Goal: Task Accomplishment & Management: Manage account settings

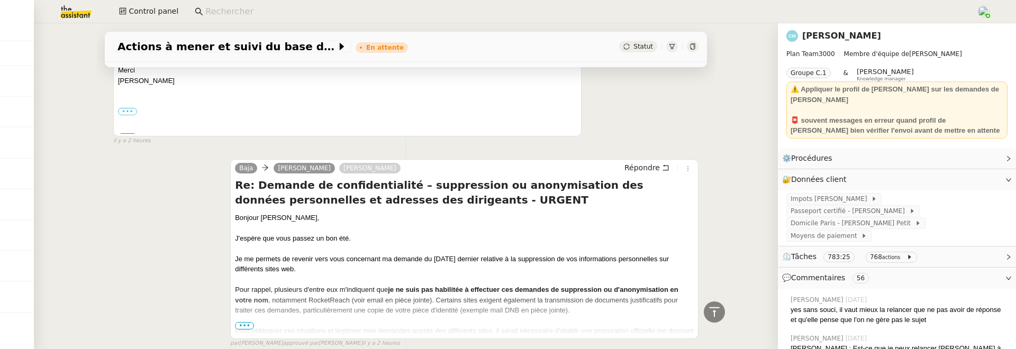
scroll to position [508, 0]
click at [243, 323] on span "•••" at bounding box center [244, 324] width 19 height 7
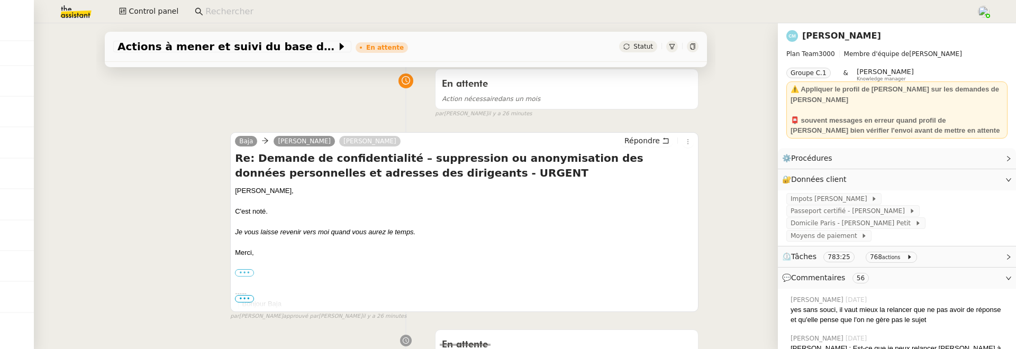
scroll to position [0, 0]
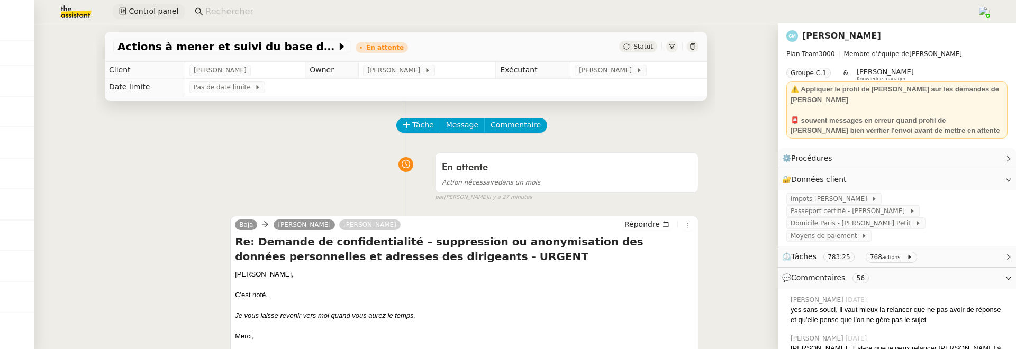
click at [166, 9] on span "Control panel" at bounding box center [154, 11] width 50 height 12
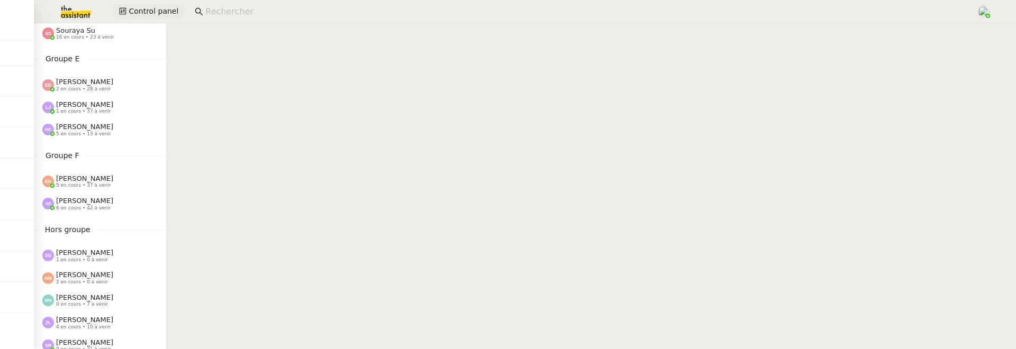
scroll to position [388, 0]
click at [93, 206] on span "[PERSON_NAME]" at bounding box center [84, 204] width 57 height 8
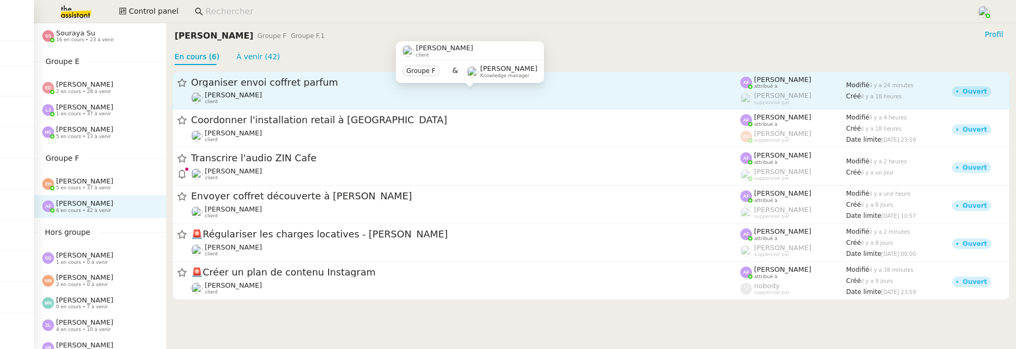
click at [272, 98] on div "Pierre Mergui client" at bounding box center [465, 98] width 549 height 14
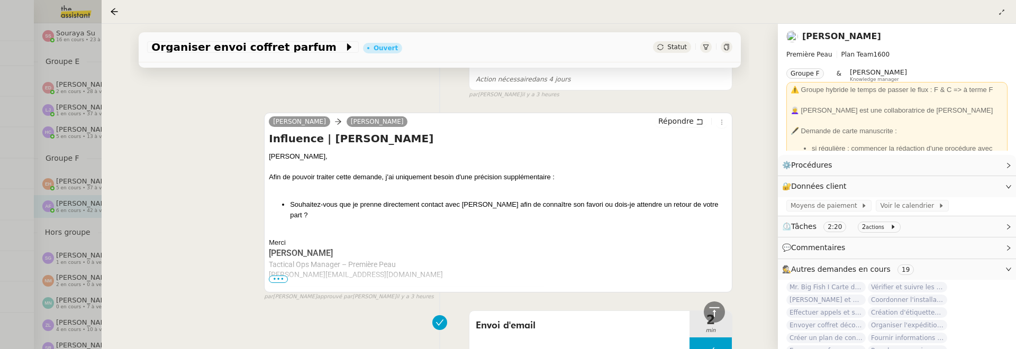
scroll to position [351, 0]
click at [113, 10] on icon at bounding box center [114, 11] width 7 height 7
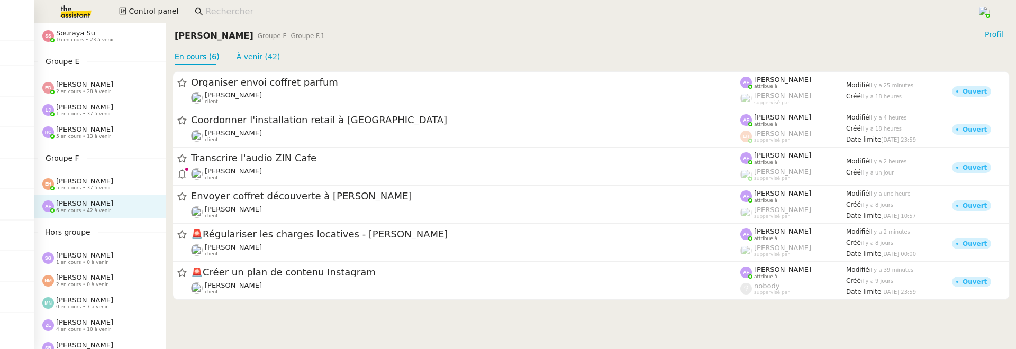
click at [259, 14] on input at bounding box center [585, 12] width 760 height 14
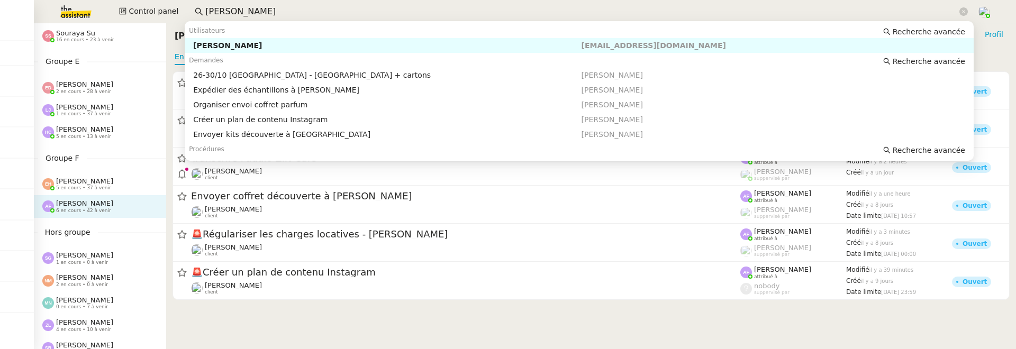
click at [340, 45] on div "[PERSON_NAME]" at bounding box center [387, 46] width 388 height 10
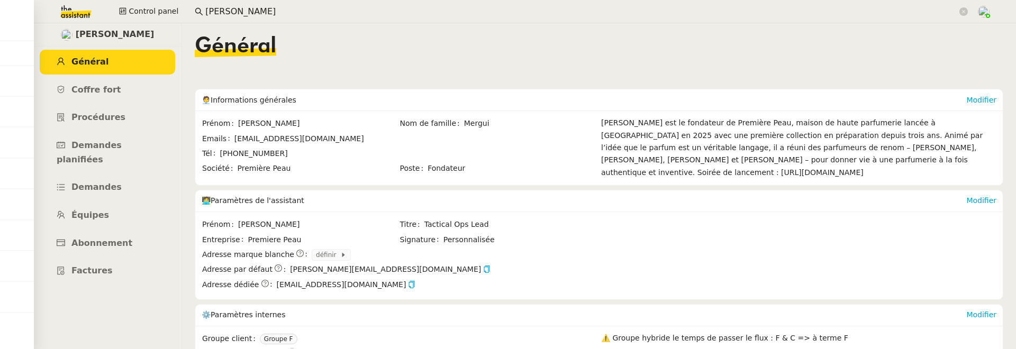
click at [283, 17] on input "pierre mergui" at bounding box center [581, 12] width 752 height 14
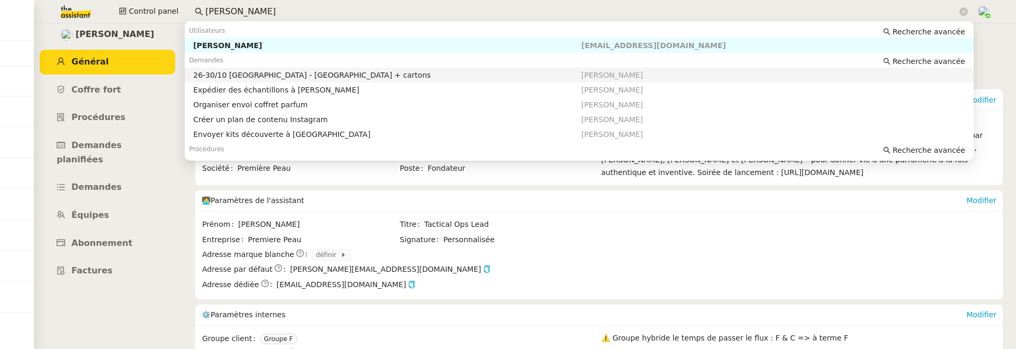
click at [287, 70] on div "26-30/10 [GEOGRAPHIC_DATA] - [GEOGRAPHIC_DATA] + cartons" at bounding box center [387, 75] width 388 height 10
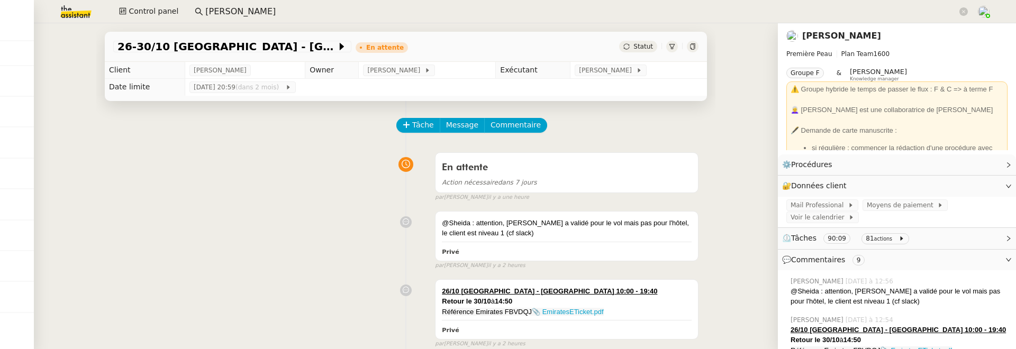
click at [287, 14] on input "pierre mergui" at bounding box center [581, 12] width 752 height 14
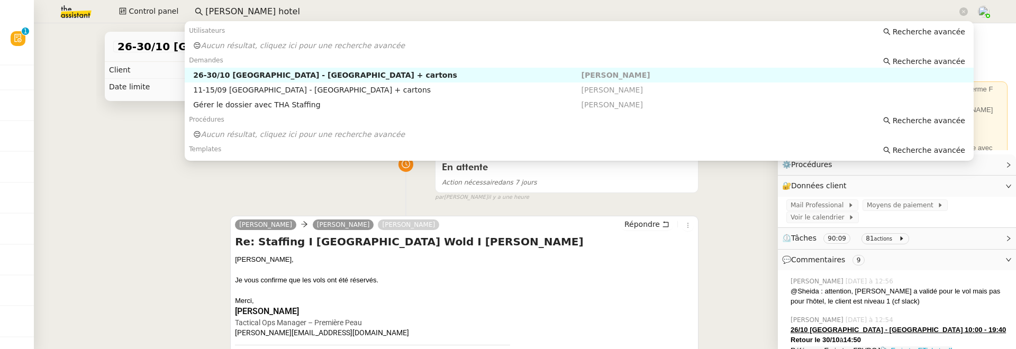
click at [336, 80] on nz-auto-option "26-30/10 Paris - Dubai + cartons Pierre Mergui" at bounding box center [579, 75] width 789 height 15
type input "pierre mergui hotel"
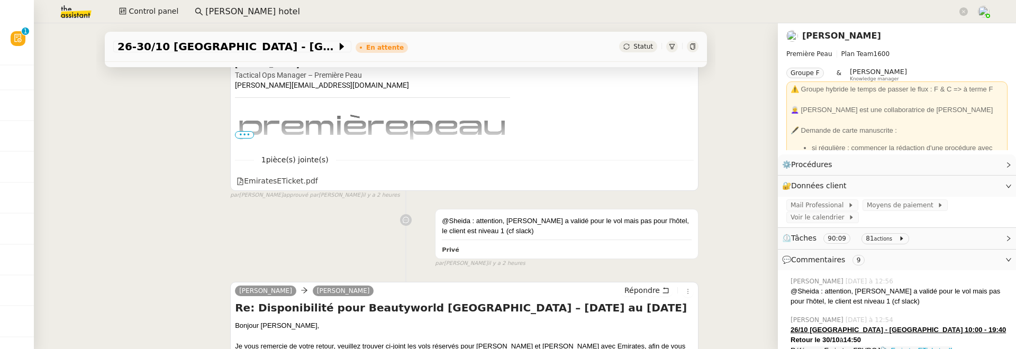
scroll to position [262, 0]
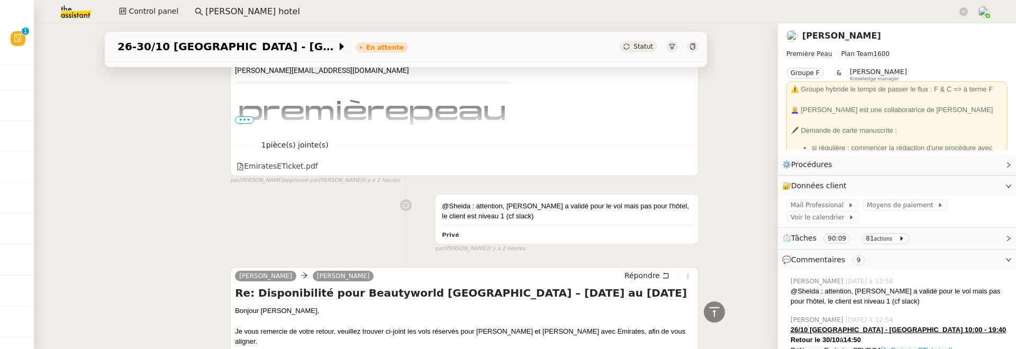
click at [700, 47] on div "26-30/10 Paris - Dubai + cartons En attente Statut" at bounding box center [406, 47] width 602 height 30
click at [694, 47] on icon at bounding box center [692, 46] width 5 height 6
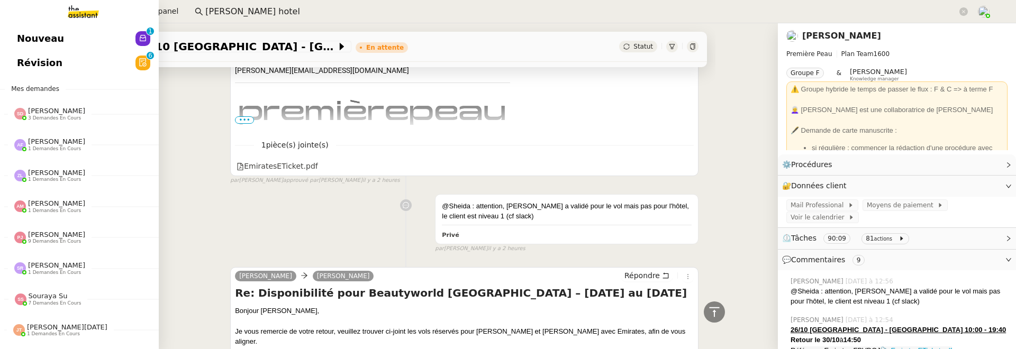
click at [26, 60] on span "Révision" at bounding box center [40, 63] width 46 height 16
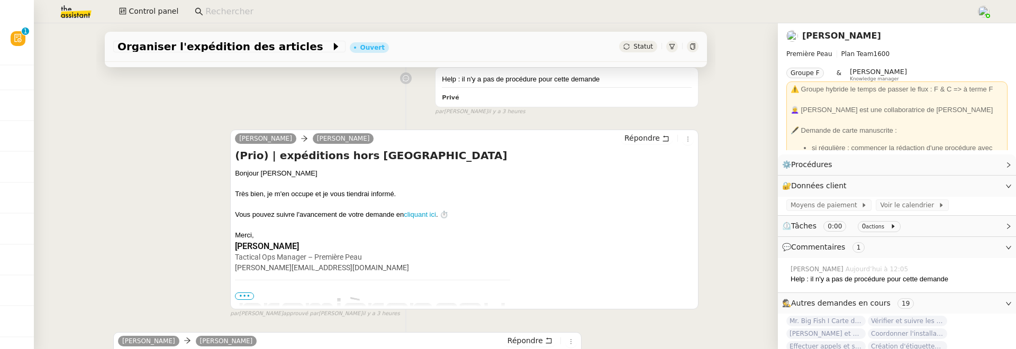
scroll to position [394, 0]
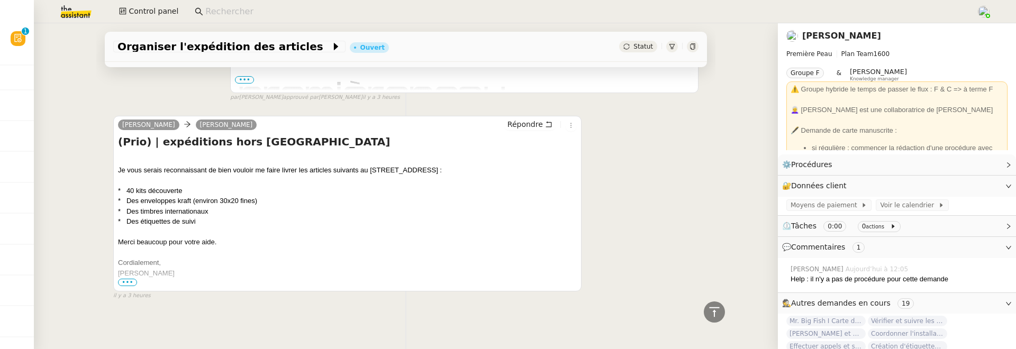
click at [124, 279] on span "•••" at bounding box center [127, 282] width 19 height 7
click at [693, 50] on div at bounding box center [693, 47] width 12 height 12
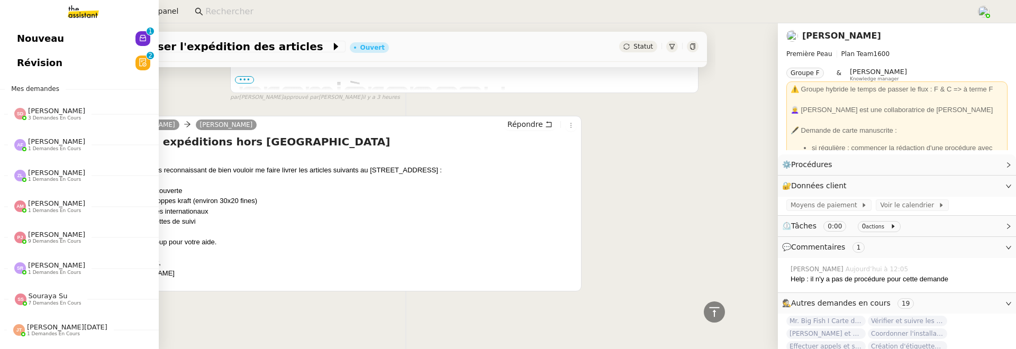
click at [18, 42] on span "Nouveau" at bounding box center [40, 39] width 47 height 16
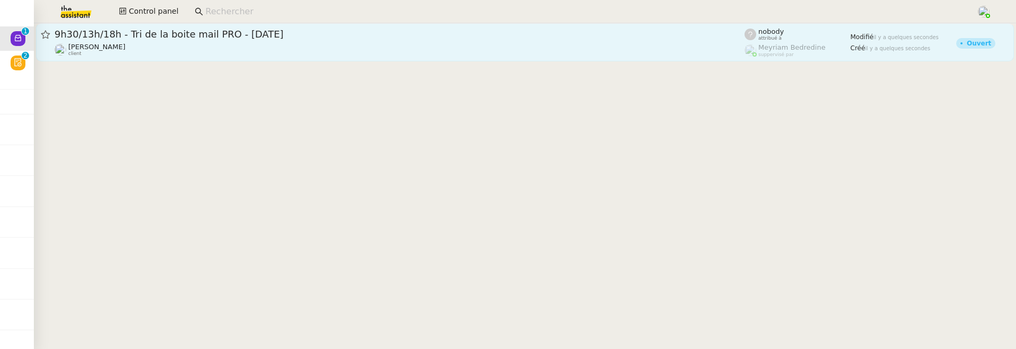
drag, startPoint x: 218, startPoint y: 45, endPoint x: 212, endPoint y: 43, distance: 5.5
click at [212, 43] on div "Patrick Chotard client" at bounding box center [400, 50] width 690 height 14
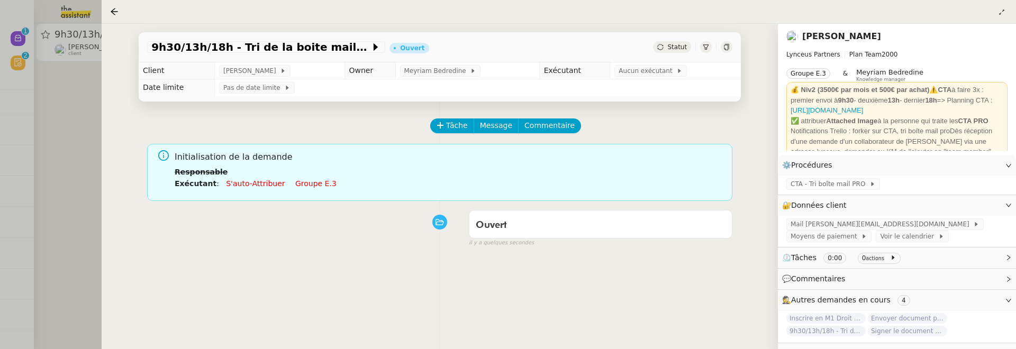
click at [77, 98] on div at bounding box center [508, 174] width 1016 height 349
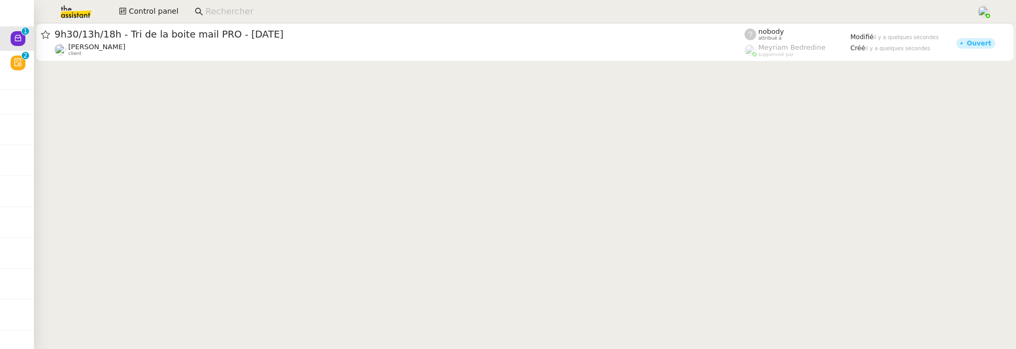
click at [680, 163] on cdk-virtual-scroll-viewport "9h30/13h/18h - Tri de la boite mail PRO - 5 septembre 2025 Patrick Chotard clie…" at bounding box center [525, 186] width 982 height 326
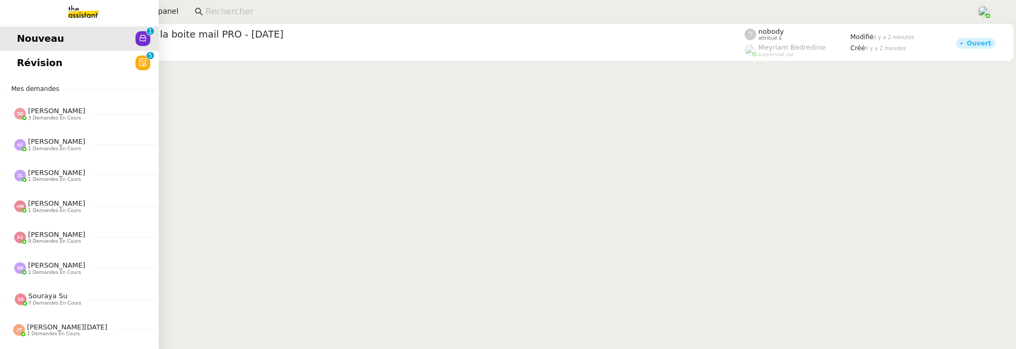
click at [17, 65] on span "Révision" at bounding box center [40, 63] width 46 height 16
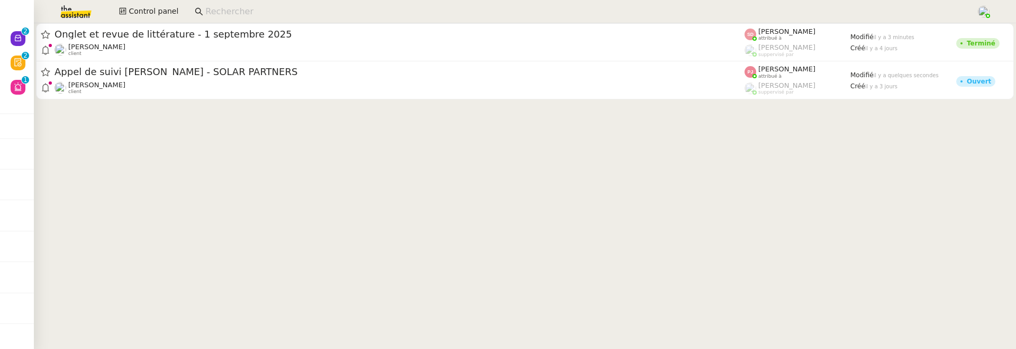
click at [468, 15] on input at bounding box center [585, 12] width 760 height 14
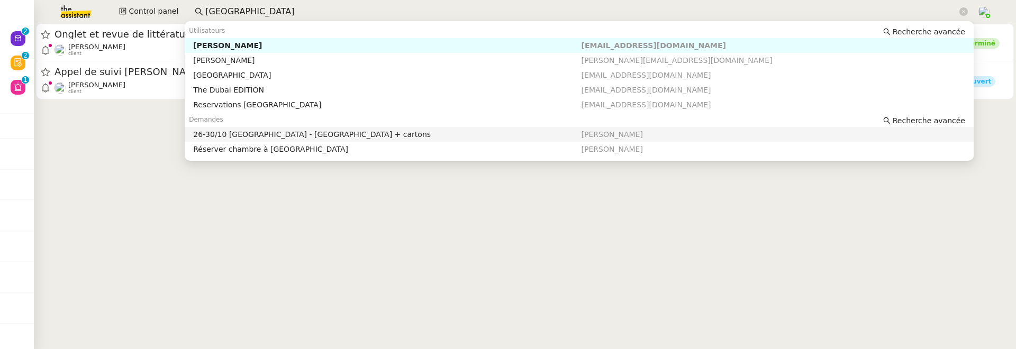
click at [438, 134] on div "26-30/10 Paris - Dubai + cartons" at bounding box center [387, 135] width 388 height 10
type input "dubai"
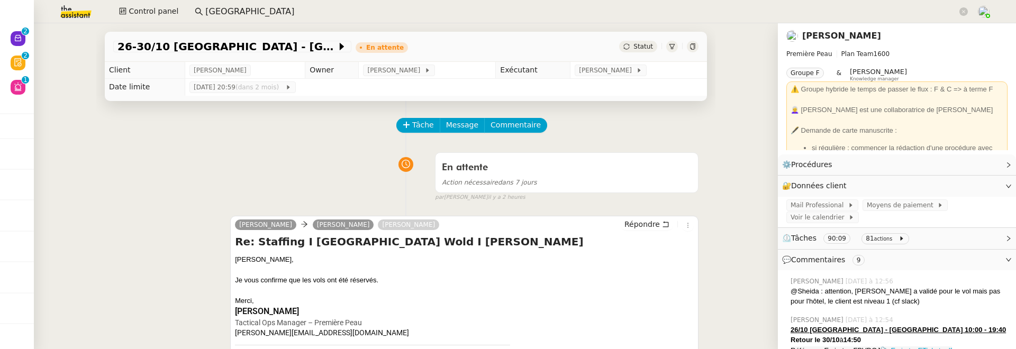
click at [690, 46] on icon at bounding box center [693, 46] width 6 height 6
click at [29, 51] on div "Nouveau 0 1 2 3 4 5 6 7 8 9 Mes demandes Anna Florent 1 demandes en cours Trans…" at bounding box center [17, 186] width 34 height 326
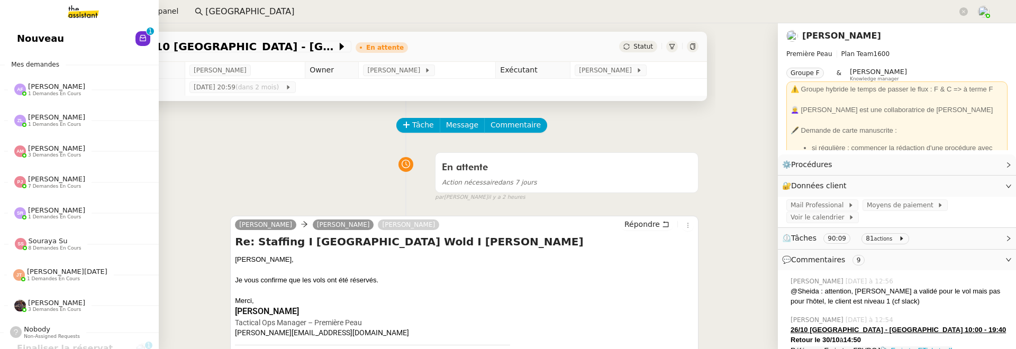
click at [36, 41] on span "Nouveau" at bounding box center [40, 39] width 47 height 16
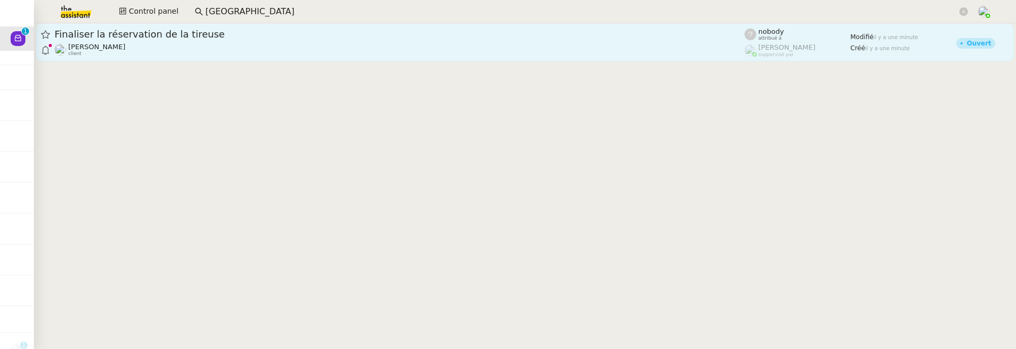
click at [292, 53] on div "Axel BANDIAKY client" at bounding box center [400, 50] width 690 height 14
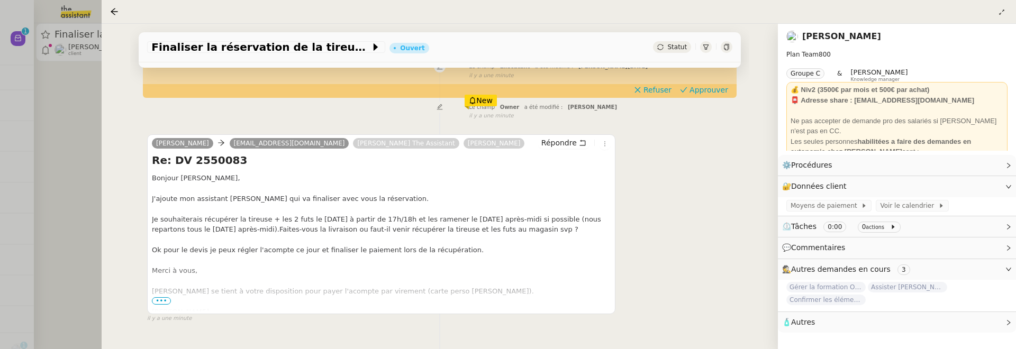
scroll to position [176, 0]
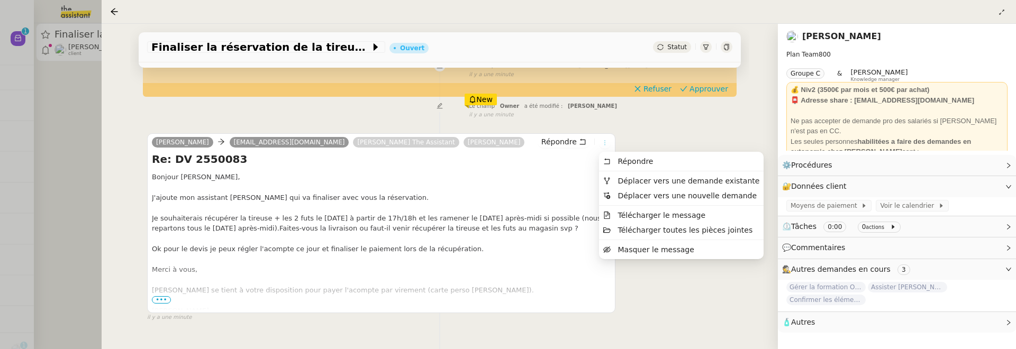
click at [606, 142] on icon at bounding box center [605, 143] width 6 height 6
click at [622, 184] on span "Déplacer vers une demande existante" at bounding box center [689, 181] width 142 height 8
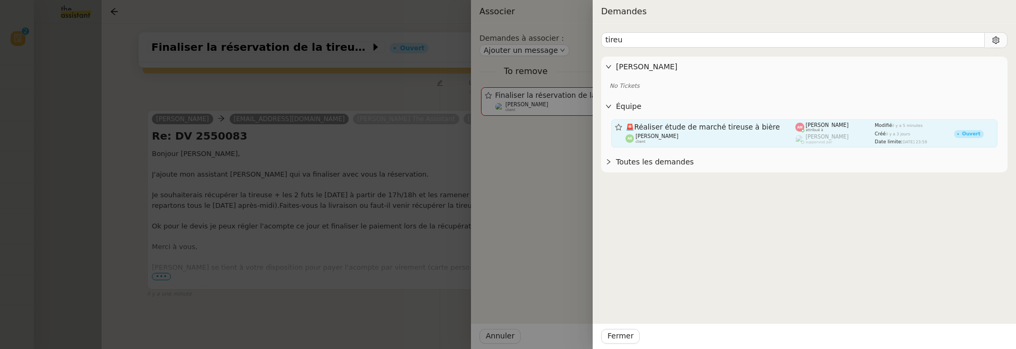
scroll to position [127, 0]
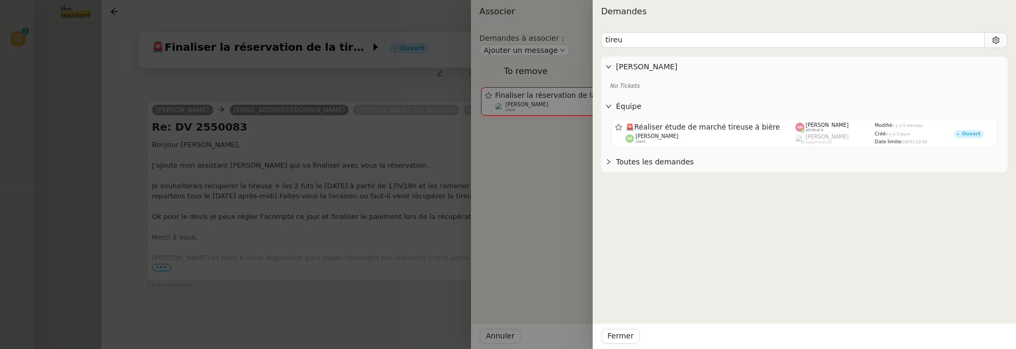
type input "tireu"
click at [424, 213] on div at bounding box center [508, 174] width 1016 height 349
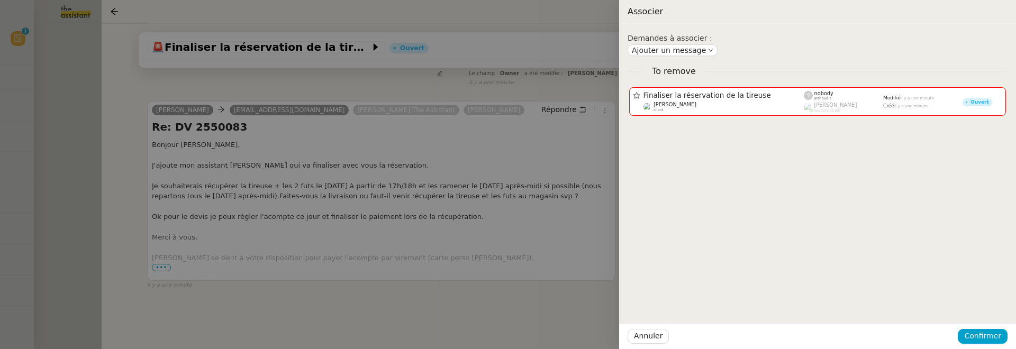
click at [424, 213] on div at bounding box center [508, 174] width 1016 height 349
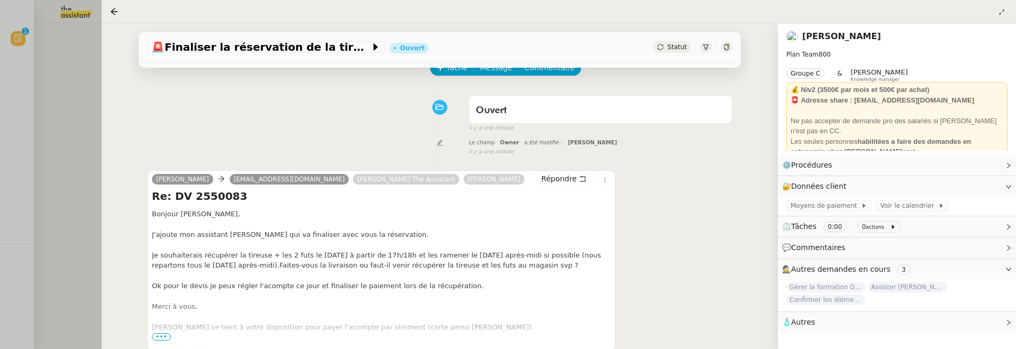
scroll to position [60, 0]
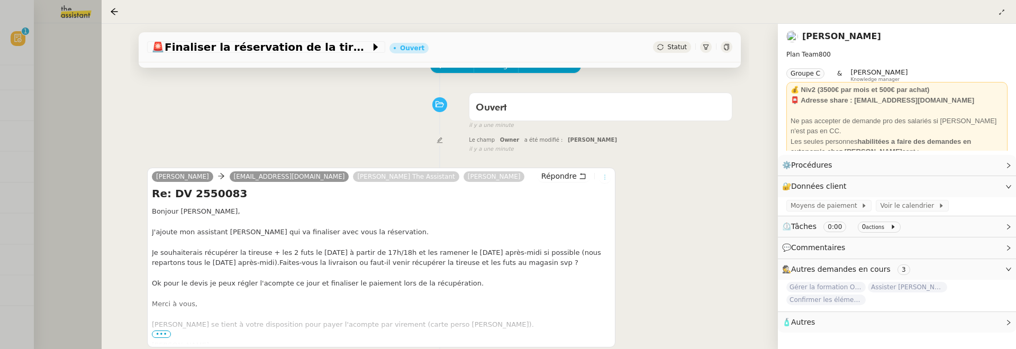
click at [609, 177] on icon at bounding box center [605, 177] width 12 height 6
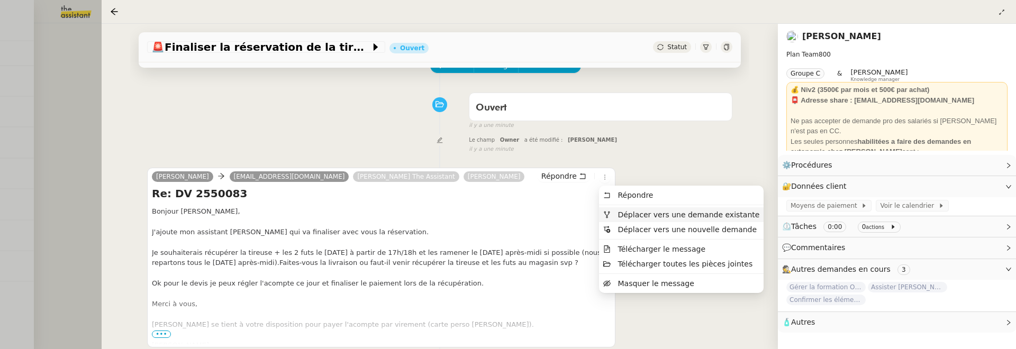
click at [623, 217] on span "Déplacer vers une demande existante" at bounding box center [689, 215] width 142 height 8
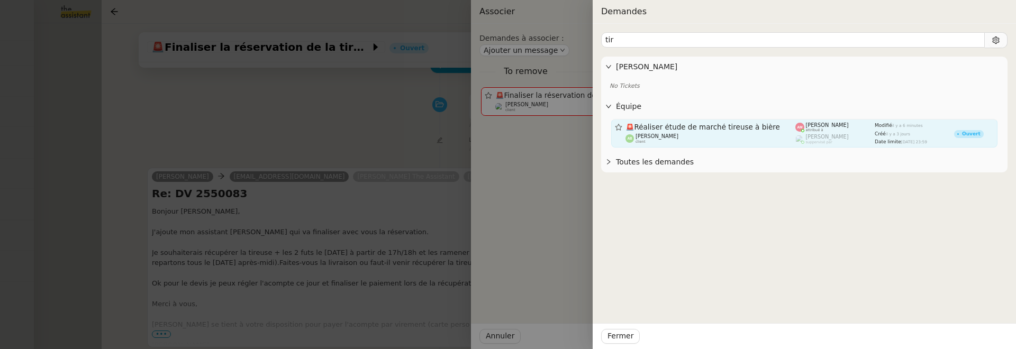
type input "tir"
click at [737, 136] on div "Augustin De Boisse client" at bounding box center [711, 138] width 170 height 11
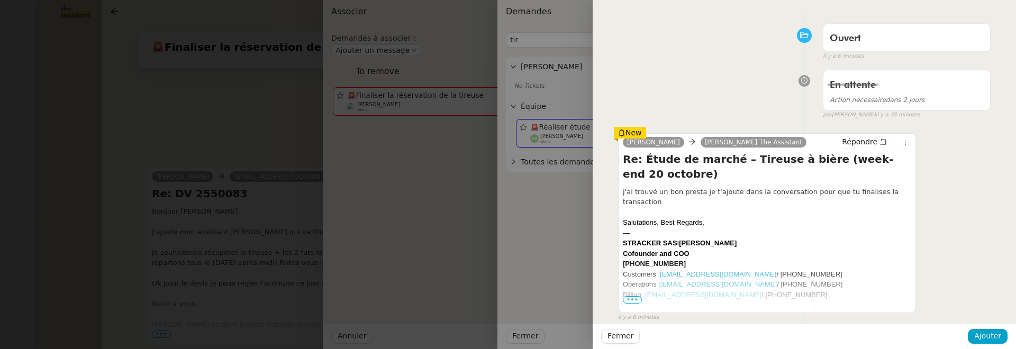
scroll to position [43, 0]
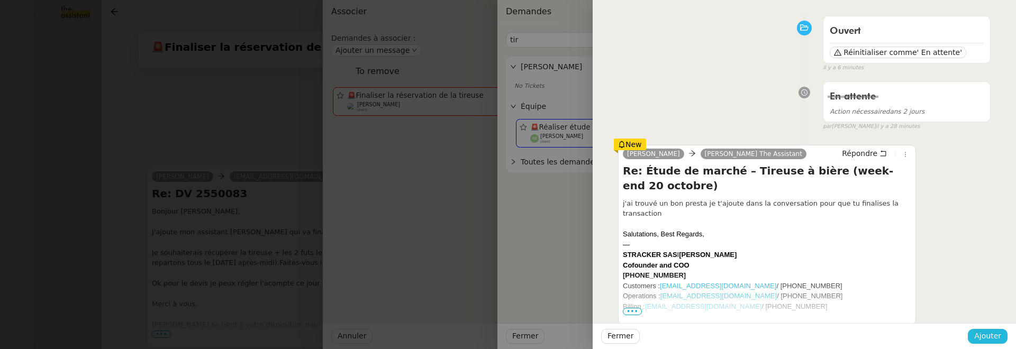
click at [981, 336] on span "Ajouter" at bounding box center [987, 336] width 27 height 12
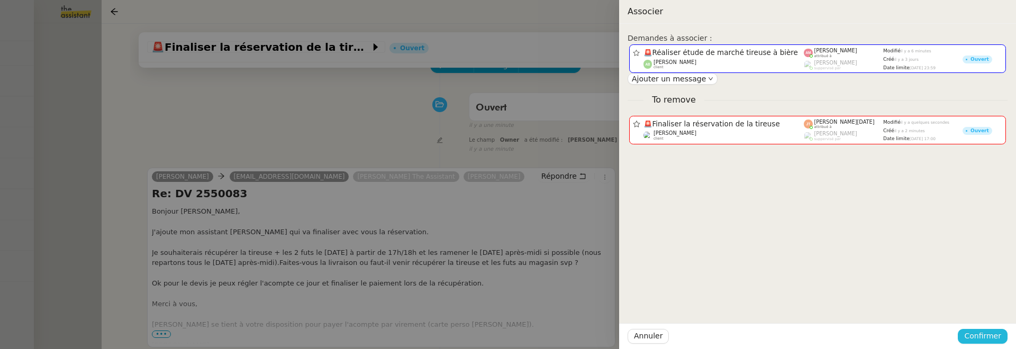
click at [981, 336] on span "Confirmer" at bounding box center [982, 336] width 37 height 12
click at [983, 310] on span "Ajouter" at bounding box center [983, 308] width 27 height 11
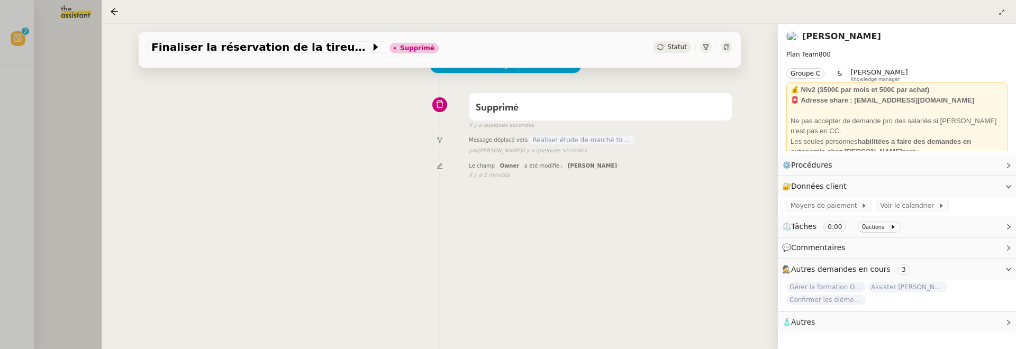
click at [65, 46] on div at bounding box center [508, 174] width 1016 height 349
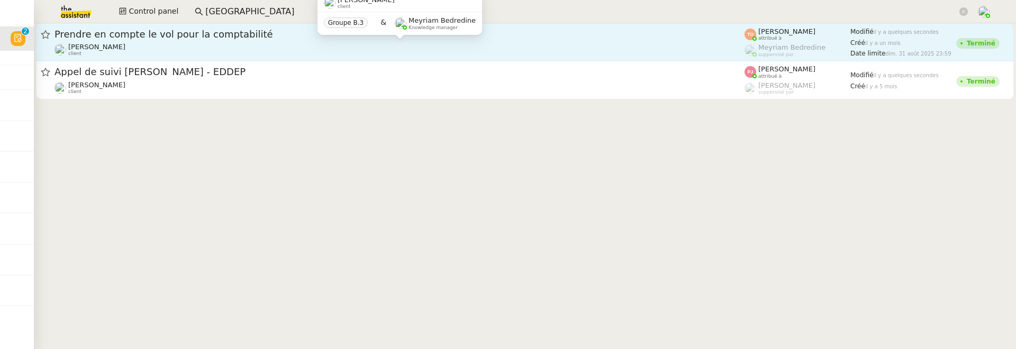
click at [200, 43] on div "Ilyes Hadj client" at bounding box center [400, 50] width 690 height 14
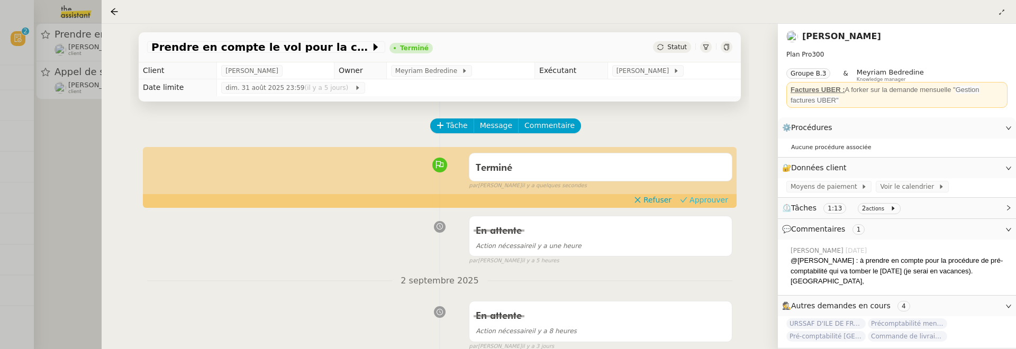
click at [718, 204] on span "Approuver" at bounding box center [709, 200] width 39 height 11
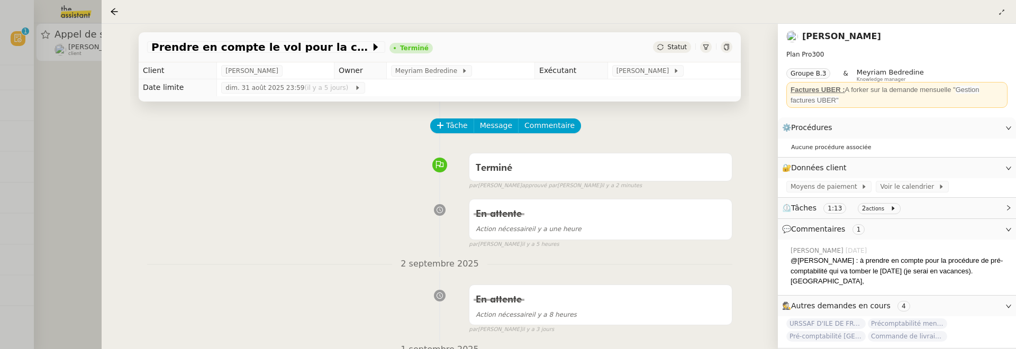
click at [89, 213] on div at bounding box center [508, 174] width 1016 height 349
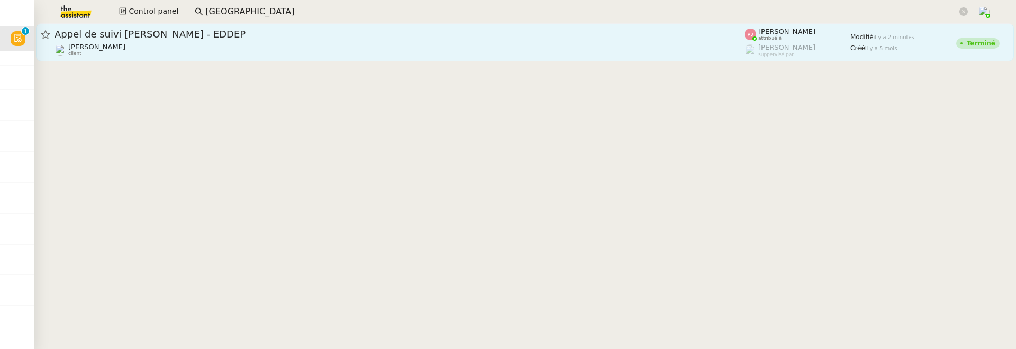
click at [228, 50] on div "Florian Parant client" at bounding box center [400, 50] width 690 height 14
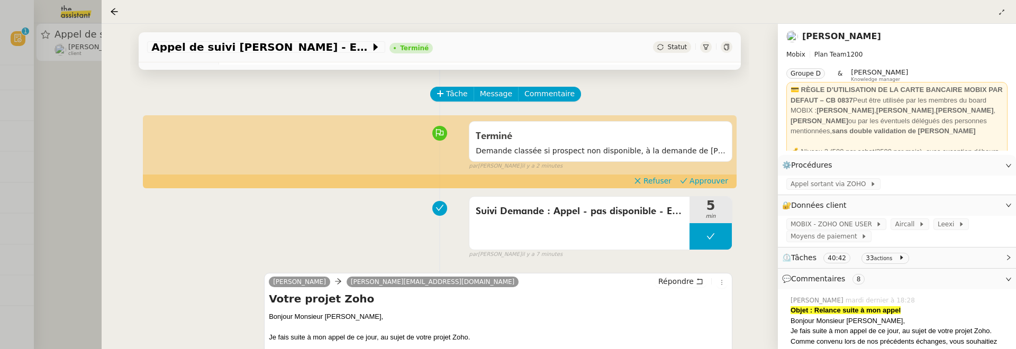
scroll to position [34, 0]
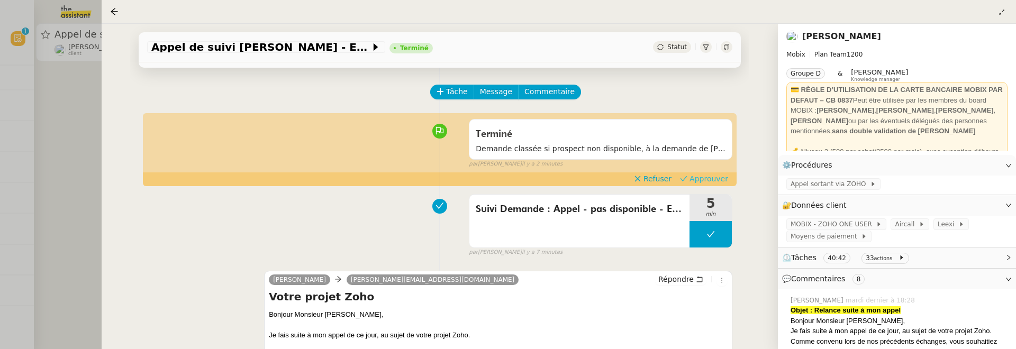
click at [710, 177] on span "Approuver" at bounding box center [709, 179] width 39 height 11
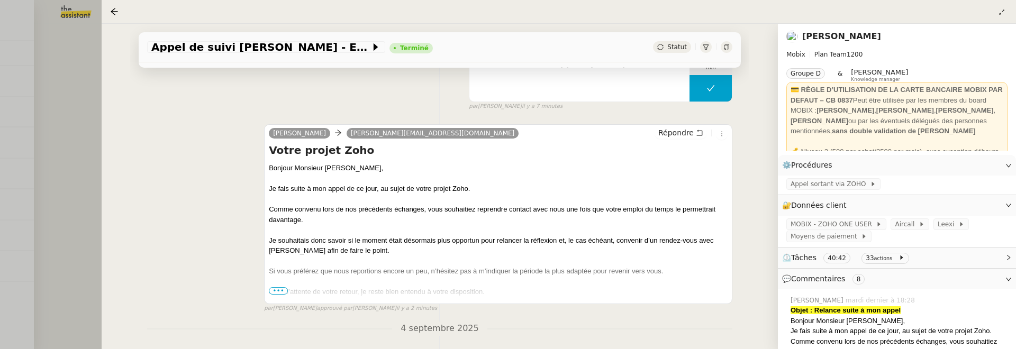
scroll to position [173, 0]
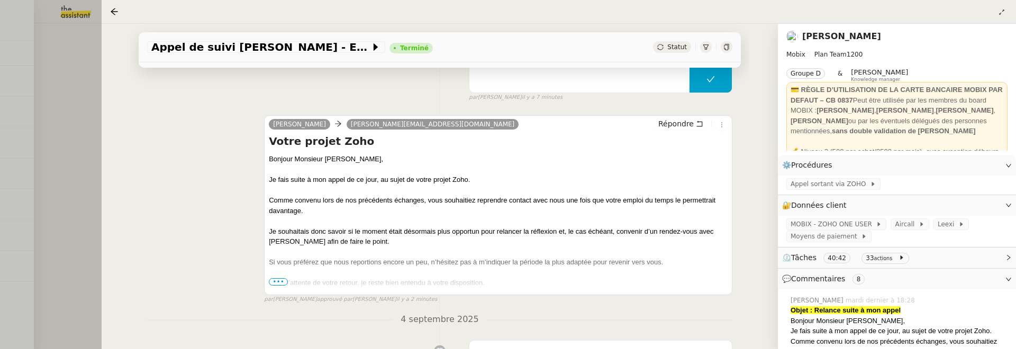
click at [86, 161] on div at bounding box center [508, 174] width 1016 height 349
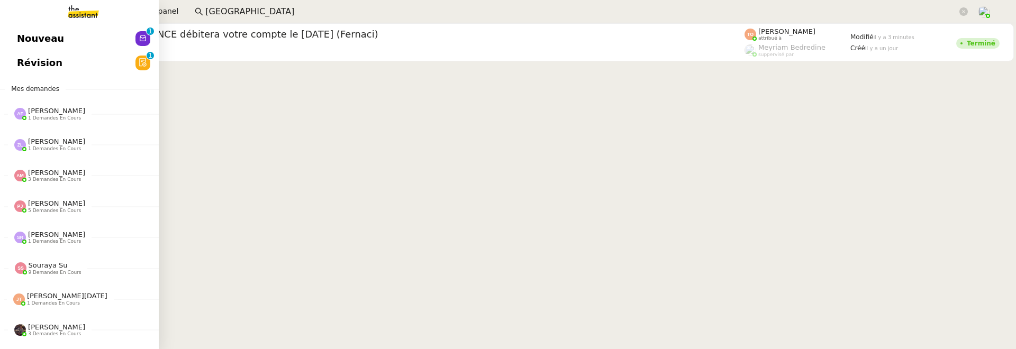
click at [28, 38] on link "Nouveau 0 1 2 3 4 5 6 7 8 9" at bounding box center [79, 38] width 159 height 24
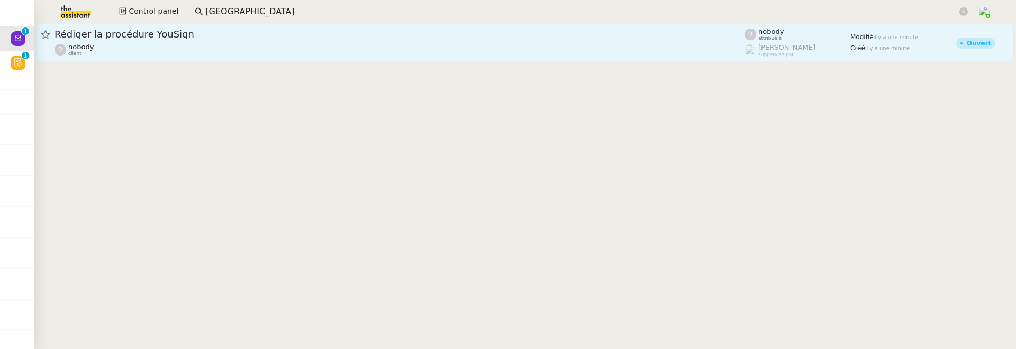
click at [235, 36] on span "Rédiger la procédure YouSign" at bounding box center [400, 35] width 690 height 10
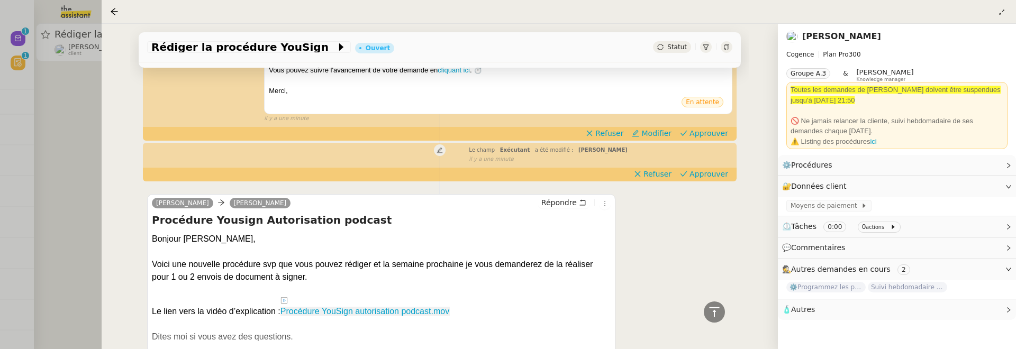
scroll to position [343, 0]
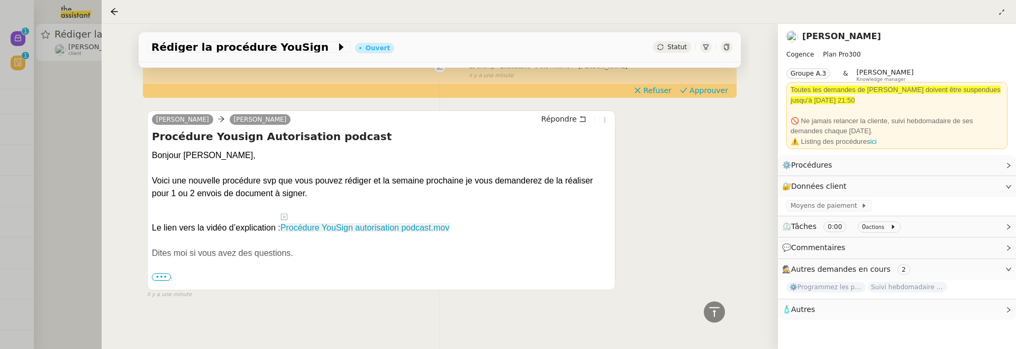
click at [159, 276] on span "•••" at bounding box center [161, 277] width 19 height 7
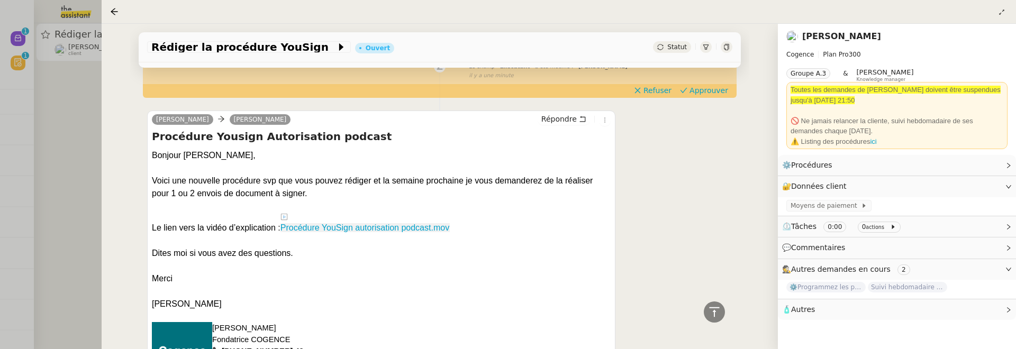
click at [34, 48] on div at bounding box center [508, 174] width 1016 height 349
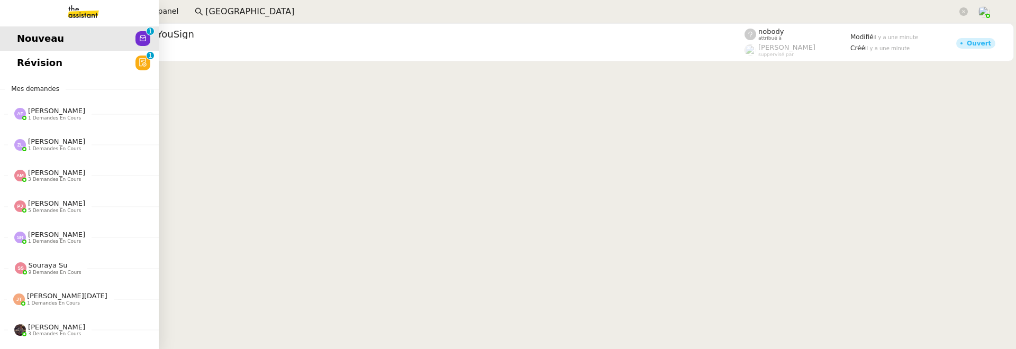
click at [24, 57] on link "Révision 0 1 2 3 4 5 6 7 8 9" at bounding box center [79, 63] width 159 height 24
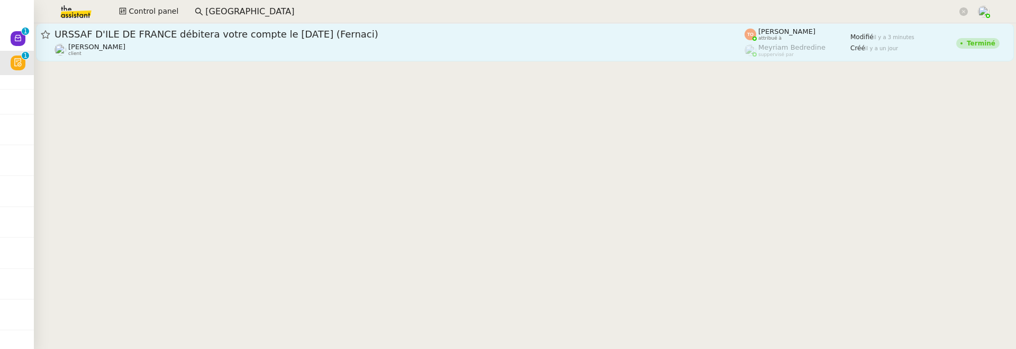
click at [277, 35] on span "URSSAF D'ILE DE FRANCE débitera votre compte le 05 sept. 2025 (Fernaci)" at bounding box center [400, 35] width 690 height 10
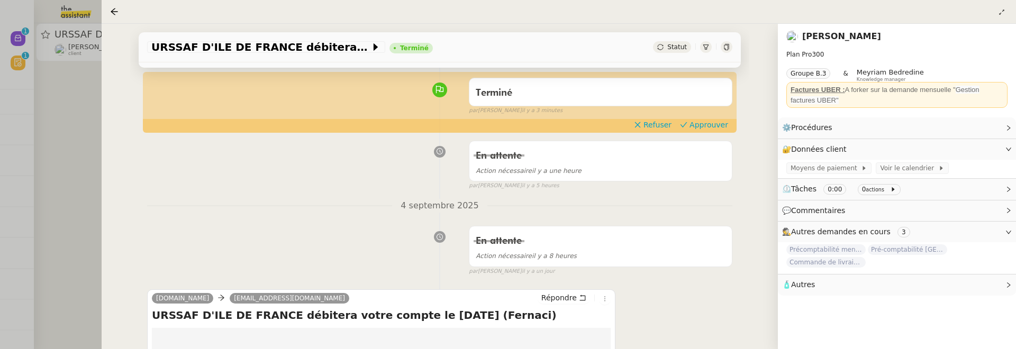
scroll to position [84, 0]
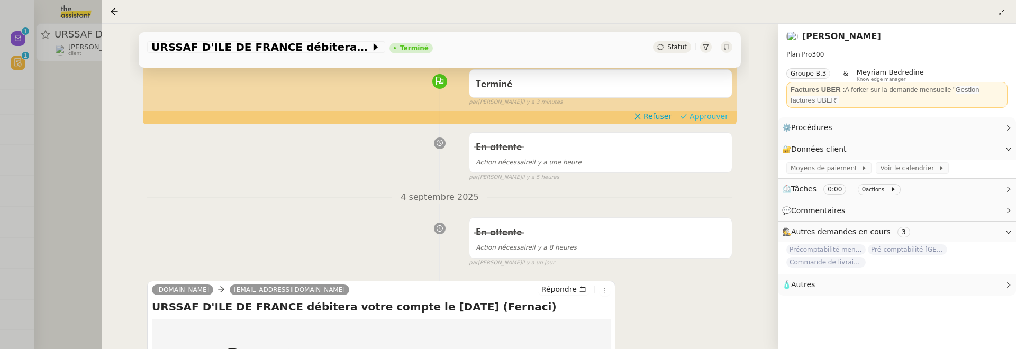
click at [714, 120] on span "Approuver" at bounding box center [709, 116] width 39 height 11
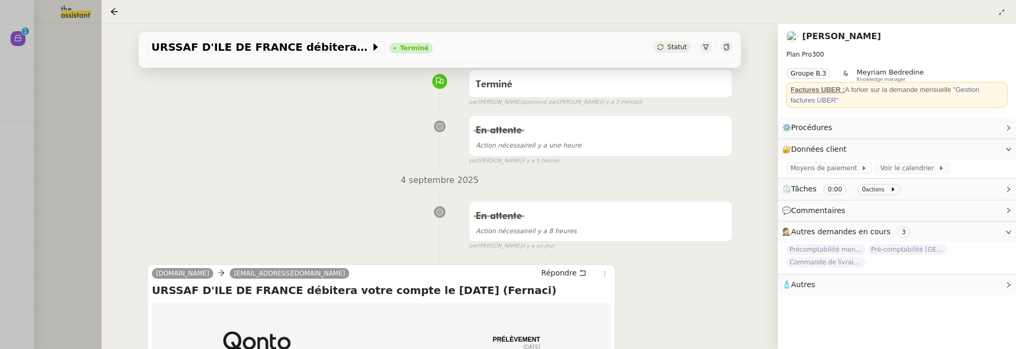
click at [87, 164] on div at bounding box center [508, 174] width 1016 height 349
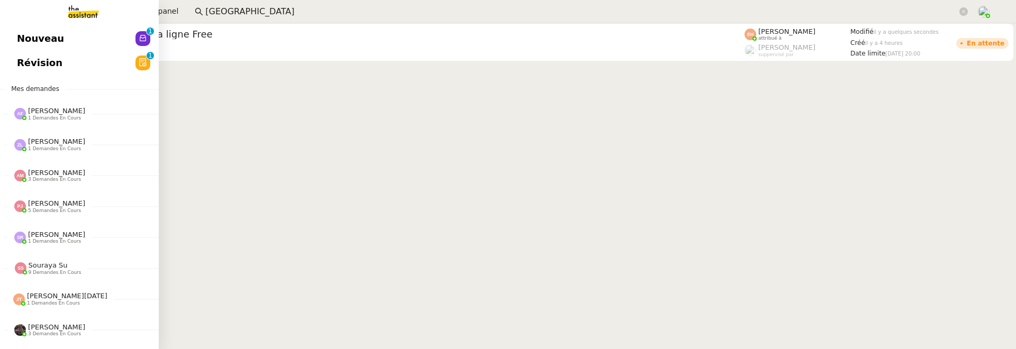
click at [25, 37] on span "Nouveau" at bounding box center [40, 39] width 47 height 16
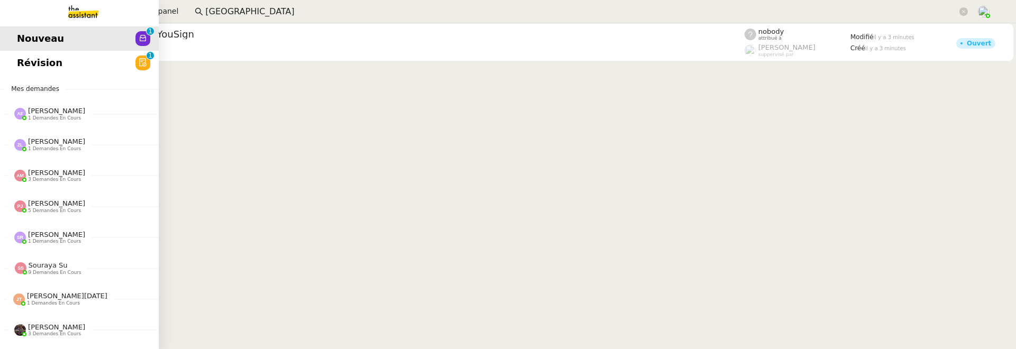
click at [15, 67] on link "Révision 0 1 2 3 4 5 6 7 8 9" at bounding box center [79, 63] width 159 height 24
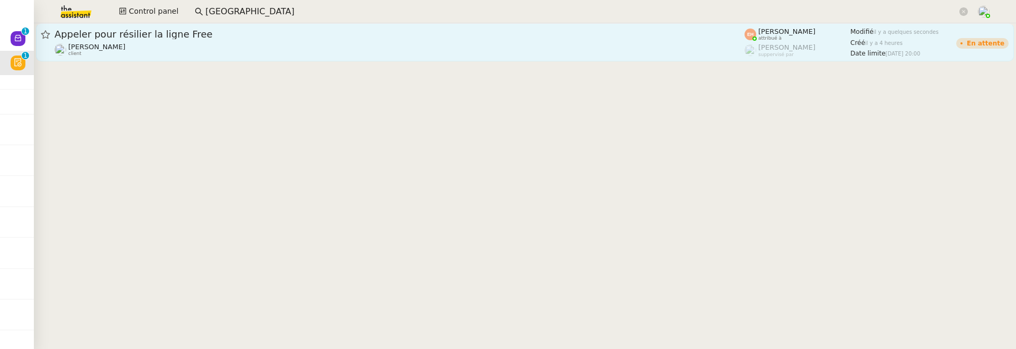
click at [237, 40] on div "Appeler pour résilier la ligne Free" at bounding box center [400, 34] width 690 height 13
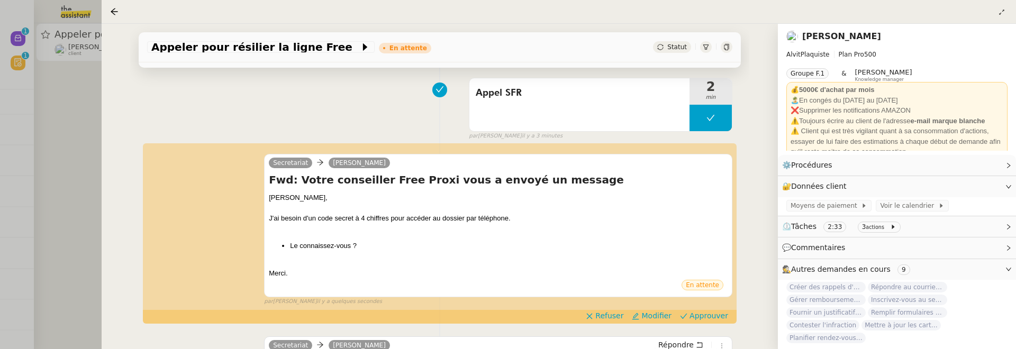
scroll to position [134, 0]
click at [696, 312] on span "Approuver" at bounding box center [709, 315] width 39 height 11
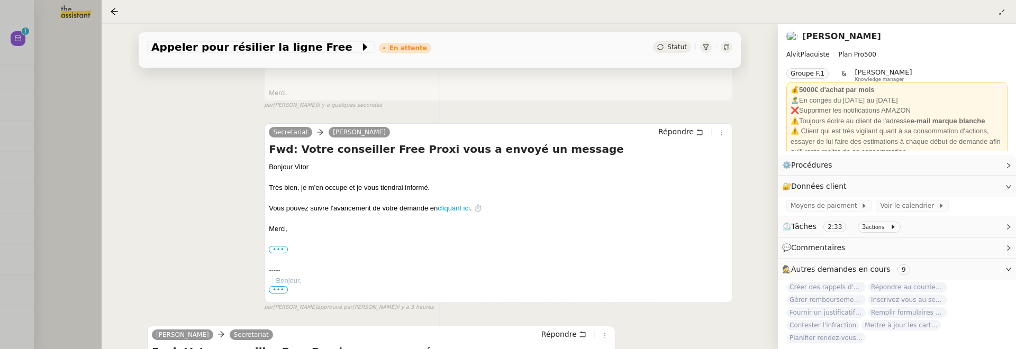
scroll to position [345, 0]
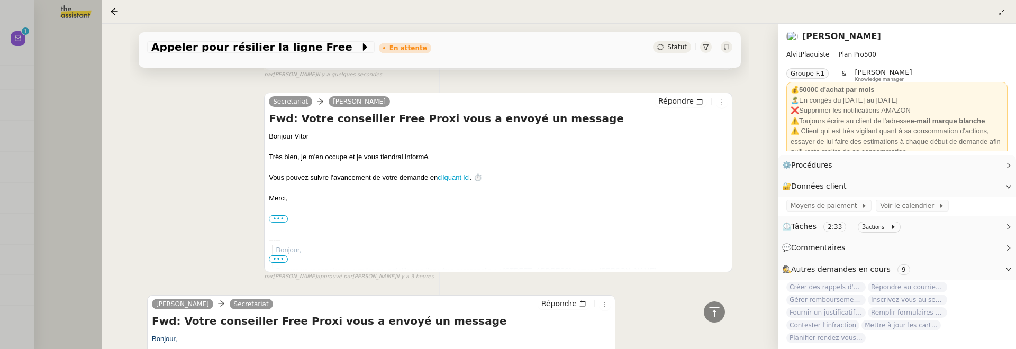
click at [57, 128] on div at bounding box center [508, 174] width 1016 height 349
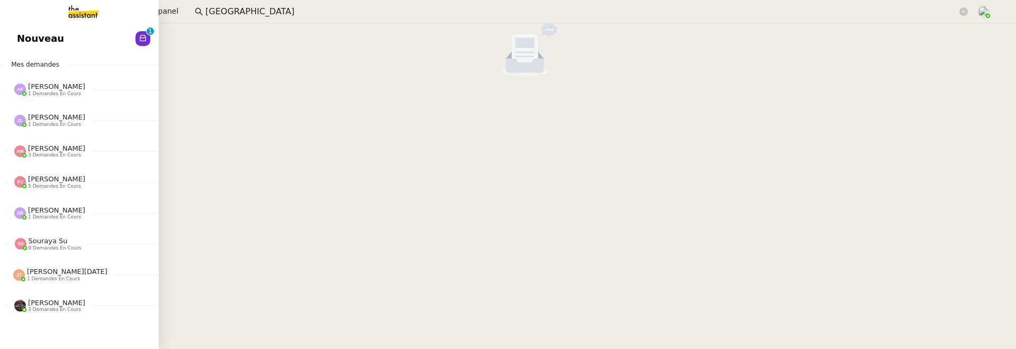
click at [46, 45] on span "Nouveau" at bounding box center [40, 39] width 47 height 16
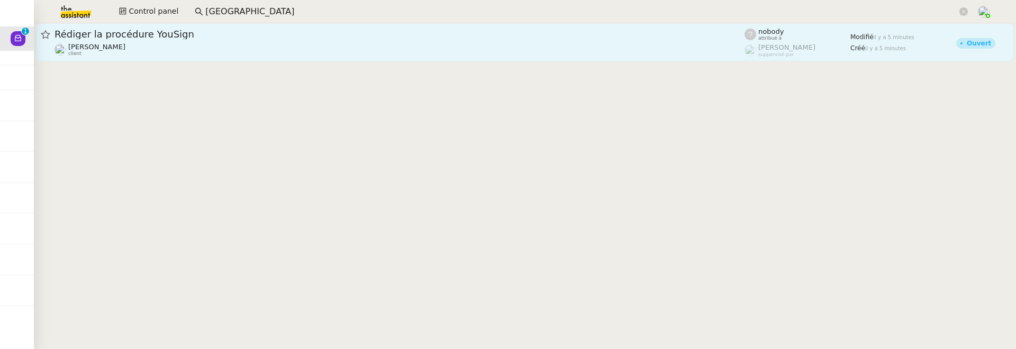
click at [177, 46] on div "Juliette Rihal client" at bounding box center [400, 50] width 690 height 14
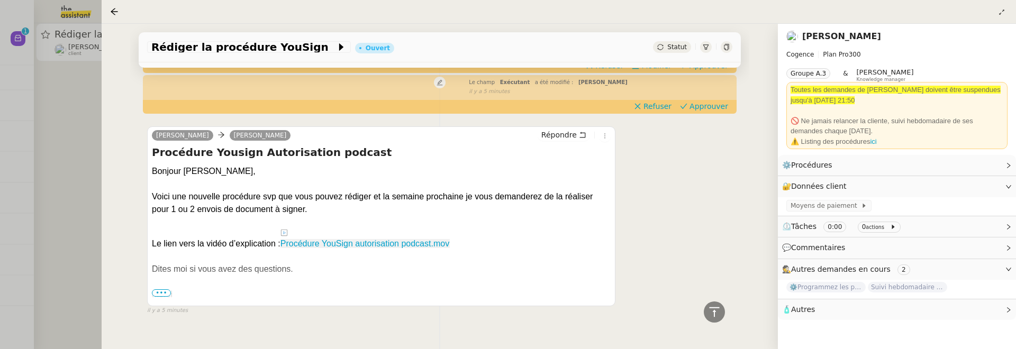
scroll to position [329, 0]
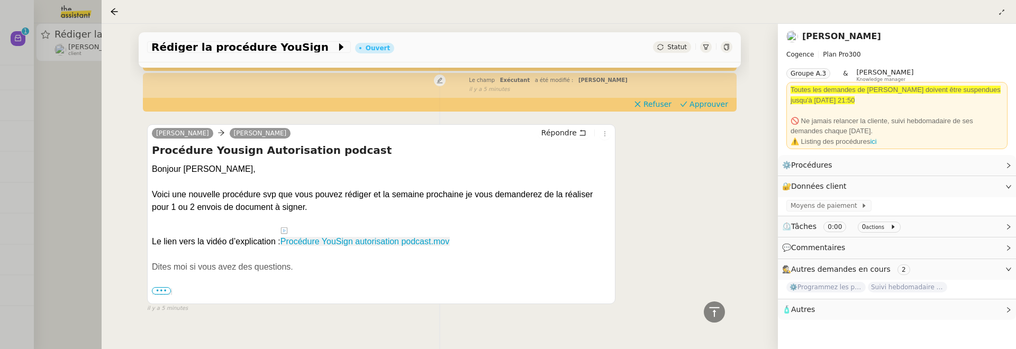
click at [161, 288] on span "•••" at bounding box center [161, 290] width 19 height 7
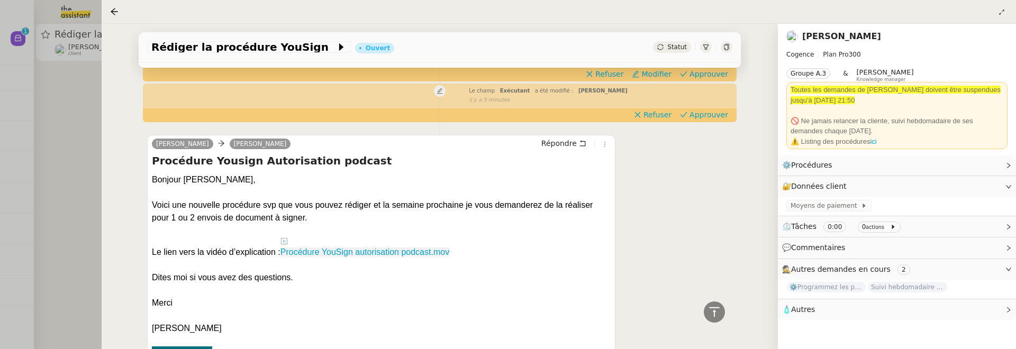
scroll to position [294, 0]
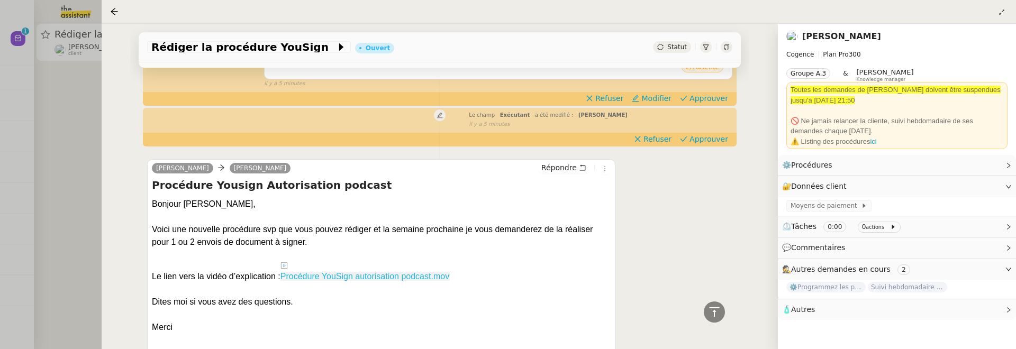
click at [397, 279] on link "Procédure YouSign autorisation podcast.mov" at bounding box center [364, 265] width 169 height 31
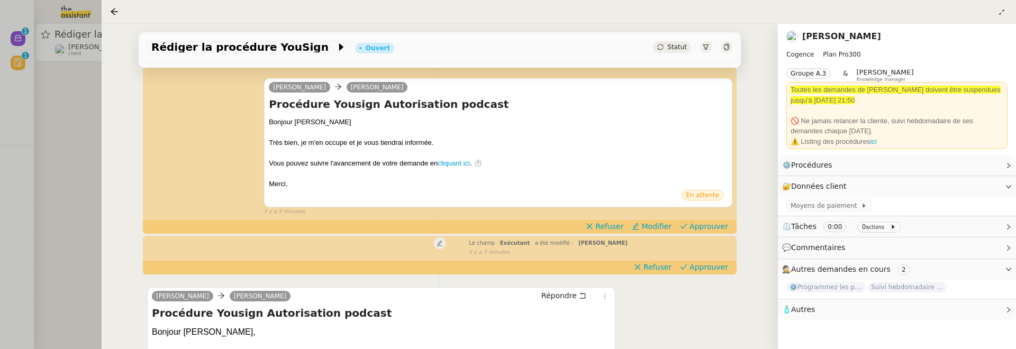
scroll to position [162, 0]
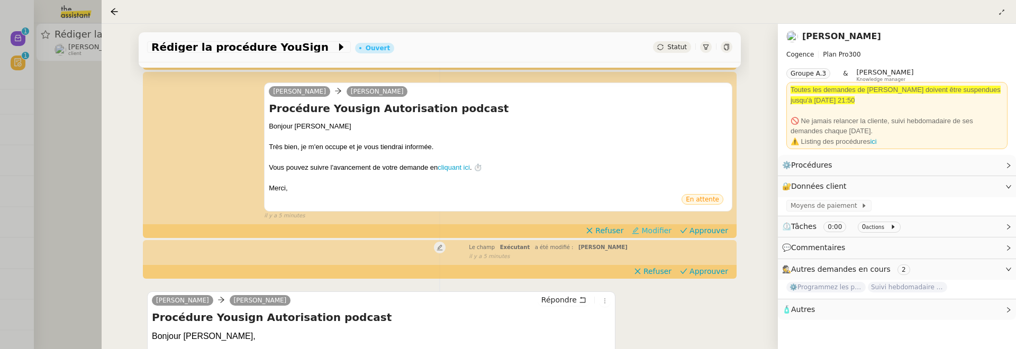
click at [653, 229] on span "Modifier" at bounding box center [656, 230] width 30 height 11
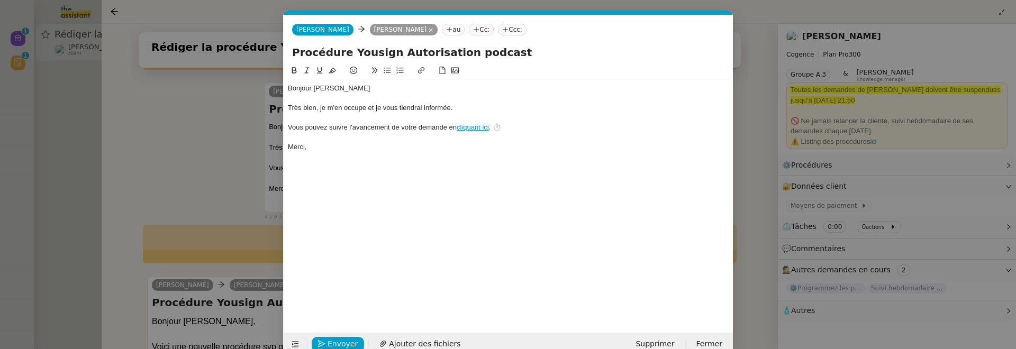
scroll to position [0, 22]
click at [295, 345] on icon at bounding box center [295, 344] width 7 height 7
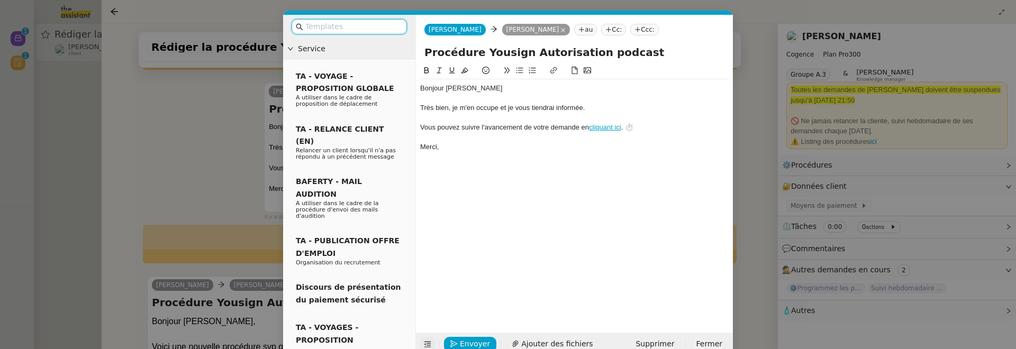
click at [338, 24] on input "text" at bounding box center [352, 27] width 95 height 12
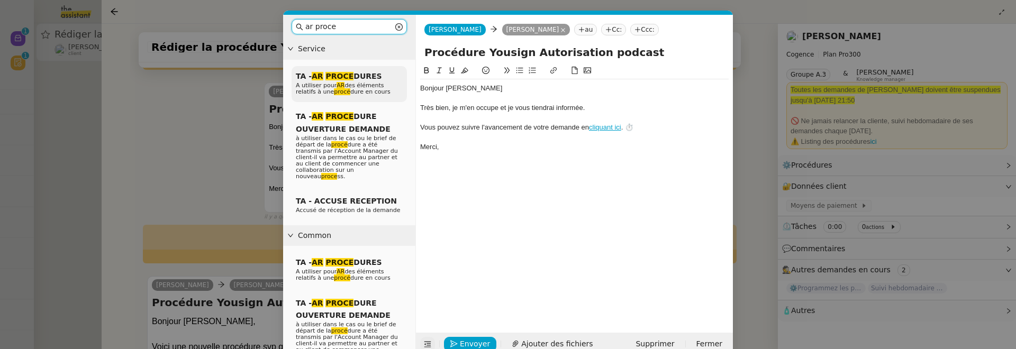
type input "ar proce"
click at [368, 86] on span "A utiliser pour AR des éléments relatifs à une procé dure en cours" at bounding box center [343, 88] width 95 height 13
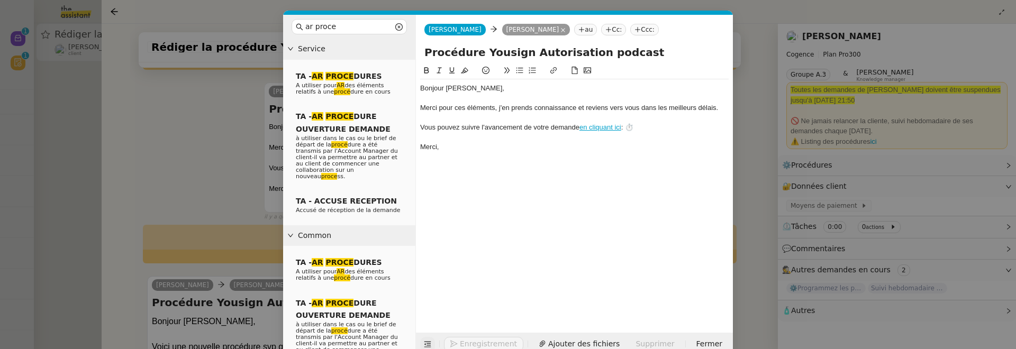
scroll to position [19, 0]
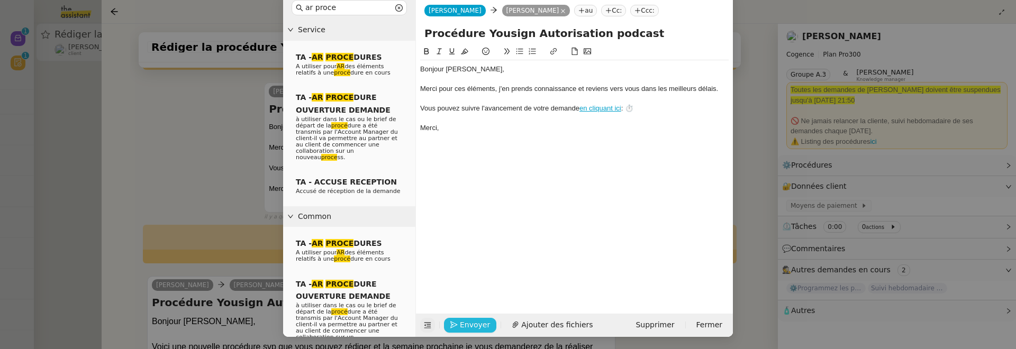
click at [472, 321] on span "Envoyer" at bounding box center [475, 325] width 30 height 12
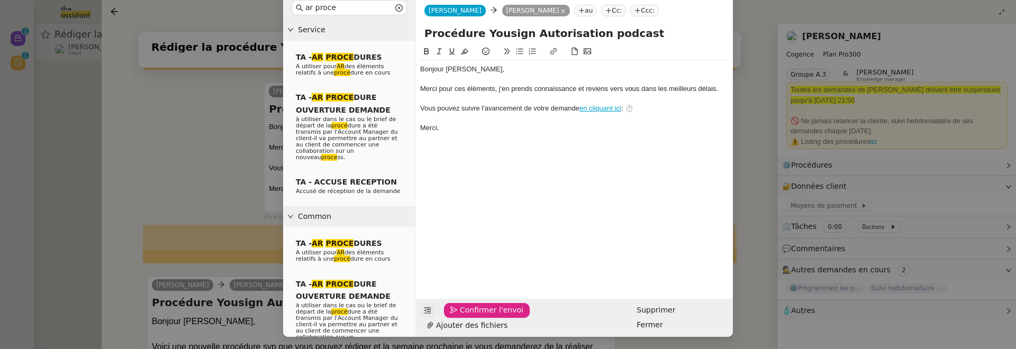
click at [472, 316] on span "Confirmer l'envoi" at bounding box center [492, 310] width 64 height 12
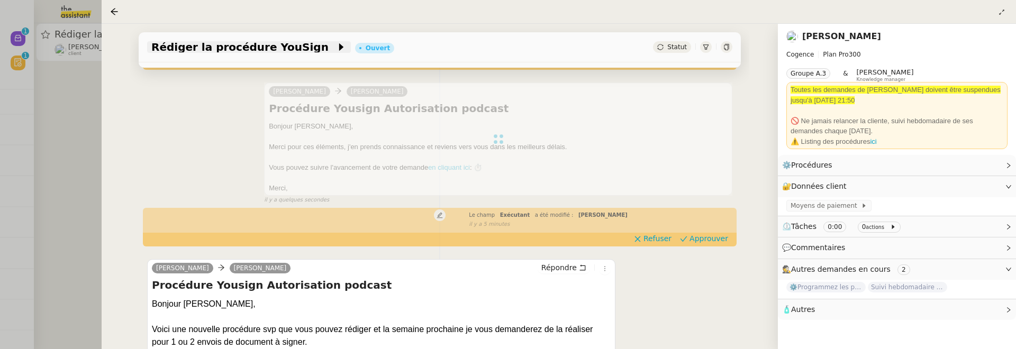
click at [152, 42] on span "Rédiger la procédure YouSign" at bounding box center [243, 47] width 185 height 11
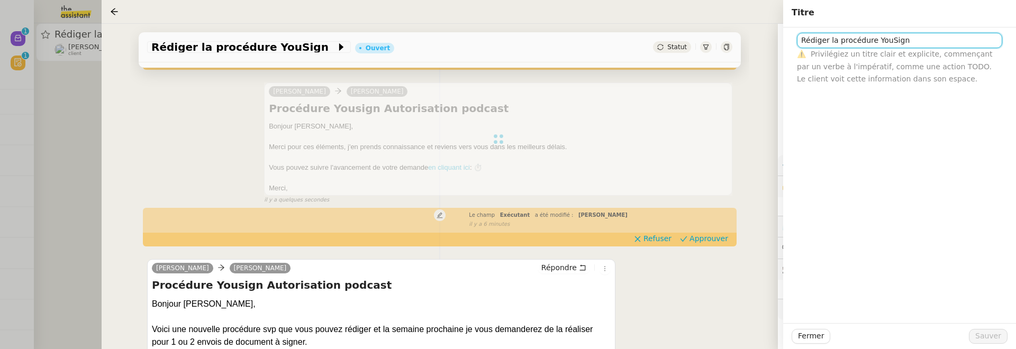
click at [800, 40] on input "Rédiger la procédure YouSign" at bounding box center [899, 40] width 205 height 15
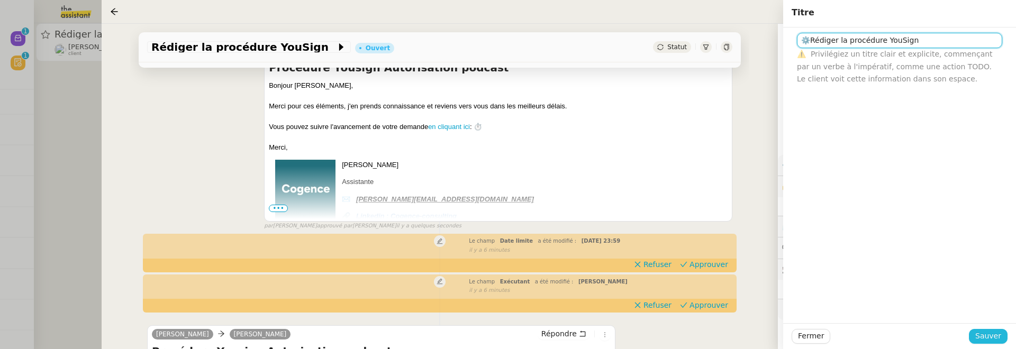
type input "⚙️Rédiger la procédure YouSign"
click at [986, 339] on span "Sauver" at bounding box center [988, 336] width 26 height 12
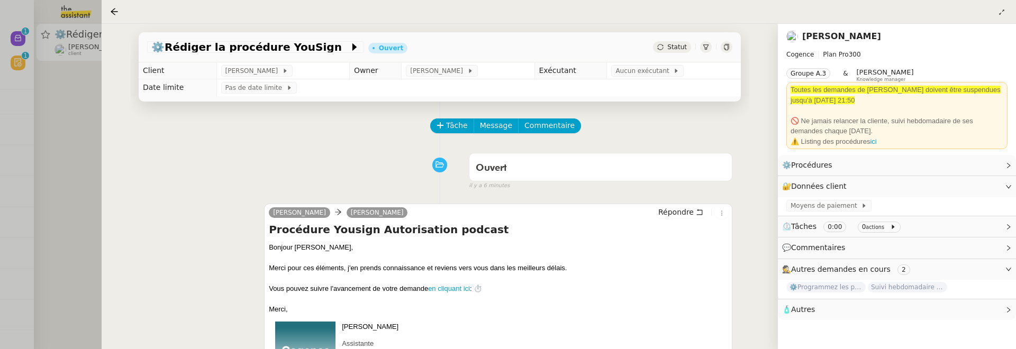
click at [649, 79] on td "Pas de date limite" at bounding box center [478, 87] width 524 height 17
click at [643, 74] on span "Aucun exécutant" at bounding box center [644, 71] width 58 height 11
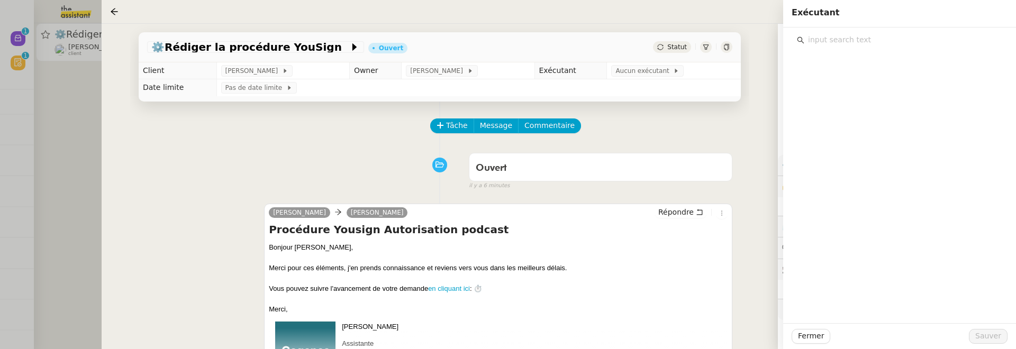
click at [871, 42] on input "text" at bounding box center [903, 40] width 198 height 14
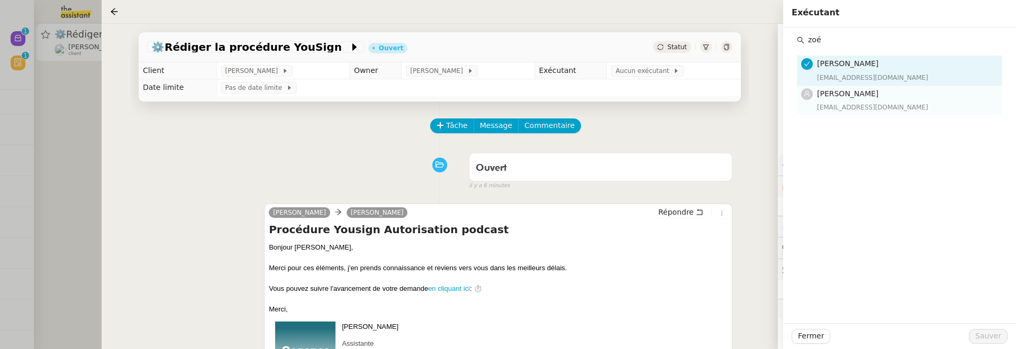
type input "zoé"
click at [918, 101] on div "Zoé Lachambre zoe@theassistant.team" at bounding box center [906, 100] width 179 height 25
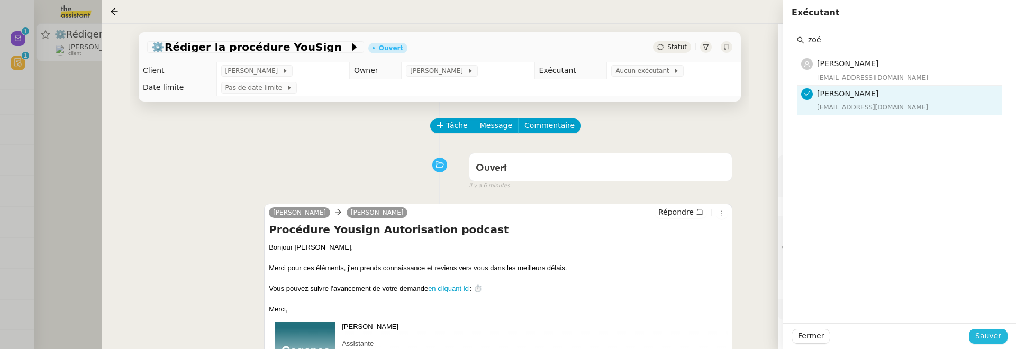
click at [980, 336] on span "Sauver" at bounding box center [988, 336] width 26 height 12
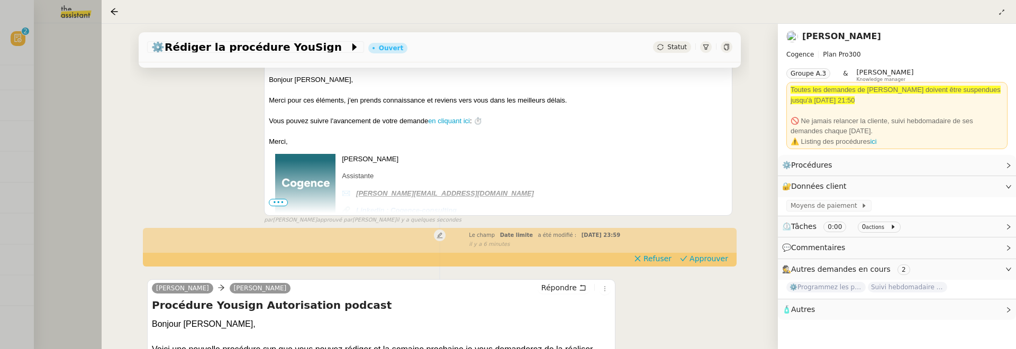
scroll to position [178, 0]
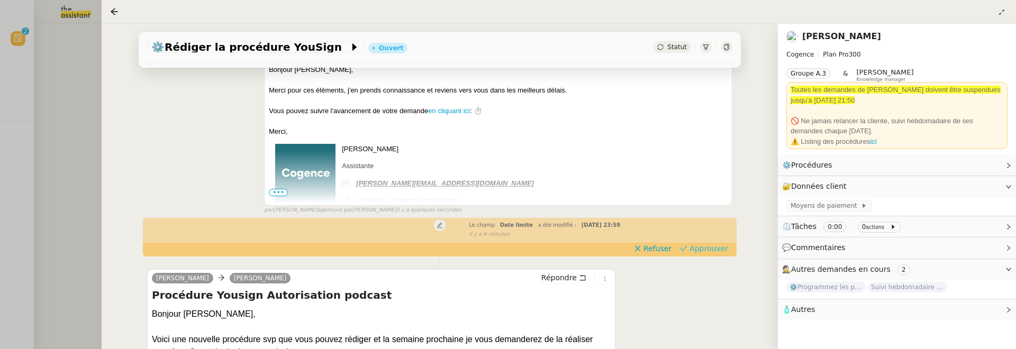
click at [713, 248] on span "Approuver" at bounding box center [709, 248] width 39 height 11
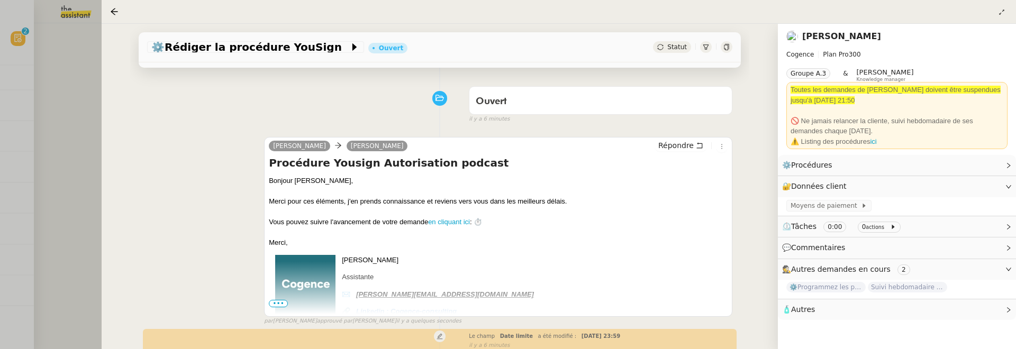
scroll to position [0, 0]
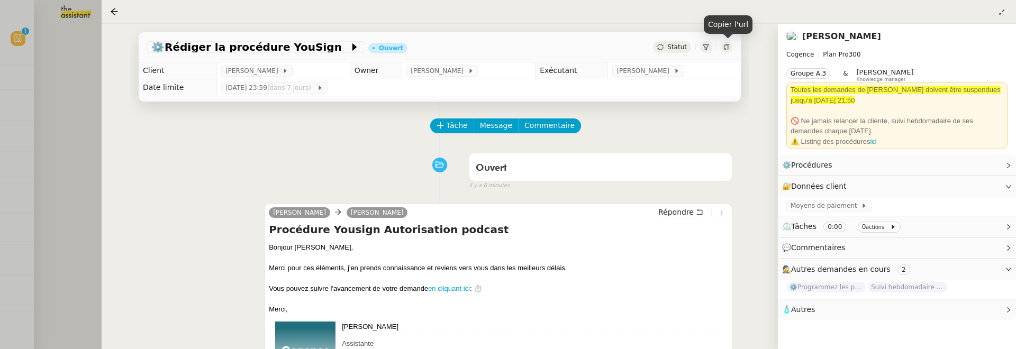
click at [729, 40] on div "Copier l'url" at bounding box center [728, 28] width 49 height 26
click at [729, 44] on icon at bounding box center [726, 47] width 5 height 6
click at [78, 99] on div at bounding box center [508, 174] width 1016 height 349
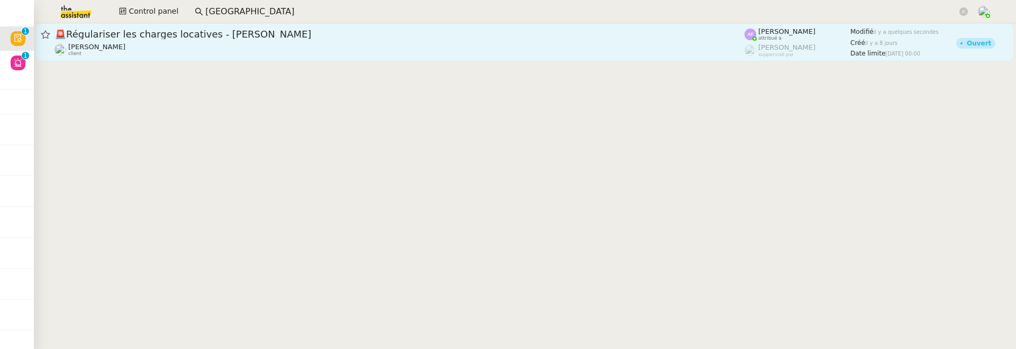
click at [194, 60] on link "🚨 Régulariser les charges locatives - Ségolène Flamand Pascal PIQUIONNE client …" at bounding box center [525, 42] width 978 height 38
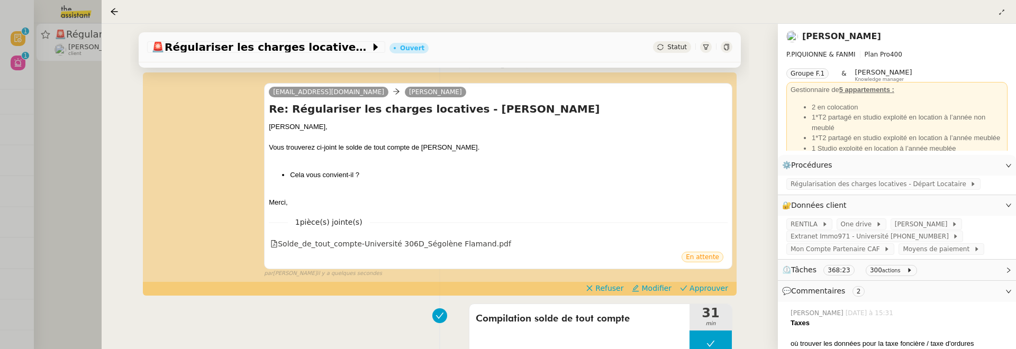
scroll to position [149, 0]
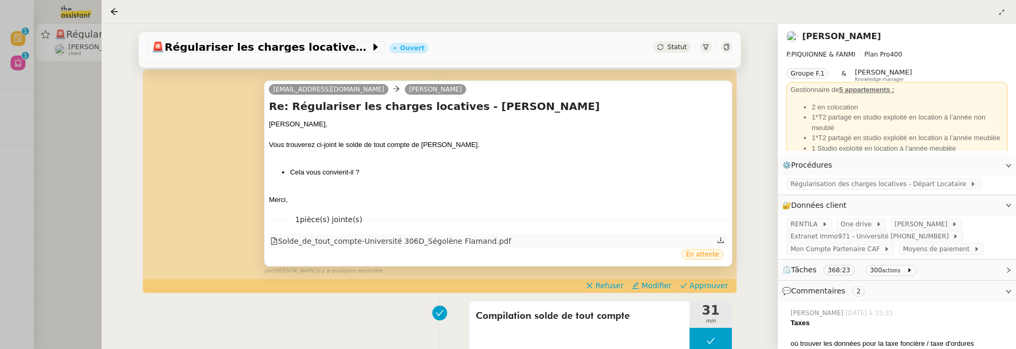
click at [475, 237] on div "Solde_de_tout_compte-Université 306D_Ségolène Flamand.pdf" at bounding box center [390, 242] width 241 height 12
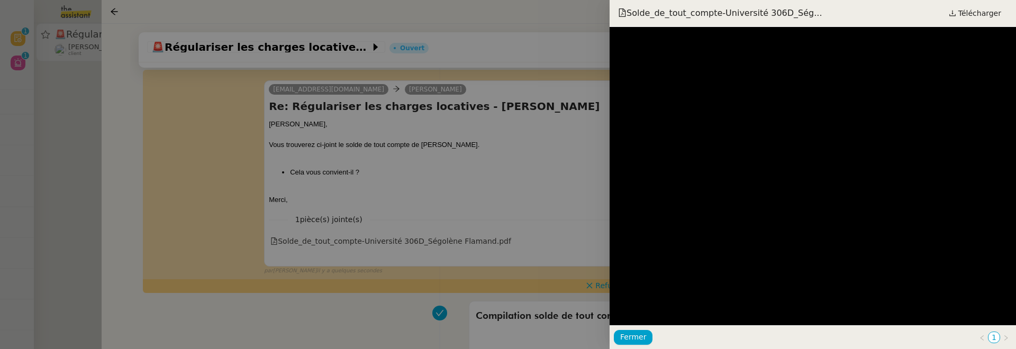
click at [608, 173] on div at bounding box center [508, 174] width 1016 height 349
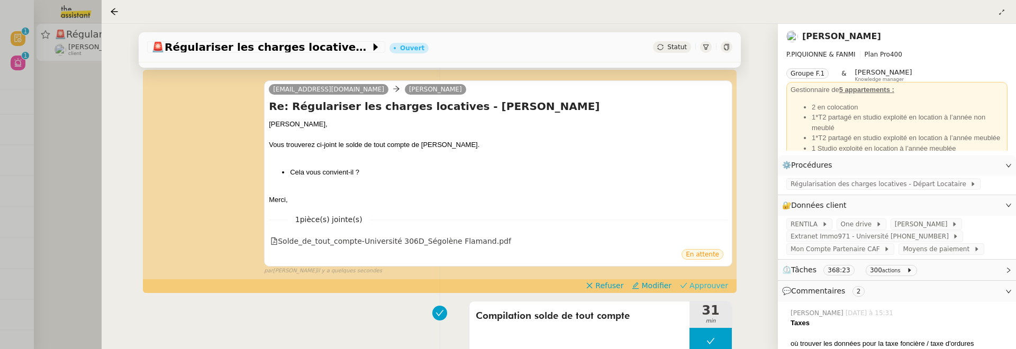
click at [719, 282] on span "Approuver" at bounding box center [709, 285] width 39 height 11
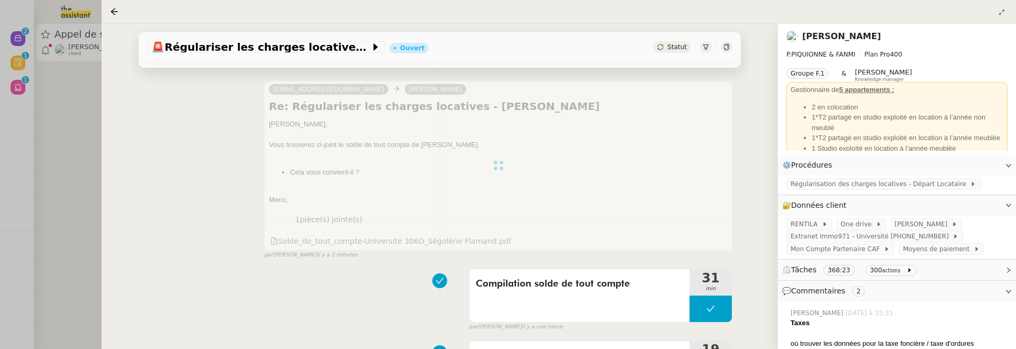
click at [78, 168] on div at bounding box center [508, 174] width 1016 height 349
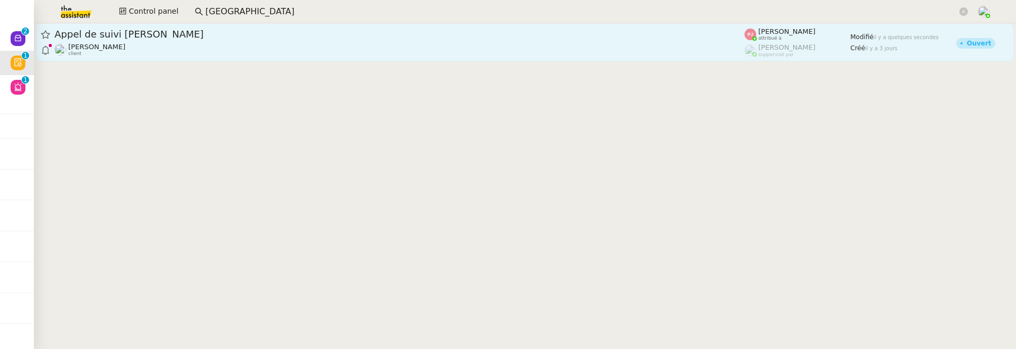
click at [193, 41] on div "Appel de suivi Christophe Serrano - IOTEROP Florian Parant client" at bounding box center [400, 42] width 690 height 29
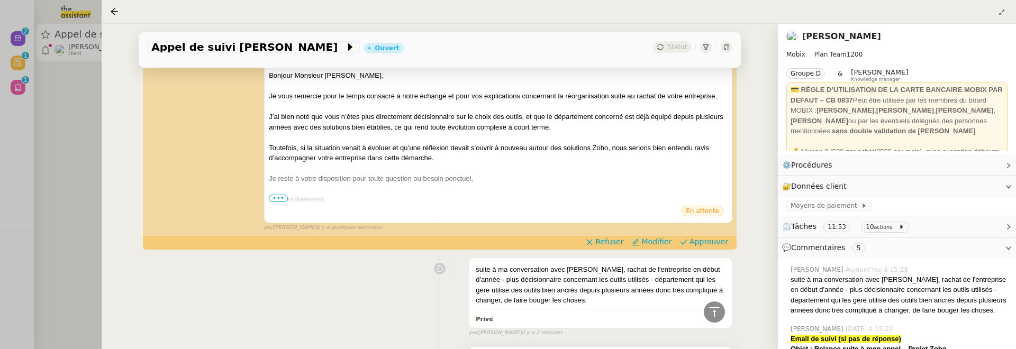
scroll to position [183, 0]
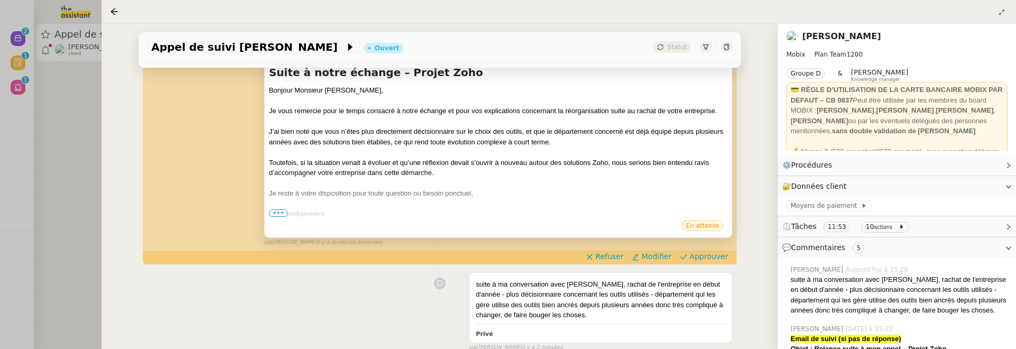
click at [279, 211] on span "•••" at bounding box center [278, 213] width 19 height 7
click at [695, 254] on span "Approuver" at bounding box center [709, 256] width 39 height 11
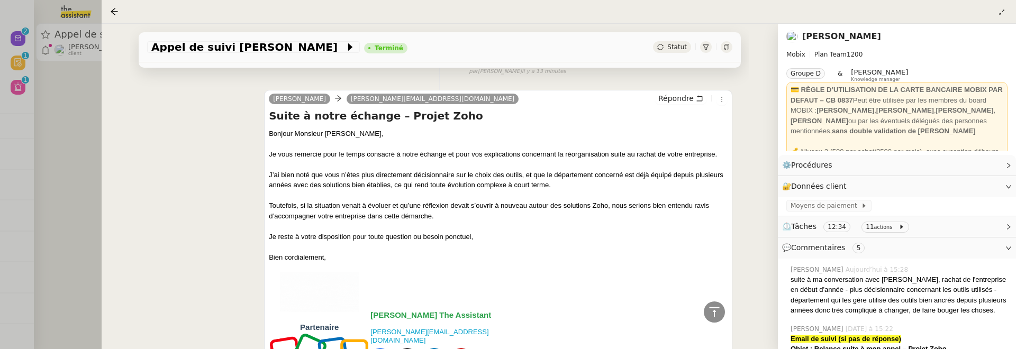
scroll to position [0, 0]
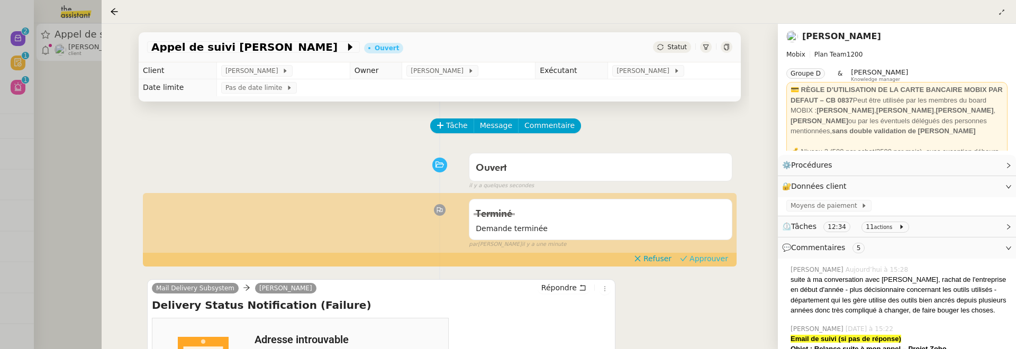
click at [706, 263] on span "Approuver" at bounding box center [709, 258] width 39 height 11
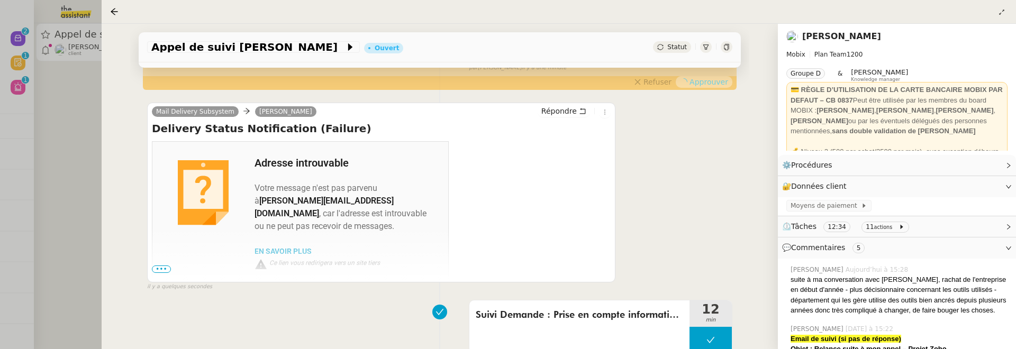
scroll to position [178, 0]
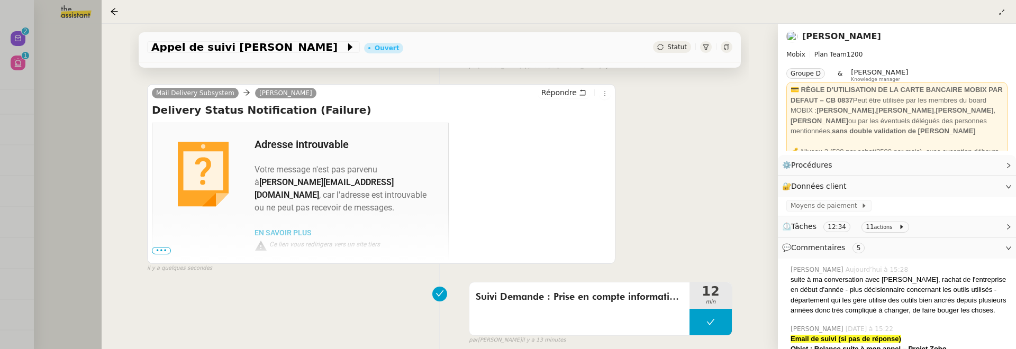
click at [84, 144] on div at bounding box center [508, 174] width 1016 height 349
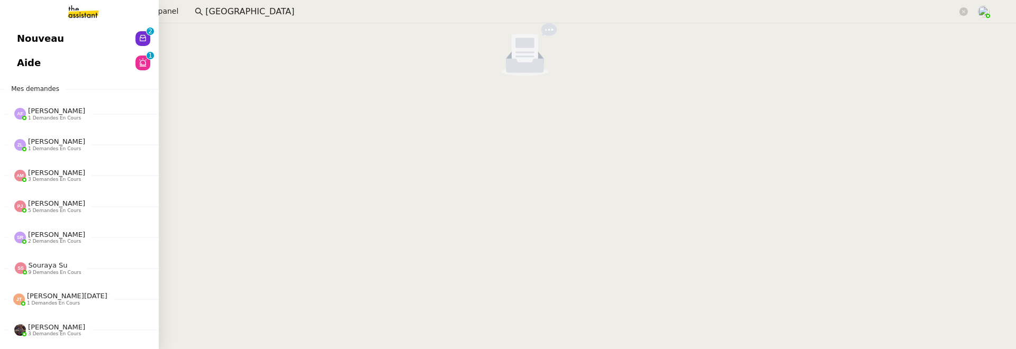
click at [26, 34] on span "Nouveau" at bounding box center [40, 39] width 47 height 16
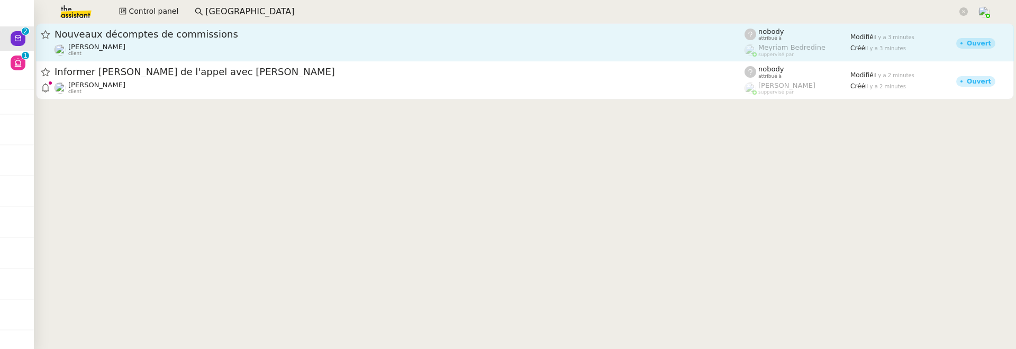
click at [229, 30] on span "Nouveaux décomptes de commissions" at bounding box center [400, 35] width 690 height 10
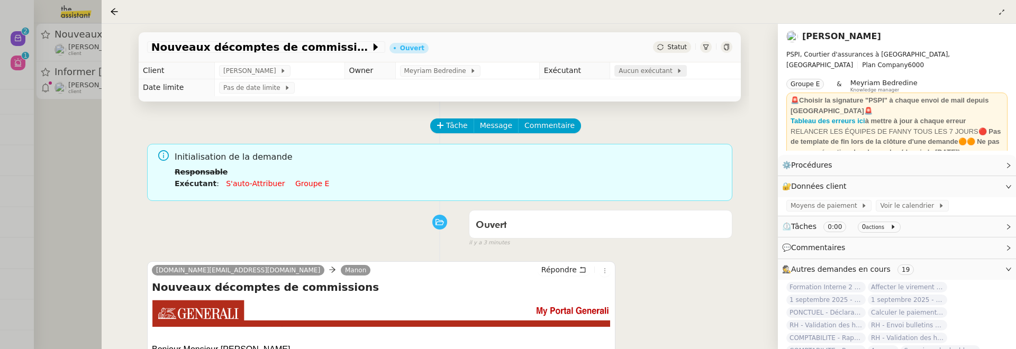
click at [637, 75] on span "Aucun exécutant" at bounding box center [648, 71] width 58 height 11
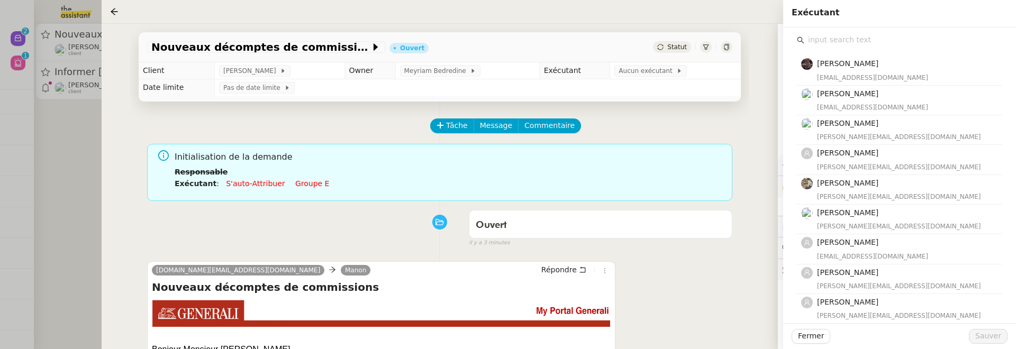
click at [836, 38] on input "text" at bounding box center [903, 40] width 198 height 14
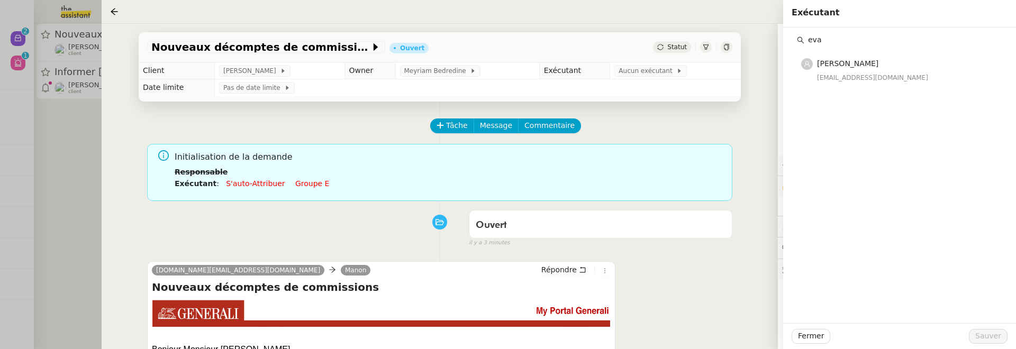
type input "eva"
click at [856, 75] on div "[EMAIL_ADDRESS][DOMAIN_NAME]" at bounding box center [906, 78] width 179 height 11
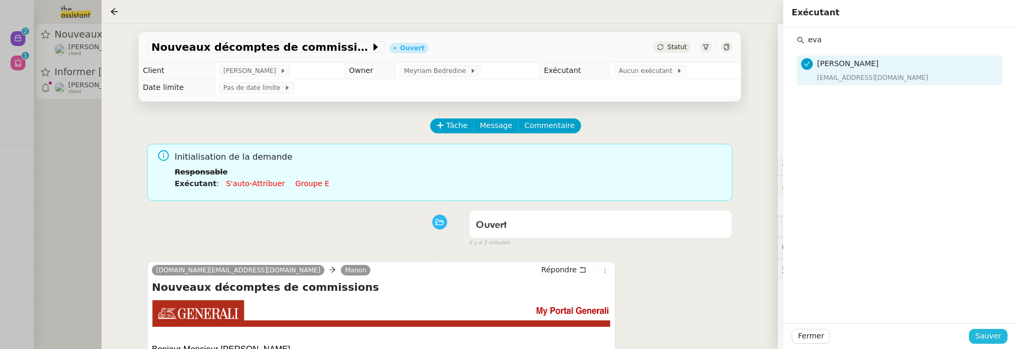
click at [986, 333] on span "Sauver" at bounding box center [988, 336] width 26 height 12
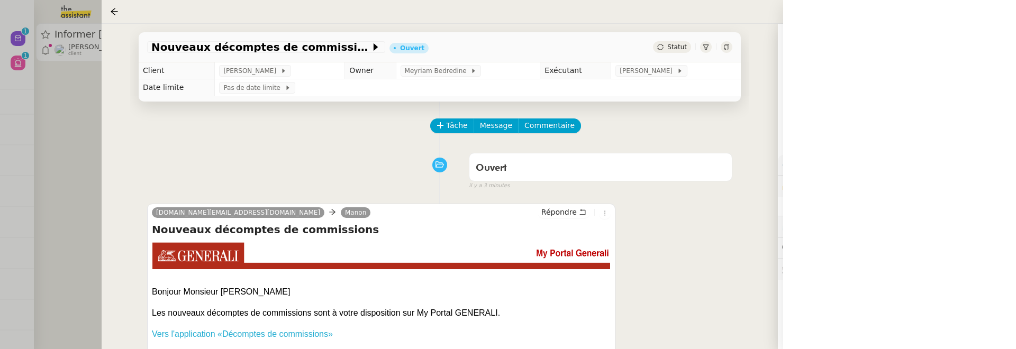
click at [81, 140] on div at bounding box center [508, 174] width 1016 height 349
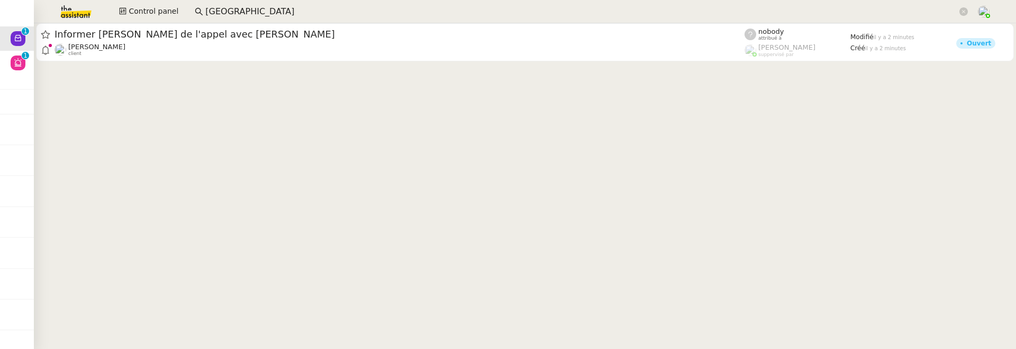
click at [156, 64] on cdk-virtual-scroll-viewport "Informer Florian de l'appel avec Christophe Florian Parant client nobody attrib…" at bounding box center [525, 186] width 982 height 326
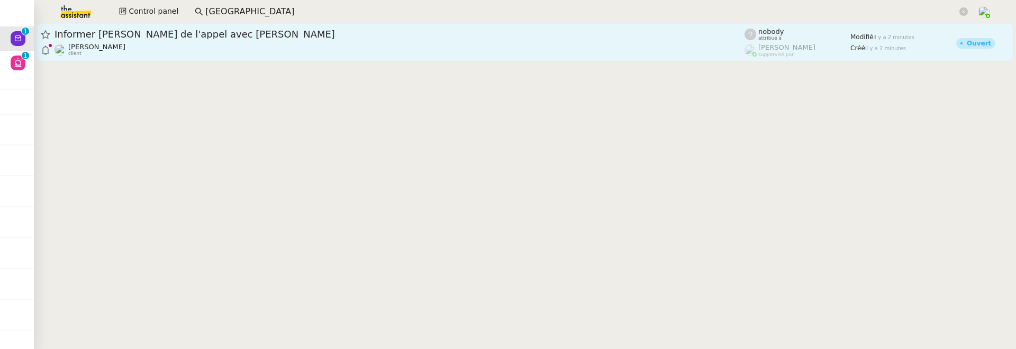
click at [179, 49] on div "Florian Parant client" at bounding box center [400, 50] width 690 height 14
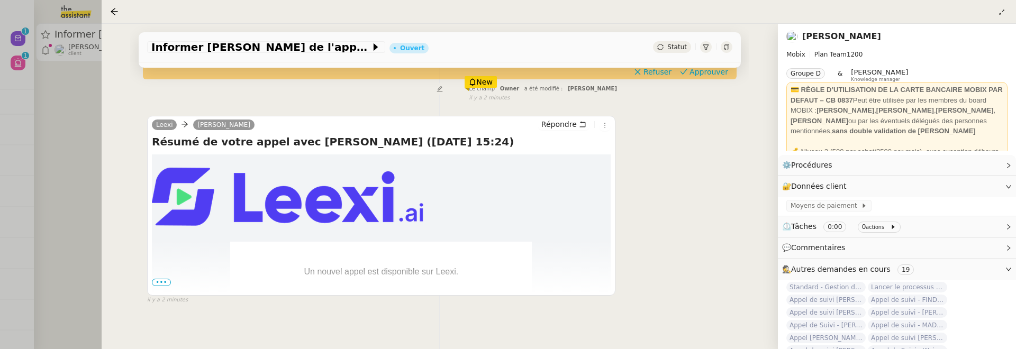
scroll to position [153, 0]
click at [672, 46] on span "Statut" at bounding box center [677, 46] width 20 height 7
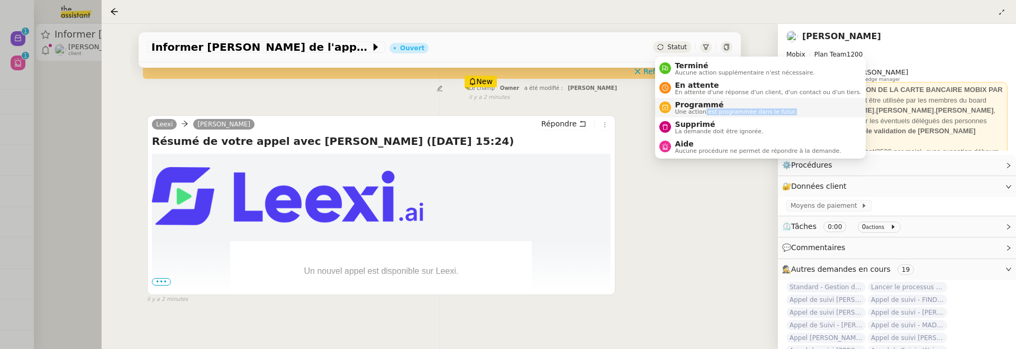
click at [705, 115] on span "Une action est programmée dans le futur." at bounding box center [736, 112] width 122 height 6
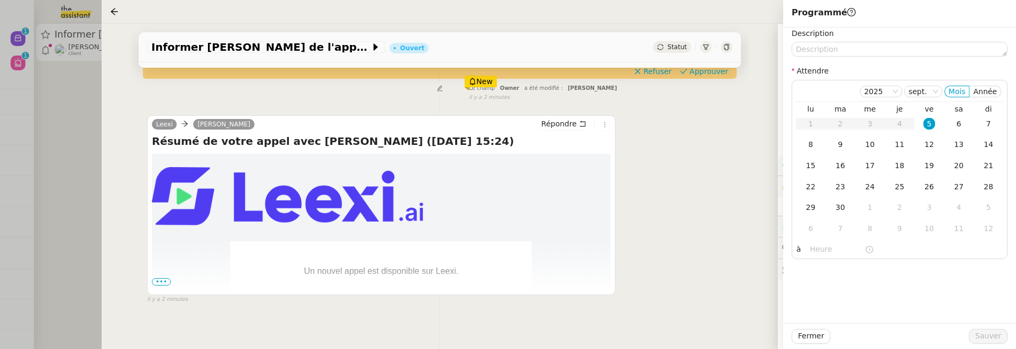
click at [674, 46] on span "Statut" at bounding box center [677, 46] width 20 height 7
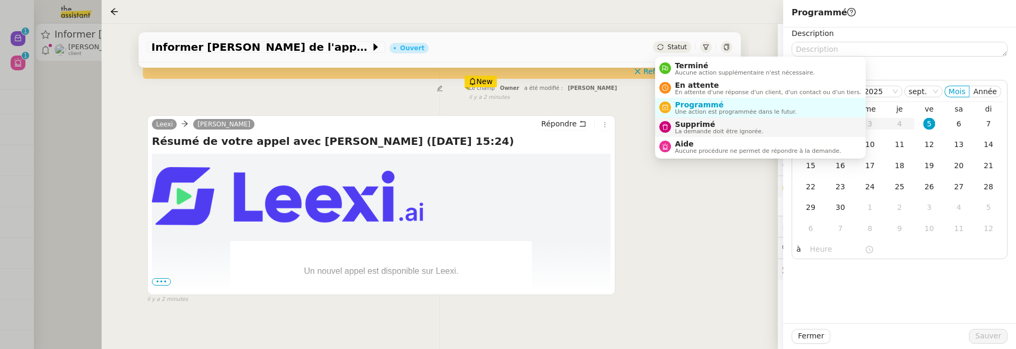
click at [686, 129] on span "La demande doit être ignorée." at bounding box center [719, 132] width 88 height 6
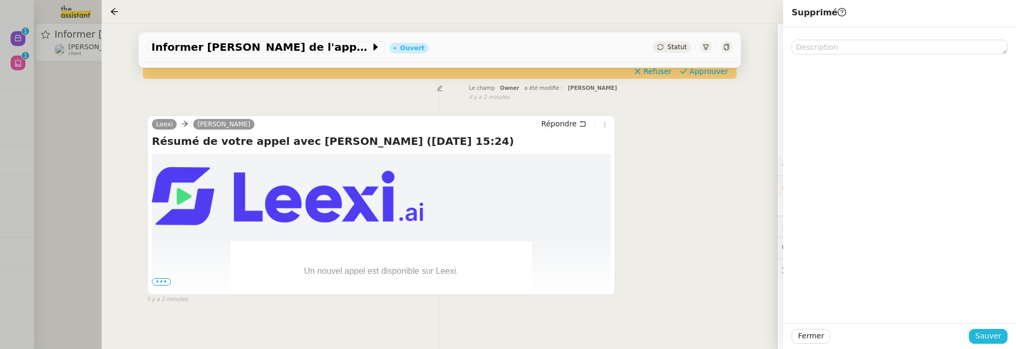
click at [988, 336] on span "Sauver" at bounding box center [988, 336] width 26 height 12
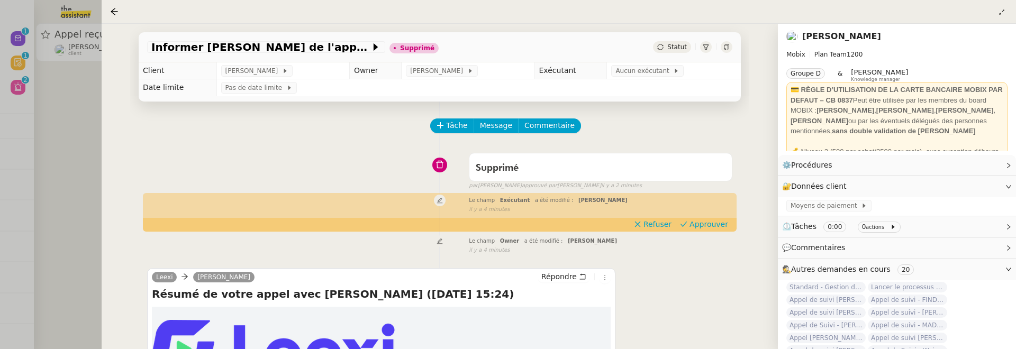
click at [64, 130] on div at bounding box center [508, 174] width 1016 height 349
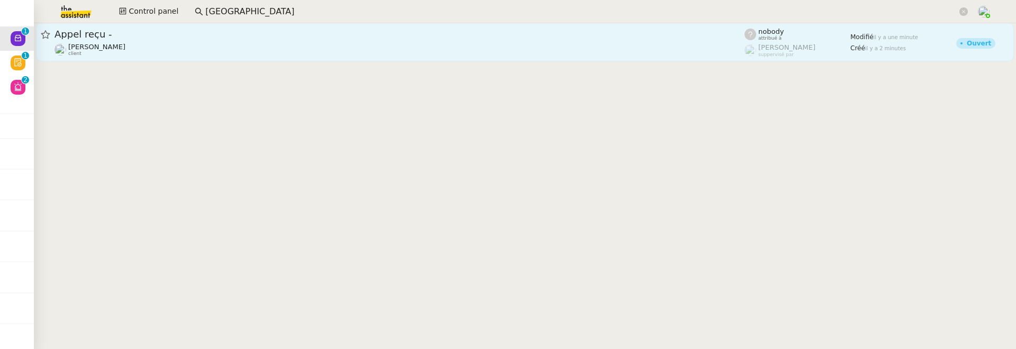
click at [143, 53] on div "Gabrielle Tavernier client" at bounding box center [400, 50] width 690 height 14
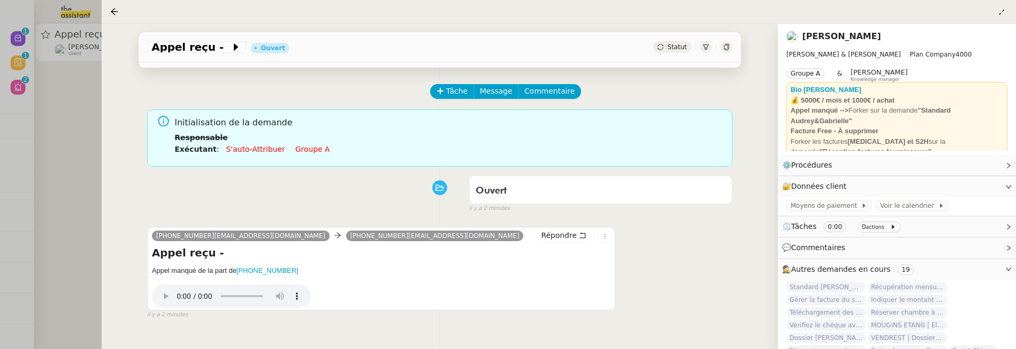
scroll to position [56, 0]
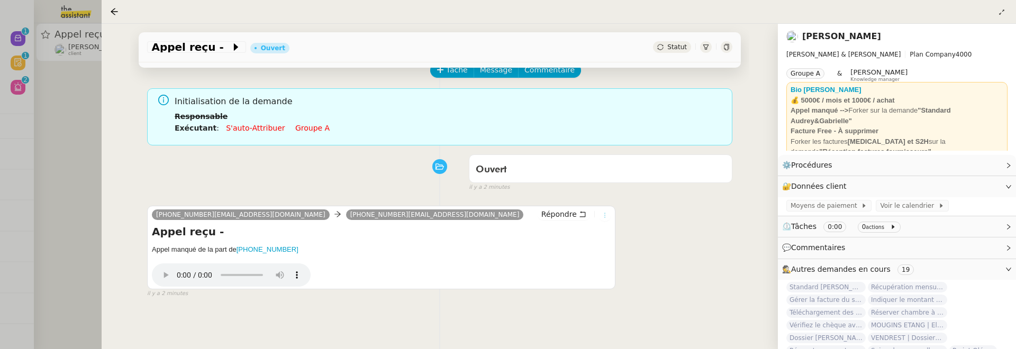
click at [608, 217] on icon at bounding box center [605, 215] width 6 height 6
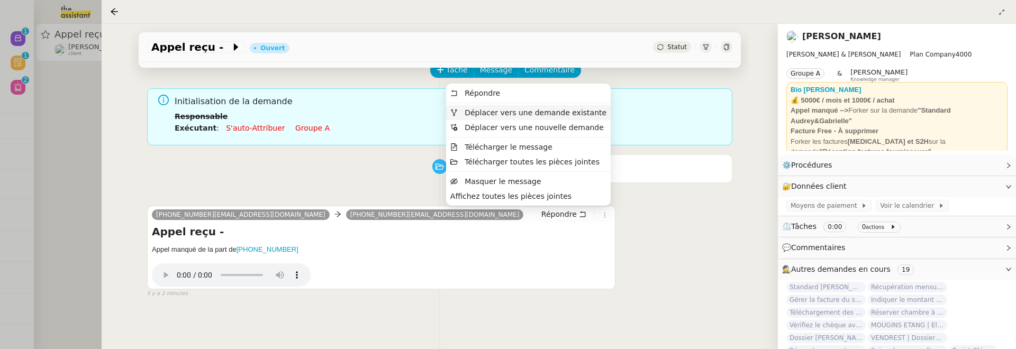
click at [555, 119] on li "Déplacer vers une demande existante" at bounding box center [528, 112] width 165 height 15
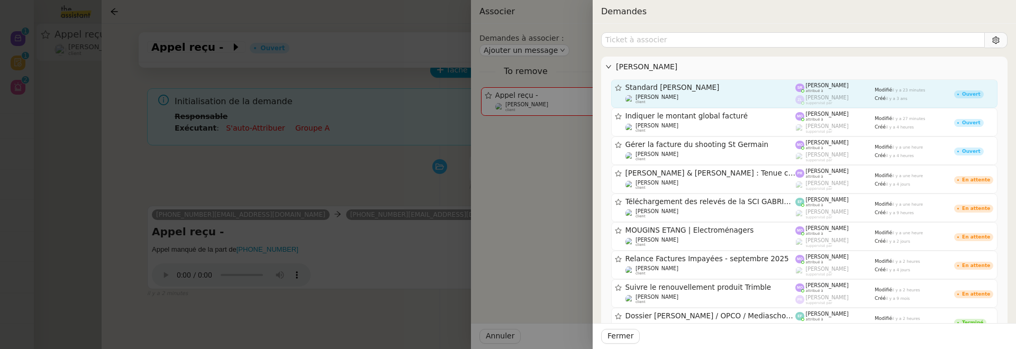
click at [680, 86] on span "Standard [PERSON_NAME]" at bounding box center [711, 87] width 170 height 7
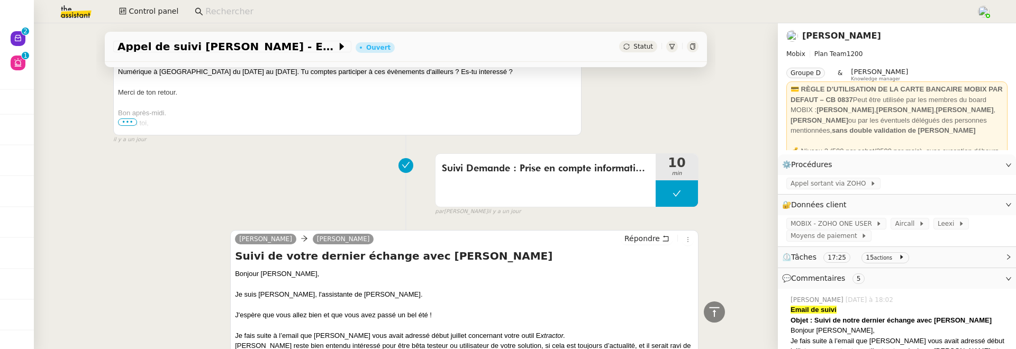
scroll to position [847, 0]
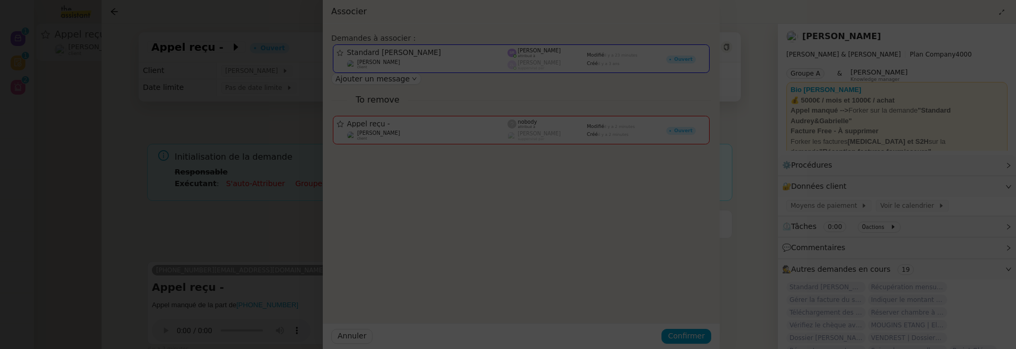
scroll to position [56, 0]
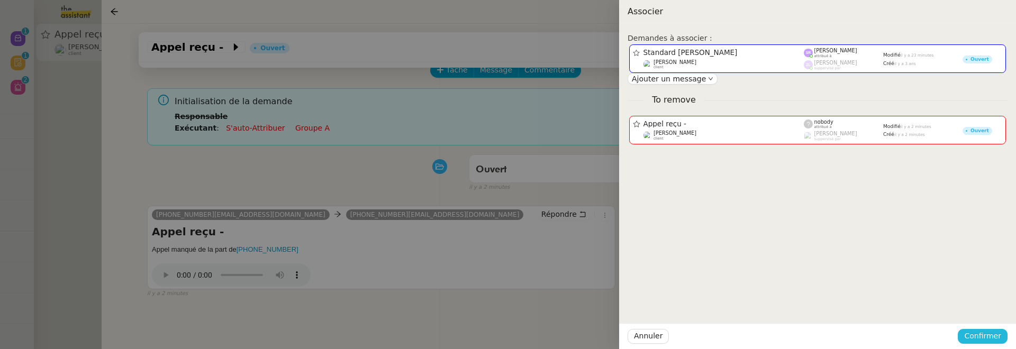
click at [994, 337] on span "Confirmer" at bounding box center [982, 336] width 37 height 12
click at [989, 309] on span "Ajouter" at bounding box center [983, 308] width 27 height 11
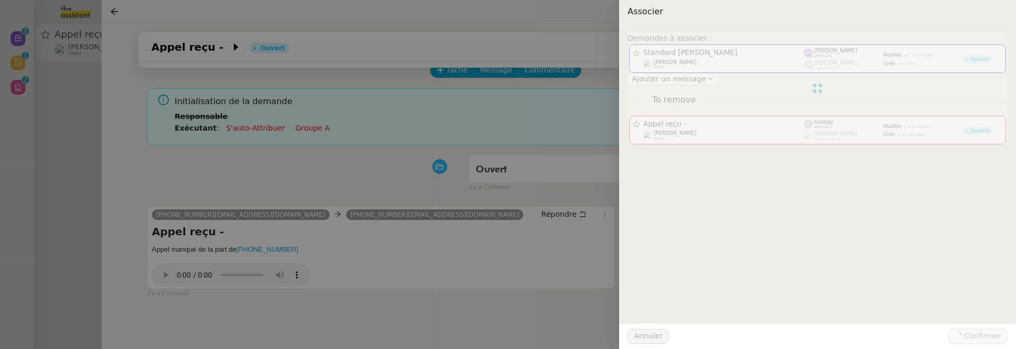
click at [77, 174] on div at bounding box center [508, 174] width 1016 height 349
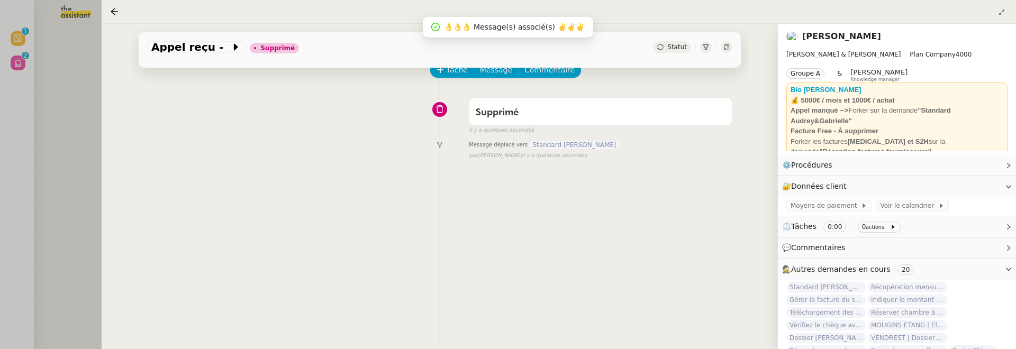
click at [21, 35] on div at bounding box center [508, 174] width 1016 height 349
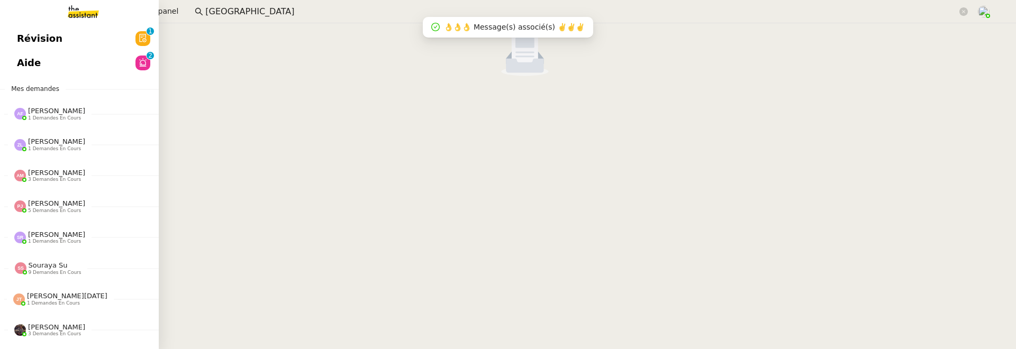
click at [17, 37] on span "Révision" at bounding box center [40, 39] width 46 height 16
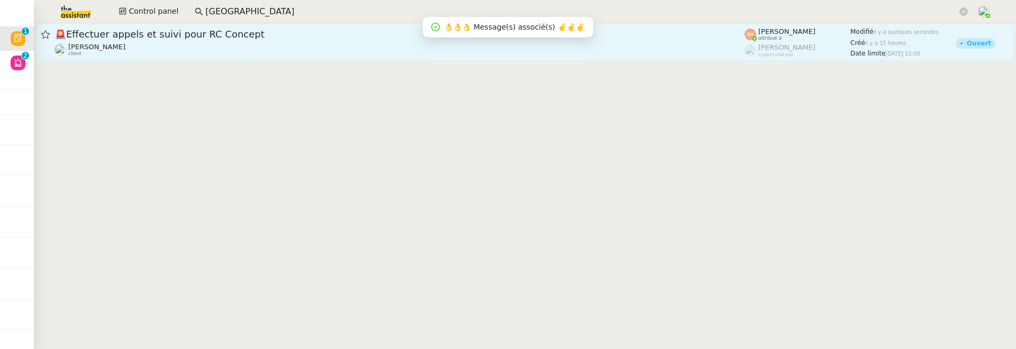
click at [206, 40] on div "🚨 Effectuer appels et suivi pour RC Concept" at bounding box center [400, 34] width 690 height 13
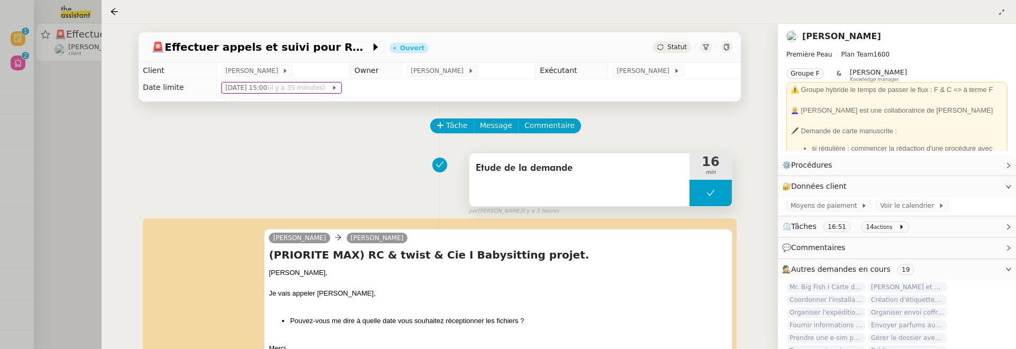
scroll to position [68, 0]
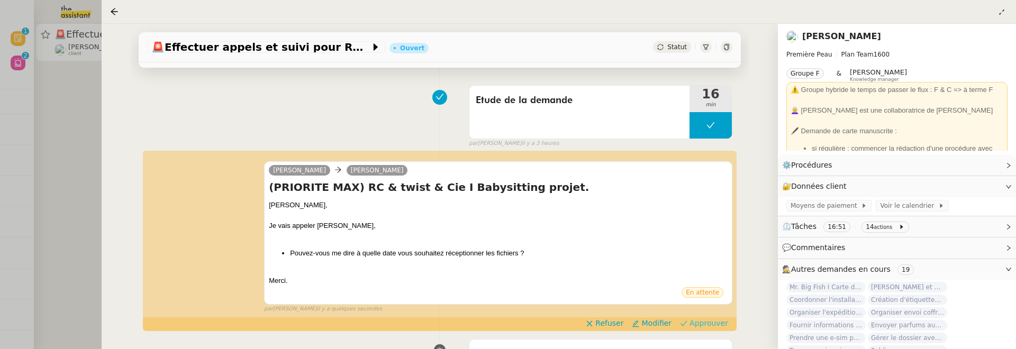
click at [718, 321] on span "Approuver" at bounding box center [709, 323] width 39 height 11
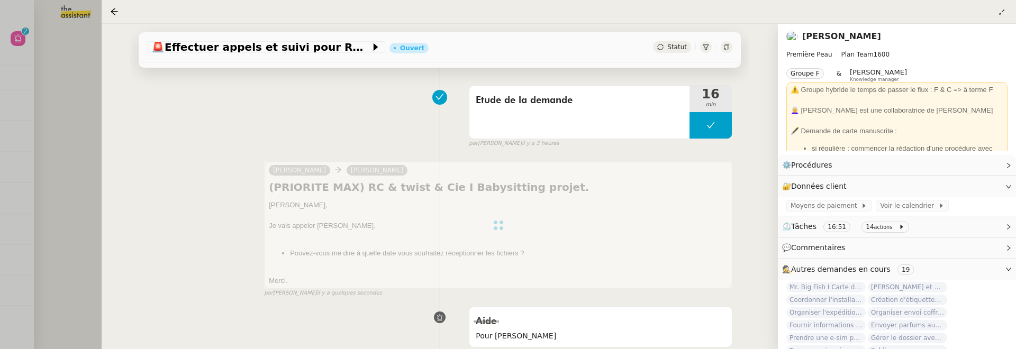
click at [79, 101] on div at bounding box center [508, 174] width 1016 height 349
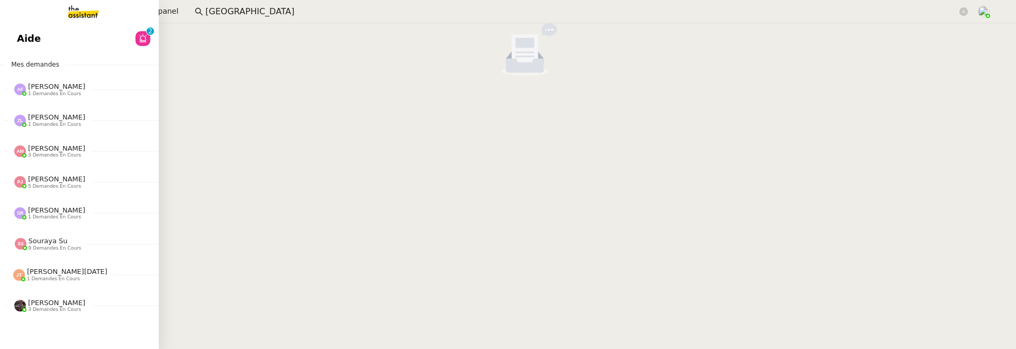
click at [28, 42] on span "Aide" at bounding box center [29, 39] width 24 height 16
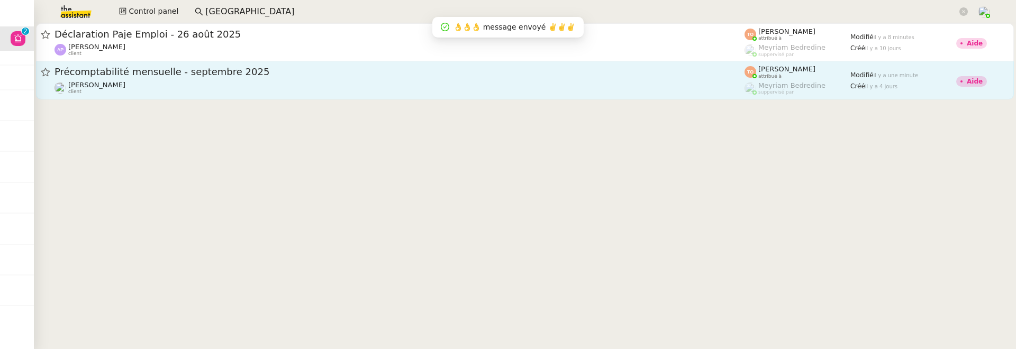
click at [416, 77] on div "Précomptabilité mensuelle - septembre 2025" at bounding box center [400, 72] width 690 height 13
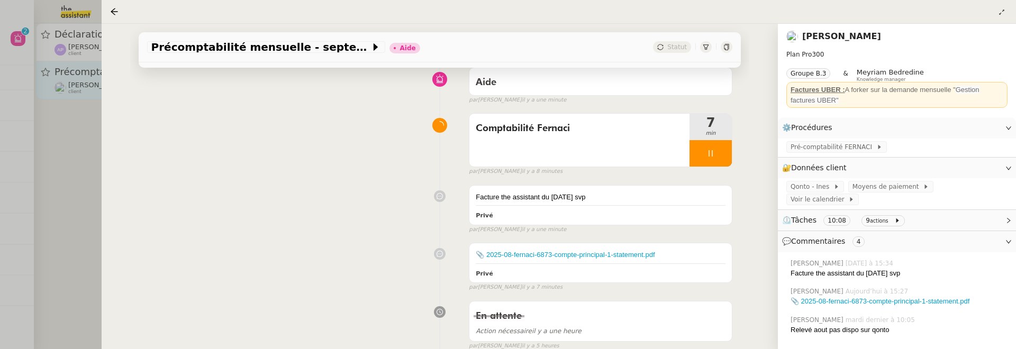
scroll to position [89, 0]
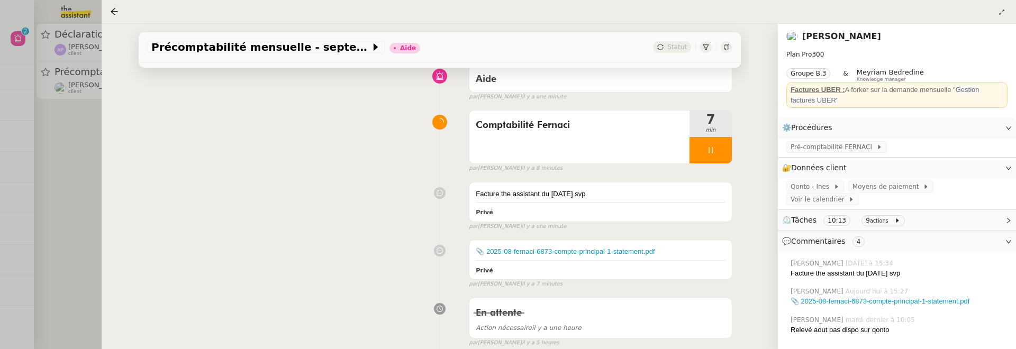
click at [85, 153] on div at bounding box center [508, 174] width 1016 height 349
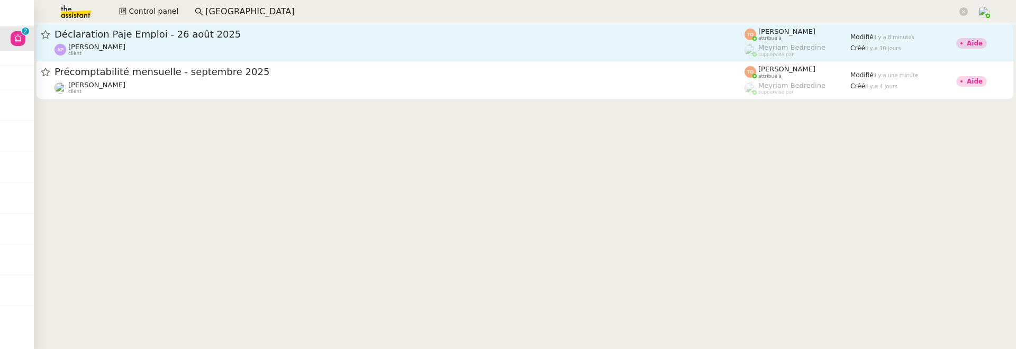
click at [196, 31] on span "Déclaration Paje Emploi - 26 août 2025" at bounding box center [400, 35] width 690 height 10
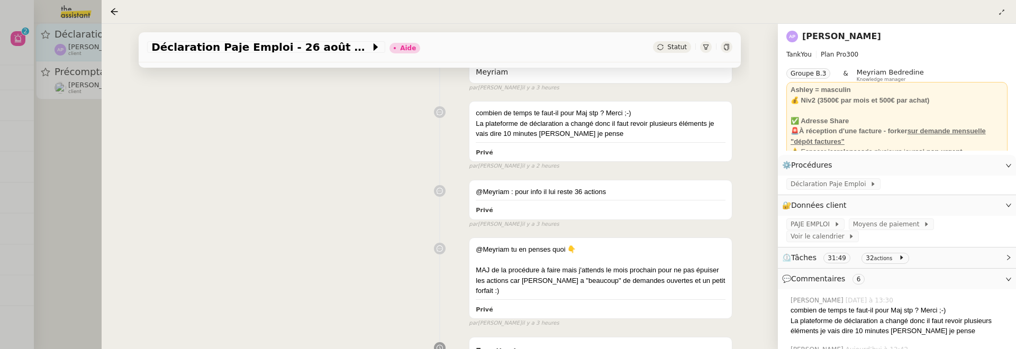
scroll to position [160, 0]
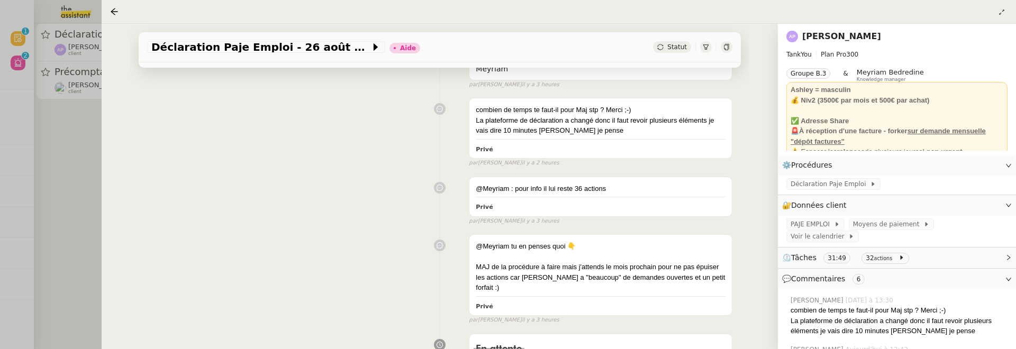
click at [70, 135] on div at bounding box center [508, 174] width 1016 height 349
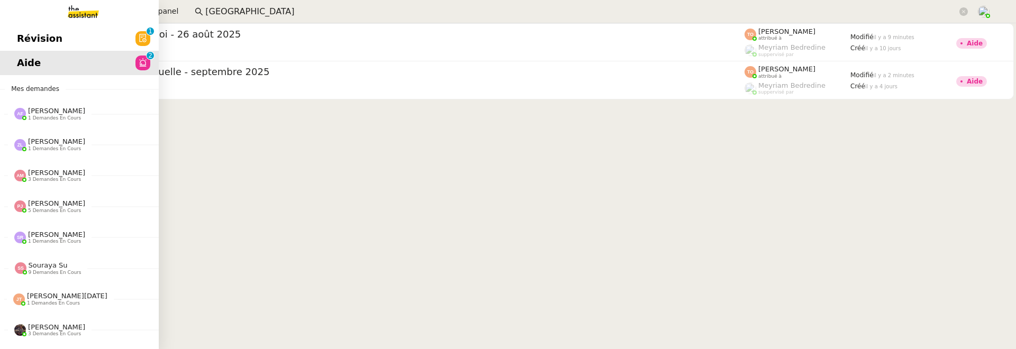
click at [13, 39] on link "Révision 0 1 2 3 4 5 6 7 8 9" at bounding box center [79, 38] width 159 height 24
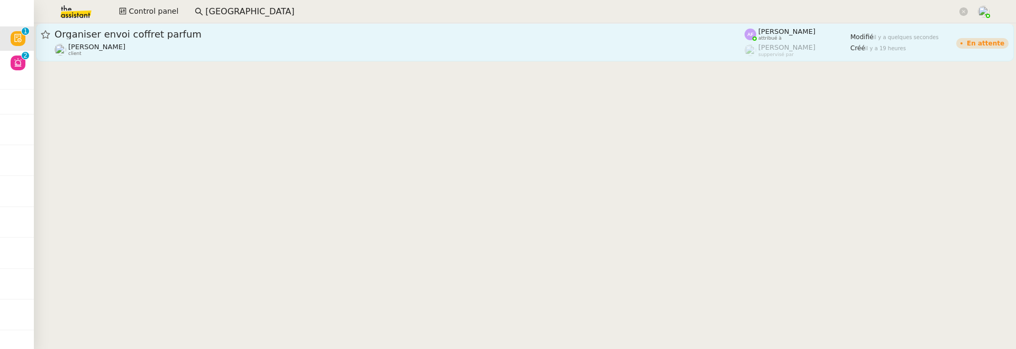
click at [210, 31] on span "Organiser envoi coffret parfum" at bounding box center [400, 35] width 690 height 10
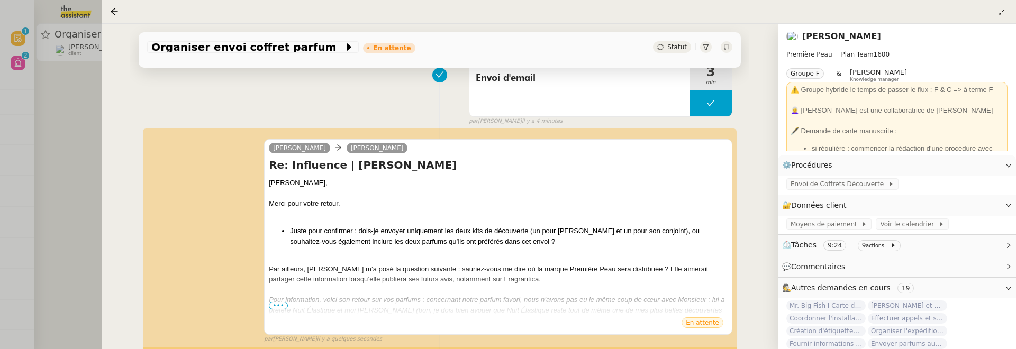
scroll to position [151, 0]
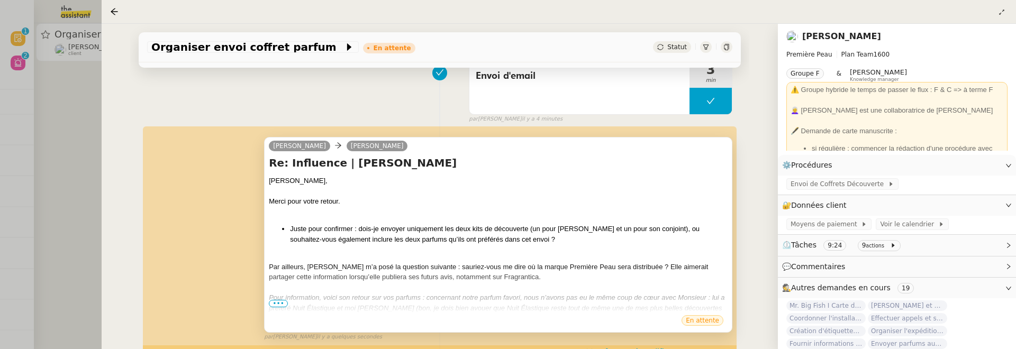
click at [280, 304] on span "•••" at bounding box center [278, 303] width 19 height 7
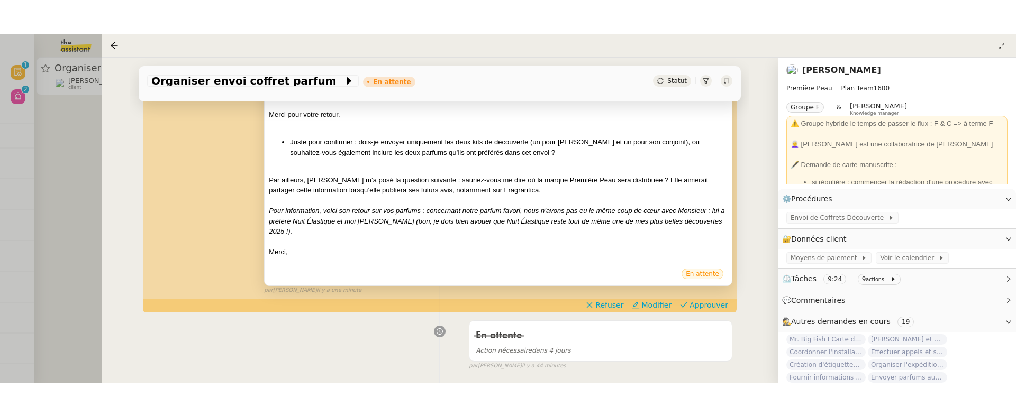
scroll to position [274, 0]
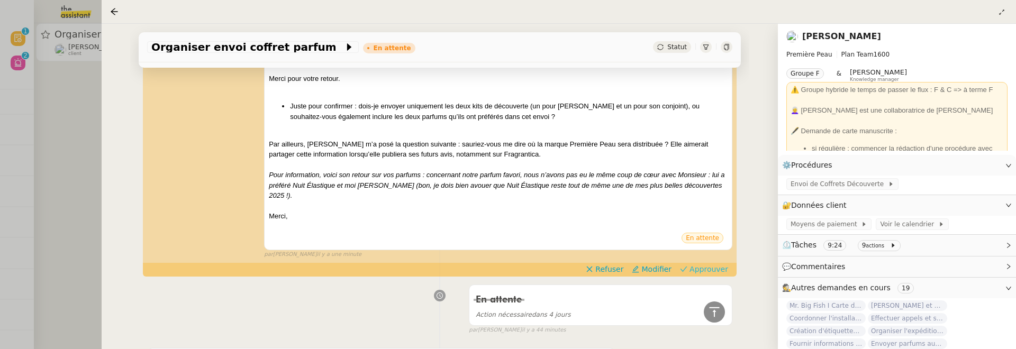
click at [702, 265] on span "Approuver" at bounding box center [709, 269] width 39 height 11
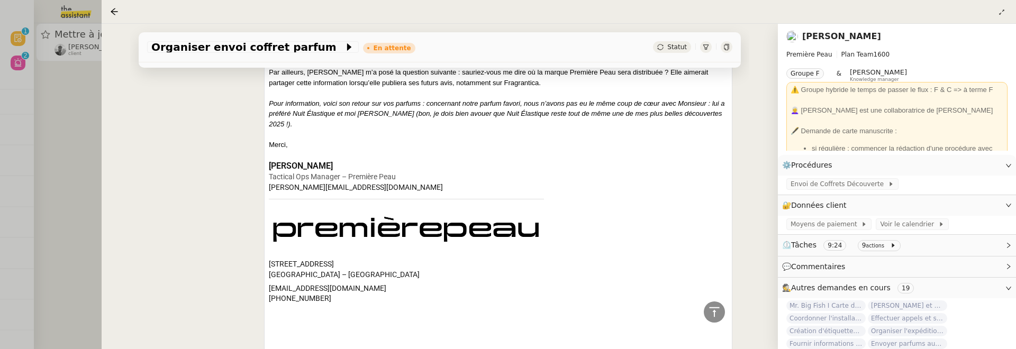
click at [119, 13] on div at bounding box center [116, 11] width 13 height 13
click at [112, 13] on icon at bounding box center [114, 11] width 7 height 7
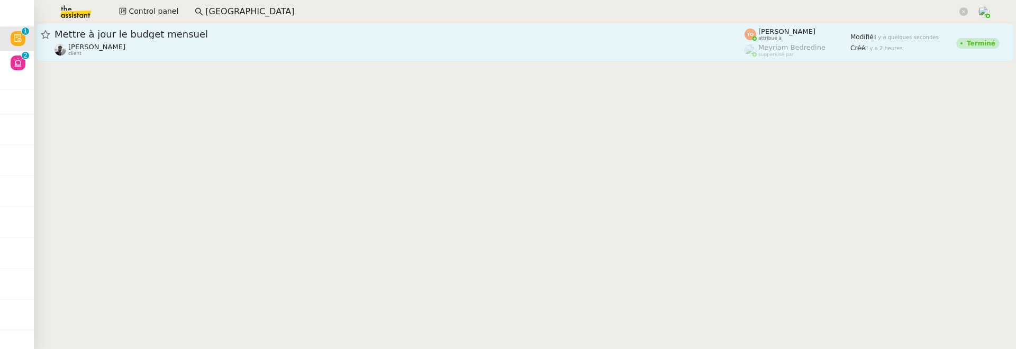
click at [161, 44] on div "Victor Peyre client" at bounding box center [400, 50] width 690 height 14
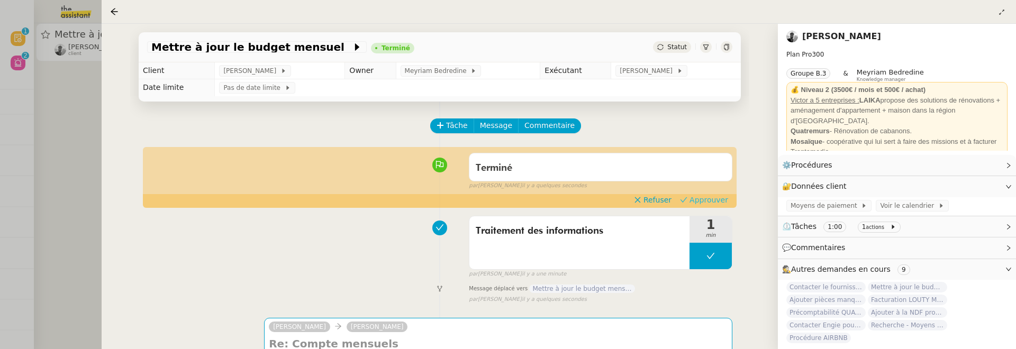
click at [712, 200] on span "Approuver" at bounding box center [709, 200] width 39 height 11
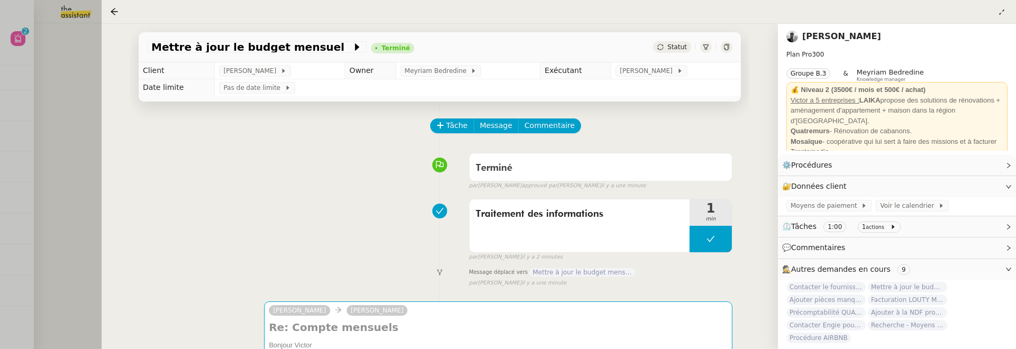
click at [79, 140] on div at bounding box center [508, 174] width 1016 height 349
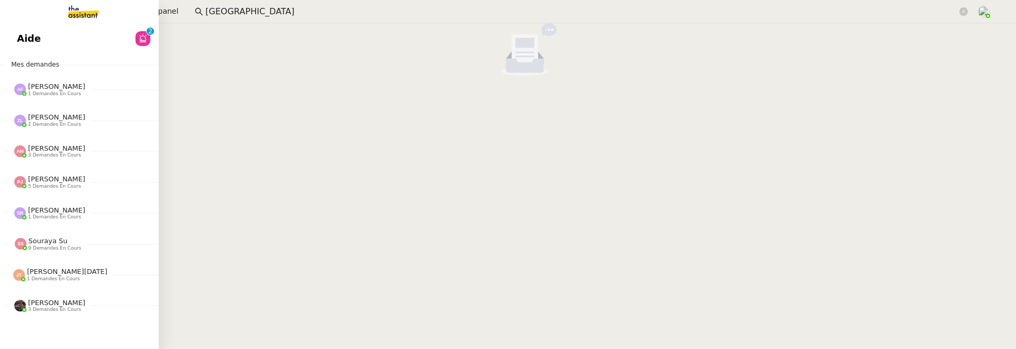
click at [13, 31] on link "Aide 0 1 2 3 4 5 6 7 8 9" at bounding box center [79, 38] width 159 height 24
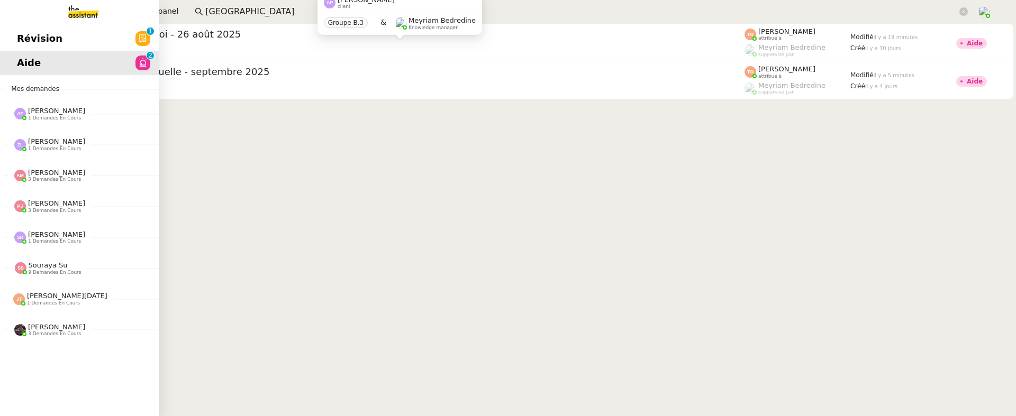
click at [28, 41] on span "Révision" at bounding box center [40, 39] width 46 height 16
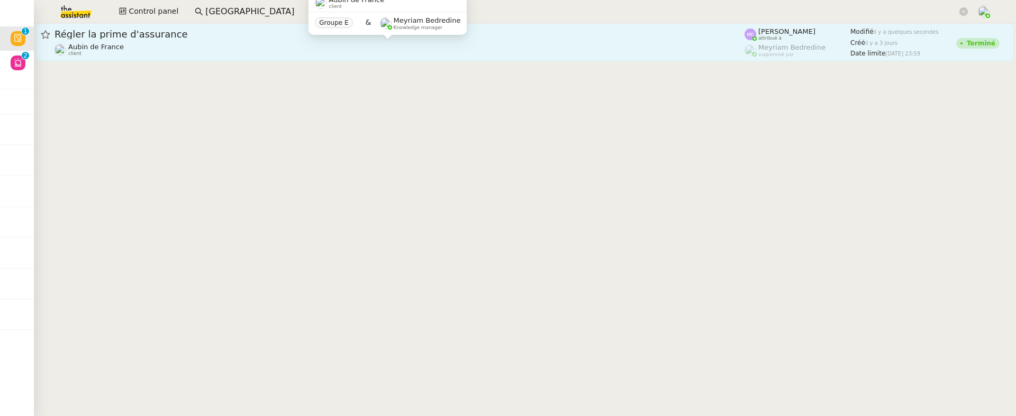
click at [333, 43] on div "Aubin de France client" at bounding box center [400, 50] width 690 height 14
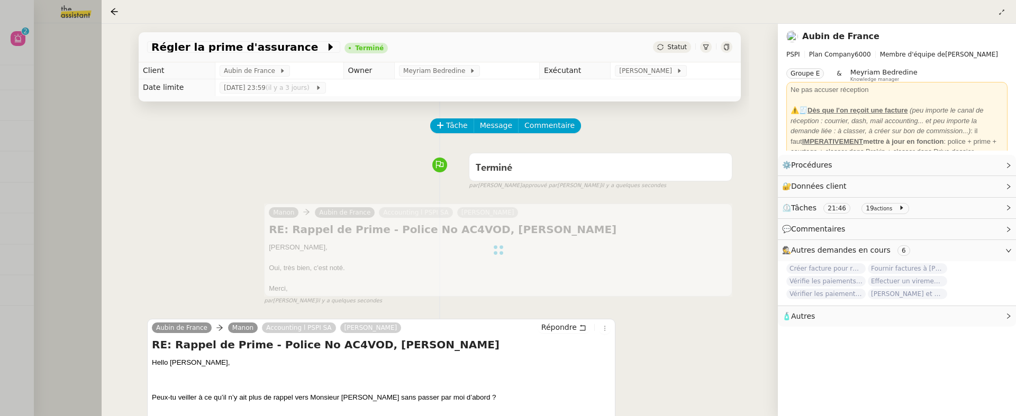
click at [704, 203] on div "Manon Aubin de France Accounting l PSPI SA Sarah Hadj RE: Rappel de Prime - Pol…" at bounding box center [439, 249] width 585 height 111
click at [95, 146] on div at bounding box center [508, 208] width 1016 height 416
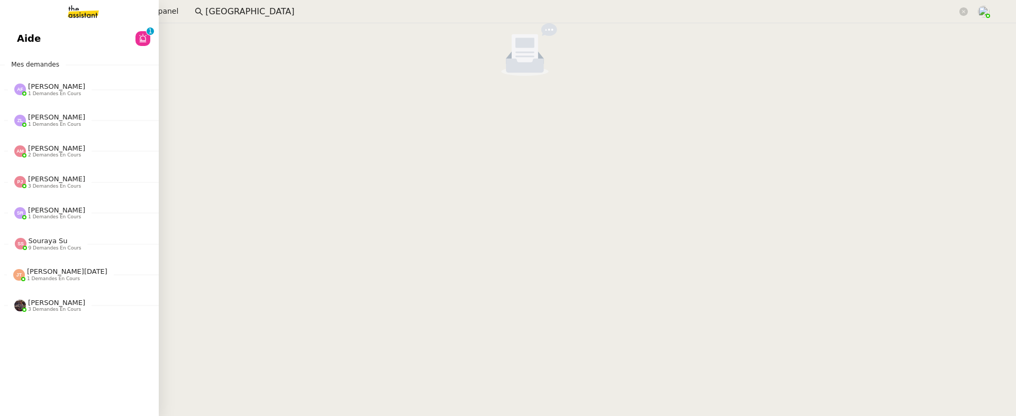
click at [30, 42] on span "Aide" at bounding box center [29, 39] width 24 height 16
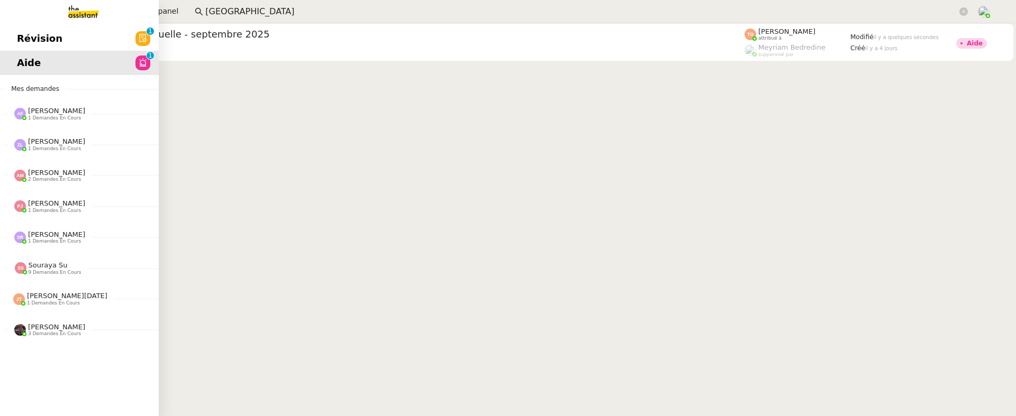
click at [18, 44] on span "Révision" at bounding box center [40, 39] width 46 height 16
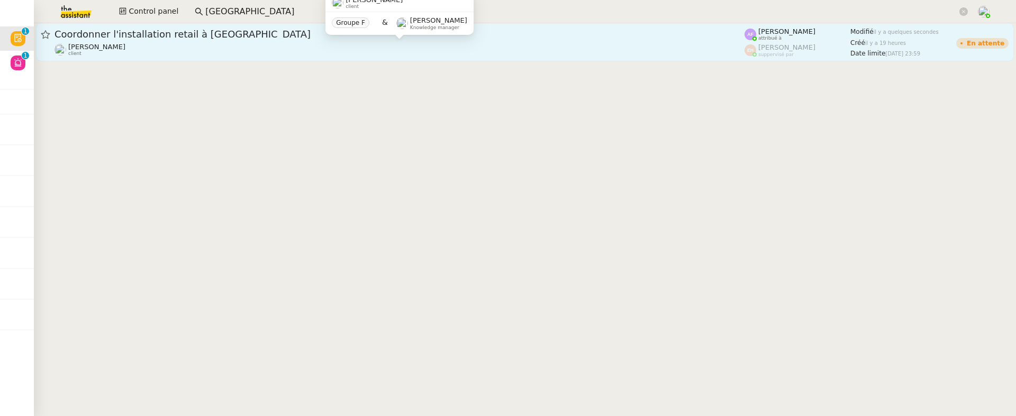
click at [225, 52] on div "Pierre Mergui client" at bounding box center [400, 50] width 690 height 14
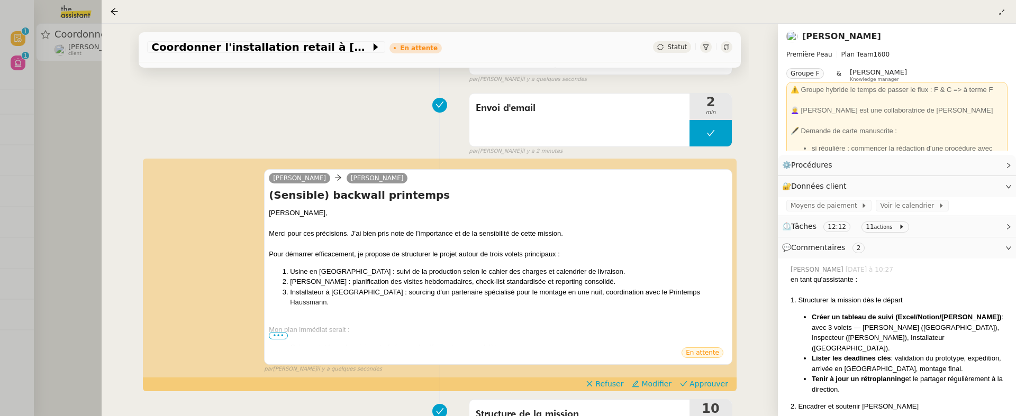
scroll to position [121, 0]
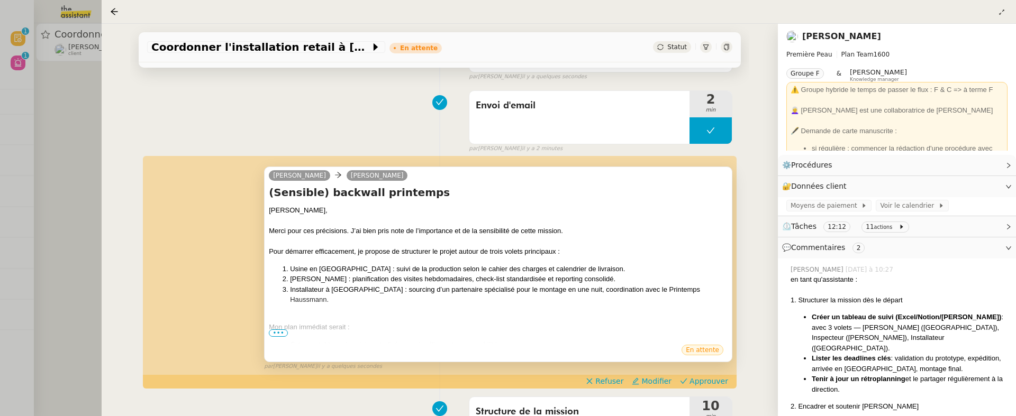
click at [276, 336] on span "•••" at bounding box center [278, 333] width 19 height 7
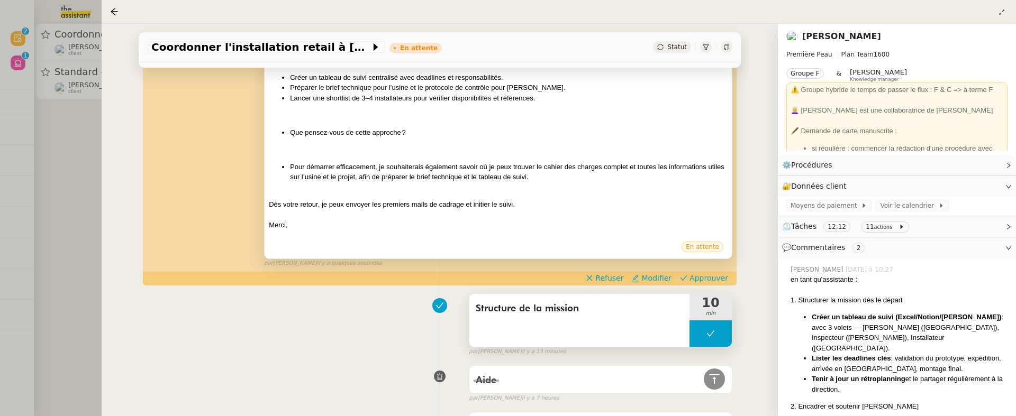
scroll to position [394, 0]
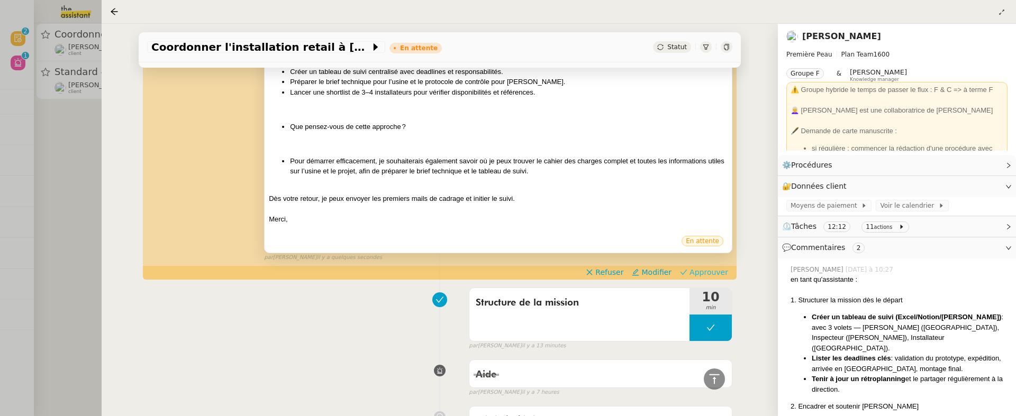
click at [709, 267] on span "Approuver" at bounding box center [709, 272] width 39 height 11
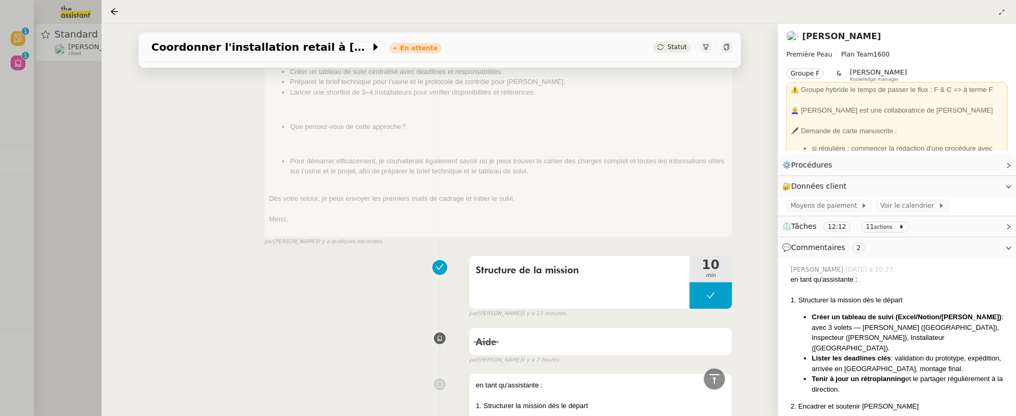
click at [71, 148] on div at bounding box center [508, 208] width 1016 height 416
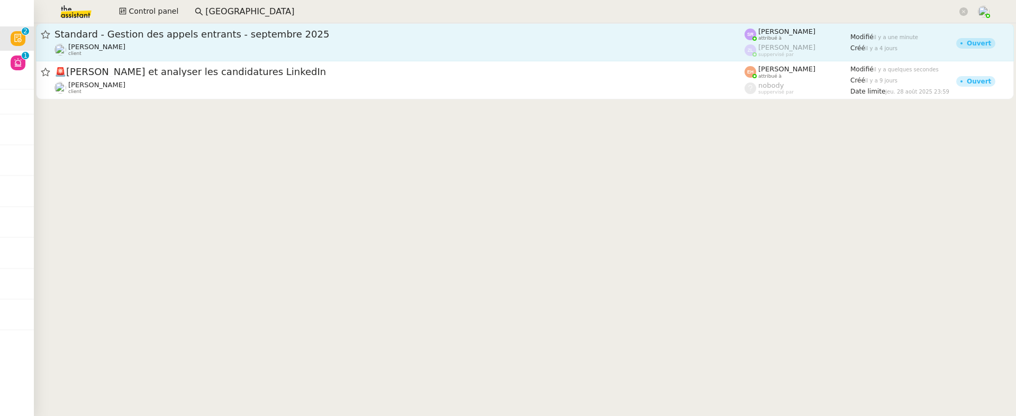
click at [356, 40] on div "Standard - Gestion des appels entrants - septembre 2025" at bounding box center [400, 34] width 690 height 13
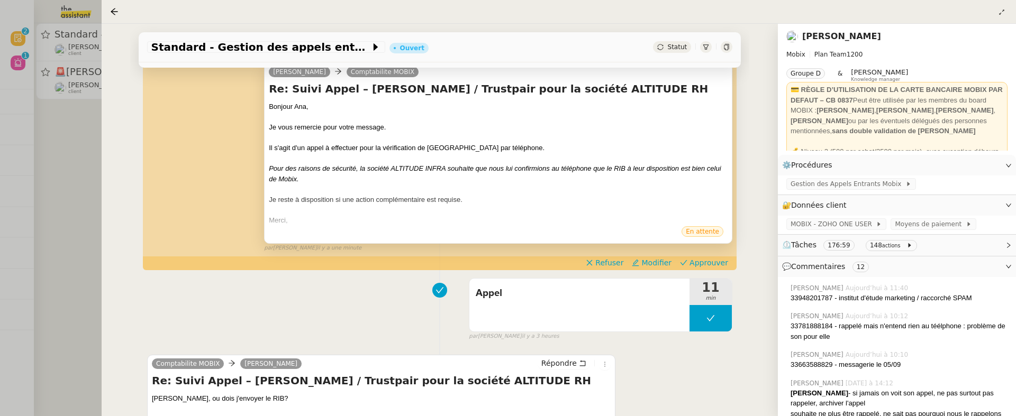
scroll to position [168, 0]
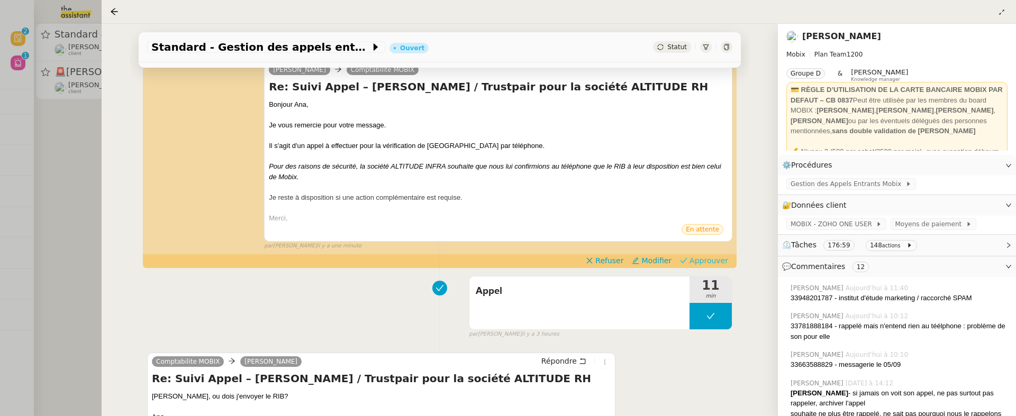
click at [704, 262] on span "Approuver" at bounding box center [709, 261] width 39 height 11
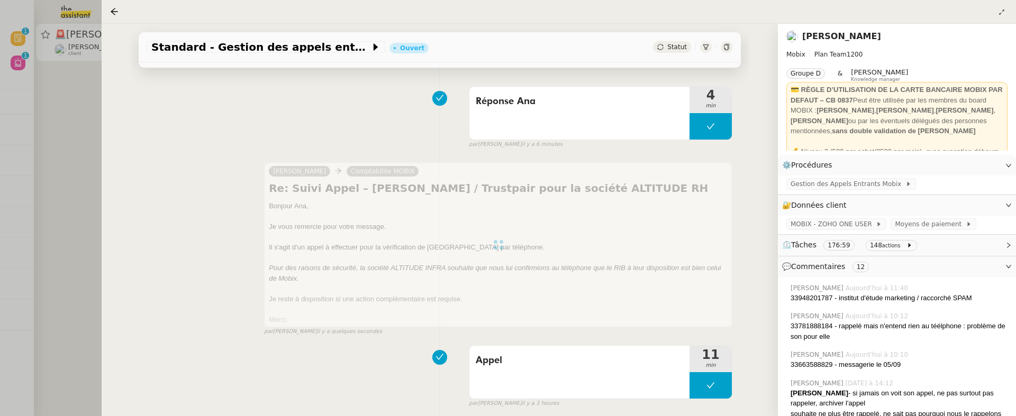
scroll to position [0, 0]
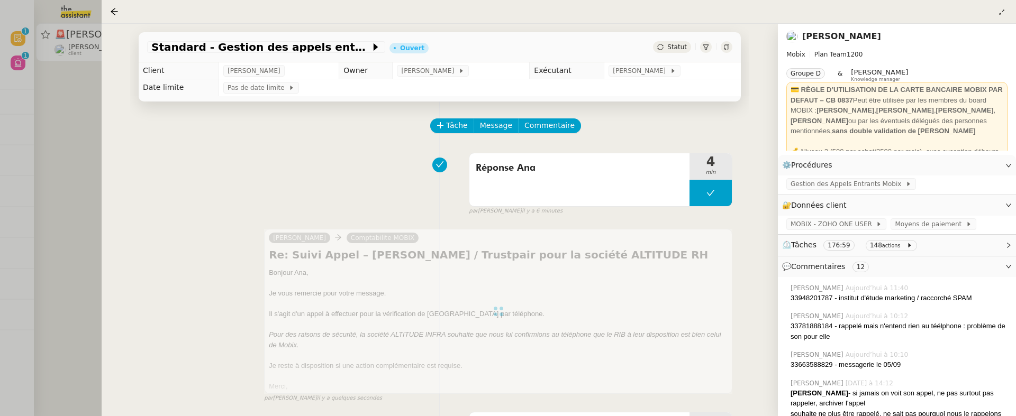
click at [95, 170] on div at bounding box center [508, 208] width 1016 height 416
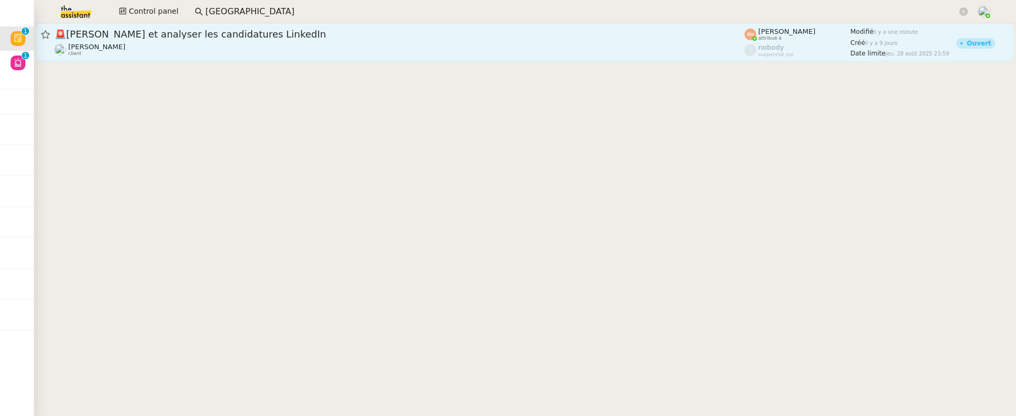
click at [218, 31] on span "🚨 Clôturer et analyser les candidatures LinkedIn" at bounding box center [400, 35] width 690 height 10
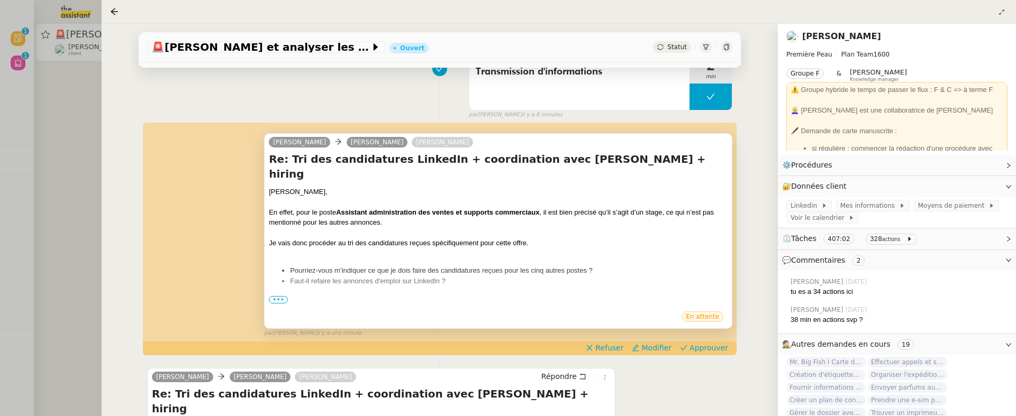
scroll to position [159, 0]
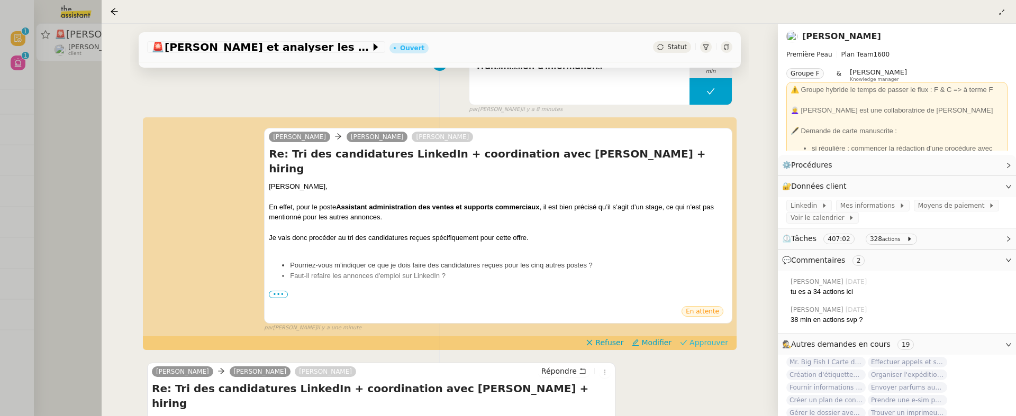
click at [711, 340] on span "Approuver" at bounding box center [709, 343] width 39 height 11
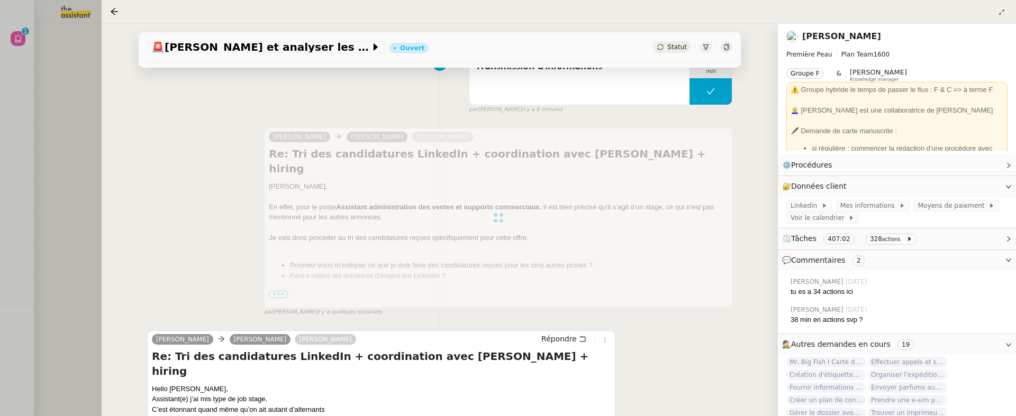
click at [65, 149] on div at bounding box center [508, 208] width 1016 height 416
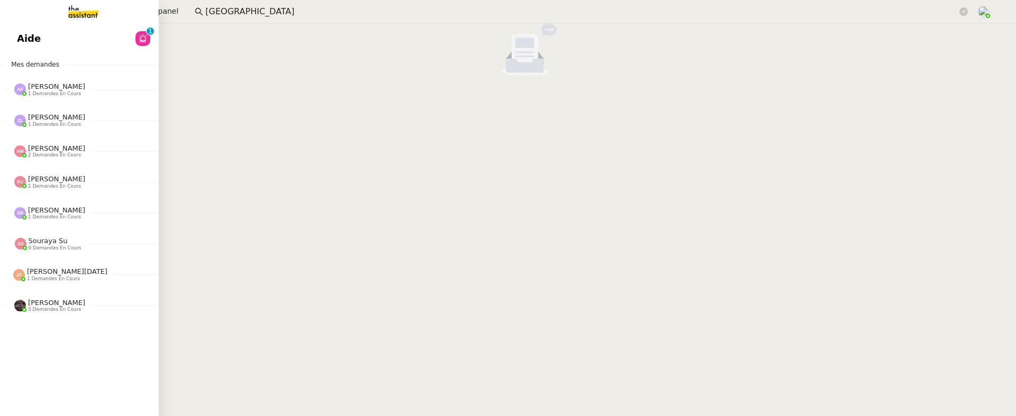
click at [15, 37] on link "Aide 0 1 2 3 4 5 6 7 8 9" at bounding box center [79, 38] width 159 height 24
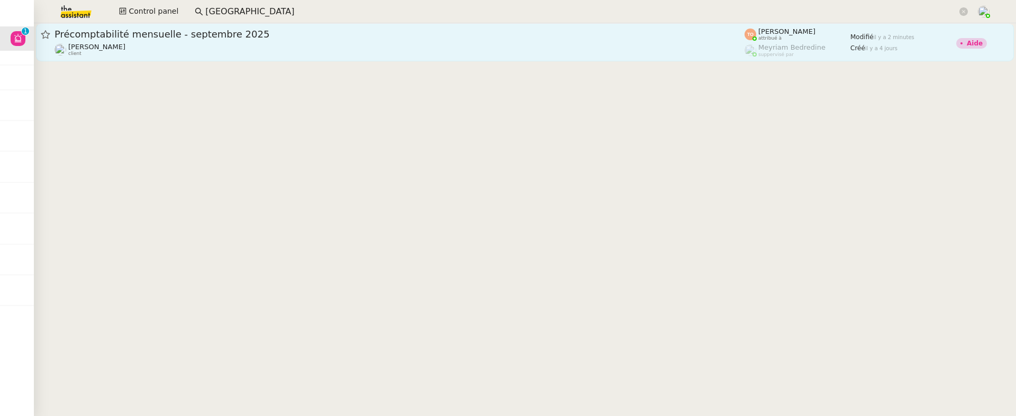
click at [271, 38] on span "Précomptabilité mensuelle - septembre 2025" at bounding box center [400, 35] width 690 height 10
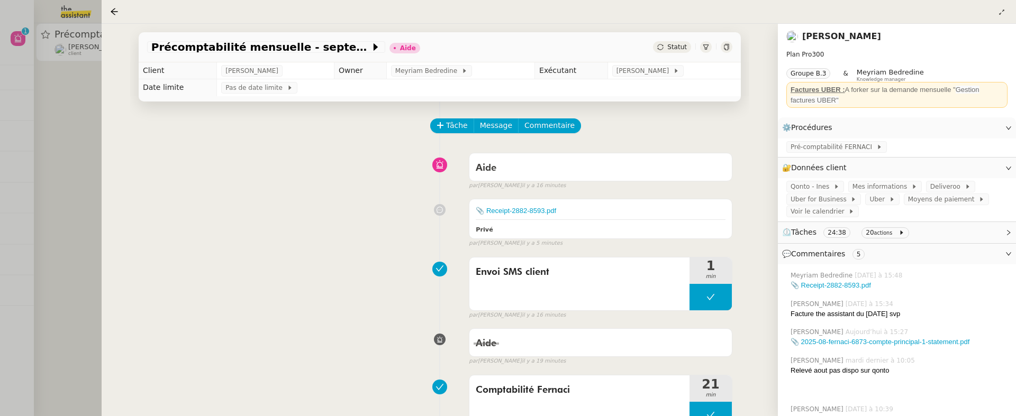
click at [69, 166] on div at bounding box center [508, 208] width 1016 height 416
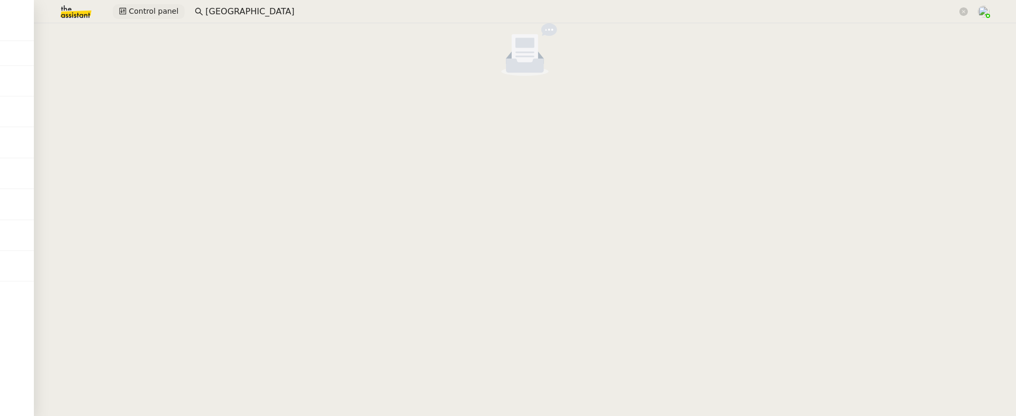
click at [150, 17] on button "Control panel" at bounding box center [149, 11] width 72 height 15
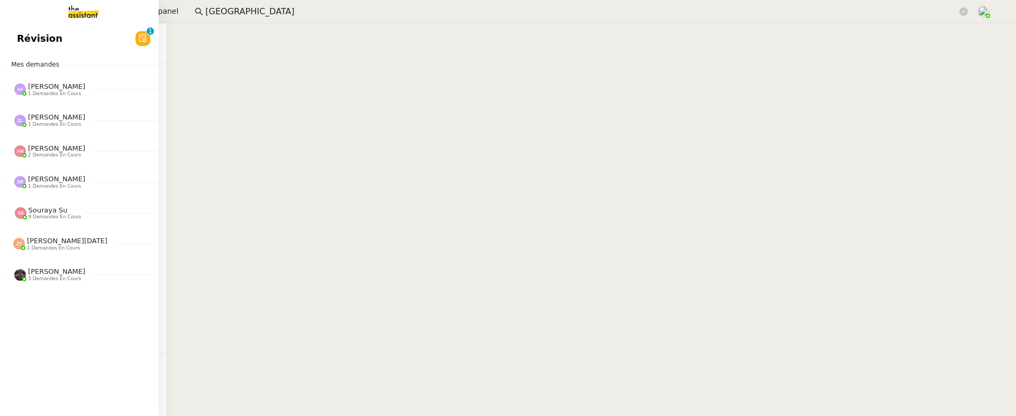
click at [22, 28] on link "Révision 0 1 2 3 4 5 6 7 8 9" at bounding box center [79, 38] width 159 height 24
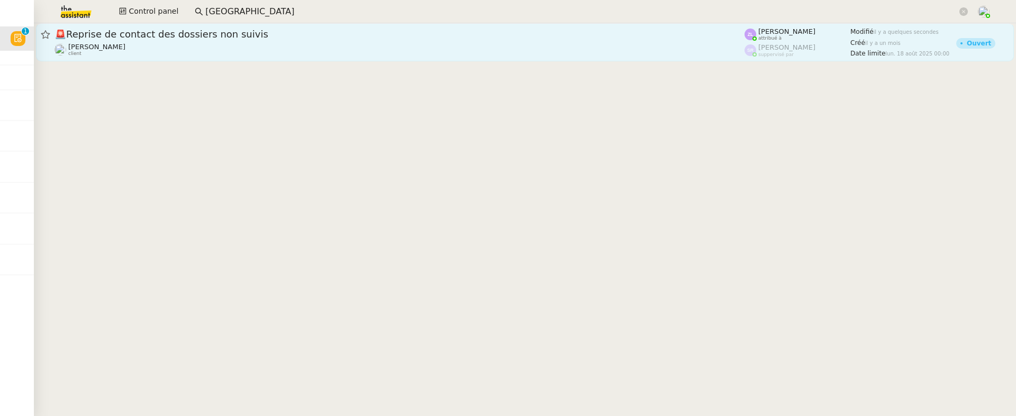
click at [226, 48] on div "Thomas SOULIER client" at bounding box center [400, 50] width 690 height 14
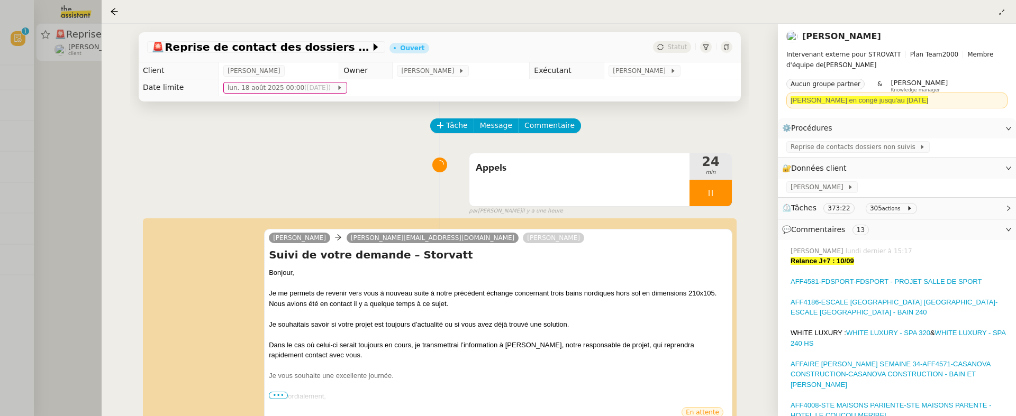
scroll to position [22, 0]
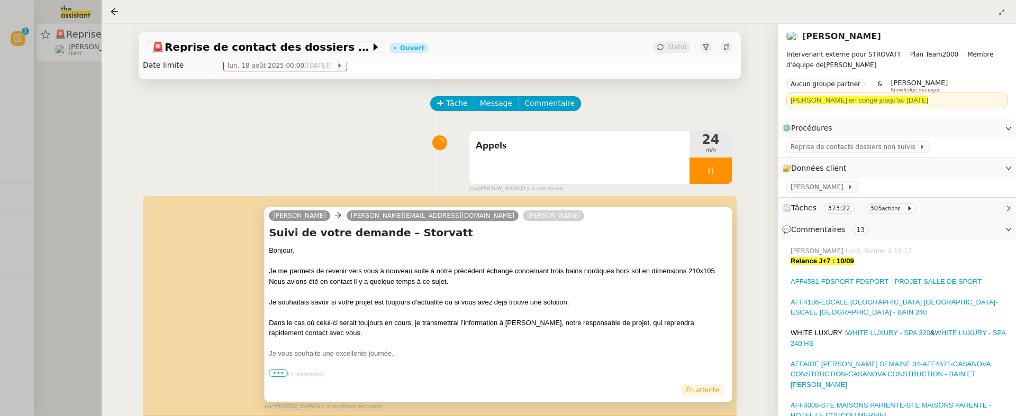
click at [270, 349] on span "•••" at bounding box center [278, 373] width 19 height 7
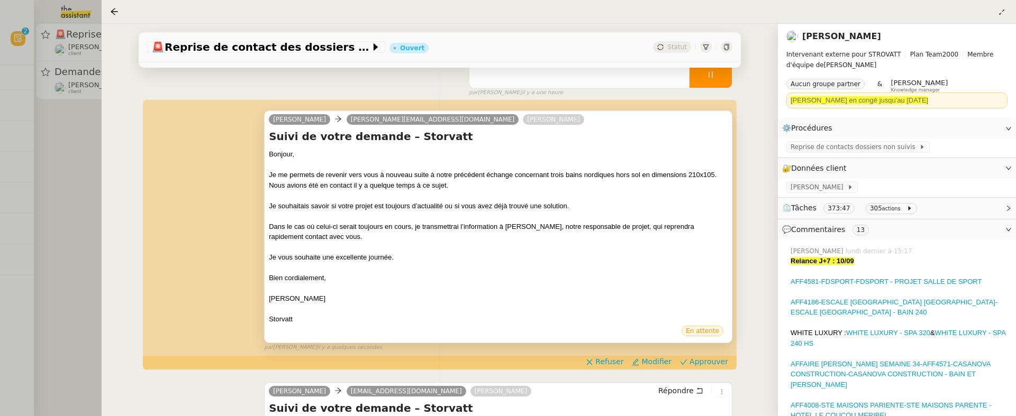
scroll to position [122, 0]
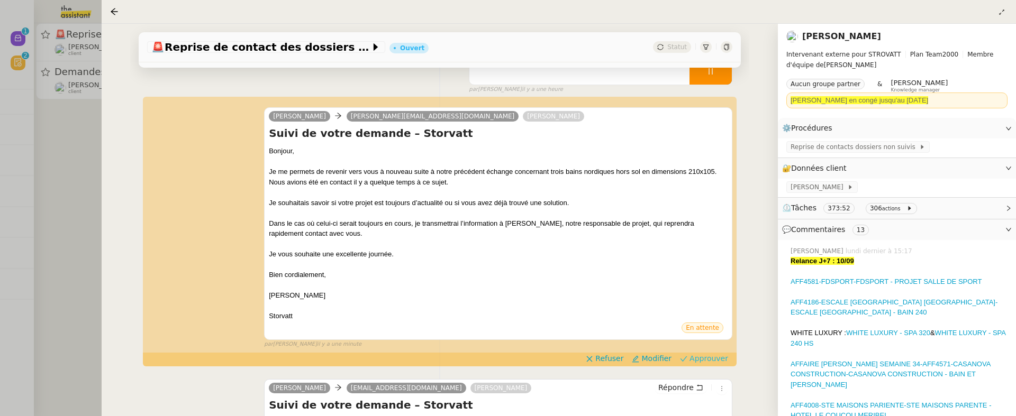
click at [702, 349] on span "Approuver" at bounding box center [709, 359] width 39 height 11
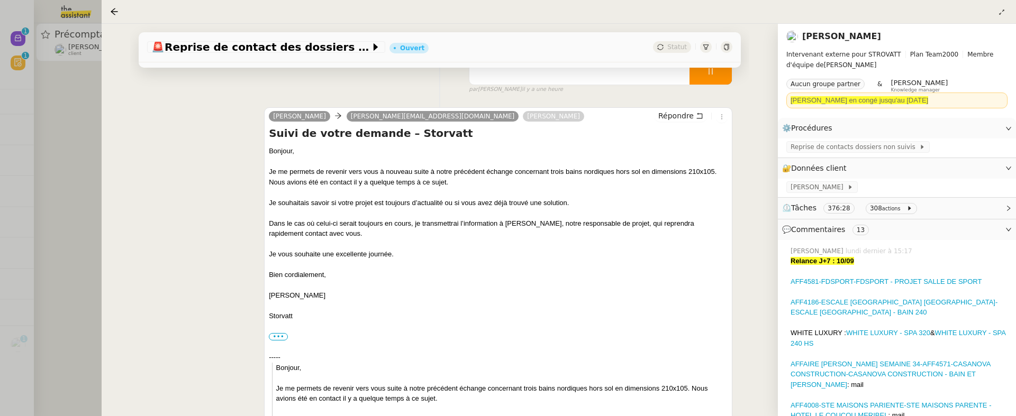
click at [72, 224] on div at bounding box center [508, 208] width 1016 height 416
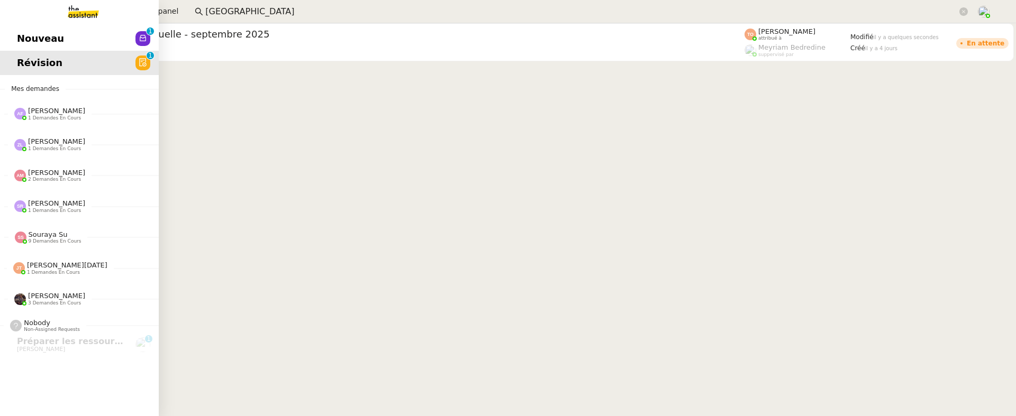
click at [17, 50] on link "Nouveau 0 1 2 3 4 5 6 7 8 9" at bounding box center [79, 38] width 159 height 24
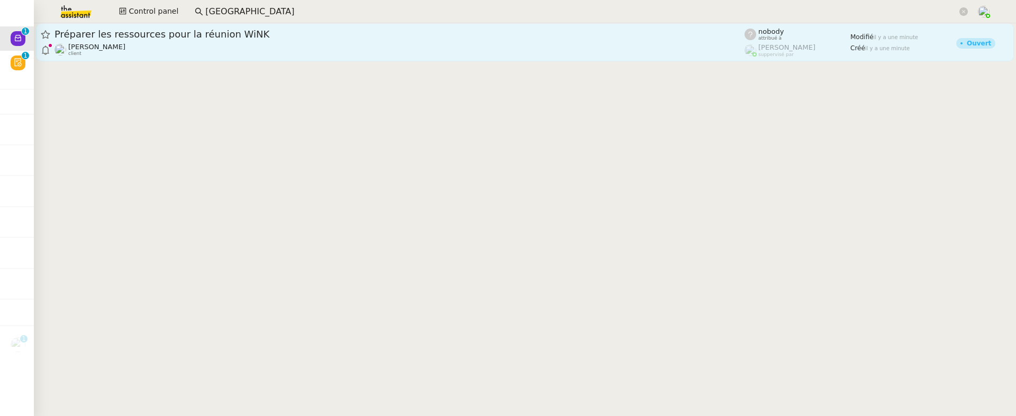
click at [309, 42] on div "Préparer les ressources pour la réunion WiNK Michael Khayat client" at bounding box center [400, 42] width 690 height 29
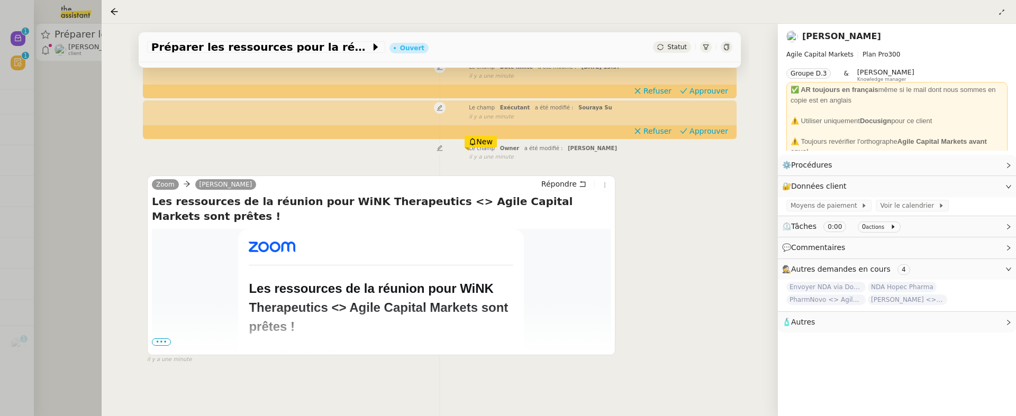
scroll to position [134, 0]
click at [687, 41] on div "Préparer les ressources pour la réunion WiNK Ouvert Statut" at bounding box center [440, 47] width 602 height 30
click at [683, 44] on span "Statut" at bounding box center [677, 46] width 20 height 7
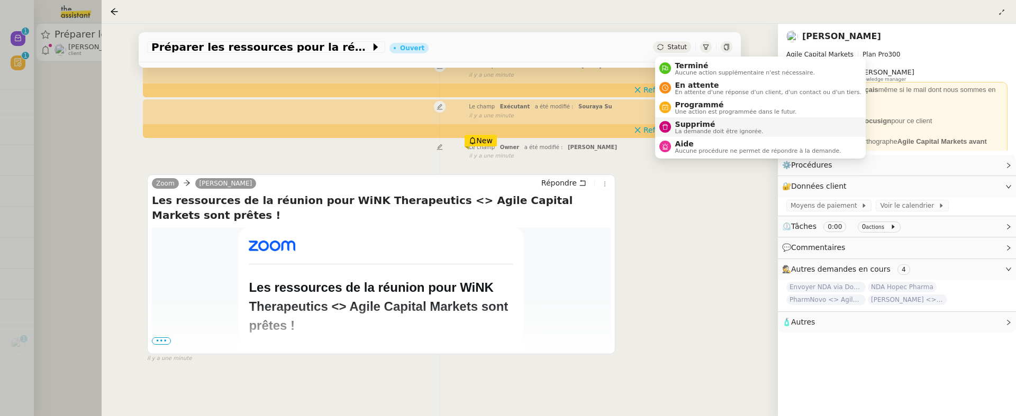
click at [684, 132] on span "La demande doit être ignorée." at bounding box center [719, 132] width 88 height 6
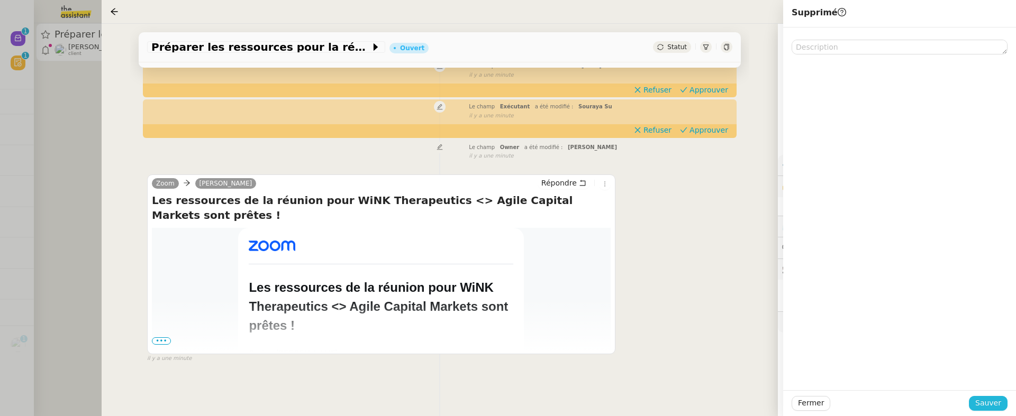
click at [993, 349] on span "Sauver" at bounding box center [988, 403] width 26 height 12
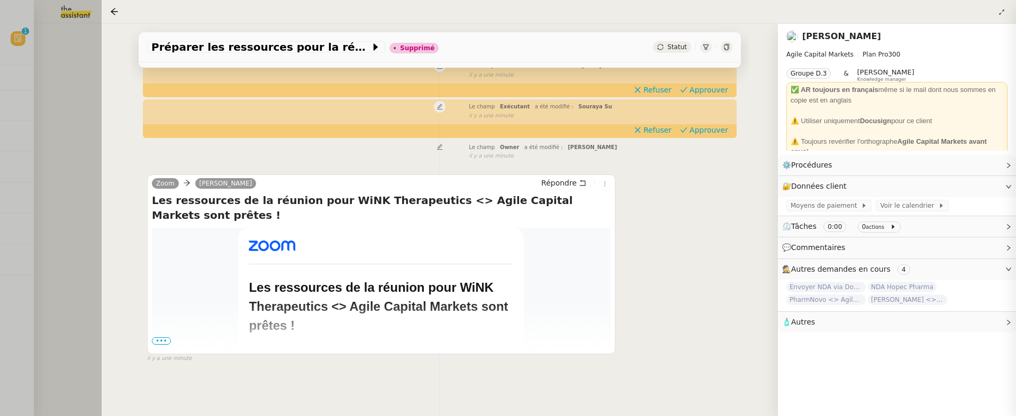
click at [104, 131] on div "Préparer les ressources pour la réunion WiNK Supprimé Statut Client Michael Kha…" at bounding box center [440, 220] width 676 height 393
click at [30, 55] on div at bounding box center [508, 208] width 1016 height 416
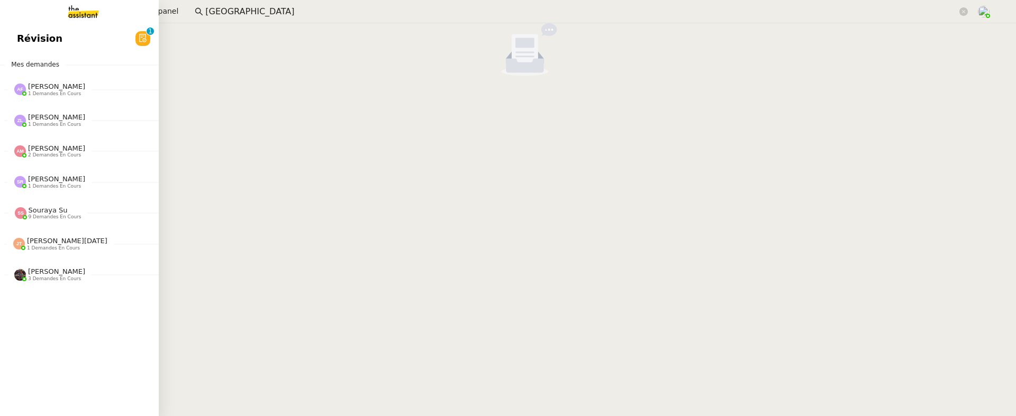
click at [14, 34] on link "Révision 0 1 2 3 4 5 6 7 8 9" at bounding box center [79, 38] width 159 height 24
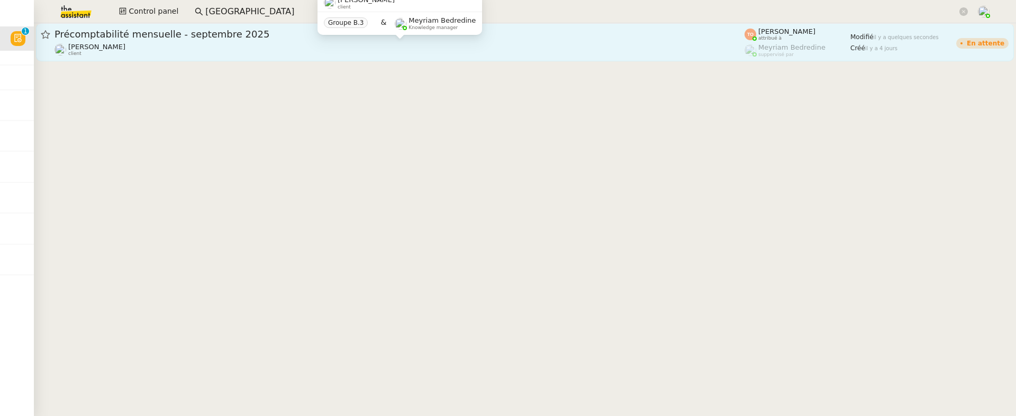
click at [278, 48] on div "Ilyes Hadj client" at bounding box center [400, 50] width 690 height 14
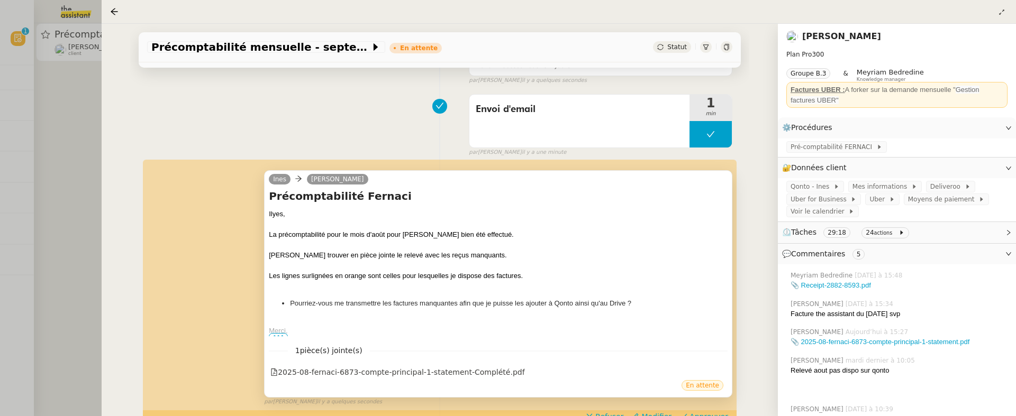
scroll to position [117, 0]
click at [448, 349] on div "2025-08-fernaci-6873-compte-principal-1-statement-Complété.pdf" at bounding box center [397, 373] width 254 height 12
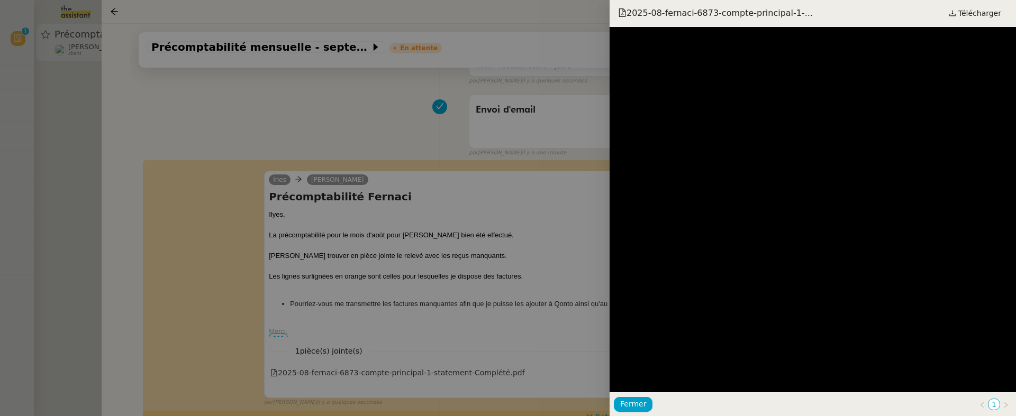
click at [514, 219] on div at bounding box center [508, 208] width 1016 height 416
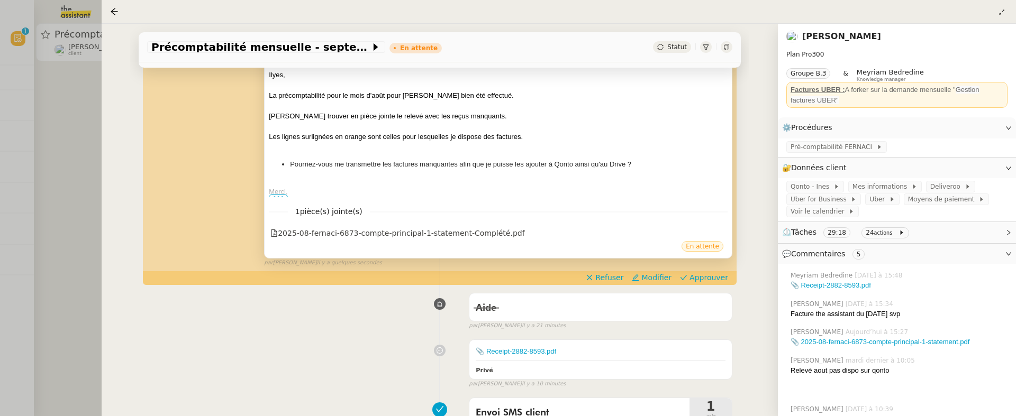
scroll to position [270, 0]
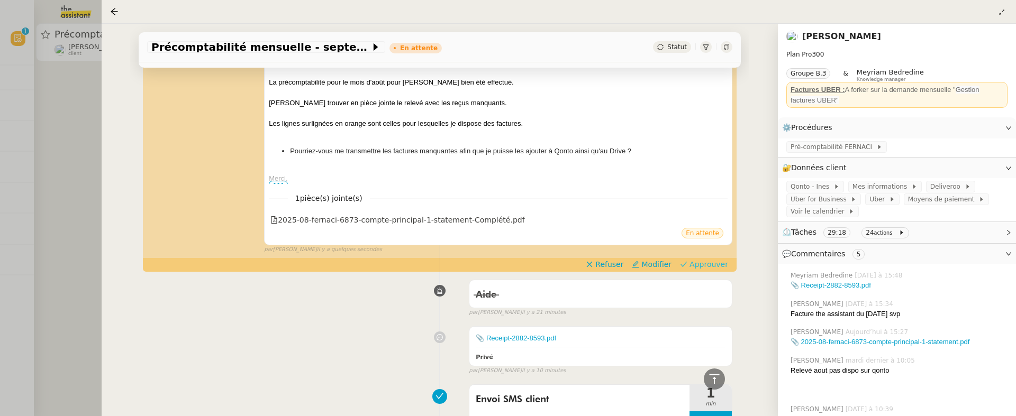
click at [700, 262] on span "Approuver" at bounding box center [709, 264] width 39 height 11
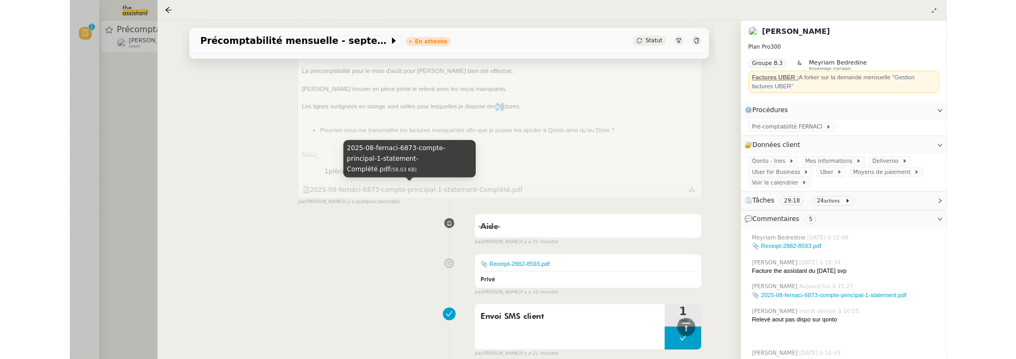
scroll to position [0, 0]
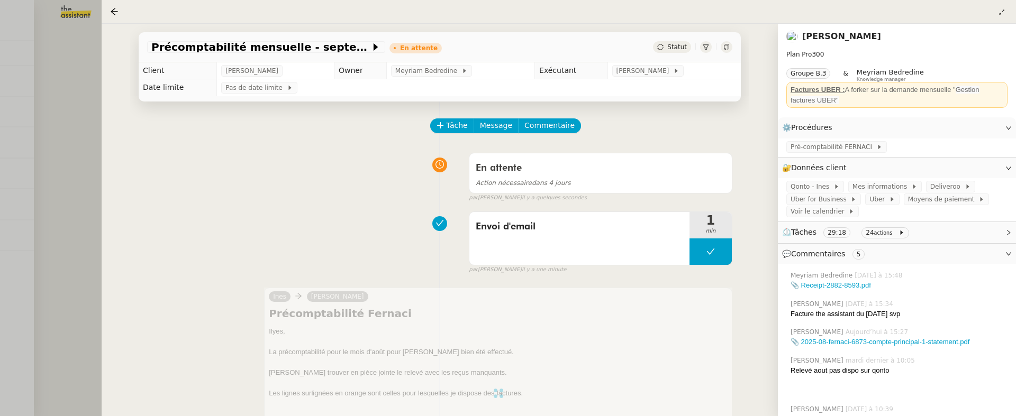
click at [69, 67] on div at bounding box center [508, 208] width 1016 height 416
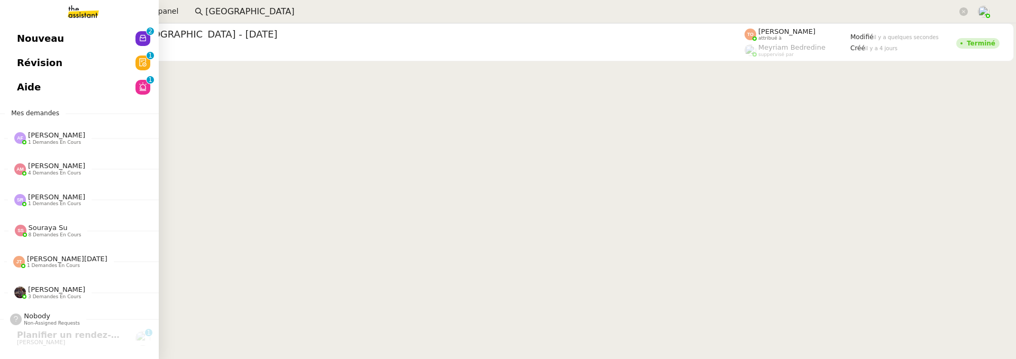
click at [6, 35] on link "Nouveau 0 1 2 3 4 5 6 7 8 9" at bounding box center [79, 38] width 159 height 24
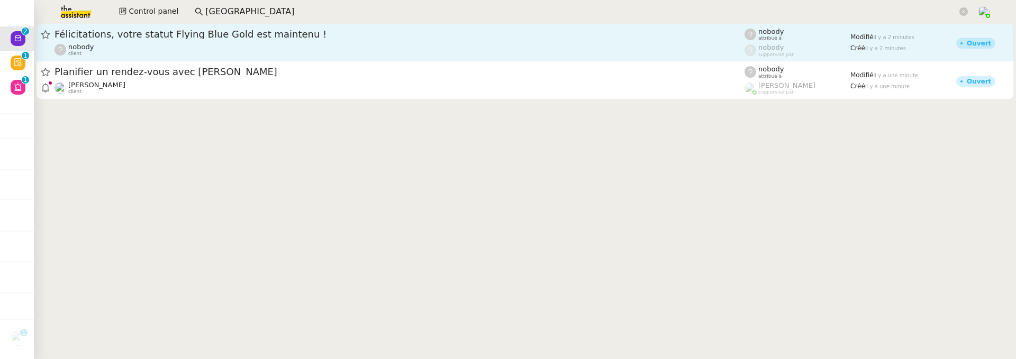
click at [203, 47] on div "nobody client" at bounding box center [400, 50] width 690 height 14
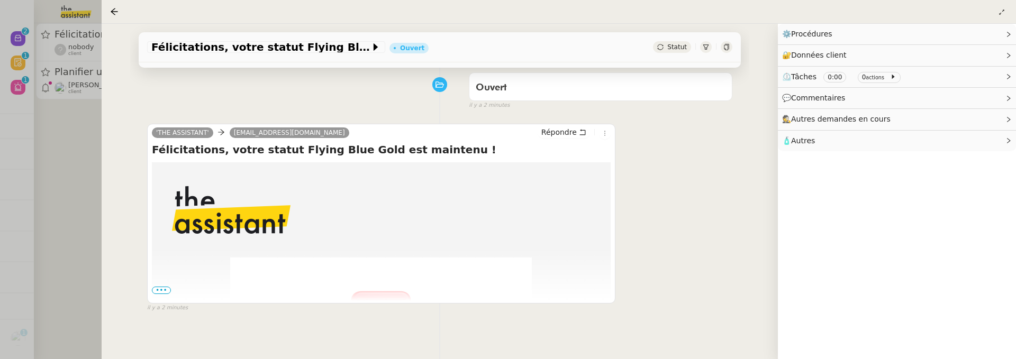
scroll to position [141, 0]
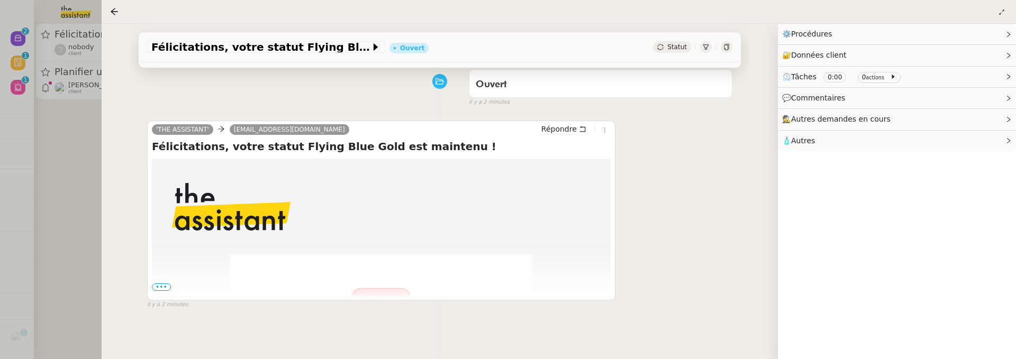
click at [667, 52] on div "Statut" at bounding box center [672, 47] width 38 height 12
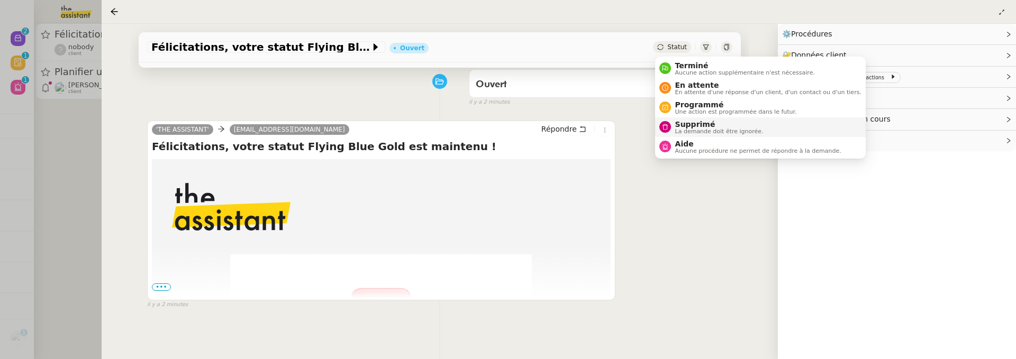
click at [701, 120] on span "Supprimé" at bounding box center [719, 124] width 88 height 8
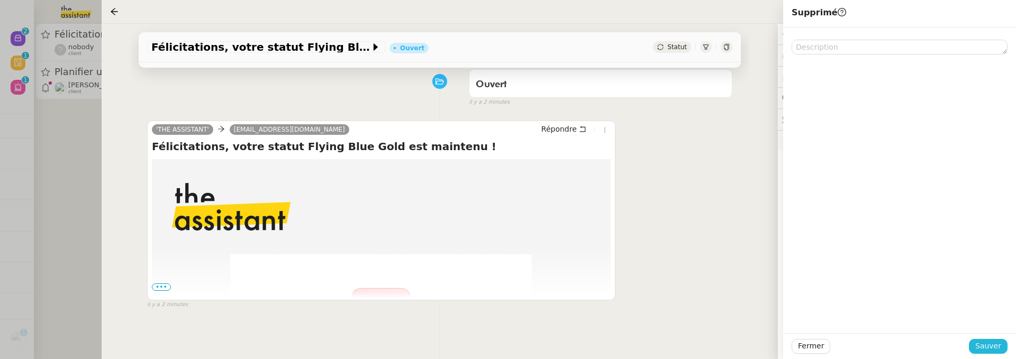
click at [980, 340] on span "Sauver" at bounding box center [988, 346] width 26 height 12
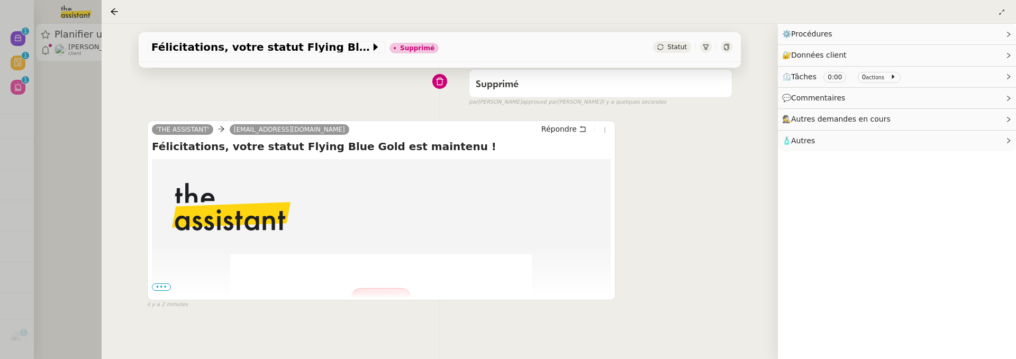
click at [83, 186] on div at bounding box center [508, 179] width 1016 height 359
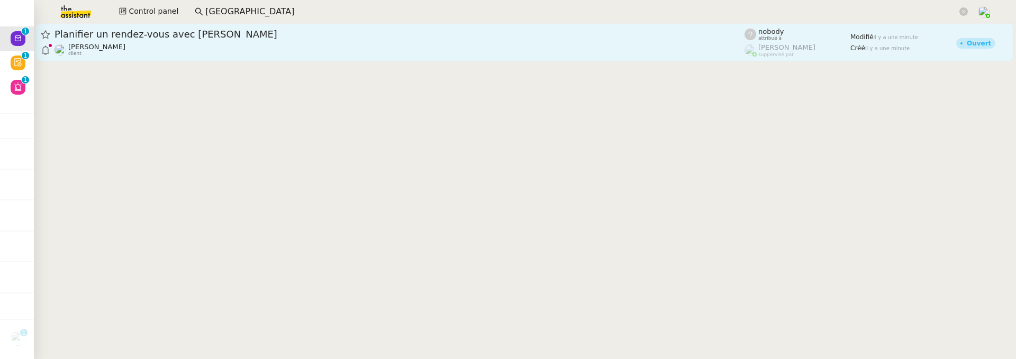
click at [196, 36] on span "Planifier un rendez-vous avec Caroline André" at bounding box center [400, 35] width 690 height 10
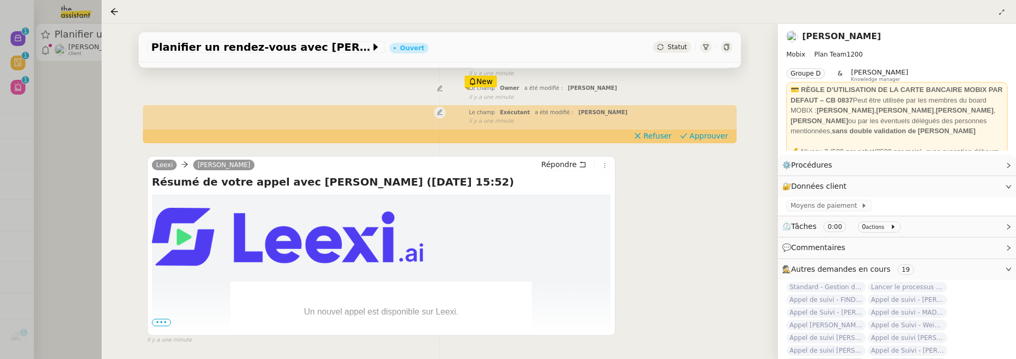
scroll to position [148, 0]
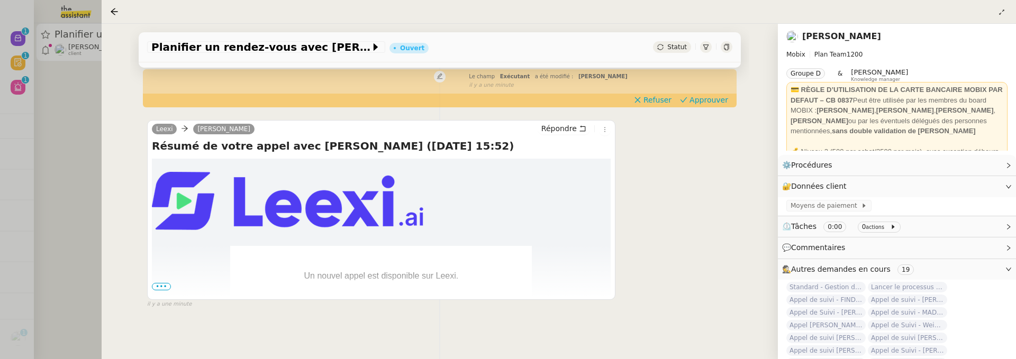
click at [166, 284] on span "•••" at bounding box center [161, 286] width 19 height 7
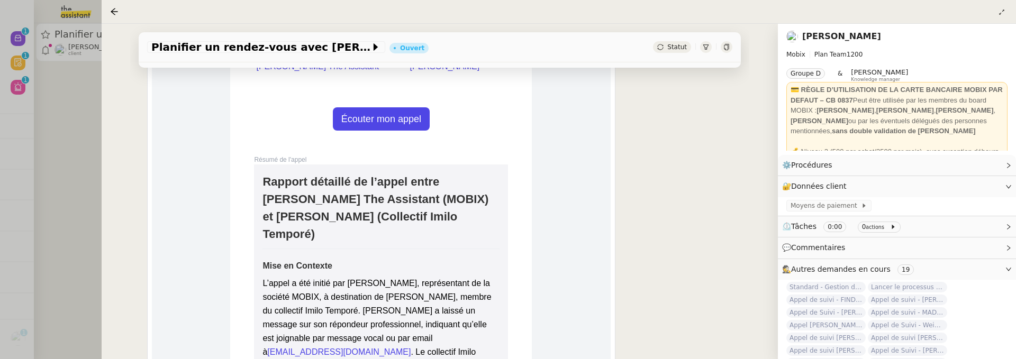
scroll to position [403, 0]
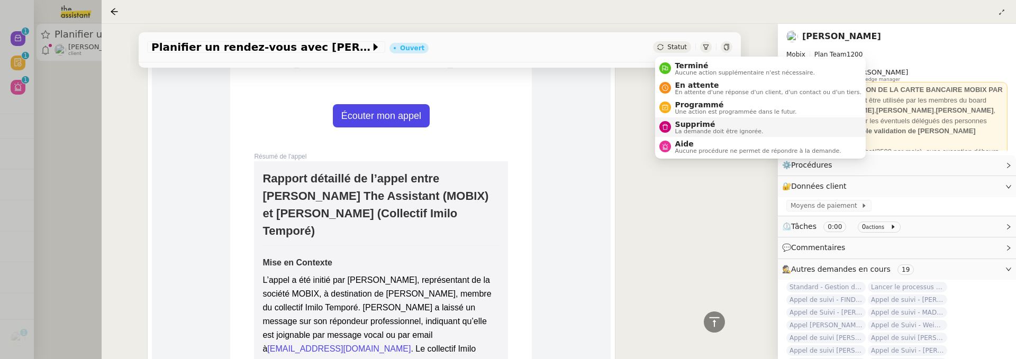
click at [703, 123] on span "Supprimé" at bounding box center [719, 124] width 88 height 8
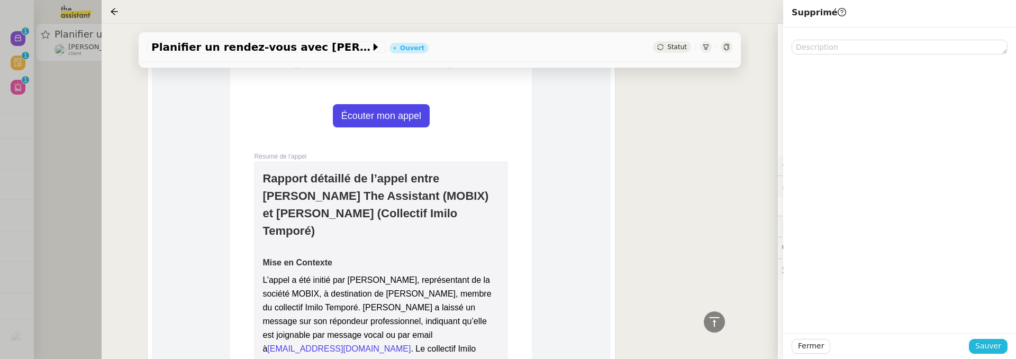
click at [990, 343] on span "Sauver" at bounding box center [988, 346] width 26 height 12
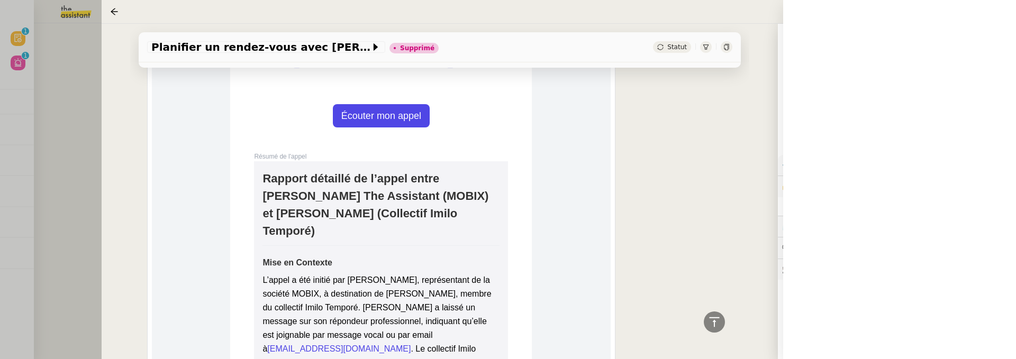
click at [84, 150] on div at bounding box center [508, 179] width 1016 height 359
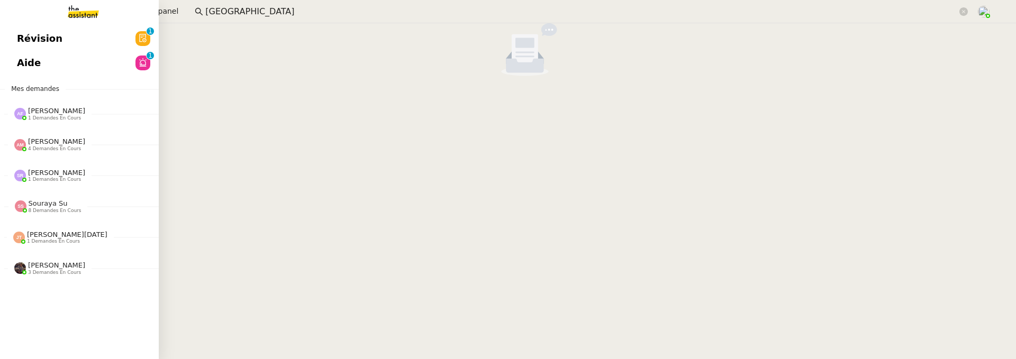
click at [19, 36] on span "Révision" at bounding box center [40, 39] width 46 height 16
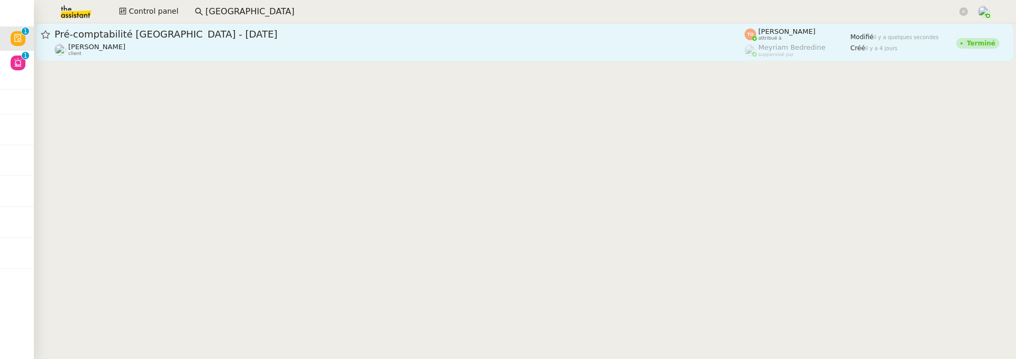
click at [409, 44] on div "Ilyes Hadj client" at bounding box center [400, 50] width 690 height 14
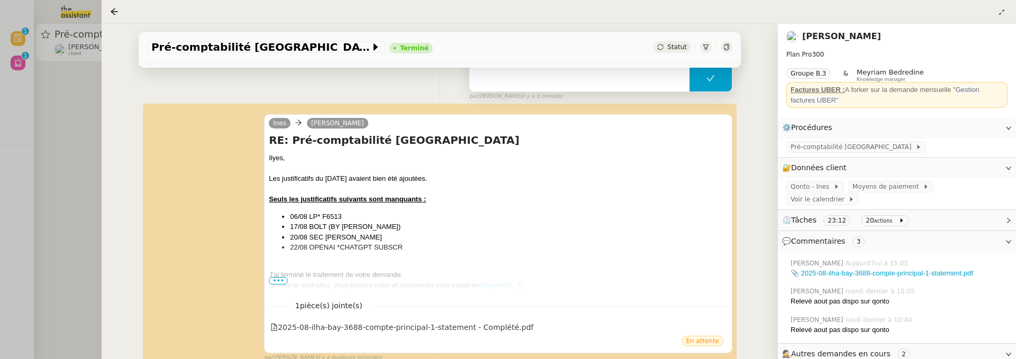
scroll to position [196, 0]
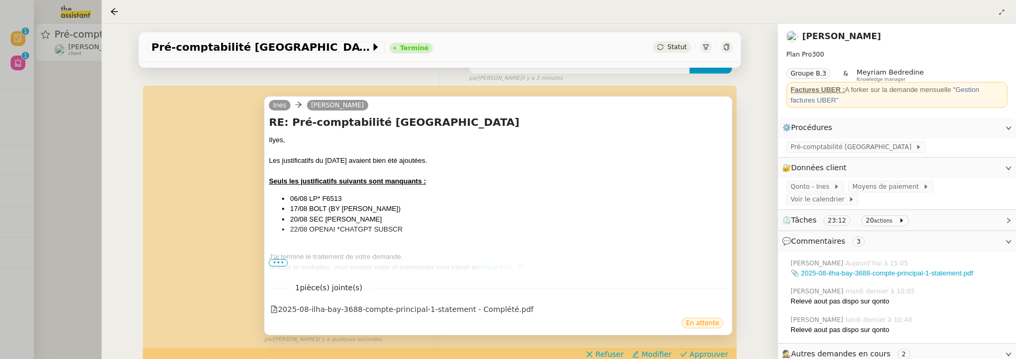
click at [274, 260] on span "•••" at bounding box center [278, 262] width 19 height 7
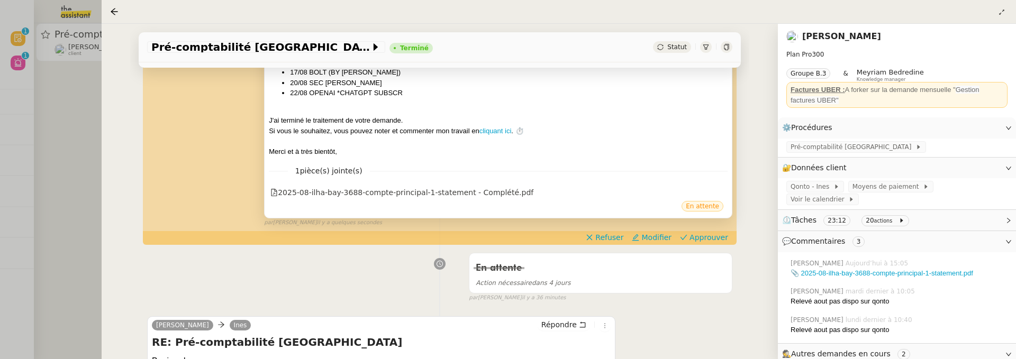
scroll to position [343, 0]
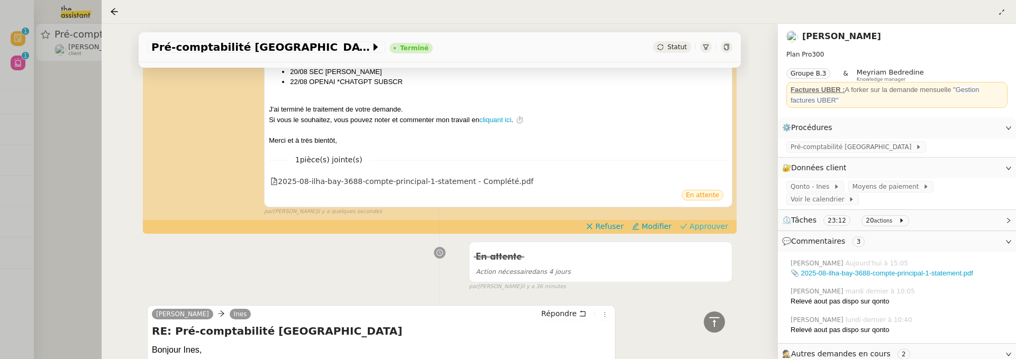
click at [708, 227] on span "Approuver" at bounding box center [709, 226] width 39 height 11
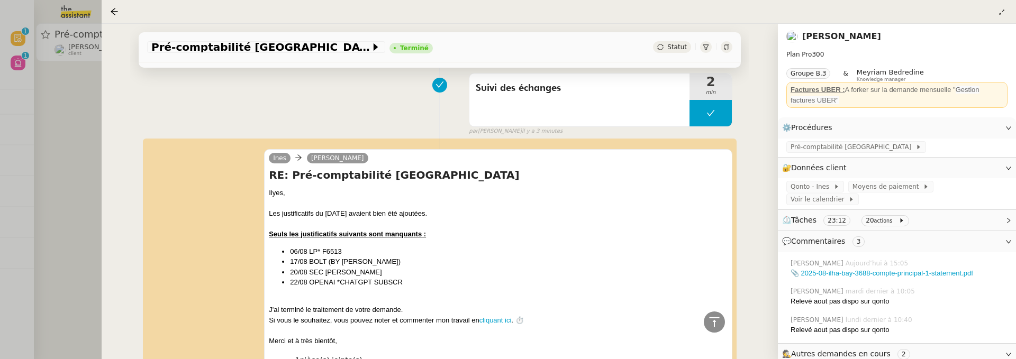
scroll to position [0, 0]
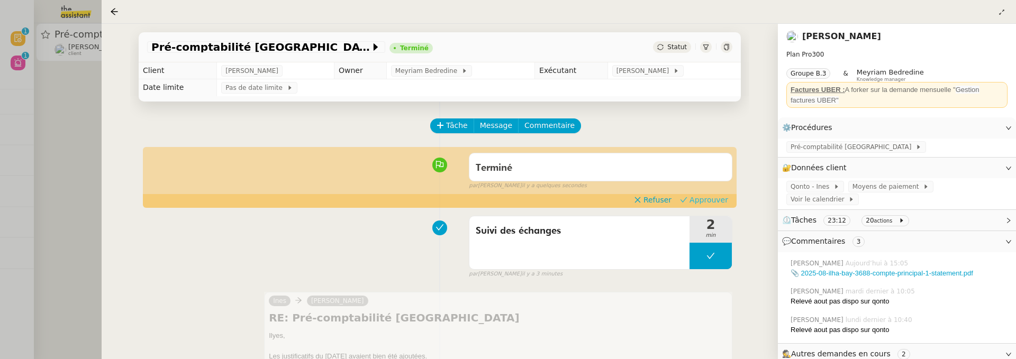
click at [713, 200] on span "Approuver" at bounding box center [709, 200] width 39 height 11
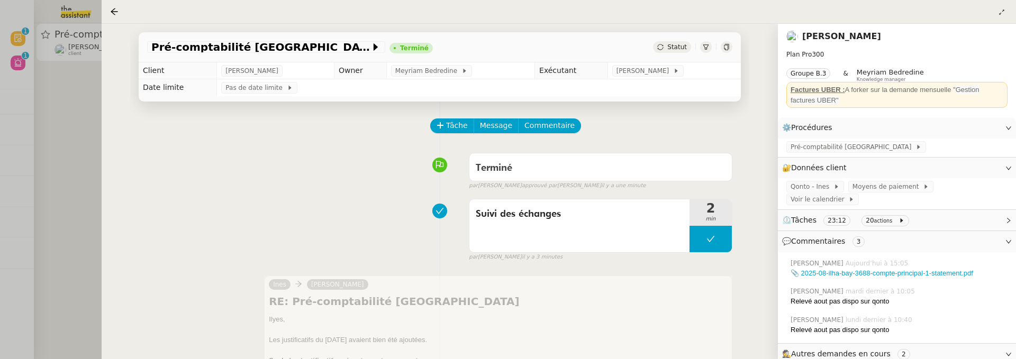
click at [88, 92] on div at bounding box center [508, 179] width 1016 height 359
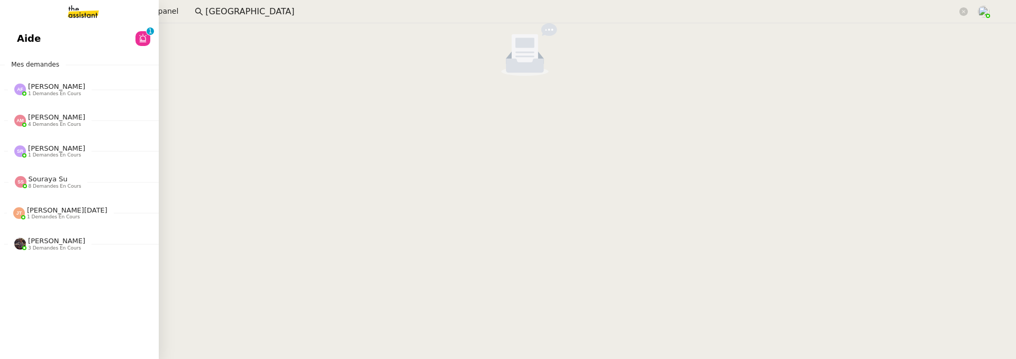
click at [24, 41] on span "Aide" at bounding box center [29, 39] width 24 height 16
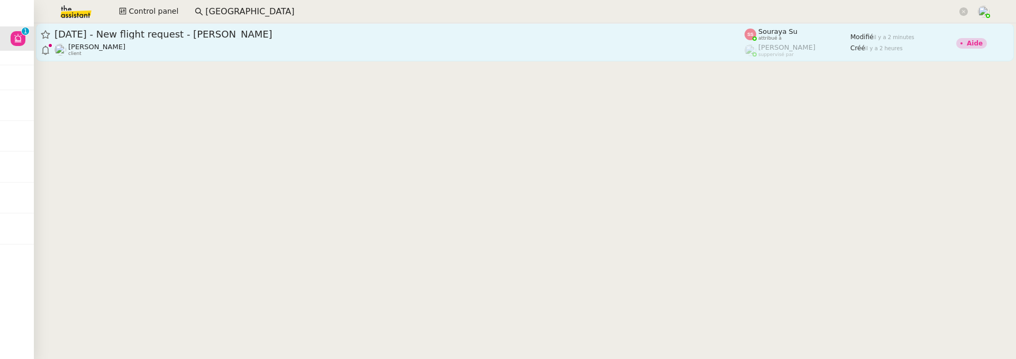
click at [277, 27] on link "20th April 2026 - New flight request - Richie Wistow Louis Frei client Souraya …" at bounding box center [525, 42] width 978 height 38
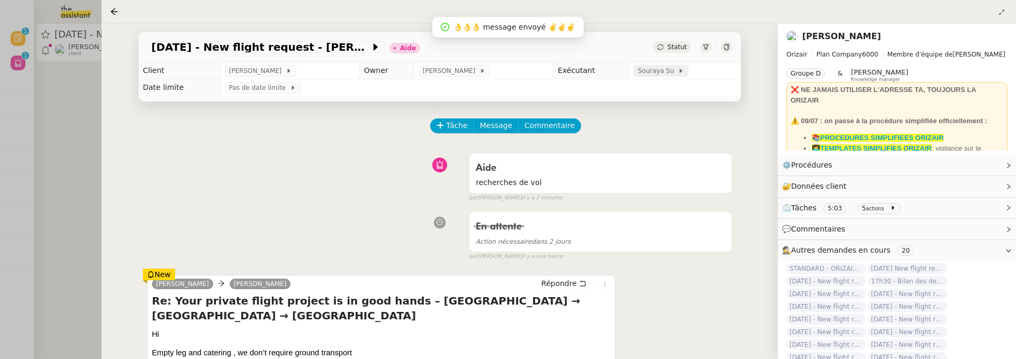
click at [644, 73] on span "Souraya Su" at bounding box center [658, 71] width 40 height 11
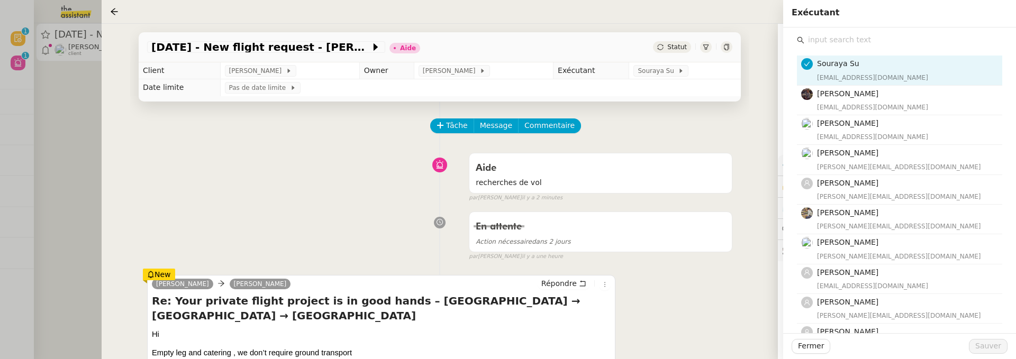
click at [856, 44] on input "text" at bounding box center [903, 40] width 198 height 14
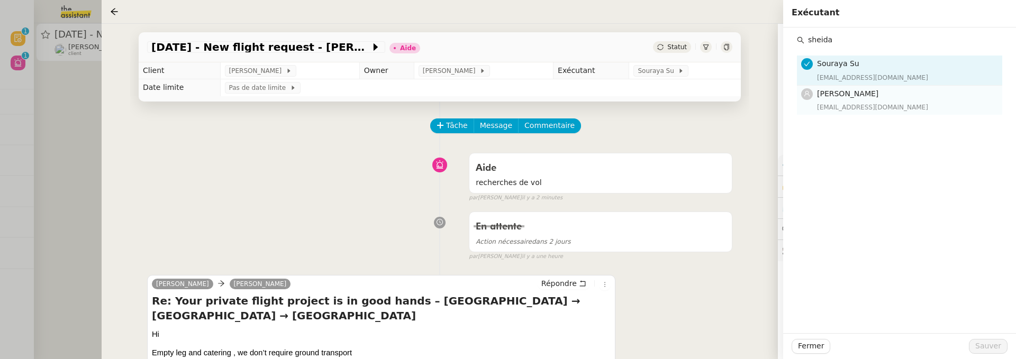
type input "sheida"
click at [907, 93] on h4 "[PERSON_NAME]" at bounding box center [906, 94] width 179 height 12
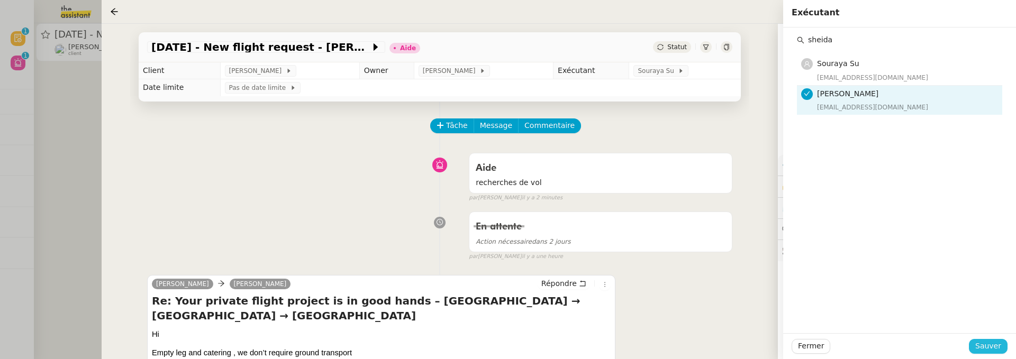
click at [993, 349] on span "Sauver" at bounding box center [988, 346] width 26 height 12
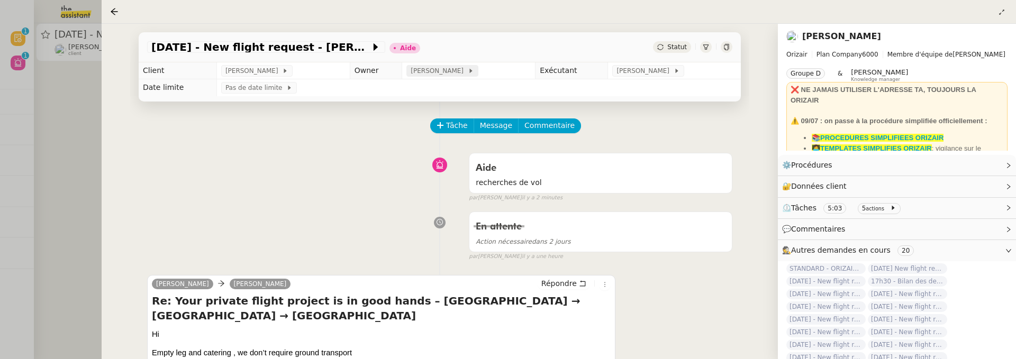
click at [468, 70] on icon at bounding box center [471, 71] width 6 height 6
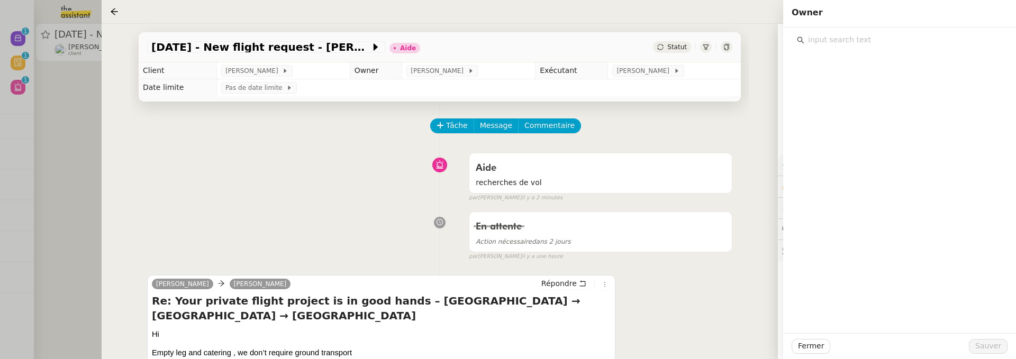
click at [848, 46] on input "text" at bounding box center [903, 40] width 198 height 14
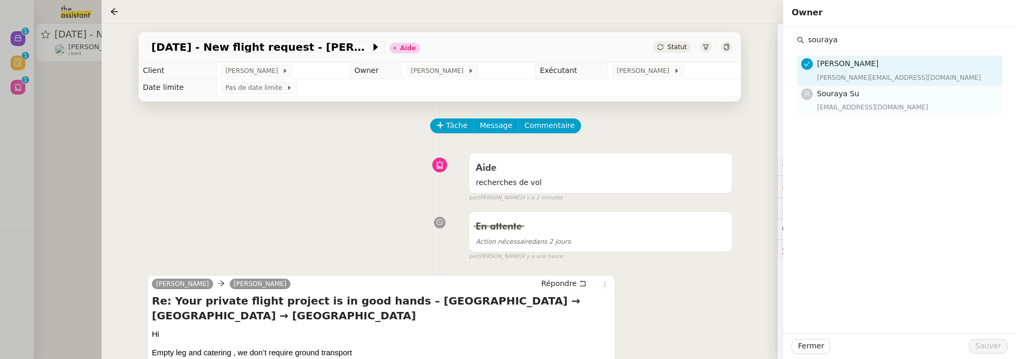
type input "souraya"
click at [894, 105] on div "[EMAIL_ADDRESS][DOMAIN_NAME]" at bounding box center [906, 107] width 179 height 11
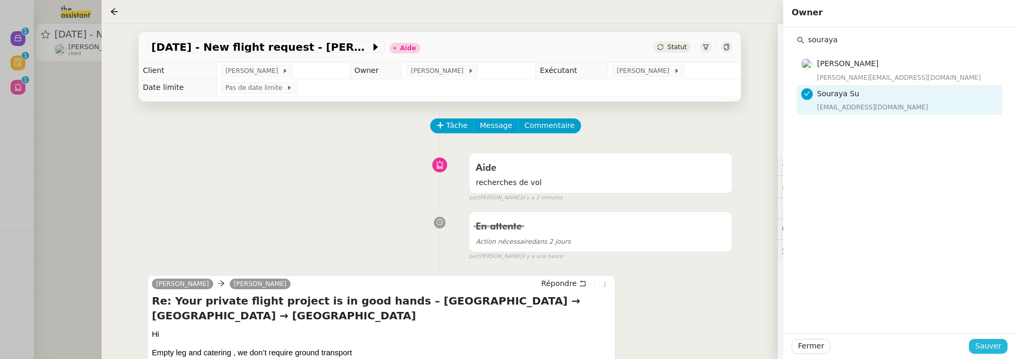
click at [985, 340] on span "Sauver" at bounding box center [988, 346] width 26 height 12
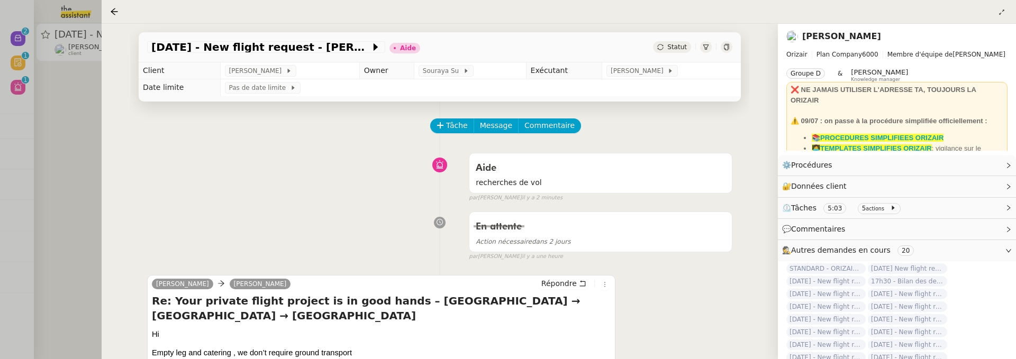
click at [88, 126] on div at bounding box center [508, 179] width 1016 height 359
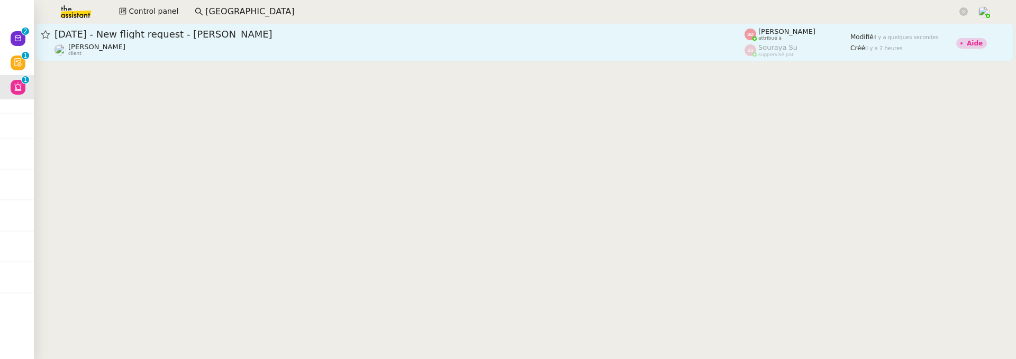
click at [286, 48] on div "[PERSON_NAME] client" at bounding box center [400, 50] width 690 height 14
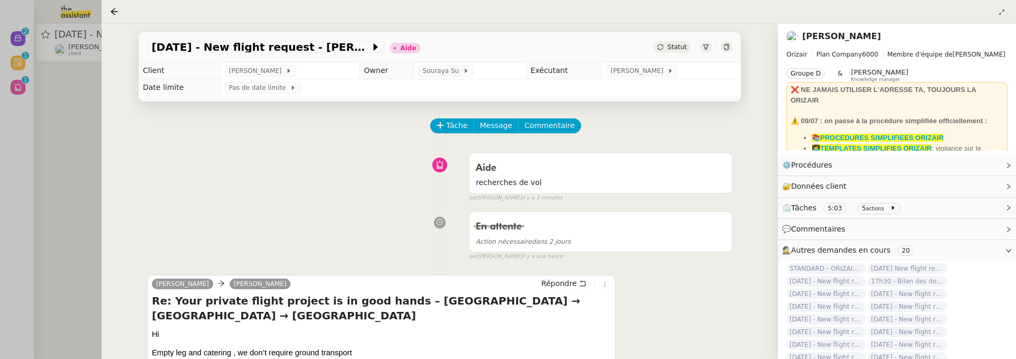
click at [674, 53] on div "20th April 2026 - New flight request - Richie Wistow Aide Statut" at bounding box center [440, 47] width 602 height 30
click at [678, 49] on span "Statut" at bounding box center [677, 46] width 20 height 7
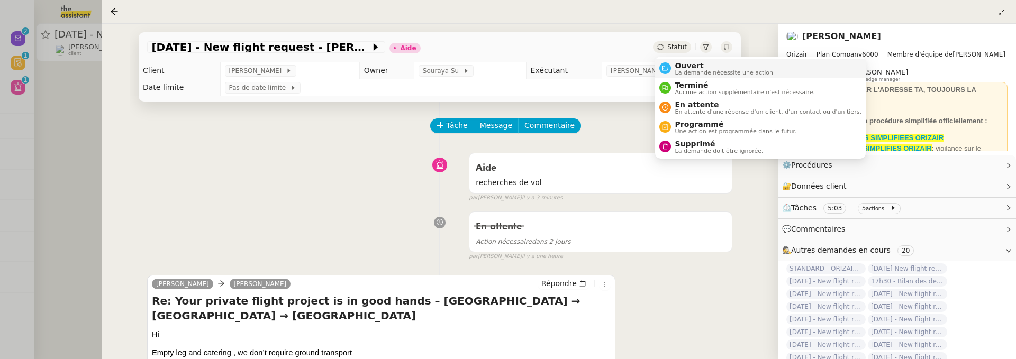
click at [684, 62] on span "Ouvert" at bounding box center [724, 65] width 98 height 8
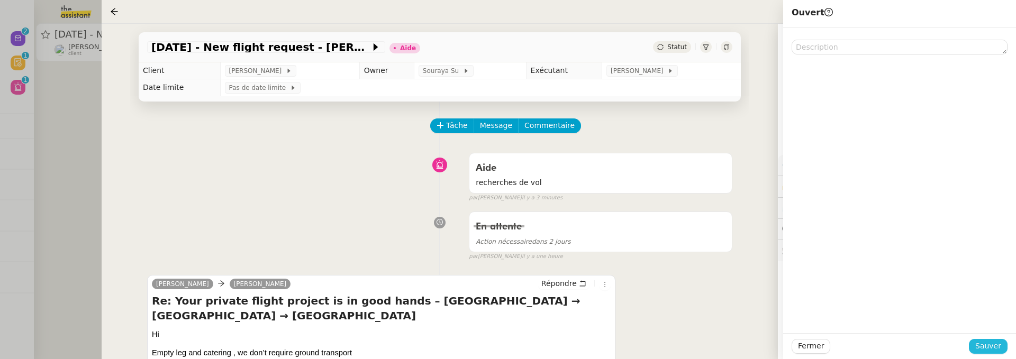
click at [1000, 349] on span "Sauver" at bounding box center [988, 346] width 26 height 12
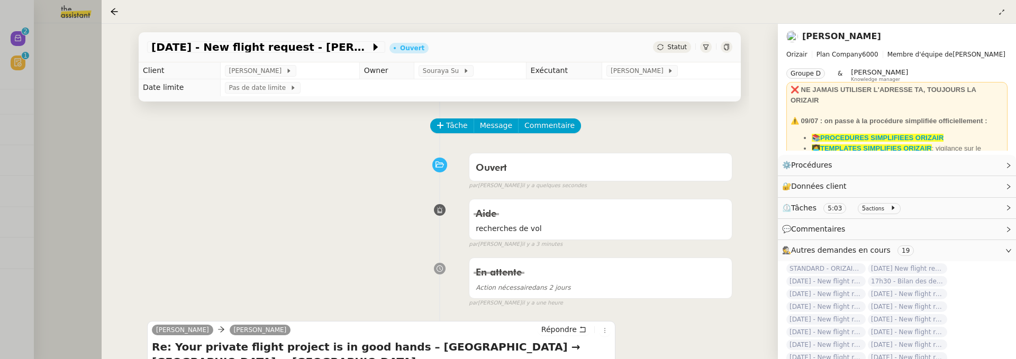
click at [61, 114] on div at bounding box center [508, 179] width 1016 height 359
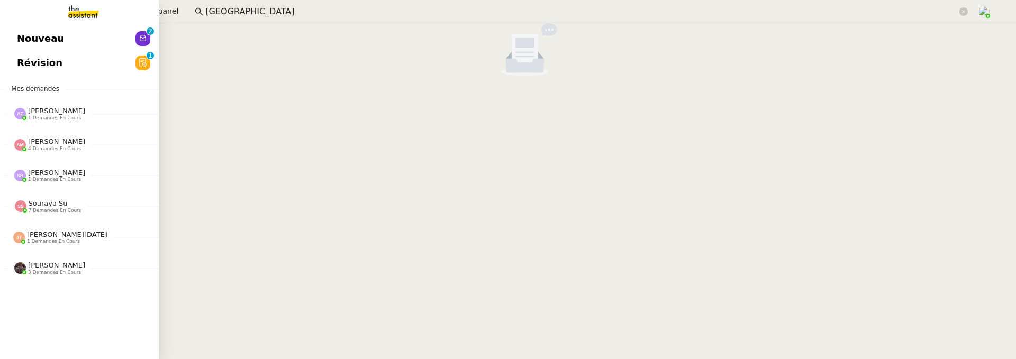
click at [25, 71] on link "Révision 0 1 2 3 4 5 6 7 8 9" at bounding box center [79, 63] width 159 height 24
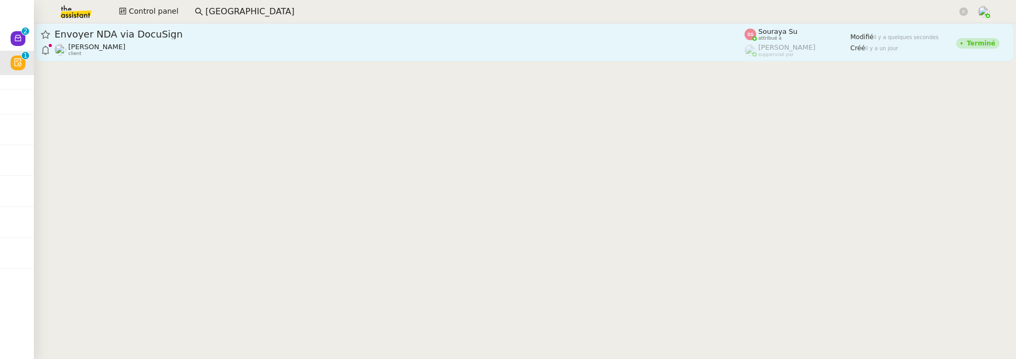
click at [240, 56] on div "Michael Khayat client" at bounding box center [400, 50] width 690 height 14
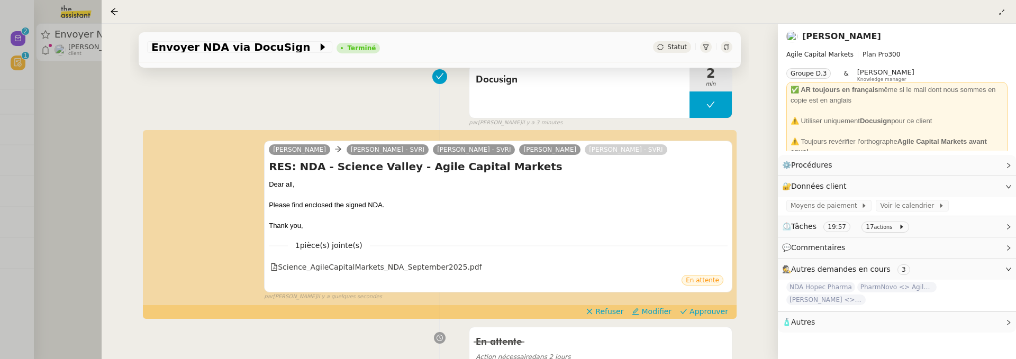
scroll to position [191, 0]
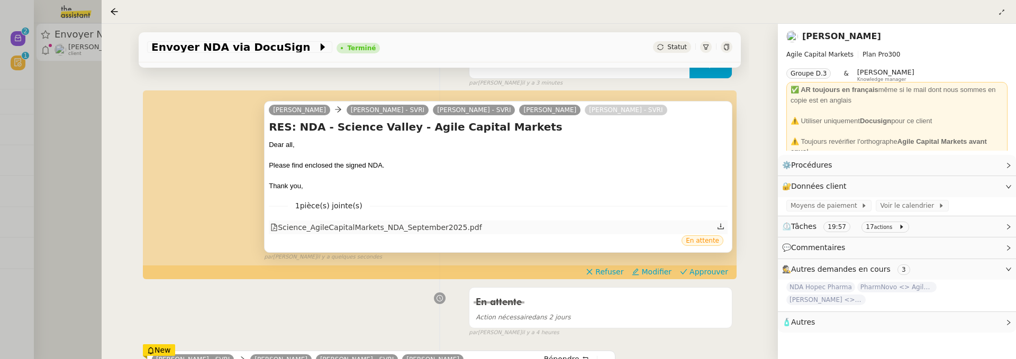
click at [454, 225] on div "Science_AgileCapitalMarkets_NDA_September2025.pdf" at bounding box center [375, 228] width 211 height 12
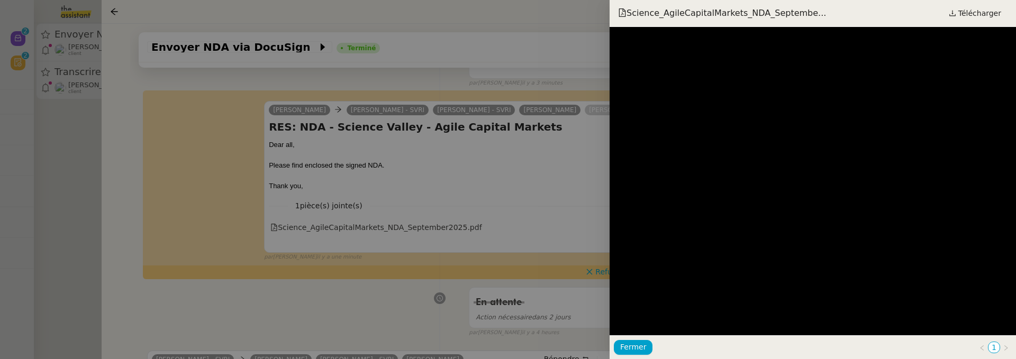
click at [539, 179] on div at bounding box center [508, 179] width 1016 height 359
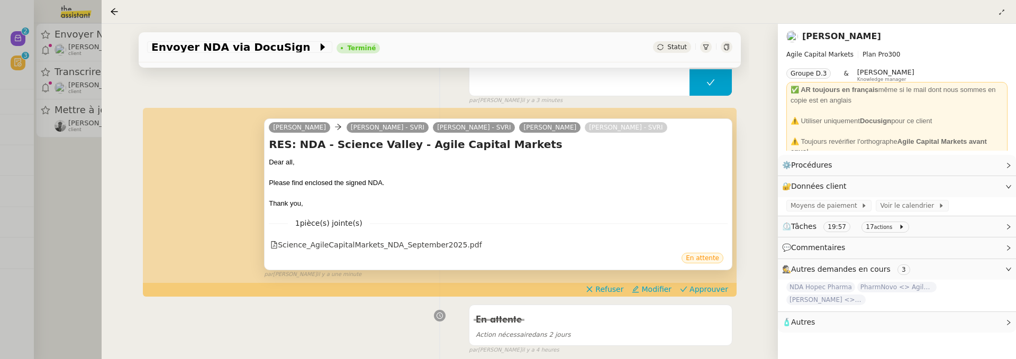
scroll to position [176, 0]
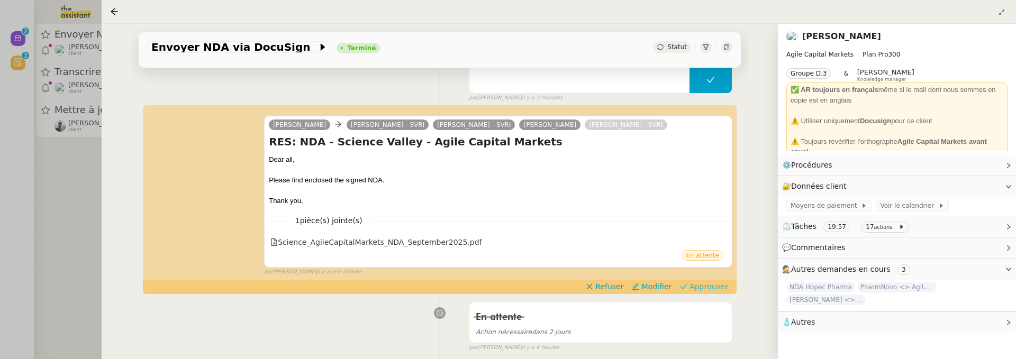
click at [719, 286] on span "Approuver" at bounding box center [709, 287] width 39 height 11
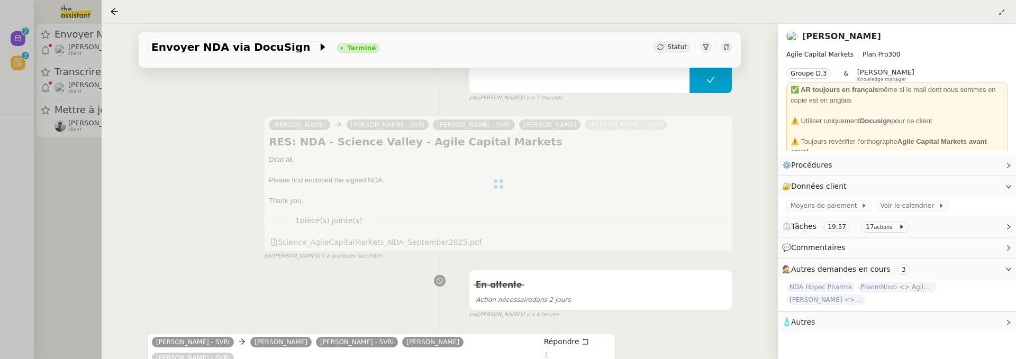
click at [85, 182] on div at bounding box center [508, 179] width 1016 height 359
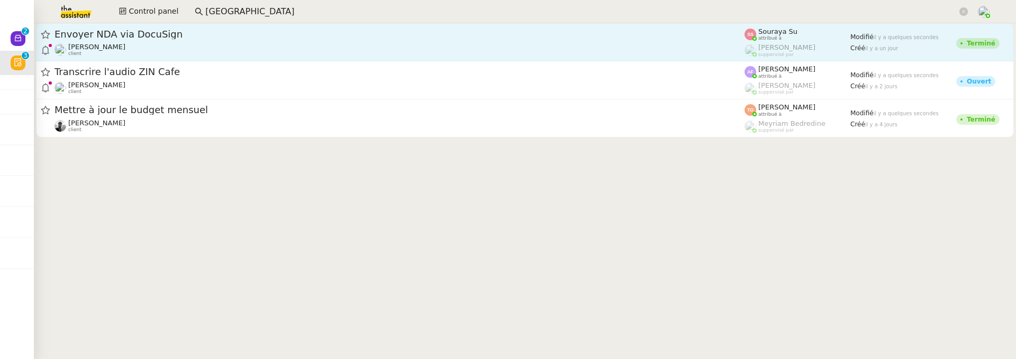
click at [209, 41] on div "Envoyer NDA via DocuSign Michael Khayat client" at bounding box center [400, 42] width 690 height 29
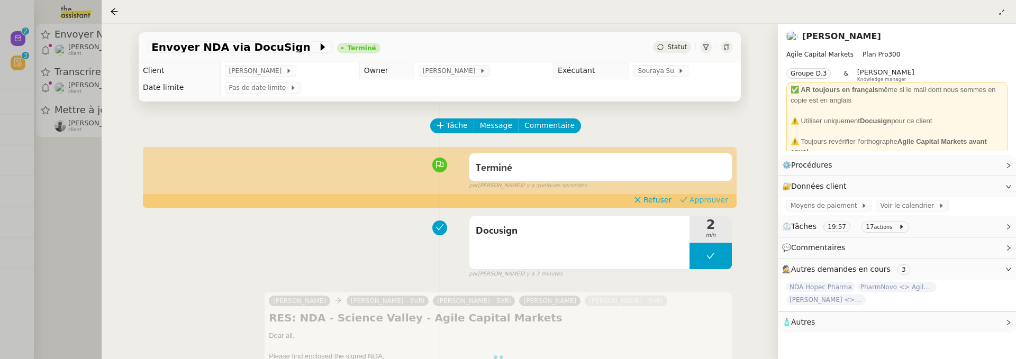
click at [710, 197] on span "Approuver" at bounding box center [709, 200] width 39 height 11
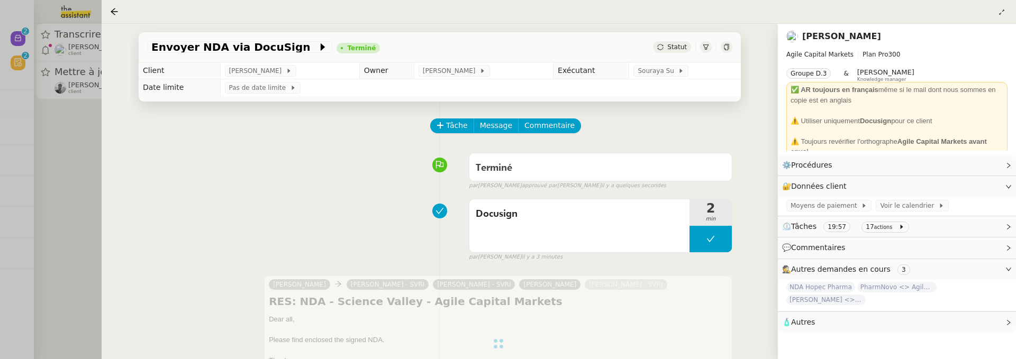
click at [78, 159] on div at bounding box center [508, 179] width 1016 height 359
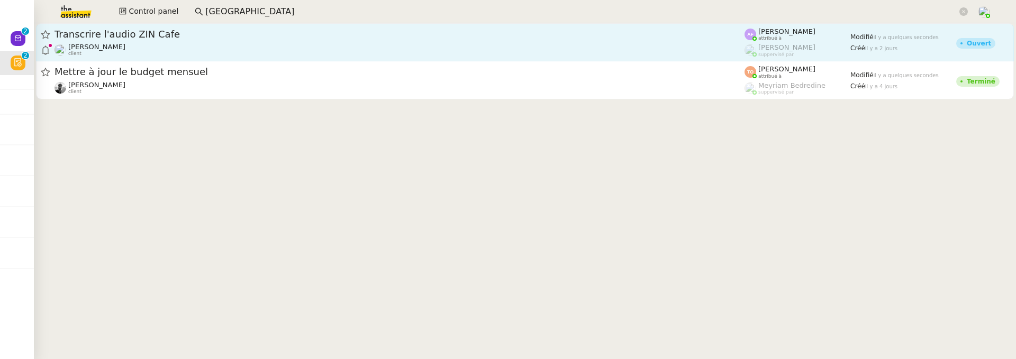
click at [191, 43] on div "Louis Fouché client" at bounding box center [400, 50] width 690 height 14
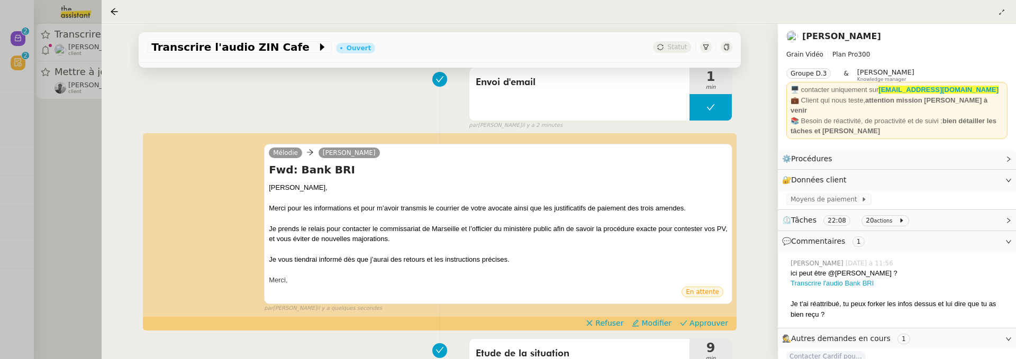
scroll to position [159, 0]
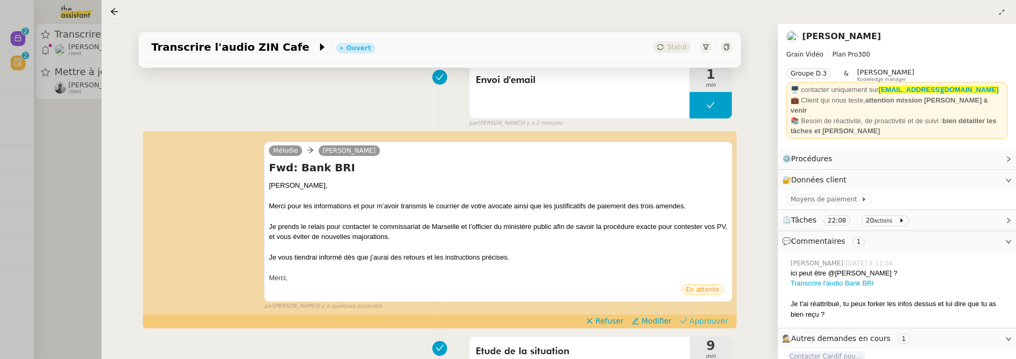
click at [705, 319] on span "Approuver" at bounding box center [709, 321] width 39 height 11
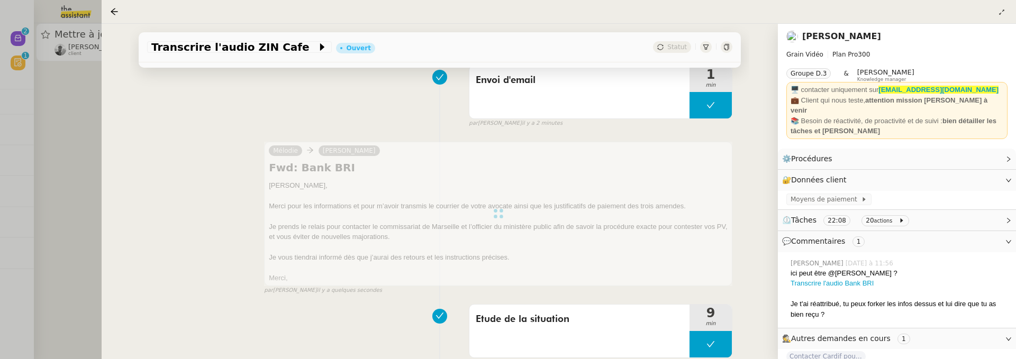
click at [43, 120] on div at bounding box center [508, 179] width 1016 height 359
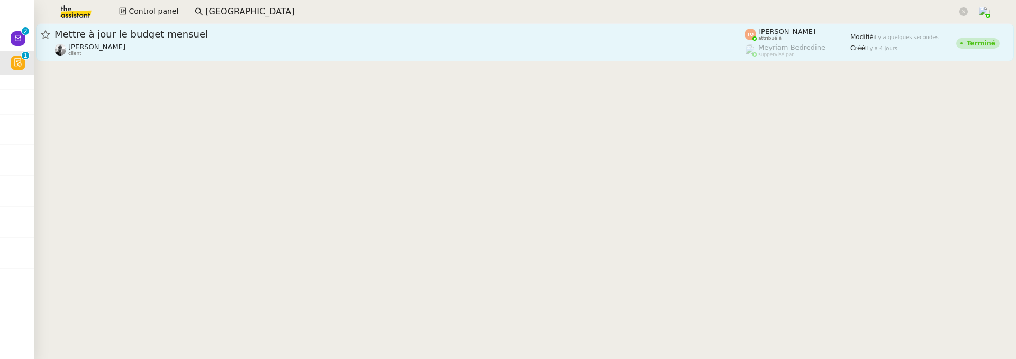
click at [135, 43] on div "Victor Peyre client" at bounding box center [400, 50] width 690 height 14
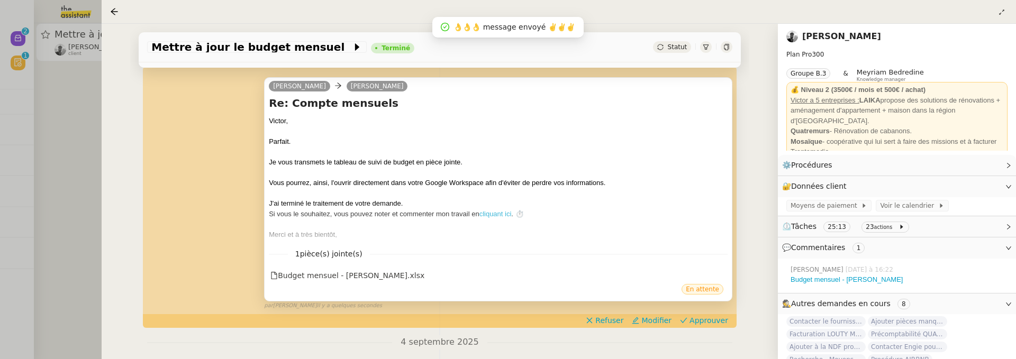
scroll to position [216, 0]
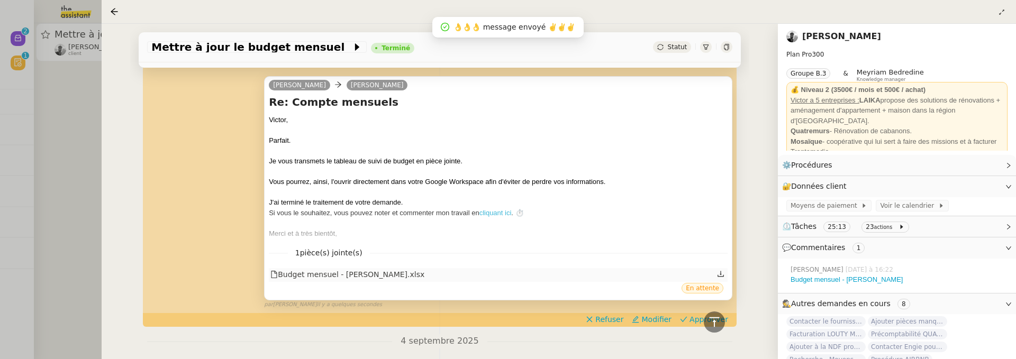
click at [370, 269] on div "Budget mensuel - Victor Peyre.xlsx" at bounding box center [347, 275] width 154 height 12
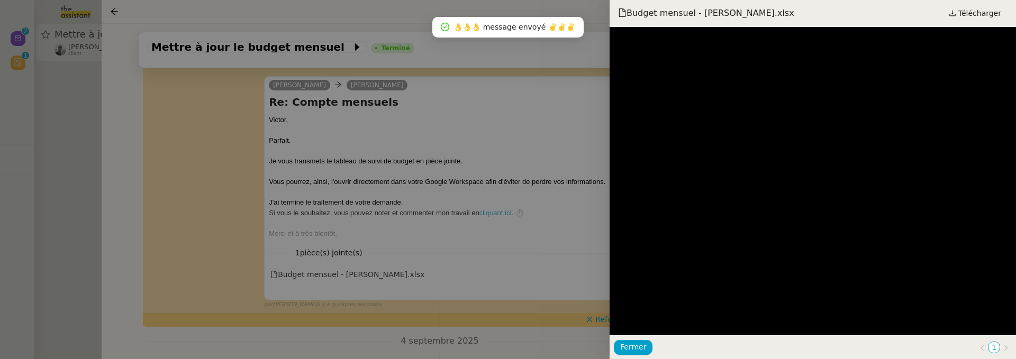
click at [504, 229] on div at bounding box center [508, 179] width 1016 height 359
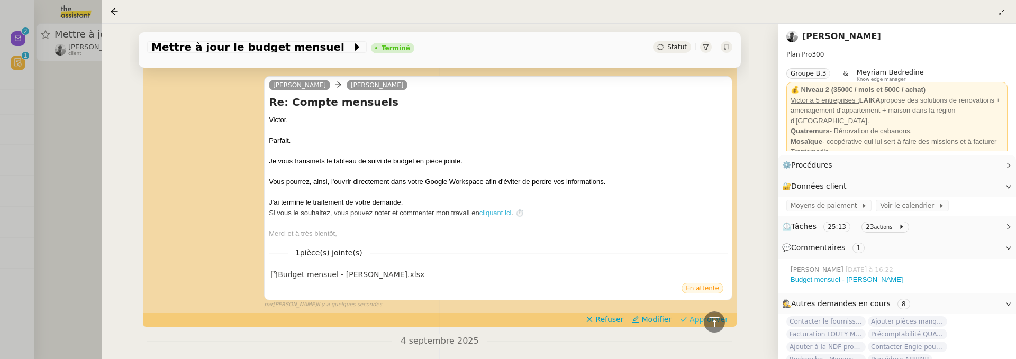
click at [692, 321] on button "Approuver" at bounding box center [704, 320] width 57 height 12
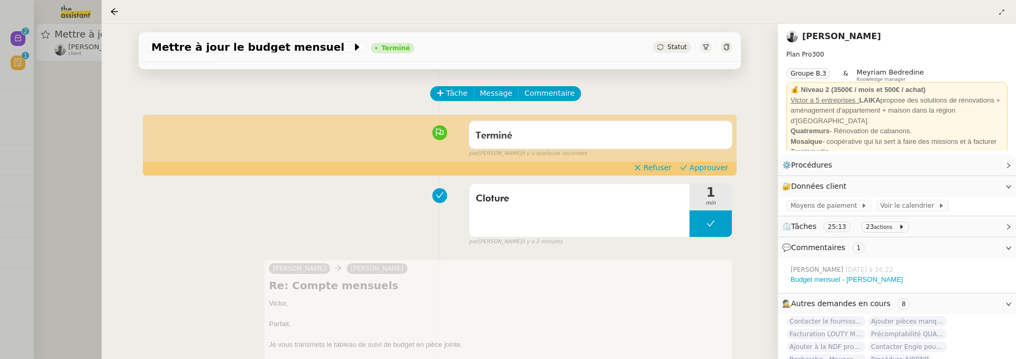
scroll to position [0, 0]
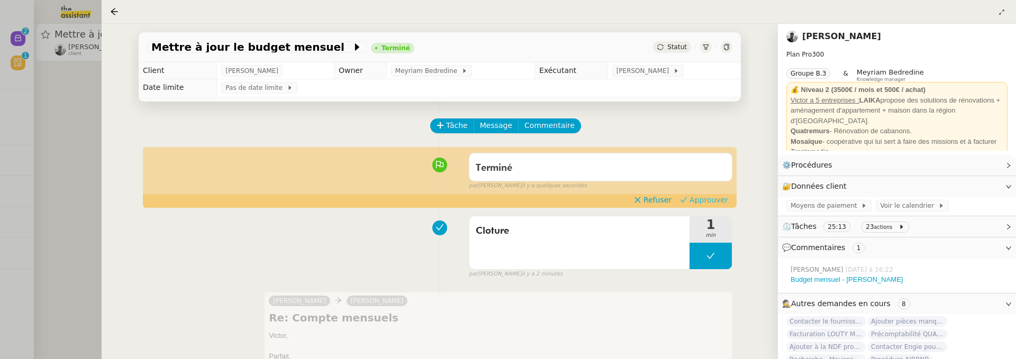
click at [704, 196] on span "Approuver" at bounding box center [709, 200] width 39 height 11
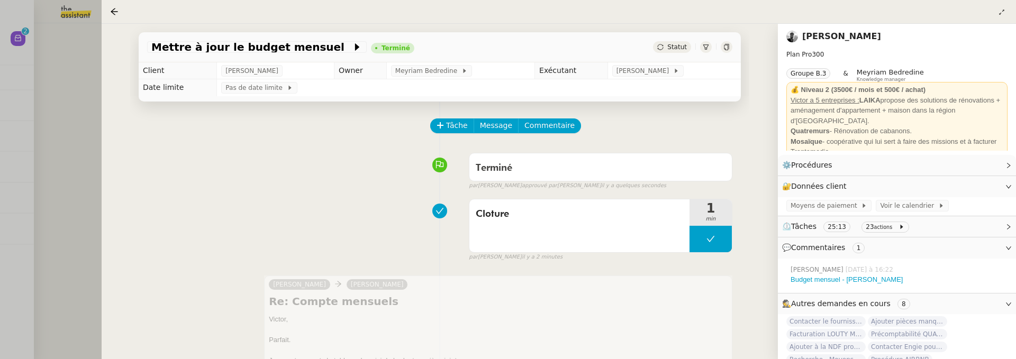
click at [58, 158] on div at bounding box center [508, 179] width 1016 height 359
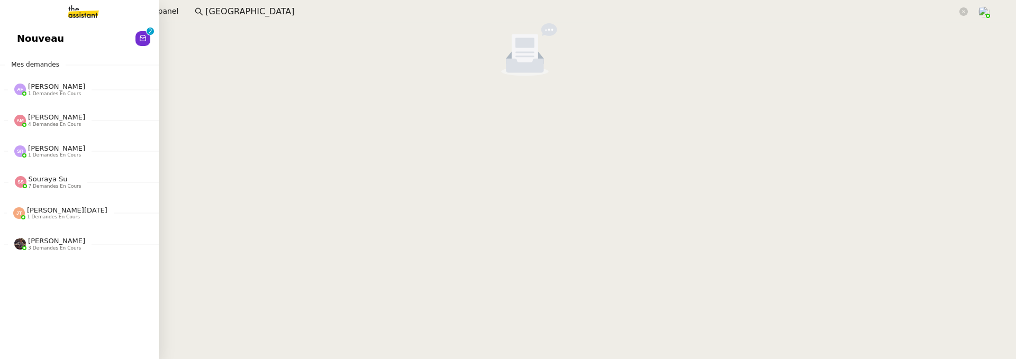
click at [22, 37] on span "Nouveau" at bounding box center [40, 39] width 47 height 16
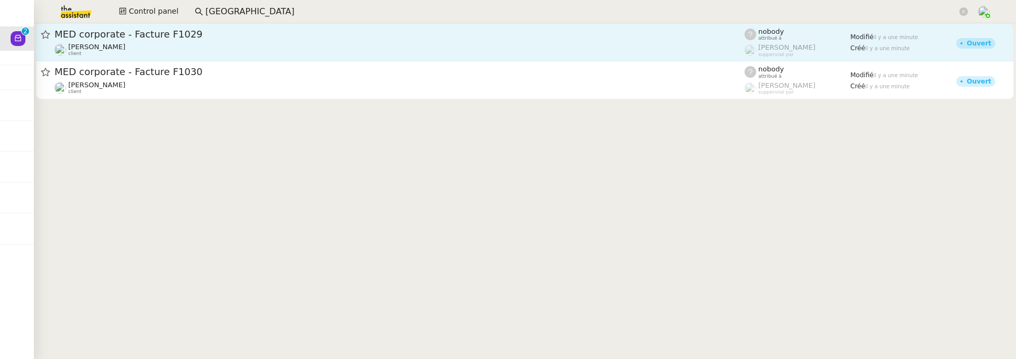
click at [242, 40] on div "MED corporate - Facture F1029" at bounding box center [400, 34] width 690 height 13
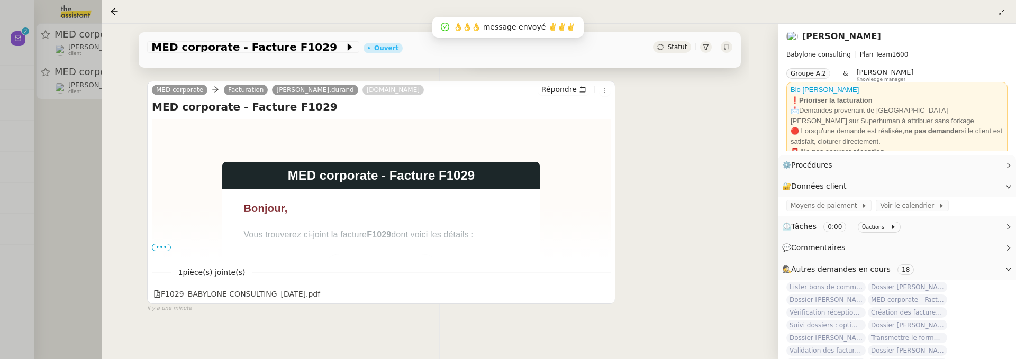
scroll to position [184, 0]
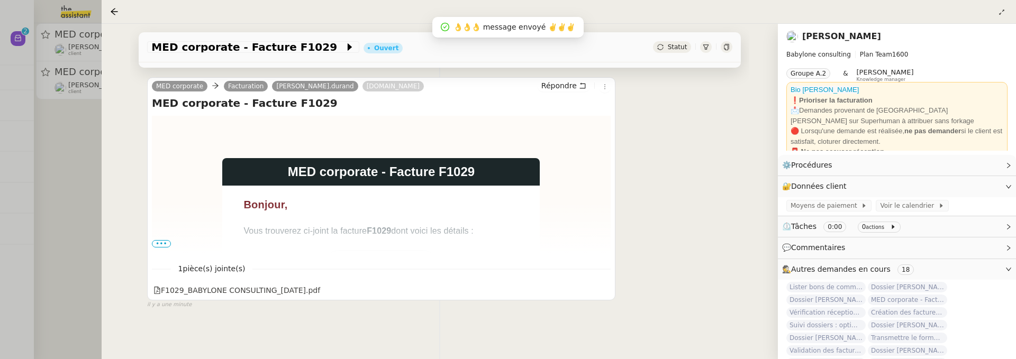
click at [162, 240] on span "•••" at bounding box center [161, 243] width 19 height 7
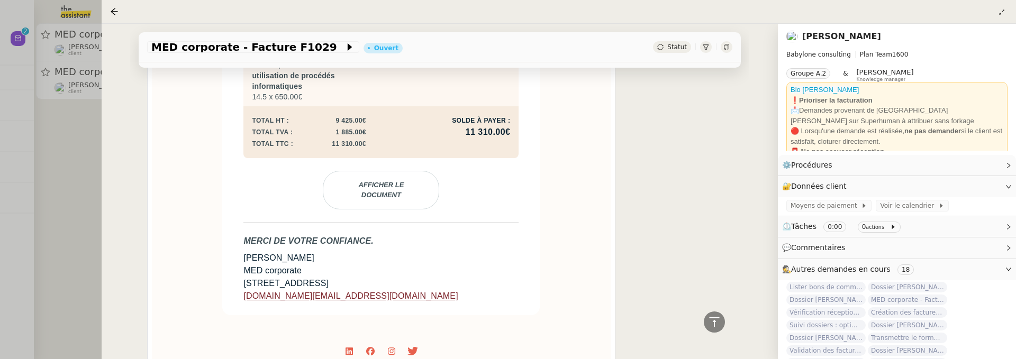
scroll to position [0, 0]
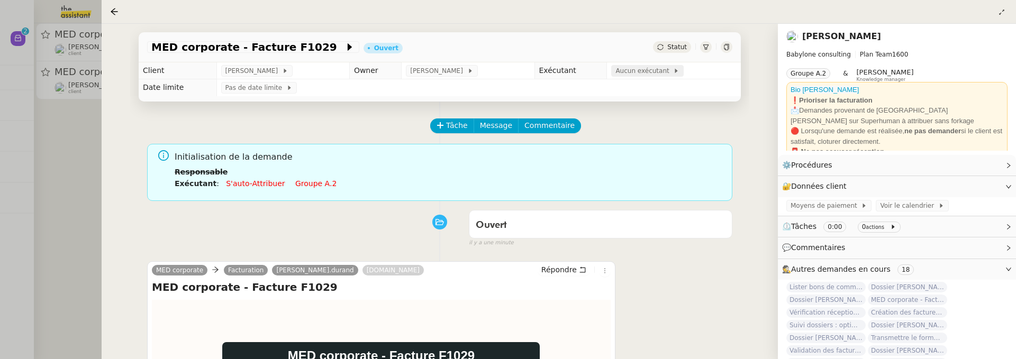
click at [675, 69] on icon at bounding box center [676, 71] width 3 height 4
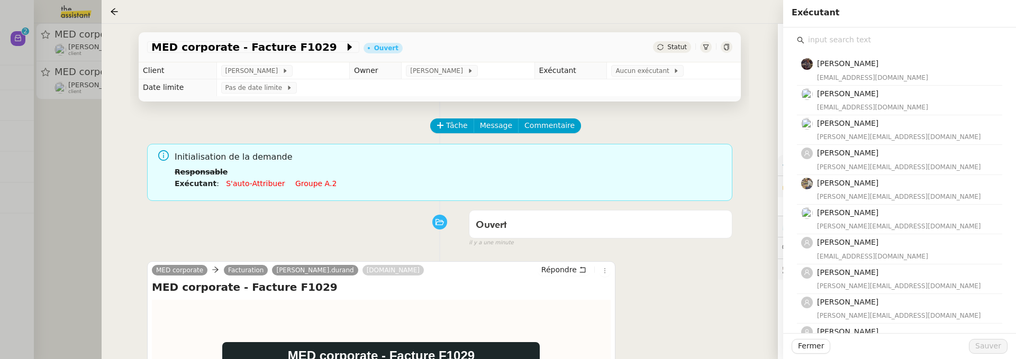
click at [837, 46] on input "text" at bounding box center [903, 40] width 198 height 14
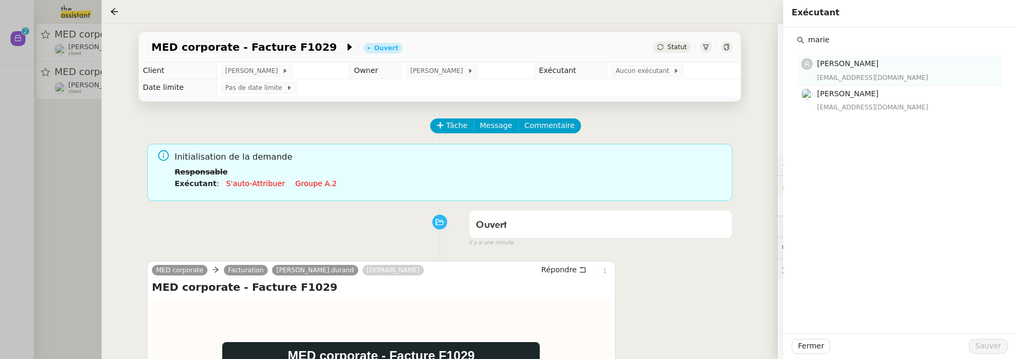
type input "marie"
click at [859, 80] on div "[EMAIL_ADDRESS][DOMAIN_NAME]" at bounding box center [906, 78] width 179 height 11
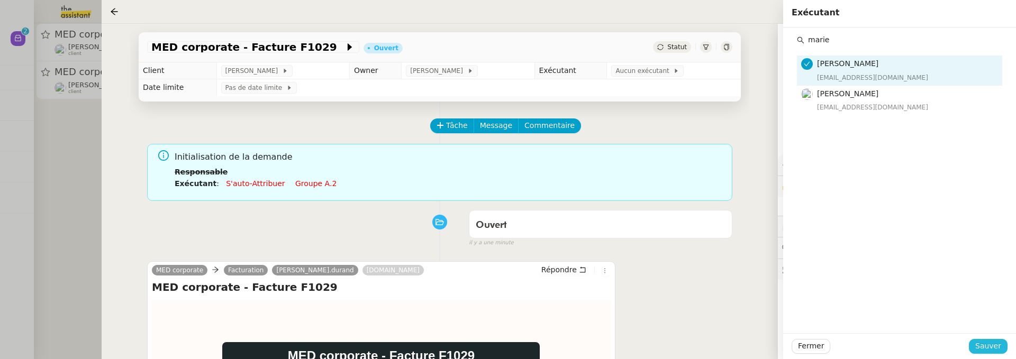
click at [980, 349] on span "Sauver" at bounding box center [988, 346] width 26 height 12
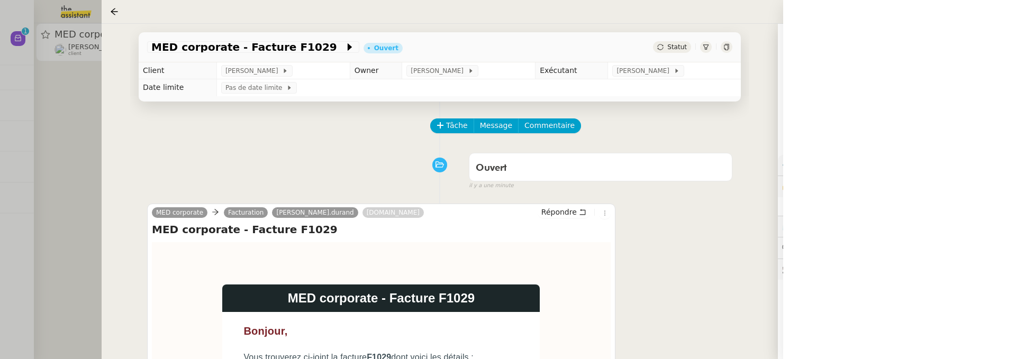
click at [37, 159] on div at bounding box center [508, 179] width 1016 height 359
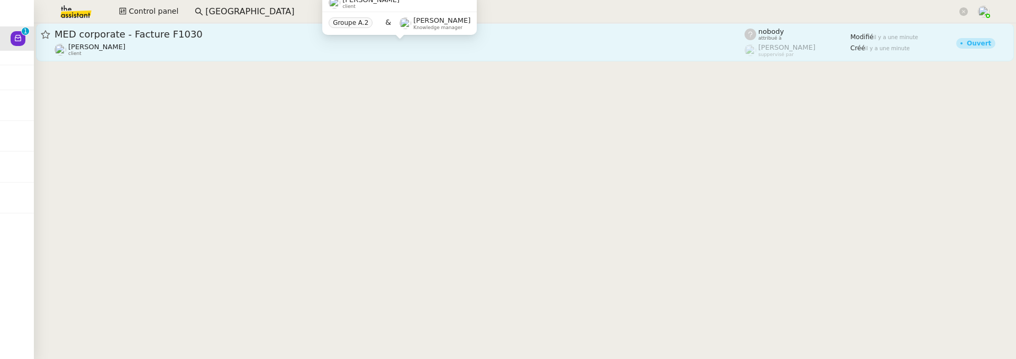
click at [118, 49] on div "Florent Seiler client" at bounding box center [400, 50] width 690 height 14
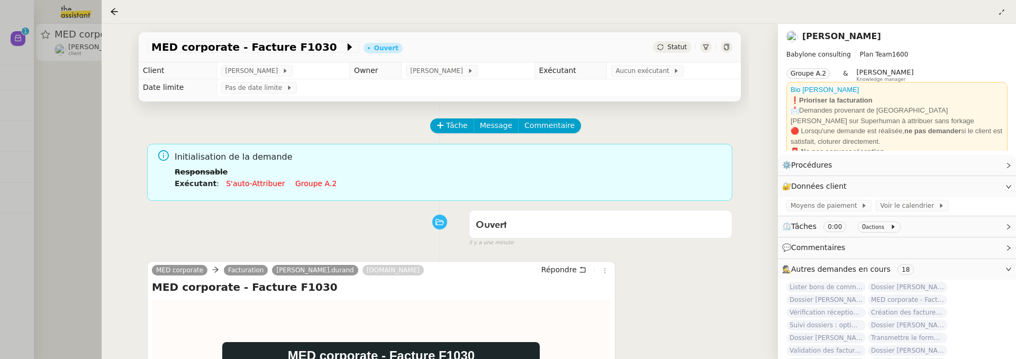
click at [653, 65] on td "Aucun exécutant" at bounding box center [674, 70] width 134 height 17
click at [654, 72] on span "Aucun exécutant" at bounding box center [644, 71] width 58 height 11
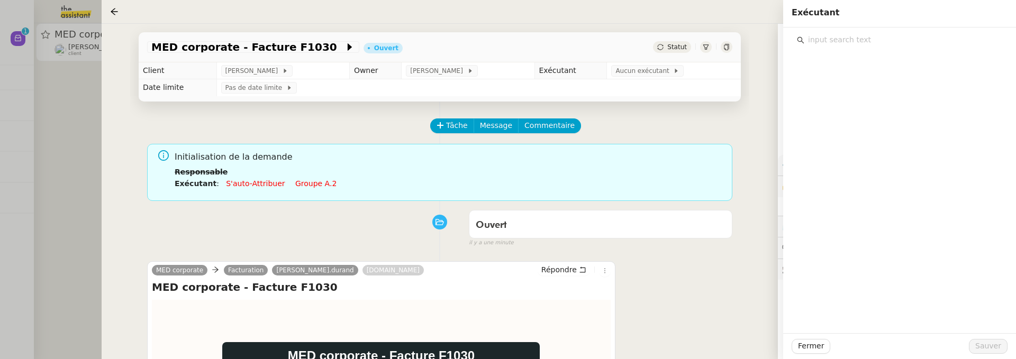
click at [862, 41] on input "text" at bounding box center [903, 40] width 198 height 14
type input "mar"
type input "[PERSON_NAME]"
click at [883, 67] on h4 "[PERSON_NAME]" at bounding box center [906, 64] width 179 height 12
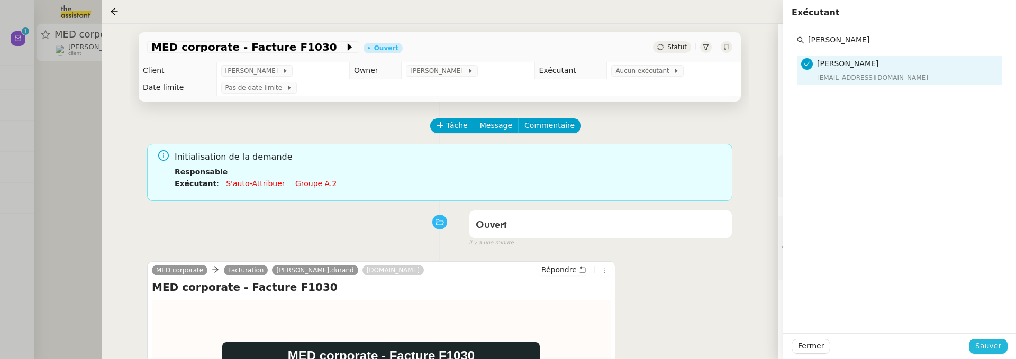
click at [986, 348] on span "Sauver" at bounding box center [988, 346] width 26 height 12
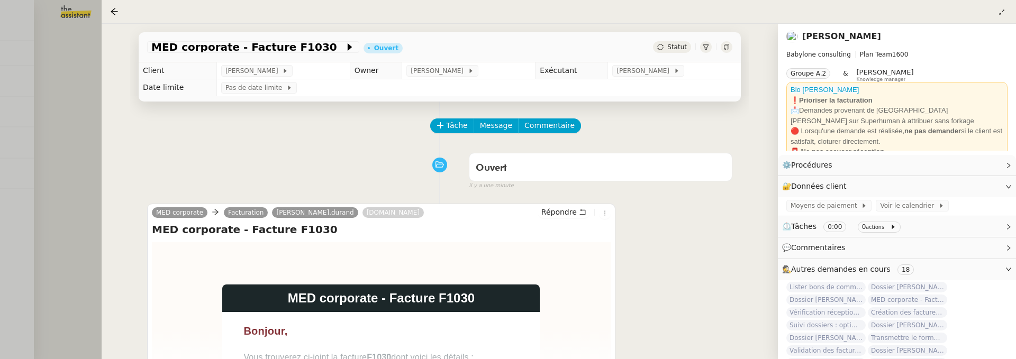
click at [61, 143] on div at bounding box center [508, 179] width 1016 height 359
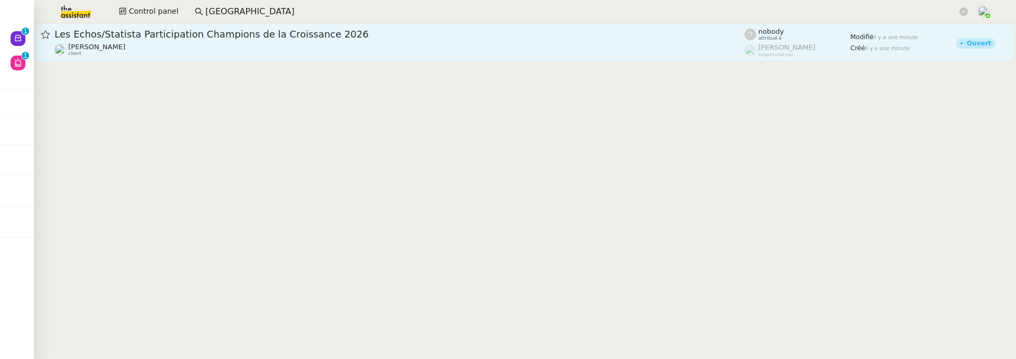
click at [263, 39] on div "Les Echos/Statista Participation Champions de la Croissance 2026" at bounding box center [400, 34] width 690 height 13
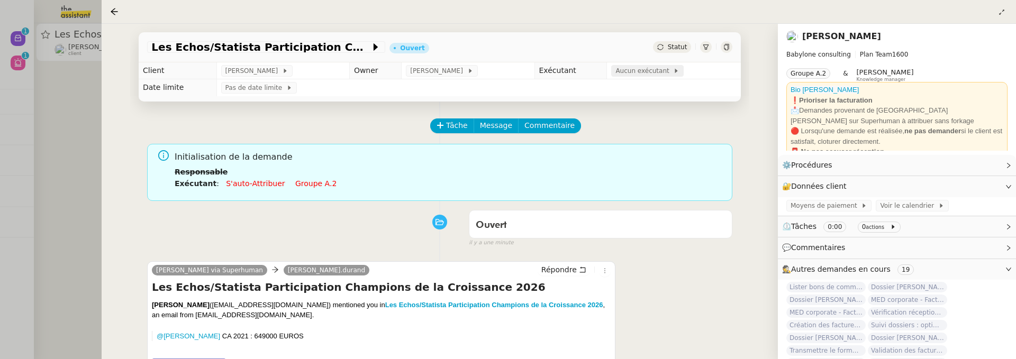
click at [635, 75] on span "Aucun exécutant" at bounding box center [644, 71] width 58 height 11
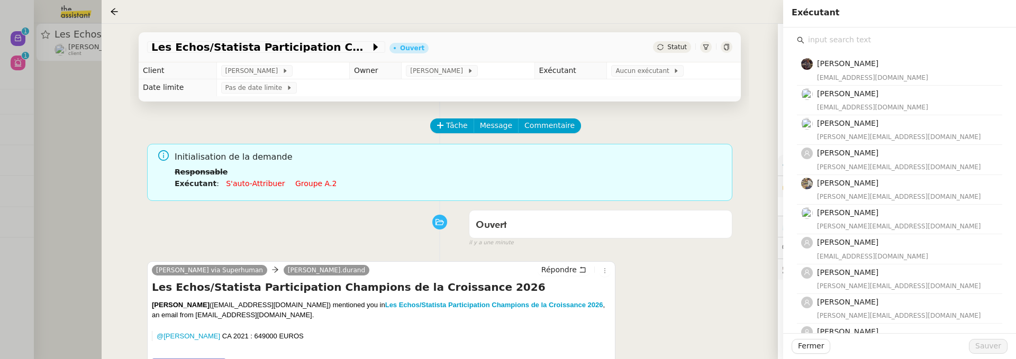
click at [826, 44] on input "text" at bounding box center [903, 40] width 198 height 14
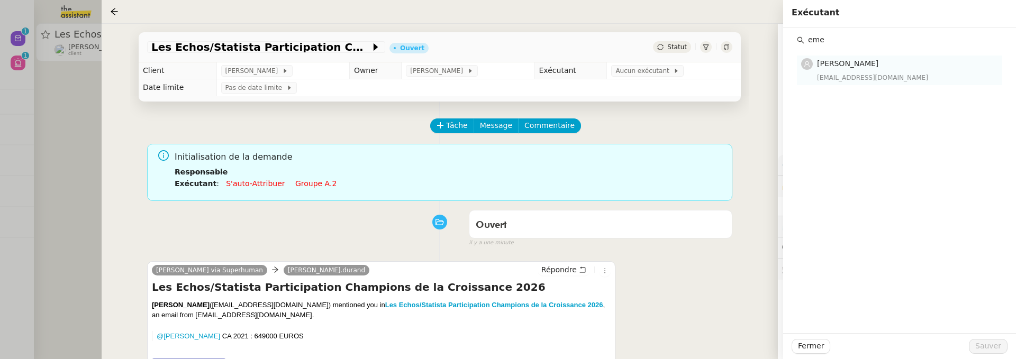
type input "eme"
click at [863, 82] on div "emelyne@team.theassistant.com" at bounding box center [906, 78] width 179 height 11
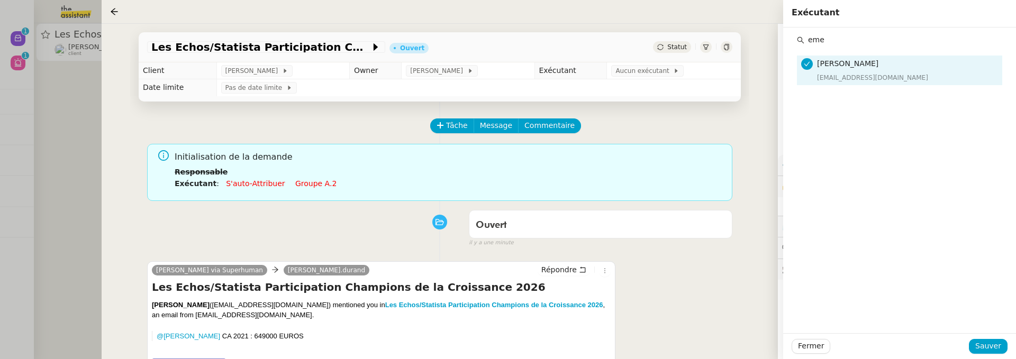
click at [983, 357] on div "Fermer Sauver" at bounding box center [899, 346] width 233 height 26
click at [985, 346] on span "Sauver" at bounding box center [988, 346] width 26 height 12
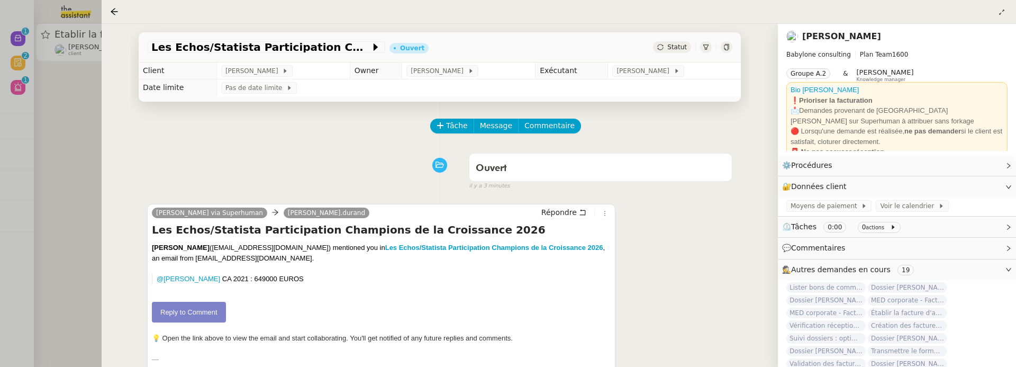
click at [83, 191] on div at bounding box center [508, 183] width 1016 height 367
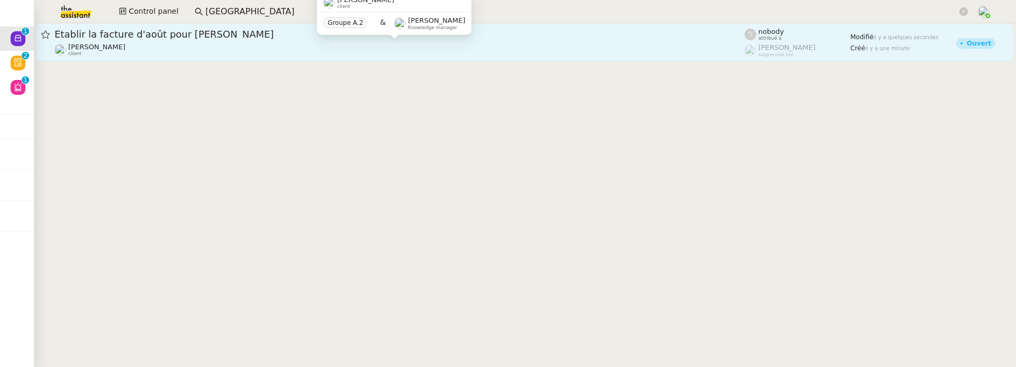
click at [192, 52] on div "[PERSON_NAME] client" at bounding box center [400, 50] width 690 height 14
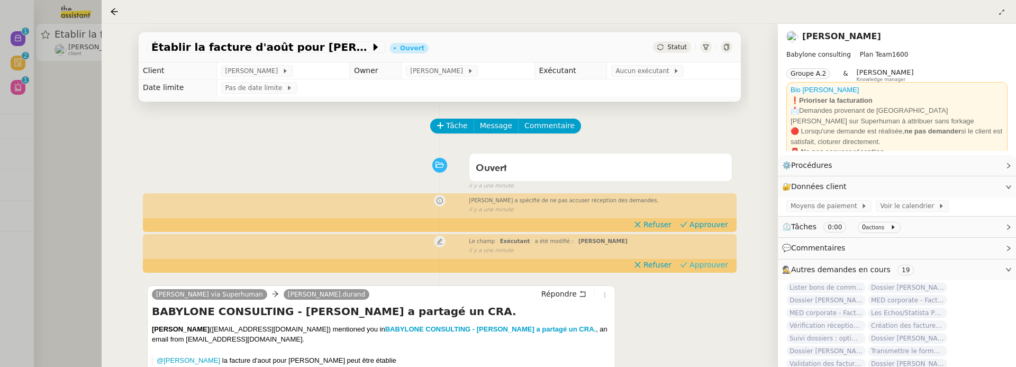
click at [692, 267] on button "Approuver" at bounding box center [704, 265] width 57 height 12
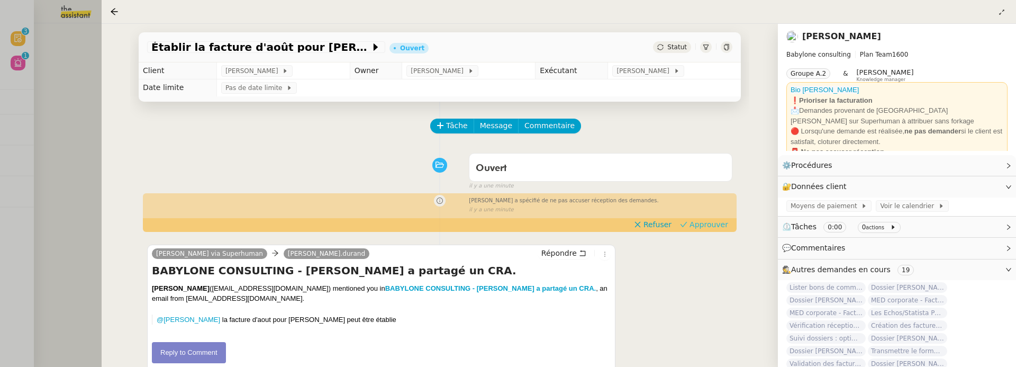
click at [714, 220] on span "Approuver" at bounding box center [709, 224] width 39 height 11
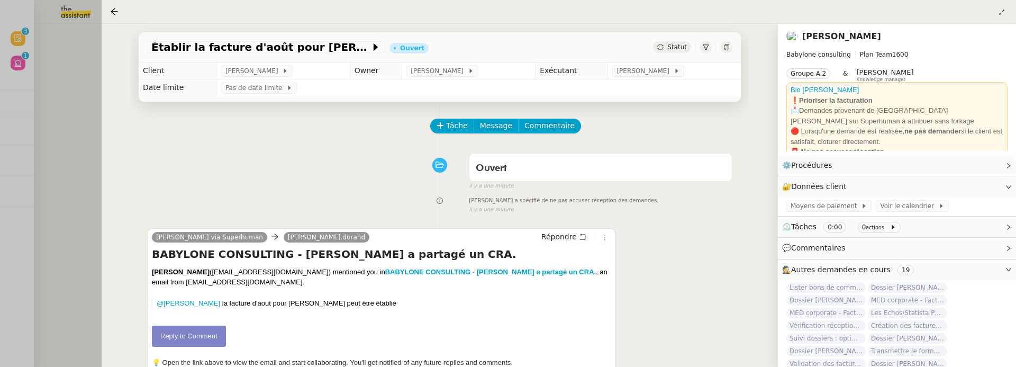
click at [71, 86] on div at bounding box center [508, 183] width 1016 height 367
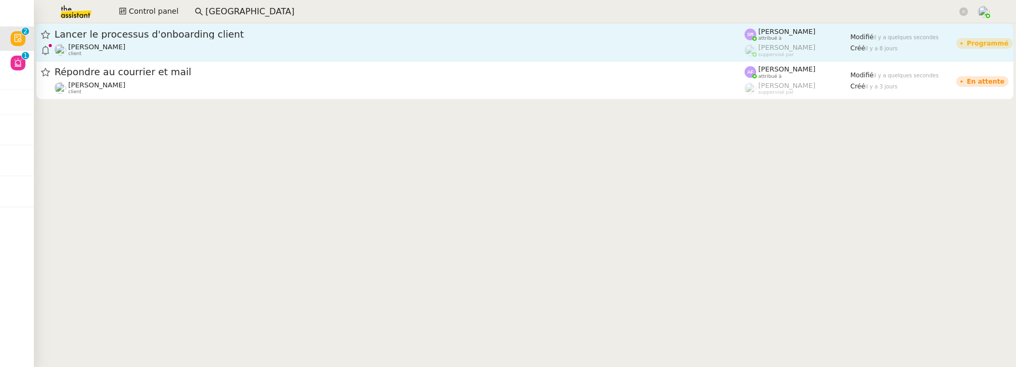
click at [288, 49] on div "Florian Parant client" at bounding box center [400, 50] width 690 height 14
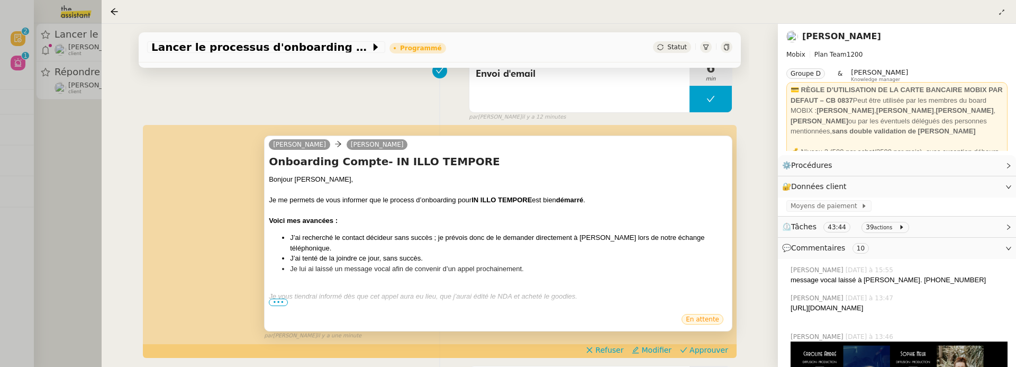
scroll to position [172, 0]
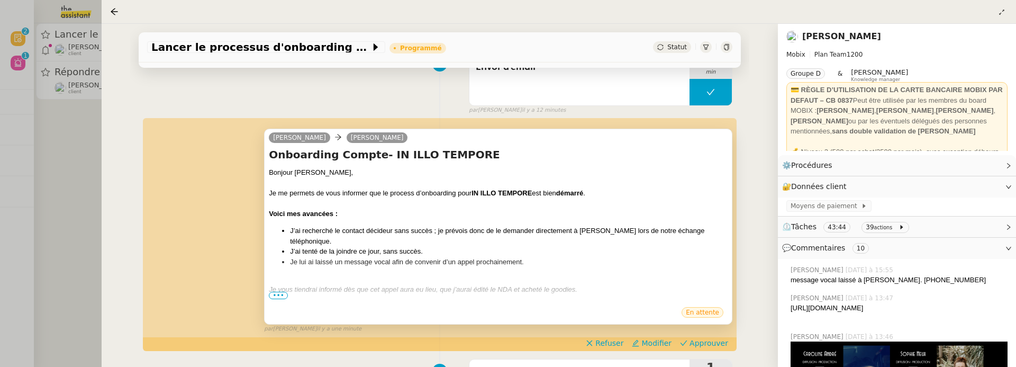
click at [277, 293] on span "•••" at bounding box center [278, 295] width 19 height 7
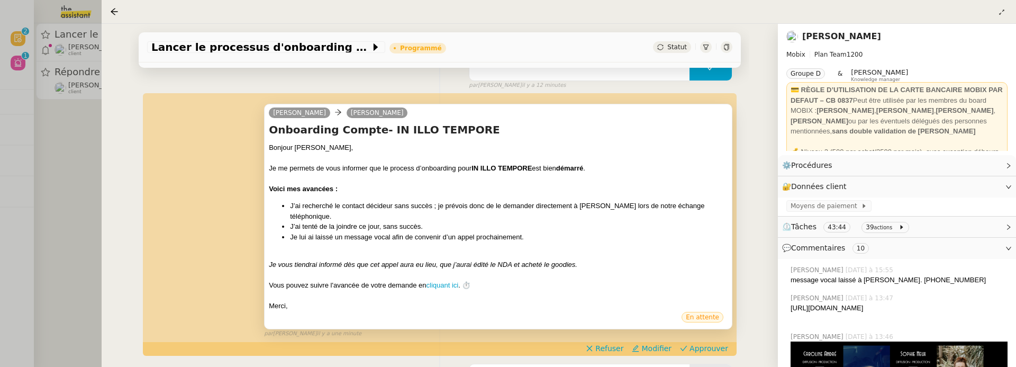
scroll to position [220, 0]
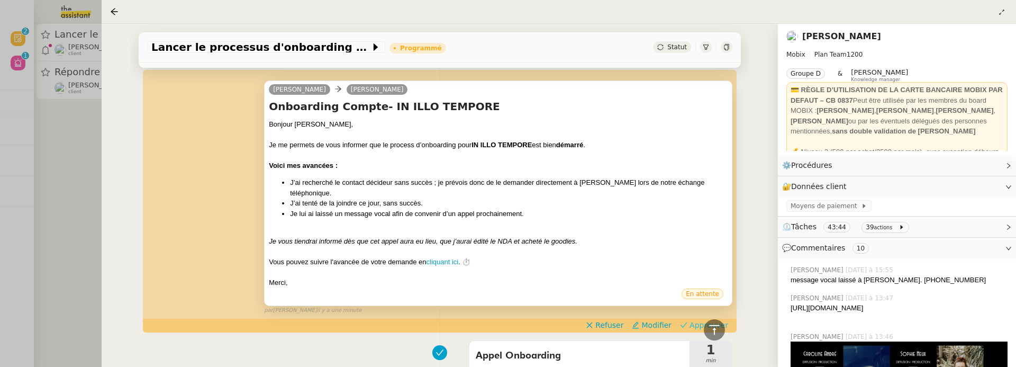
click at [695, 325] on span "Approuver" at bounding box center [709, 325] width 39 height 11
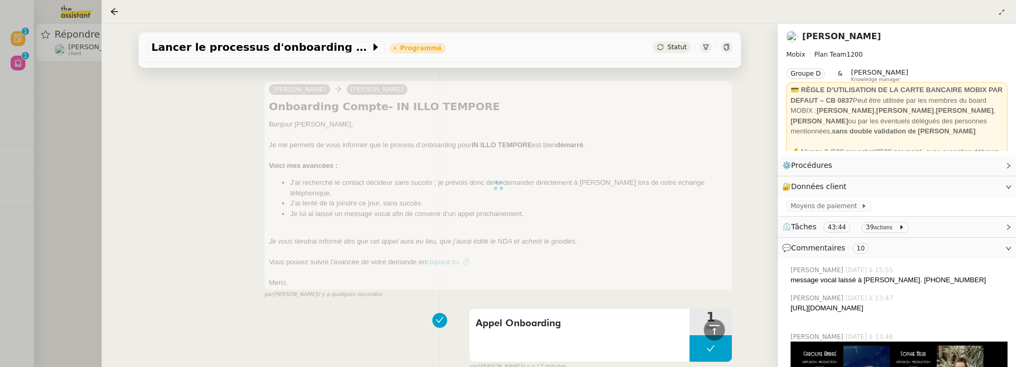
click at [72, 134] on div at bounding box center [508, 183] width 1016 height 367
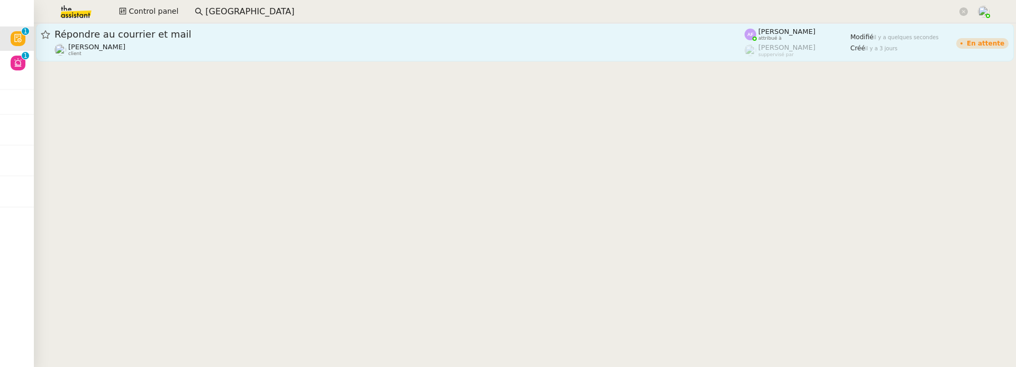
click at [121, 58] on link "Répondre au courrier et mail Vitor Alvites client Anna Florent attribué à Roman…" at bounding box center [525, 42] width 978 height 38
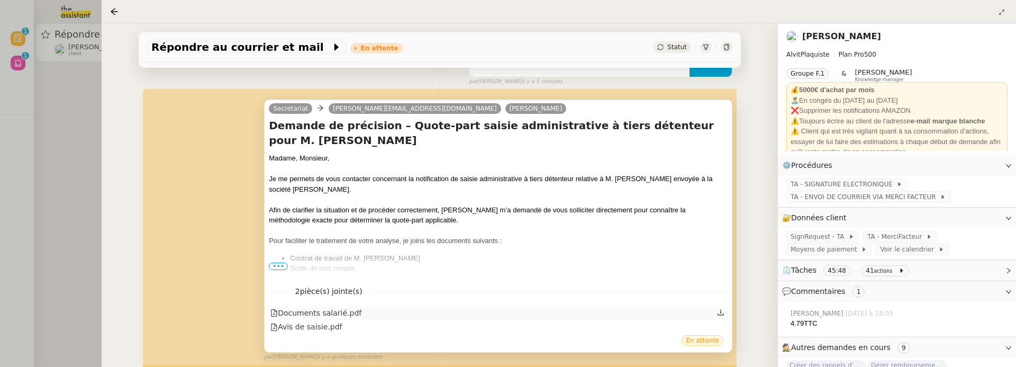
scroll to position [189, 0]
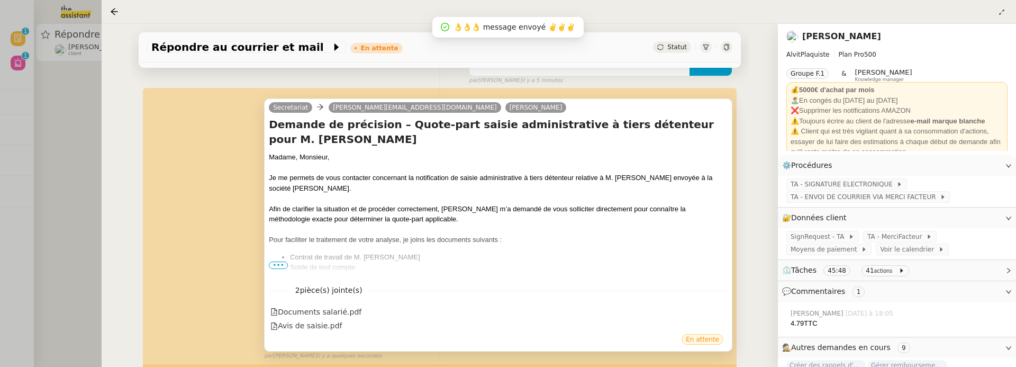
click at [282, 266] on span "•••" at bounding box center [278, 264] width 19 height 7
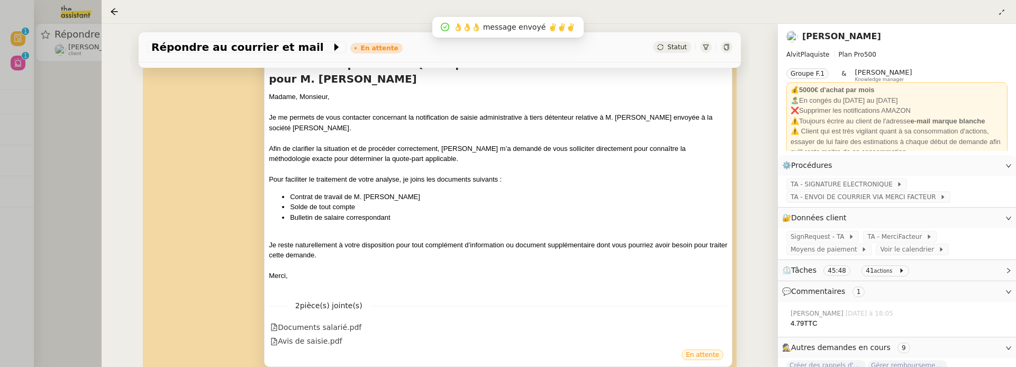
scroll to position [257, 0]
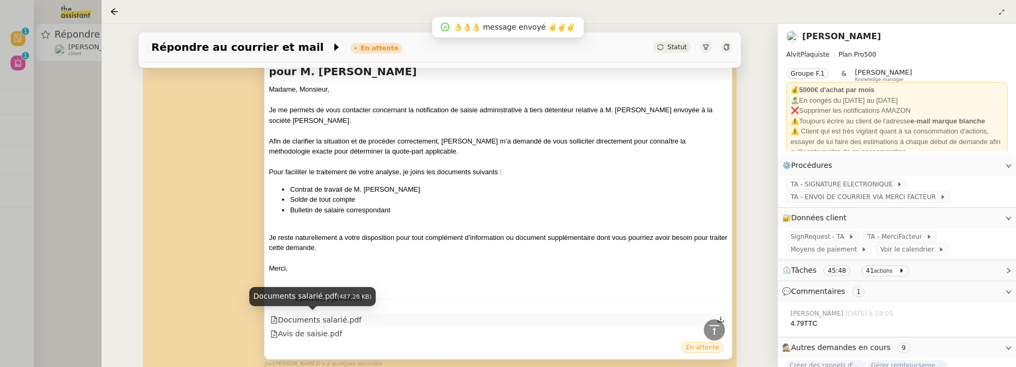
click at [335, 318] on div "Documents salarié.pdf" at bounding box center [315, 320] width 91 height 12
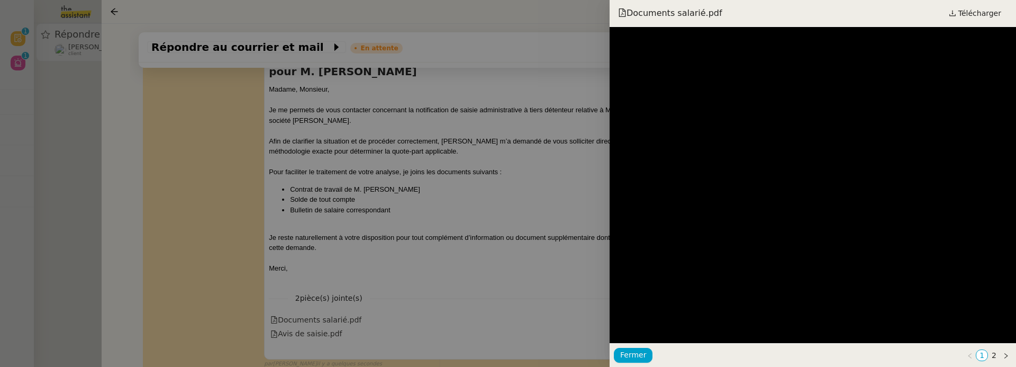
click at [430, 249] on div at bounding box center [508, 183] width 1016 height 367
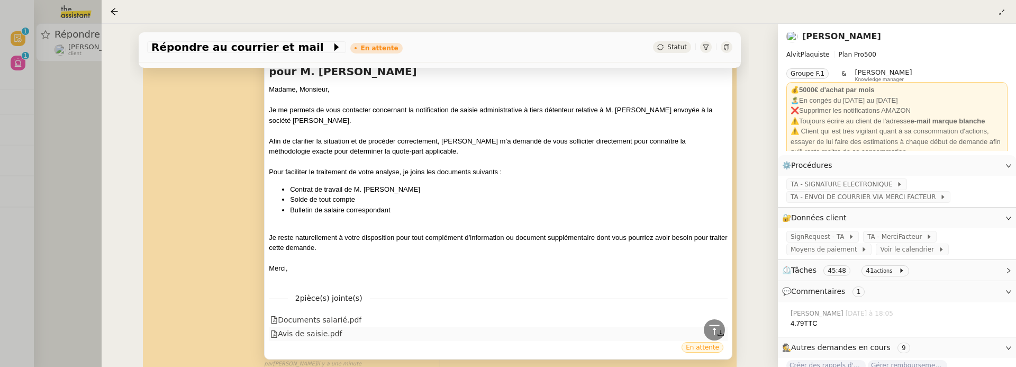
click at [333, 332] on div "Avis de saisie.pdf" at bounding box center [305, 334] width 71 height 12
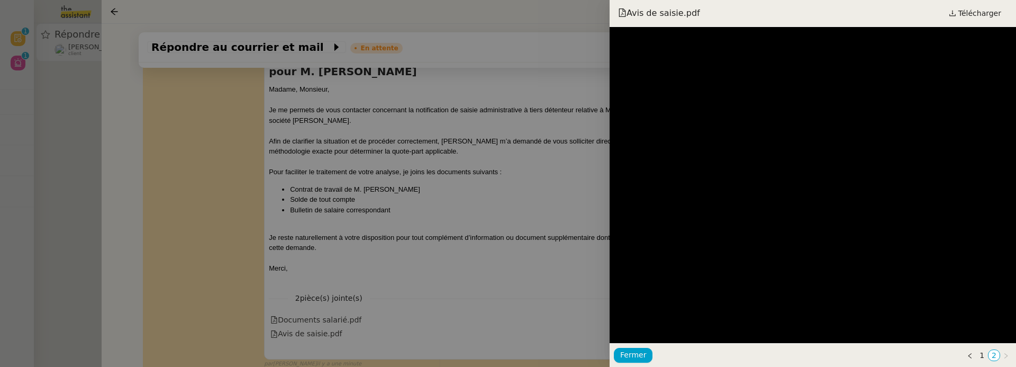
click at [518, 270] on div at bounding box center [508, 183] width 1016 height 367
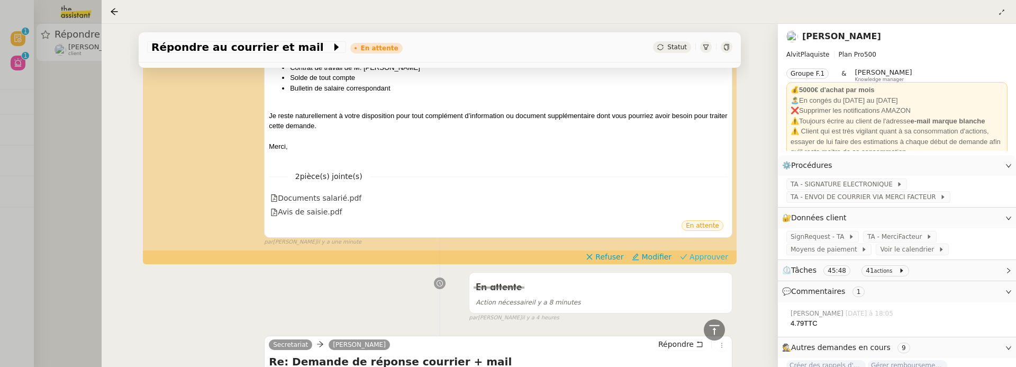
scroll to position [379, 0]
click at [690, 253] on span "Approuver" at bounding box center [709, 256] width 39 height 11
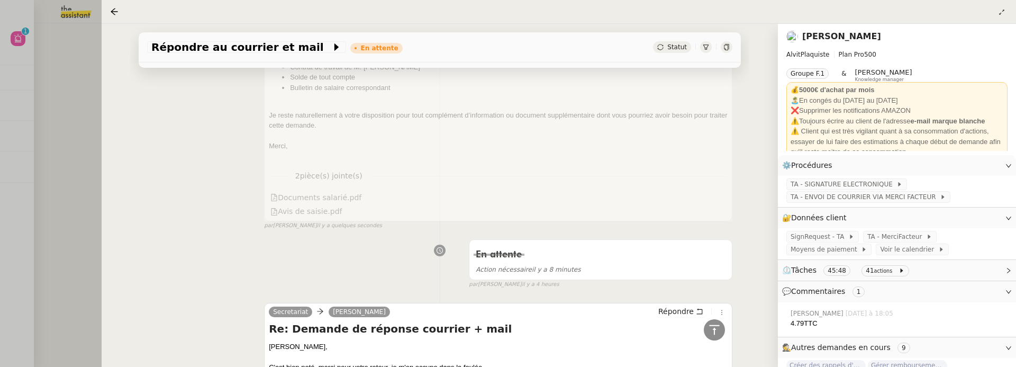
click at [69, 134] on div at bounding box center [508, 183] width 1016 height 367
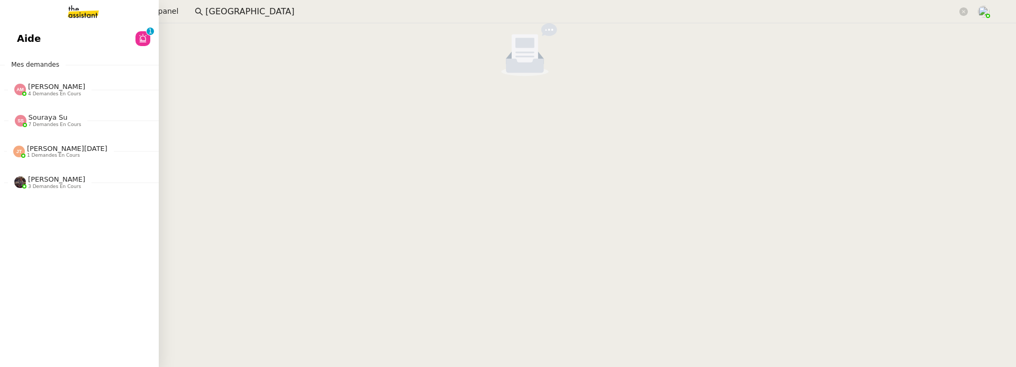
click at [19, 36] on span "Aide" at bounding box center [29, 39] width 24 height 16
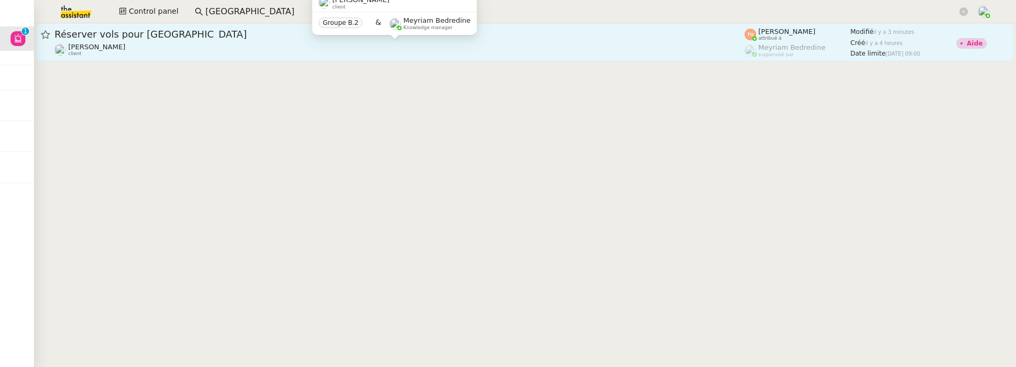
click at [324, 43] on div "Charles Medlicott client" at bounding box center [400, 50] width 690 height 14
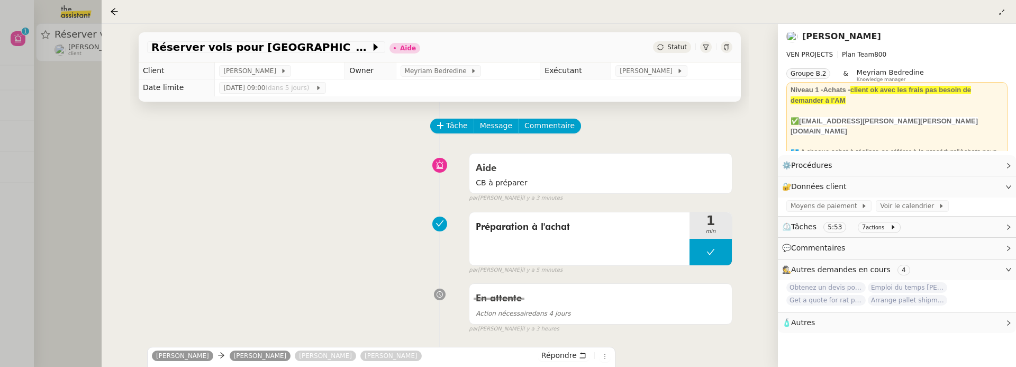
click at [839, 40] on link "Charles Medlicott" at bounding box center [841, 36] width 79 height 10
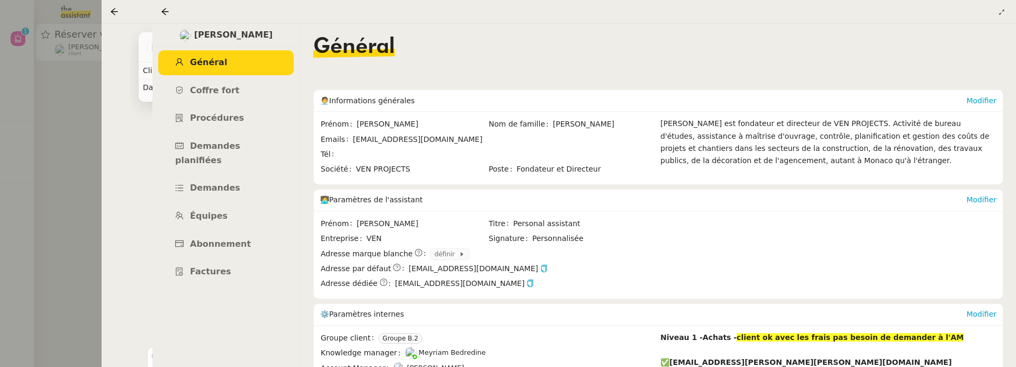
scroll to position [159, 0]
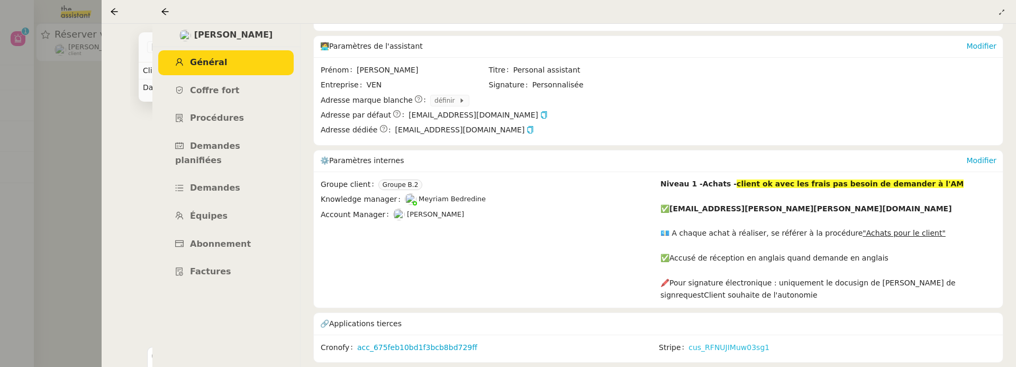
click at [714, 341] on link "cus_RFNUJIMuw03sg1" at bounding box center [729, 347] width 81 height 12
click at [166, 11] on icon at bounding box center [164, 11] width 7 height 7
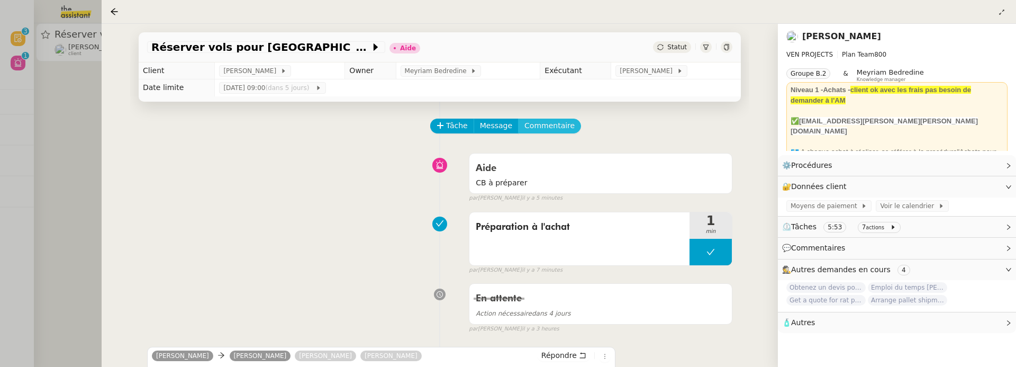
click at [537, 126] on span "Commentaire" at bounding box center [549, 126] width 50 height 12
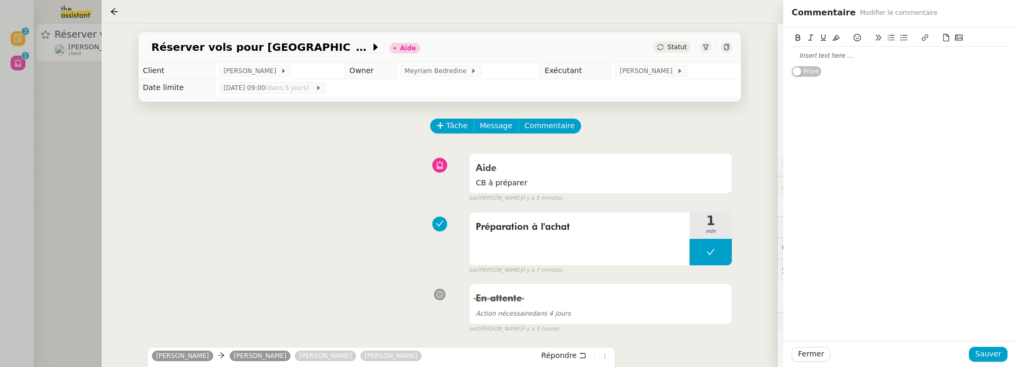
click at [871, 59] on div at bounding box center [900, 56] width 216 height 10
click at [990, 359] on span "Sauver" at bounding box center [988, 354] width 26 height 12
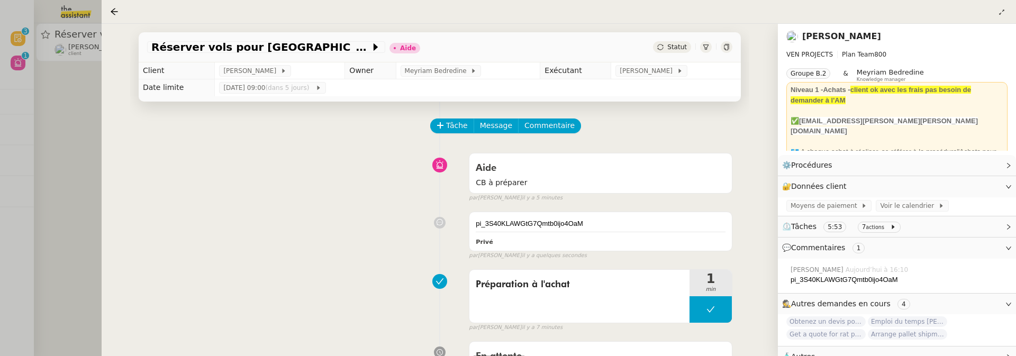
click at [670, 46] on span "Statut" at bounding box center [677, 46] width 20 height 7
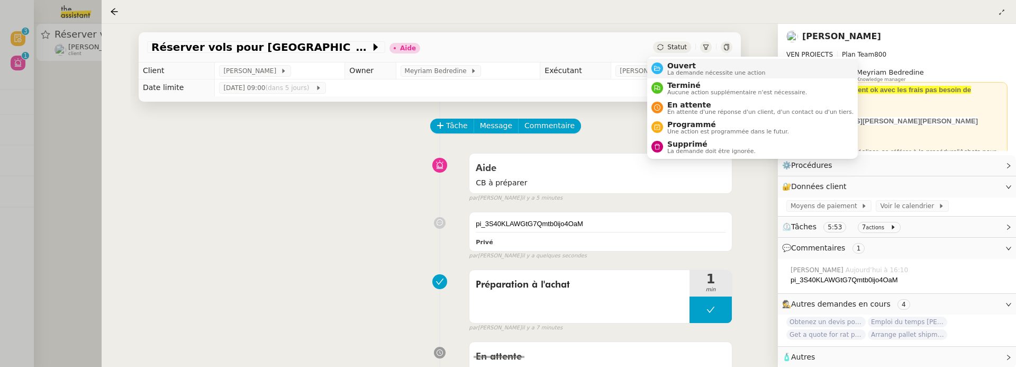
click at [678, 59] on li "Ouvert La demande nécessite une action" at bounding box center [752, 69] width 211 height 20
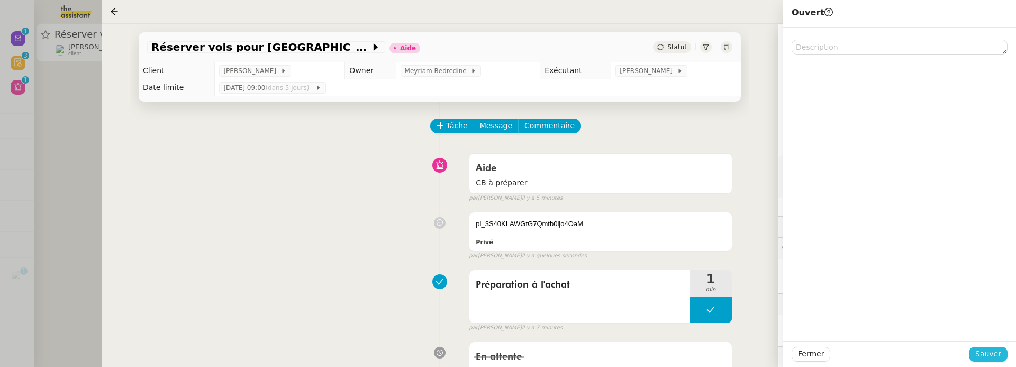
click at [989, 359] on span "Sauver" at bounding box center [988, 354] width 26 height 12
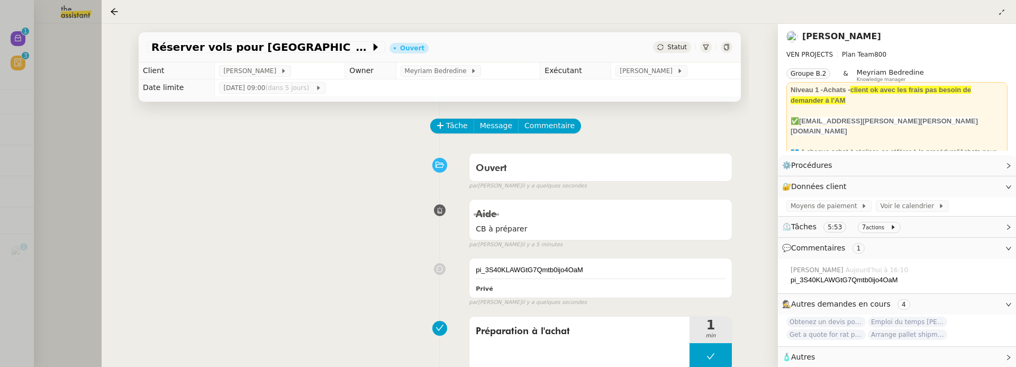
click at [78, 112] on div at bounding box center [508, 183] width 1016 height 367
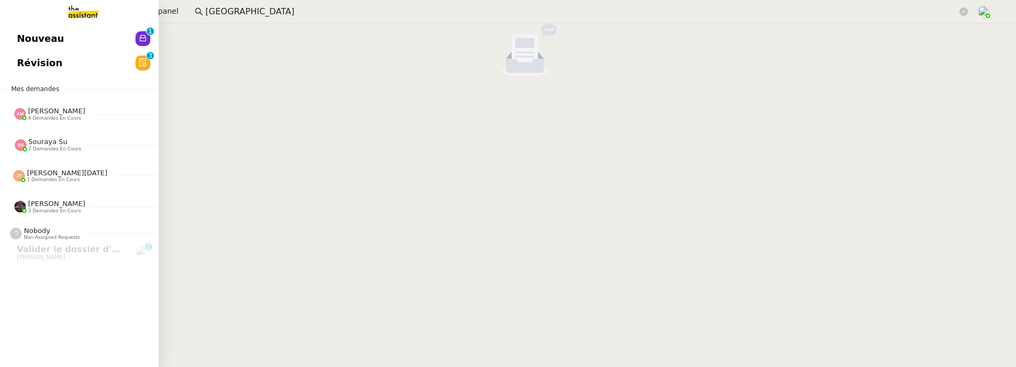
click at [30, 67] on link "Révision 0 1 2 3 4 5 6 7 8 9" at bounding box center [79, 63] width 159 height 24
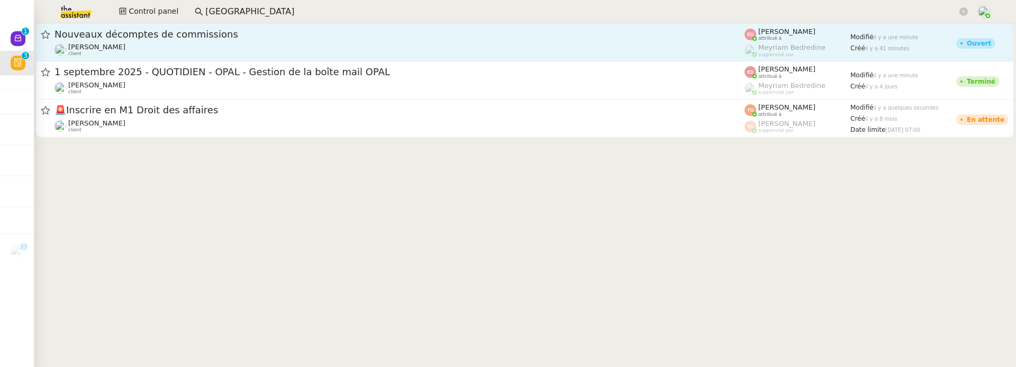
click at [236, 52] on div "Fanny Eyraud client" at bounding box center [400, 50] width 690 height 14
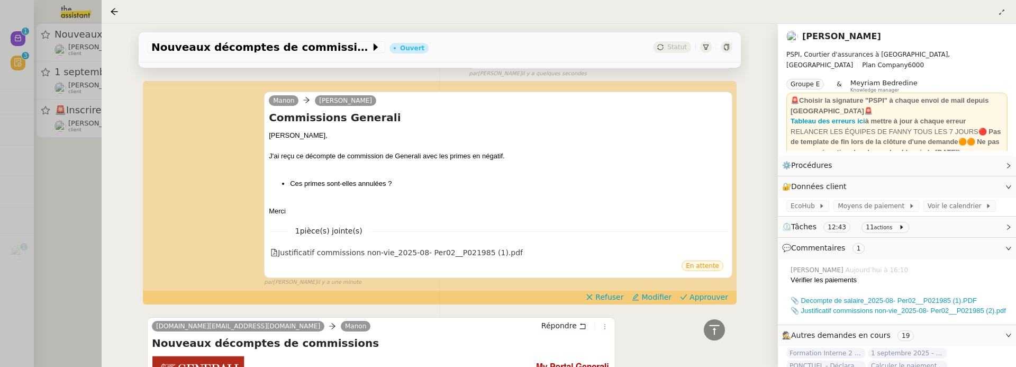
scroll to position [229, 0]
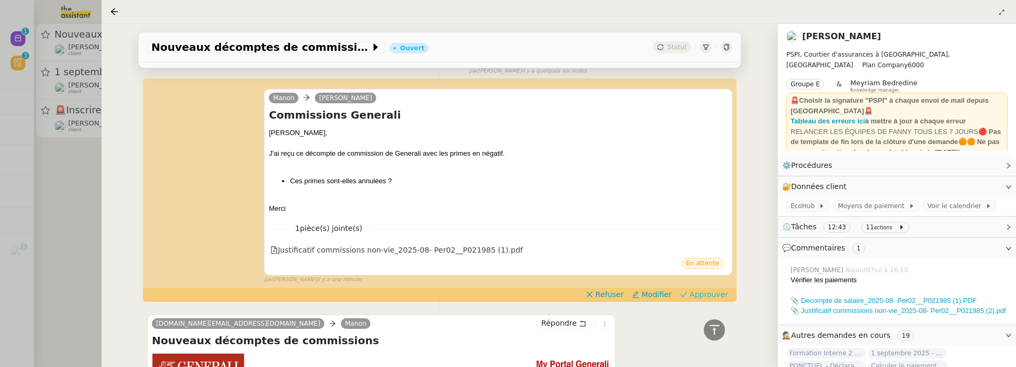
click at [693, 292] on span "Approuver" at bounding box center [709, 294] width 39 height 11
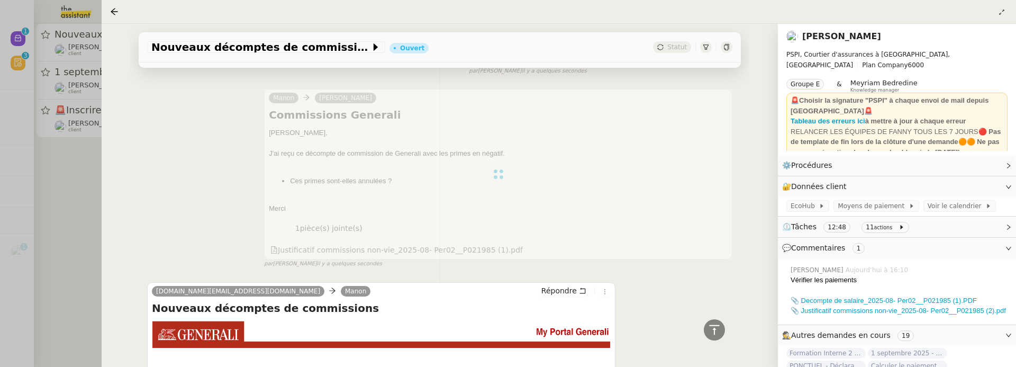
click at [87, 185] on div at bounding box center [508, 183] width 1016 height 367
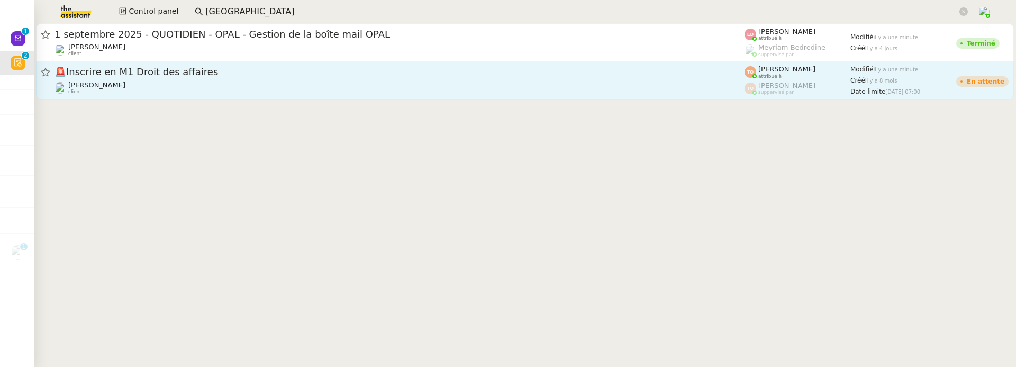
click at [156, 97] on link "🚨 Inscrire en M1 Droit des affaires Patrick Chotard client Tatyana Orec attribu…" at bounding box center [525, 80] width 978 height 38
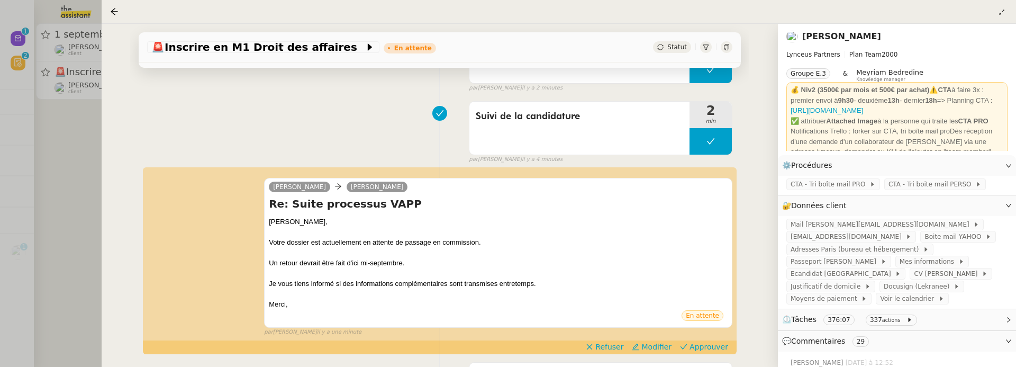
scroll to position [194, 0]
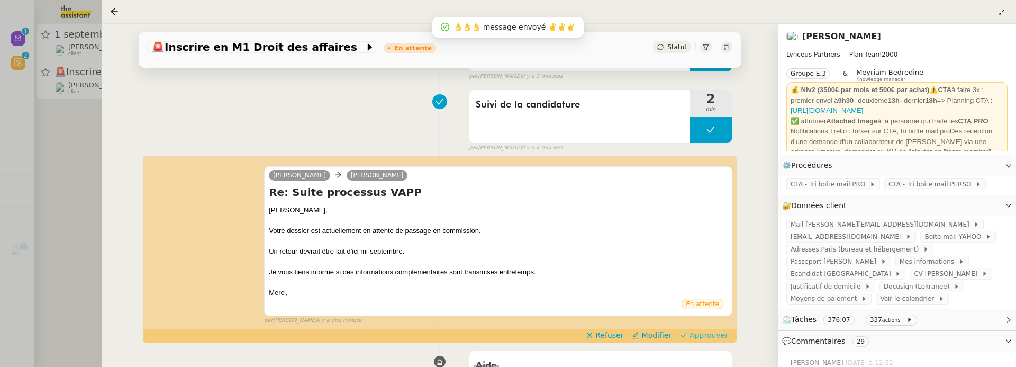
click at [699, 337] on span "Approuver" at bounding box center [709, 335] width 39 height 11
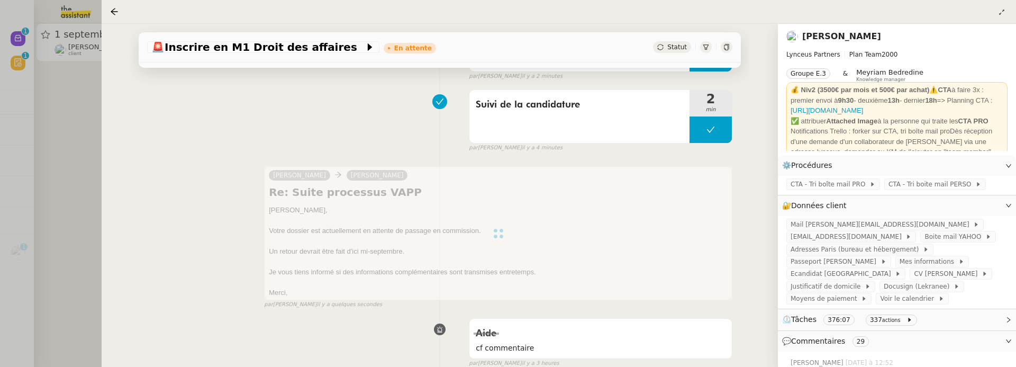
click at [64, 112] on div at bounding box center [508, 183] width 1016 height 367
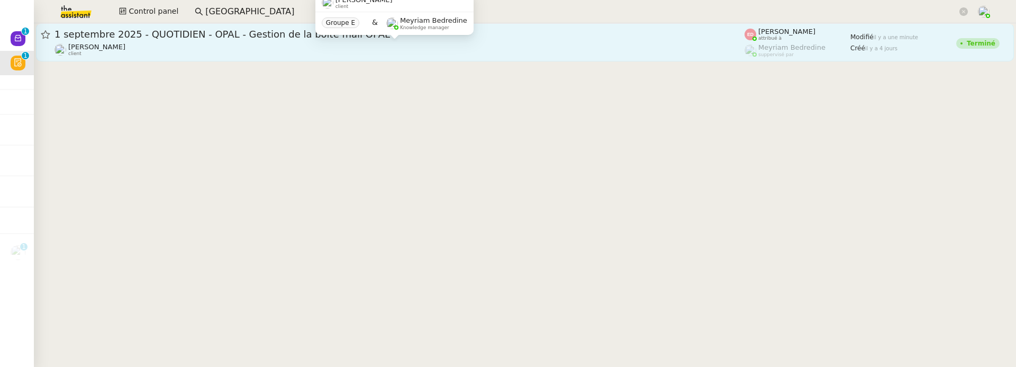
click at [167, 48] on div "Fanny Eyraud client" at bounding box center [400, 50] width 690 height 14
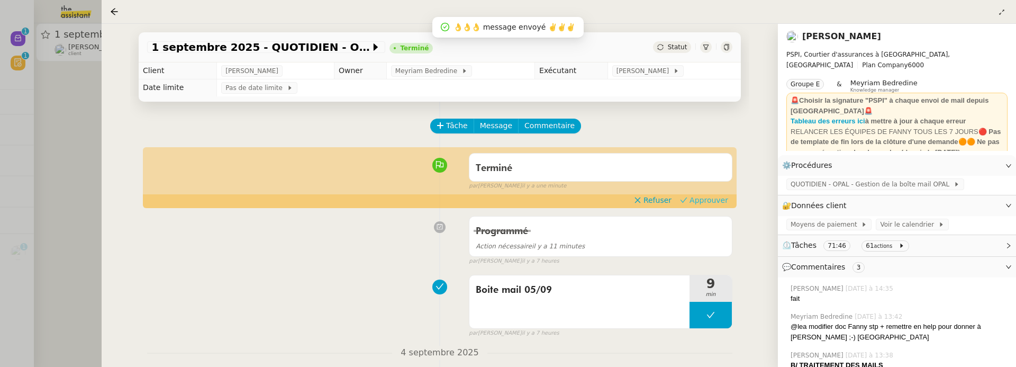
click at [703, 200] on span "Approuver" at bounding box center [709, 200] width 39 height 11
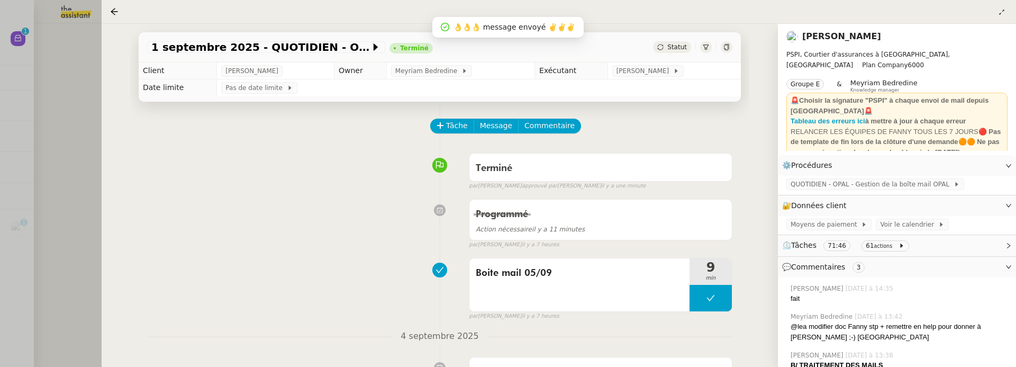
click at [48, 91] on div at bounding box center [508, 183] width 1016 height 367
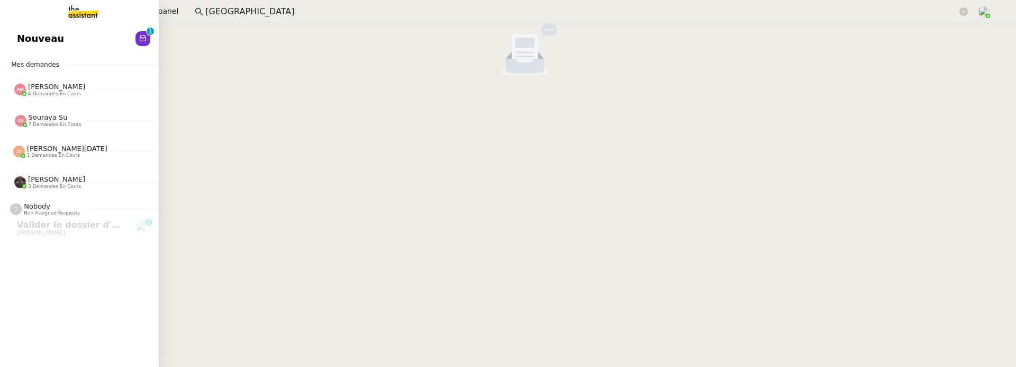
click at [19, 39] on span "Nouveau" at bounding box center [40, 39] width 47 height 16
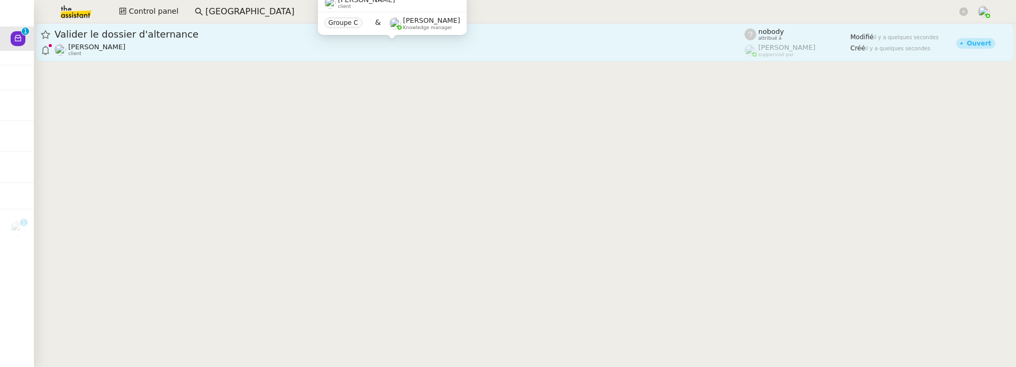
click at [326, 51] on div "Axel BANDIAKY client" at bounding box center [400, 50] width 690 height 14
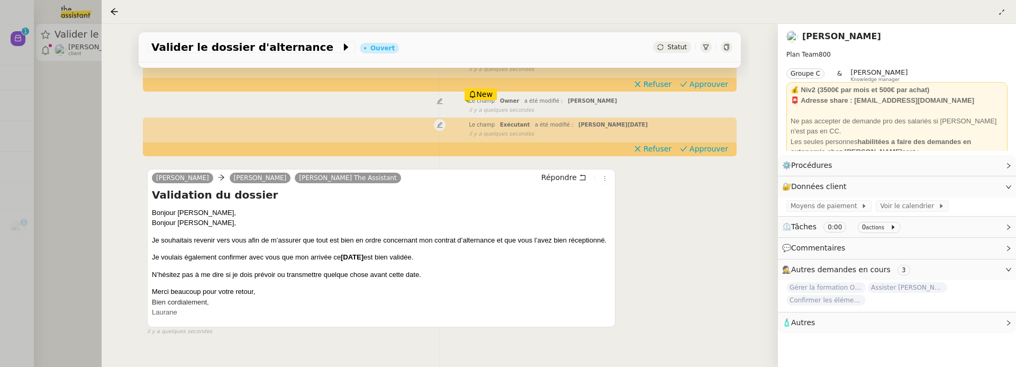
scroll to position [142, 0]
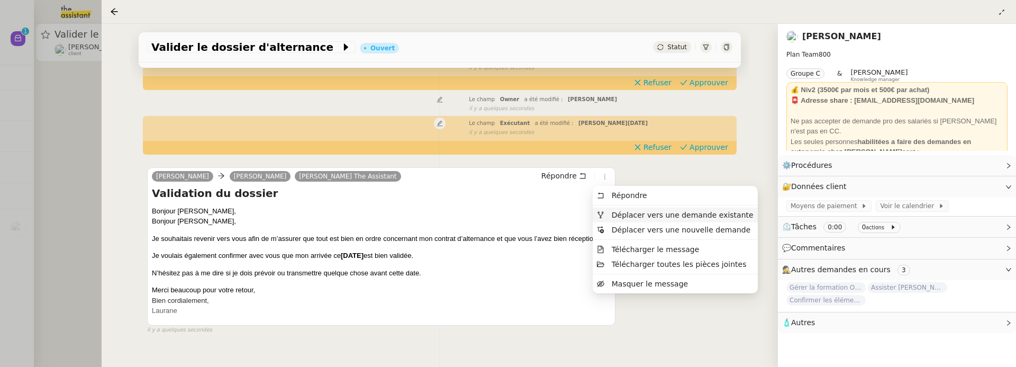
click at [628, 214] on span "Déplacer vers une demande existante" at bounding box center [683, 215] width 142 height 8
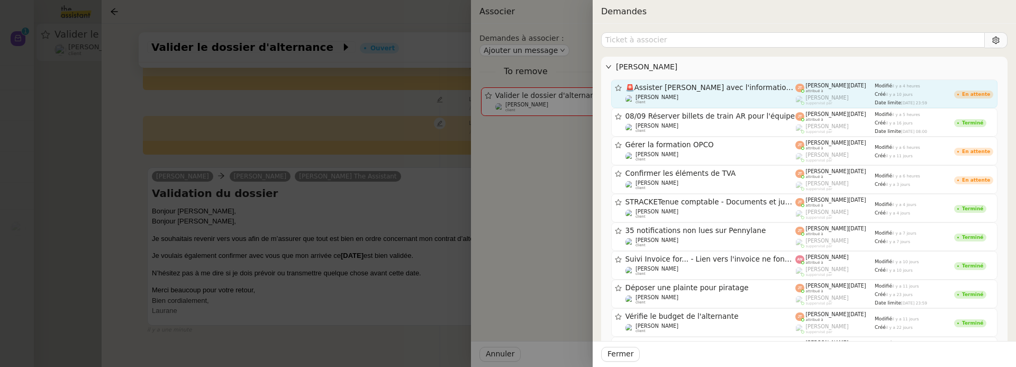
click at [707, 94] on div "Axel BANDIAKY client" at bounding box center [711, 99] width 170 height 11
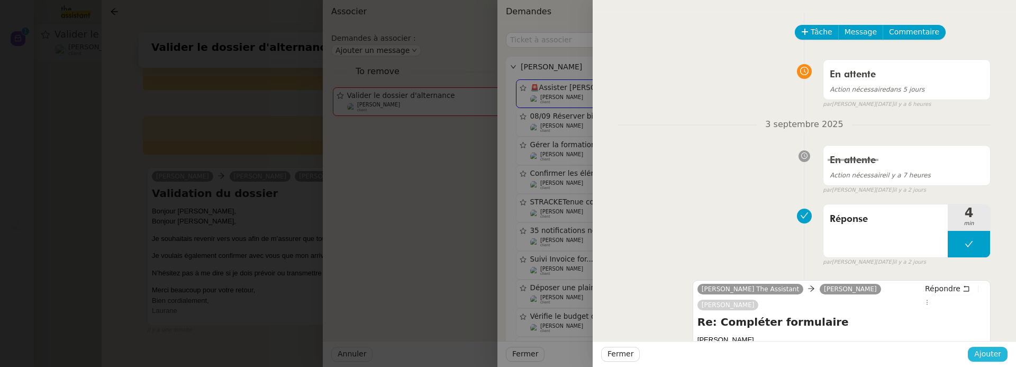
click at [992, 349] on span "Ajouter" at bounding box center [987, 354] width 27 height 12
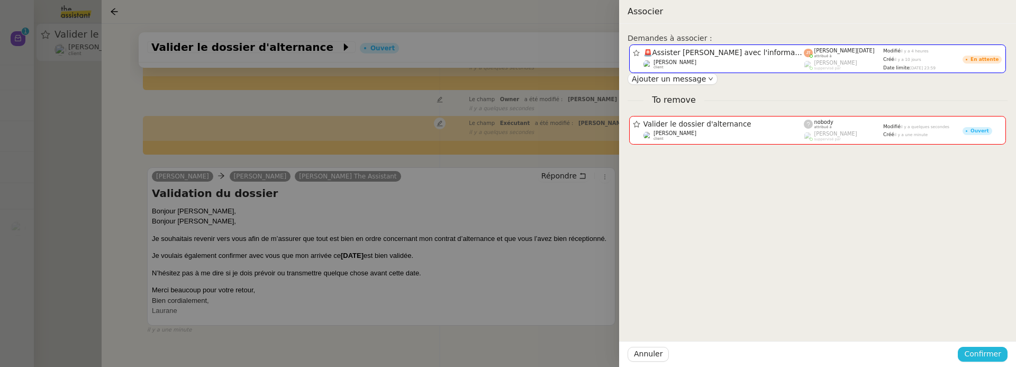
click at [992, 355] on span "Confirmer" at bounding box center [982, 354] width 37 height 12
click at [992, 328] on span "Ajouter" at bounding box center [983, 326] width 27 height 11
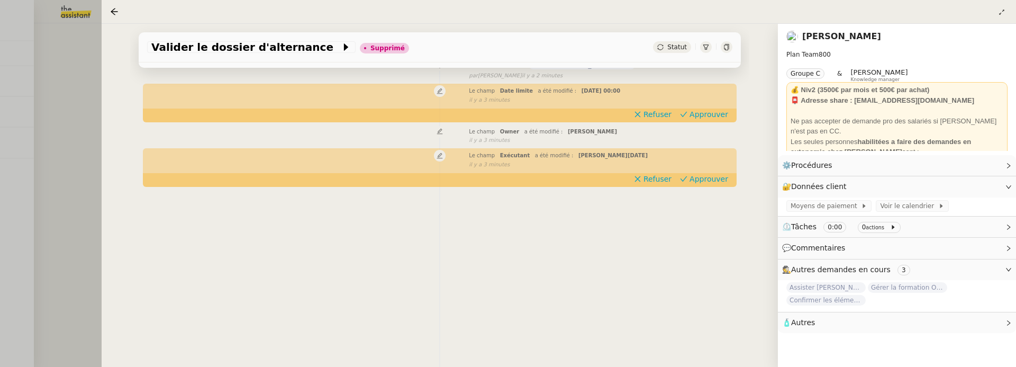
click at [15, 113] on div at bounding box center [508, 183] width 1016 height 367
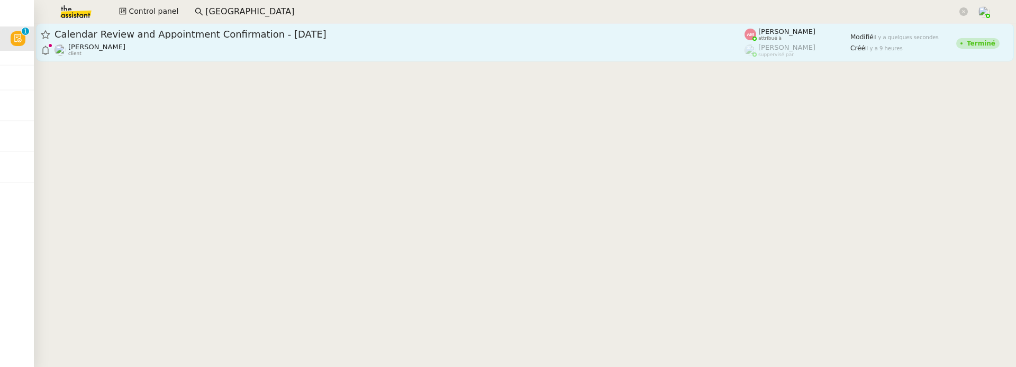
click at [271, 28] on div "Calendar Review and Appointment Confirmation - 5 septembre 2025" at bounding box center [400, 34] width 690 height 13
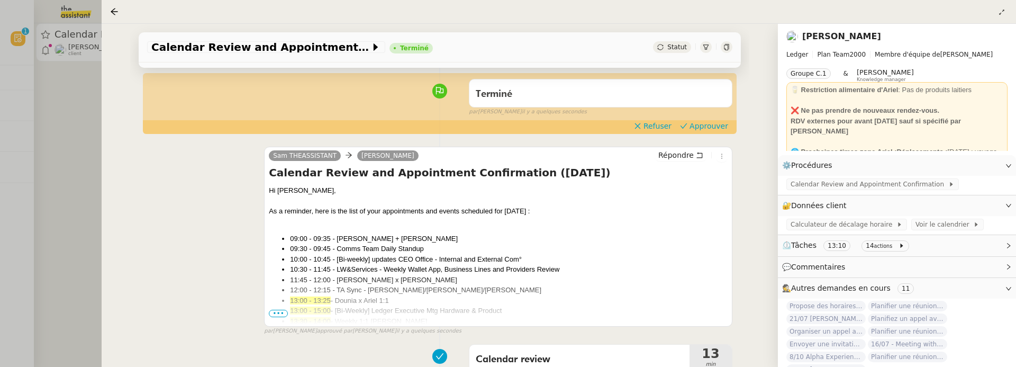
scroll to position [73, 0]
click at [699, 124] on span "Approuver" at bounding box center [709, 127] width 39 height 11
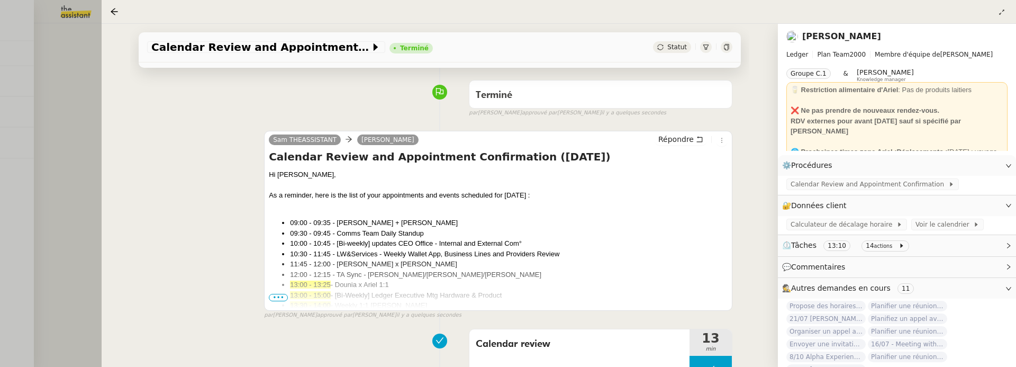
click at [53, 137] on div at bounding box center [508, 183] width 1016 height 367
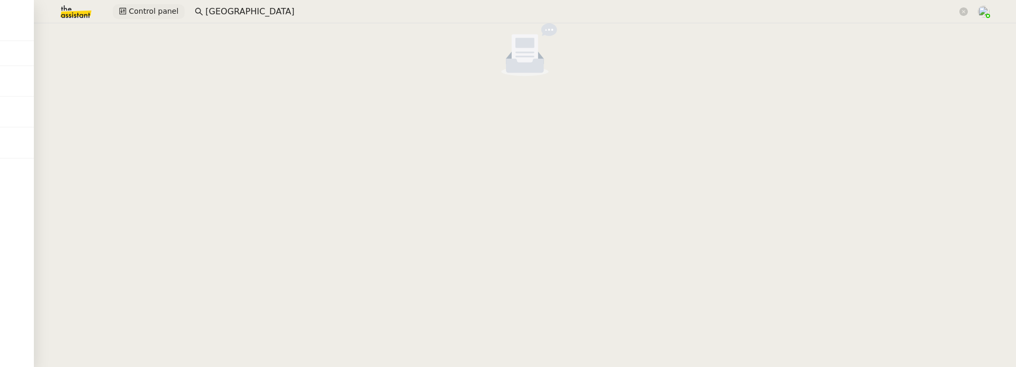
click at [149, 12] on span "Control panel" at bounding box center [154, 11] width 50 height 12
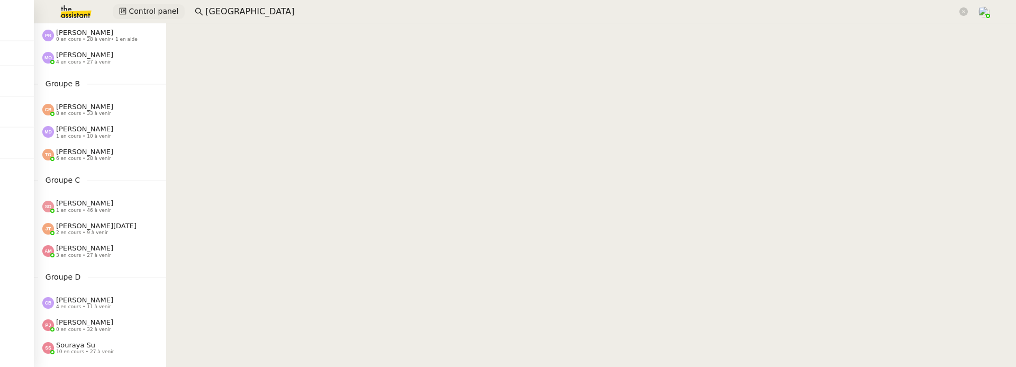
scroll to position [79, 0]
click at [90, 131] on span "1 en cours • 10 à venir" at bounding box center [83, 134] width 55 height 6
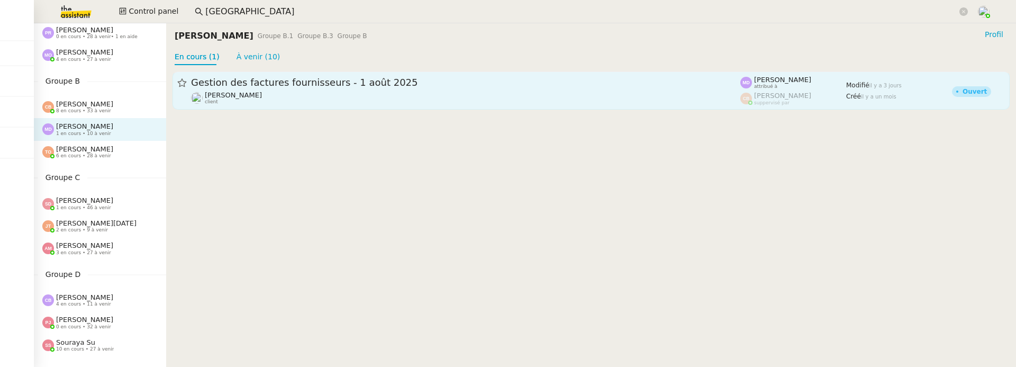
click at [370, 83] on span "Gestion des factures fournisseurs - 1 août 2025" at bounding box center [465, 83] width 549 height 10
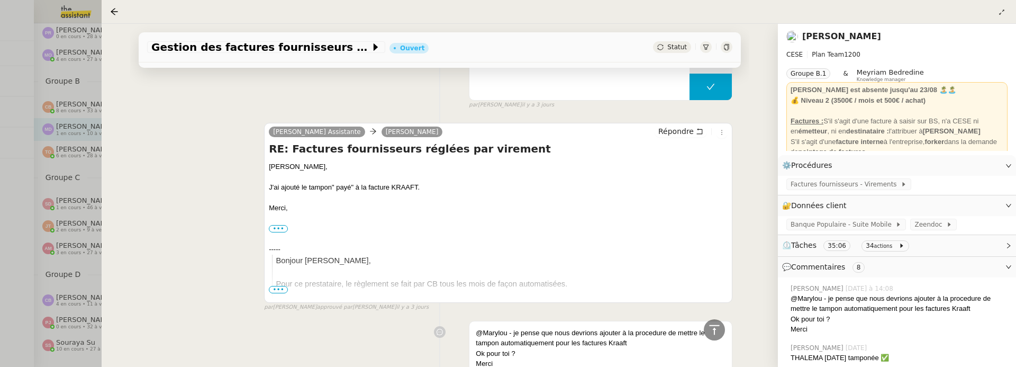
scroll to position [102, 0]
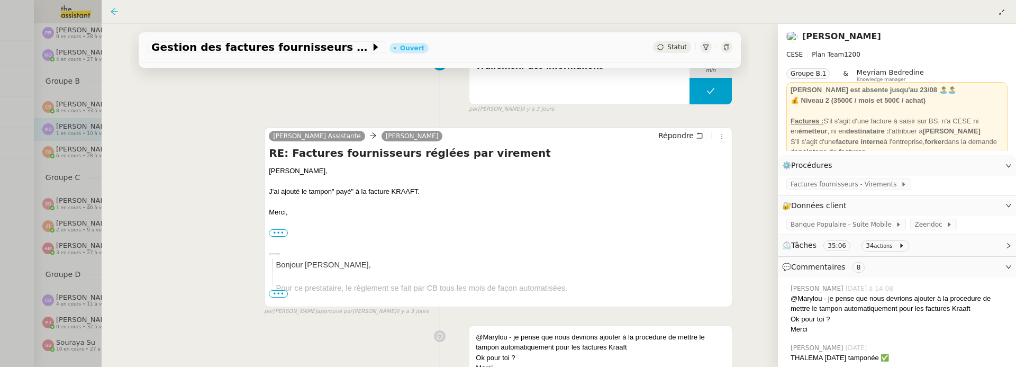
click at [113, 12] on icon at bounding box center [114, 11] width 7 height 7
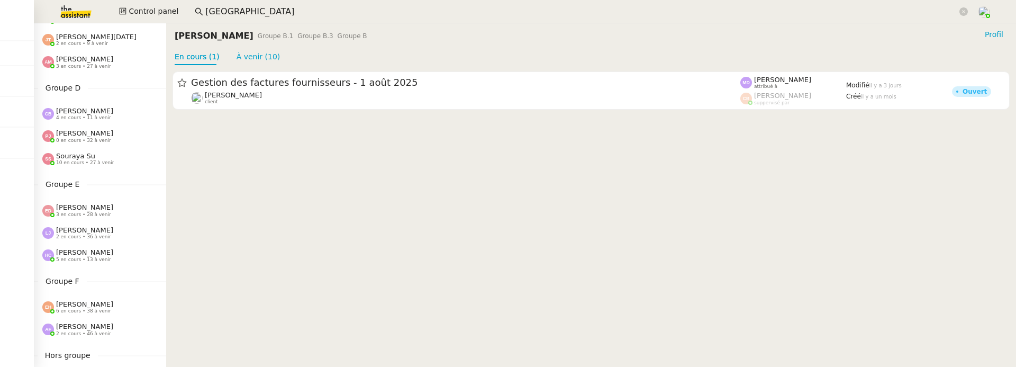
scroll to position [266, 0]
click at [82, 159] on span "10 en cours • 27 à venir" at bounding box center [85, 162] width 58 height 6
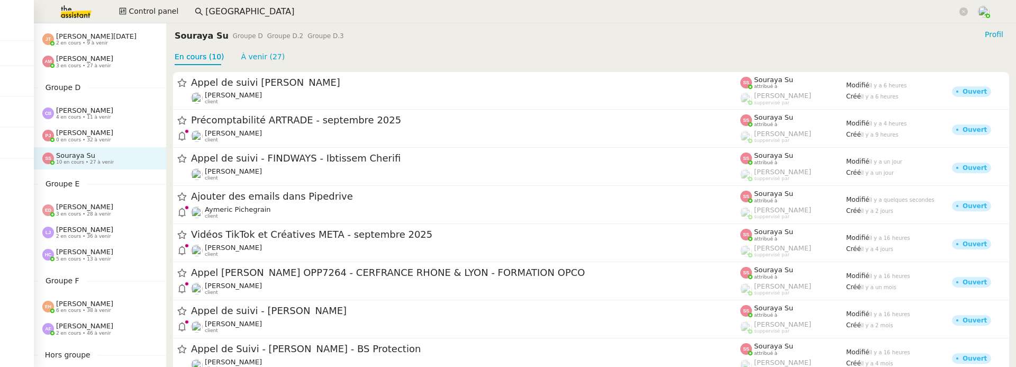
click at [84, 119] on span "4 en cours • 11 à venir" at bounding box center [83, 117] width 55 height 6
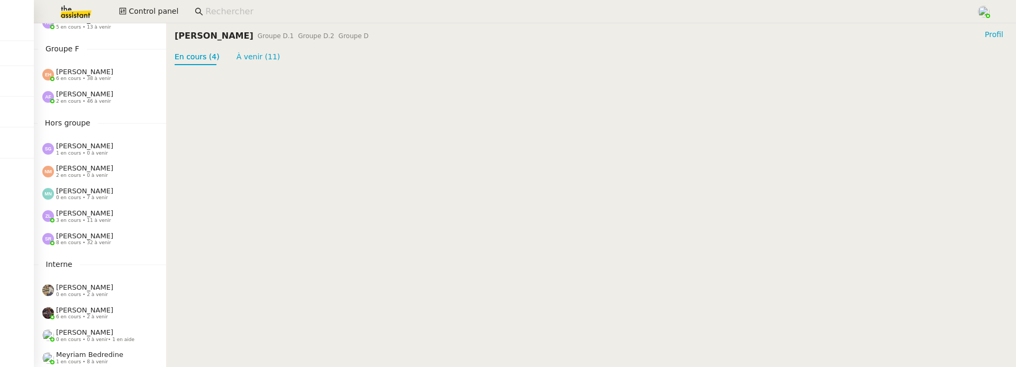
scroll to position [529, 0]
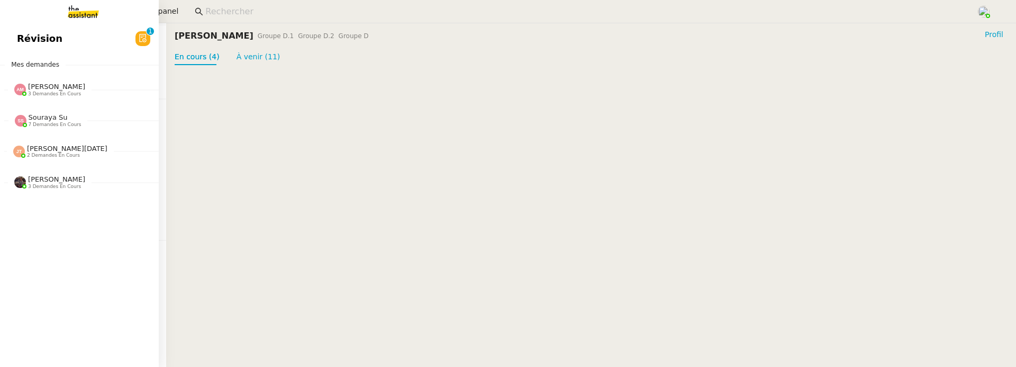
click at [14, 38] on link "Révision 0 1 2 3 4 5 6 7 8 9" at bounding box center [79, 38] width 159 height 24
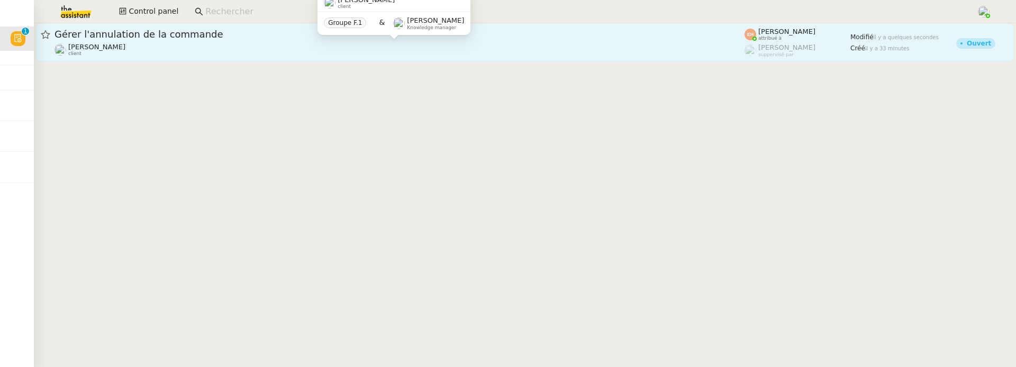
click at [246, 43] on div "[PERSON_NAME] MAS client" at bounding box center [400, 50] width 690 height 14
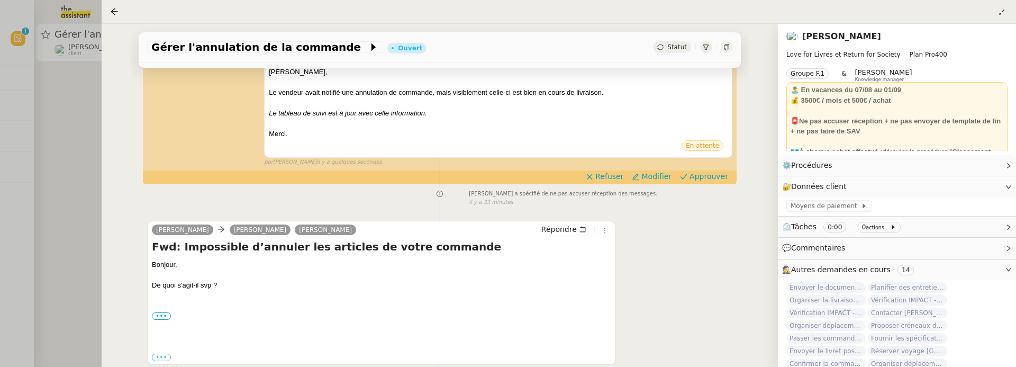
scroll to position [176, 0]
click at [161, 316] on label "•••" at bounding box center [161, 315] width 19 height 7
click at [0, 0] on input "•••" at bounding box center [0, 0] width 0 height 0
click at [715, 178] on span "Approuver" at bounding box center [709, 175] width 39 height 11
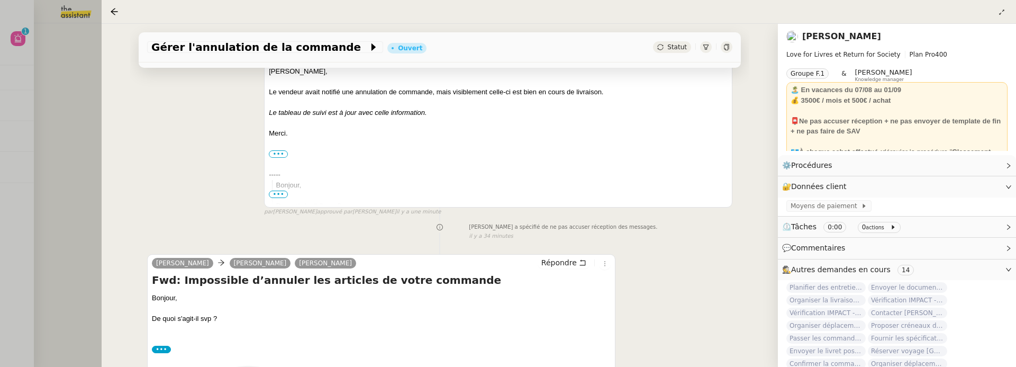
click at [75, 140] on div at bounding box center [508, 183] width 1016 height 367
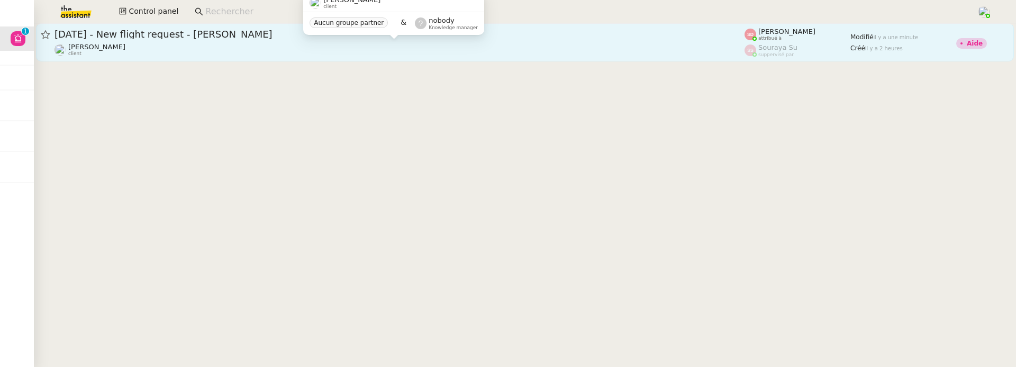
click at [304, 49] on div "[PERSON_NAME] client" at bounding box center [400, 50] width 690 height 14
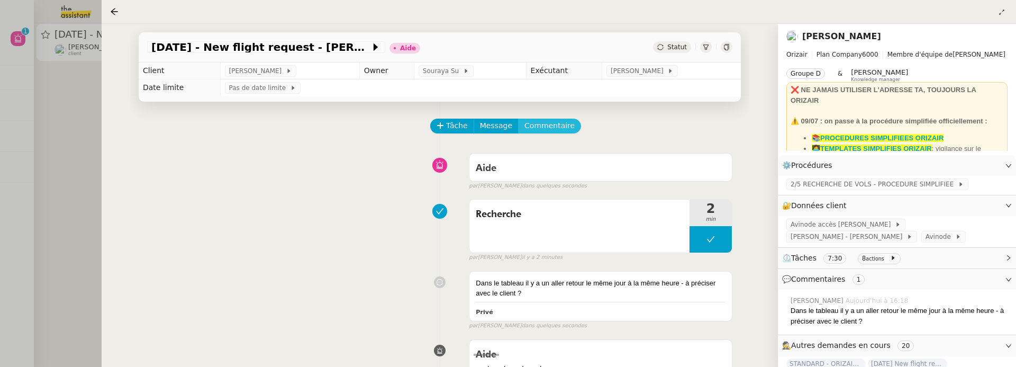
click at [555, 130] on span "Commentaire" at bounding box center [549, 126] width 50 height 12
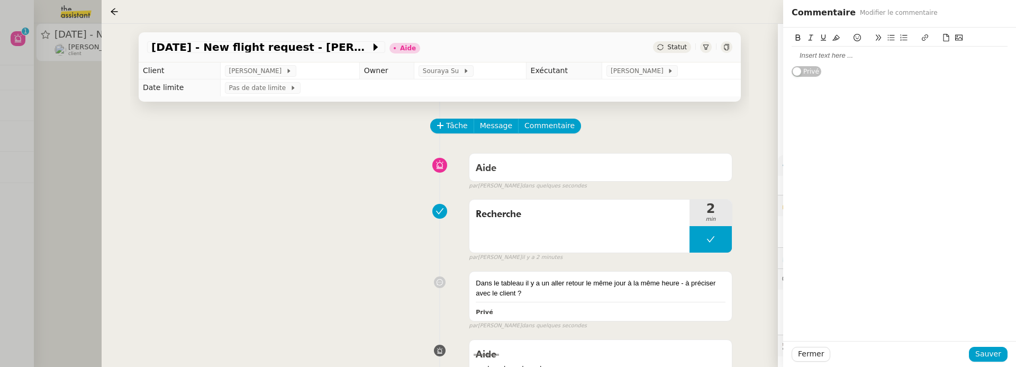
click at [802, 59] on div at bounding box center [900, 56] width 216 height 10
click at [1002, 352] on button "Sauver" at bounding box center [988, 354] width 39 height 15
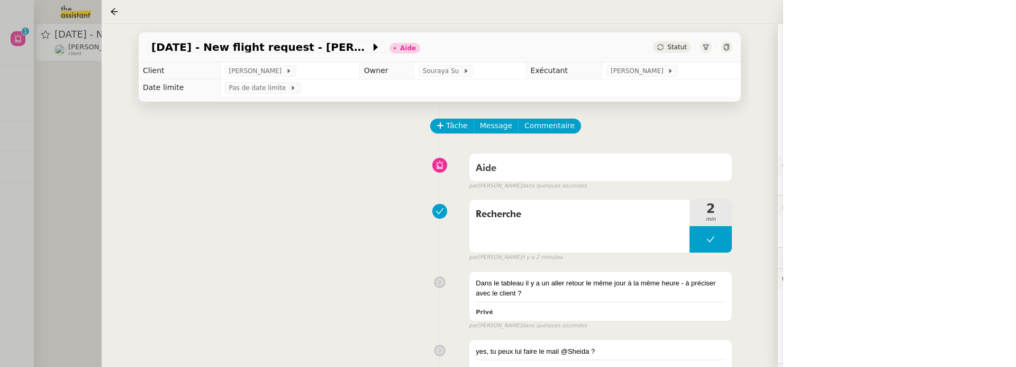
click at [663, 56] on div "[DATE] - New flight request - [PERSON_NAME] Aide Statut" at bounding box center [440, 47] width 602 height 30
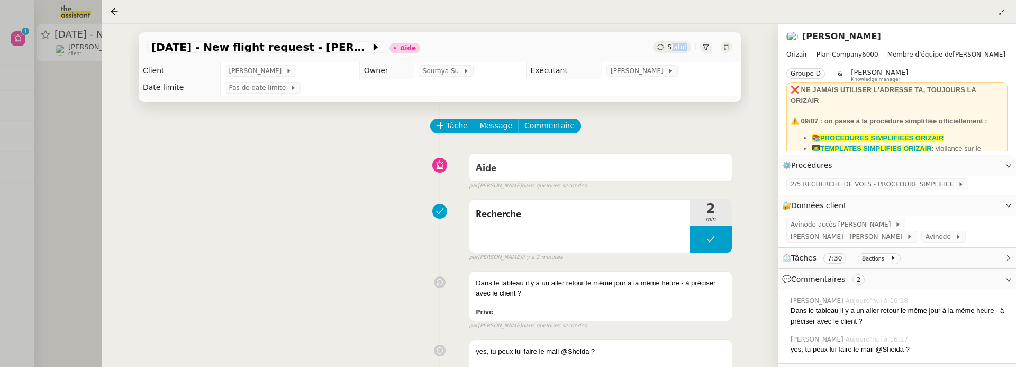
click at [666, 51] on div "Statut" at bounding box center [672, 47] width 38 height 12
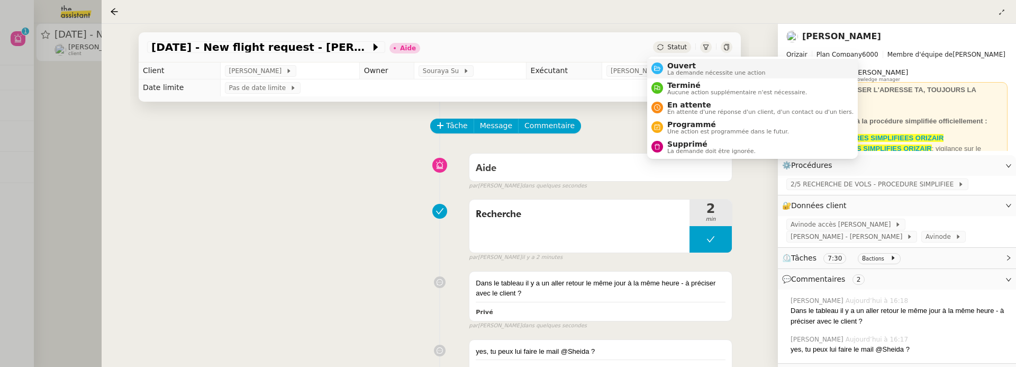
click at [682, 70] on span "La demande nécessite une action" at bounding box center [716, 73] width 98 height 6
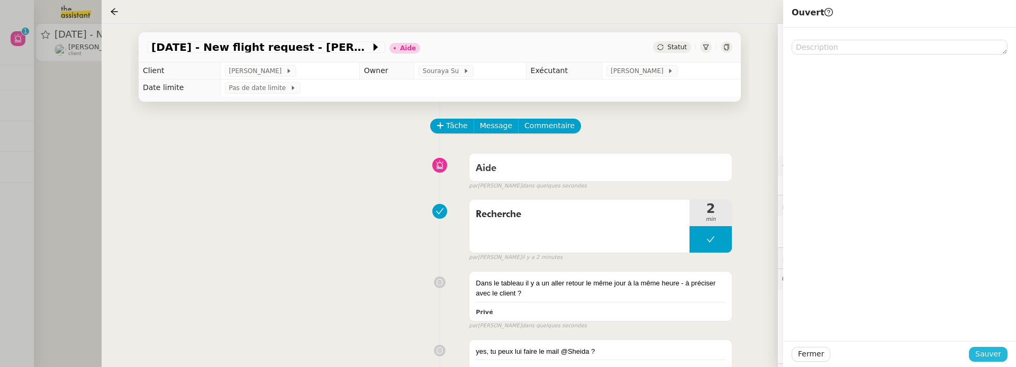
click at [992, 355] on span "Sauver" at bounding box center [988, 354] width 26 height 12
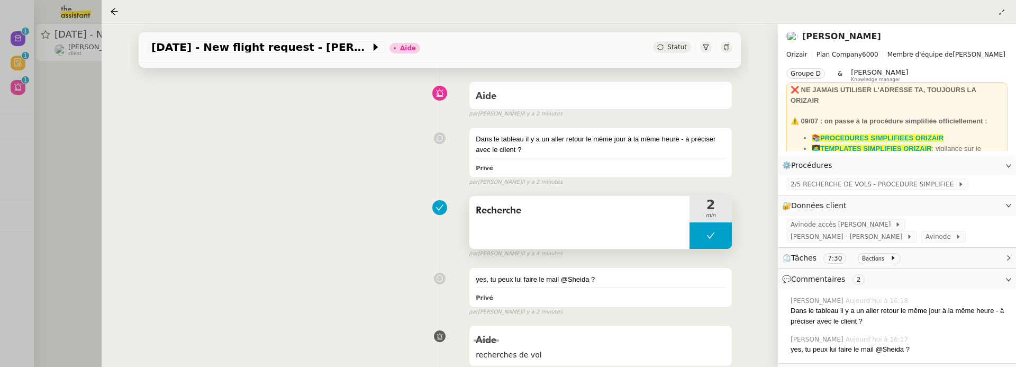
scroll to position [75, 0]
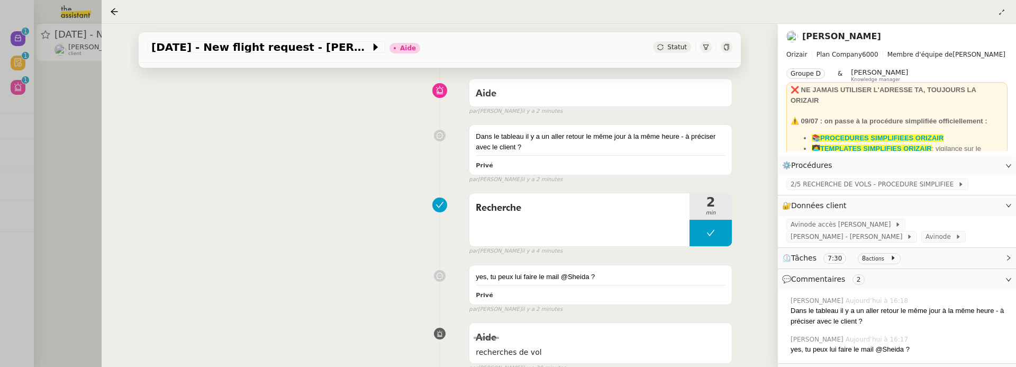
click at [677, 46] on span "Statut" at bounding box center [677, 46] width 20 height 7
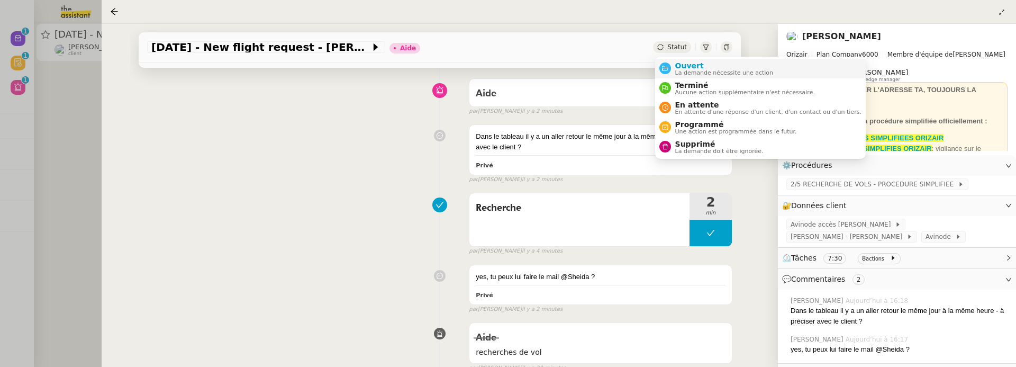
click at [683, 71] on span "La demande nécessite une action" at bounding box center [724, 73] width 98 height 6
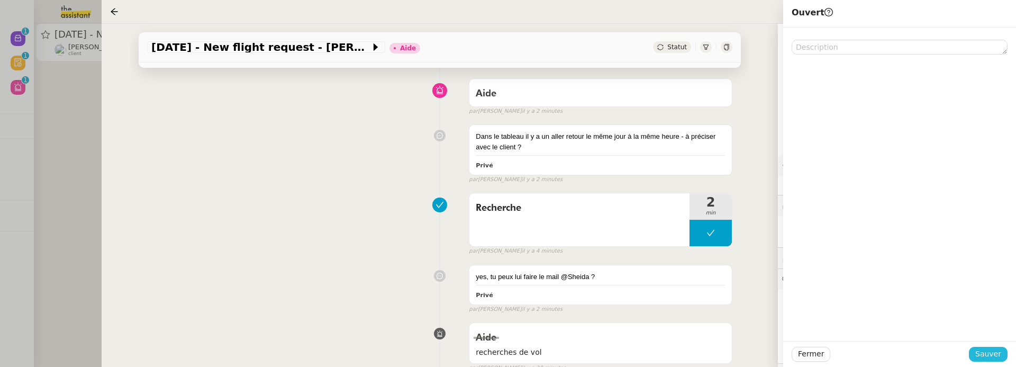
click at [996, 353] on span "Sauver" at bounding box center [988, 354] width 26 height 12
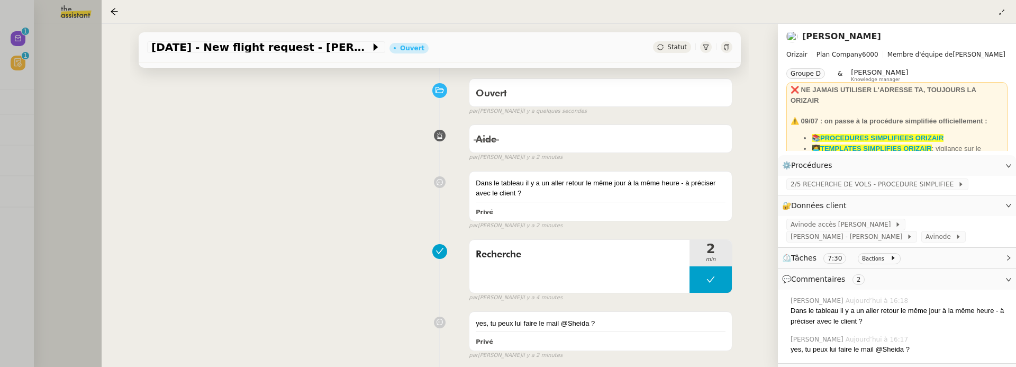
click at [63, 84] on div at bounding box center [508, 183] width 1016 height 367
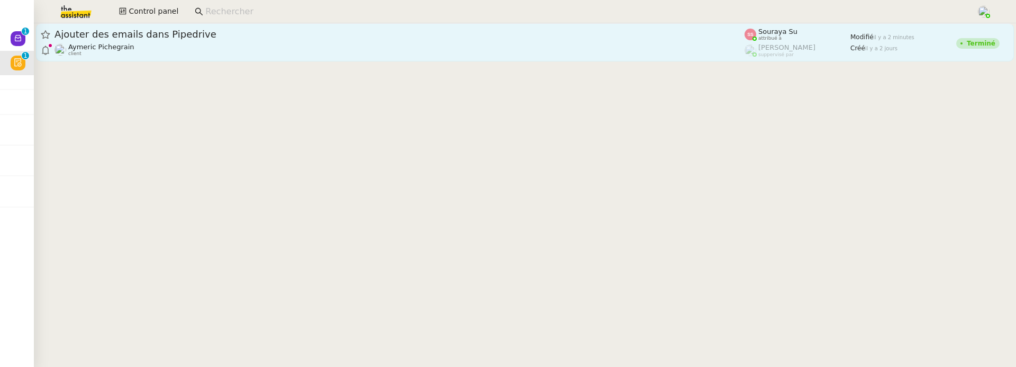
click at [214, 53] on div "Aymeric Pichegrain client" at bounding box center [400, 50] width 690 height 14
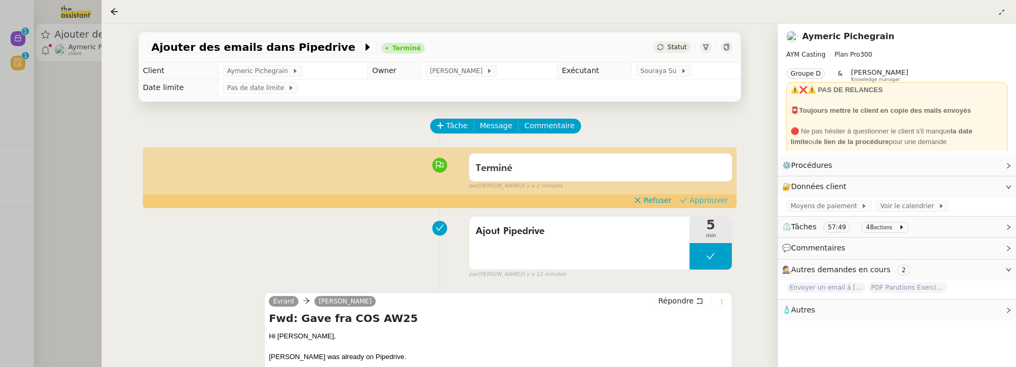
click at [701, 195] on span "Approuver" at bounding box center [709, 200] width 39 height 11
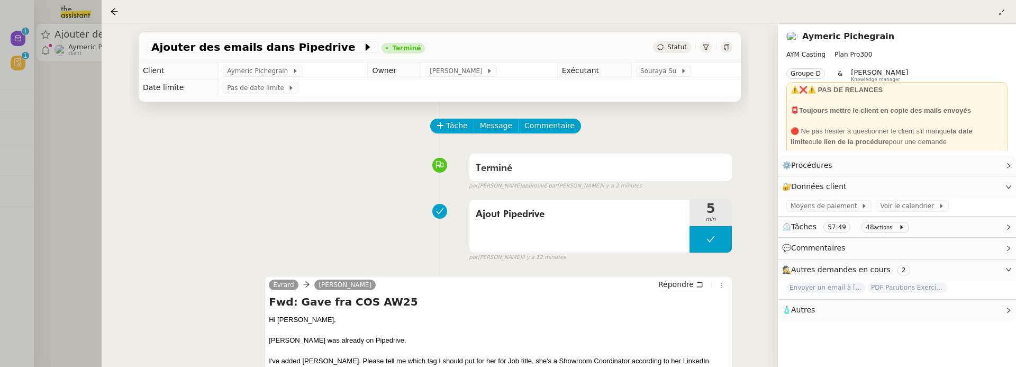
click at [42, 108] on div at bounding box center [508, 183] width 1016 height 367
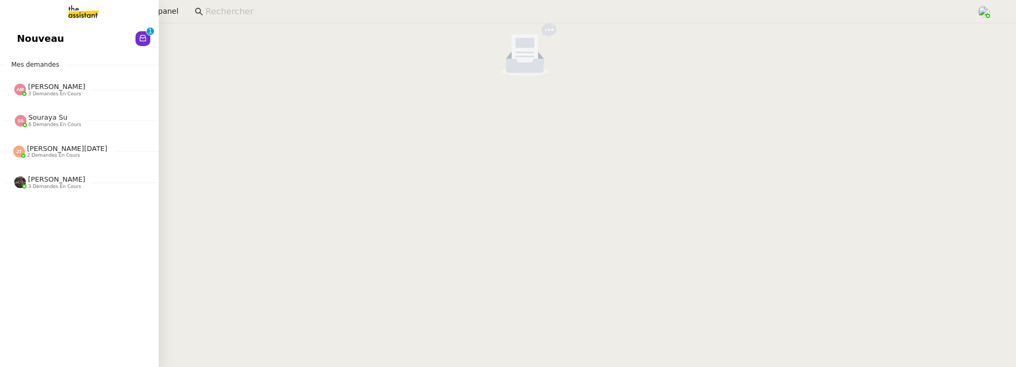
click at [48, 38] on span "Nouveau" at bounding box center [40, 39] width 47 height 16
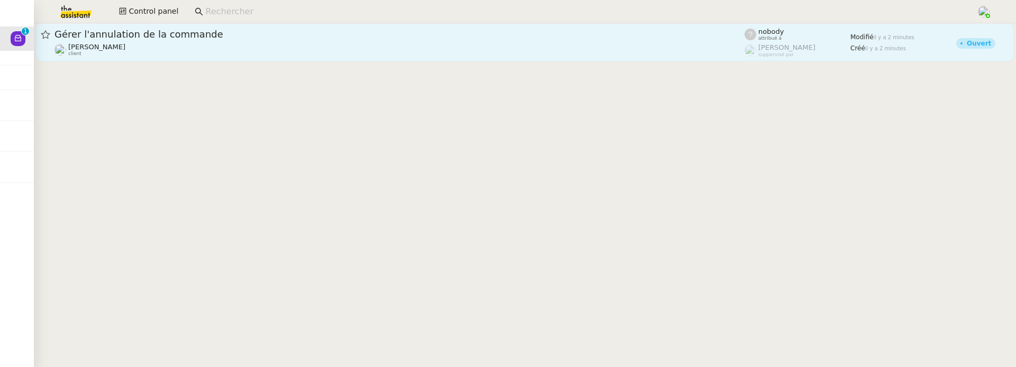
click at [442, 44] on div "[PERSON_NAME] MAS client" at bounding box center [400, 50] width 690 height 14
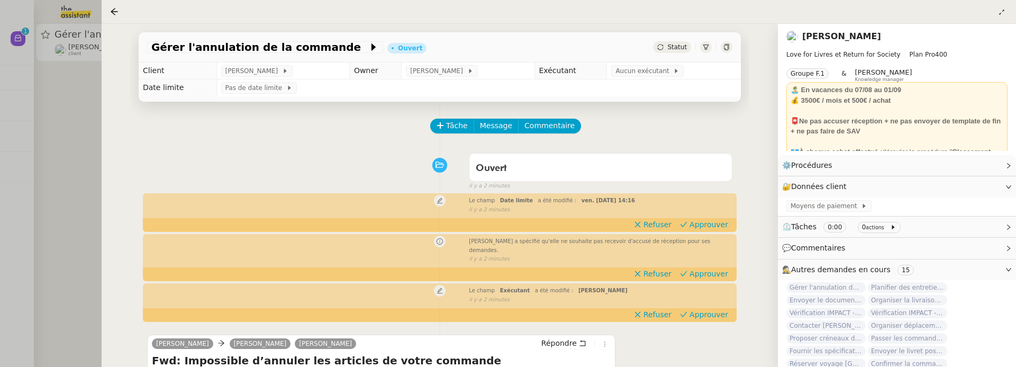
scroll to position [135, 0]
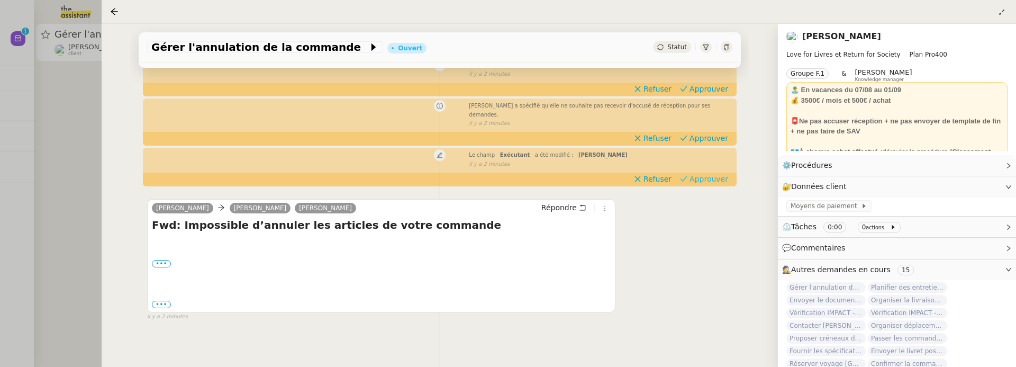
click at [719, 174] on span "Approuver" at bounding box center [709, 179] width 39 height 11
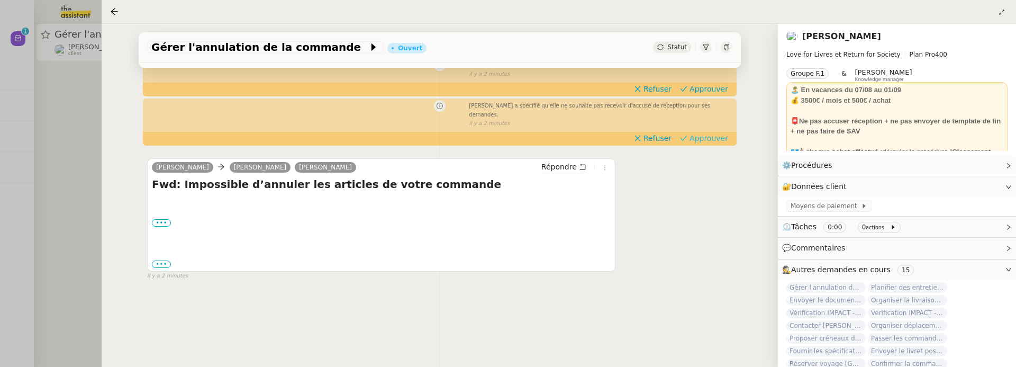
click at [711, 133] on span "Approuver" at bounding box center [709, 138] width 39 height 11
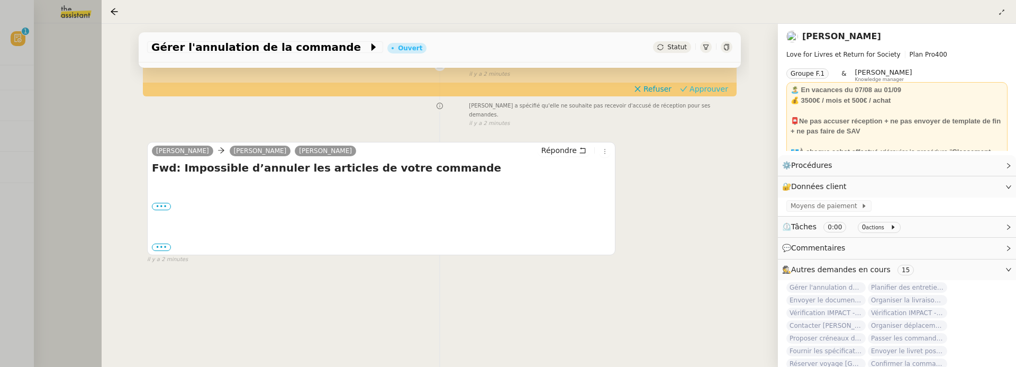
click at [711, 93] on span "Approuver" at bounding box center [709, 89] width 39 height 11
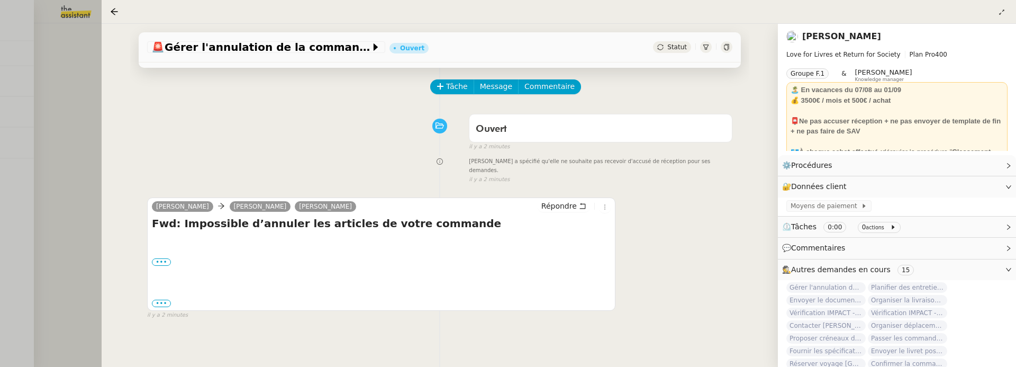
scroll to position [0, 0]
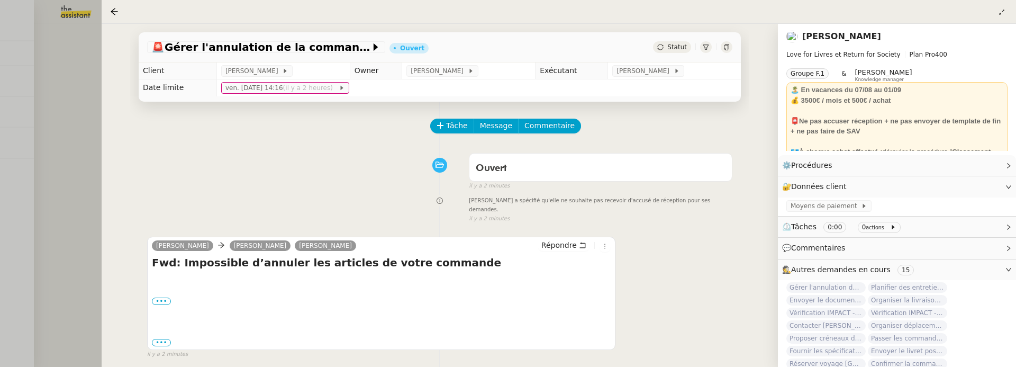
click at [78, 164] on div at bounding box center [508, 183] width 1016 height 367
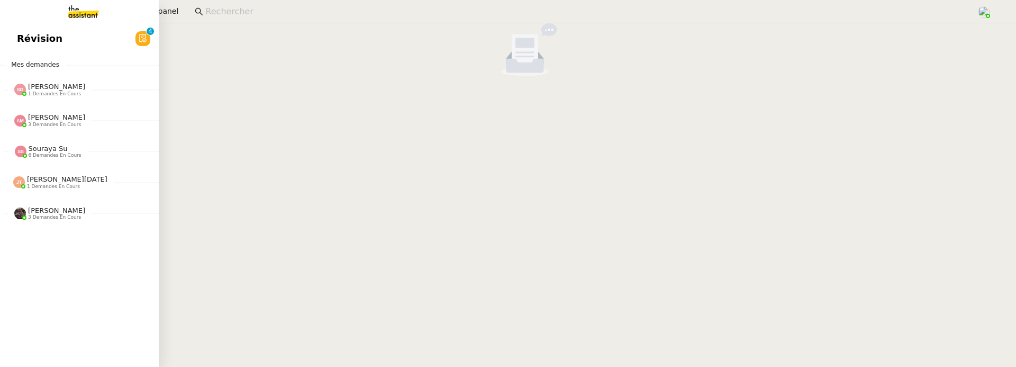
click at [31, 33] on link "Révision 0 1 2 3 4 5 6 7 8 9" at bounding box center [79, 38] width 159 height 24
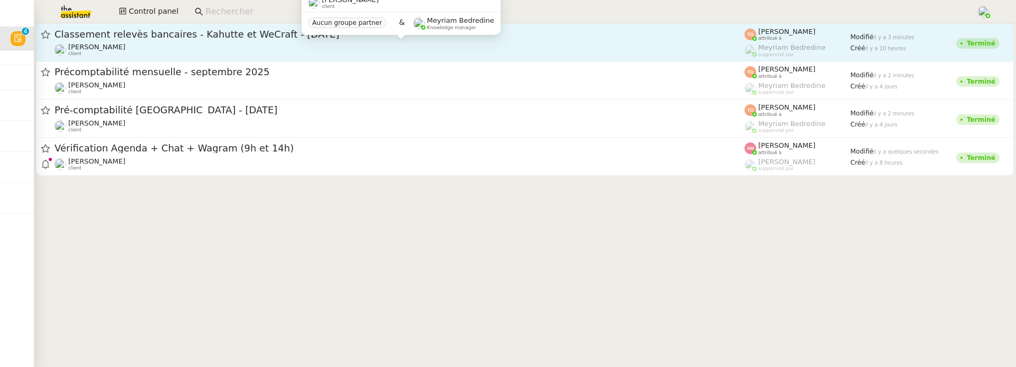
click at [247, 51] on div "[PERSON_NAME] client" at bounding box center [400, 50] width 690 height 14
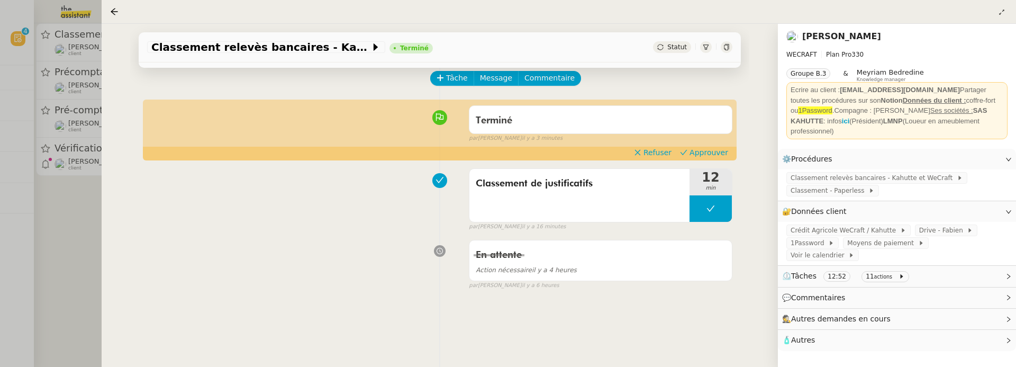
scroll to position [58, 0]
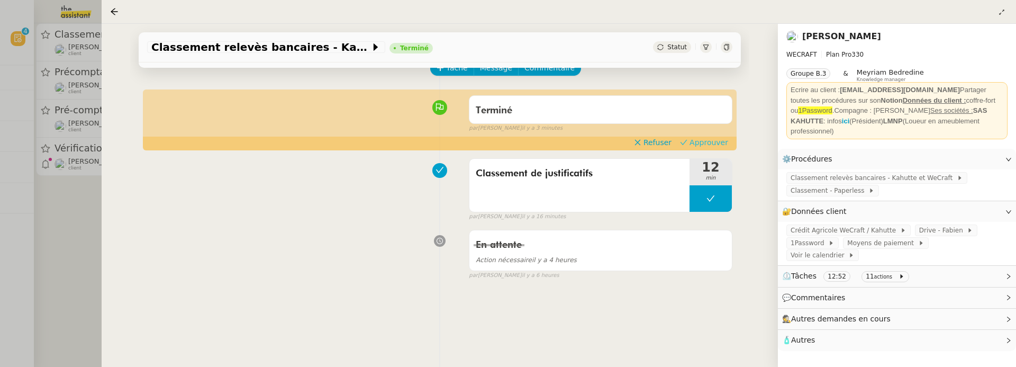
click at [719, 139] on span "Approuver" at bounding box center [709, 142] width 39 height 11
click at [80, 232] on div at bounding box center [508, 183] width 1016 height 367
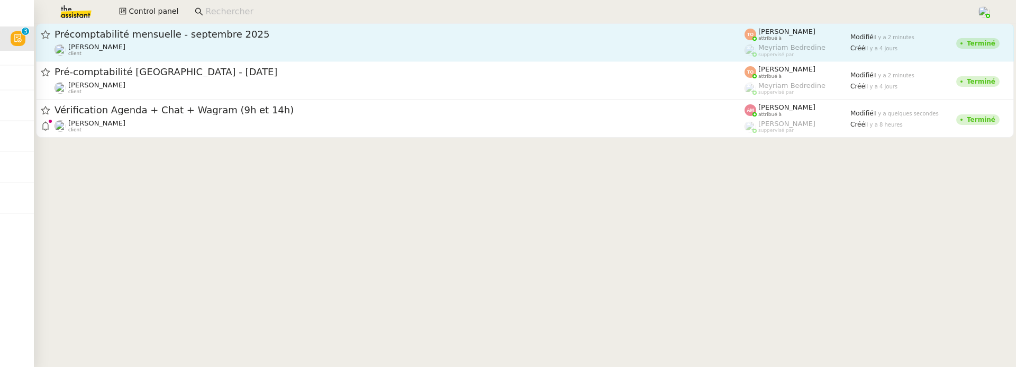
click at [216, 35] on span "Précomptabilité mensuelle - septembre 2025" at bounding box center [400, 35] width 690 height 10
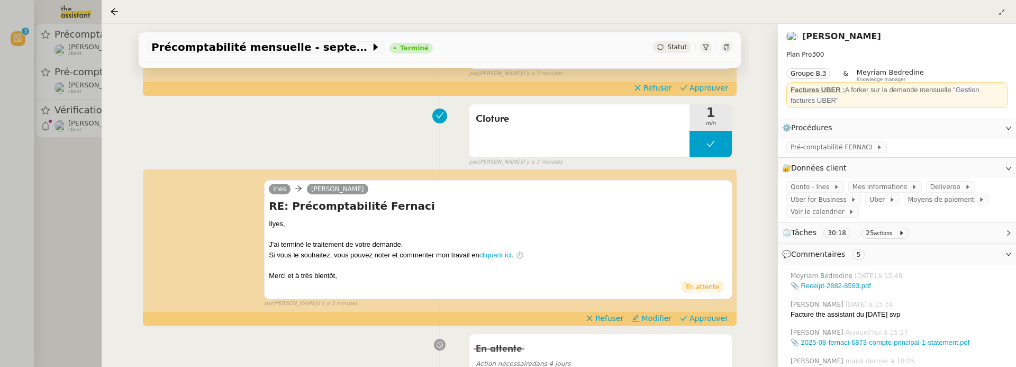
scroll to position [113, 0]
click at [694, 307] on div "[PERSON_NAME] Hadj RE: Précomptabilité Fernaci ﻿[PERSON_NAME]﻿, J'ai terminé le…" at bounding box center [439, 239] width 585 height 138
click at [700, 313] on span "Approuver" at bounding box center [709, 317] width 39 height 11
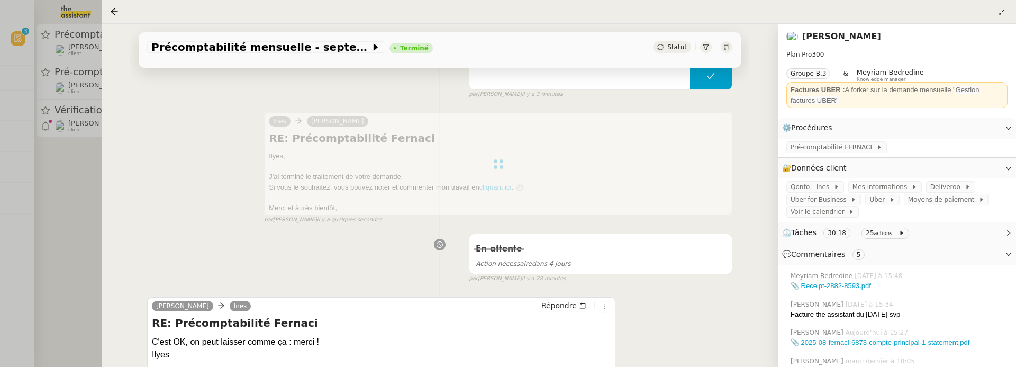
scroll to position [0, 0]
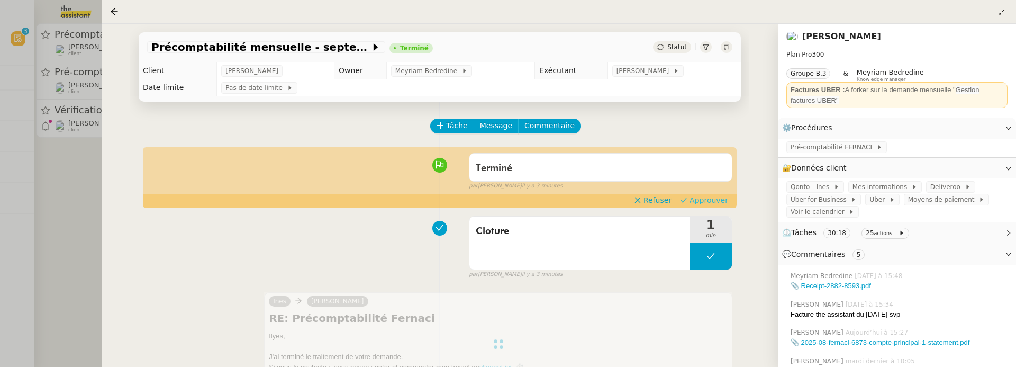
click at [728, 195] on span "Approuver" at bounding box center [709, 200] width 39 height 11
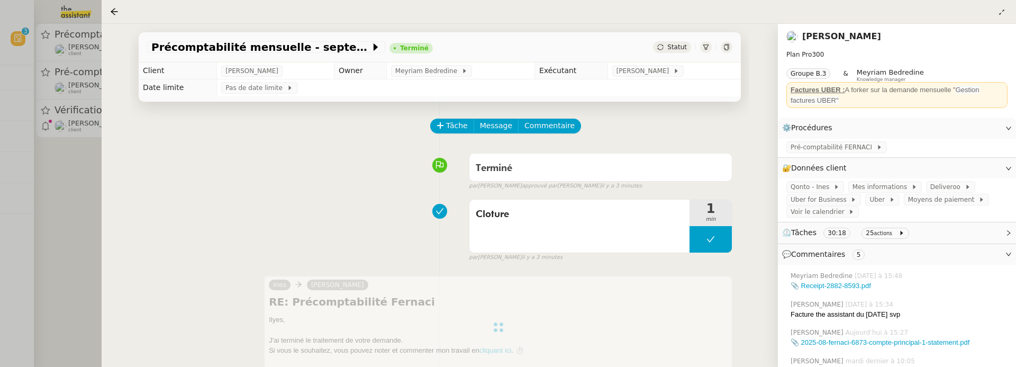
click at [68, 200] on div at bounding box center [508, 183] width 1016 height 367
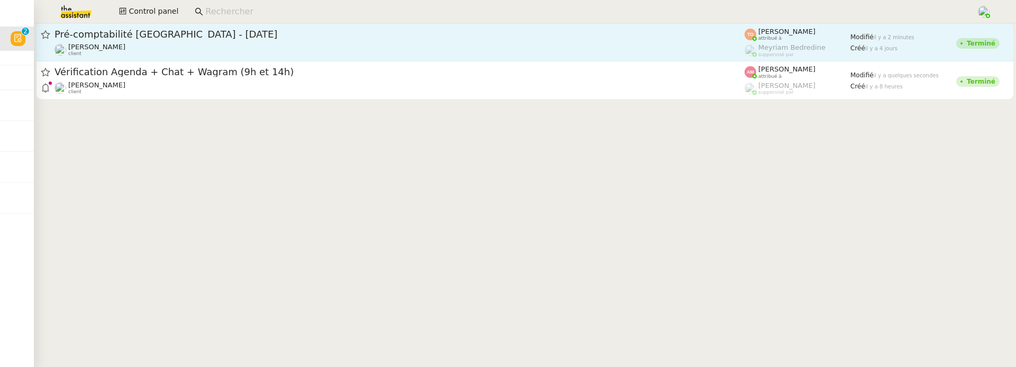
click at [196, 46] on div "Ilyes Hadj client" at bounding box center [400, 50] width 690 height 14
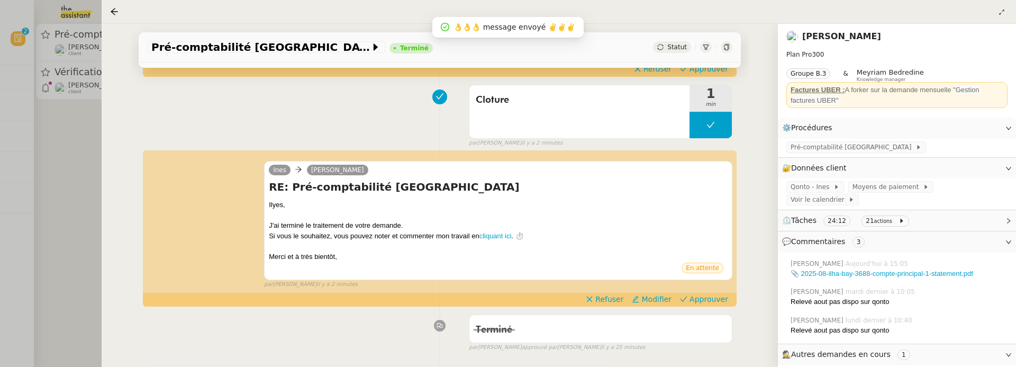
scroll to position [132, 0]
click at [695, 293] on span "Approuver" at bounding box center [709, 298] width 39 height 11
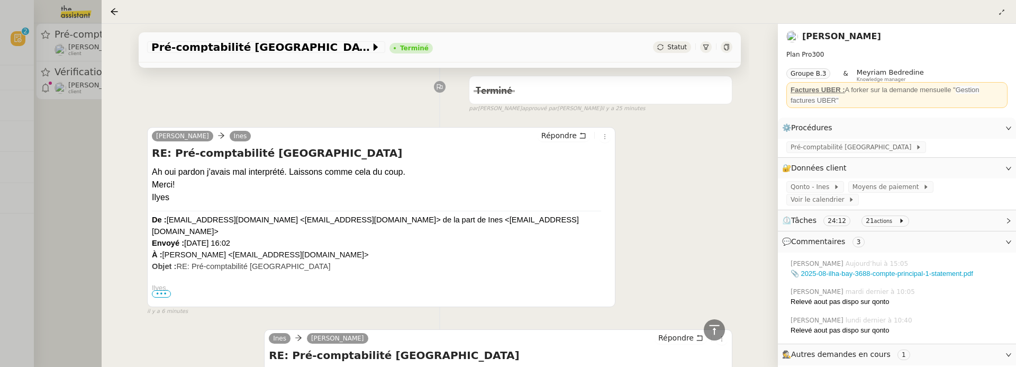
scroll to position [0, 0]
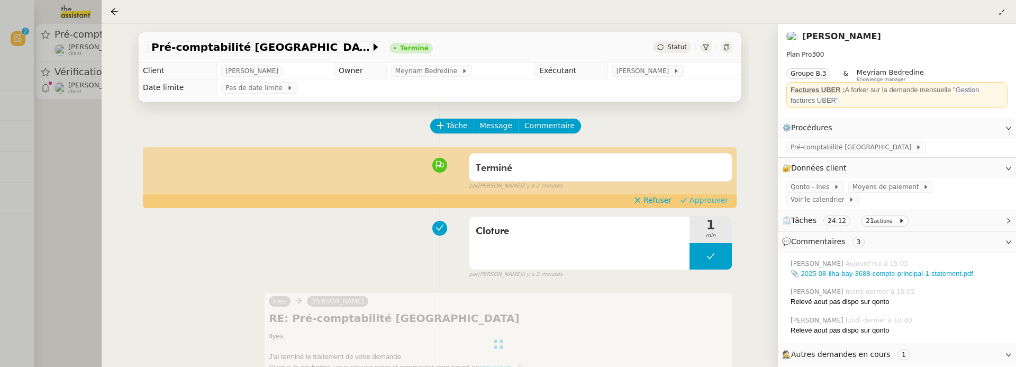
click at [720, 201] on span "Approuver" at bounding box center [709, 200] width 39 height 11
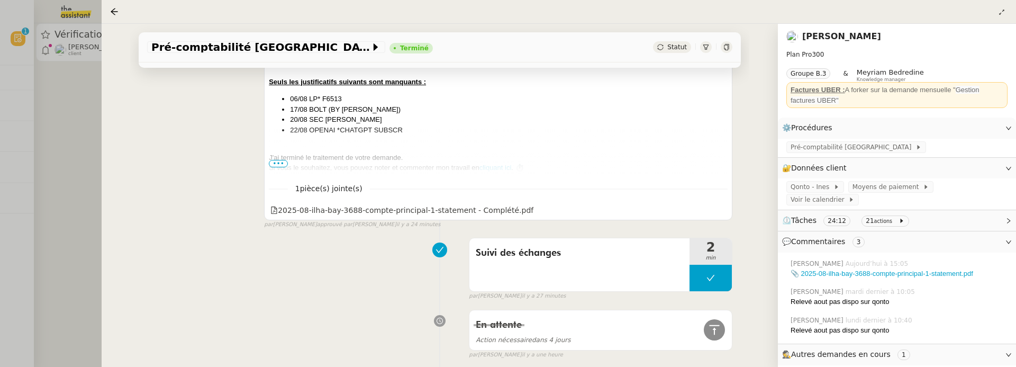
scroll to position [656, 0]
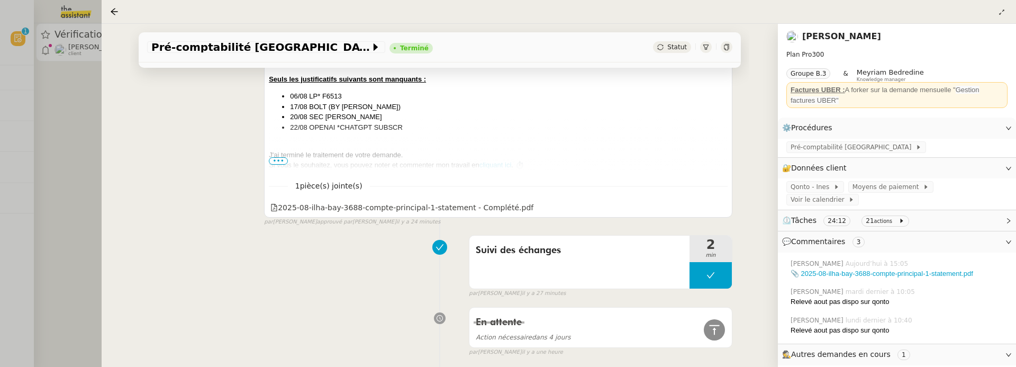
click at [50, 170] on div at bounding box center [508, 183] width 1016 height 367
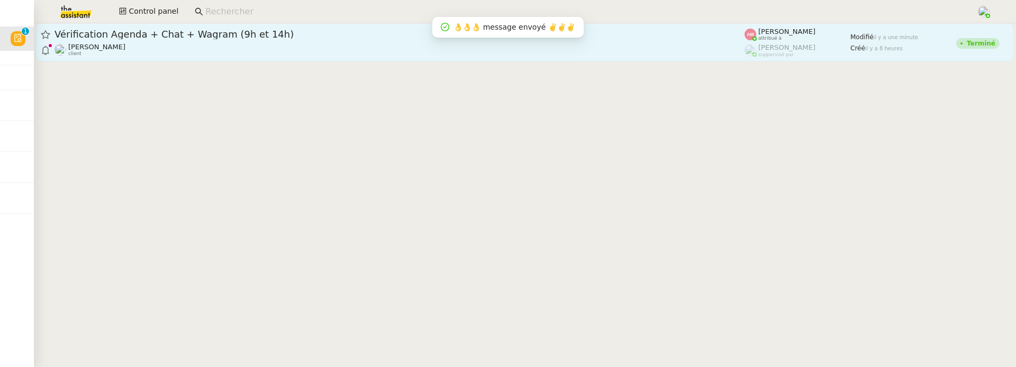
click at [179, 55] on div "David Berrebi client" at bounding box center [400, 50] width 690 height 14
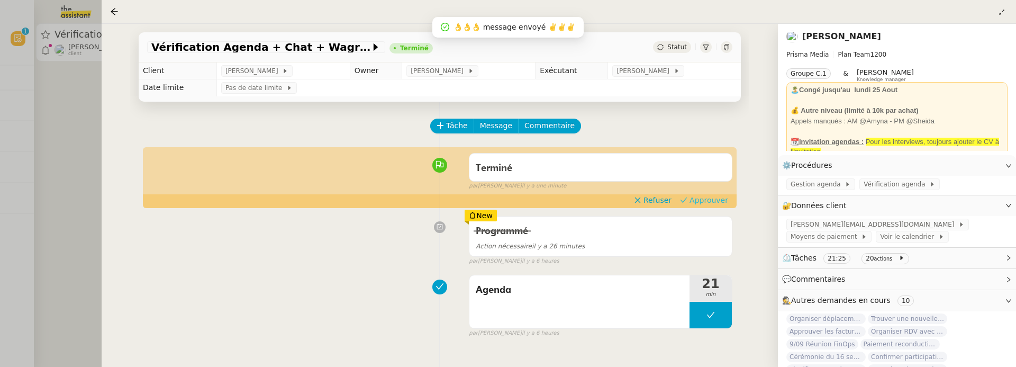
click at [709, 203] on span "Approuver" at bounding box center [709, 200] width 39 height 11
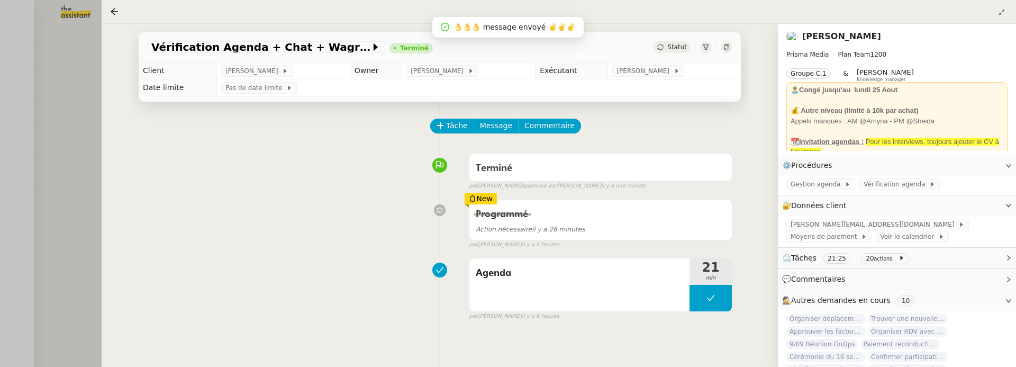
click at [95, 134] on div at bounding box center [508, 183] width 1016 height 367
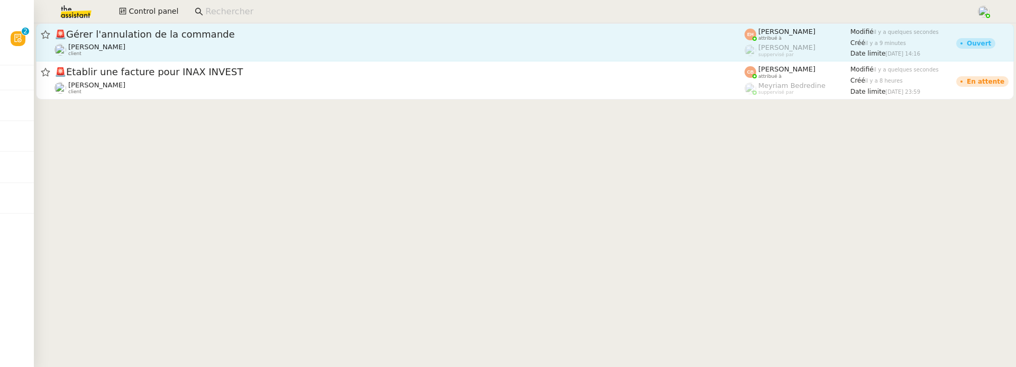
click at [358, 31] on span "🚨 Gérer l'annulation de la commande" at bounding box center [400, 35] width 690 height 10
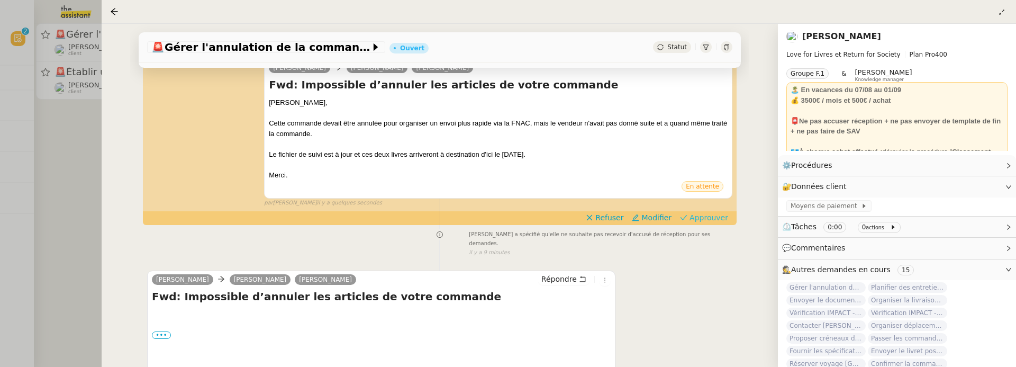
scroll to position [212, 0]
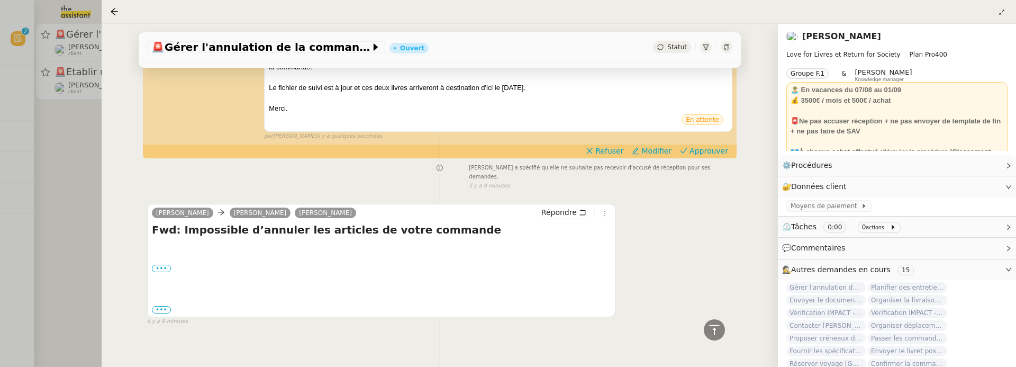
click at [157, 263] on div "••• Céline Mas Cofounder https://loveforlivres.com/ Notre Newsletter Mon Dernie…" at bounding box center [381, 268] width 459 height 11
click at [159, 265] on label "•••" at bounding box center [161, 268] width 19 height 7
click at [0, 0] on input "•••" at bounding box center [0, 0] width 0 height 0
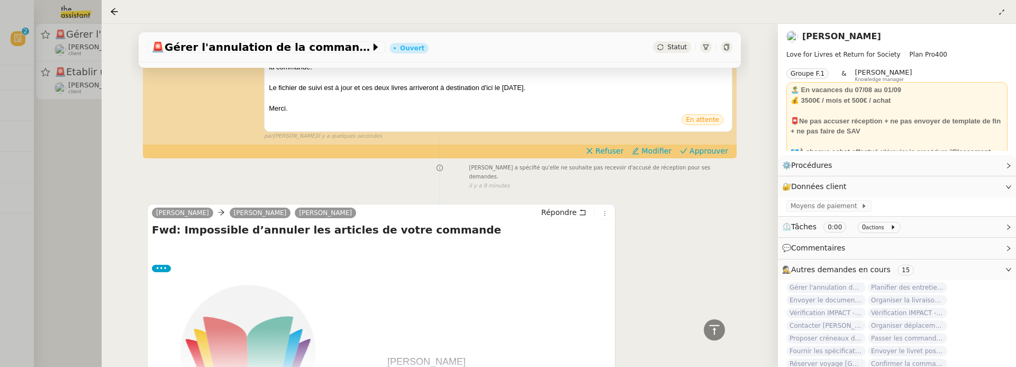
click at [162, 366] on span "•••" at bounding box center [161, 370] width 19 height 7
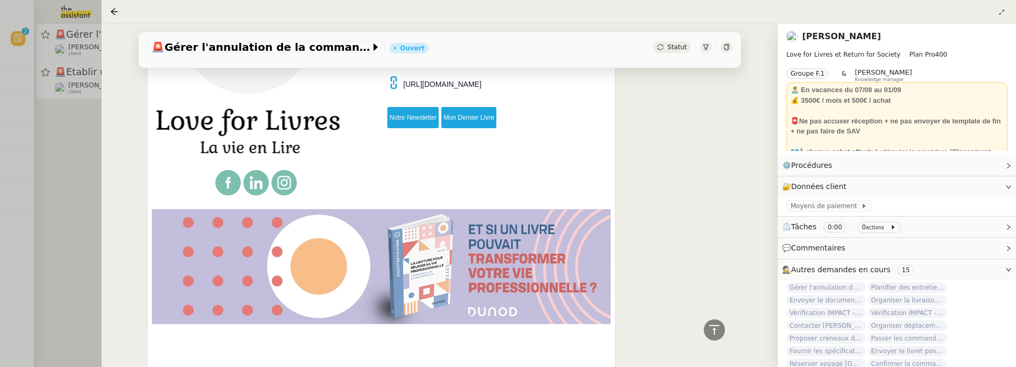
scroll to position [601, 0]
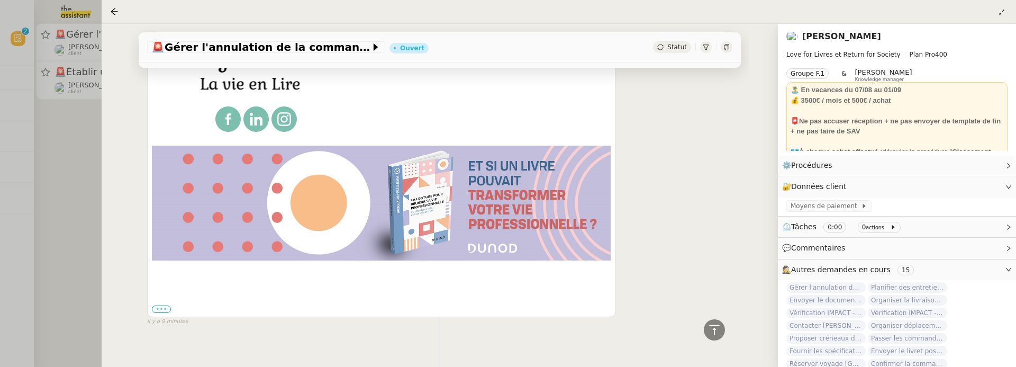
click at [165, 305] on label "•••" at bounding box center [161, 308] width 19 height 7
click at [0, 0] on input "•••" at bounding box center [0, 0] width 0 height 0
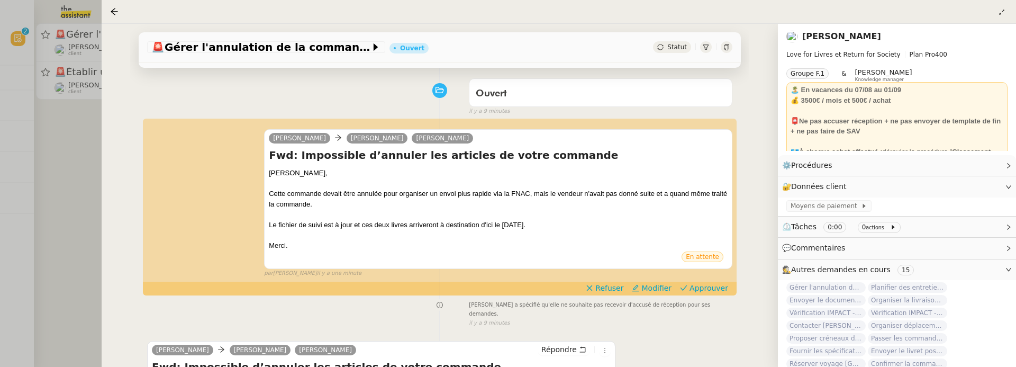
scroll to position [77, 0]
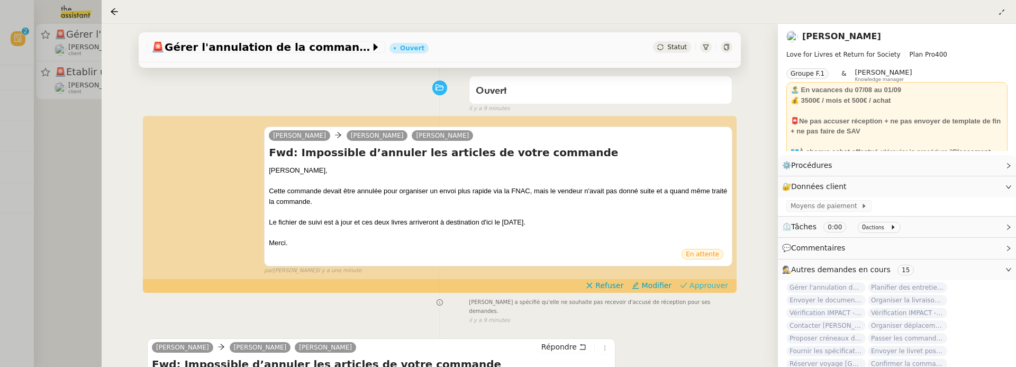
click at [716, 283] on span "Approuver" at bounding box center [709, 285] width 39 height 11
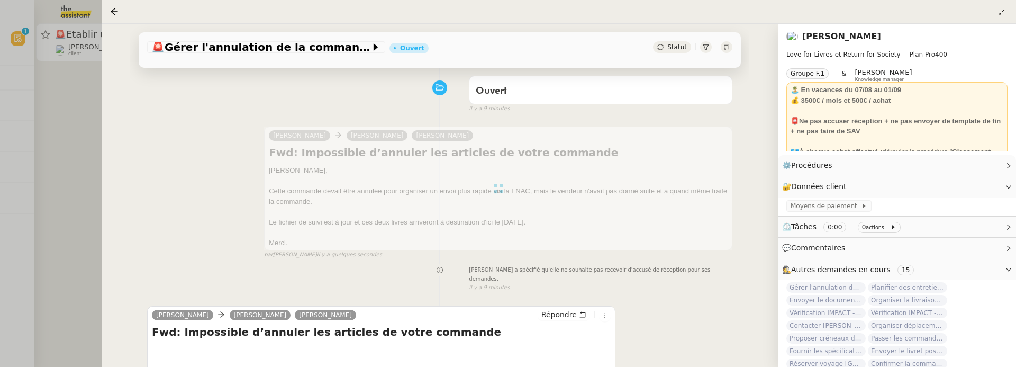
click at [76, 190] on div at bounding box center [508, 183] width 1016 height 367
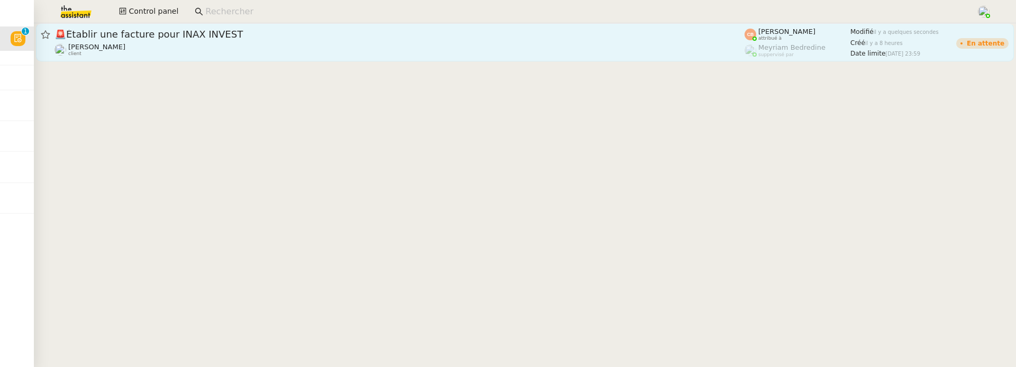
click at [243, 31] on span "🚨 Établir une facture pour INAX INVEST" at bounding box center [400, 35] width 690 height 10
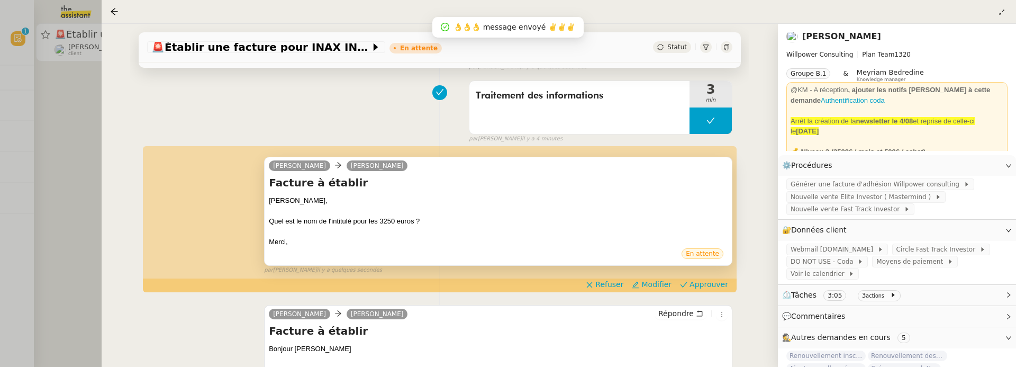
scroll to position [133, 0]
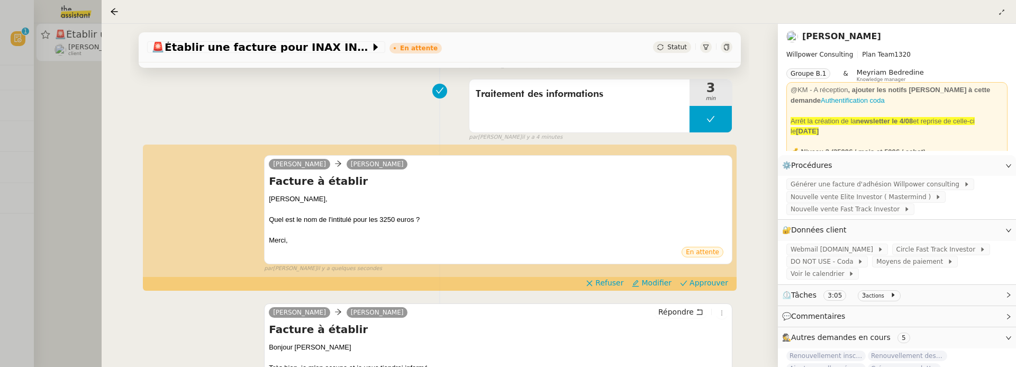
click at [709, 271] on div "par Coralie B. il y a quelques secondes" at bounding box center [498, 268] width 468 height 9
click at [709, 284] on span "Approuver" at bounding box center [709, 282] width 39 height 11
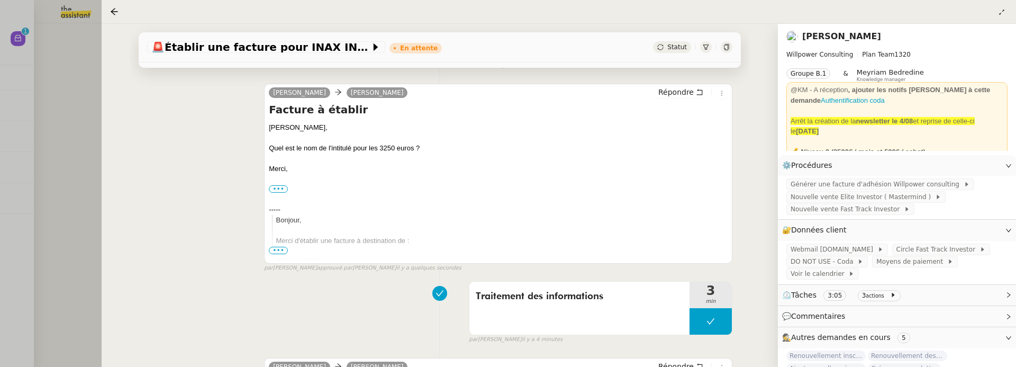
click at [55, 128] on div at bounding box center [508, 183] width 1016 height 367
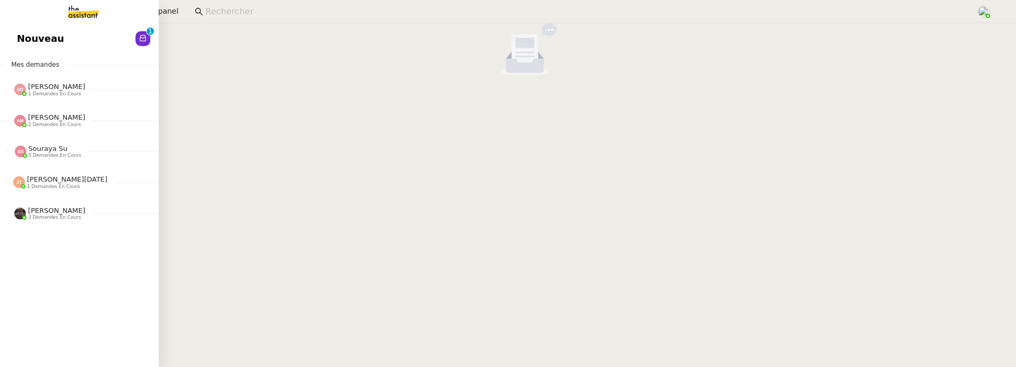
click at [11, 27] on link "Nouveau 0 1 2 3 4 5 6 7 8 9" at bounding box center [79, 38] width 159 height 24
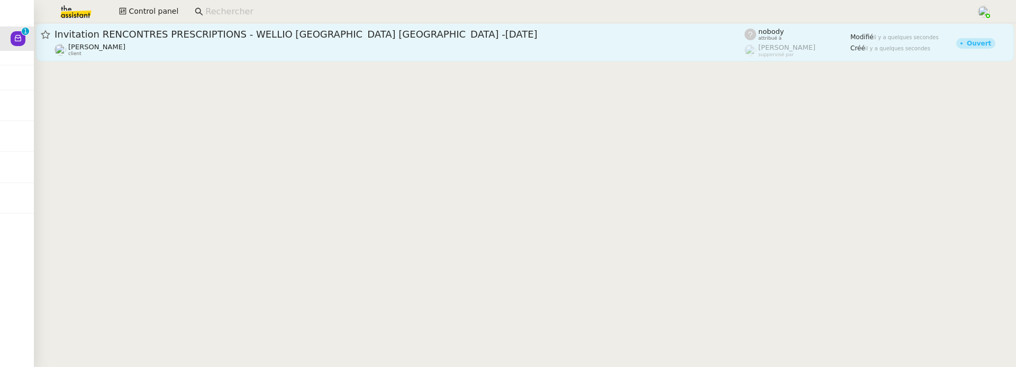
click at [318, 37] on span "Invitation RENCONTRES PRESCRIPTIONS - WELLIO Gare de Lyon 75012 PARIS -16 octob…" at bounding box center [400, 35] width 690 height 10
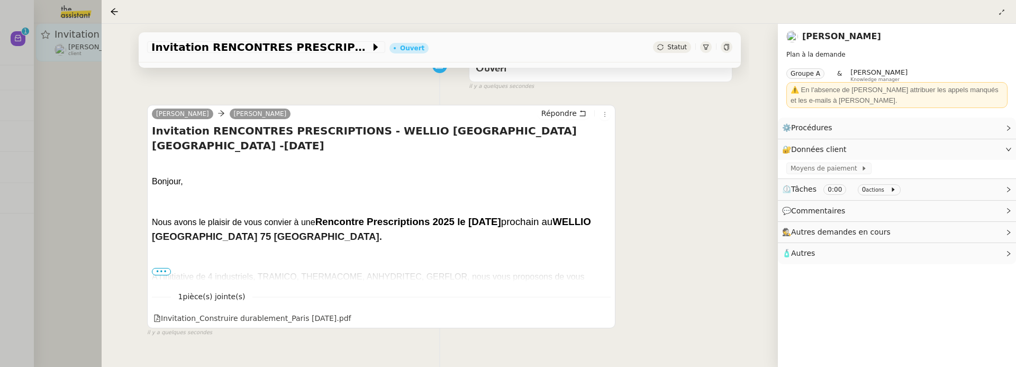
scroll to position [158, 0]
click at [158, 269] on span "•••" at bounding box center [161, 270] width 19 height 7
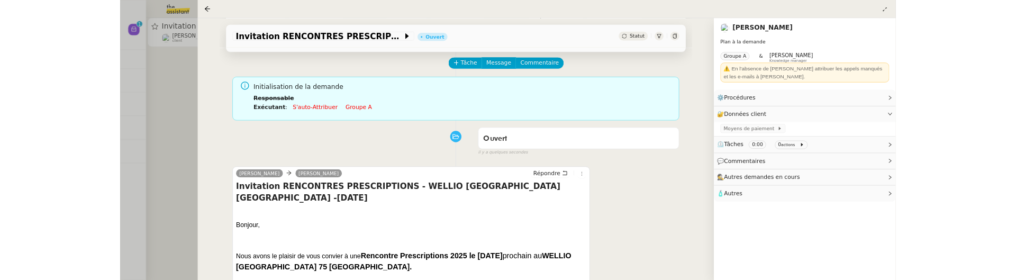
scroll to position [0, 0]
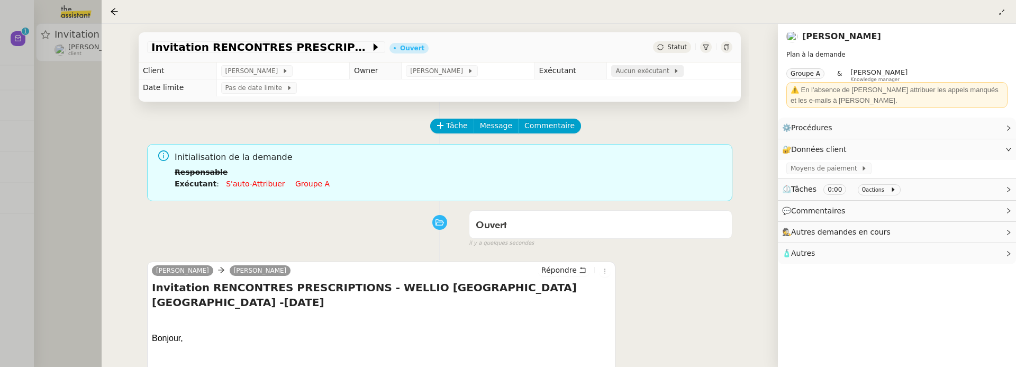
click at [658, 75] on span "Aucun exécutant" at bounding box center [644, 71] width 58 height 11
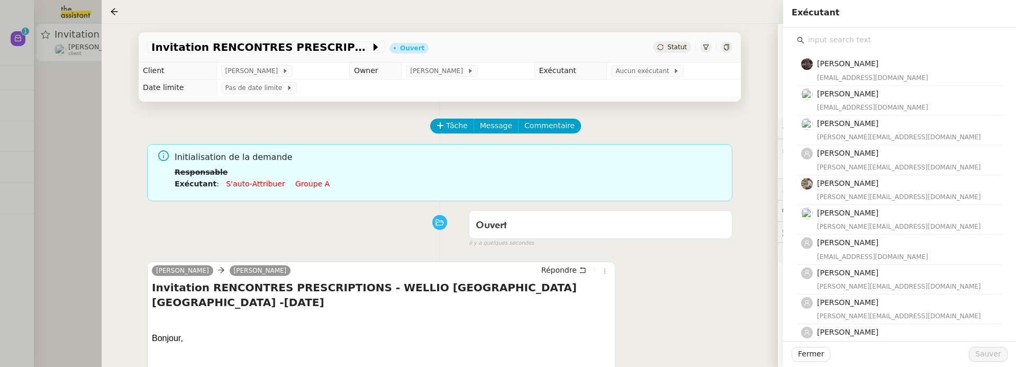
click at [835, 43] on input "text" at bounding box center [903, 40] width 198 height 14
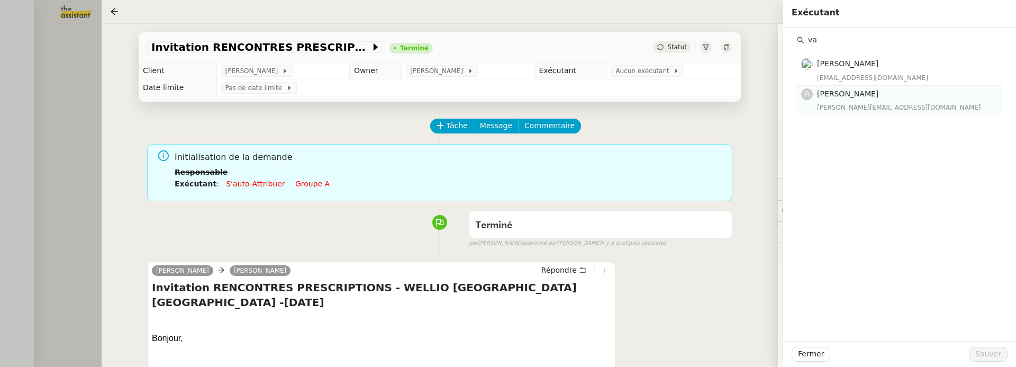
type input "va"
click at [879, 101] on div "Vanessa Decouflet vanessa@team.theassistant.com" at bounding box center [906, 100] width 179 height 25
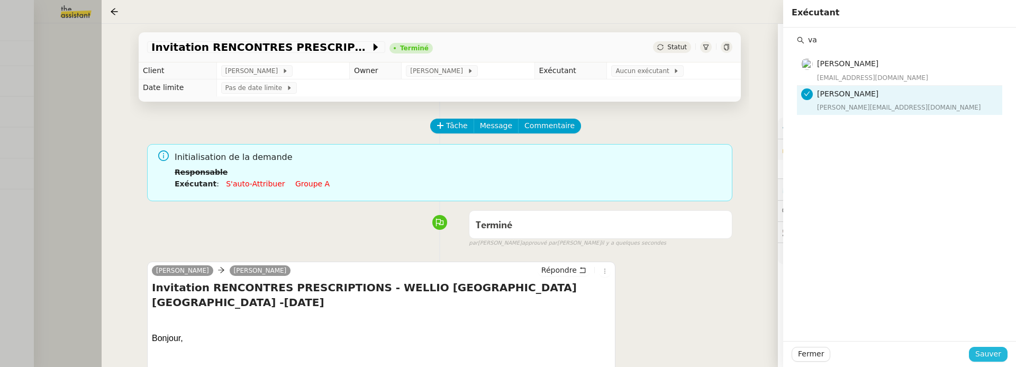
click at [997, 354] on span "Sauver" at bounding box center [988, 354] width 26 height 12
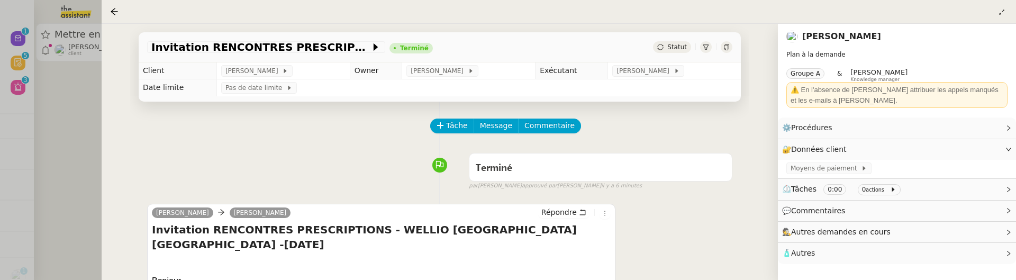
click at [50, 94] on div at bounding box center [508, 140] width 1016 height 280
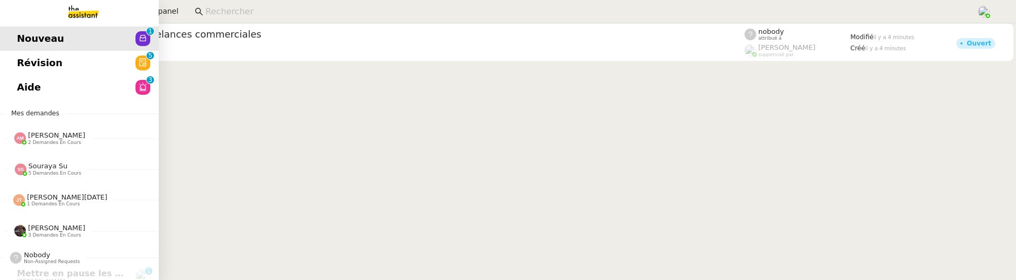
click at [21, 64] on span "Révision" at bounding box center [40, 63] width 46 height 16
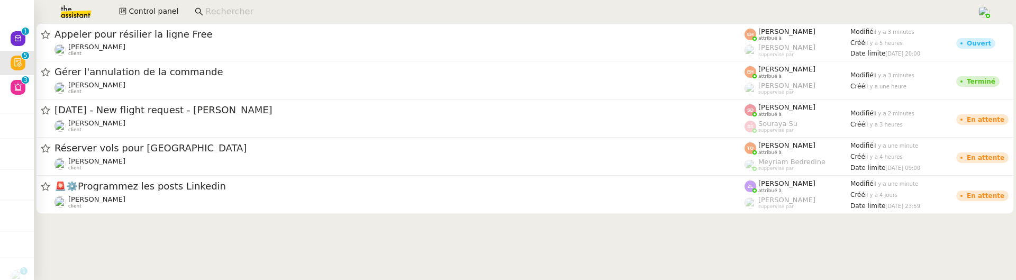
click at [193, 47] on div "[PERSON_NAME] client" at bounding box center [400, 50] width 690 height 14
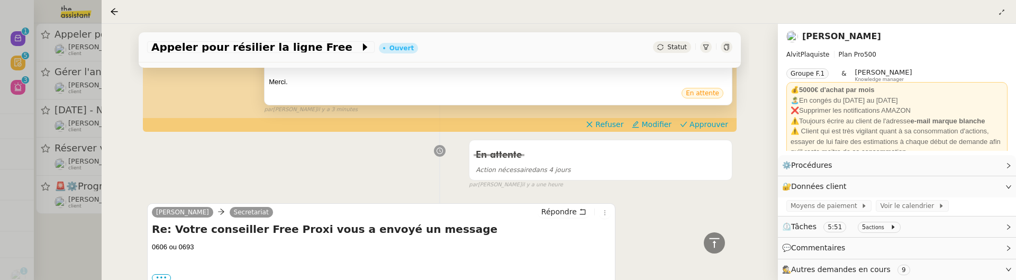
scroll to position [219, 0]
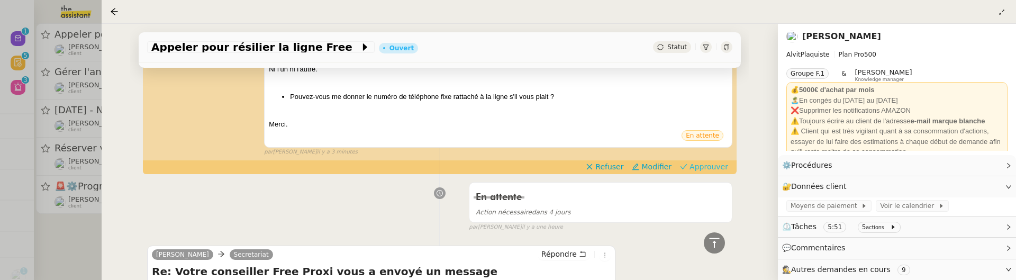
click at [717, 169] on span "Approuver" at bounding box center [709, 166] width 39 height 11
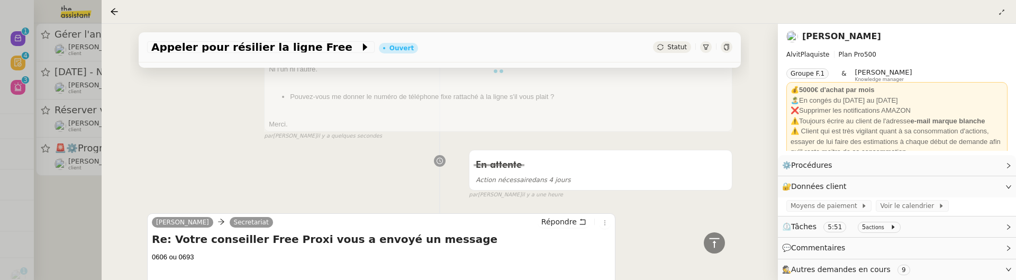
click at [97, 231] on div at bounding box center [508, 140] width 1016 height 280
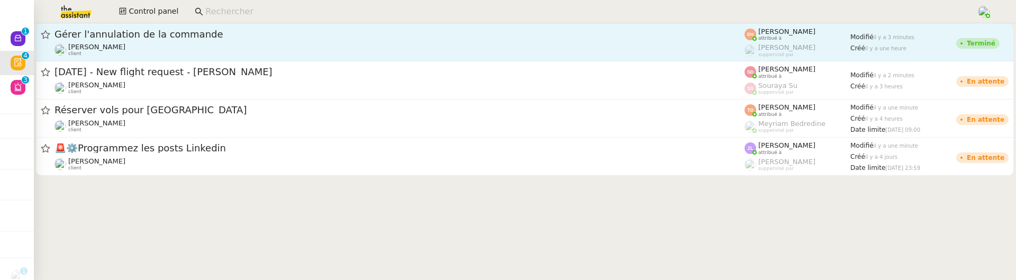
click at [171, 57] on link "Gérer l'annulation de la commande Céline MAS client Esther Hillenbrand attribué…" at bounding box center [525, 42] width 978 height 38
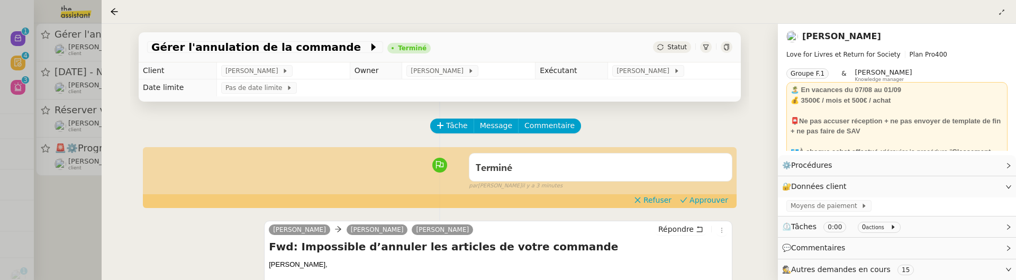
scroll to position [52, 0]
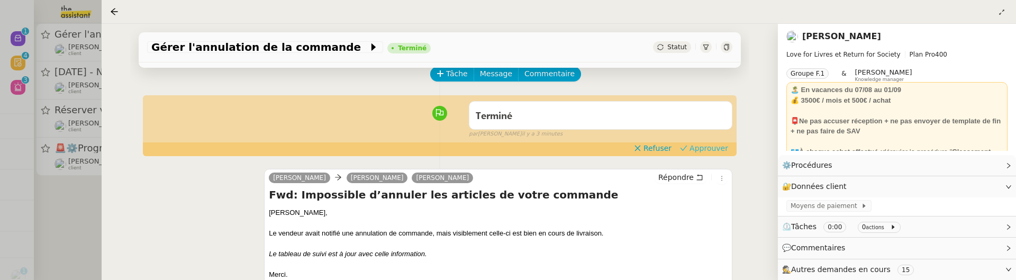
click at [698, 149] on span "Approuver" at bounding box center [709, 148] width 39 height 11
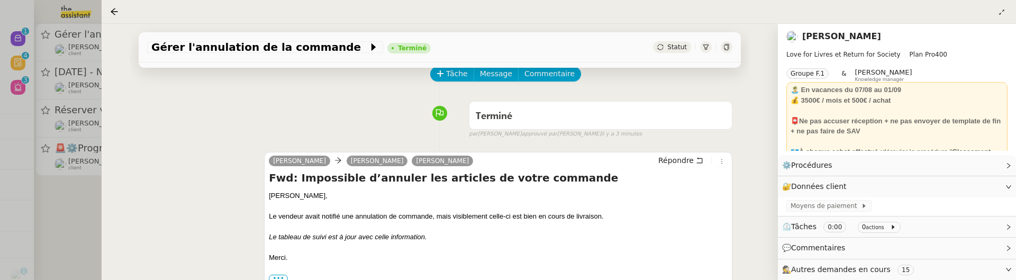
click at [75, 217] on div at bounding box center [508, 140] width 1016 height 280
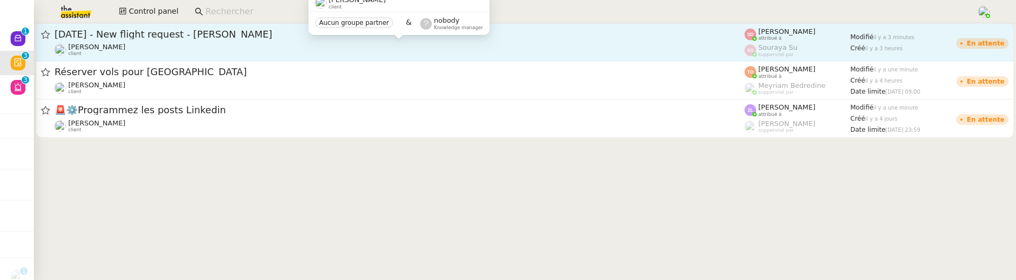
click at [216, 44] on div "Louis Frei client" at bounding box center [400, 50] width 690 height 14
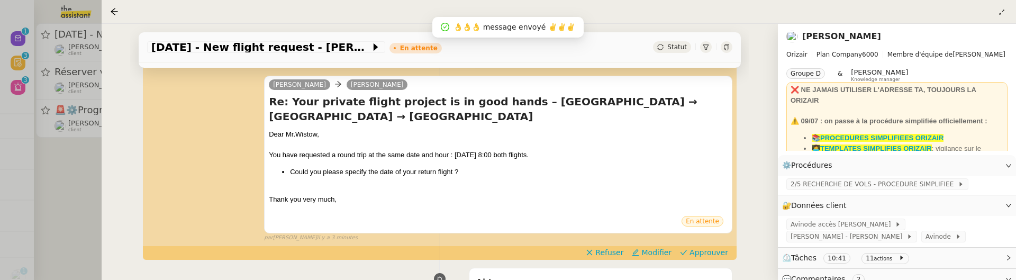
scroll to position [140, 0]
click at [714, 248] on span "Approuver" at bounding box center [709, 253] width 39 height 11
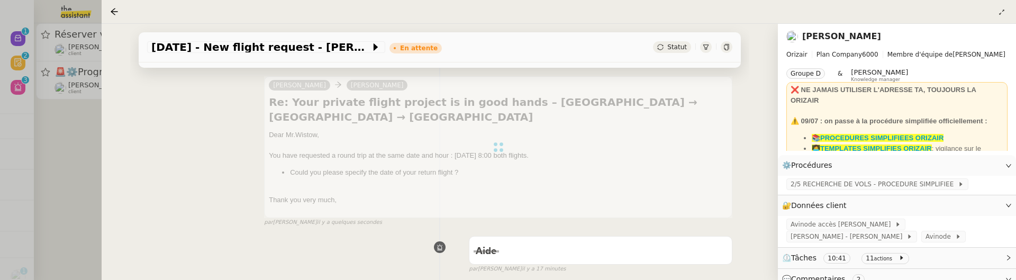
click at [77, 135] on div at bounding box center [508, 140] width 1016 height 280
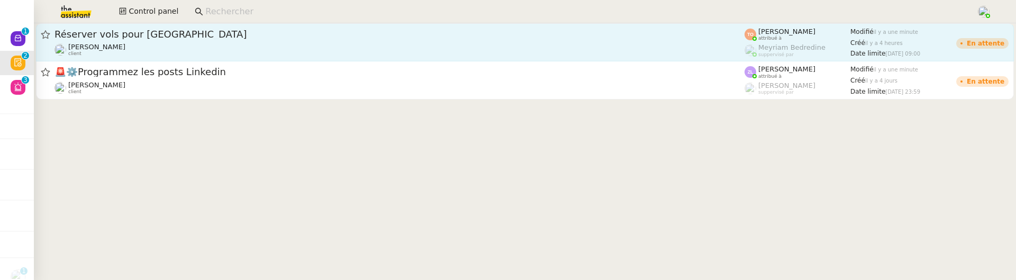
click at [150, 41] on div "Réserver vols pour Charlotte Charles Medlicott client" at bounding box center [400, 42] width 690 height 29
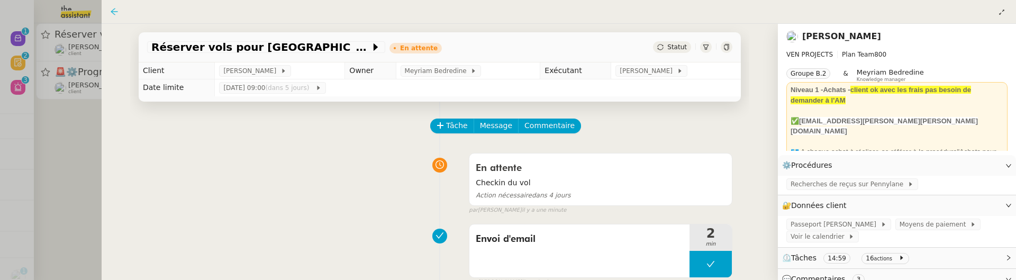
click at [110, 12] on icon at bounding box center [114, 11] width 8 height 8
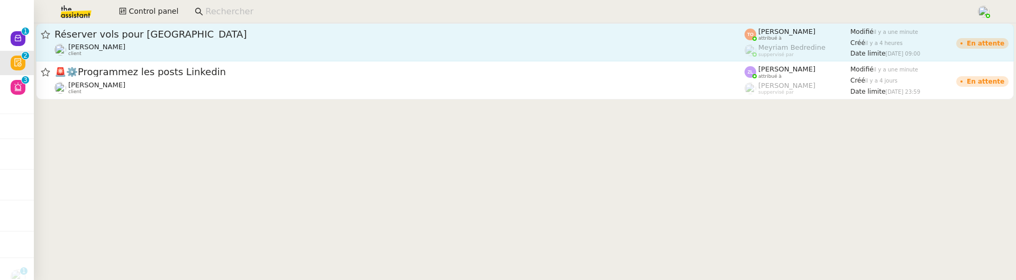
click at [156, 44] on div "Charles Medlicott client" at bounding box center [400, 50] width 690 height 14
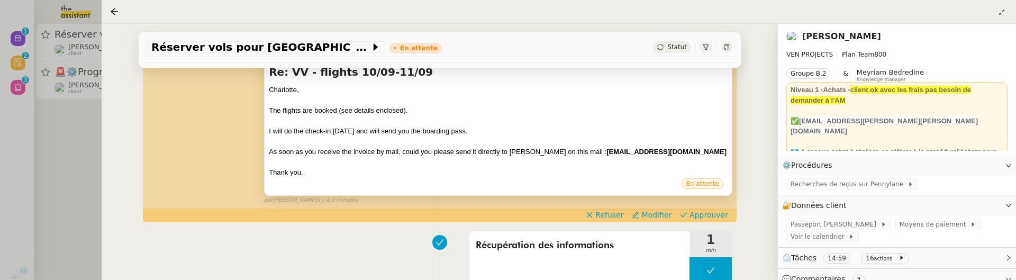
scroll to position [257, 0]
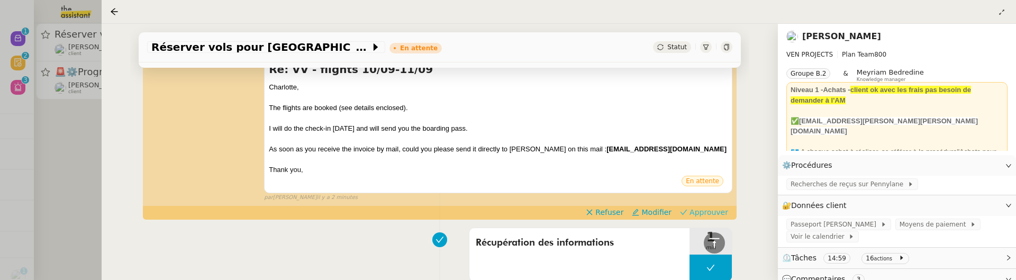
click at [713, 218] on span "Approuver" at bounding box center [709, 212] width 39 height 11
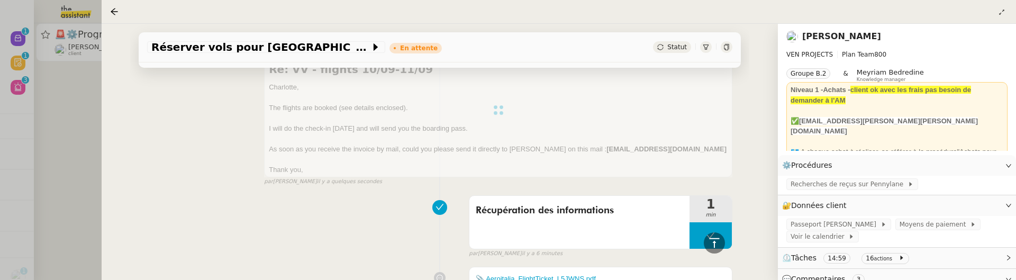
click at [74, 128] on div at bounding box center [508, 140] width 1016 height 280
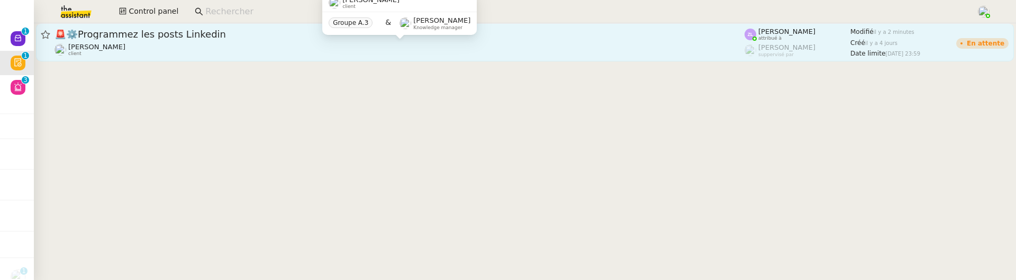
click at [198, 45] on div "Juliette Rihal client" at bounding box center [400, 50] width 690 height 14
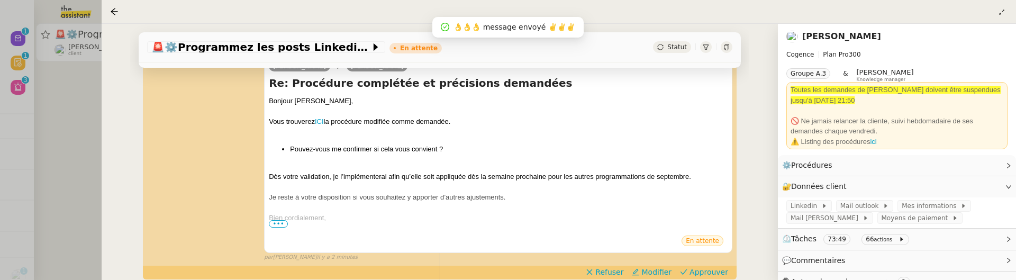
scroll to position [231, 0]
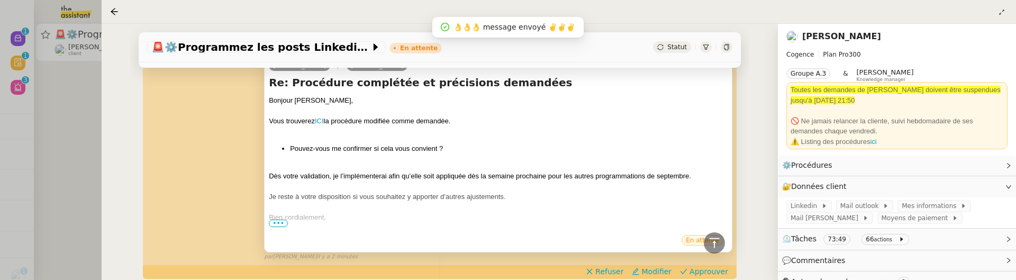
click at [276, 224] on span "•••" at bounding box center [278, 223] width 19 height 7
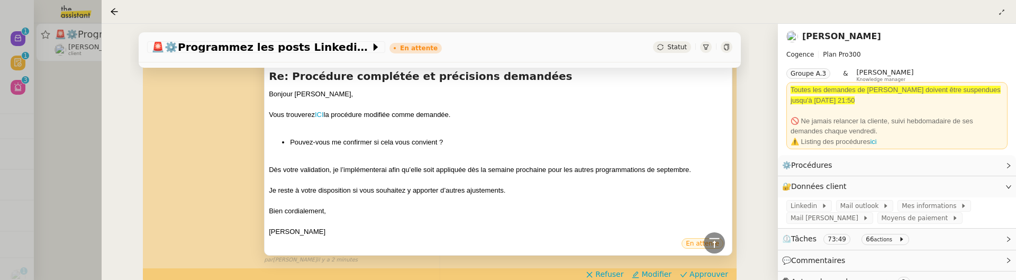
scroll to position [237, 0]
click at [320, 115] on link "ICI" at bounding box center [319, 115] width 9 height 8
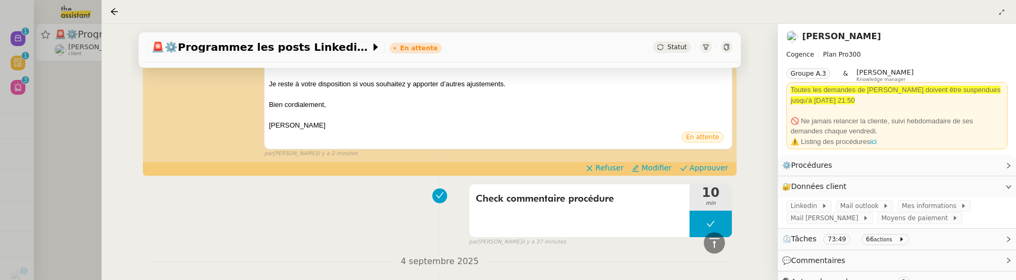
scroll to position [350, 0]
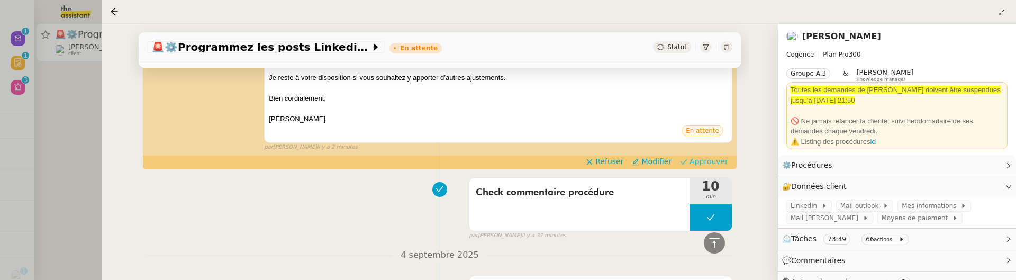
click at [712, 157] on span "Approuver" at bounding box center [709, 161] width 39 height 11
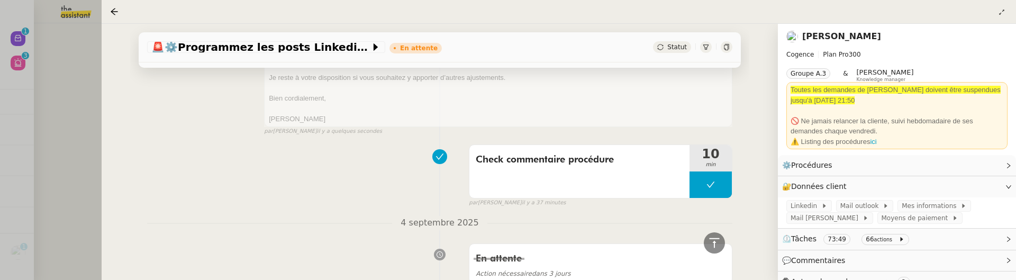
click at [87, 113] on div at bounding box center [508, 140] width 1016 height 280
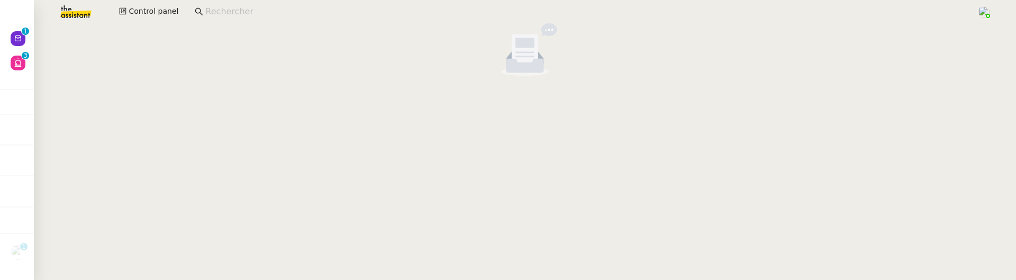
click at [229, 17] on input at bounding box center [585, 12] width 760 height 14
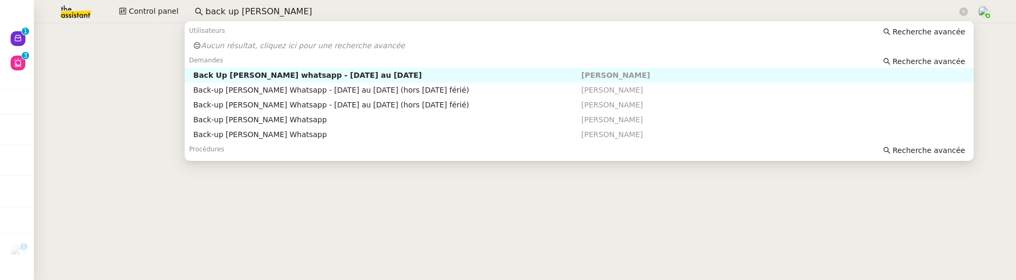
click at [317, 75] on div "Back Up [PERSON_NAME] whatsapp - [DATE] au [DATE]" at bounding box center [387, 75] width 388 height 10
type input "back up [PERSON_NAME]"
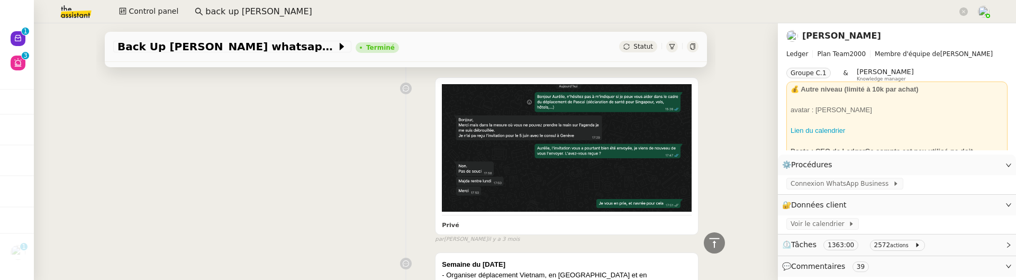
scroll to position [2432, 0]
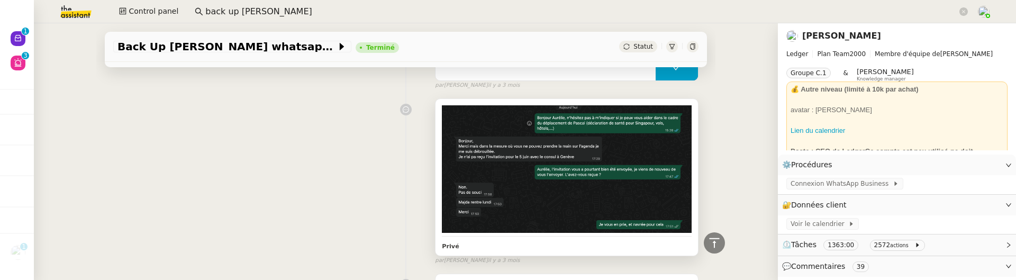
click at [593, 189] on img at bounding box center [567, 169] width 250 height 128
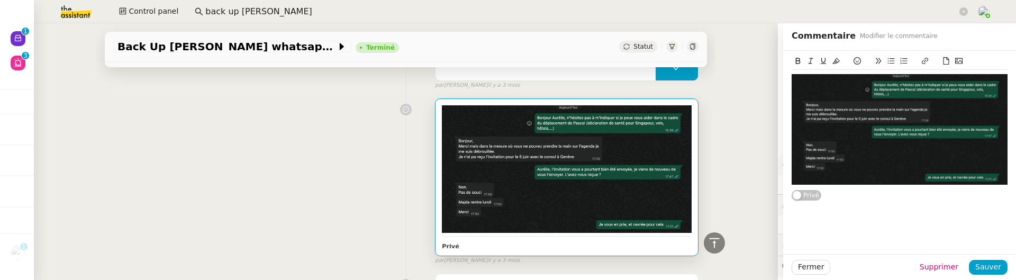
click at [284, 194] on div "Privé false par Sheida D. il y a 3 mois" at bounding box center [405, 179] width 585 height 171
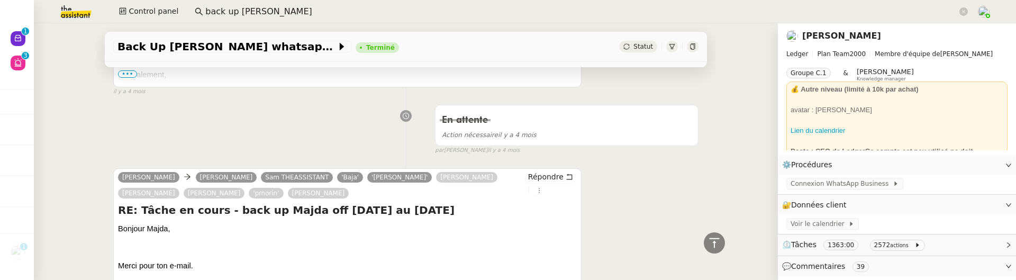
scroll to position [7236, 0]
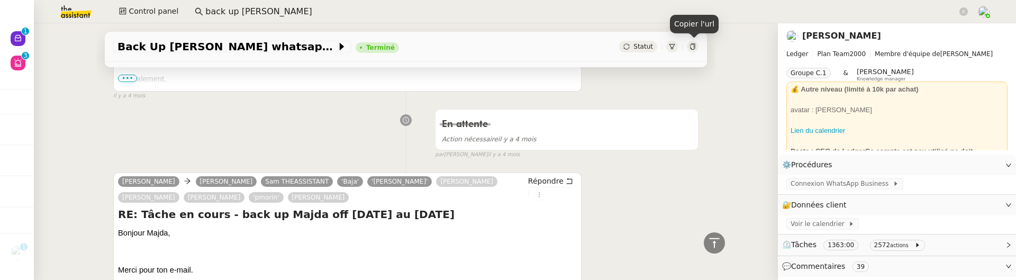
click at [696, 45] on div at bounding box center [693, 47] width 12 height 12
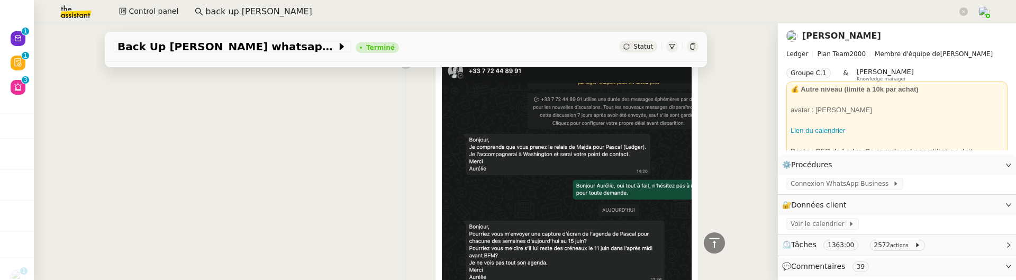
scroll to position [6235, 0]
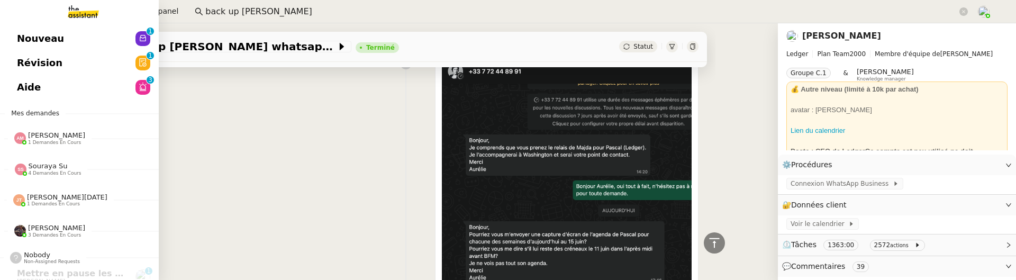
click at [69, 71] on link "Révision 0 1 2 3 4 5 6 7 8 9" at bounding box center [79, 63] width 159 height 24
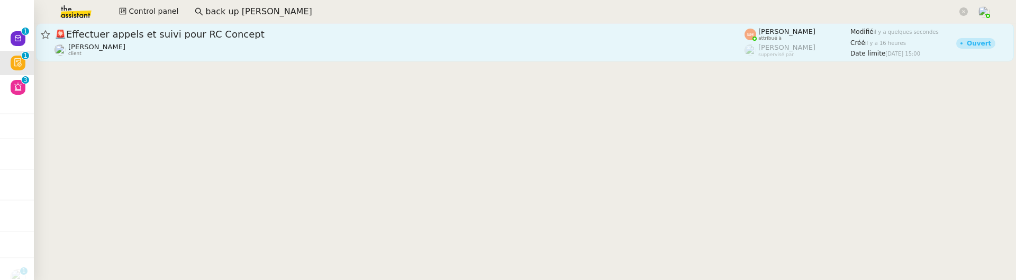
click at [227, 39] on div "🚨 Effectuer appels et suivi pour RC Concept" at bounding box center [400, 34] width 690 height 13
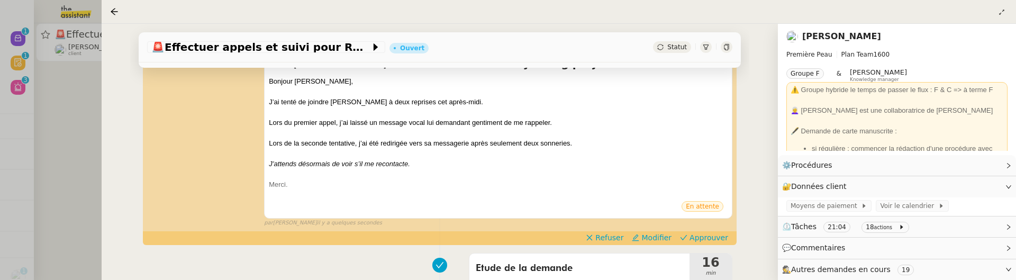
scroll to position [193, 0]
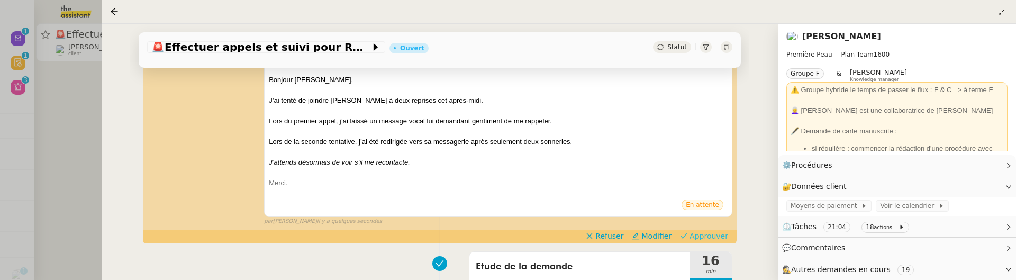
click at [720, 232] on span "Approuver" at bounding box center [709, 236] width 39 height 11
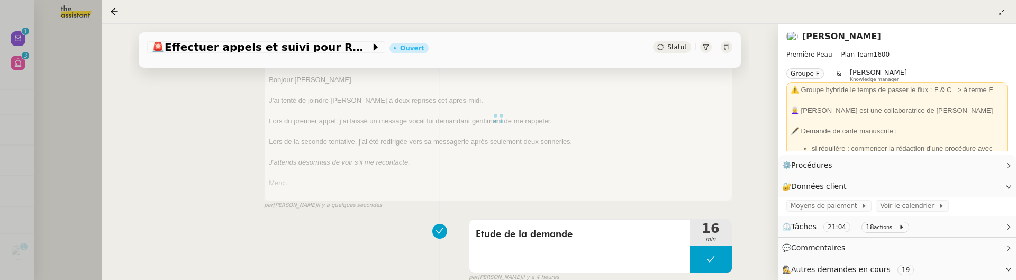
click at [97, 89] on div at bounding box center [508, 140] width 1016 height 280
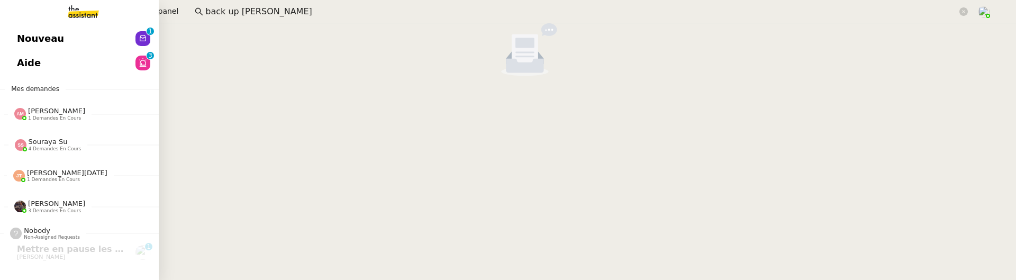
click at [32, 39] on span "Nouveau" at bounding box center [40, 39] width 47 height 16
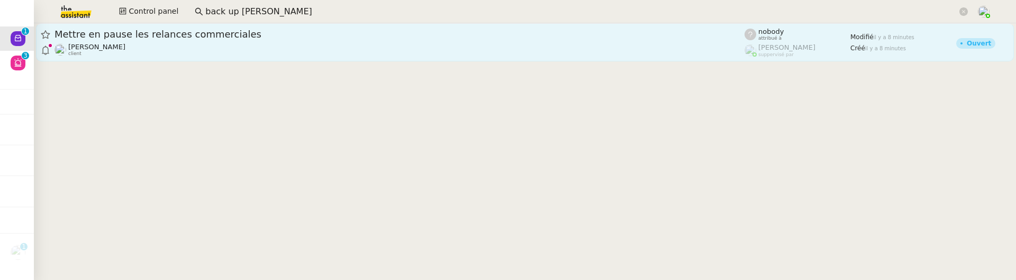
click at [222, 46] on div "Florian Parant client" at bounding box center [400, 50] width 690 height 14
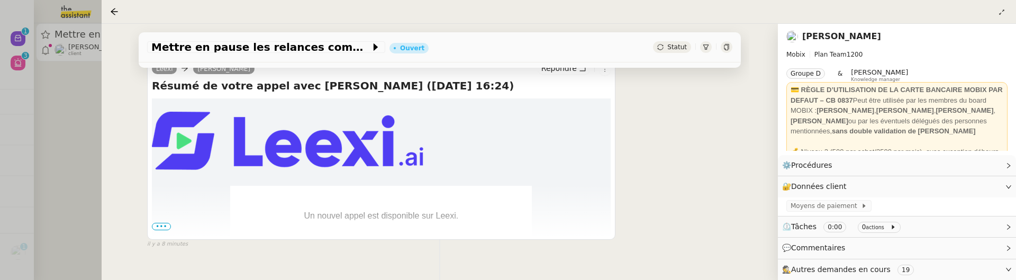
scroll to position [228, 0]
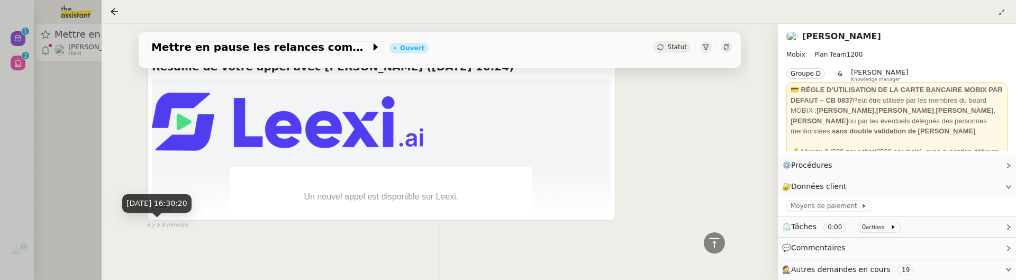
click at [164, 210] on div "5 sept. 2025, 16:30:20" at bounding box center [156, 203] width 69 height 19
click at [163, 204] on span "•••" at bounding box center [161, 207] width 19 height 7
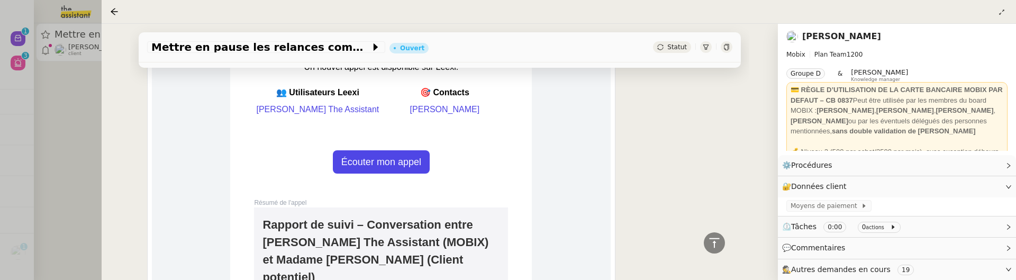
scroll to position [364, 0]
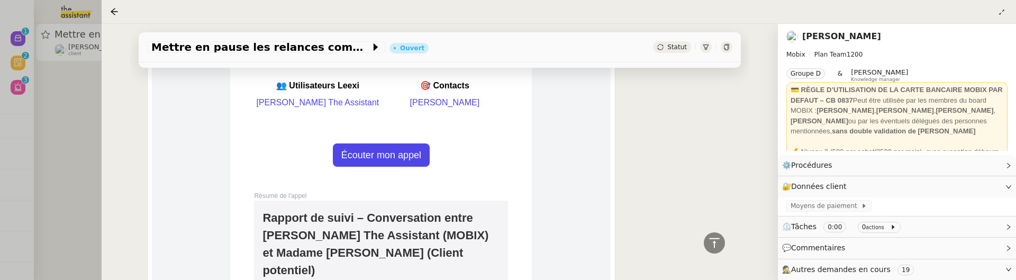
click at [113, 4] on div at bounding box center [559, 11] width 898 height 15
click at [118, 13] on icon at bounding box center [114, 11] width 8 height 8
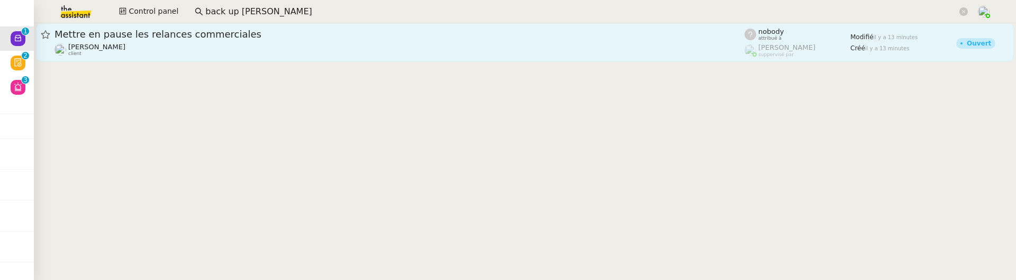
click at [212, 39] on div "Mettre en pause les relances commerciales" at bounding box center [400, 34] width 690 height 13
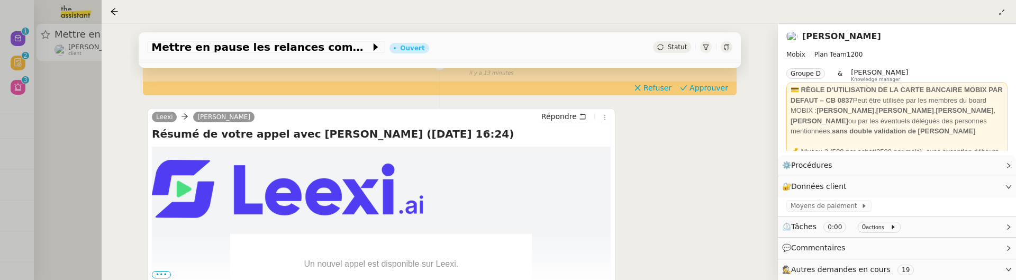
scroll to position [183, 0]
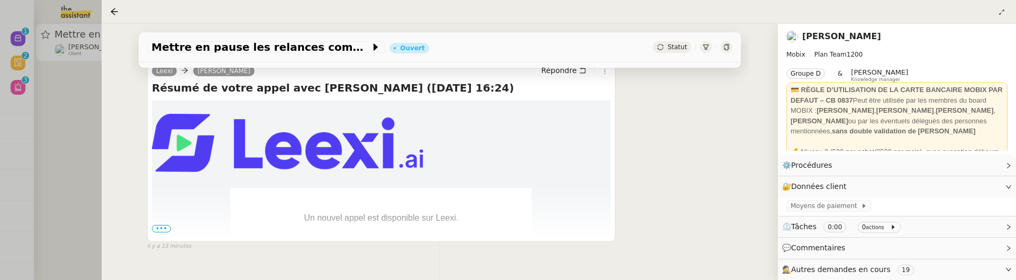
click at [674, 44] on span "Statut" at bounding box center [677, 46] width 20 height 7
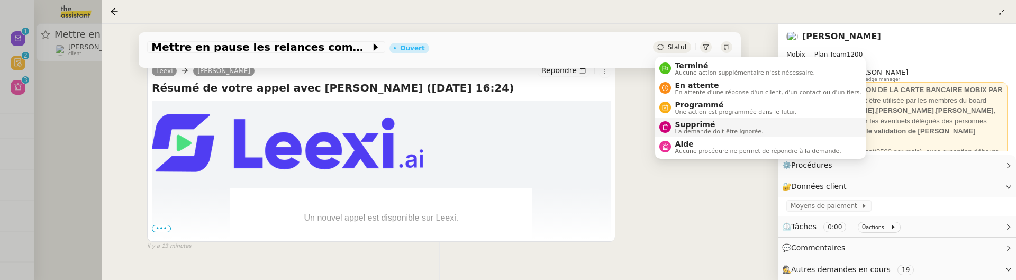
click at [696, 132] on span "La demande doit être ignorée." at bounding box center [719, 132] width 88 height 6
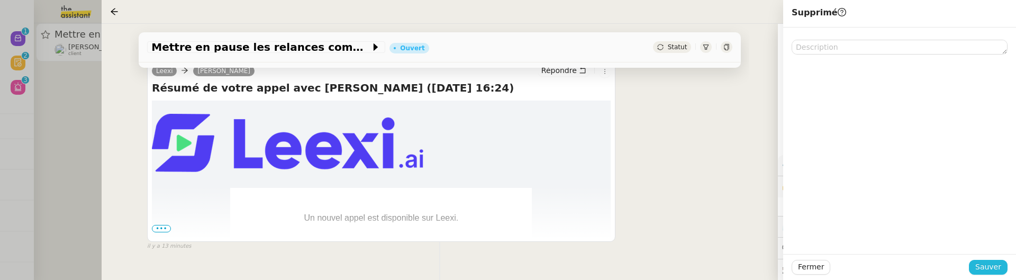
click at [988, 268] on span "Sauver" at bounding box center [988, 267] width 26 height 12
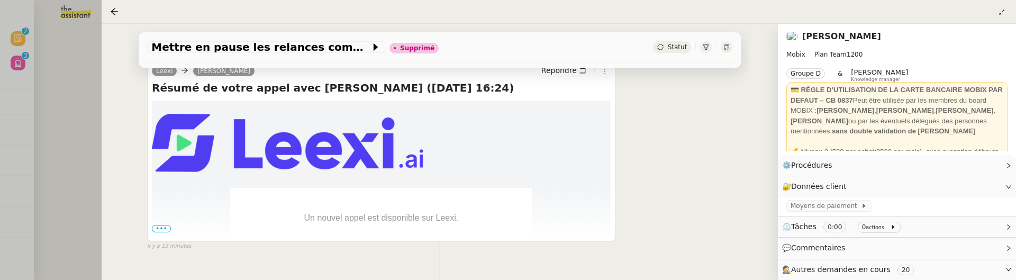
click at [60, 117] on div at bounding box center [508, 140] width 1016 height 280
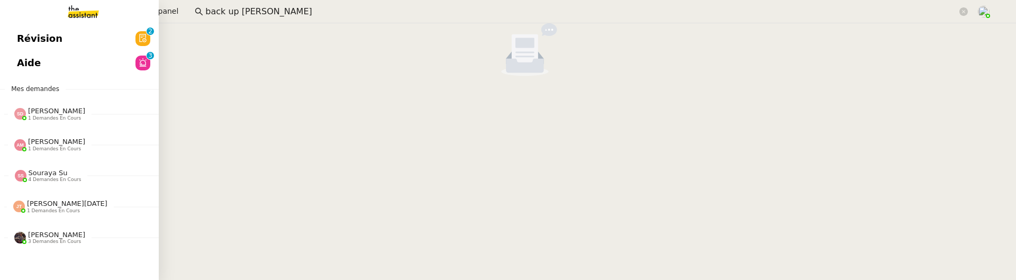
click at [11, 33] on link "Révision 0 1 2 3 4 5 6 7 8 9" at bounding box center [79, 38] width 159 height 24
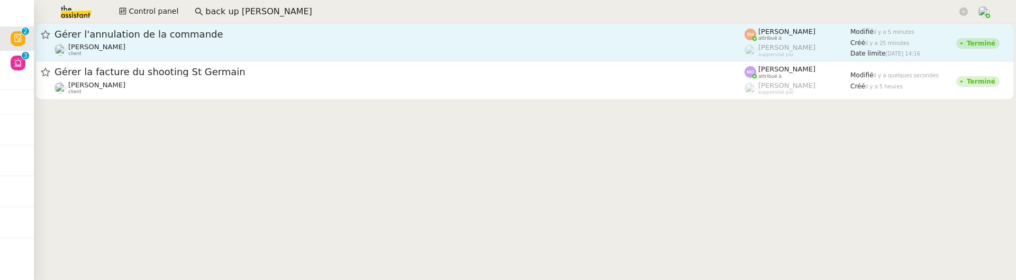
click at [223, 25] on link "Gérer l'annulation de la commande Céline MAS client Esther Hillenbrand attribué…" at bounding box center [525, 42] width 978 height 38
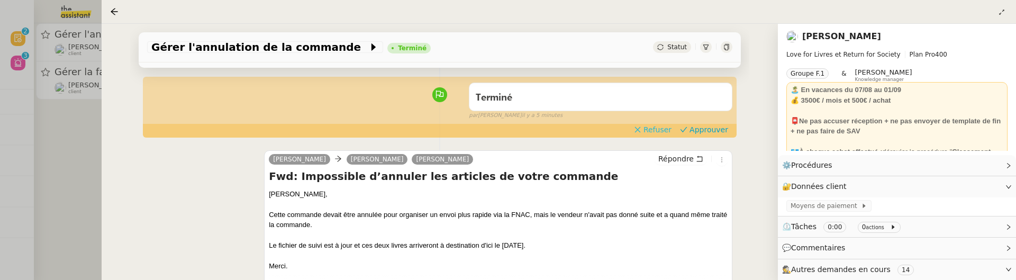
scroll to position [74, 0]
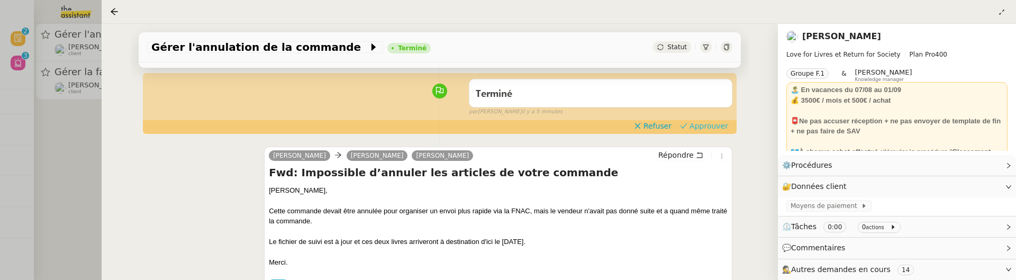
click at [714, 129] on span "Approuver" at bounding box center [709, 126] width 39 height 11
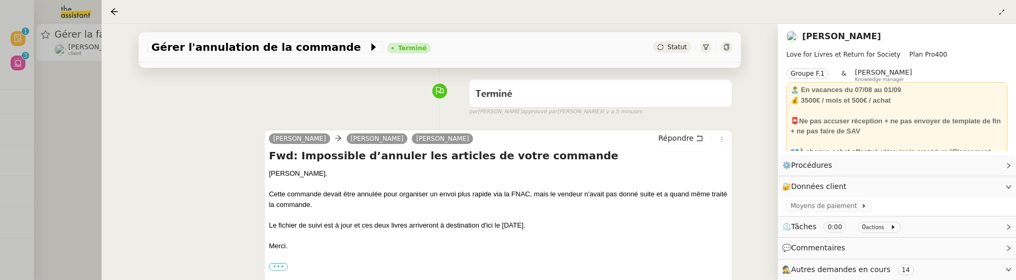
click at [80, 132] on div at bounding box center [508, 140] width 1016 height 280
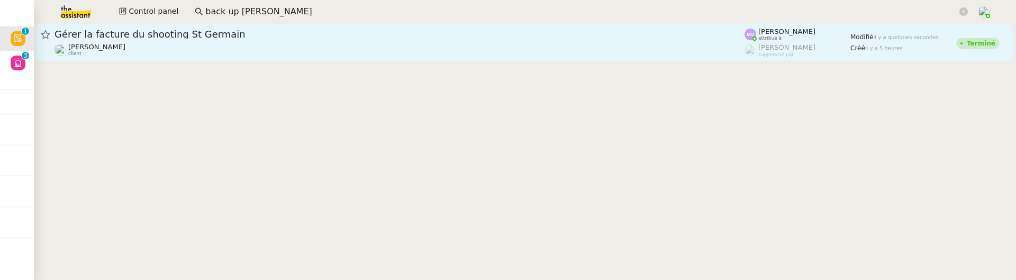
click at [129, 42] on div "Gérer la facture du shooting St Germain Gabrielle Tavernier client" at bounding box center [400, 42] width 690 height 29
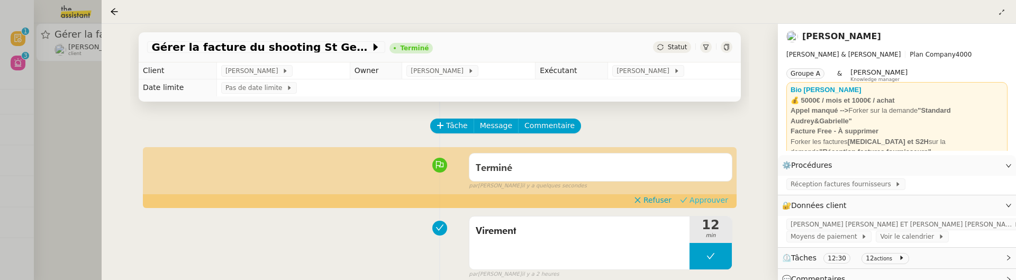
click at [723, 196] on span "Approuver" at bounding box center [709, 200] width 39 height 11
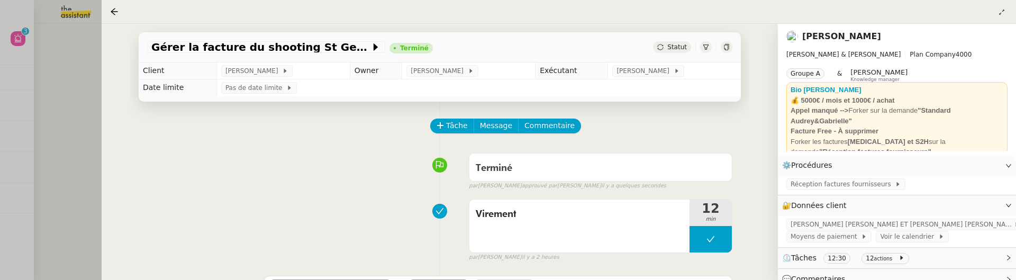
click at [93, 103] on div at bounding box center [508, 140] width 1016 height 280
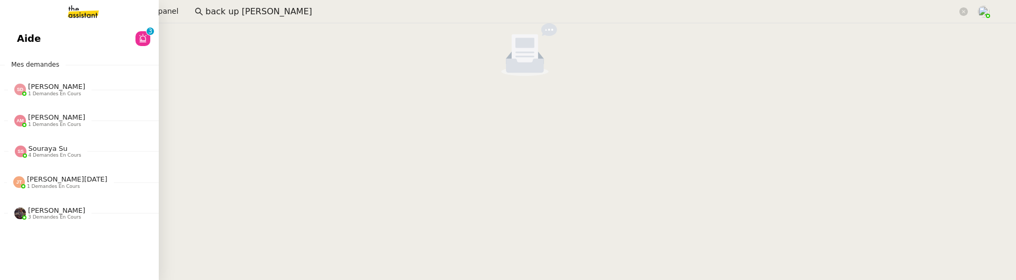
click at [29, 44] on link "Aide 0 1 2 3 4 5 6 7 8 9" at bounding box center [79, 38] width 159 height 24
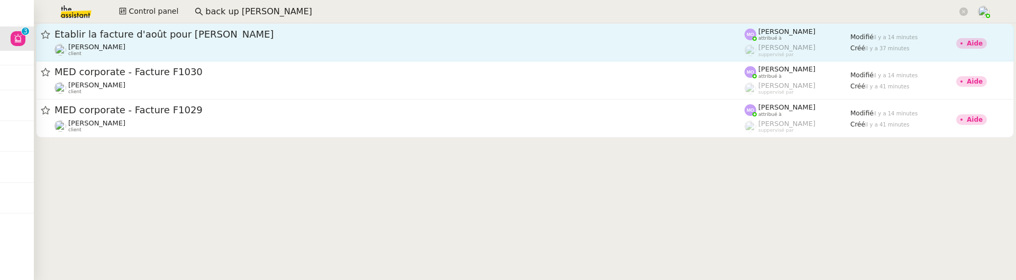
click at [232, 35] on span "Établir la facture d'août pour Rochdi" at bounding box center [400, 35] width 690 height 10
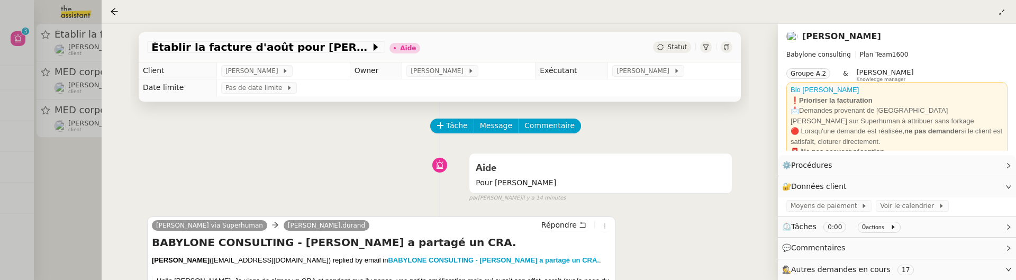
click at [646, 63] on td "[PERSON_NAME]" at bounding box center [674, 70] width 133 height 17
click at [648, 70] on span "[PERSON_NAME]" at bounding box center [645, 71] width 57 height 11
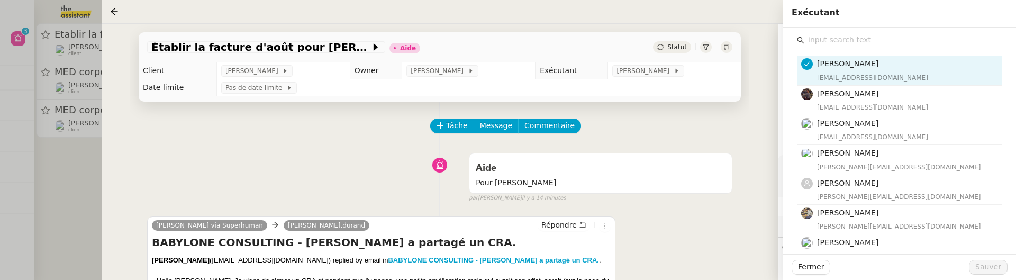
click at [847, 39] on input "text" at bounding box center [903, 40] width 198 height 14
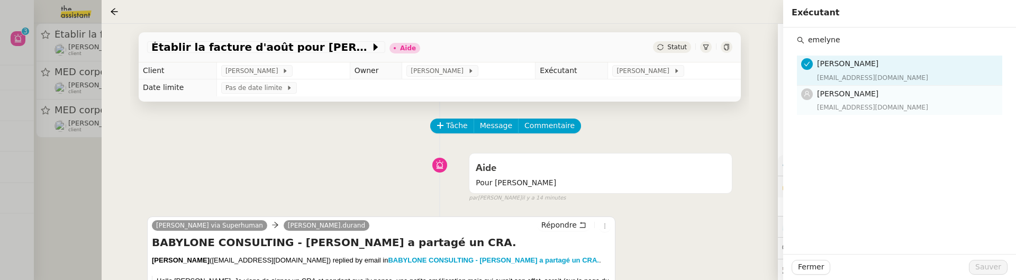
type input "emelyne"
click at [879, 97] on h4 "[PERSON_NAME]" at bounding box center [906, 94] width 179 height 12
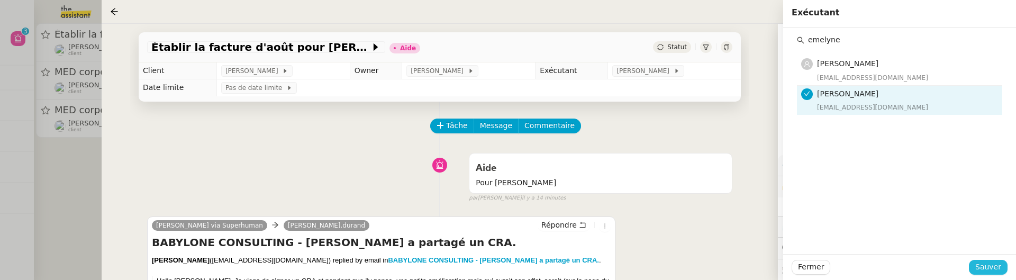
click at [992, 262] on span "Sauver" at bounding box center [988, 267] width 26 height 12
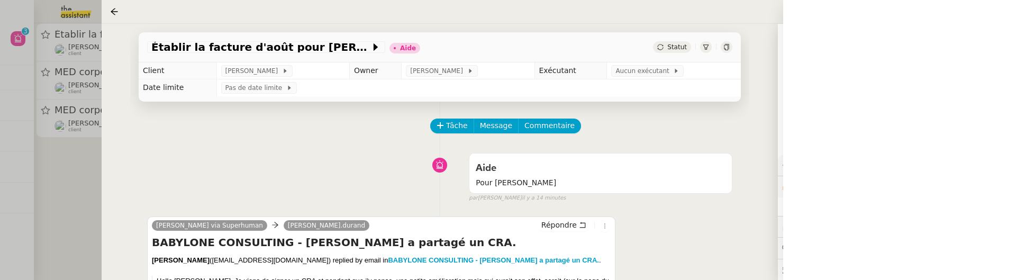
click at [676, 52] on div "Statut" at bounding box center [672, 47] width 38 height 12
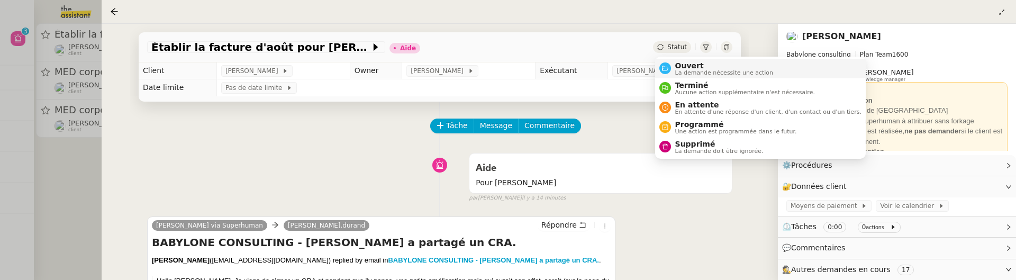
click at [681, 61] on span "Ouvert" at bounding box center [724, 65] width 98 height 8
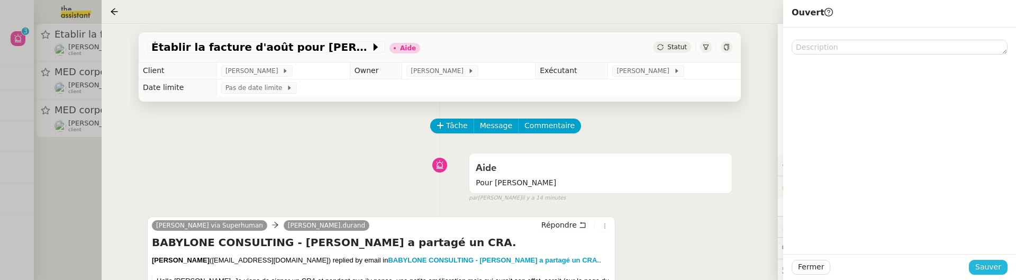
click at [997, 268] on span "Sauver" at bounding box center [988, 267] width 26 height 12
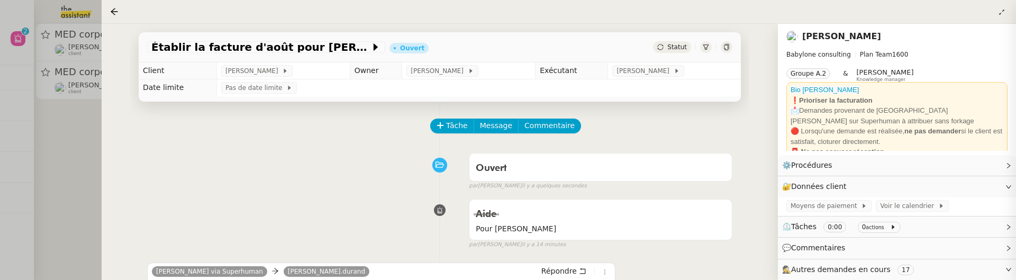
click at [72, 174] on div at bounding box center [508, 140] width 1016 height 280
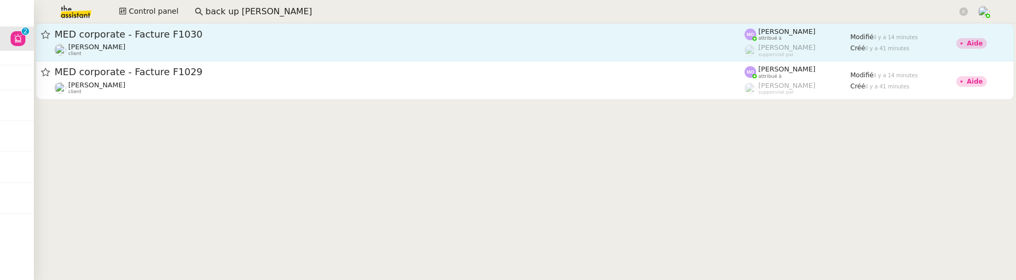
click at [185, 41] on div "MED corporate - Facture F1030 Florent Seiler client" at bounding box center [400, 42] width 690 height 29
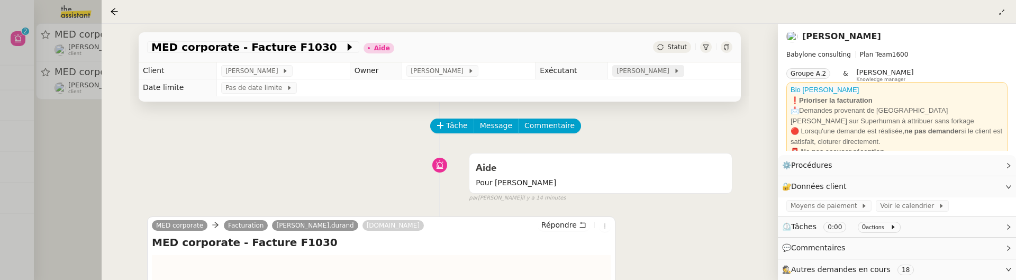
click at [650, 74] on span "[PERSON_NAME]" at bounding box center [645, 71] width 57 height 11
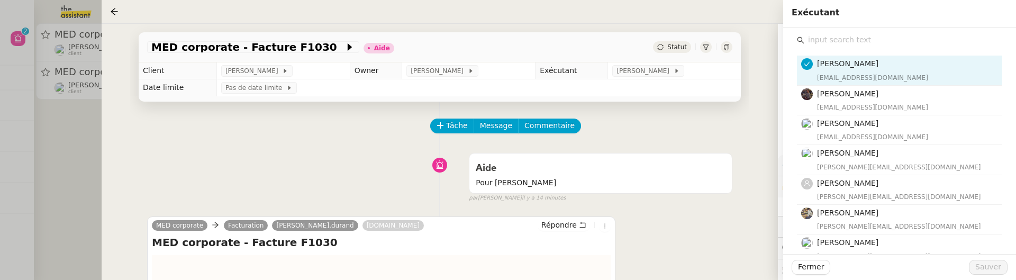
click at [818, 34] on input "text" at bounding box center [903, 40] width 198 height 14
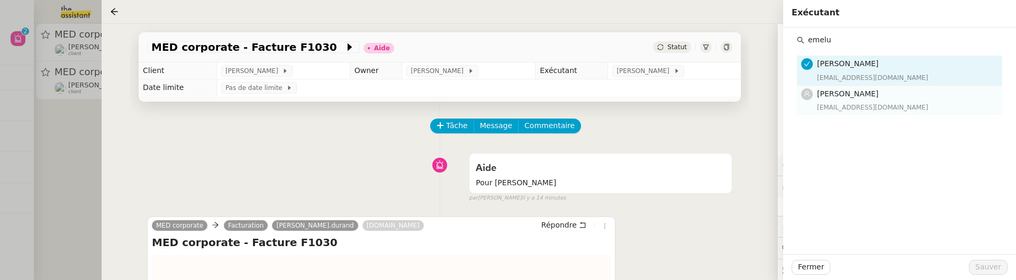
type input "emelu"
click at [830, 90] on span "[PERSON_NAME]" at bounding box center [847, 93] width 61 height 8
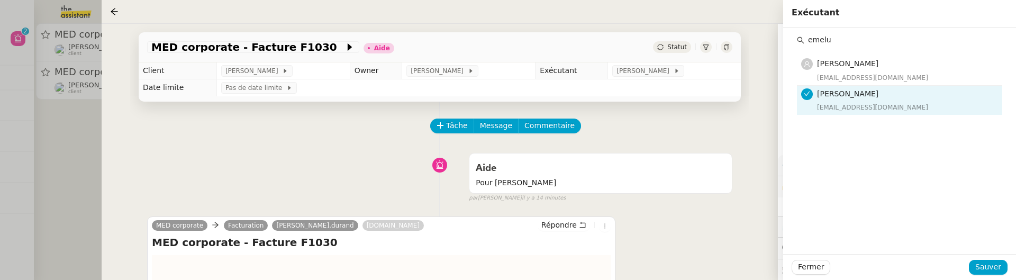
click at [844, 99] on div "Emelyne Foussier emelyne@team.theassistant.com" at bounding box center [906, 100] width 179 height 25
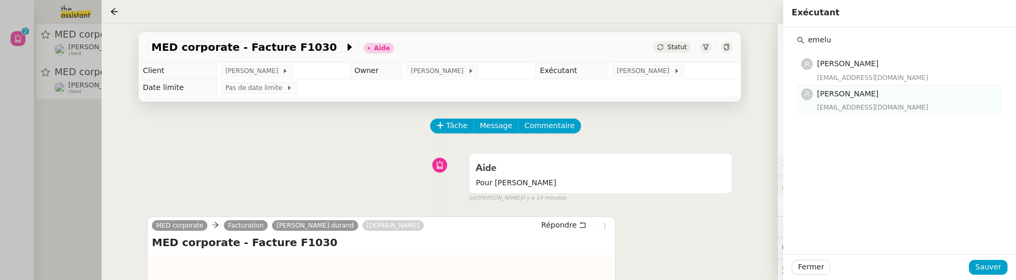
click at [922, 110] on div "emelyne@team.theassistant.com" at bounding box center [906, 107] width 179 height 11
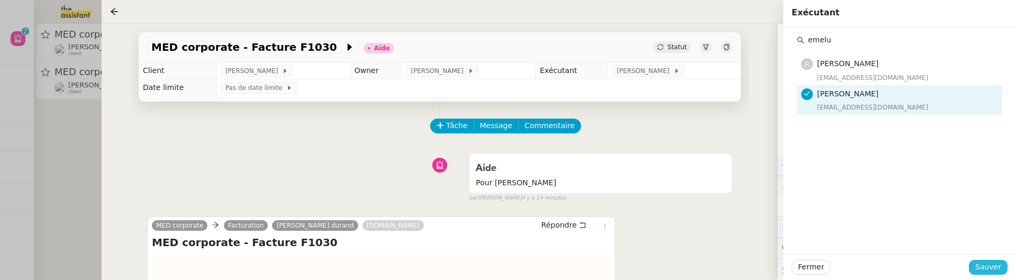
click at [994, 270] on span "Sauver" at bounding box center [988, 267] width 26 height 12
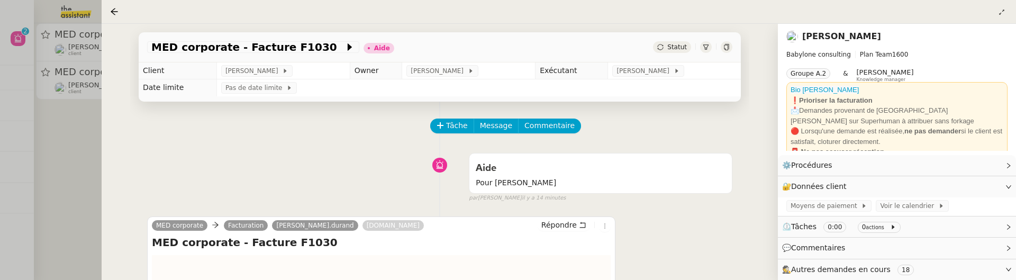
click at [681, 39] on div "MED corporate - Facture F1030 Aide Statut" at bounding box center [440, 47] width 602 height 30
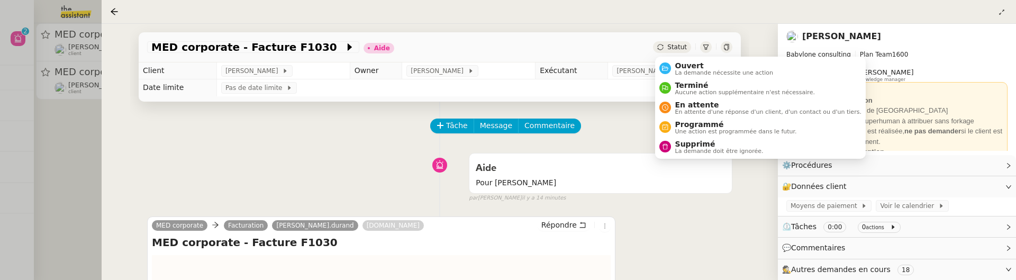
click at [681, 51] on div "Statut" at bounding box center [672, 47] width 38 height 12
click at [685, 63] on span "Ouvert" at bounding box center [724, 65] width 98 height 8
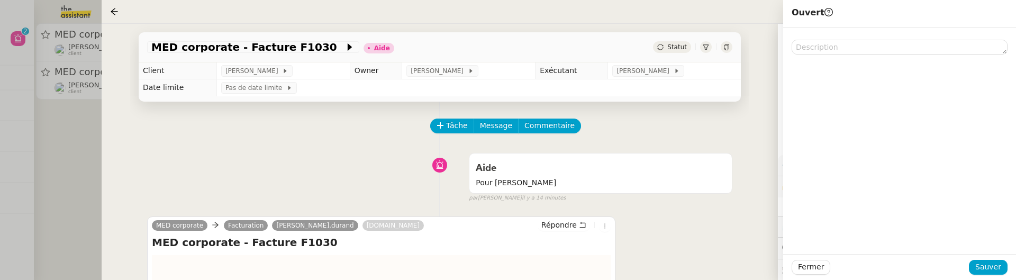
click at [991, 276] on div "Fermer Sauver" at bounding box center [899, 267] width 233 height 26
click at [990, 268] on span "Sauver" at bounding box center [988, 267] width 26 height 12
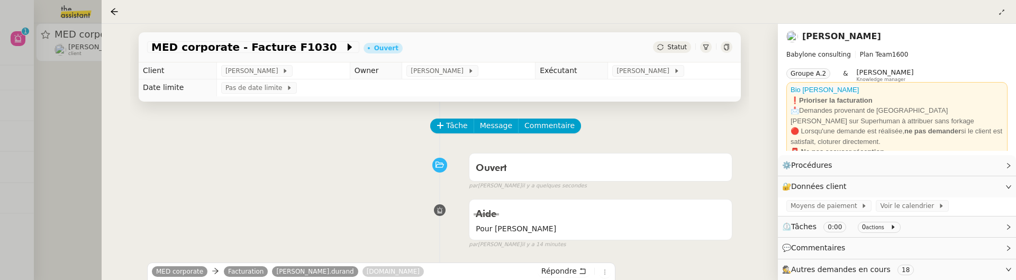
click at [103, 135] on div "MED corporate - Facture F1030 Ouvert Statut Client Florent Seiler Owner Romane …" at bounding box center [440, 152] width 676 height 256
click at [75, 112] on div at bounding box center [508, 140] width 1016 height 280
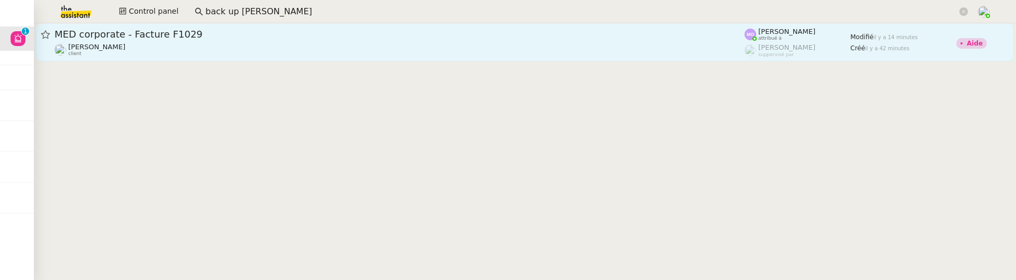
click at [138, 53] on div "[PERSON_NAME] client" at bounding box center [400, 50] width 690 height 14
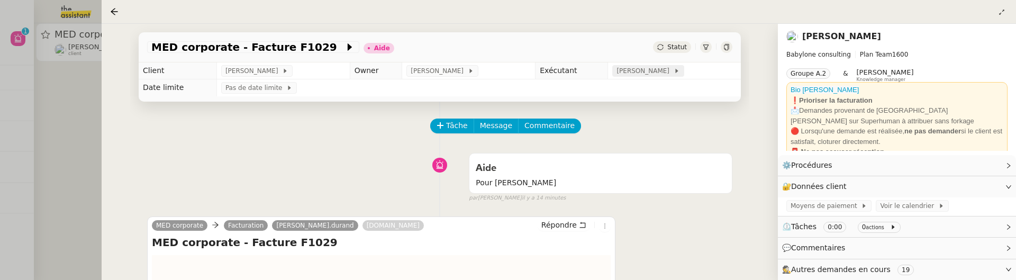
click at [656, 74] on span "[PERSON_NAME]" at bounding box center [645, 71] width 57 height 11
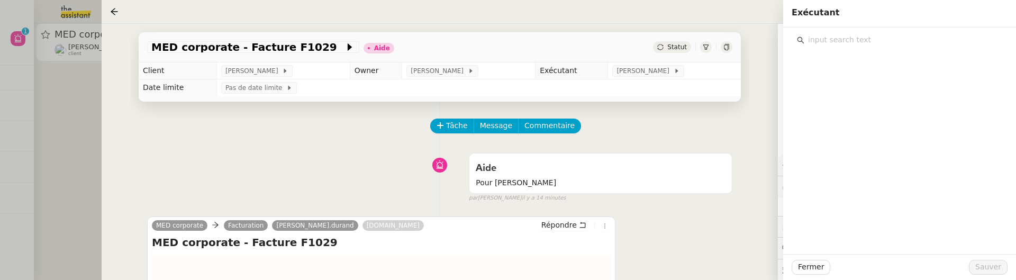
click at [872, 35] on input "text" at bounding box center [903, 40] width 198 height 14
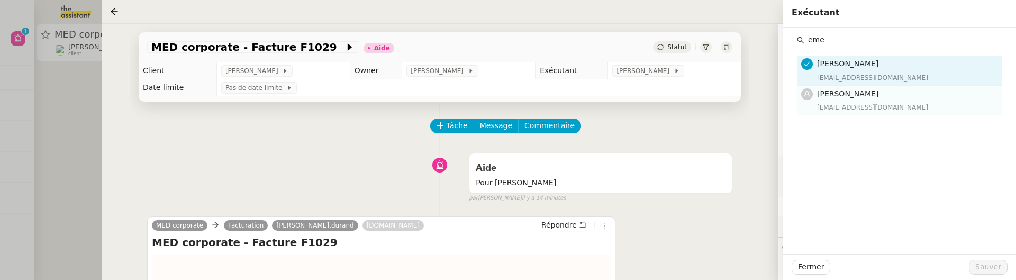
type input "eme"
click at [901, 95] on h4 "[PERSON_NAME]" at bounding box center [906, 94] width 179 height 12
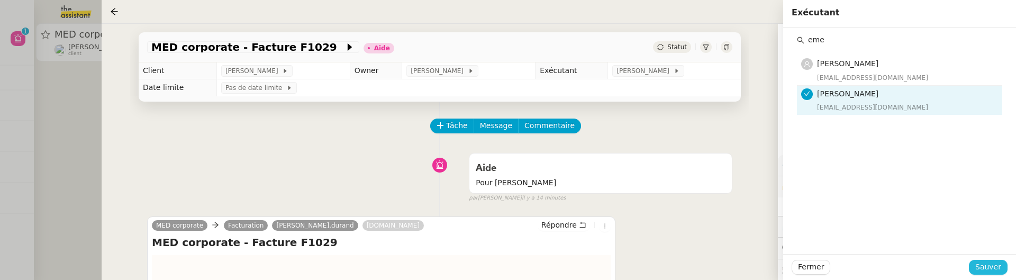
click at [994, 271] on span "Sauver" at bounding box center [988, 267] width 26 height 12
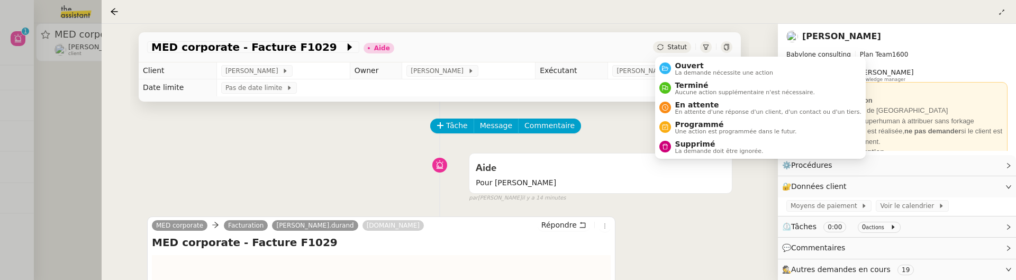
click at [684, 46] on span "Statut" at bounding box center [677, 46] width 20 height 7
click at [689, 64] on span "Ouvert" at bounding box center [724, 65] width 98 height 8
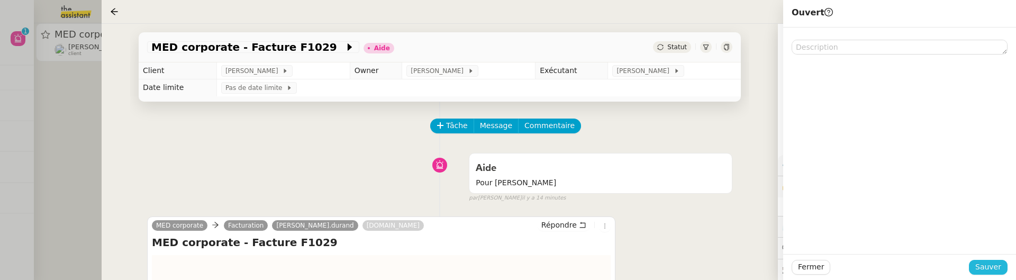
click at [980, 267] on span "Sauver" at bounding box center [988, 267] width 26 height 12
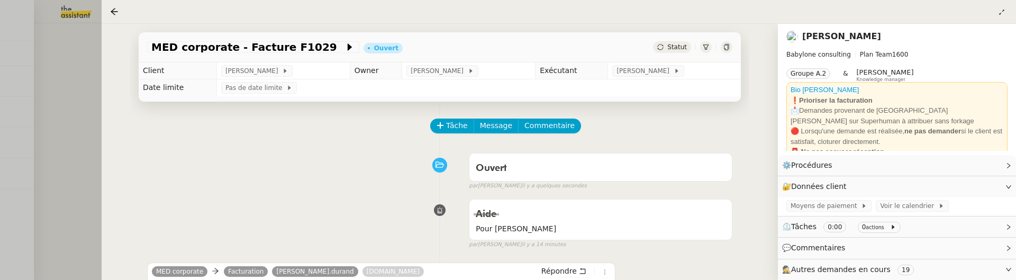
click at [80, 146] on div at bounding box center [508, 140] width 1016 height 280
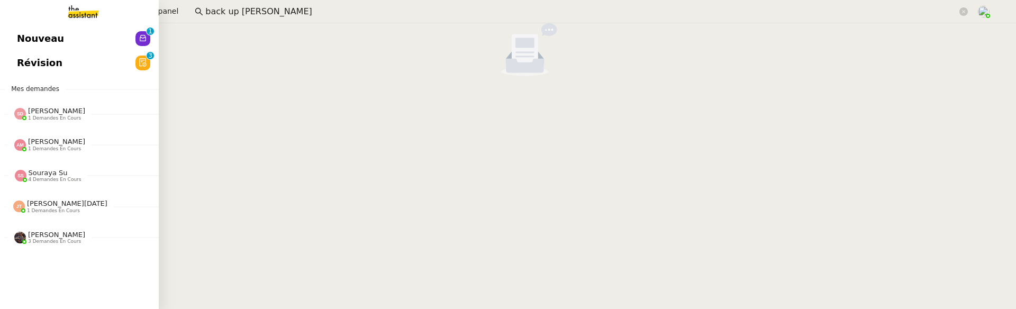
click at [31, 46] on span "Nouveau" at bounding box center [40, 39] width 47 height 16
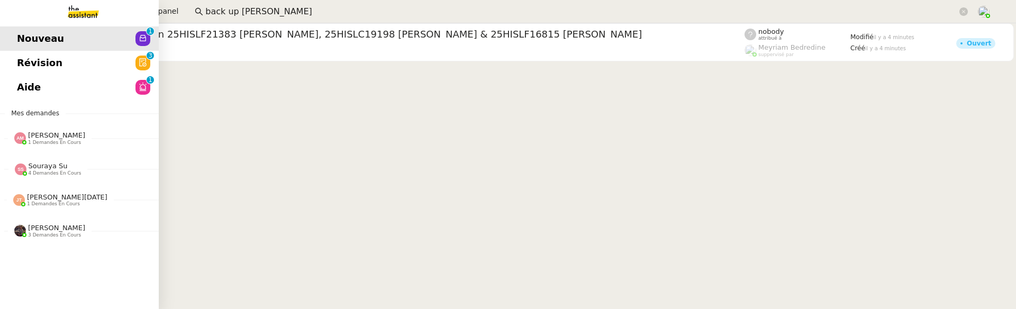
click at [86, 65] on link "Révision 0 1 2 3 4 5 6 7 8 9" at bounding box center [79, 63] width 159 height 24
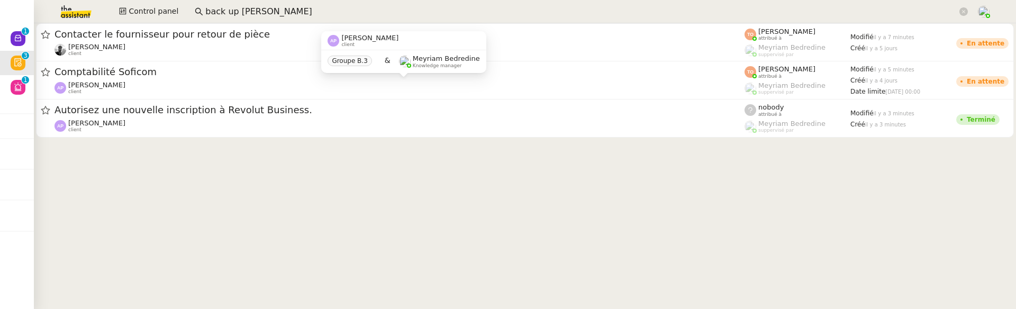
click at [184, 139] on div at bounding box center [525, 83] width 982 height 121
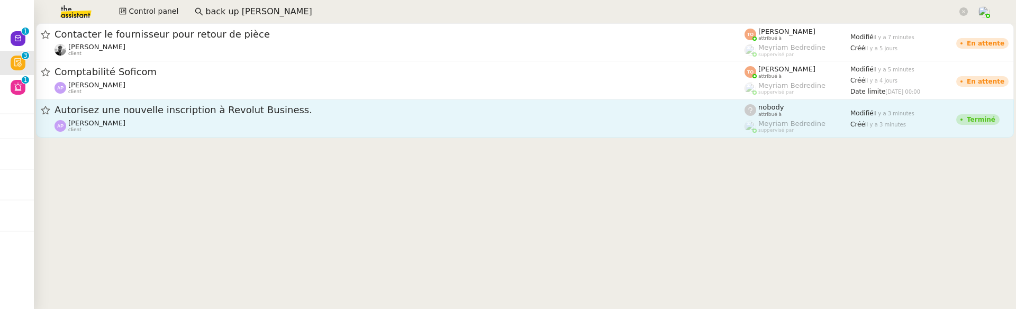
click at [205, 116] on div "Autorisez une nouvelle inscription à Revolut Business." at bounding box center [400, 110] width 690 height 13
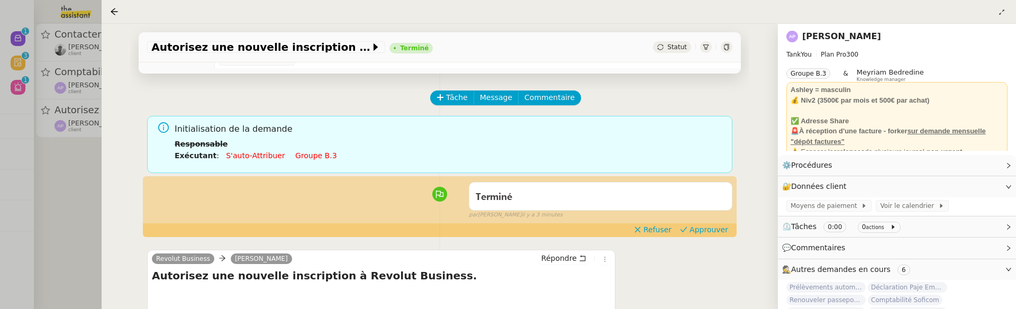
scroll to position [29, 0]
click at [704, 226] on span "Approuver" at bounding box center [709, 229] width 39 height 11
click at [76, 182] on div at bounding box center [508, 154] width 1016 height 309
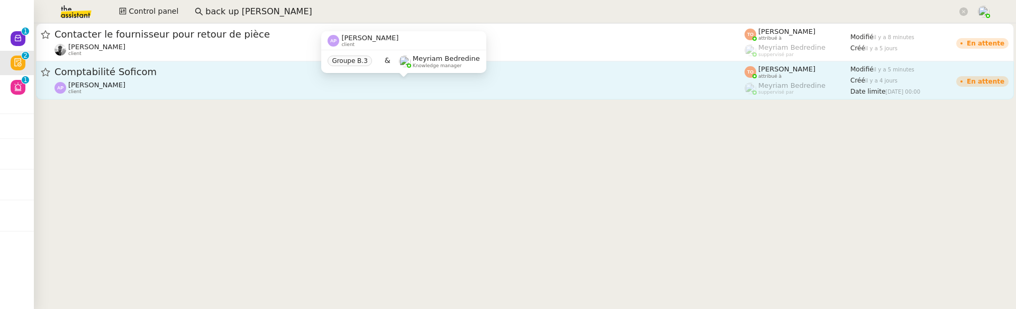
click at [144, 89] on div "Ashley Poniatowski client" at bounding box center [400, 88] width 690 height 14
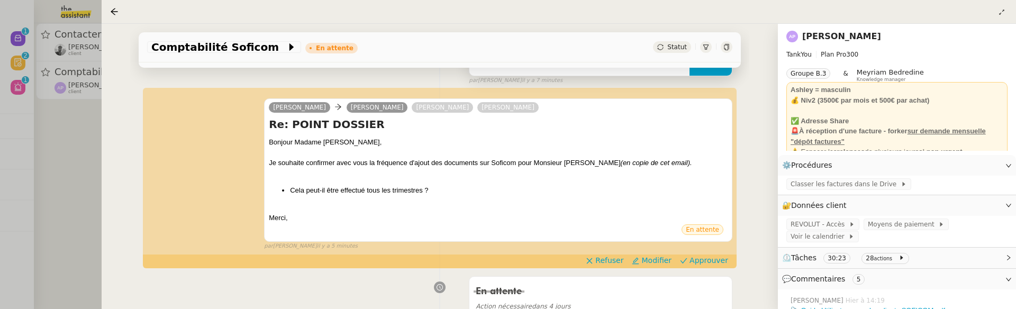
scroll to position [196, 0]
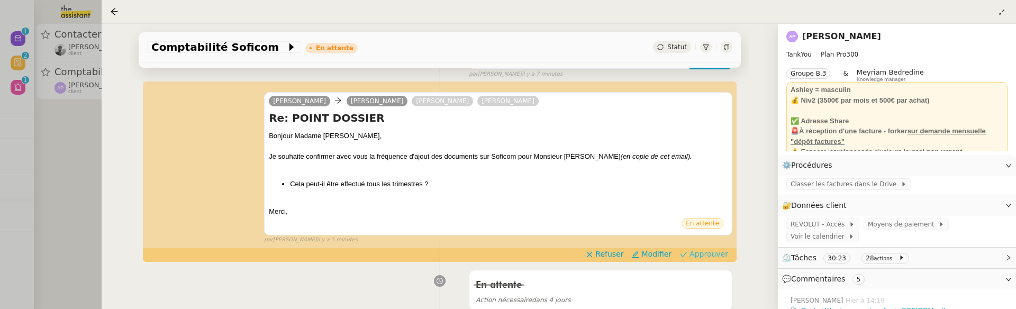
click at [701, 255] on span "Approuver" at bounding box center [709, 254] width 39 height 11
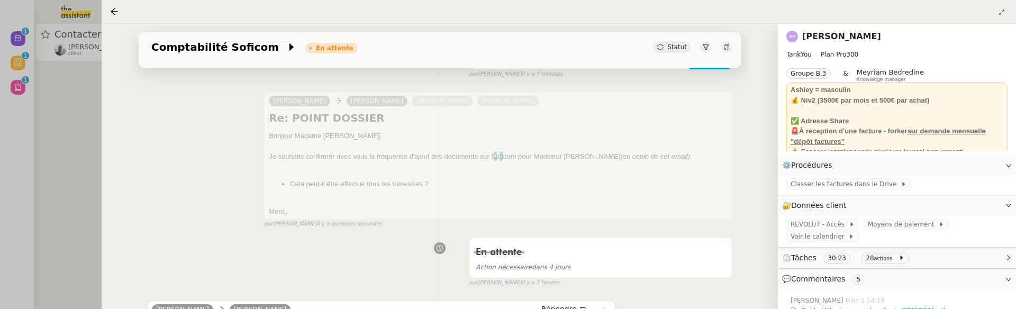
click at [65, 130] on div at bounding box center [508, 154] width 1016 height 309
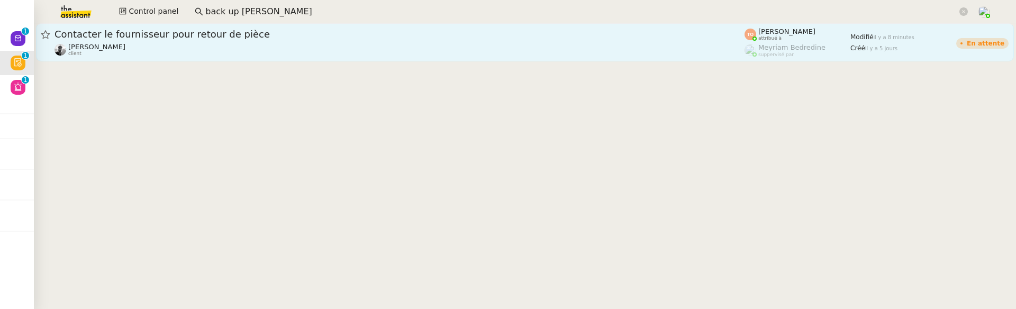
click at [151, 55] on div "Victor Peyre client" at bounding box center [400, 50] width 690 height 14
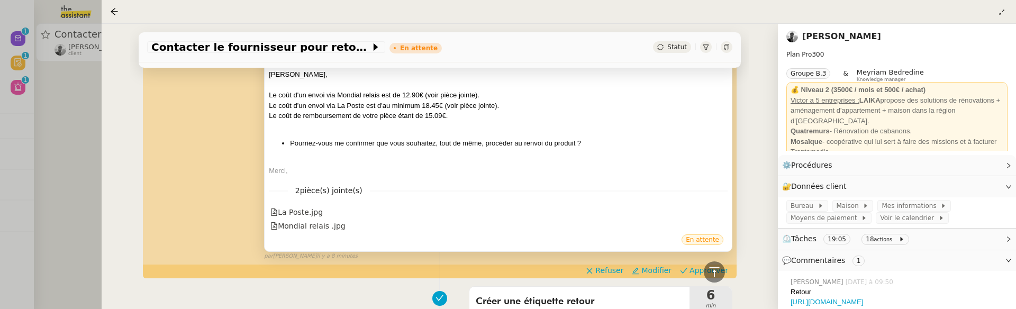
scroll to position [273, 0]
click at [694, 264] on span "Approuver" at bounding box center [709, 269] width 39 height 11
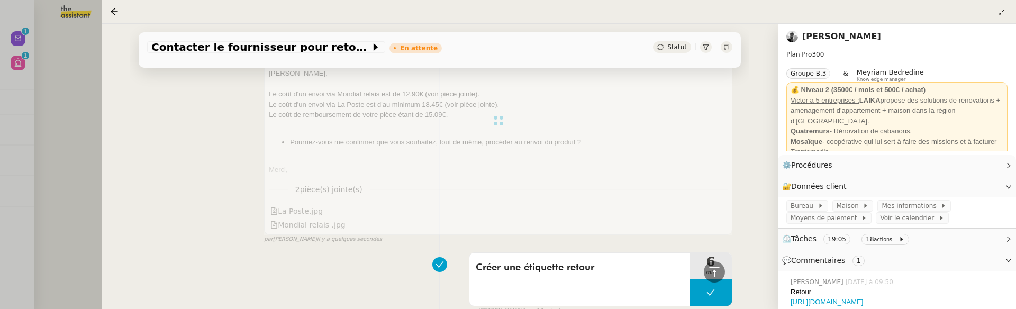
click at [67, 105] on div at bounding box center [508, 154] width 1016 height 309
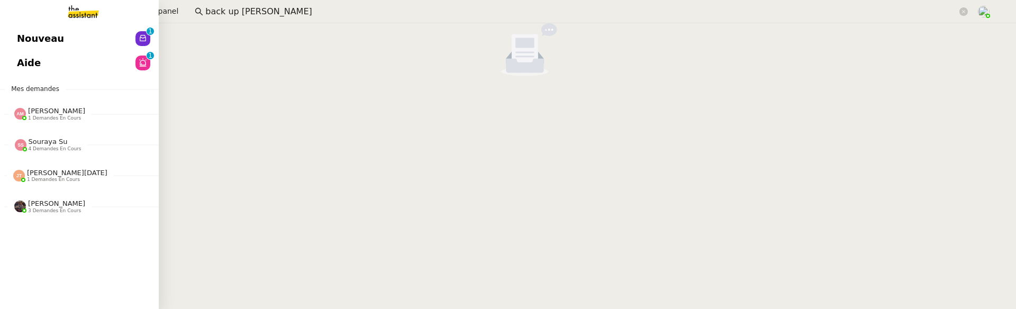
click at [21, 35] on span "Nouveau" at bounding box center [40, 39] width 47 height 16
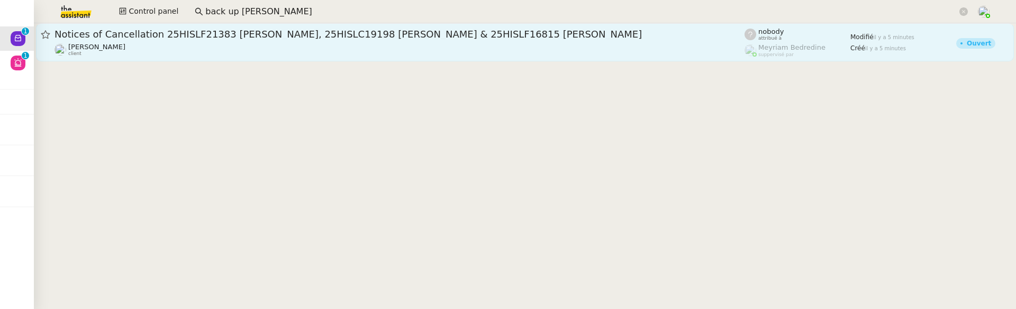
click at [204, 27] on link "Notices of Cancellation 25HISLF21383 Radhika Nayar, 25HISLC19198 Pino Petricone…" at bounding box center [525, 42] width 978 height 38
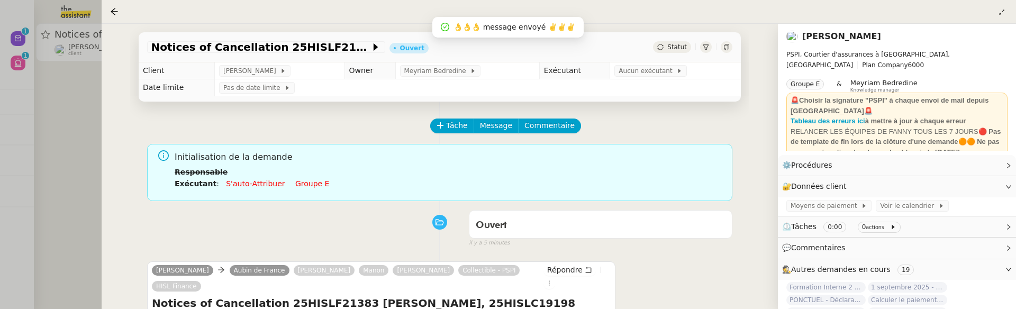
click at [651, 65] on td "Aucun exécutant" at bounding box center [675, 70] width 131 height 17
click at [655, 70] on span "Aucun exécutant" at bounding box center [648, 71] width 58 height 11
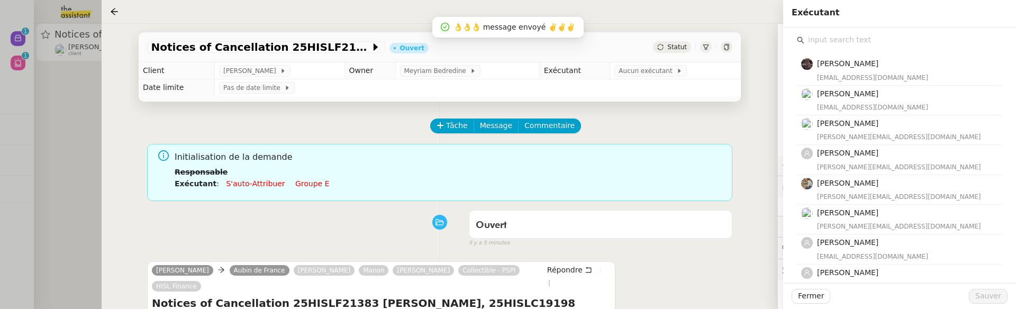
click at [863, 45] on input "text" at bounding box center [903, 40] width 198 height 14
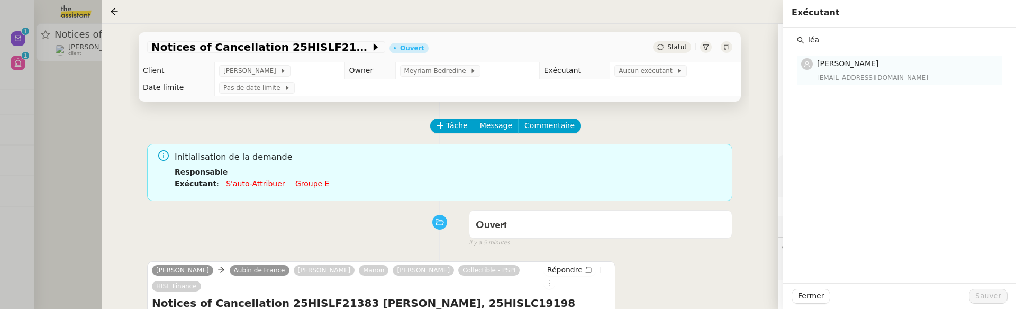
type input "léa"
click at [880, 68] on h4 "[PERSON_NAME]" at bounding box center [906, 64] width 179 height 12
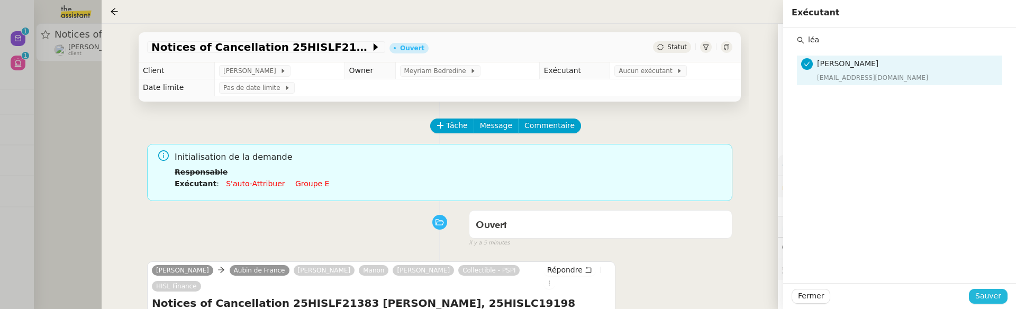
click at [986, 292] on span "Sauver" at bounding box center [988, 296] width 26 height 12
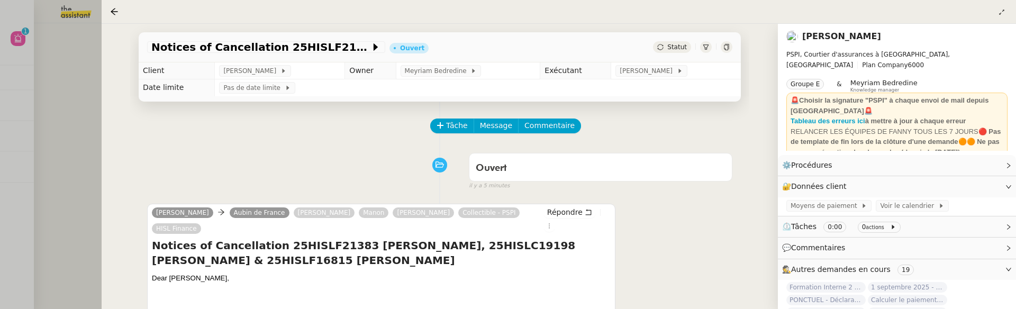
click at [73, 84] on div at bounding box center [508, 154] width 1016 height 309
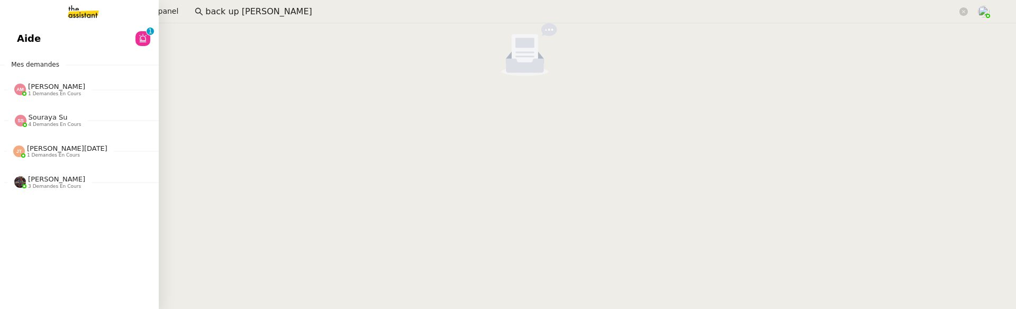
click at [21, 49] on link "Aide 0 1 2 3 4 5 6 7 8 9" at bounding box center [79, 38] width 159 height 24
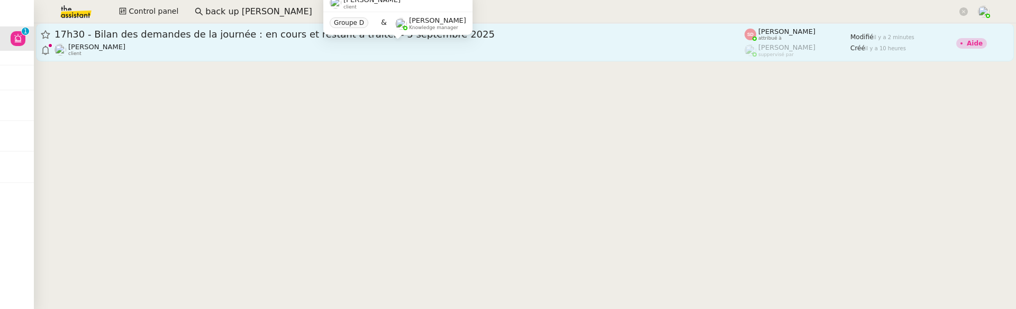
click at [248, 51] on div "Louis Frei client" at bounding box center [400, 50] width 690 height 14
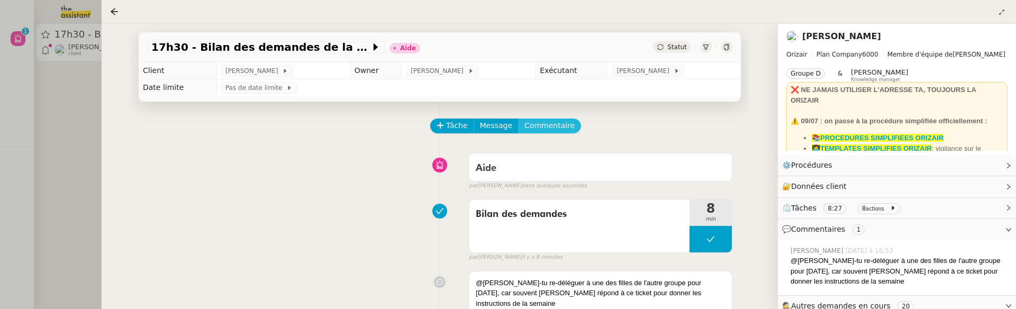
click at [552, 128] on span "Commentaire" at bounding box center [549, 126] width 50 height 12
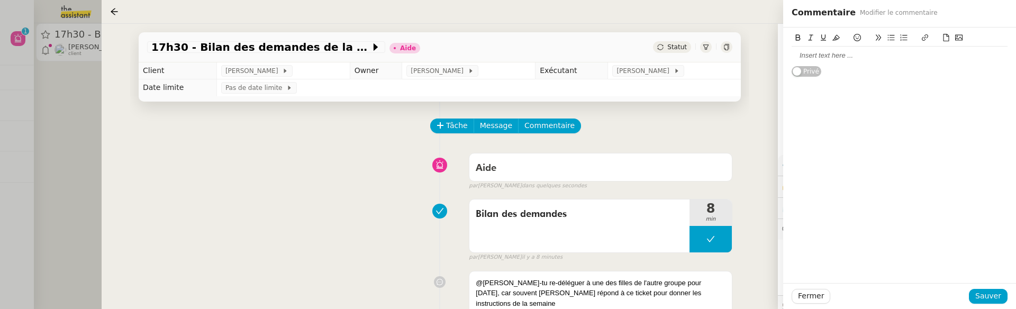
click at [855, 59] on div at bounding box center [900, 56] width 216 height 10
click at [994, 299] on span "Sauver" at bounding box center [988, 296] width 26 height 12
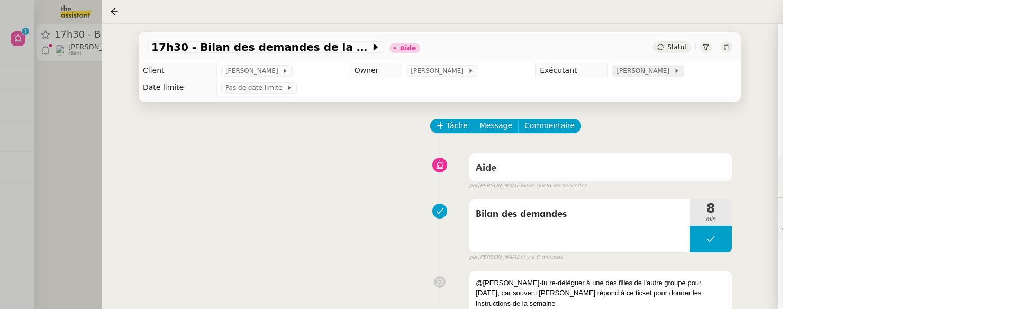
click at [647, 68] on span "[PERSON_NAME]" at bounding box center [645, 71] width 57 height 11
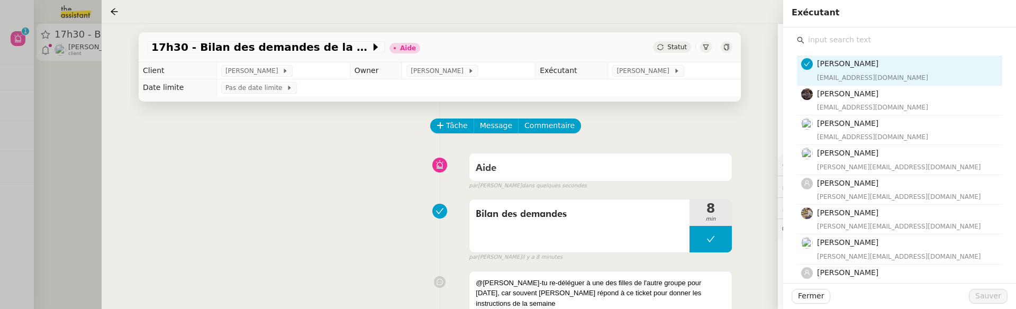
click at [811, 41] on input "text" at bounding box center [903, 40] width 198 height 14
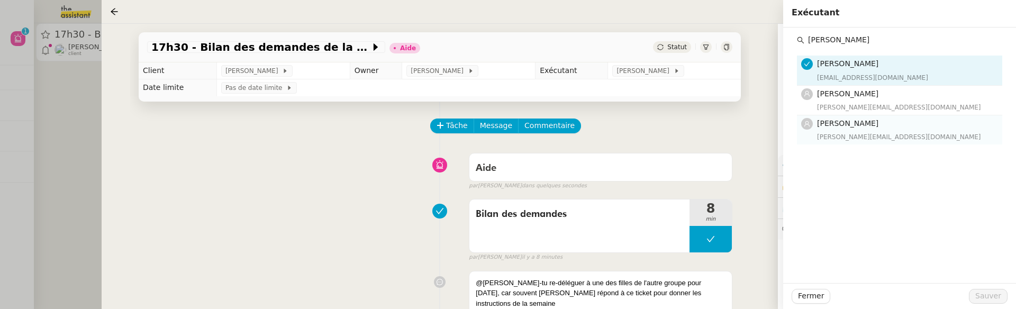
type input "Anna"
click at [865, 138] on div "anna@theassistant.team" at bounding box center [906, 137] width 179 height 11
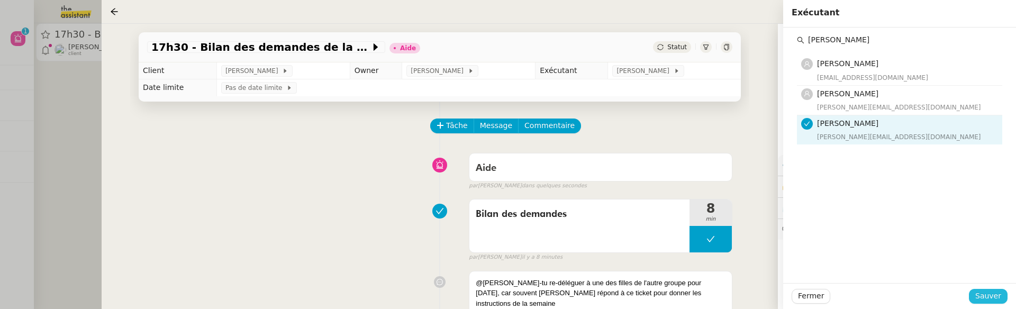
click at [981, 292] on span "Sauver" at bounding box center [988, 296] width 26 height 12
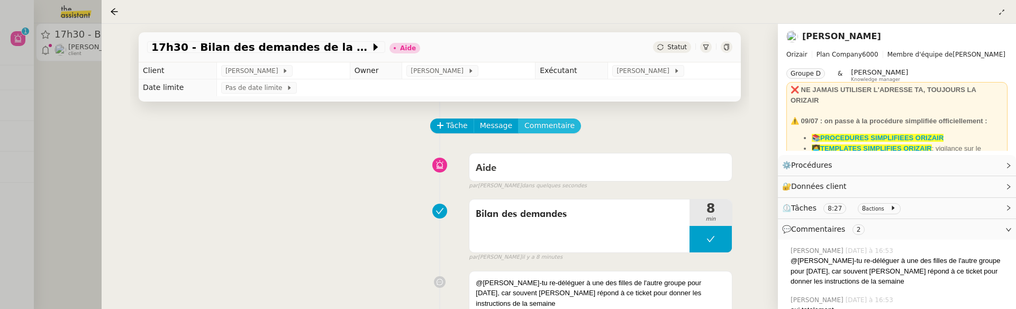
click at [555, 122] on span "Commentaire" at bounding box center [549, 126] width 50 height 12
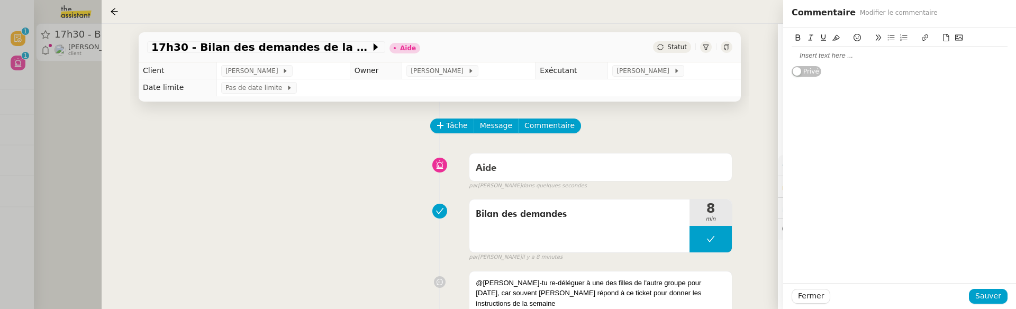
click at [846, 58] on div at bounding box center [900, 56] width 216 height 10
click at [993, 298] on span "Sauver" at bounding box center [988, 296] width 26 height 12
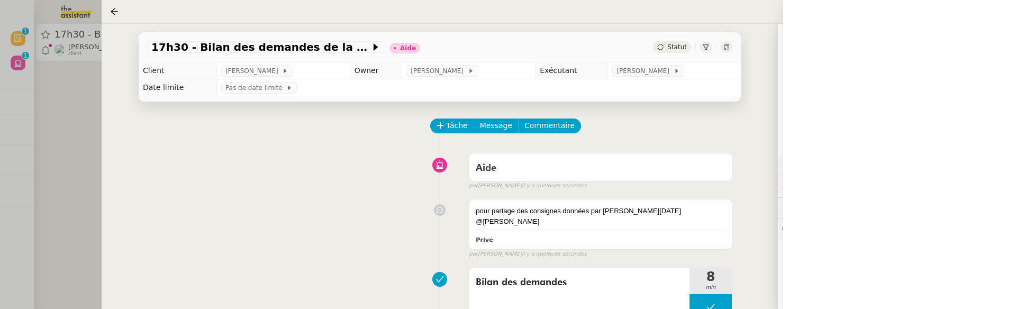
click at [685, 49] on span "Statut" at bounding box center [677, 46] width 20 height 7
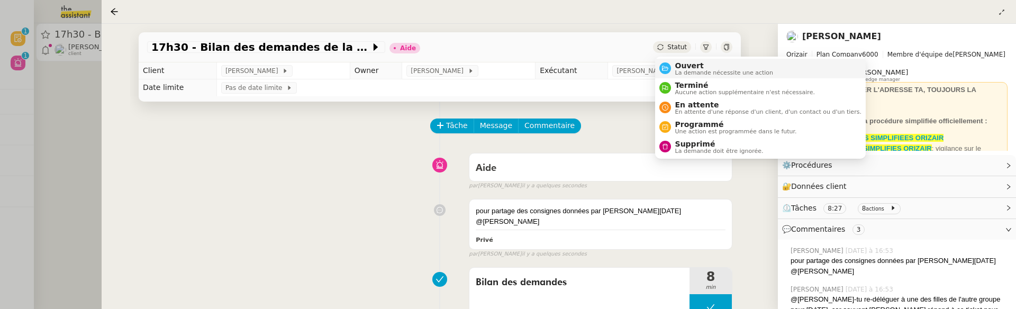
click at [692, 65] on span "Ouvert" at bounding box center [724, 65] width 98 height 8
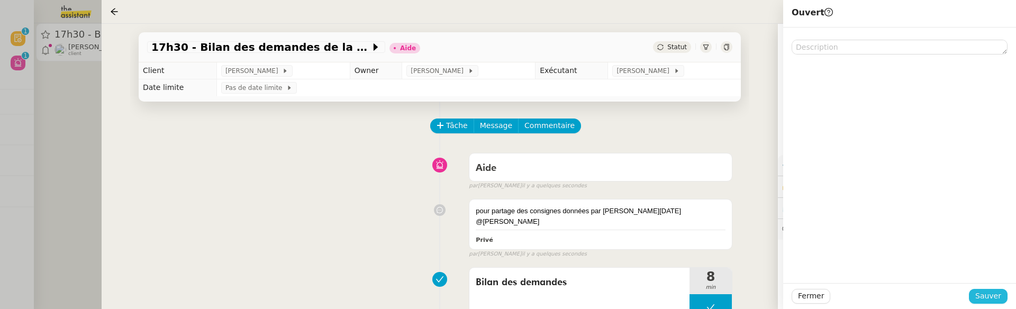
click at [983, 291] on span "Sauver" at bounding box center [988, 296] width 26 height 12
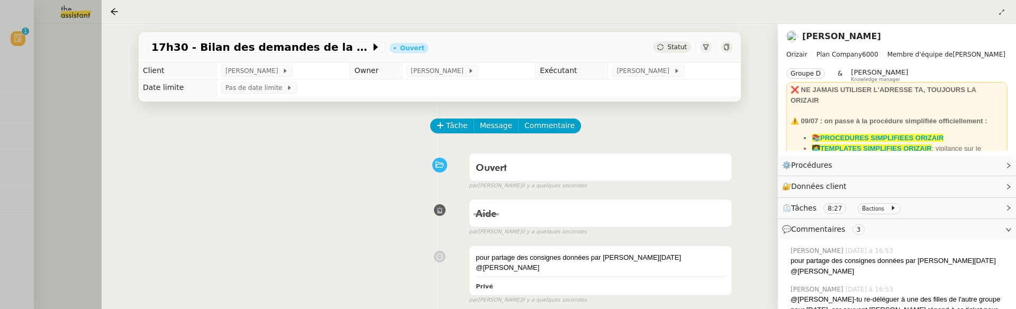
click at [92, 131] on div at bounding box center [508, 154] width 1016 height 309
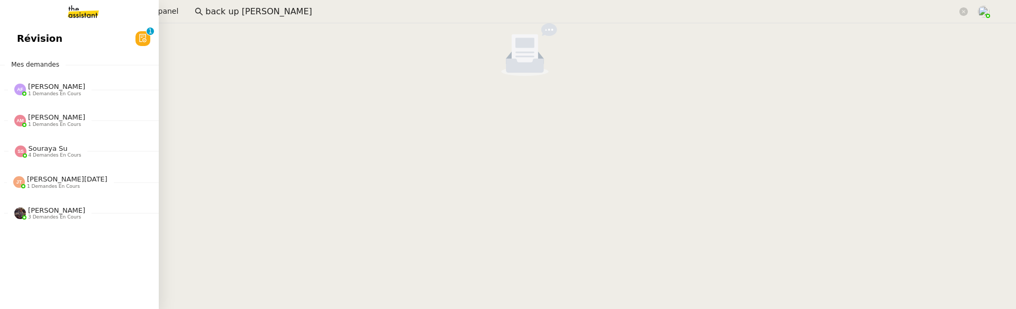
click at [13, 23] on link at bounding box center [79, 11] width 159 height 23
click at [35, 40] on span "Révision" at bounding box center [40, 39] width 46 height 16
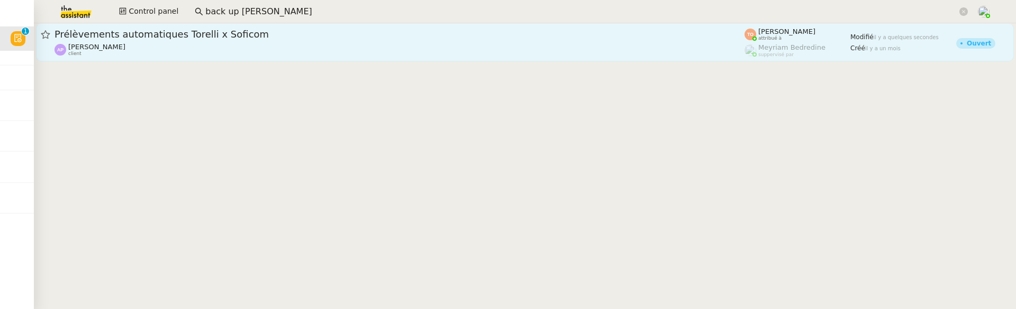
click at [272, 40] on div "Prélèvements automatiques Torelli x Soficom" at bounding box center [400, 34] width 690 height 13
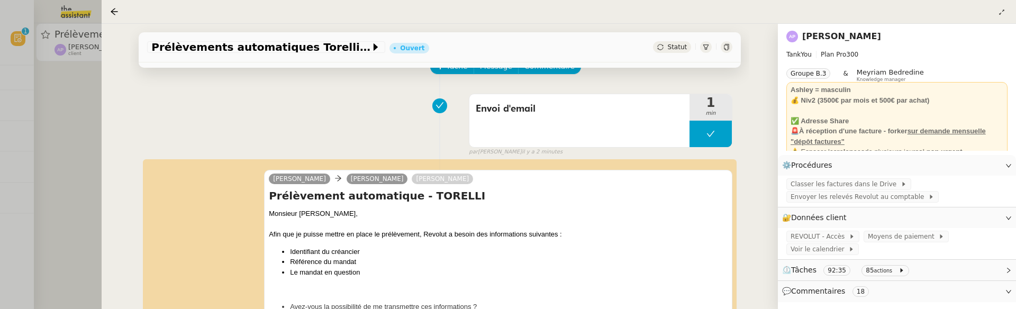
scroll to position [173, 0]
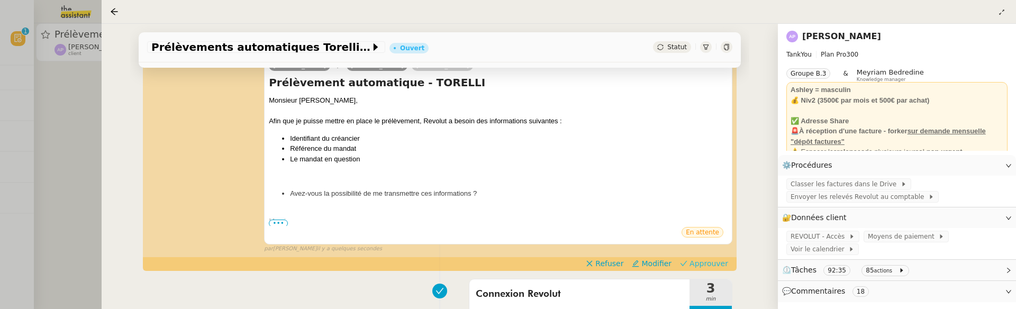
click at [714, 262] on span "Approuver" at bounding box center [709, 263] width 39 height 11
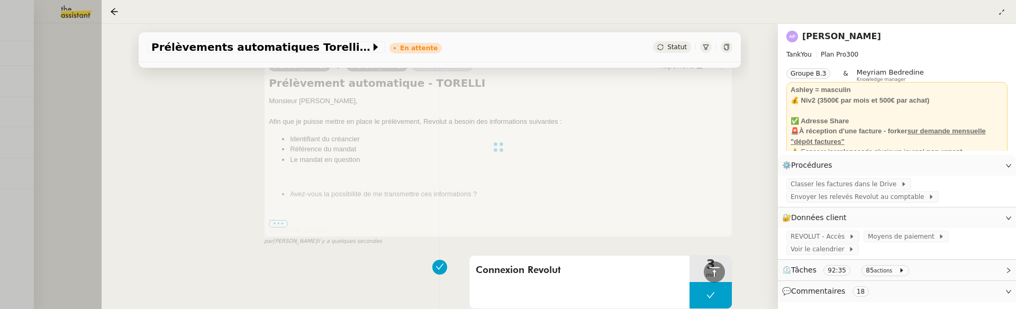
scroll to position [433, 0]
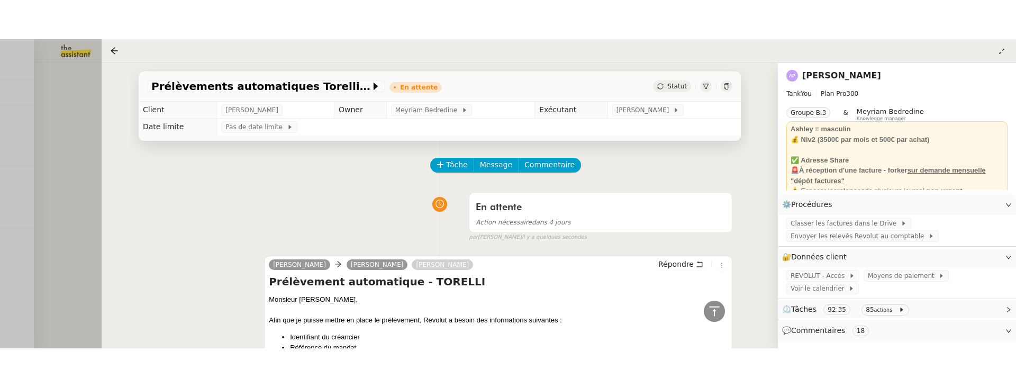
scroll to position [433, 0]
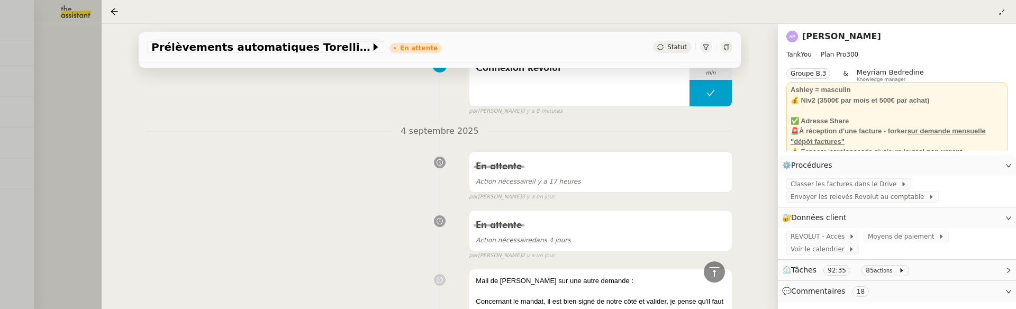
click at [65, 104] on div at bounding box center [508, 154] width 1016 height 309
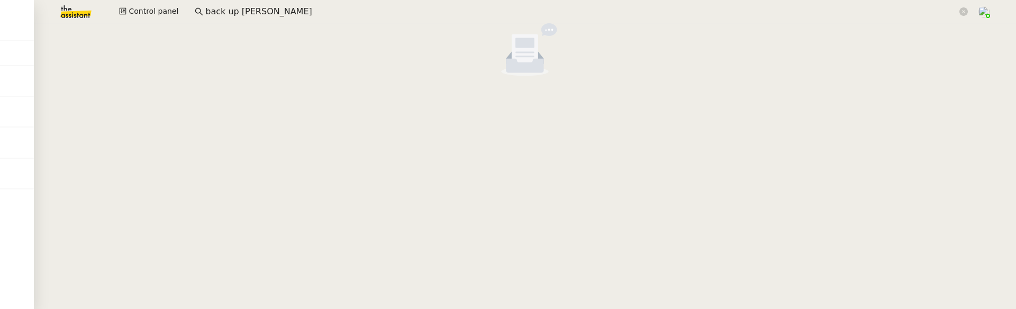
click at [653, 18] on input "back up [PERSON_NAME]" at bounding box center [581, 12] width 752 height 14
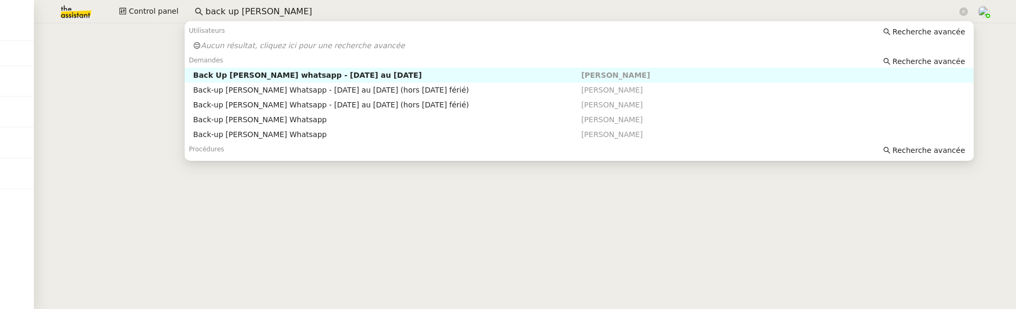
click at [653, 18] on input "back up [PERSON_NAME]" at bounding box center [581, 12] width 752 height 14
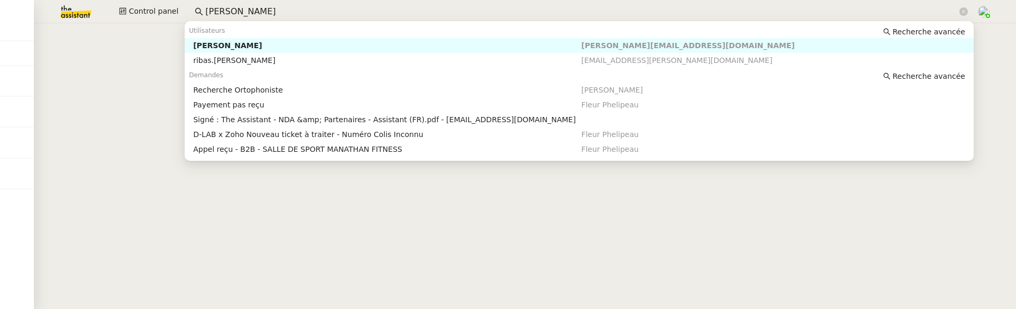
click at [644, 43] on span "[PERSON_NAME][EMAIL_ADDRESS][DOMAIN_NAME]" at bounding box center [688, 45] width 213 height 8
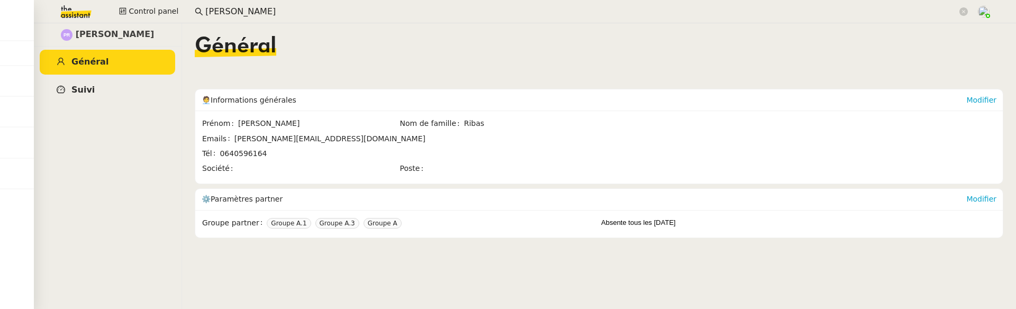
click at [106, 79] on link "Suivi" at bounding box center [107, 90] width 135 height 25
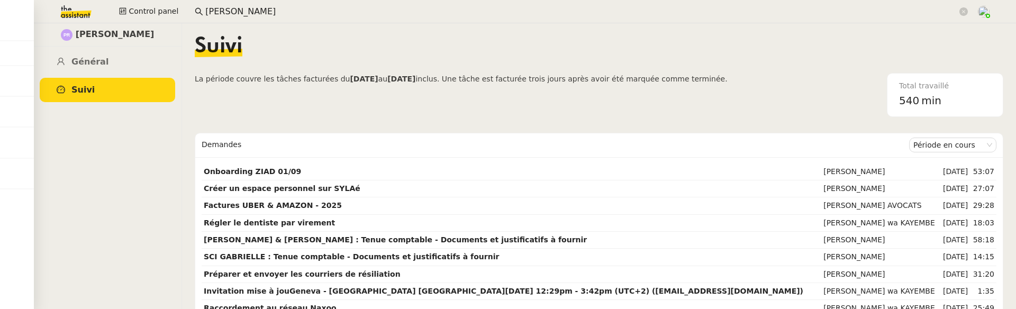
click at [278, 6] on input "[PERSON_NAME]" at bounding box center [581, 12] width 752 height 14
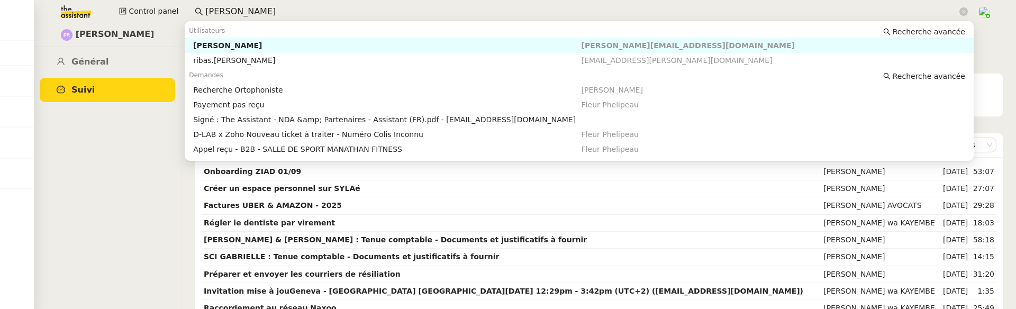
click at [278, 6] on input "[PERSON_NAME]" at bounding box center [581, 12] width 752 height 14
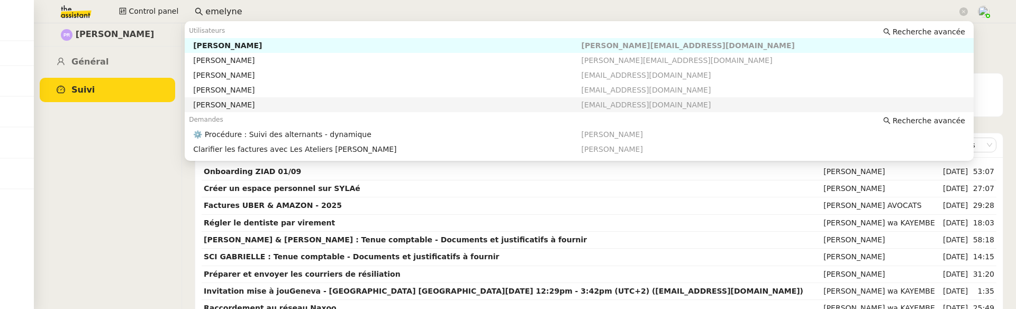
click at [256, 103] on div "[PERSON_NAME]" at bounding box center [387, 105] width 388 height 10
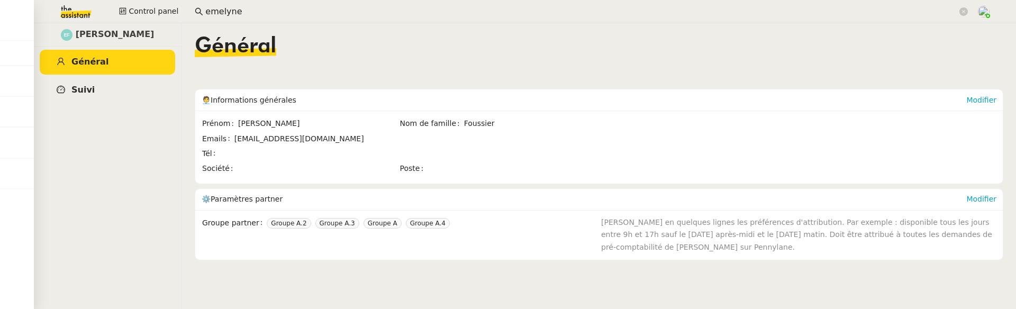
click at [108, 98] on link "Suivi" at bounding box center [107, 90] width 135 height 25
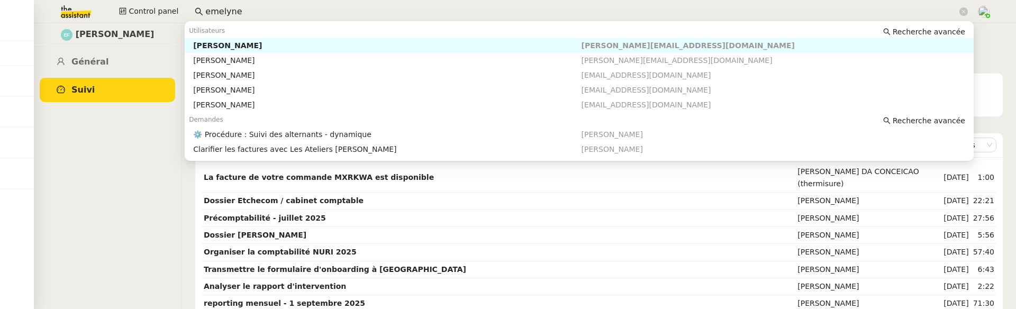
click at [223, 10] on input "emelyne" at bounding box center [581, 12] width 752 height 14
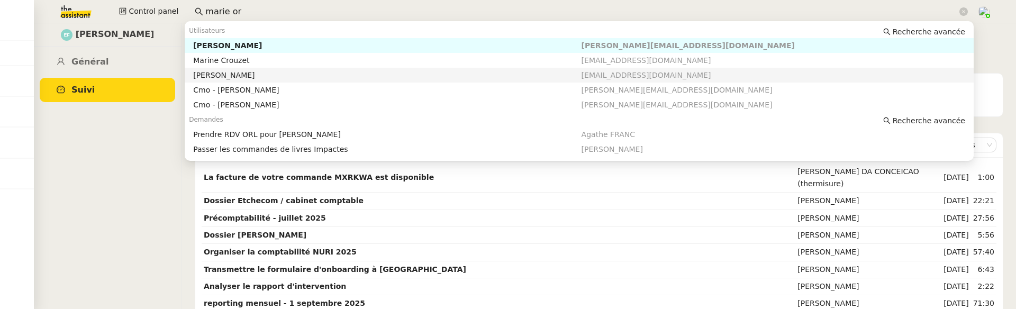
click at [237, 77] on div "[PERSON_NAME]" at bounding box center [387, 75] width 388 height 10
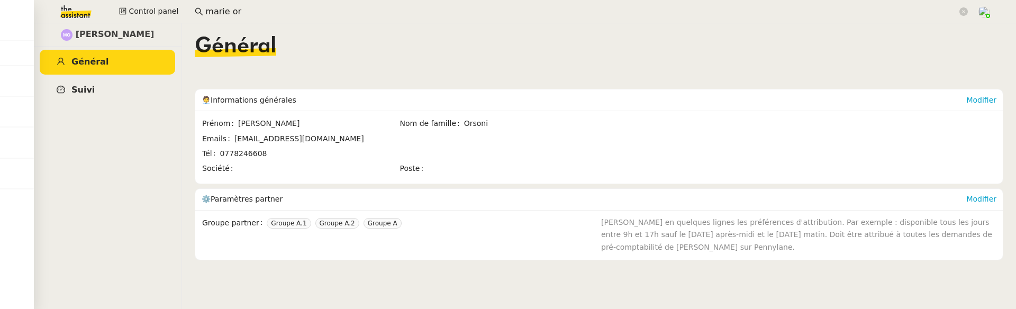
click at [99, 90] on link "Suivi" at bounding box center [107, 90] width 135 height 25
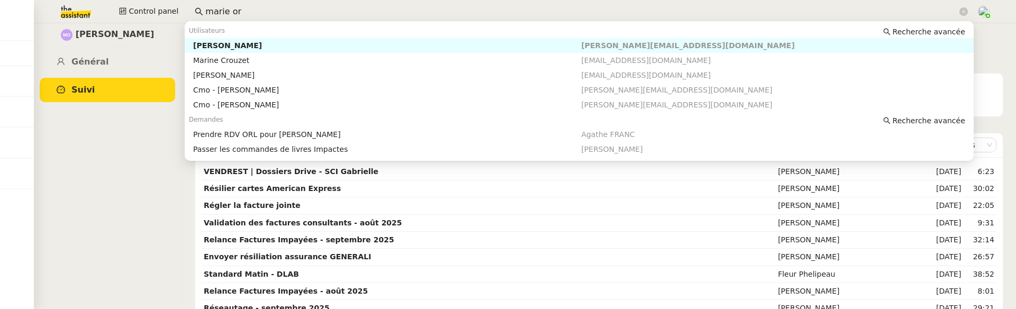
click at [314, 5] on input "marie or" at bounding box center [581, 12] width 752 height 14
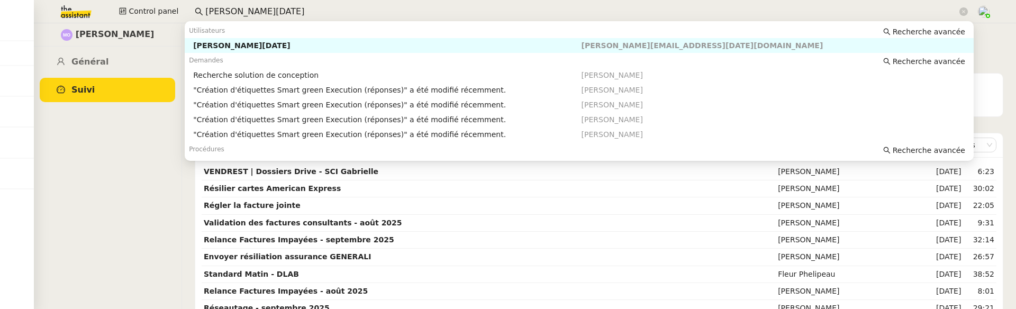
click at [307, 47] on div "[PERSON_NAME][DATE]" at bounding box center [387, 46] width 388 height 10
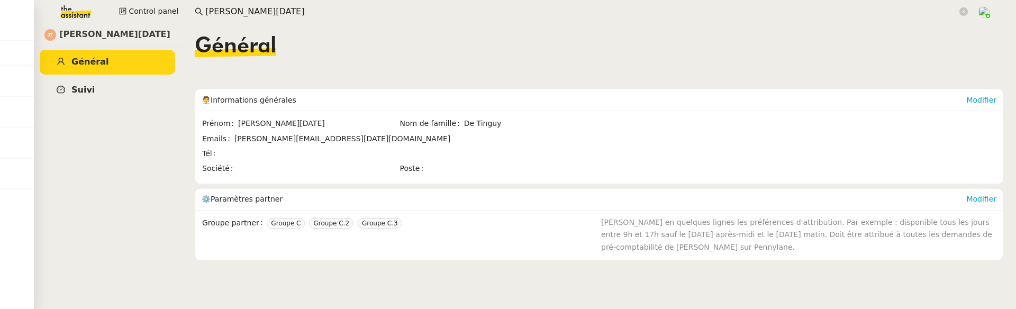
click at [129, 79] on link "Suivi" at bounding box center [107, 90] width 135 height 25
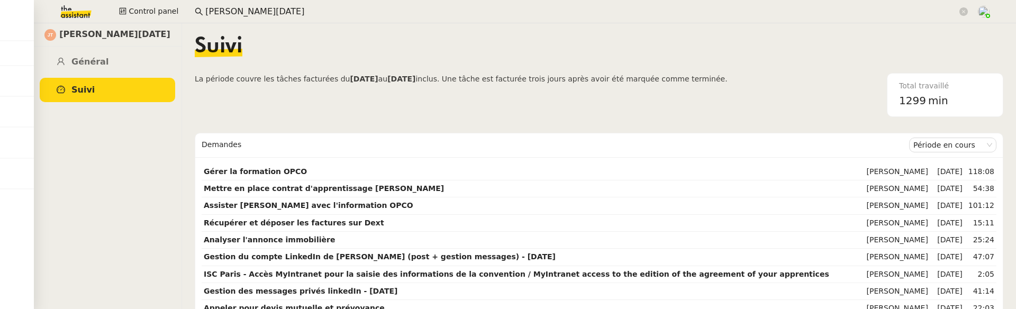
click at [293, 6] on input "[PERSON_NAME][DATE]" at bounding box center [581, 12] width 752 height 14
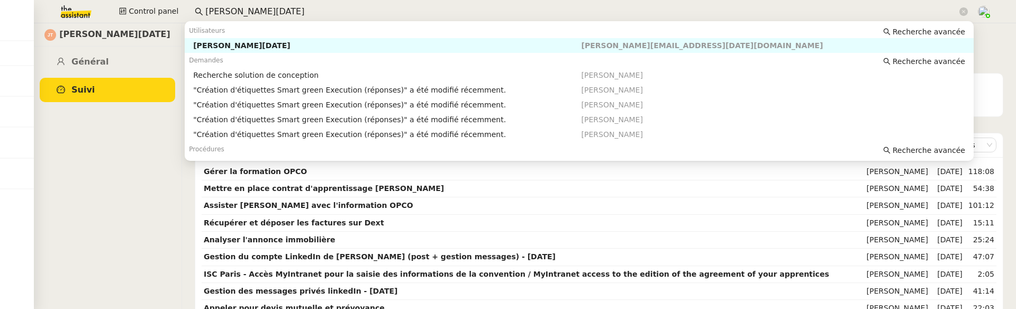
click at [293, 6] on input "[PERSON_NAME][DATE]" at bounding box center [581, 12] width 752 height 14
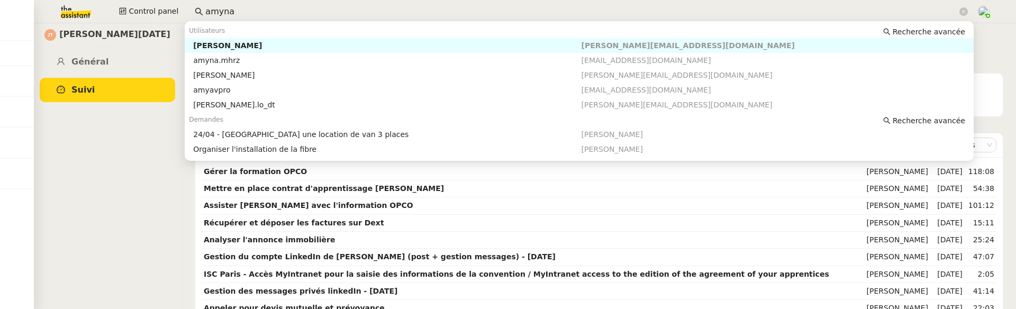
click at [313, 42] on div "[PERSON_NAME]" at bounding box center [387, 46] width 388 height 10
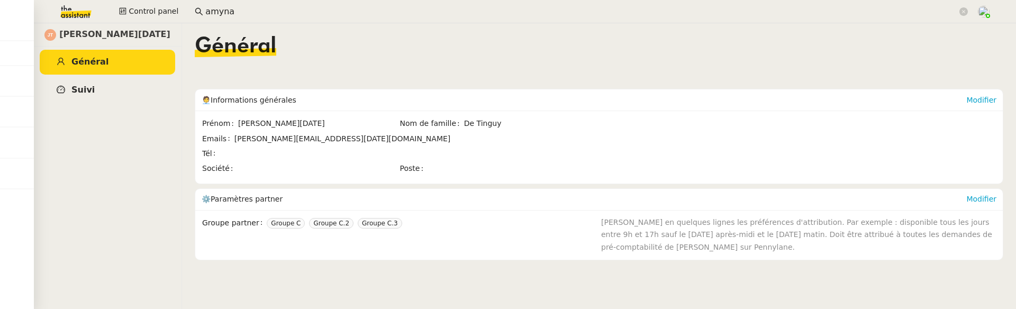
click at [94, 88] on link "Suivi" at bounding box center [107, 90] width 135 height 25
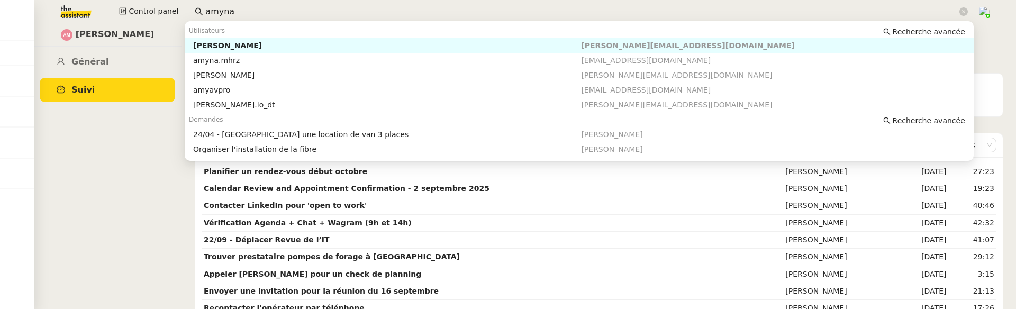
click at [219, 14] on input "amyna" at bounding box center [581, 12] width 752 height 14
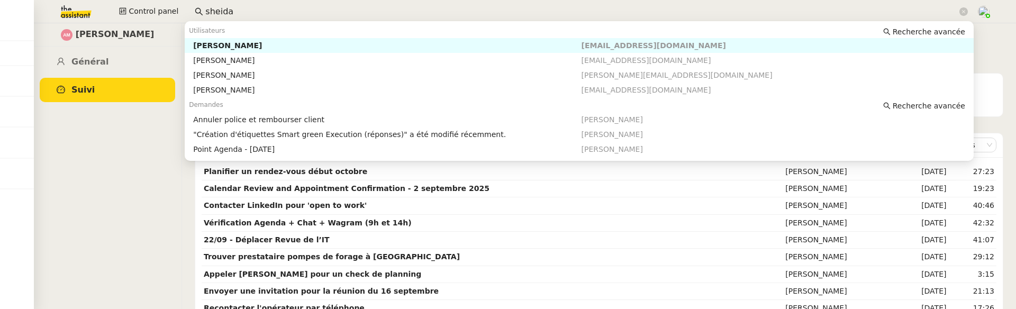
click at [234, 47] on div "[PERSON_NAME]" at bounding box center [387, 46] width 388 height 10
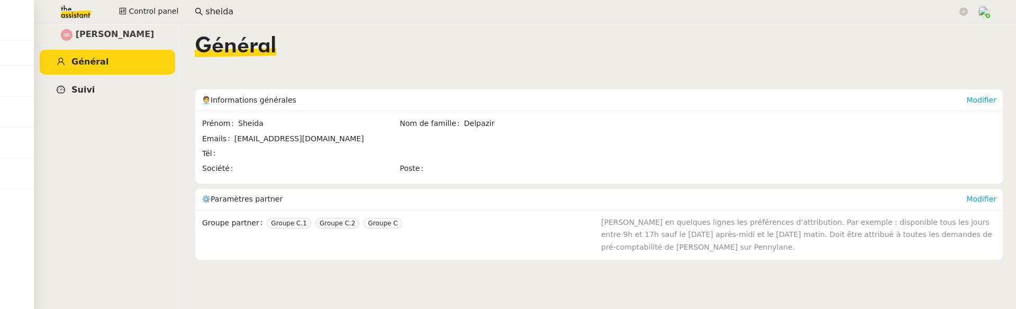
click at [102, 92] on link "Suivi" at bounding box center [107, 90] width 135 height 25
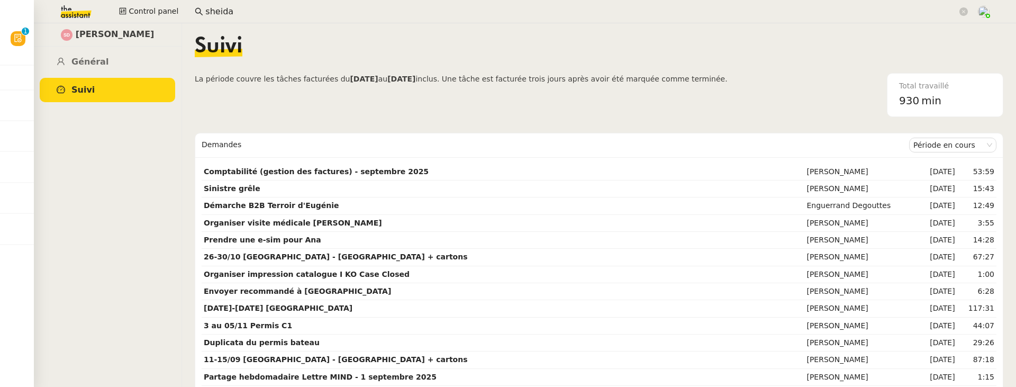
click at [266, 7] on input "sheida" at bounding box center [581, 12] width 752 height 14
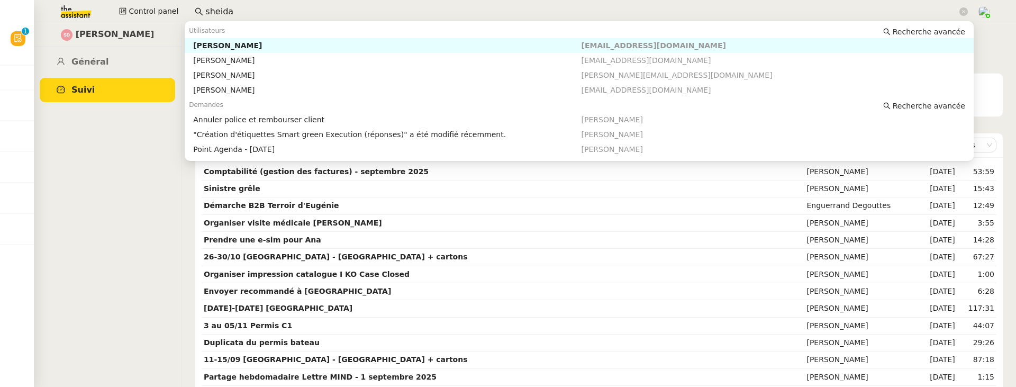
click at [266, 7] on input "sheida" at bounding box center [581, 12] width 752 height 14
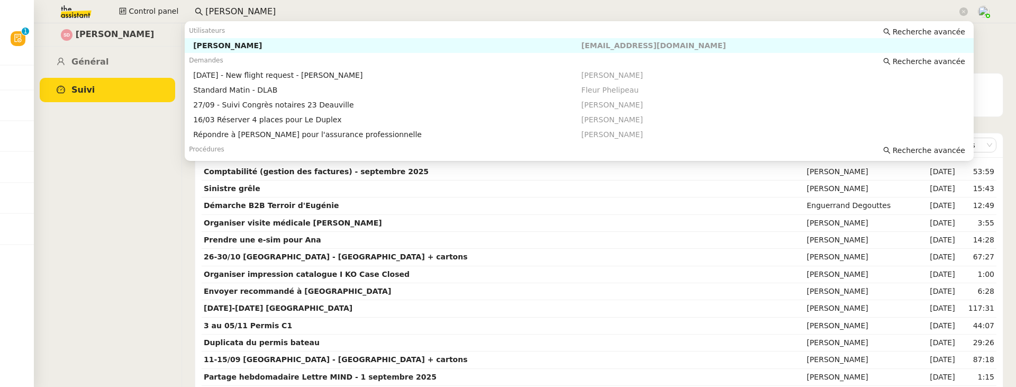
click at [276, 47] on div "[PERSON_NAME]" at bounding box center [387, 46] width 388 height 10
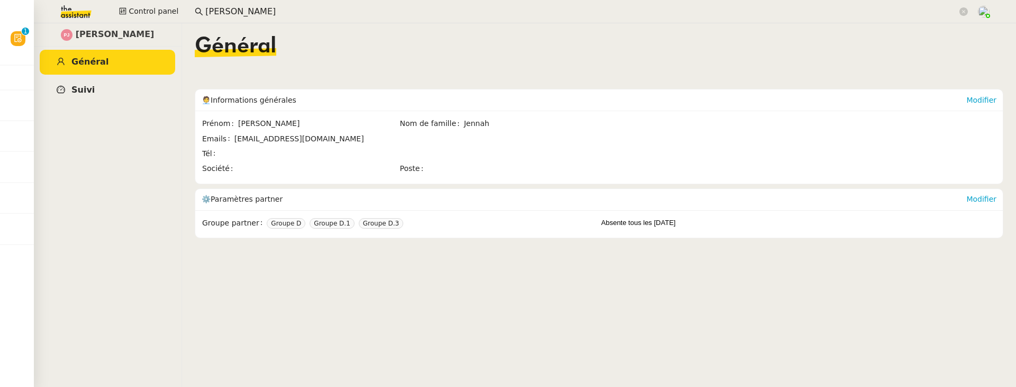
click at [138, 96] on link "Suivi" at bounding box center [107, 90] width 135 height 25
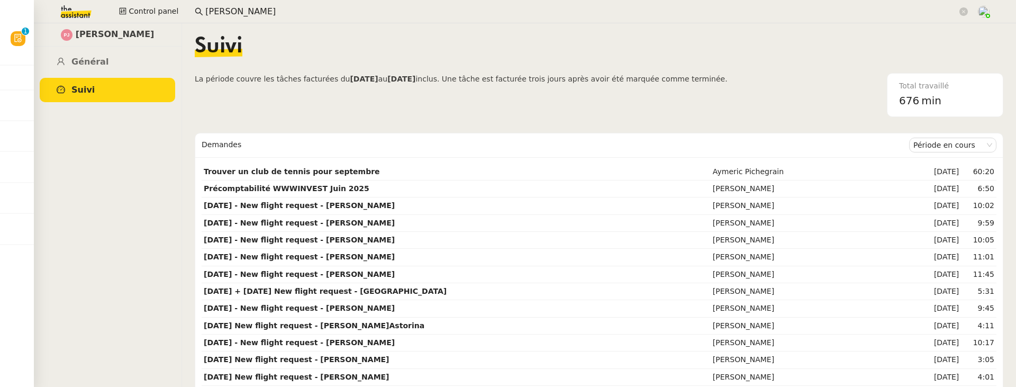
click at [228, 19] on app-search-bar "[PERSON_NAME]" at bounding box center [581, 11] width 785 height 23
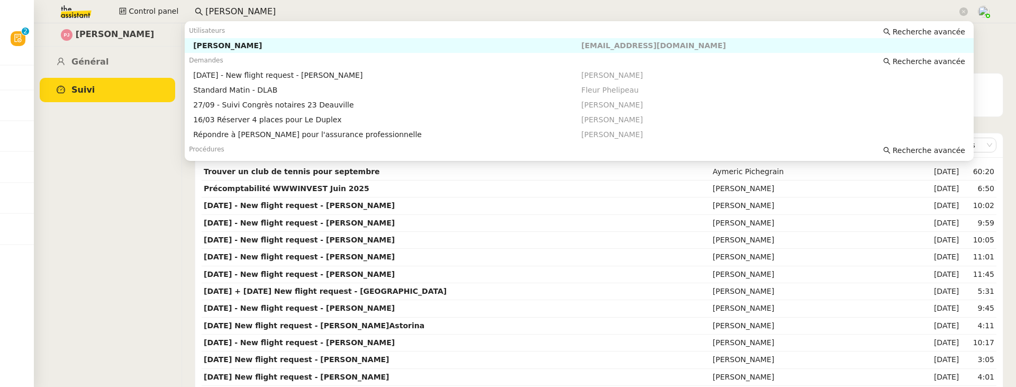
click at [228, 16] on input "[PERSON_NAME]" at bounding box center [581, 12] width 752 height 14
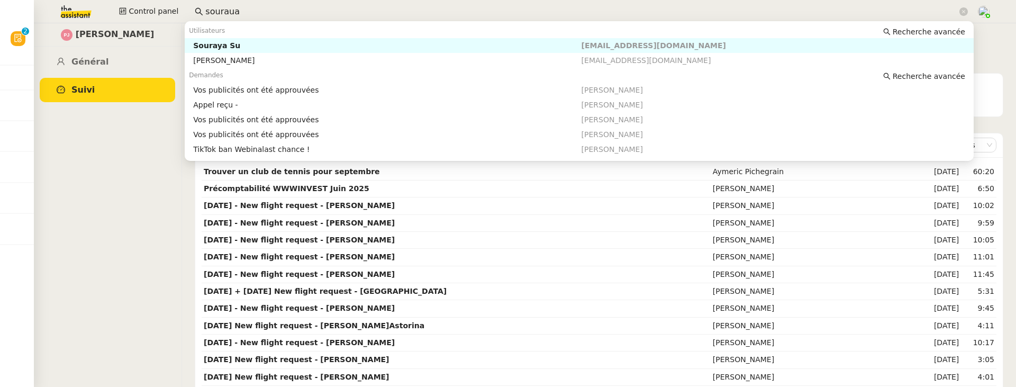
click at [295, 39] on nz-auto-option "Souraya Su [EMAIL_ADDRESS][DOMAIN_NAME]" at bounding box center [579, 45] width 789 height 15
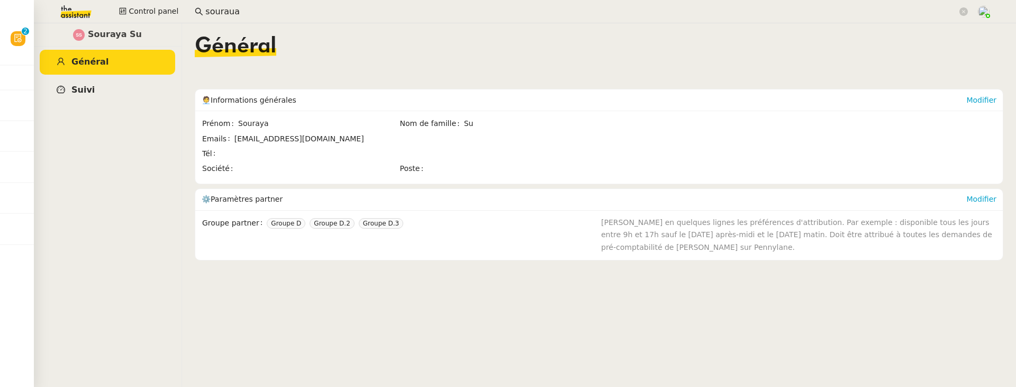
click at [93, 85] on link "Suivi" at bounding box center [107, 90] width 135 height 25
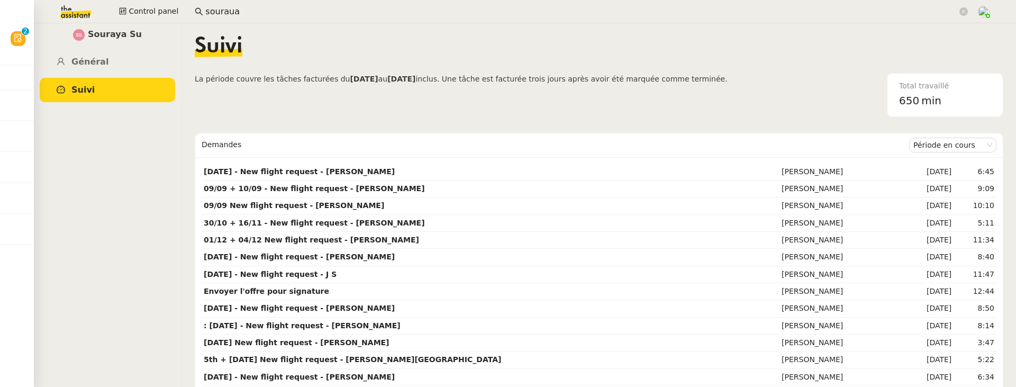
click at [397, 19] on nz-input-group "souraua" at bounding box center [581, 12] width 785 height 16
click at [388, 12] on input "souraua" at bounding box center [581, 12] width 752 height 14
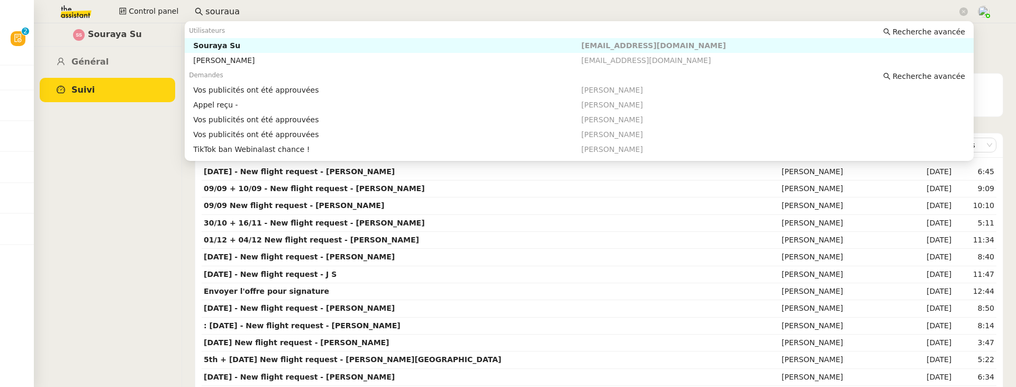
click at [388, 12] on input "souraua" at bounding box center [581, 12] width 752 height 14
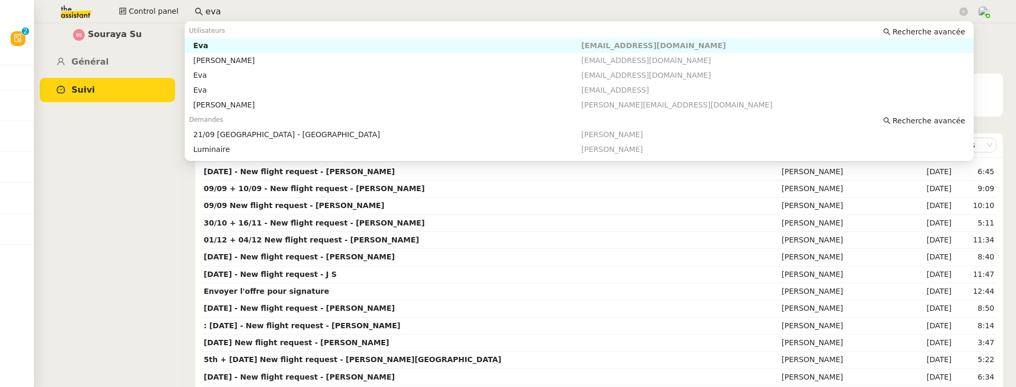
click at [357, 40] on nz-auto-option "Eva [EMAIL_ADDRESS][DOMAIN_NAME]" at bounding box center [579, 45] width 789 height 15
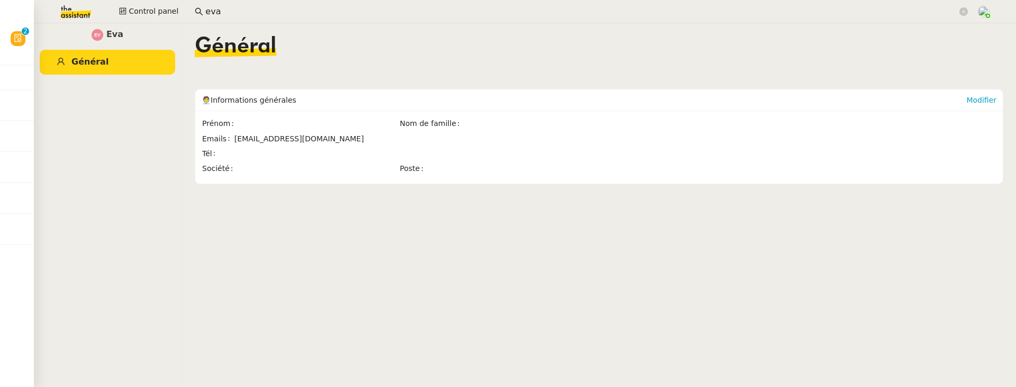
click at [108, 80] on div "[PERSON_NAME] Général" at bounding box center [107, 205] width 148 height 364
click at [227, 14] on input "eva" at bounding box center [581, 12] width 752 height 14
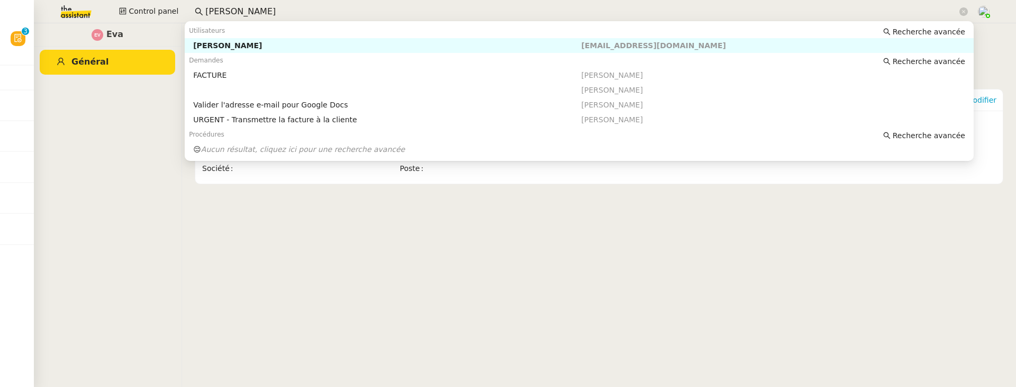
click at [282, 44] on div "[PERSON_NAME]" at bounding box center [387, 46] width 388 height 10
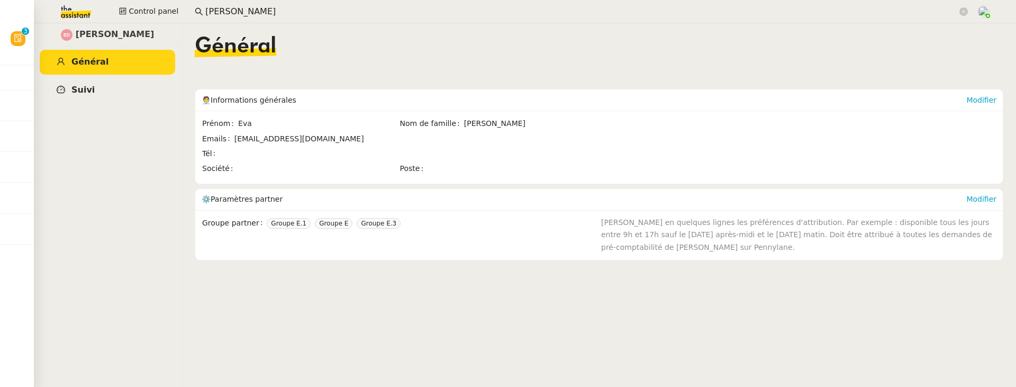
click at [135, 78] on link "Suivi" at bounding box center [107, 90] width 135 height 25
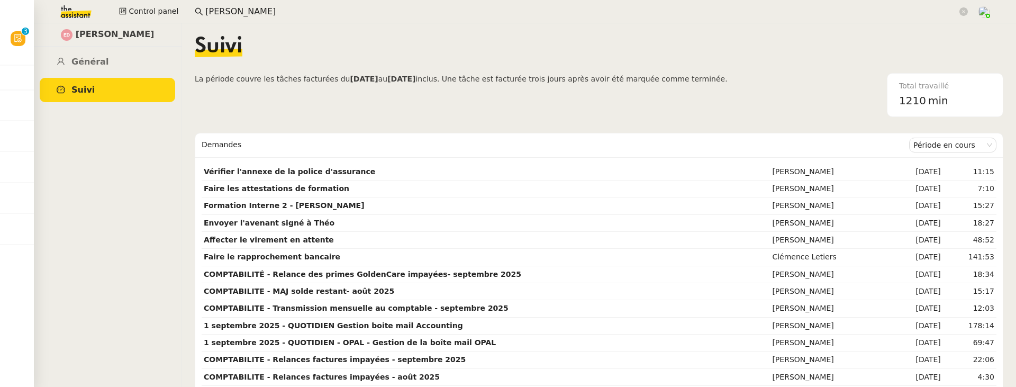
click at [275, 6] on input "[PERSON_NAME]" at bounding box center [581, 12] width 752 height 14
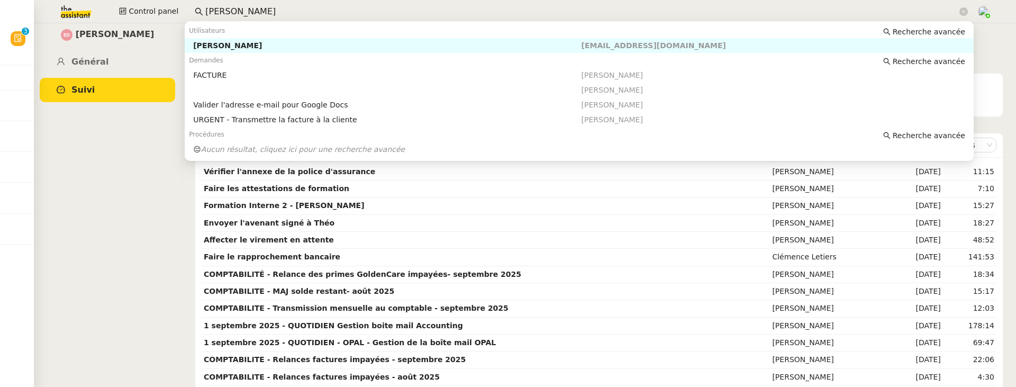
click at [275, 6] on input "[PERSON_NAME]" at bounding box center [581, 12] width 752 height 14
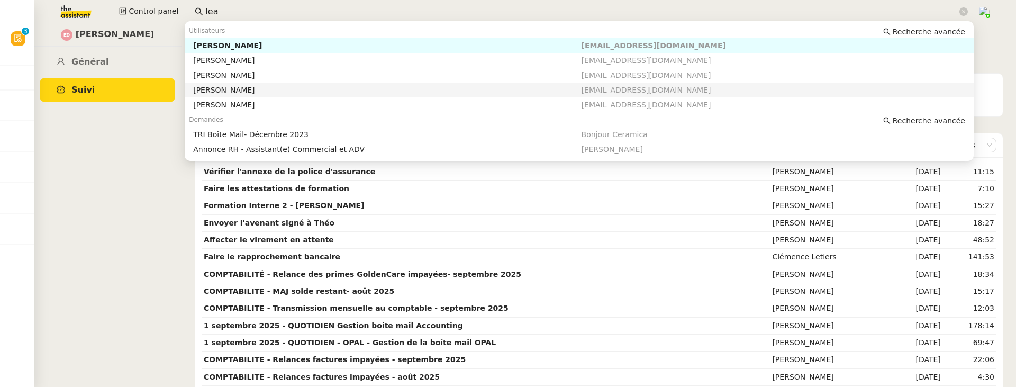
click at [261, 93] on div "[PERSON_NAME]" at bounding box center [387, 90] width 388 height 10
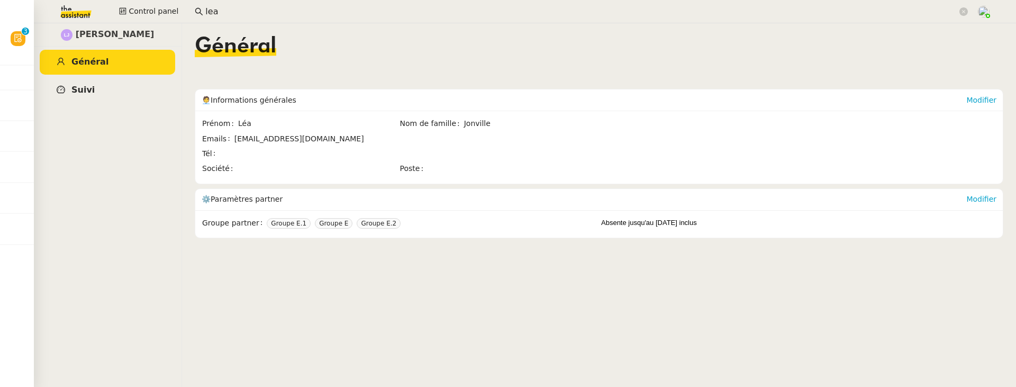
click at [110, 98] on link "Suivi" at bounding box center [107, 90] width 135 height 25
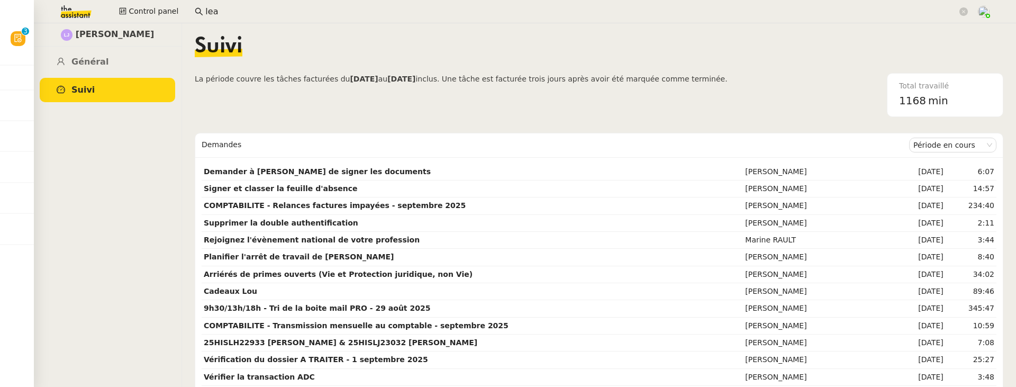
click at [217, 15] on input "lea" at bounding box center [581, 12] width 752 height 14
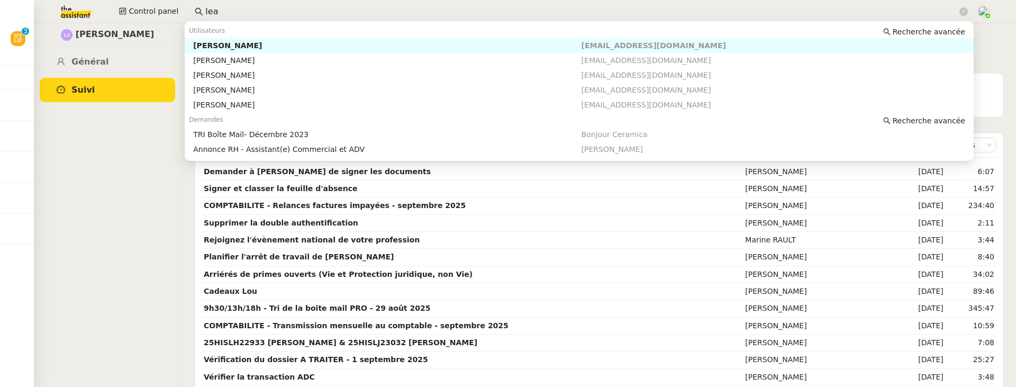
click at [217, 15] on input "lea" at bounding box center [581, 12] width 752 height 14
click at [222, 41] on div "[PERSON_NAME]" at bounding box center [387, 46] width 388 height 10
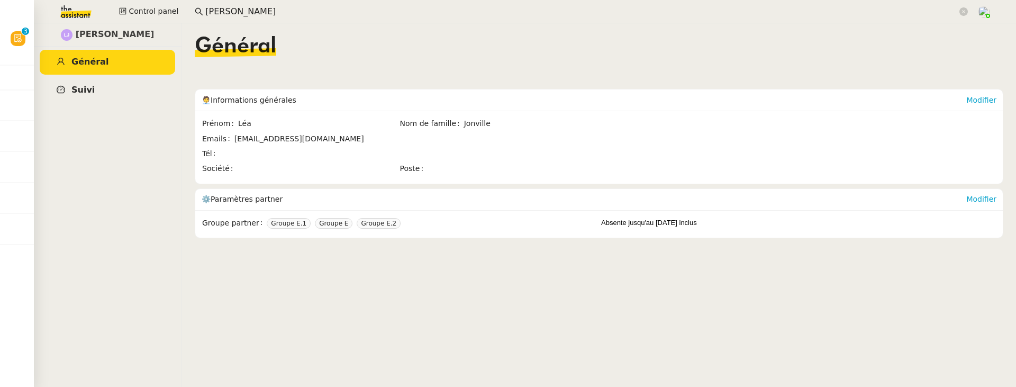
click at [128, 82] on link "Suivi" at bounding box center [107, 90] width 135 height 25
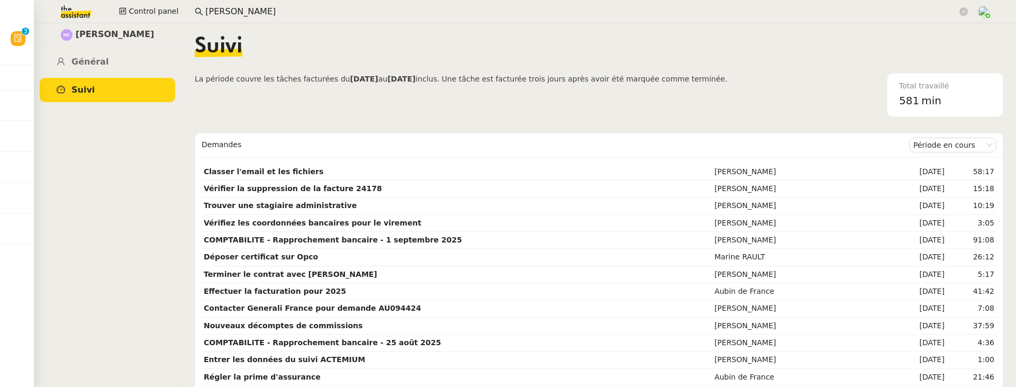
click at [231, 4] on nz-input-group "[PERSON_NAME]" at bounding box center [581, 12] width 785 height 16
click at [231, 13] on input "[PERSON_NAME]" at bounding box center [581, 12] width 752 height 14
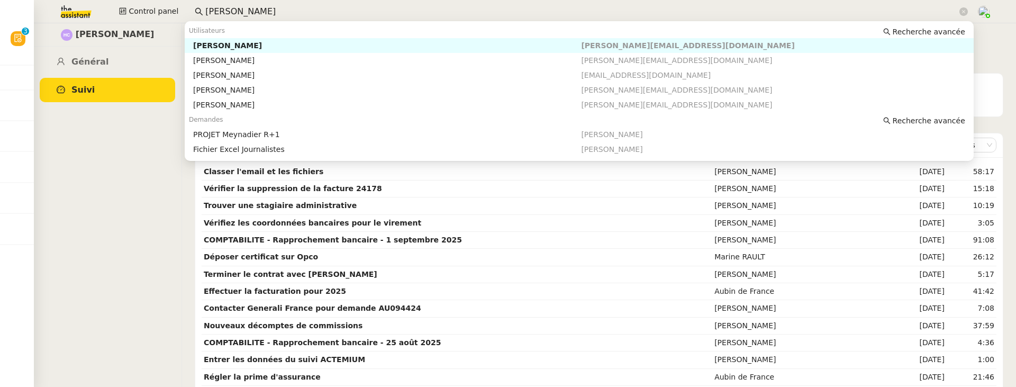
click at [231, 13] on input "[PERSON_NAME]" at bounding box center [581, 12] width 752 height 14
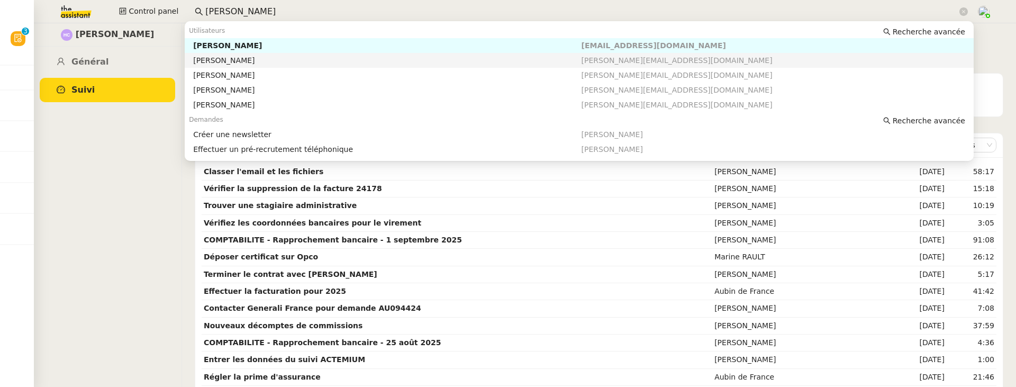
click at [246, 56] on div "[PERSON_NAME]" at bounding box center [387, 61] width 388 height 10
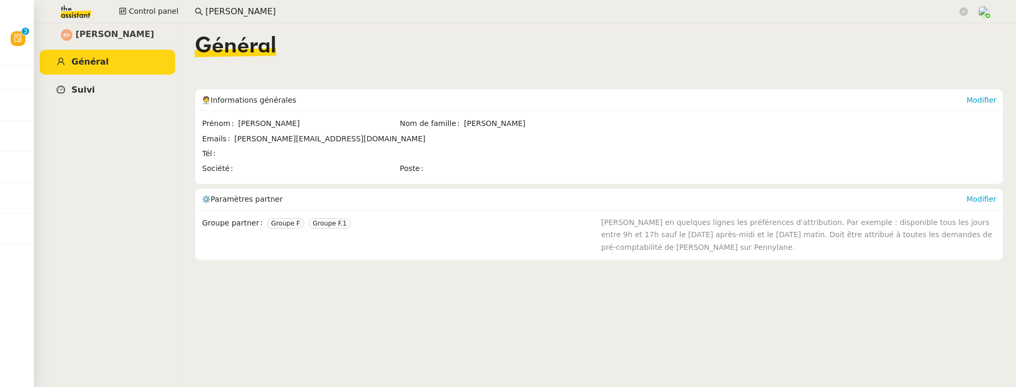
click at [146, 94] on link "Suivi" at bounding box center [107, 90] width 135 height 25
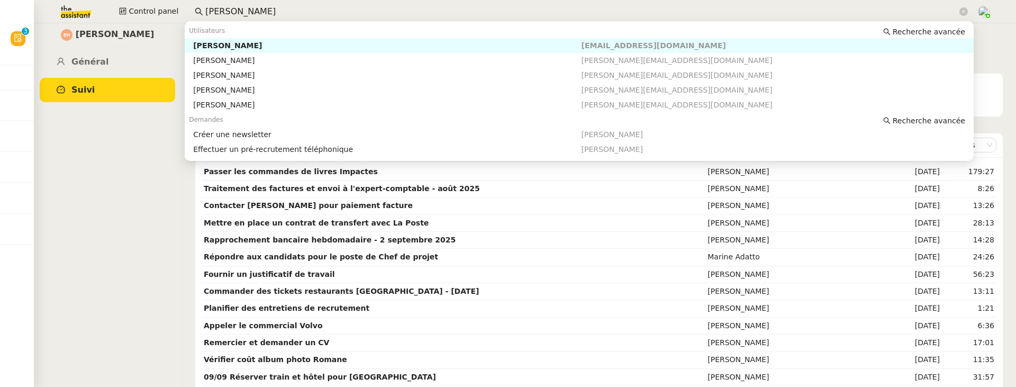
click at [245, 15] on input "[PERSON_NAME]" at bounding box center [581, 12] width 752 height 14
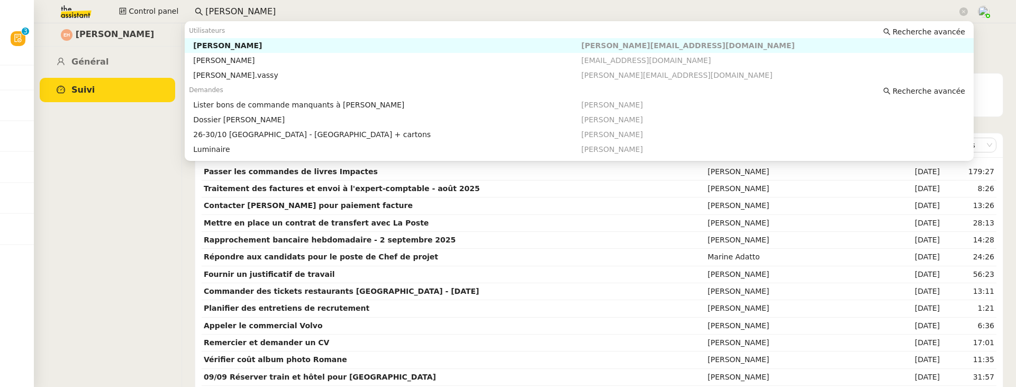
click at [273, 49] on div "[PERSON_NAME]" at bounding box center [387, 46] width 388 height 10
type input "[PERSON_NAME]"
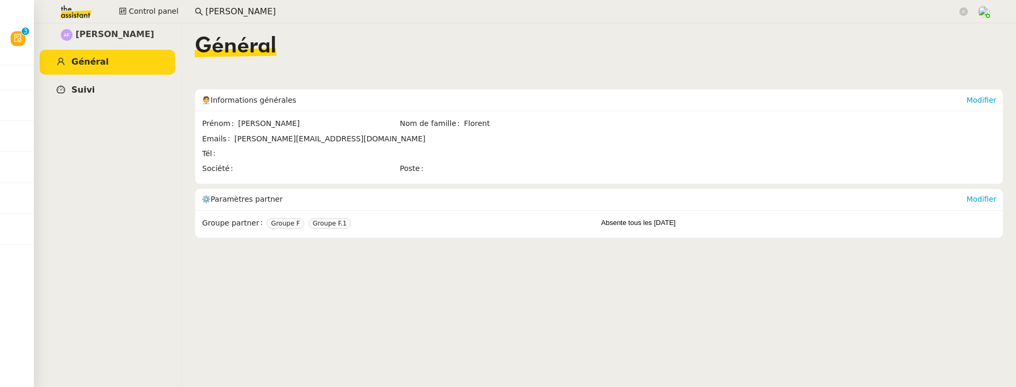
click at [101, 87] on link "Suivi" at bounding box center [107, 90] width 135 height 25
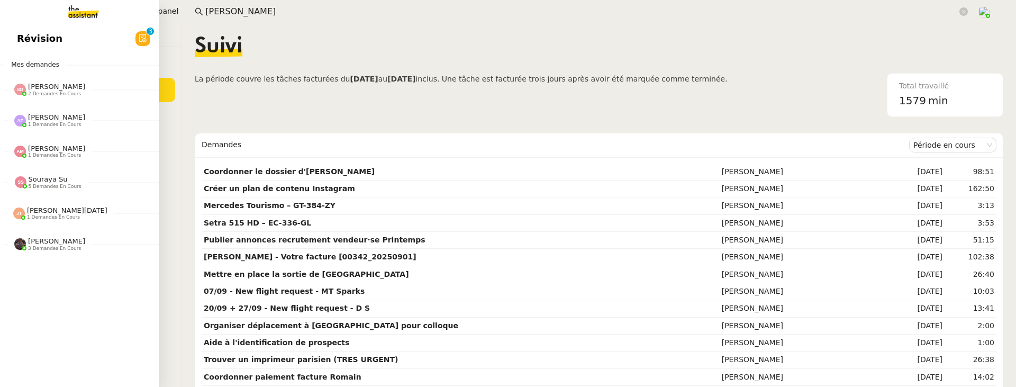
click at [51, 22] on img at bounding box center [75, 11] width 82 height 23
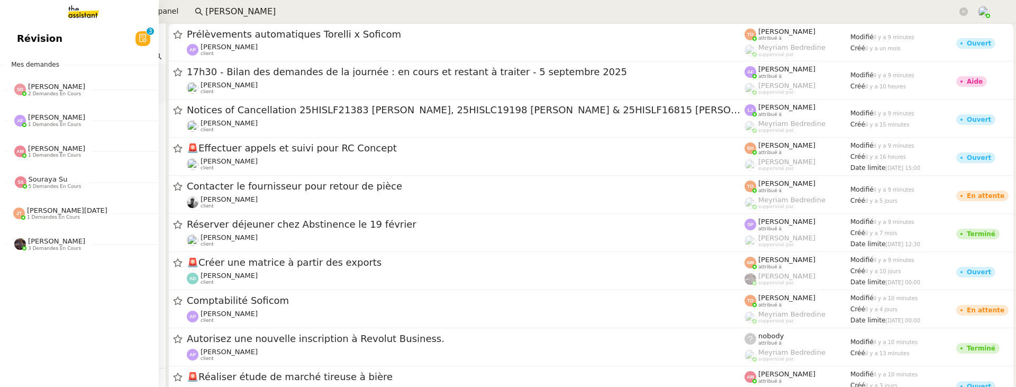
click at [58, 37] on link "Révision 0 1 2 3 4 5 6 7 8 9" at bounding box center [79, 38] width 159 height 24
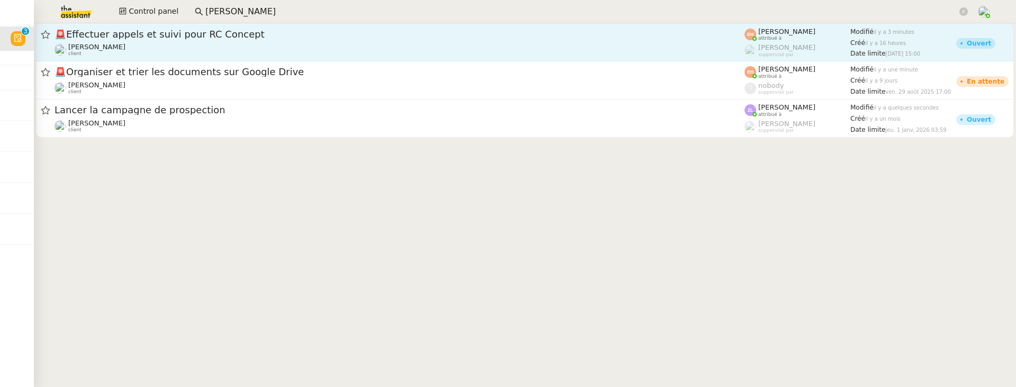
click at [240, 31] on span "🚨 Effectuer appels et suivi pour RC Concept" at bounding box center [400, 35] width 690 height 10
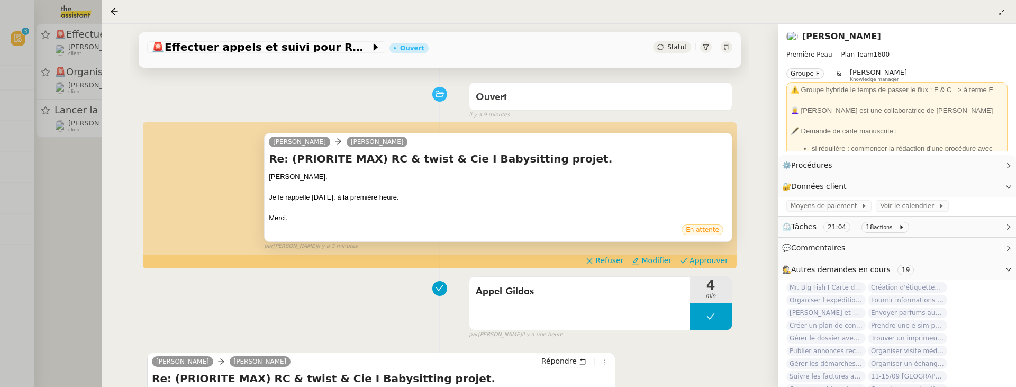
scroll to position [78, 0]
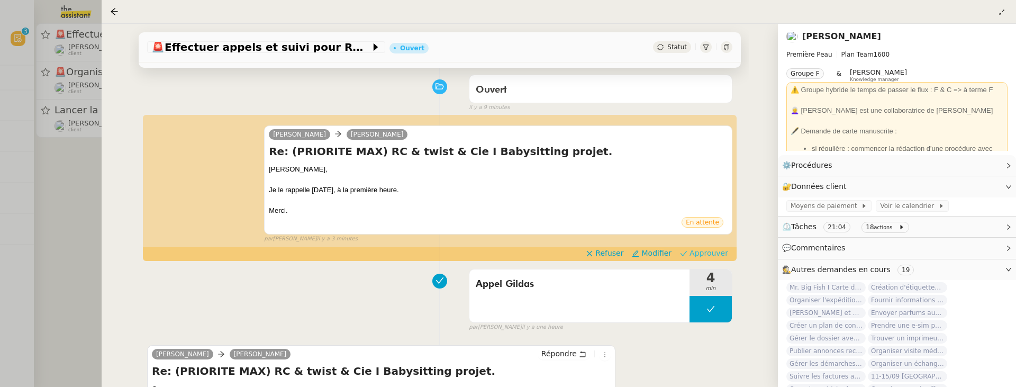
click at [705, 255] on span "Approuver" at bounding box center [709, 253] width 39 height 11
click at [73, 206] on div at bounding box center [508, 193] width 1016 height 387
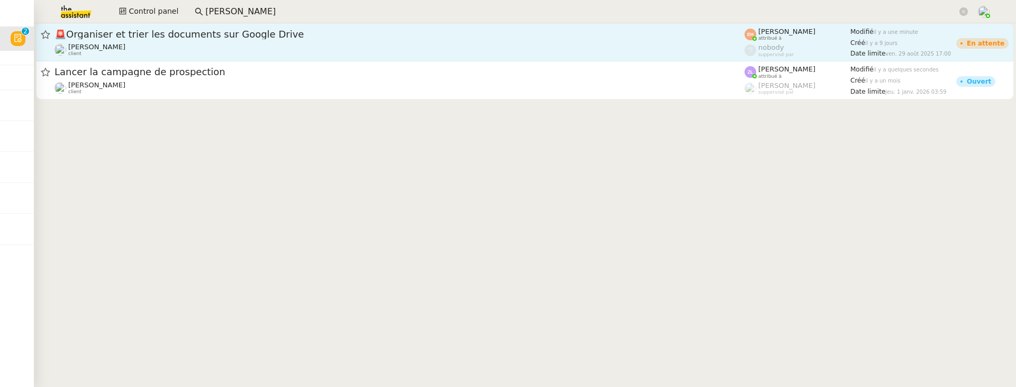
click at [183, 46] on div "Pierre Mergui client" at bounding box center [400, 50] width 690 height 14
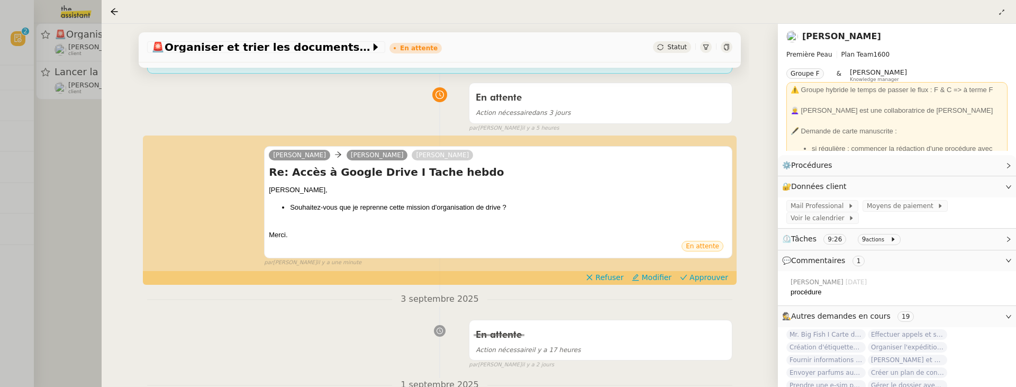
scroll to position [128, 0]
click at [701, 276] on span "Approuver" at bounding box center [709, 276] width 39 height 11
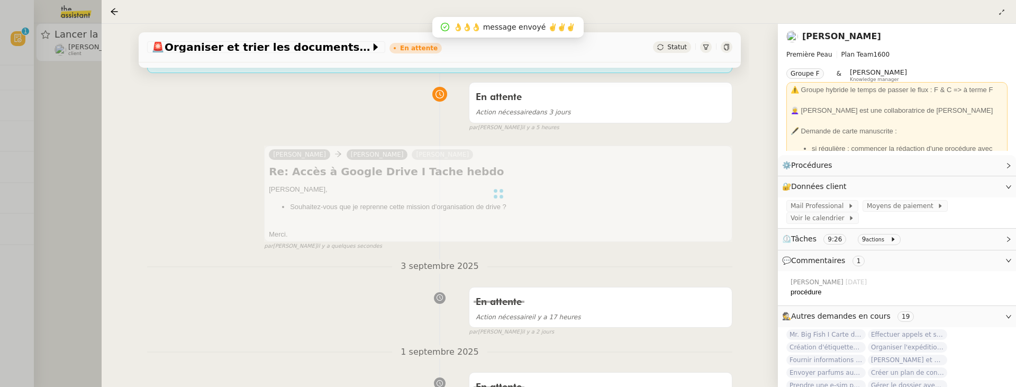
click at [77, 153] on div at bounding box center [508, 193] width 1016 height 387
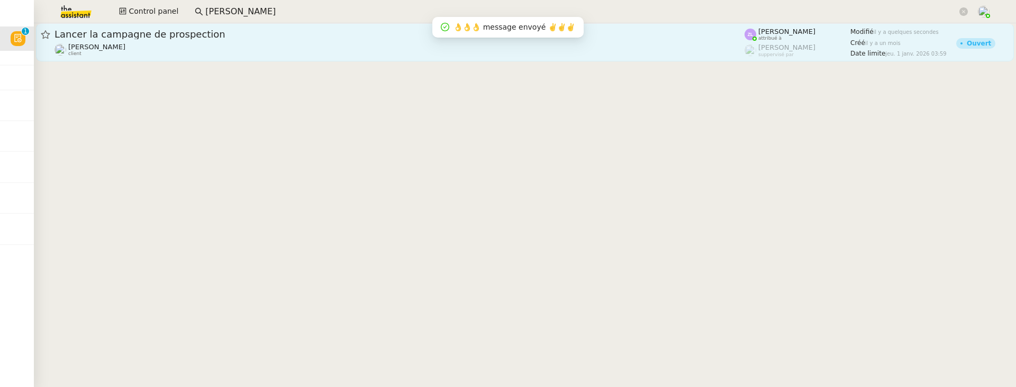
click at [192, 58] on link "Lancer la campagne de prospection Astrid Brucker client Zoé Lachambre attribué …" at bounding box center [525, 42] width 978 height 38
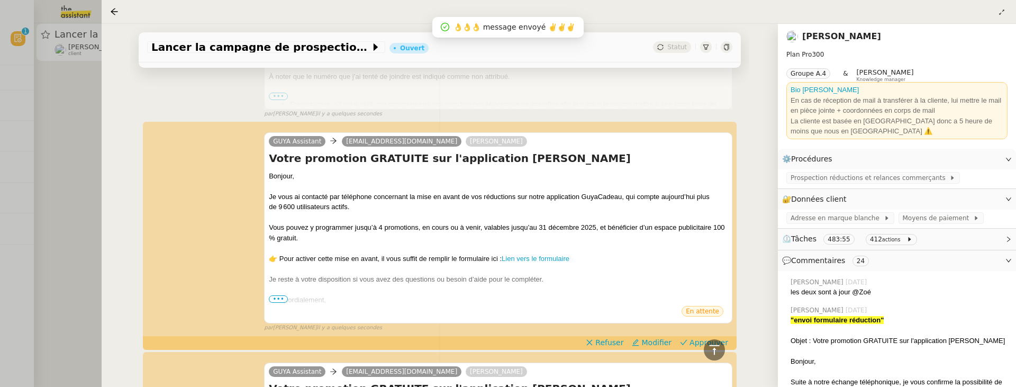
scroll to position [301, 0]
click at [686, 309] on icon at bounding box center [683, 341] width 7 height 7
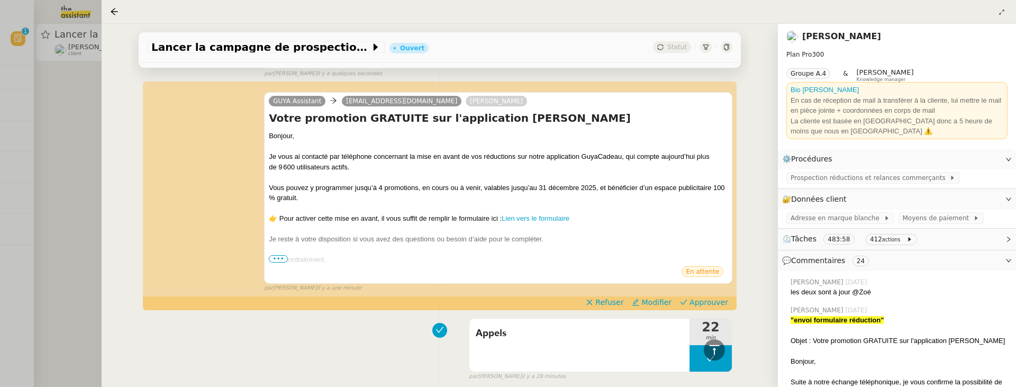
scroll to position [613, 0]
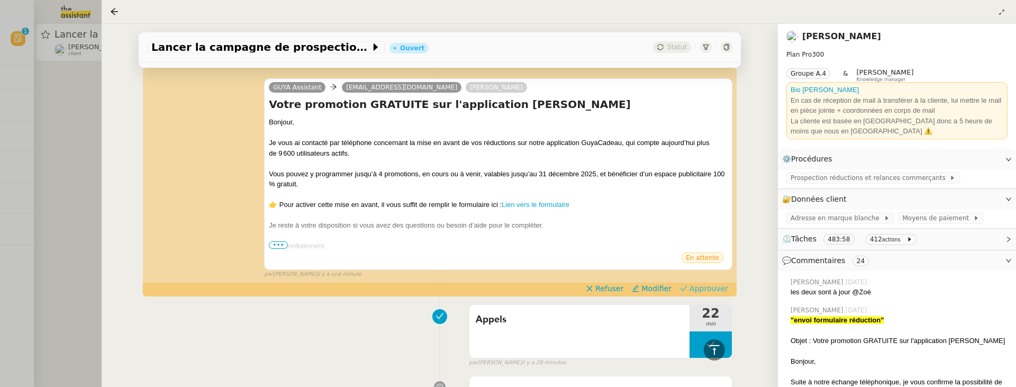
click at [703, 288] on span "Approuver" at bounding box center [709, 288] width 39 height 11
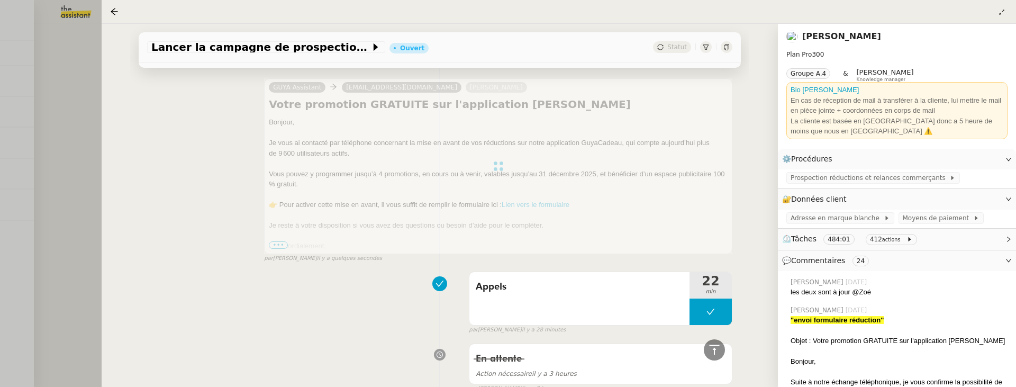
click at [67, 100] on div at bounding box center [508, 193] width 1016 height 387
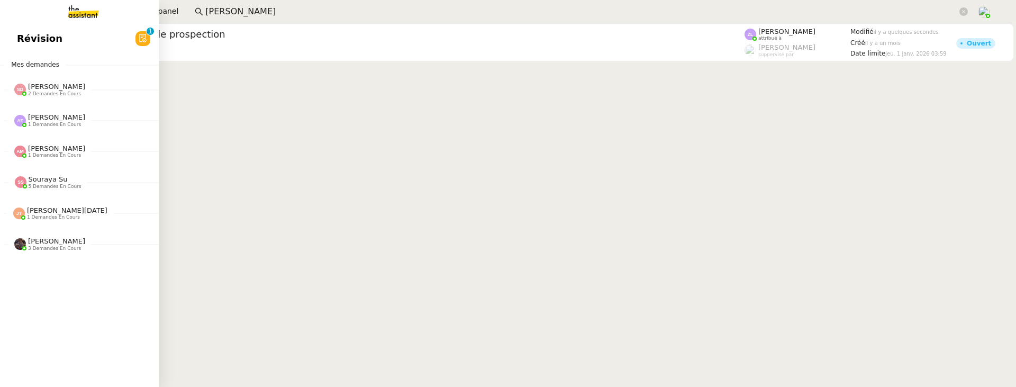
click at [21, 37] on span "Révision" at bounding box center [40, 39] width 46 height 16
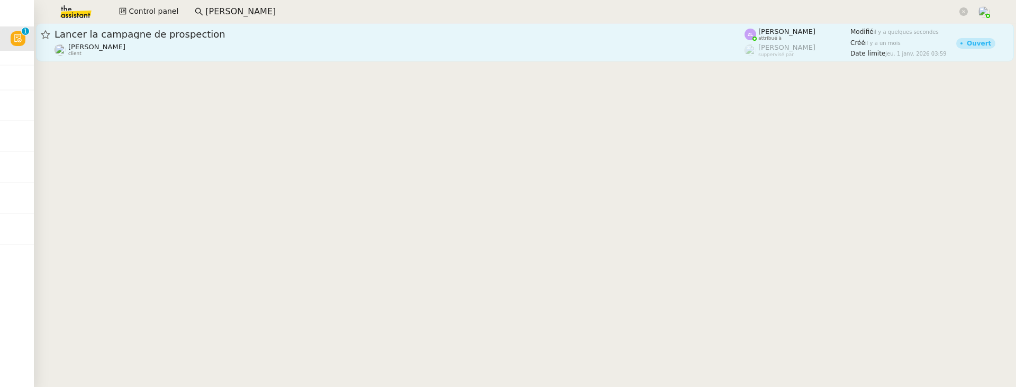
click at [243, 34] on span "Lancer la campagne de prospection" at bounding box center [400, 35] width 690 height 10
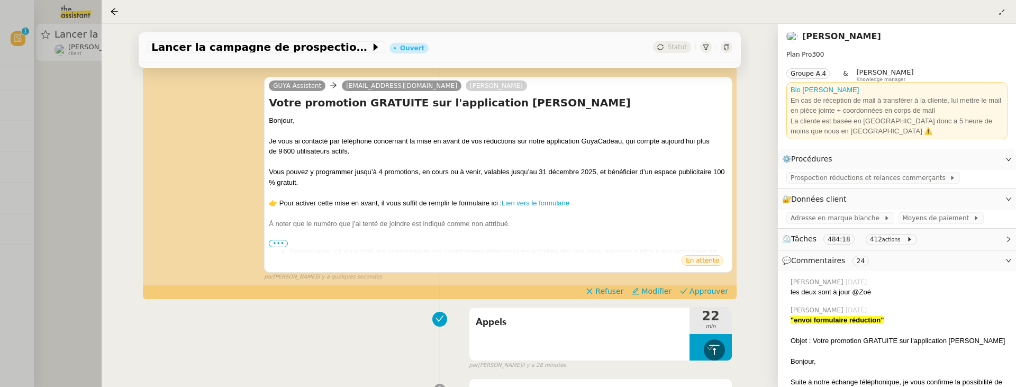
scroll to position [621, 0]
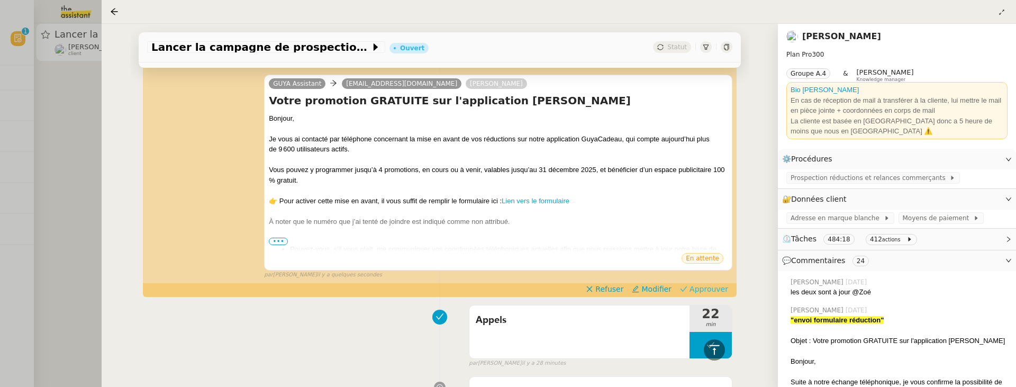
click at [696, 288] on span "Approuver" at bounding box center [709, 289] width 39 height 11
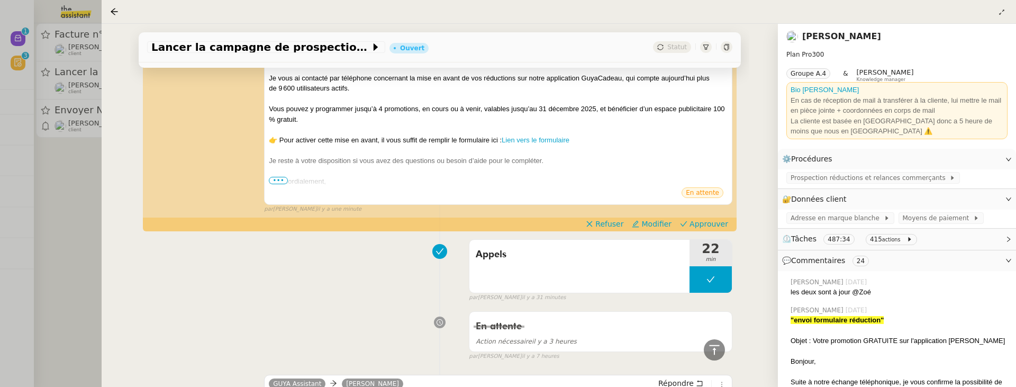
scroll to position [1284, 0]
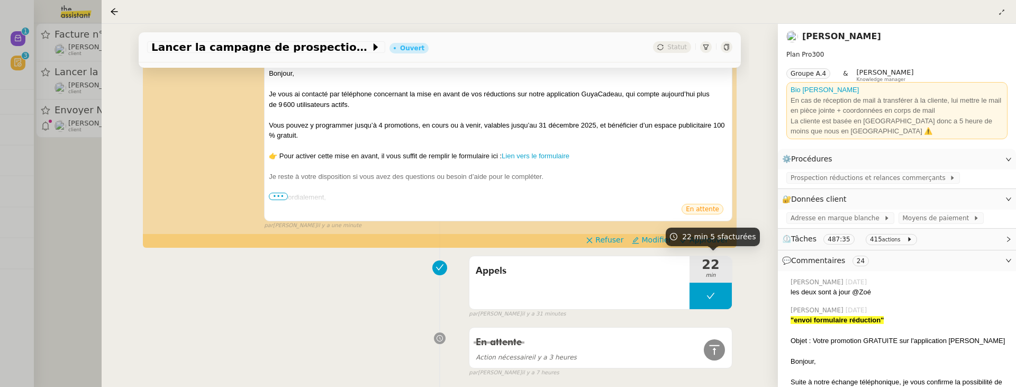
click at [710, 239] on span "22 min 5 s facturées" at bounding box center [719, 236] width 74 height 8
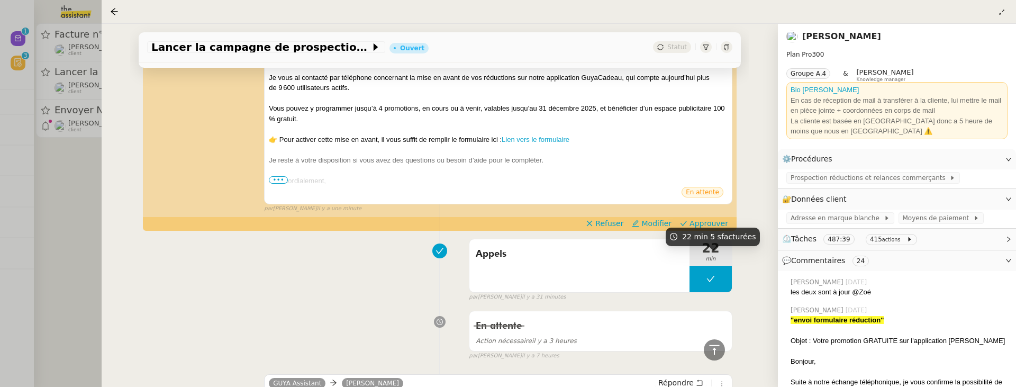
scroll to position [1251, 0]
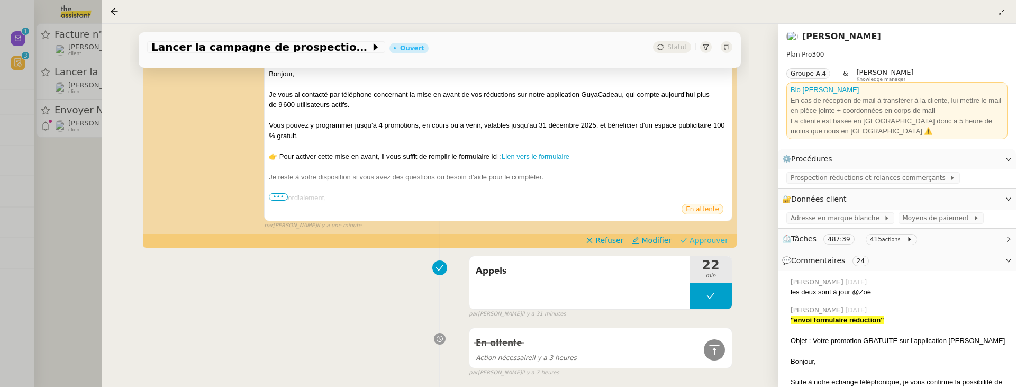
click at [698, 237] on span "Approuver" at bounding box center [709, 240] width 39 height 11
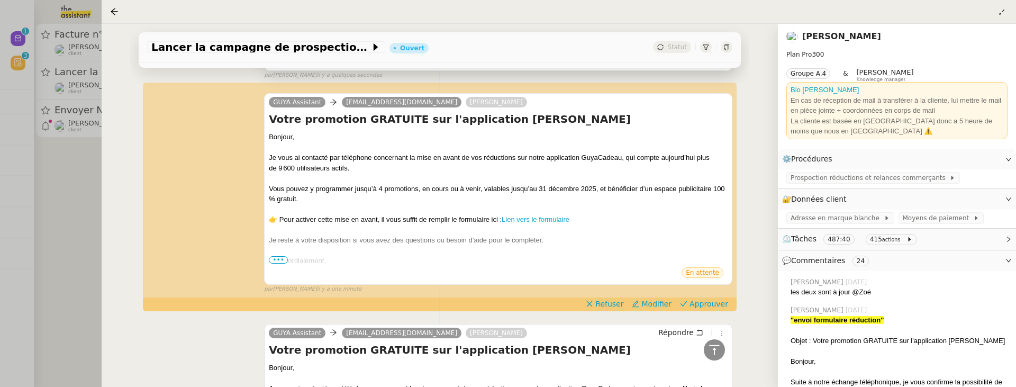
scroll to position [359, 0]
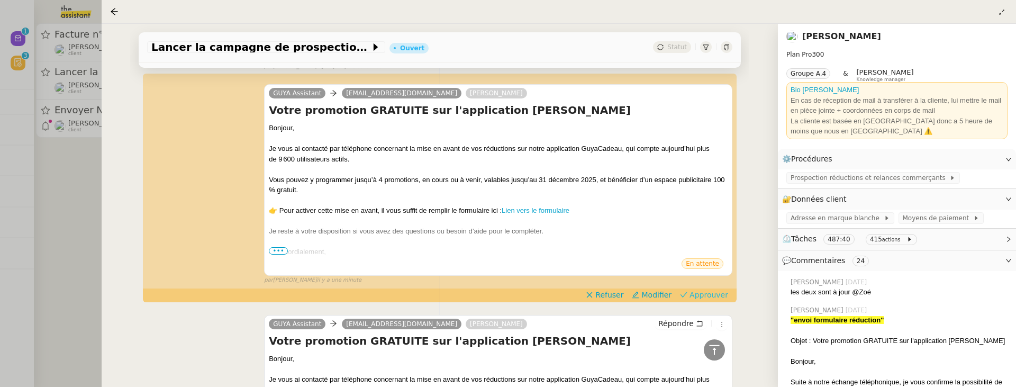
click at [696, 294] on span "Approuver" at bounding box center [709, 294] width 39 height 11
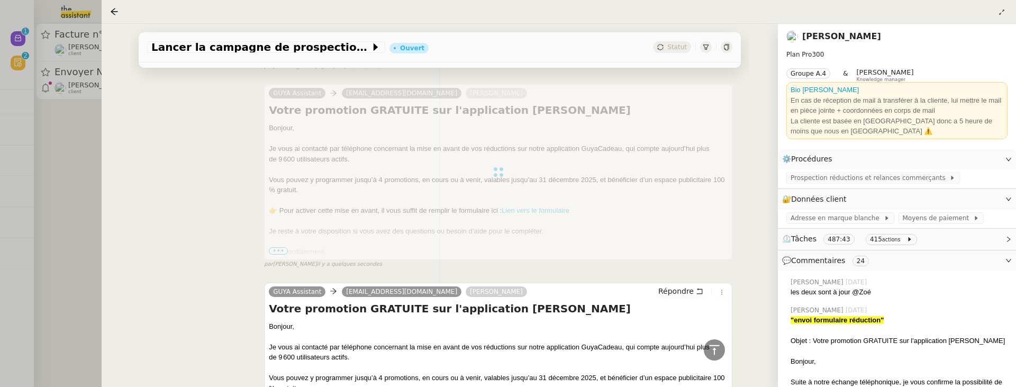
click at [81, 212] on div at bounding box center [508, 193] width 1016 height 387
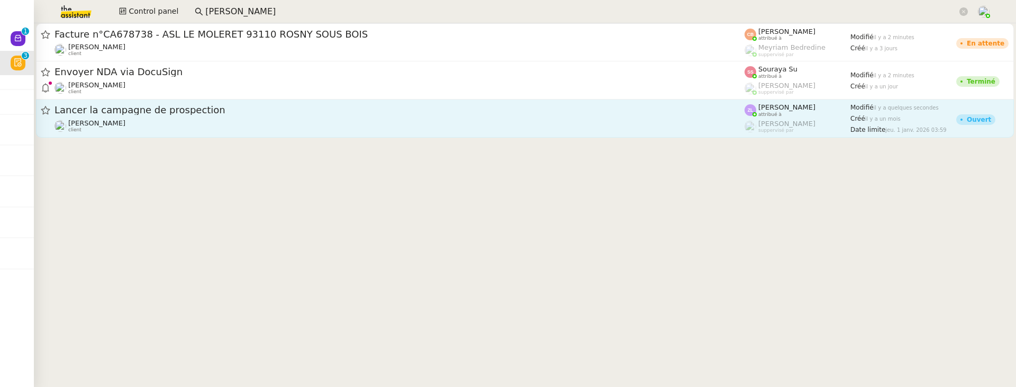
click at [215, 115] on div "Lancer la campagne de prospection" at bounding box center [400, 110] width 690 height 13
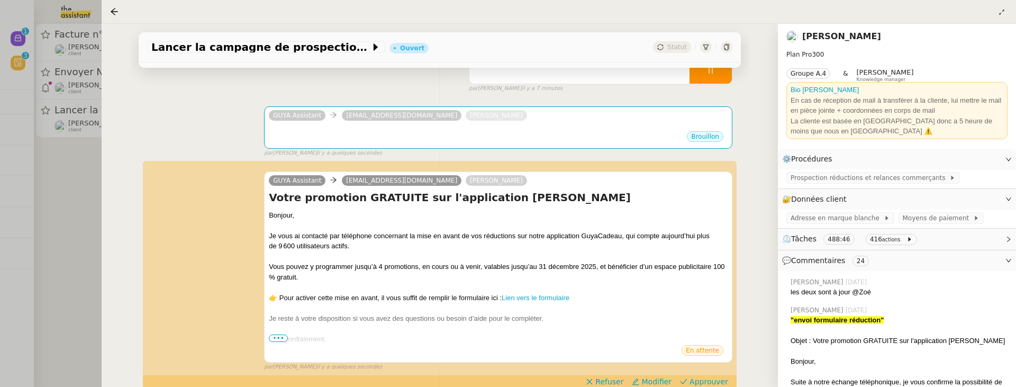
scroll to position [184, 0]
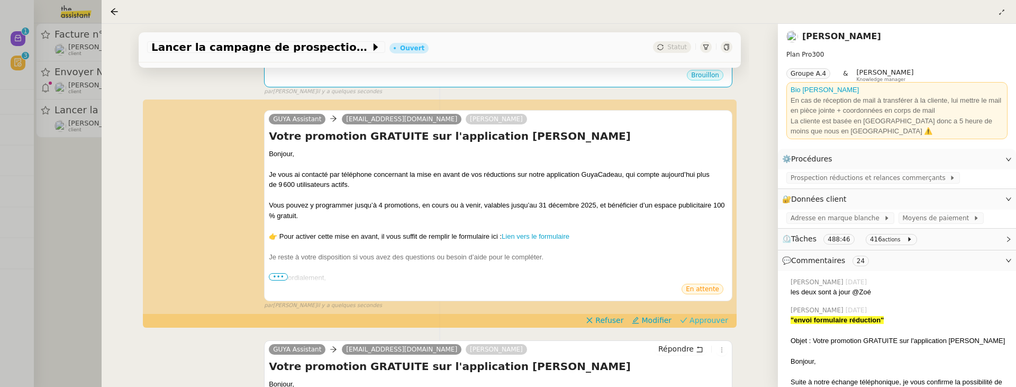
click at [717, 309] on span "Approuver" at bounding box center [709, 320] width 39 height 11
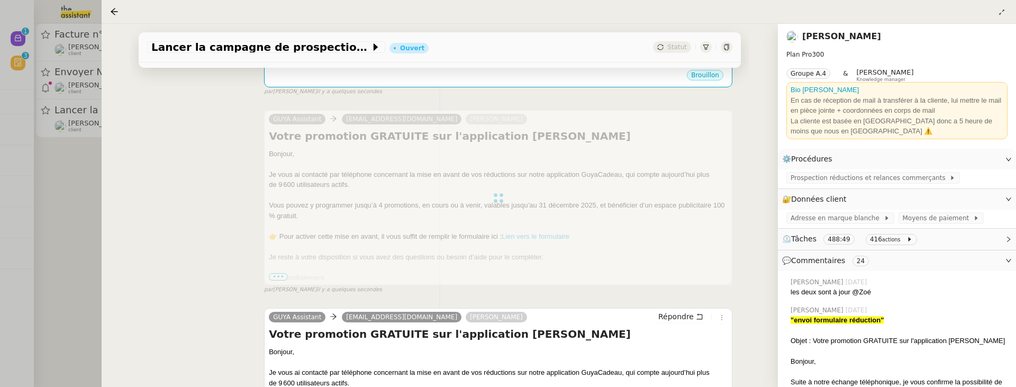
click at [98, 207] on div at bounding box center [508, 193] width 1016 height 387
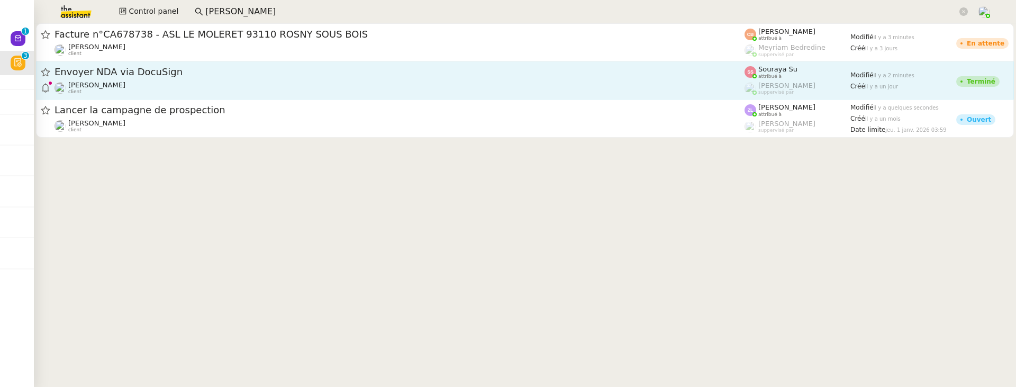
click at [153, 92] on div "Michael Khayat client" at bounding box center [400, 88] width 690 height 14
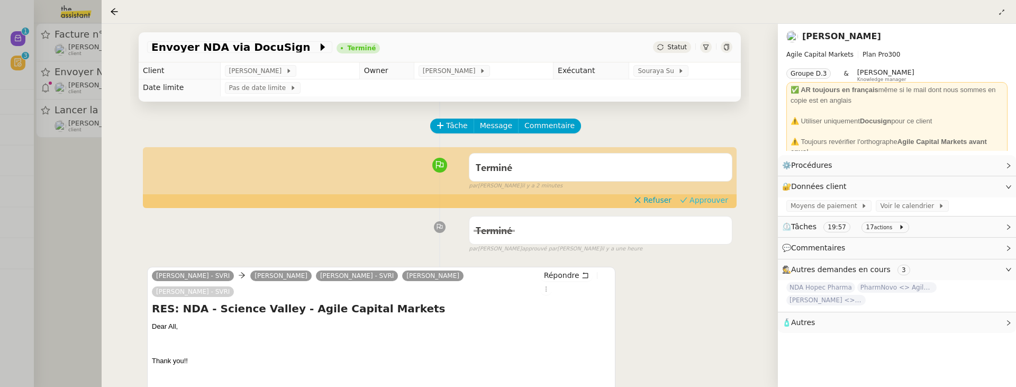
click at [713, 197] on span "Approuver" at bounding box center [709, 200] width 39 height 11
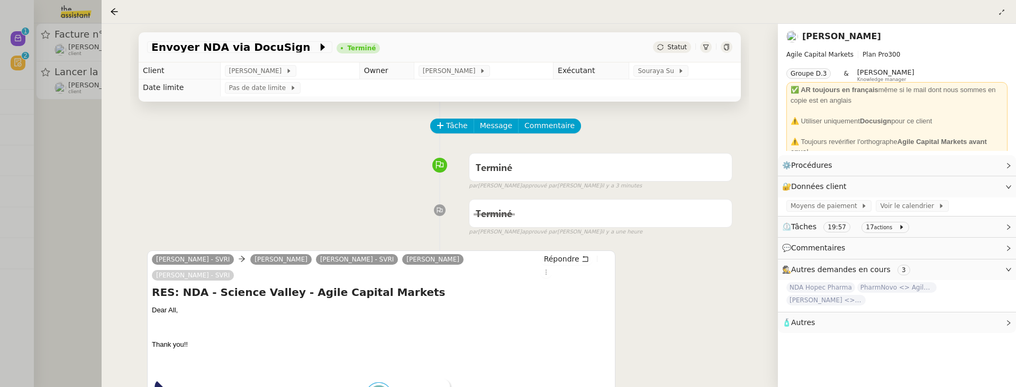
click at [44, 170] on div at bounding box center [508, 193] width 1016 height 387
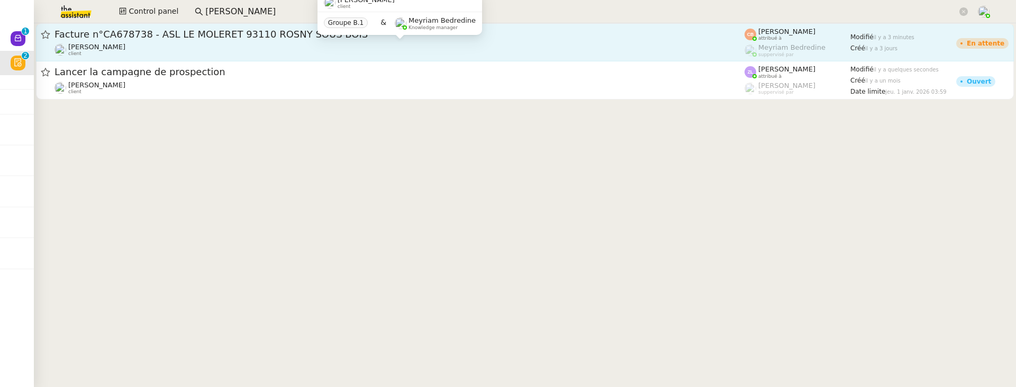
click at [225, 43] on div "Charles Da Conceicao client" at bounding box center [400, 50] width 690 height 14
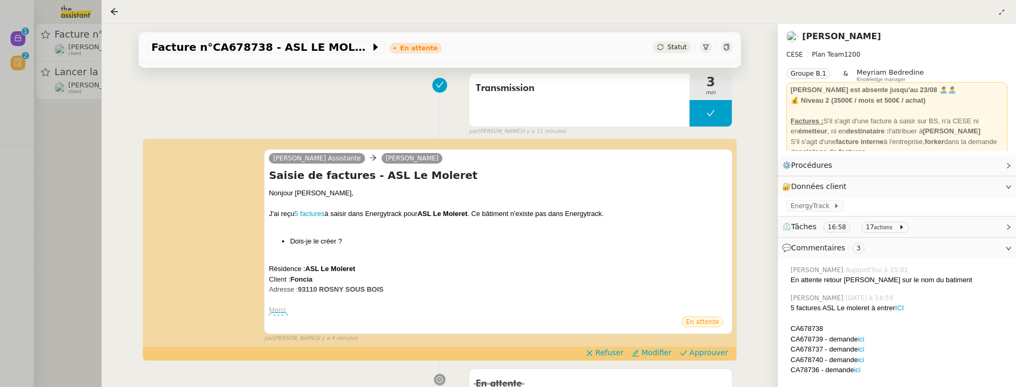
scroll to position [141, 0]
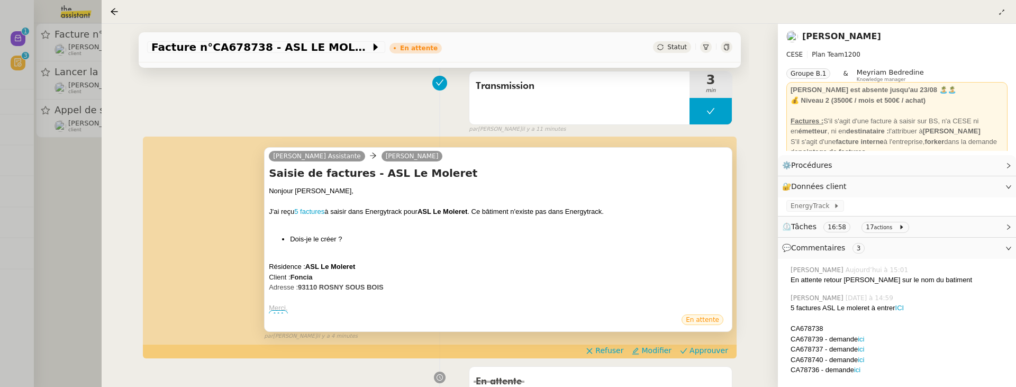
click at [275, 309] on span "•••" at bounding box center [278, 313] width 19 height 7
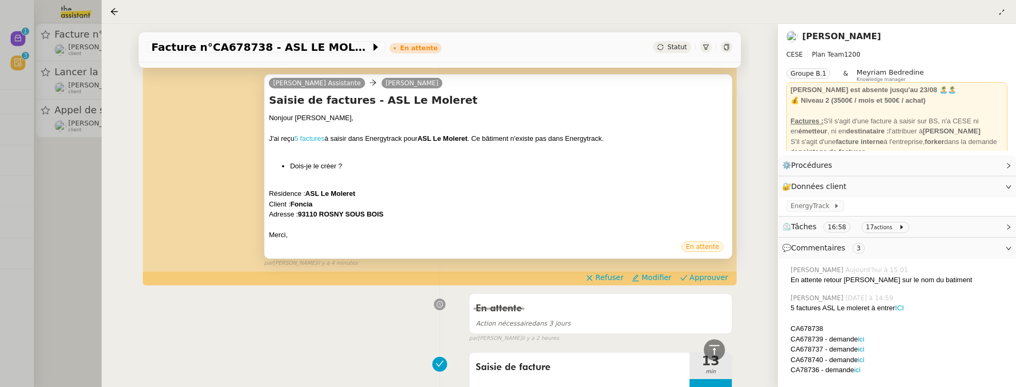
click at [317, 137] on link "5 factures" at bounding box center [309, 138] width 30 height 8
click at [701, 275] on span "Approuver" at bounding box center [709, 277] width 39 height 11
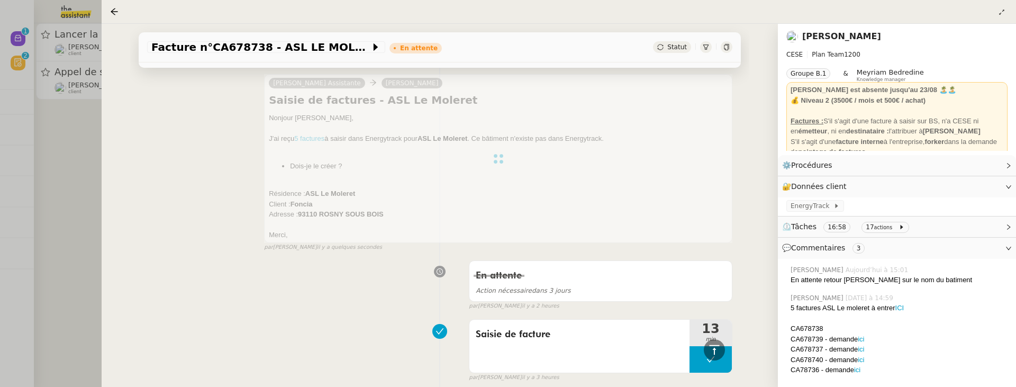
click at [86, 158] on div at bounding box center [508, 193] width 1016 height 387
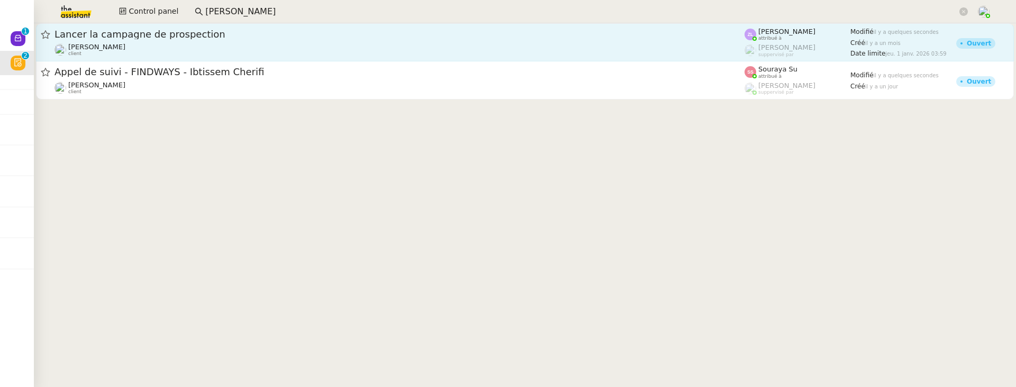
click at [219, 45] on div "Astrid Brucker client" at bounding box center [400, 50] width 690 height 14
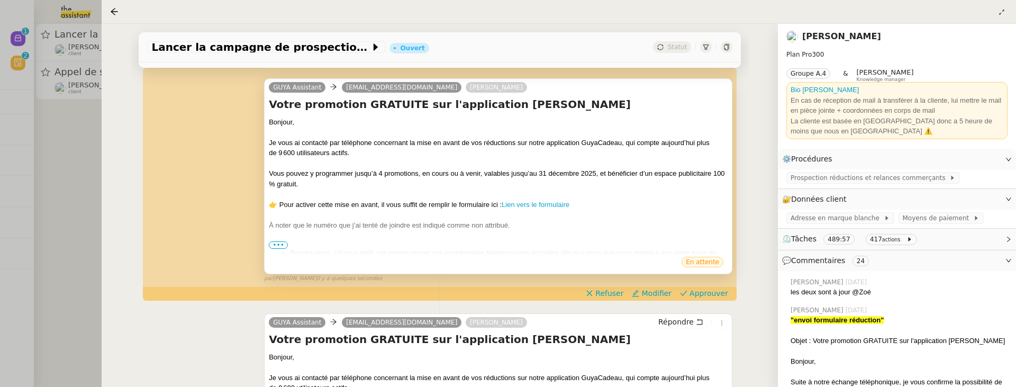
scroll to position [216, 0]
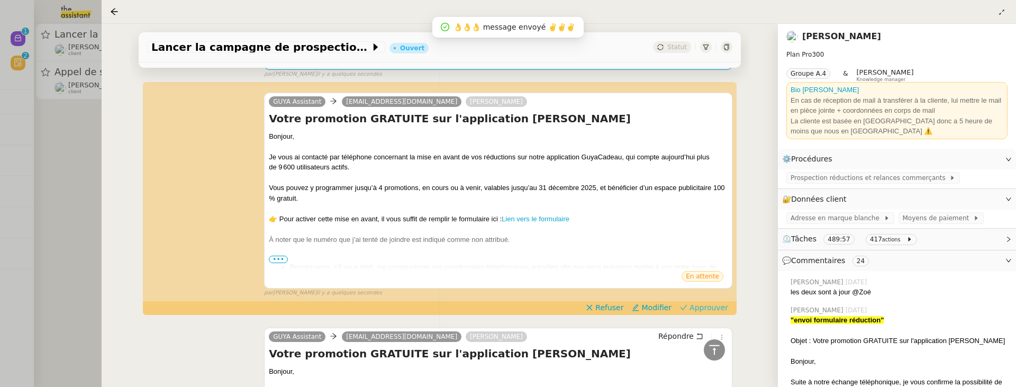
click at [720, 304] on span "Approuver" at bounding box center [709, 307] width 39 height 11
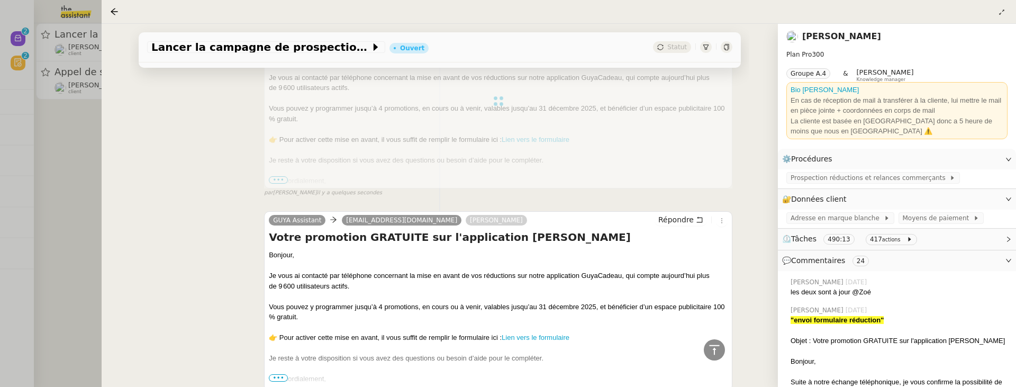
scroll to position [479, 0]
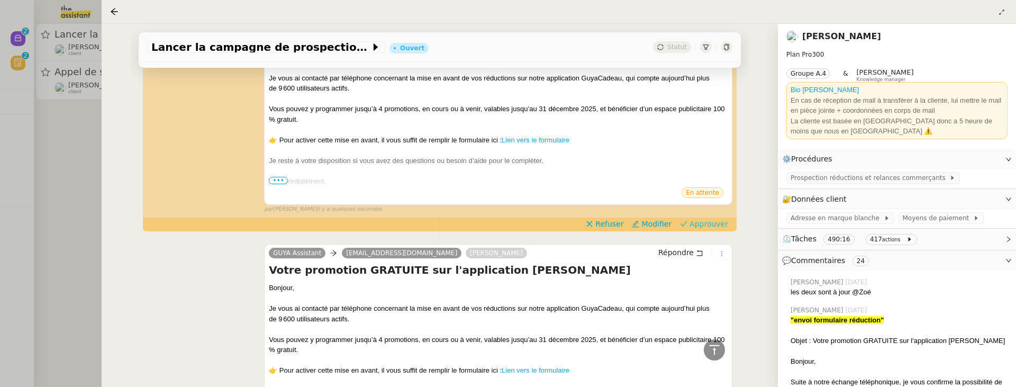
click at [703, 224] on span "Approuver" at bounding box center [709, 224] width 39 height 11
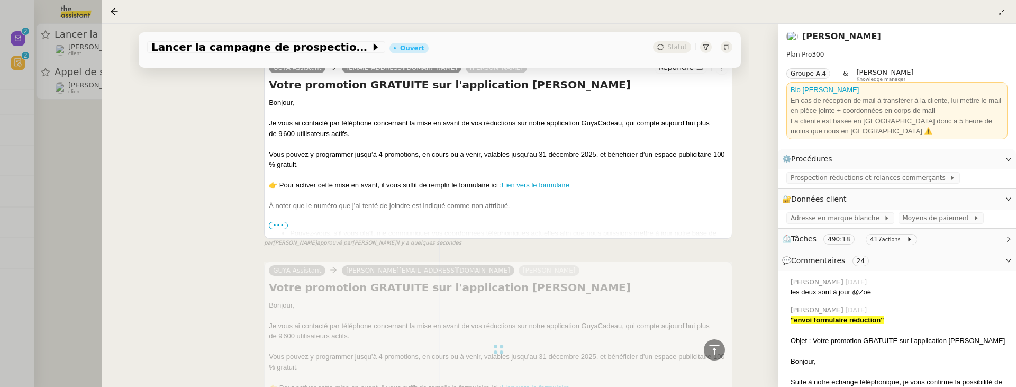
scroll to position [179, 0]
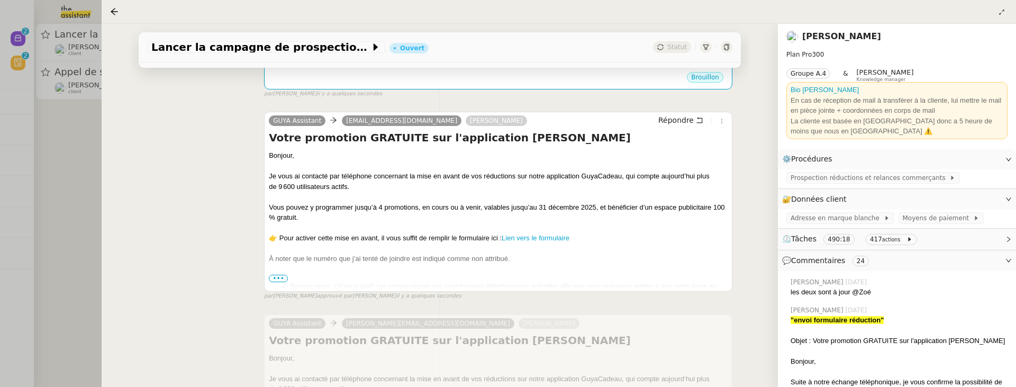
click at [108, 190] on div "Lancer la campagne de prospection Ouvert Statut Client Astrid Brucker Owner Rom…" at bounding box center [440, 205] width 676 height 363
click at [64, 185] on div at bounding box center [508, 193] width 1016 height 387
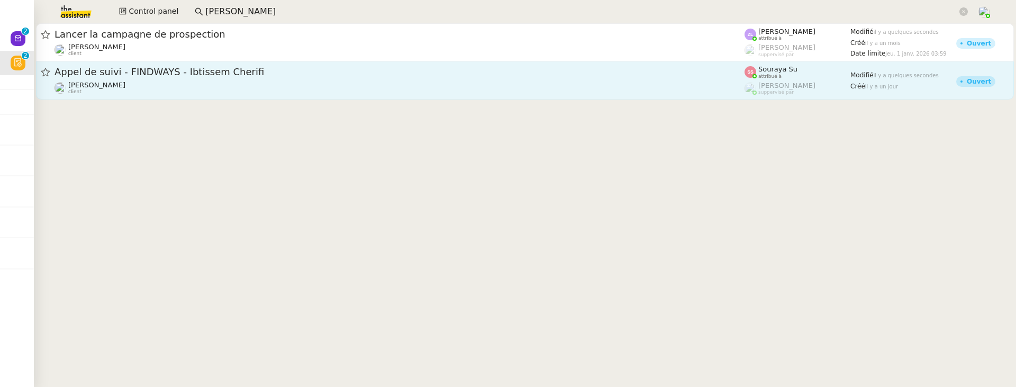
click at [338, 80] on div "Appel de suivi - FINDWAYS - Ibtissem Cherifi Florian Parant client" at bounding box center [400, 80] width 690 height 29
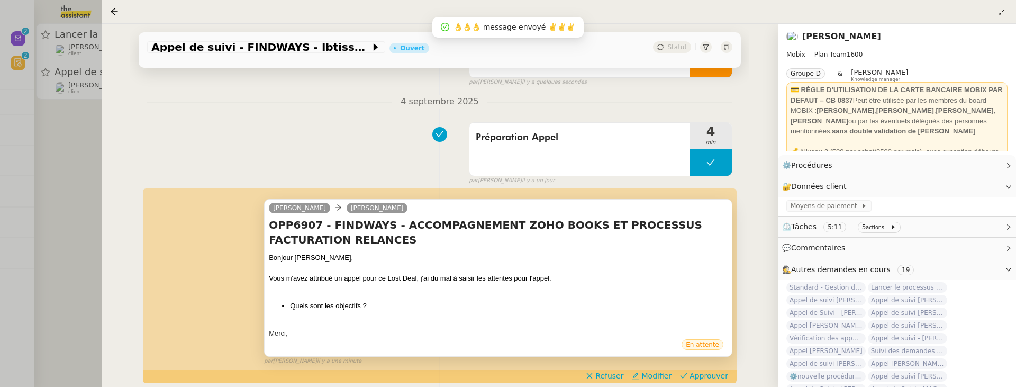
scroll to position [175, 0]
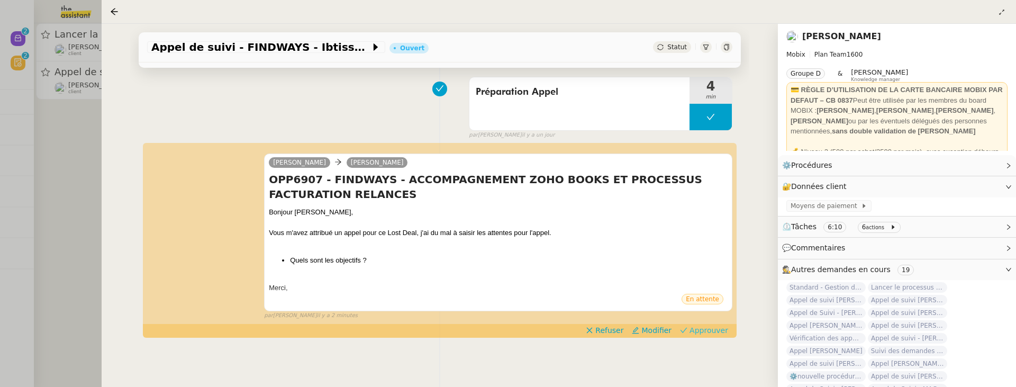
click at [693, 309] on span "Approuver" at bounding box center [709, 330] width 39 height 11
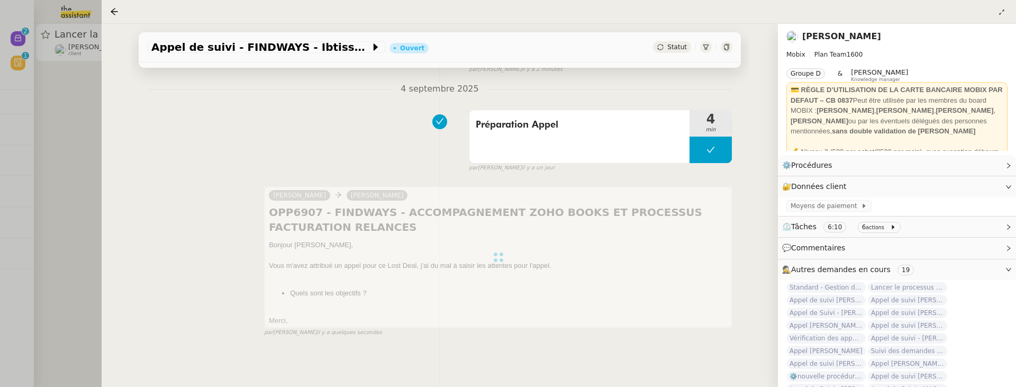
click at [64, 147] on div at bounding box center [508, 193] width 1016 height 387
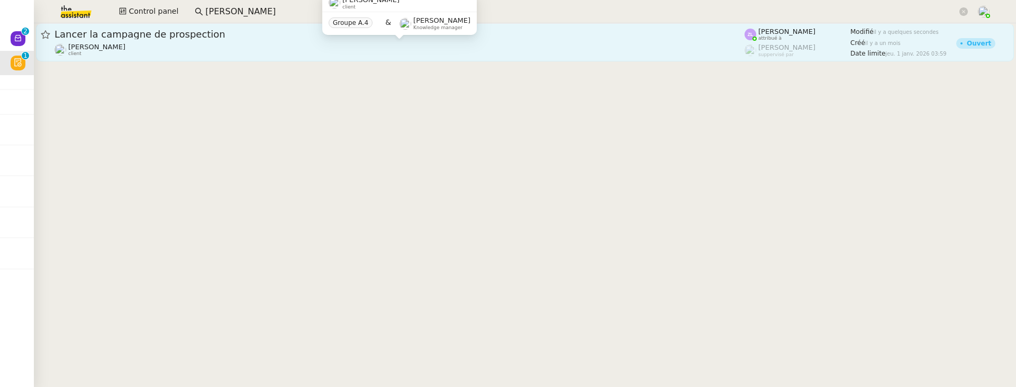
click at [200, 51] on div "Astrid Brucker client" at bounding box center [400, 50] width 690 height 14
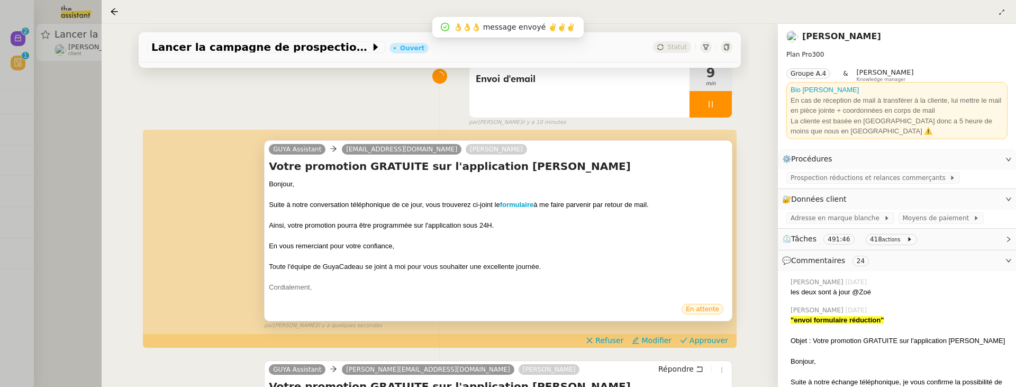
scroll to position [92, 0]
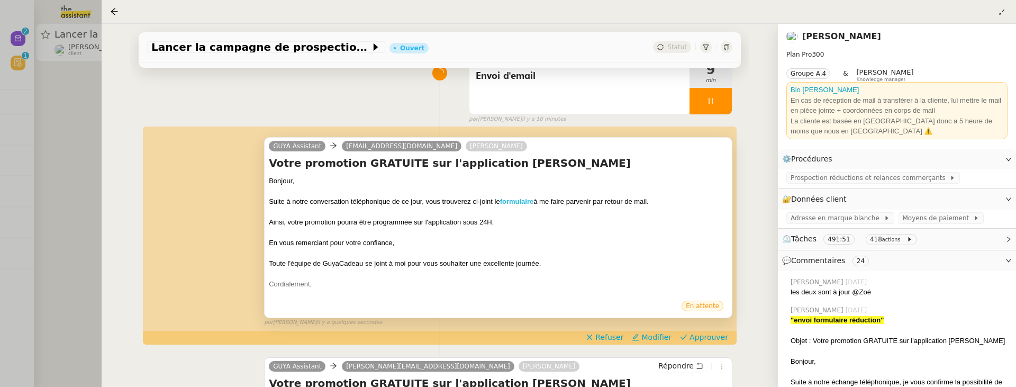
click at [530, 199] on strong "formulaire" at bounding box center [517, 201] width 34 height 8
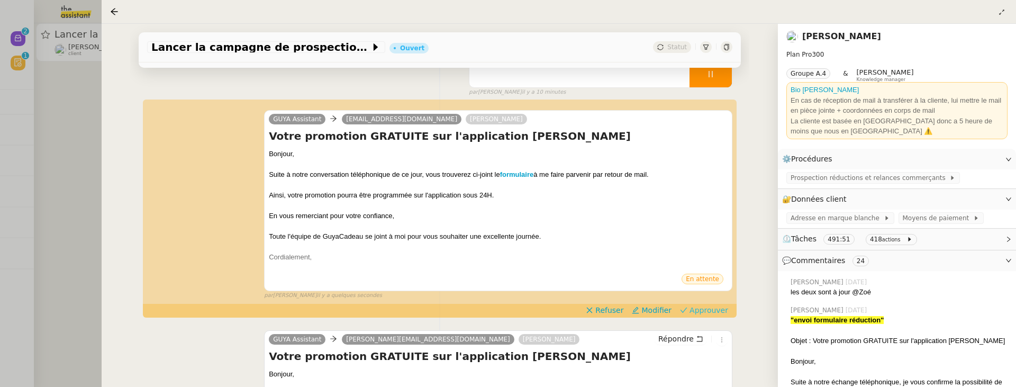
click at [718, 306] on span "Approuver" at bounding box center [709, 310] width 39 height 11
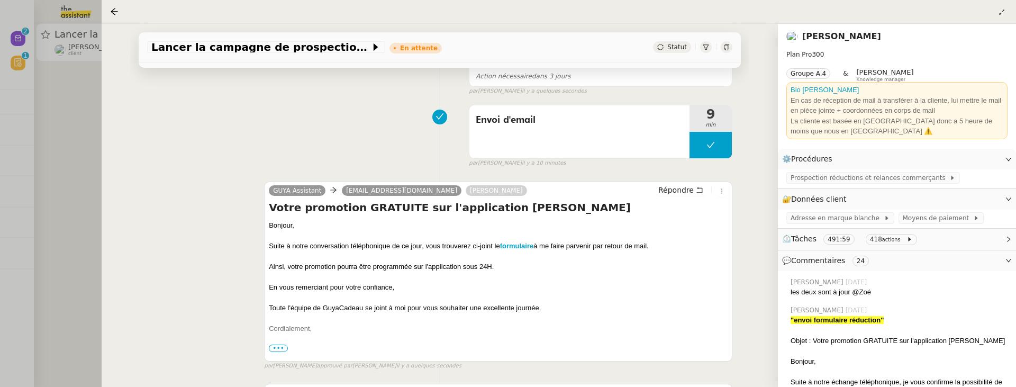
click at [57, 85] on div at bounding box center [508, 193] width 1016 height 387
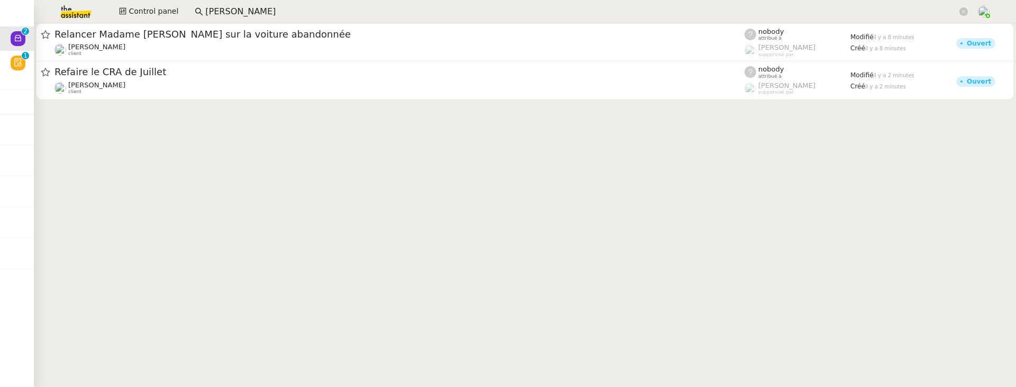
click at [280, 53] on div "Quang Tam NGUYEN client" at bounding box center [400, 50] width 690 height 14
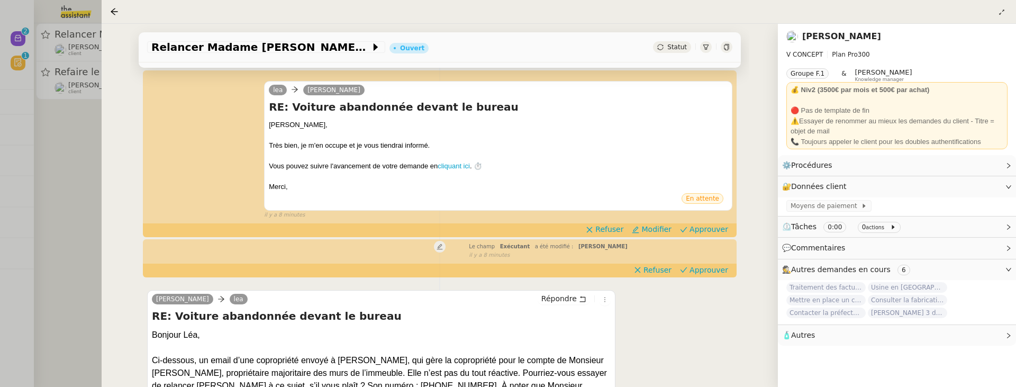
scroll to position [221, 0]
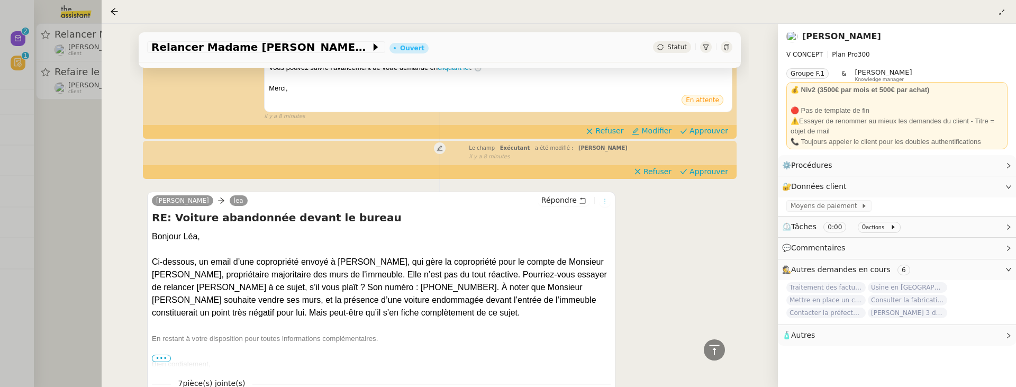
click at [604, 202] on icon at bounding box center [605, 201] width 6 height 6
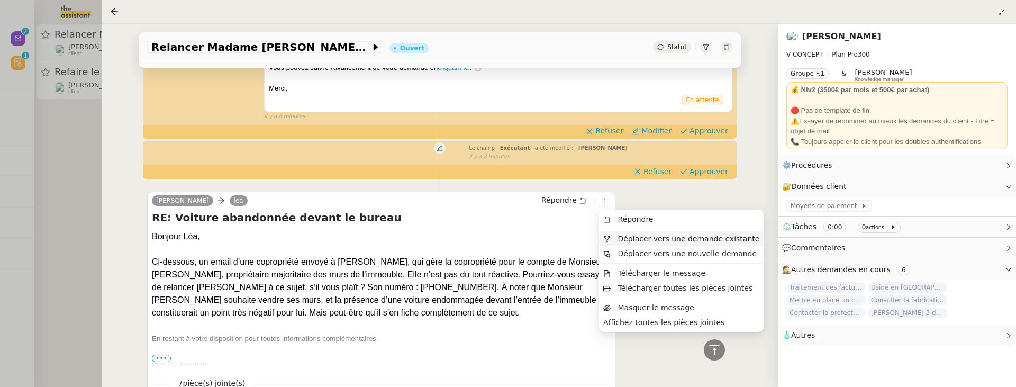
click at [627, 236] on span "Déplacer vers une demande existante" at bounding box center [689, 238] width 142 height 8
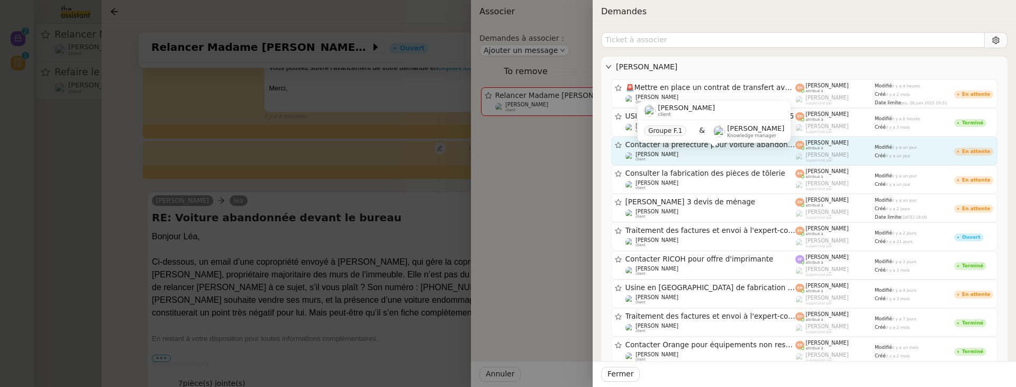
click at [770, 156] on div "Quang Tam NGUYEN client" at bounding box center [711, 156] width 170 height 11
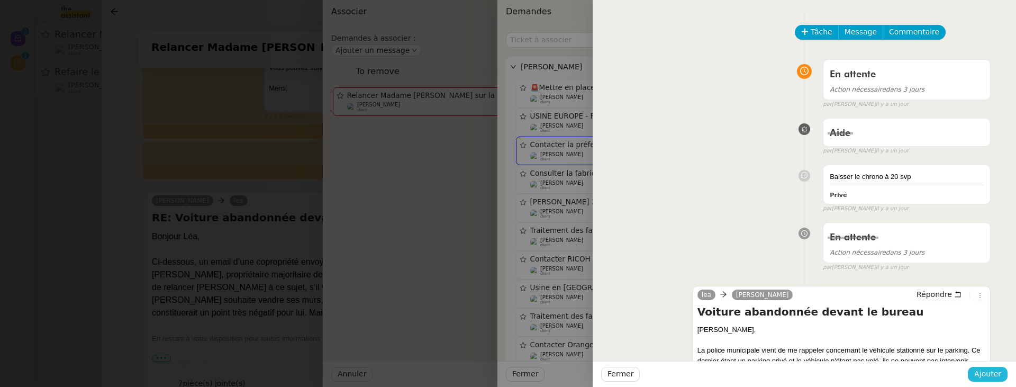
click at [1001, 309] on span "Ajouter" at bounding box center [987, 374] width 27 height 12
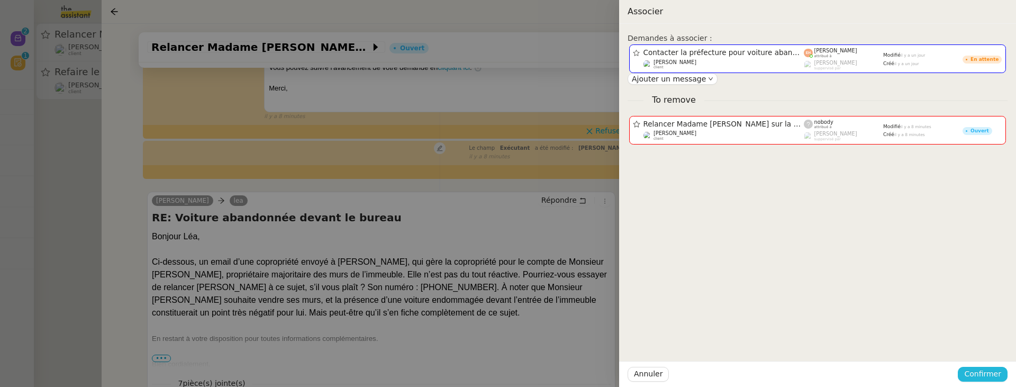
click at [1001, 309] on span "Confirmer" at bounding box center [982, 374] width 37 height 12
click at [991, 309] on span "Ajouter" at bounding box center [983, 345] width 27 height 11
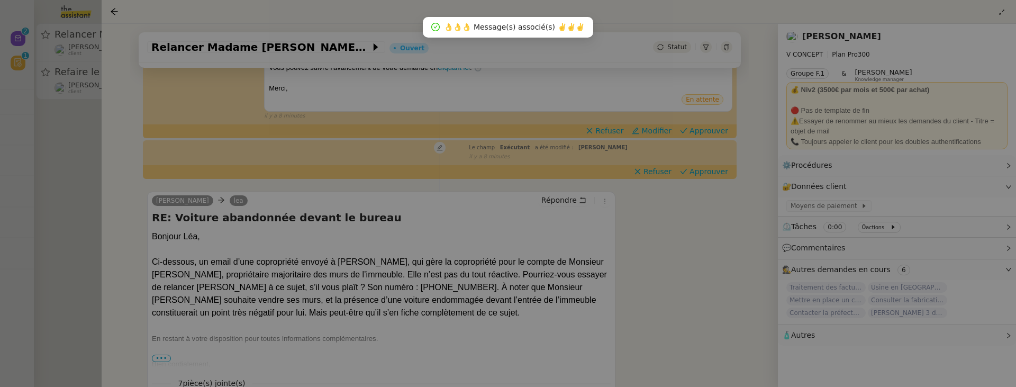
scroll to position [135, 0]
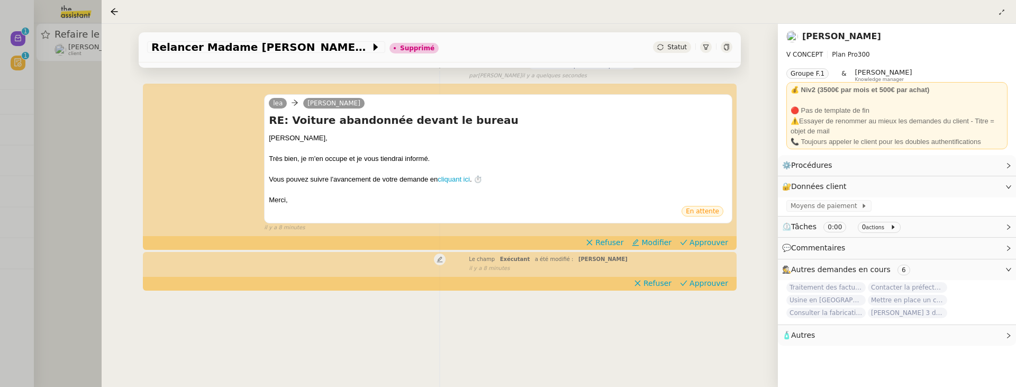
click at [77, 124] on div at bounding box center [508, 193] width 1016 height 387
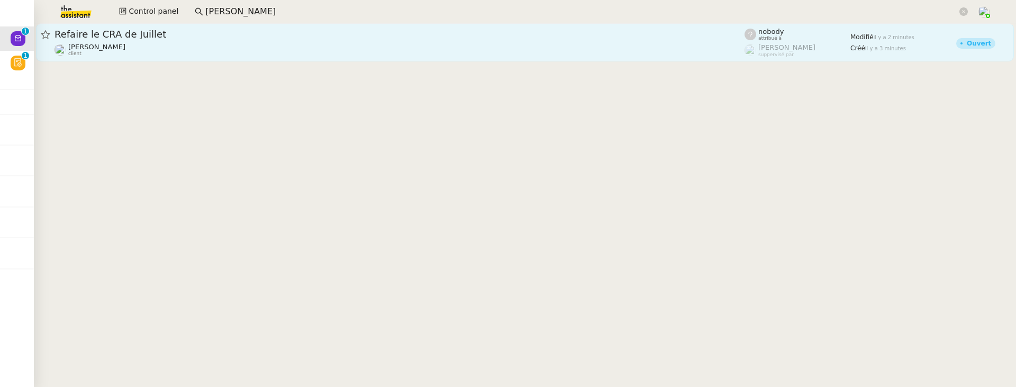
click at [186, 56] on div "Florent Seiler client" at bounding box center [400, 50] width 690 height 14
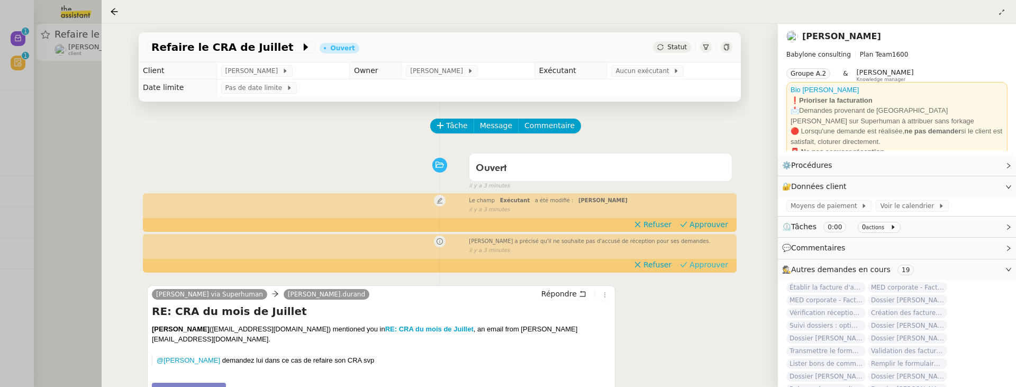
click at [716, 270] on span "Approuver" at bounding box center [709, 264] width 39 height 11
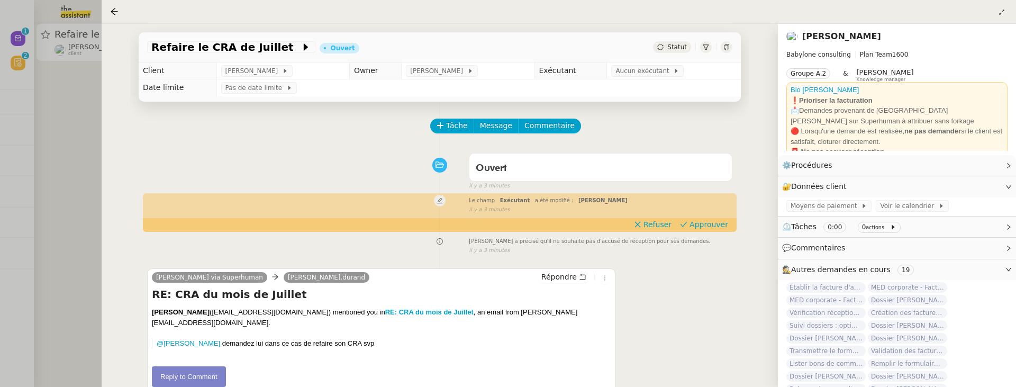
click at [645, 80] on td "Pas de date limite" at bounding box center [478, 87] width 524 height 17
click at [638, 74] on span "Aucun exécutant" at bounding box center [644, 71] width 58 height 11
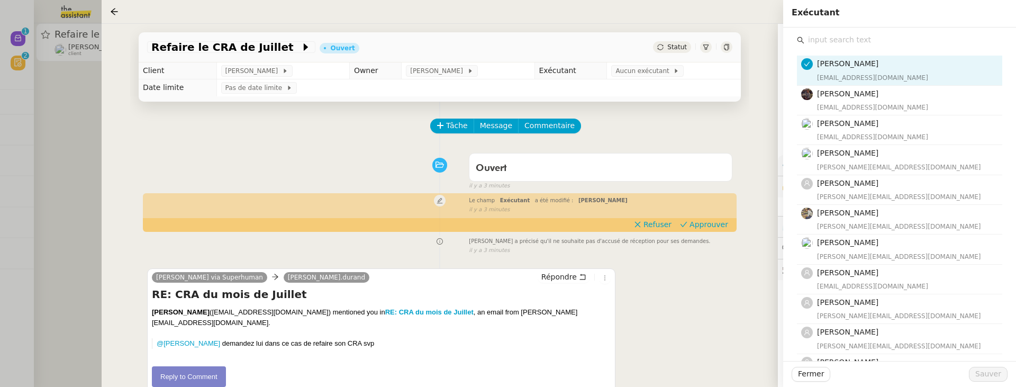
click at [808, 37] on input "text" at bounding box center [903, 40] width 198 height 14
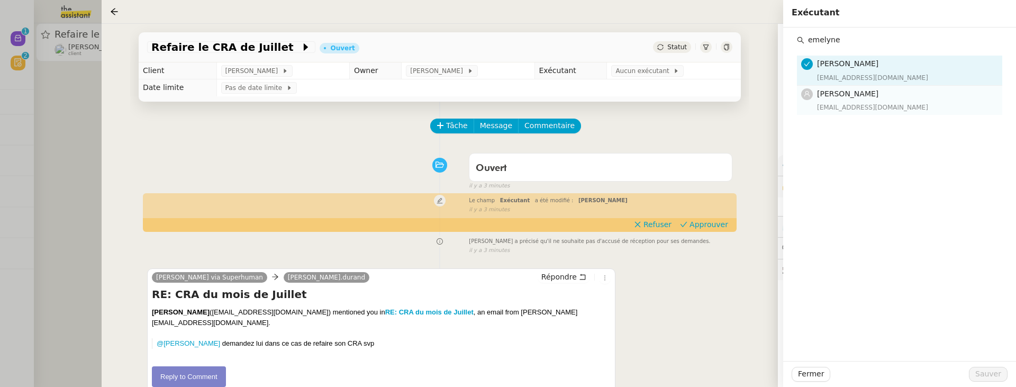
type input "emelyne"
click at [865, 97] on span "Emelyne Foussier" at bounding box center [847, 93] width 61 height 8
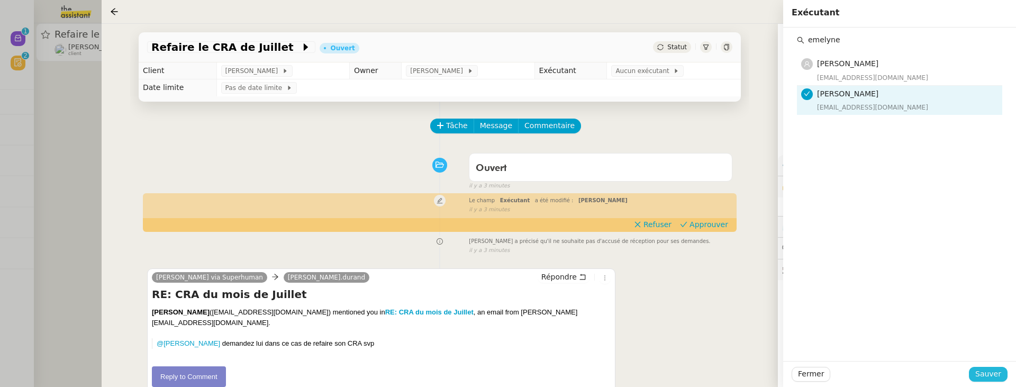
click at [993, 309] on span "Sauver" at bounding box center [988, 374] width 26 height 12
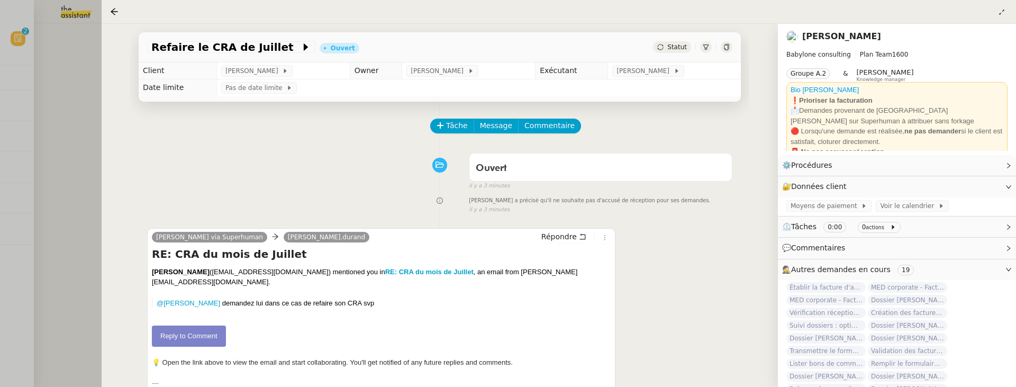
click at [63, 85] on div at bounding box center [508, 193] width 1016 height 387
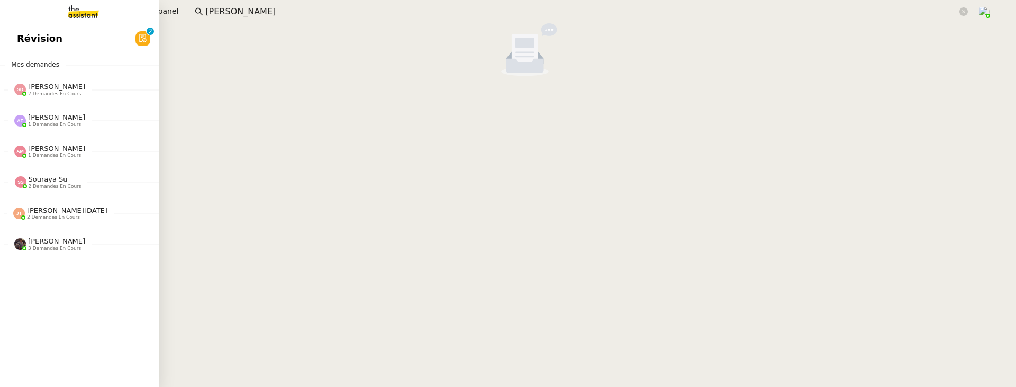
click at [23, 40] on link "Révision 0 1 2 3 4 5 6 7 8 9" at bounding box center [79, 38] width 159 height 24
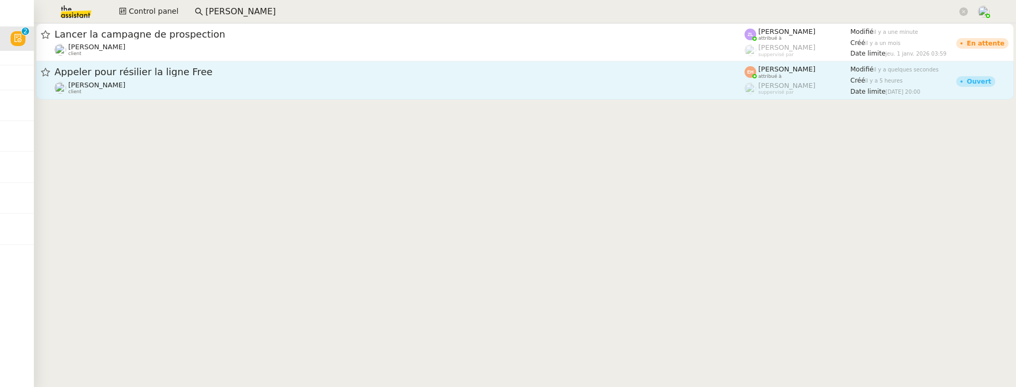
click at [430, 84] on div "Vitor Alvites client" at bounding box center [400, 88] width 690 height 14
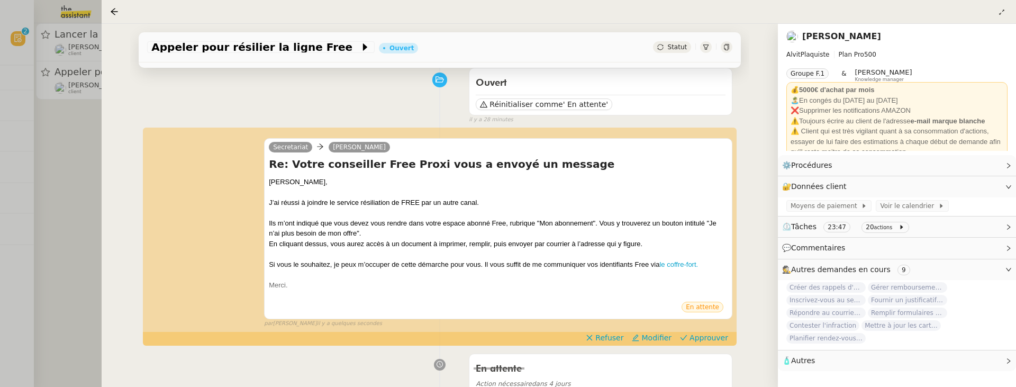
scroll to position [93, 0]
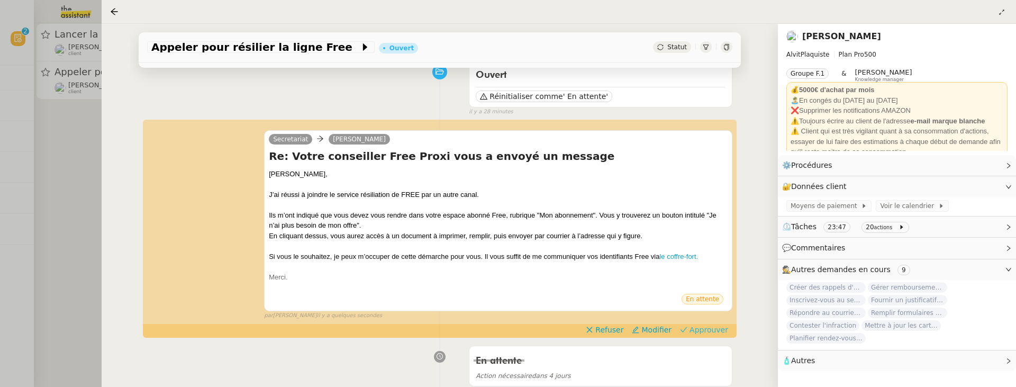
click at [687, 309] on icon at bounding box center [683, 329] width 7 height 7
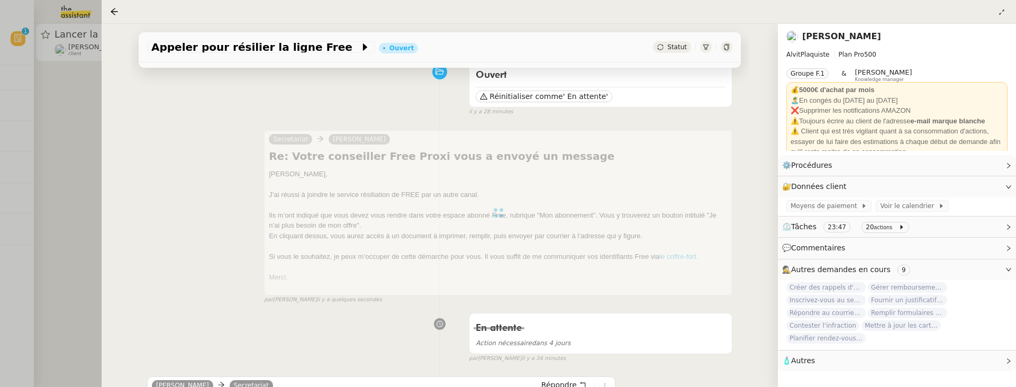
click at [82, 138] on div at bounding box center [508, 193] width 1016 height 387
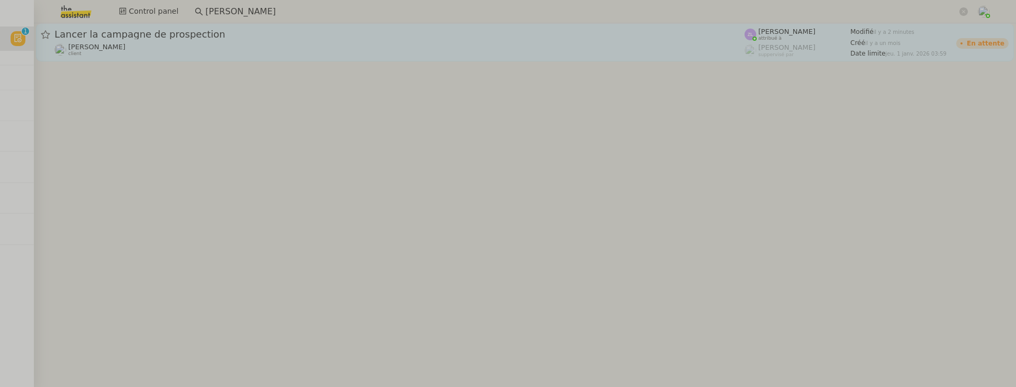
click at [229, 27] on link "Lancer la campagne de prospection Astrid Brucker client Zoé Lachambre attribué …" at bounding box center [525, 42] width 978 height 38
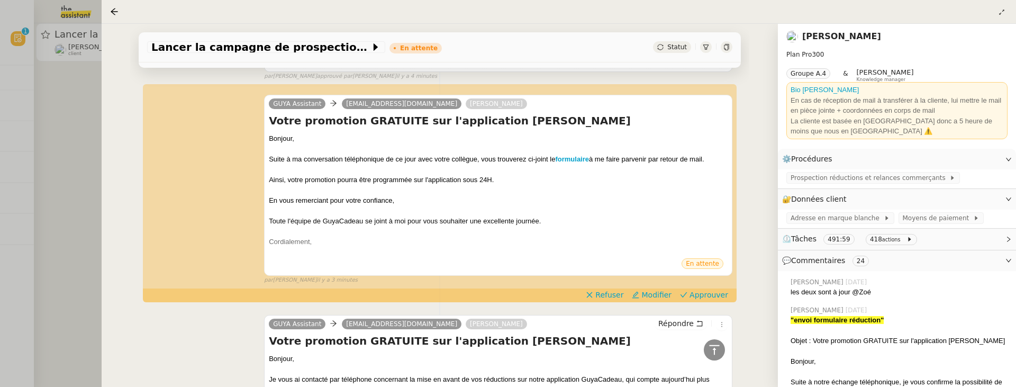
scroll to position [623, 0]
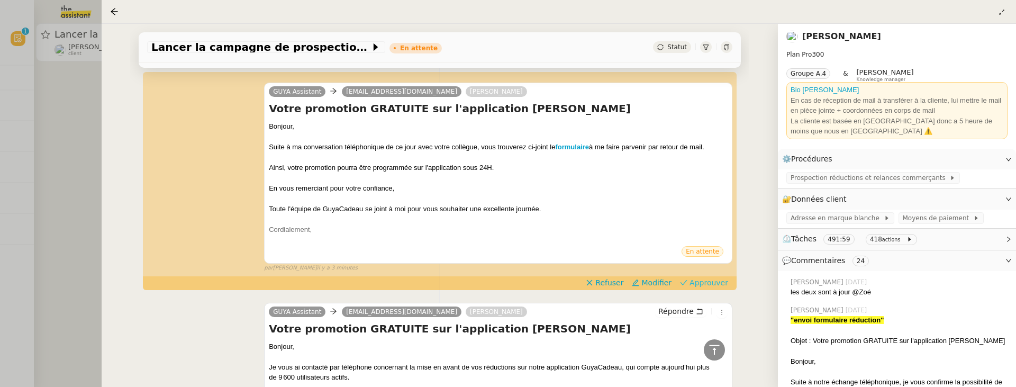
click at [705, 280] on span "Approuver" at bounding box center [709, 282] width 39 height 11
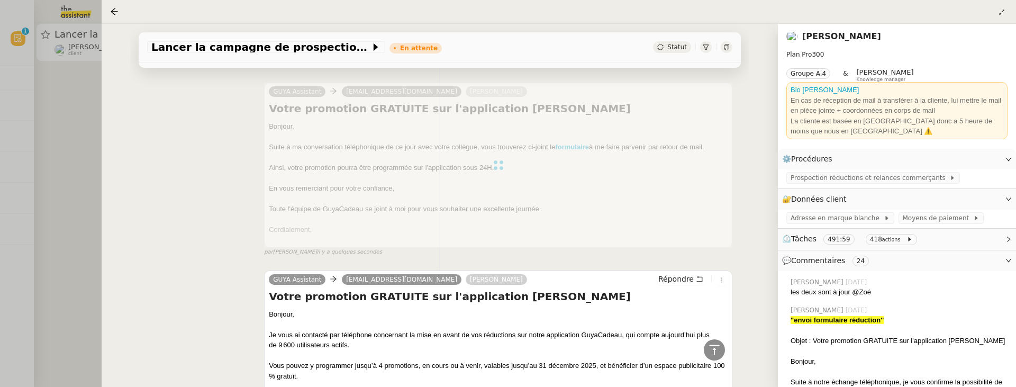
click at [69, 120] on div at bounding box center [508, 193] width 1016 height 387
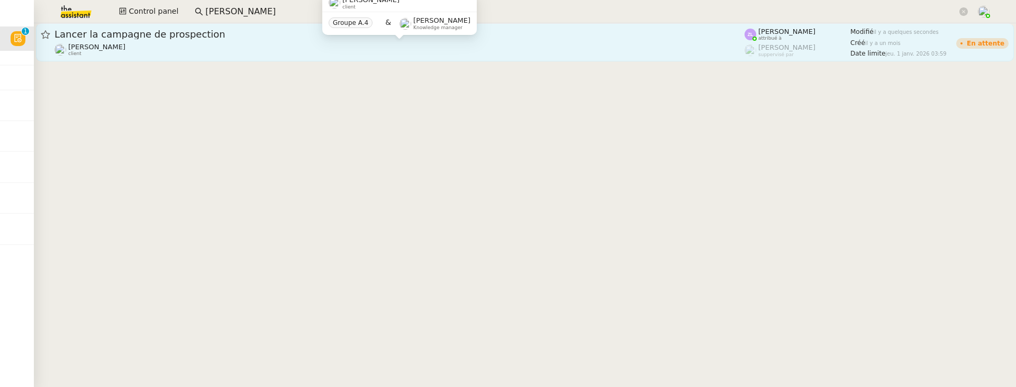
click at [208, 48] on div "Astrid Brucker client" at bounding box center [400, 50] width 690 height 14
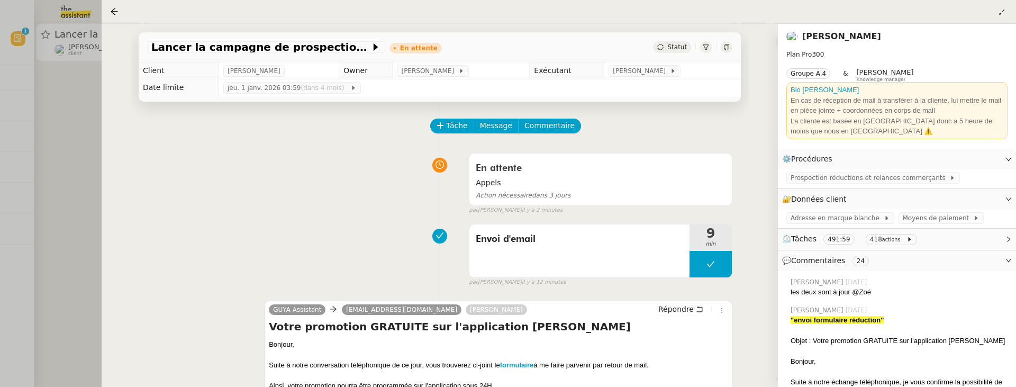
scroll to position [82, 0]
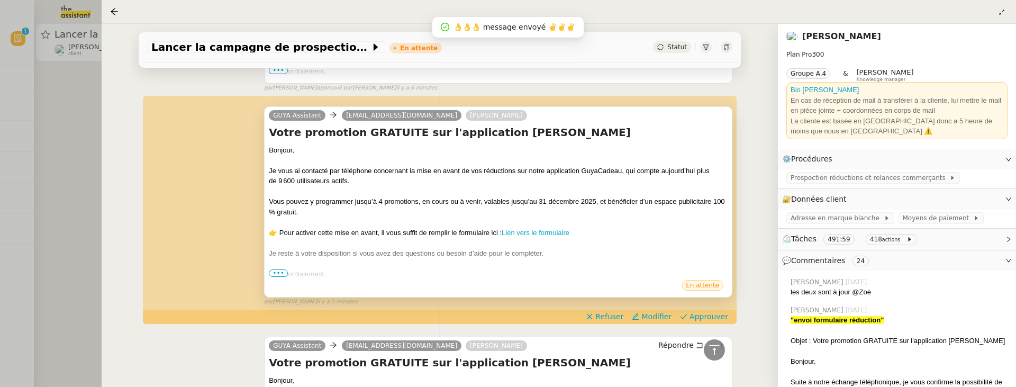
scroll to position [1211, 0]
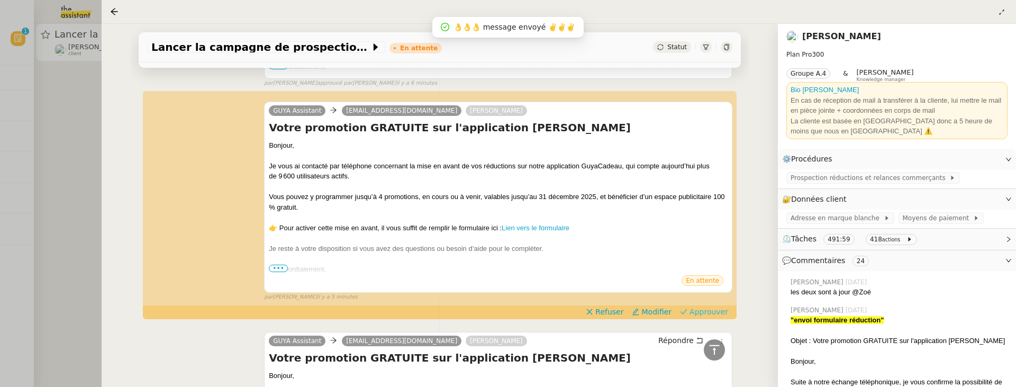
click at [724, 308] on span "Approuver" at bounding box center [709, 311] width 39 height 11
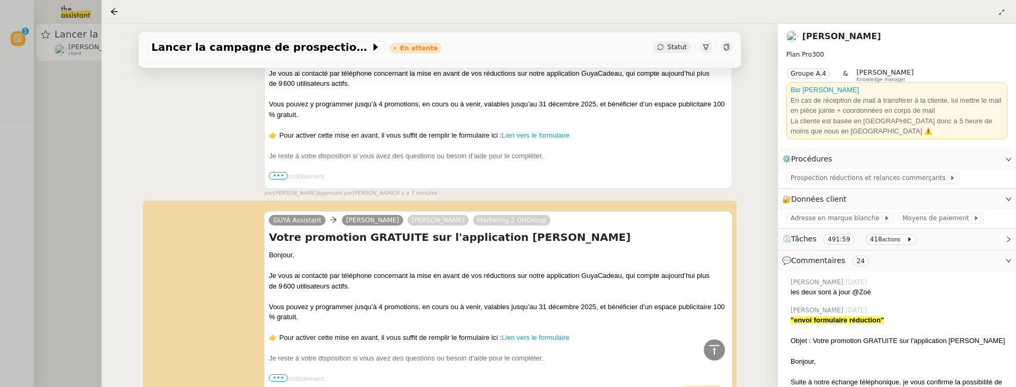
scroll to position [1866, 0]
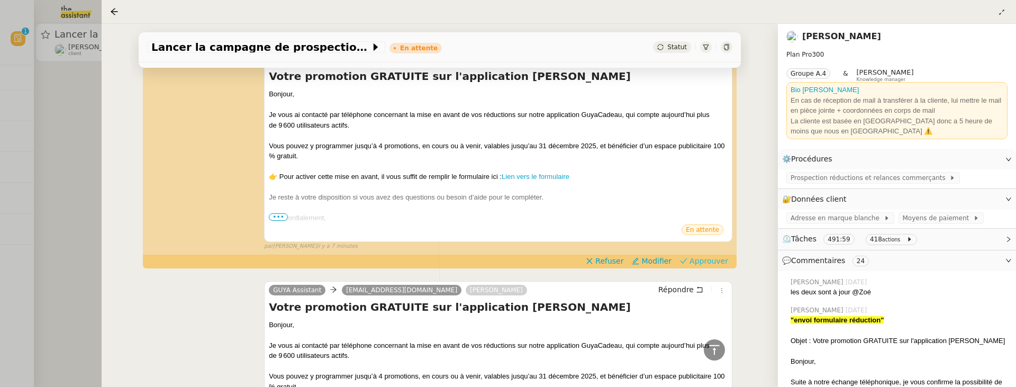
click at [702, 262] on span "Approuver" at bounding box center [709, 261] width 39 height 11
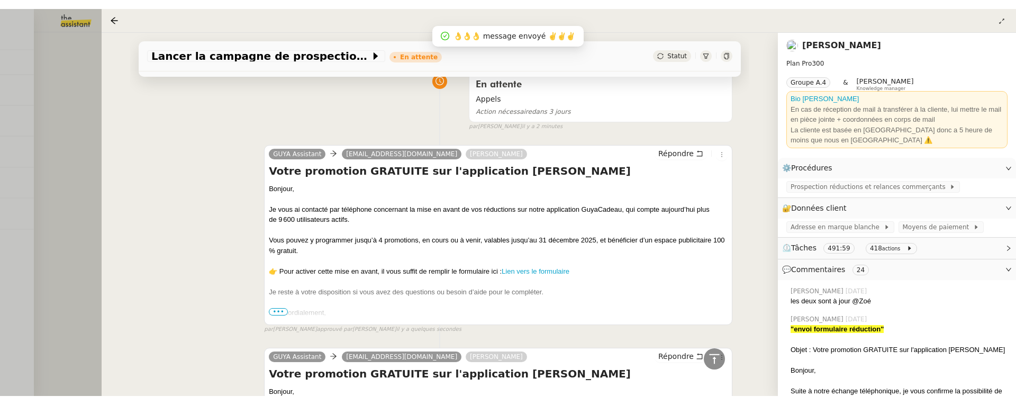
scroll to position [0, 0]
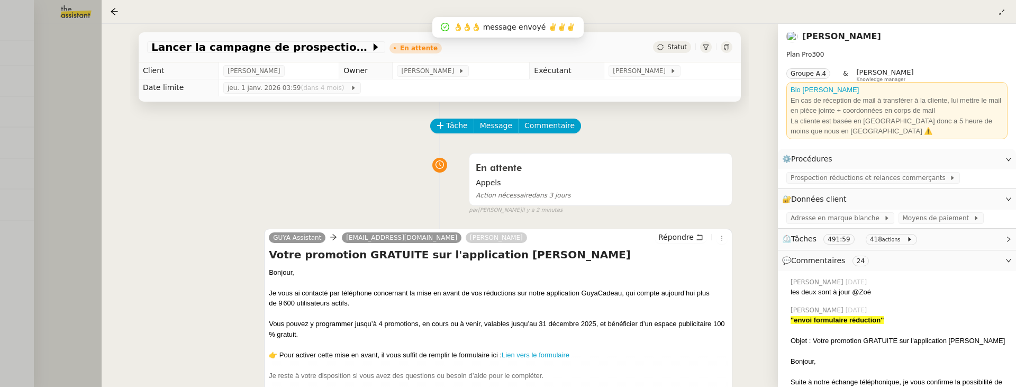
click at [47, 122] on div at bounding box center [508, 193] width 1016 height 387
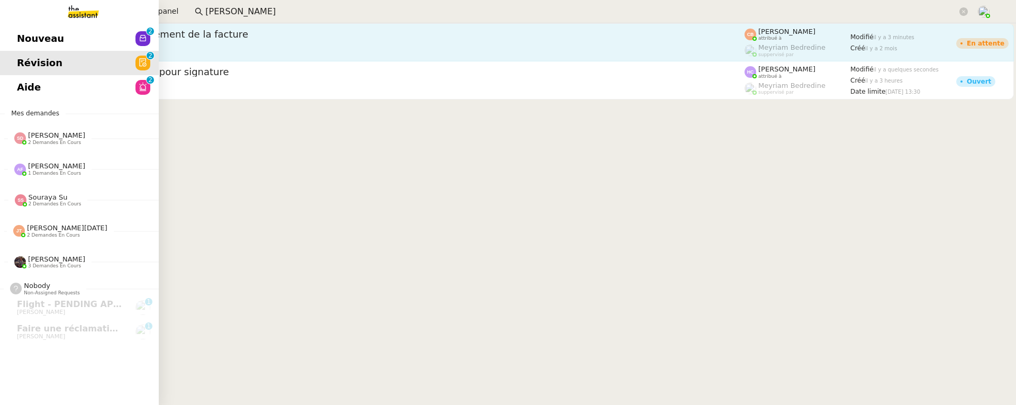
click at [219, 43] on div "[PERSON_NAME] client" at bounding box center [400, 50] width 690 height 14
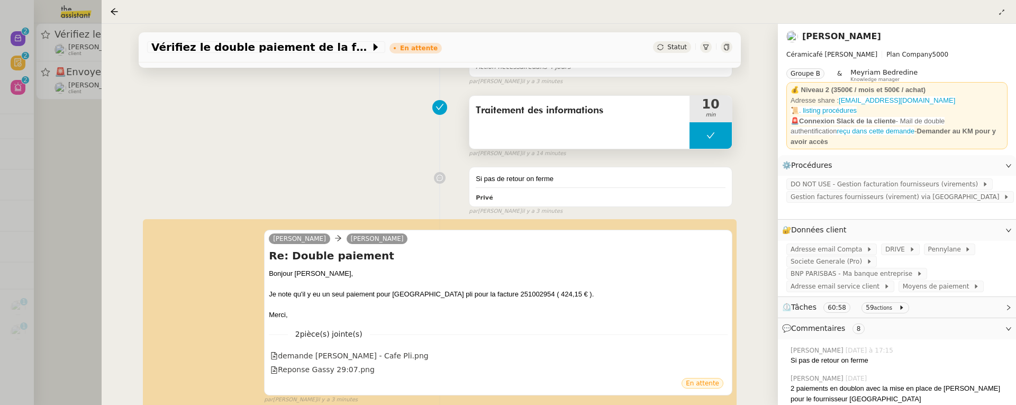
scroll to position [150, 0]
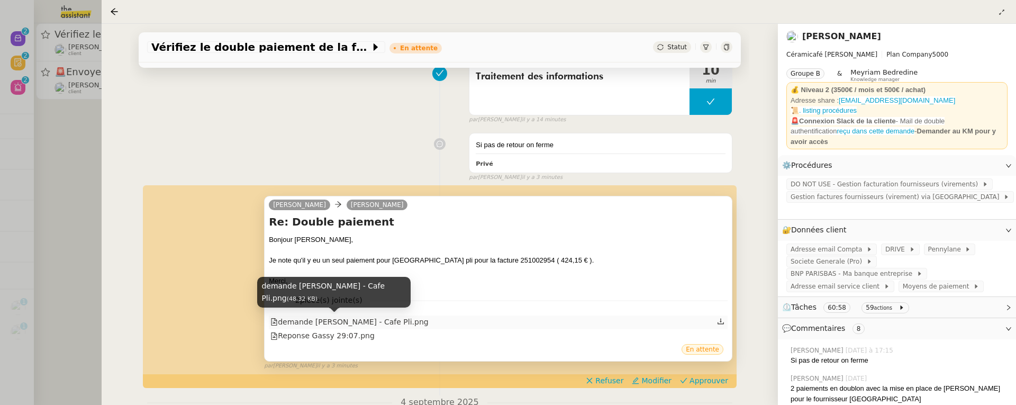
click at [388, 323] on div "demande [PERSON_NAME] - Cafe Pli.png" at bounding box center [349, 322] width 158 height 12
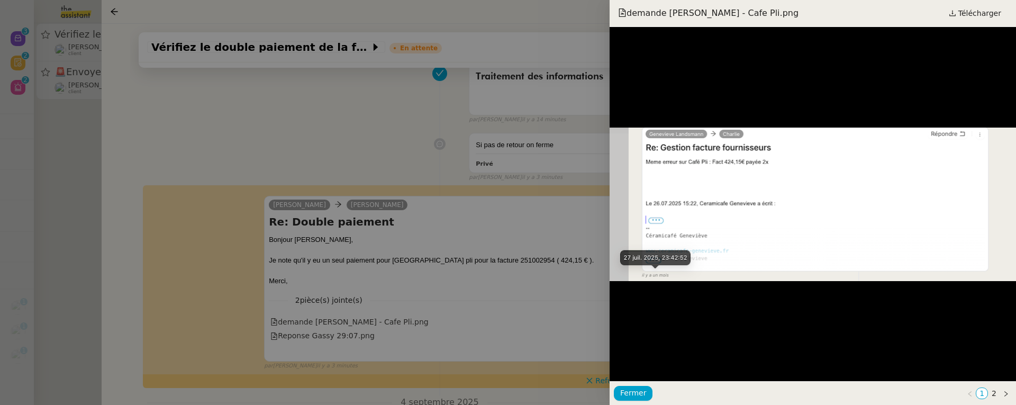
click at [499, 285] on div at bounding box center [508, 202] width 1016 height 405
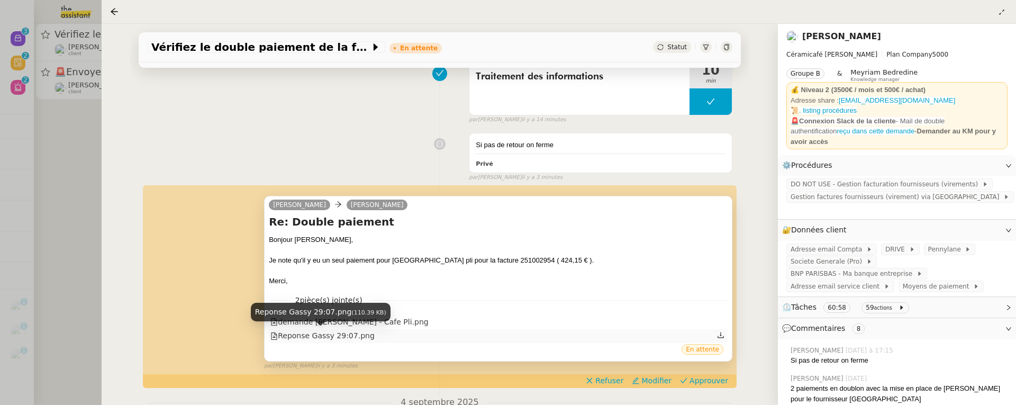
click at [348, 338] on div "Reponse Gassy 29:07.png" at bounding box center [322, 336] width 104 height 12
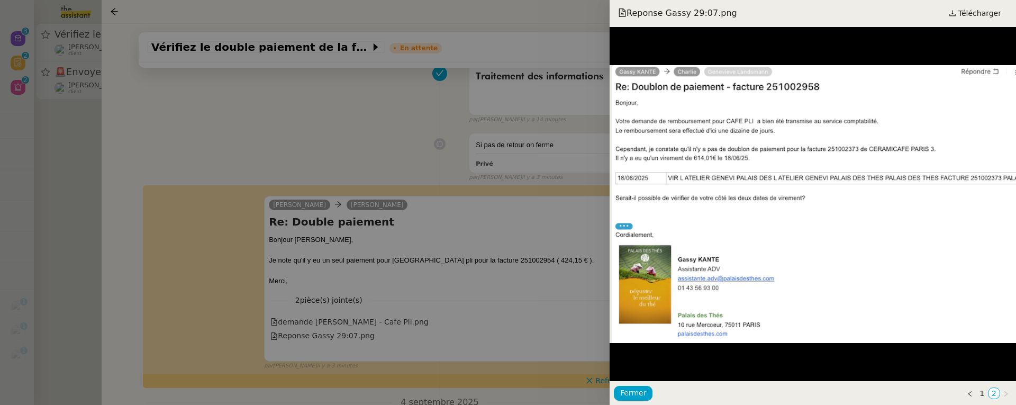
click at [549, 292] on div at bounding box center [508, 202] width 1016 height 405
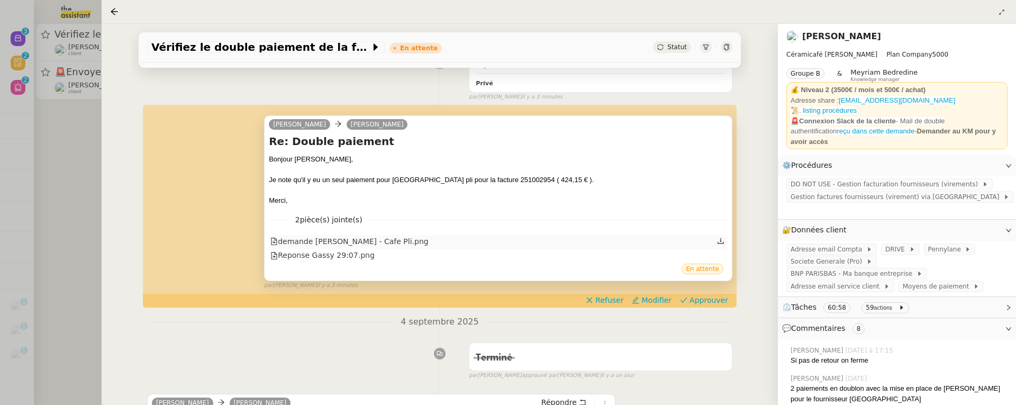
scroll to position [251, 0]
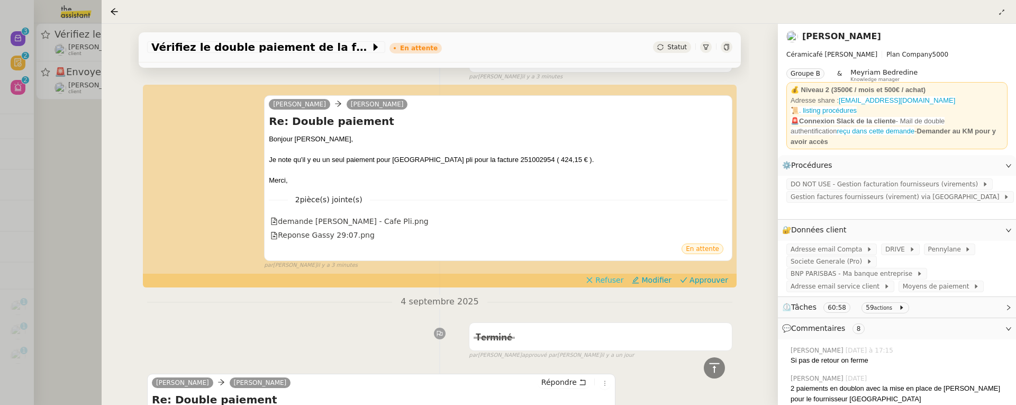
click at [613, 279] on span "Refuser" at bounding box center [609, 280] width 28 height 11
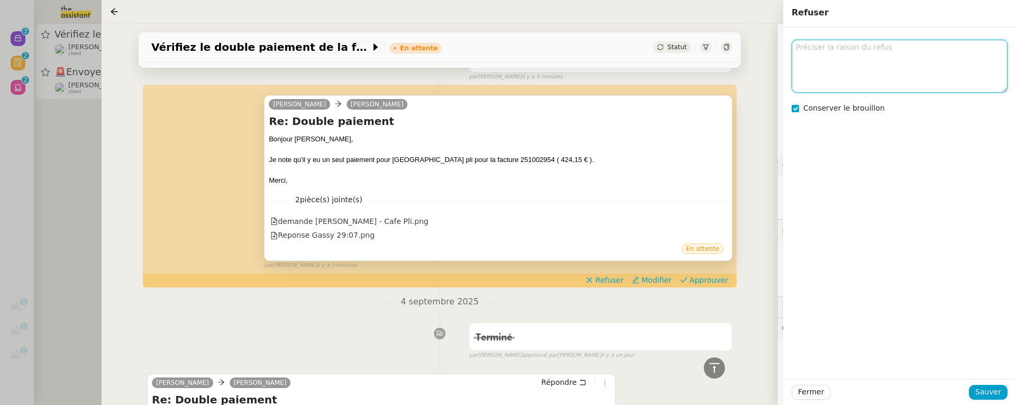
click at [826, 71] on textarea at bounding box center [900, 66] width 216 height 52
type textarea "@Coralie attention pas de capture d'écran du dashboard :)"
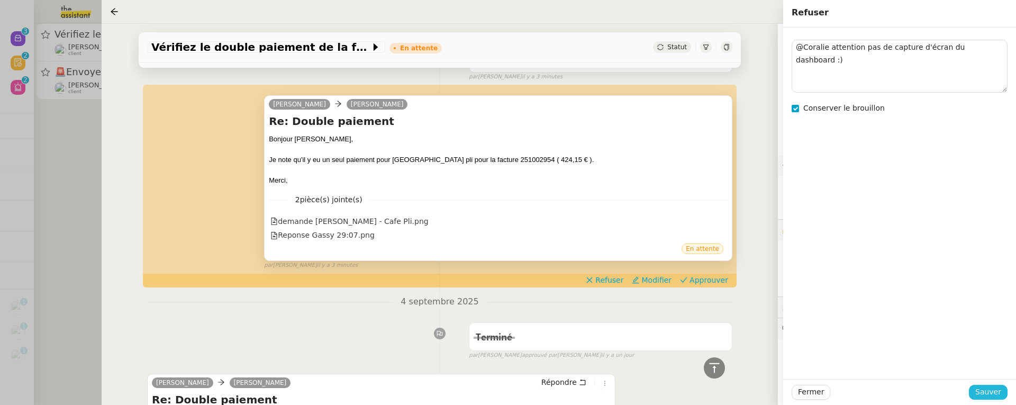
click at [993, 386] on span "Sauver" at bounding box center [988, 392] width 26 height 12
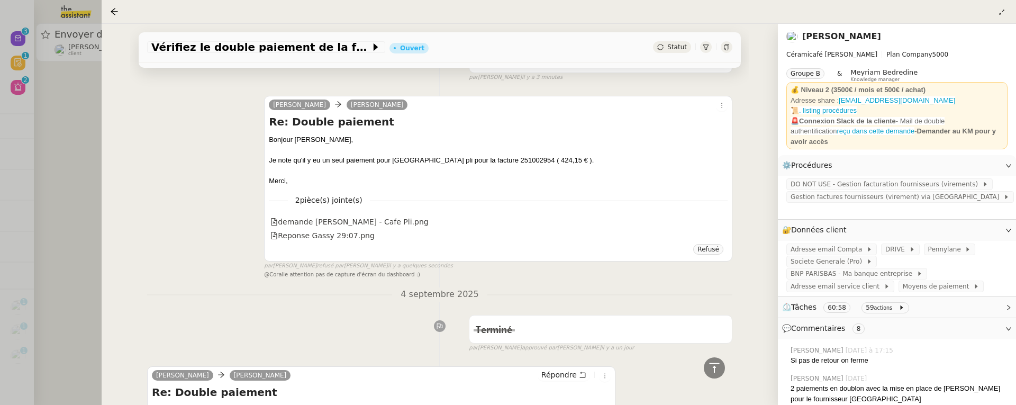
scroll to position [505, 0]
click at [68, 155] on div at bounding box center [508, 202] width 1016 height 405
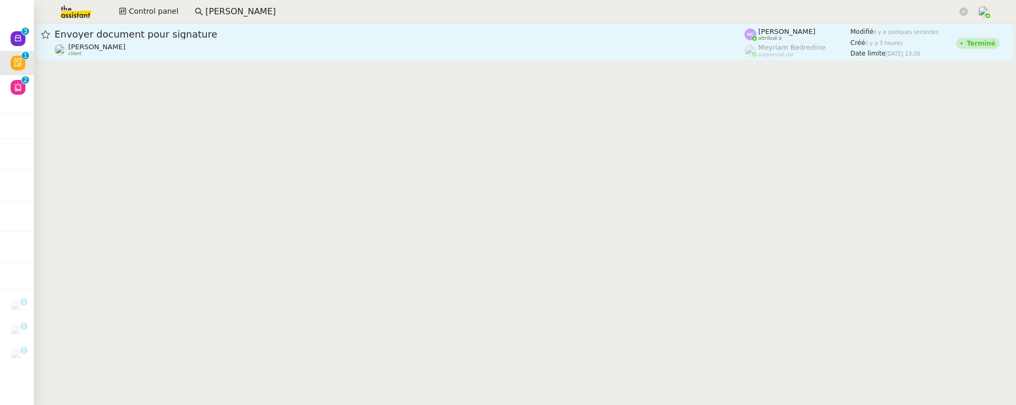
click at [165, 58] on link "Envoyer document pour signature [PERSON_NAME] client [PERSON_NAME] attribué à […" at bounding box center [525, 42] width 978 height 38
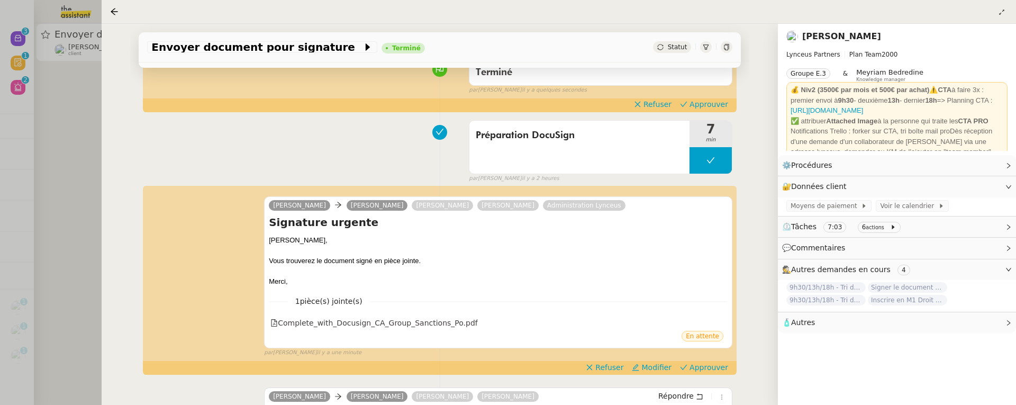
scroll to position [96, 0]
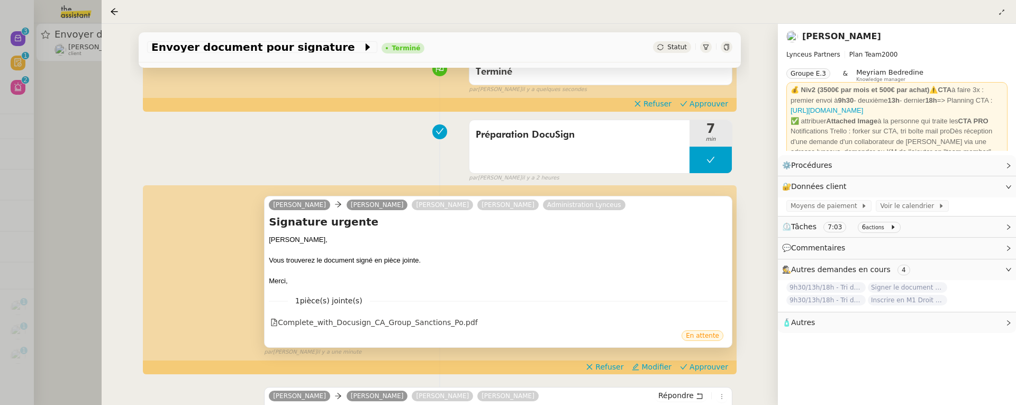
click at [435, 329] on div "En attente" at bounding box center [498, 337] width 459 height 16
click at [432, 324] on div "Complete_with_Docusign_CA_Group_Sanctions_Po.pdf" at bounding box center [373, 322] width 207 height 12
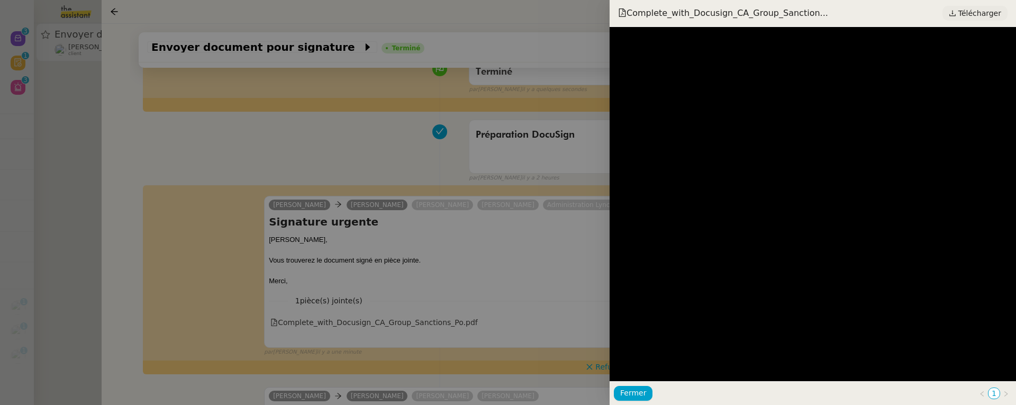
click at [966, 15] on span "Télécharger" at bounding box center [979, 13] width 43 height 14
click at [557, 201] on div at bounding box center [508, 202] width 1016 height 405
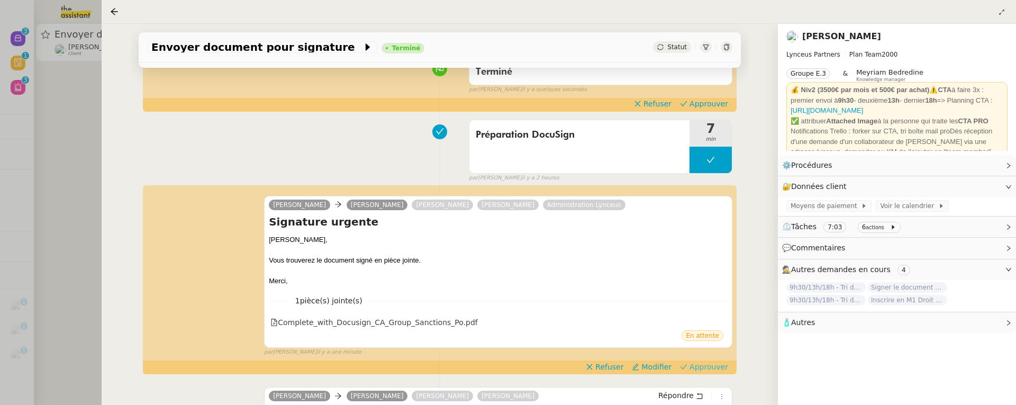
click at [718, 367] on span "Approuver" at bounding box center [709, 366] width 39 height 11
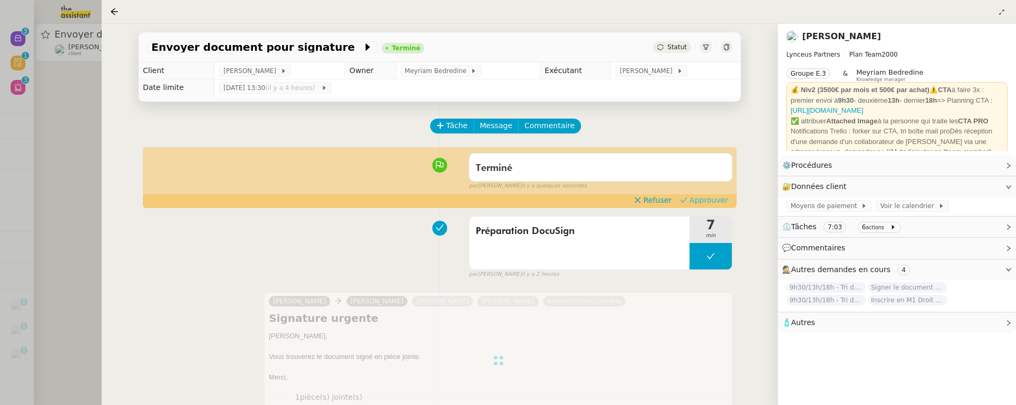
click at [713, 201] on span "Approuver" at bounding box center [709, 200] width 39 height 11
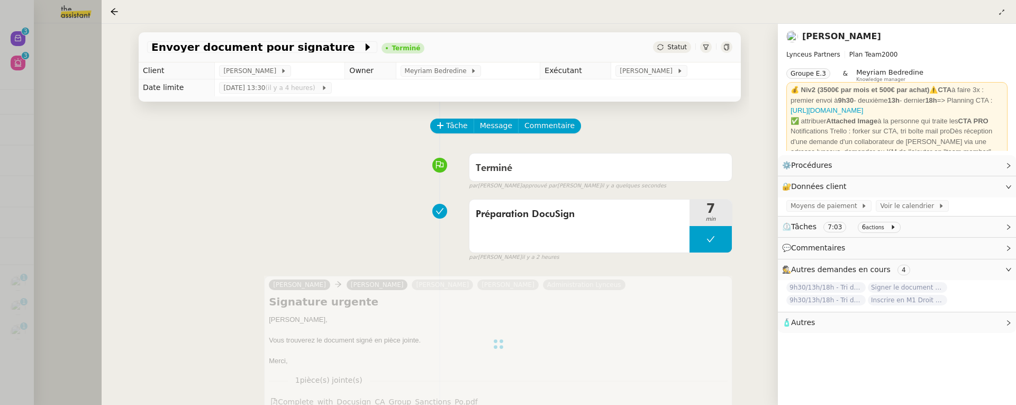
click at [61, 114] on div at bounding box center [508, 202] width 1016 height 405
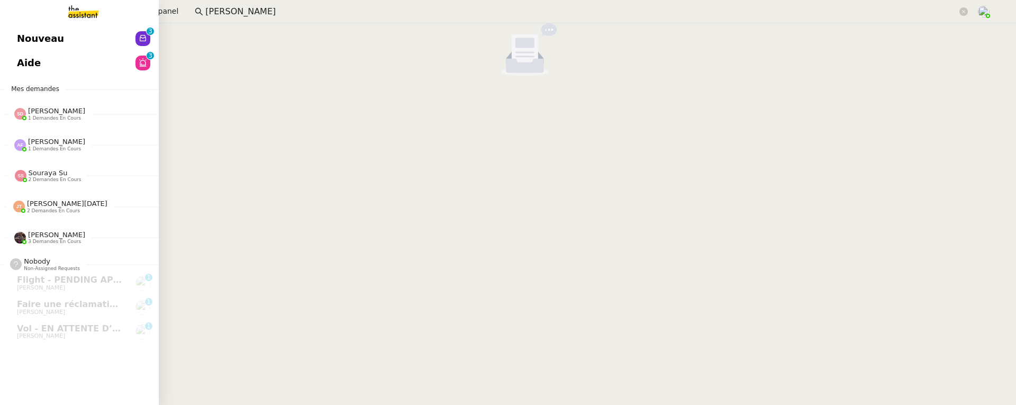
click at [30, 46] on span "Nouveau" at bounding box center [40, 39] width 47 height 16
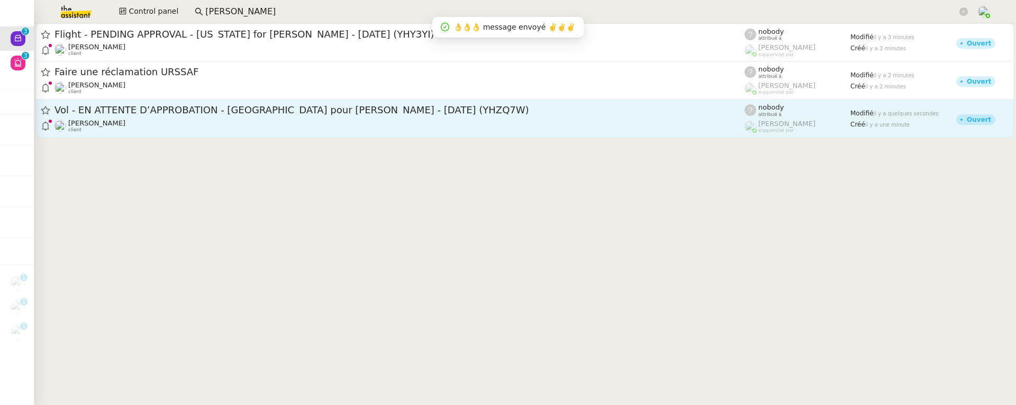
click at [457, 112] on span "Vol - EN ATTENTE D’APPROBATION - [GEOGRAPHIC_DATA] pour [PERSON_NAME] - [DATE] …" at bounding box center [400, 110] width 690 height 10
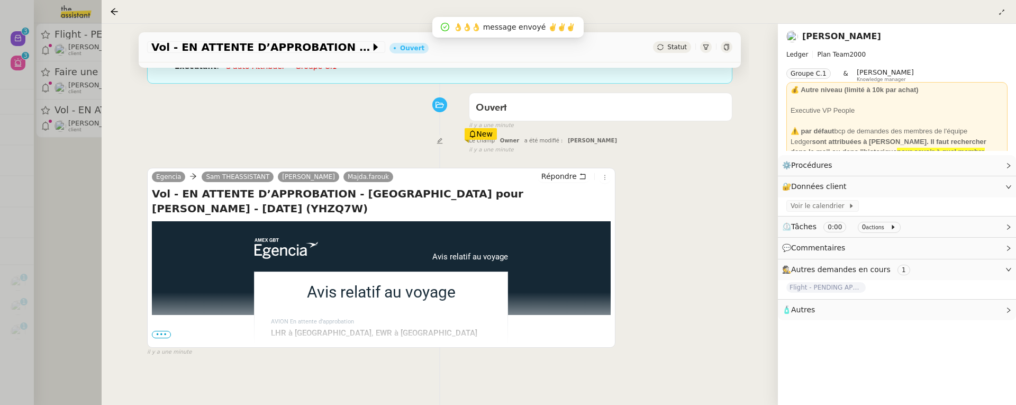
scroll to position [135, 0]
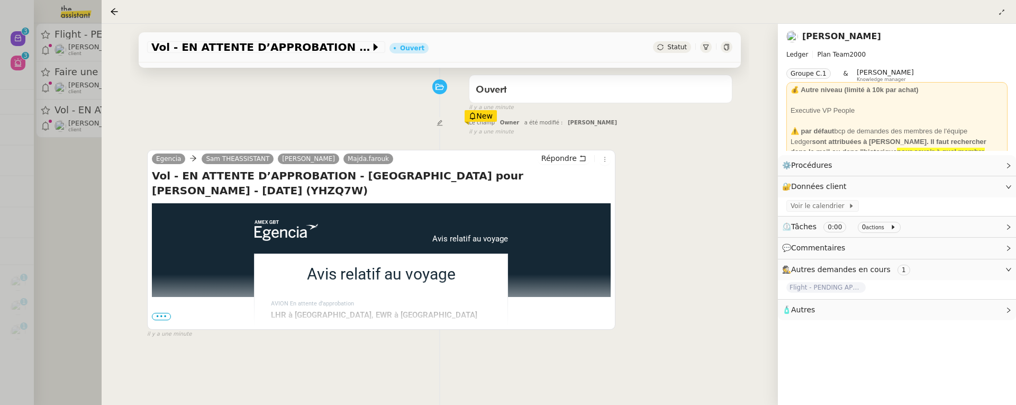
click at [671, 48] on span "Statut" at bounding box center [677, 46] width 20 height 7
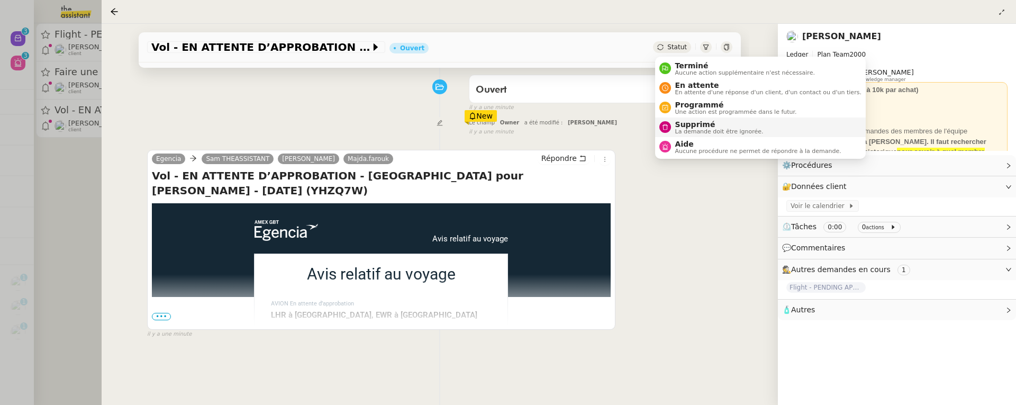
click at [694, 125] on span "Supprimé" at bounding box center [719, 124] width 88 height 8
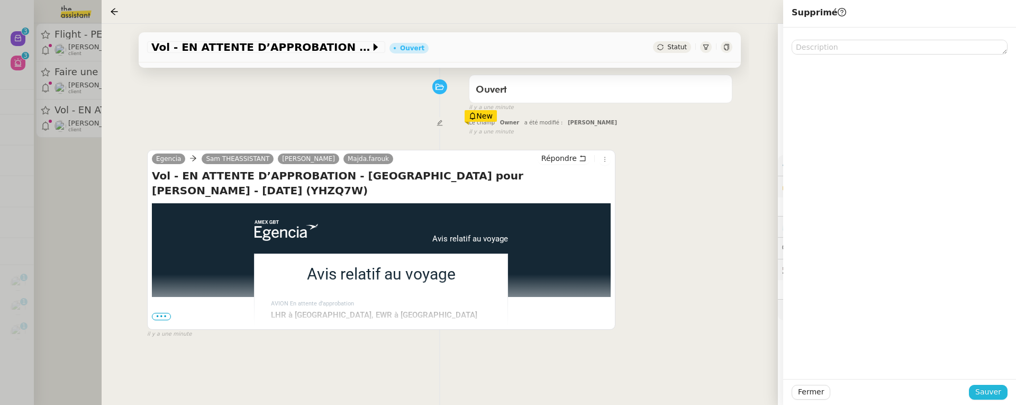
click at [979, 386] on span "Sauver" at bounding box center [988, 392] width 26 height 12
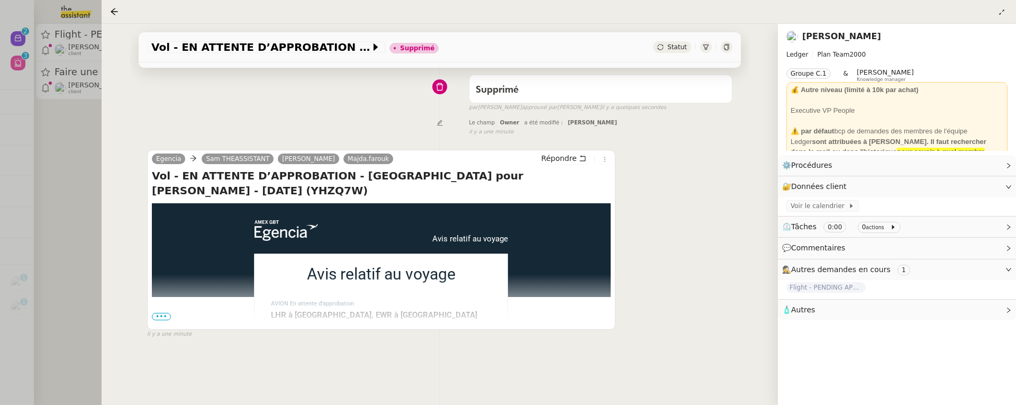
click at [68, 173] on div at bounding box center [508, 202] width 1016 height 405
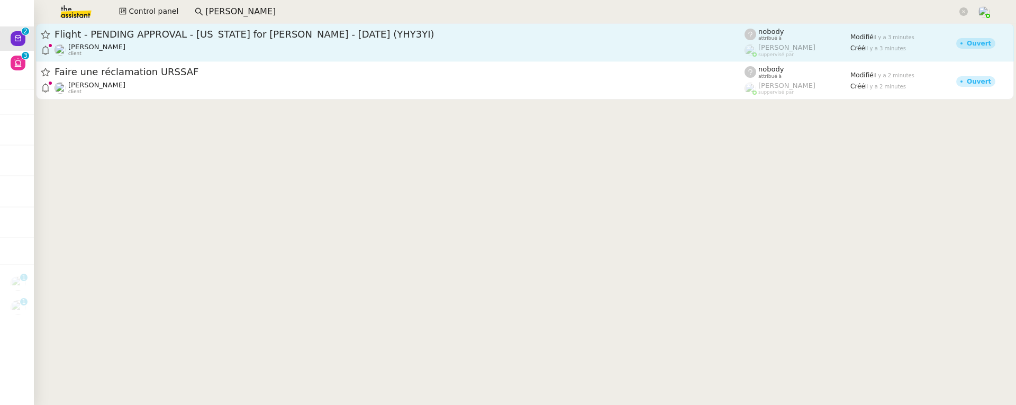
click at [221, 47] on div "[PERSON_NAME] client" at bounding box center [400, 50] width 690 height 14
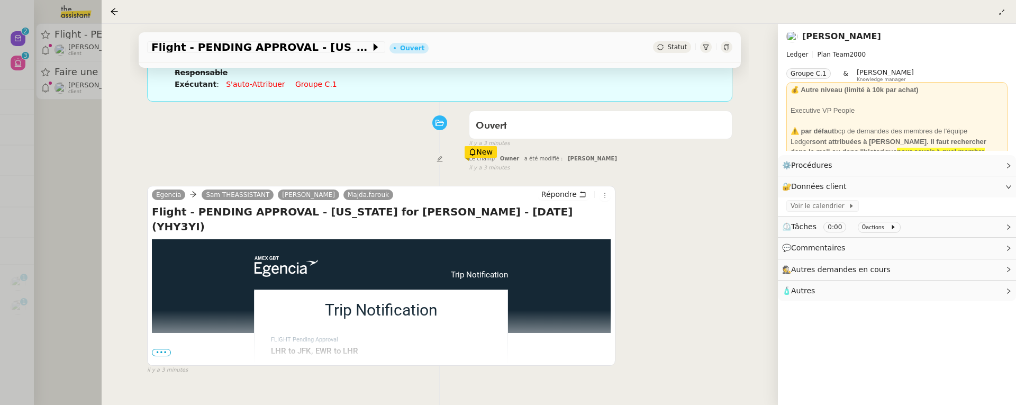
scroll to position [135, 0]
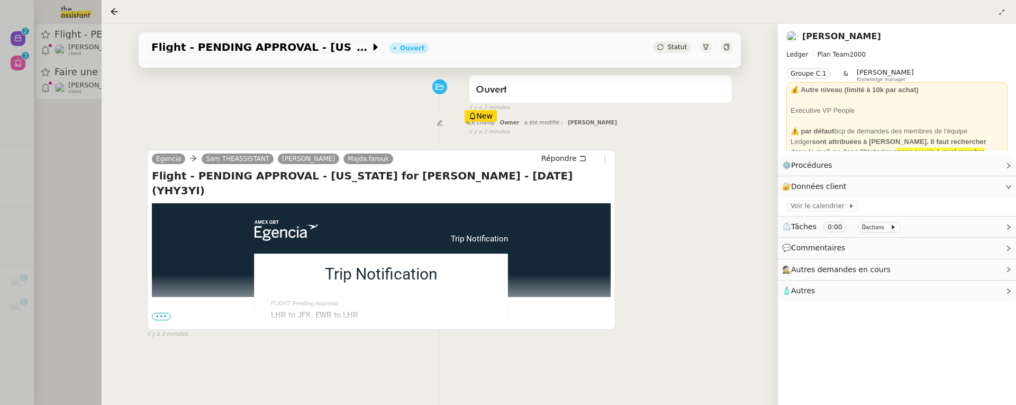
click at [670, 49] on span "Statut" at bounding box center [677, 46] width 20 height 7
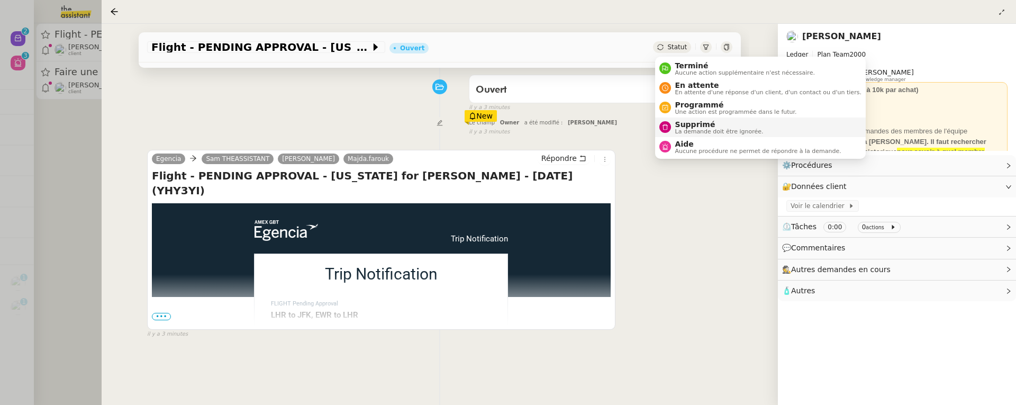
click at [703, 129] on span "La demande doit être ignorée." at bounding box center [719, 132] width 88 height 6
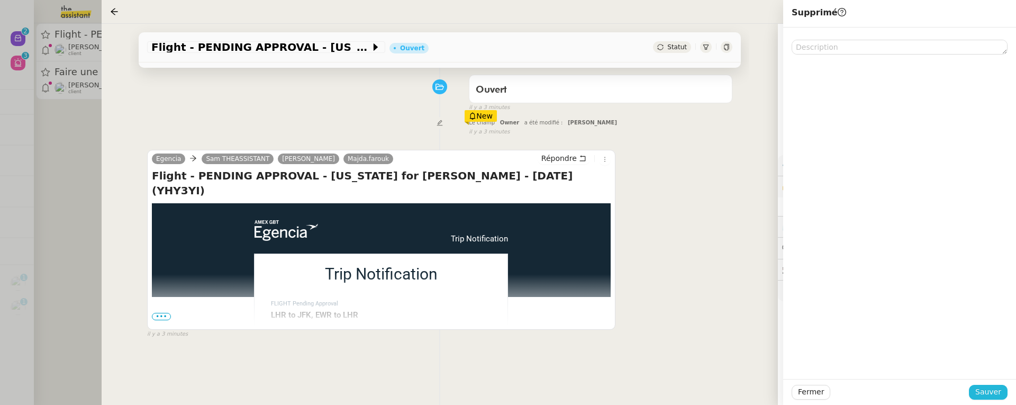
click at [980, 386] on span "Sauver" at bounding box center [988, 392] width 26 height 12
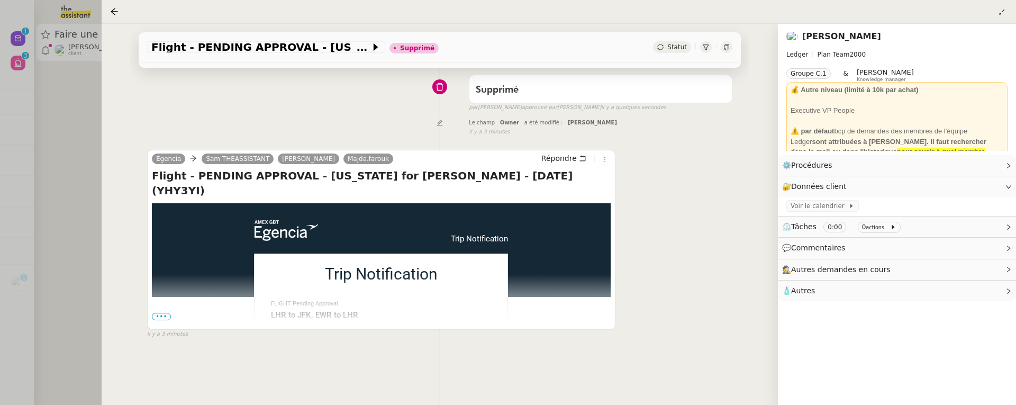
click at [70, 129] on div at bounding box center [508, 202] width 1016 height 405
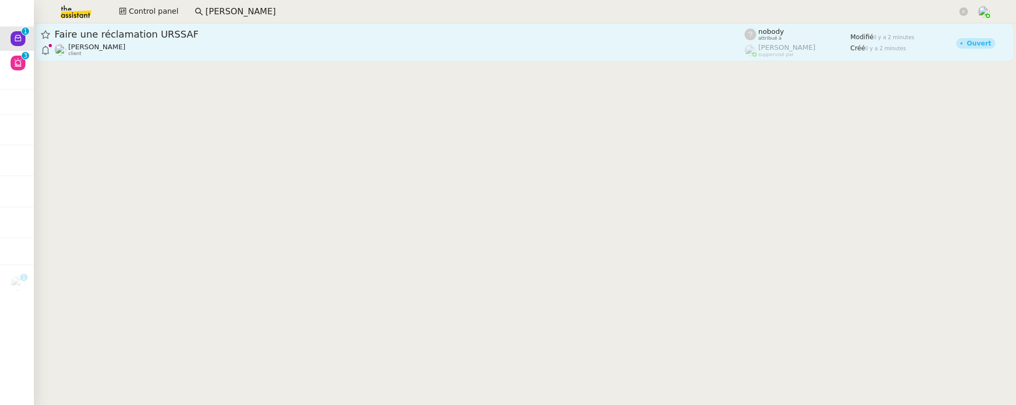
click at [232, 46] on div "Lydie LAULON client" at bounding box center [400, 50] width 690 height 14
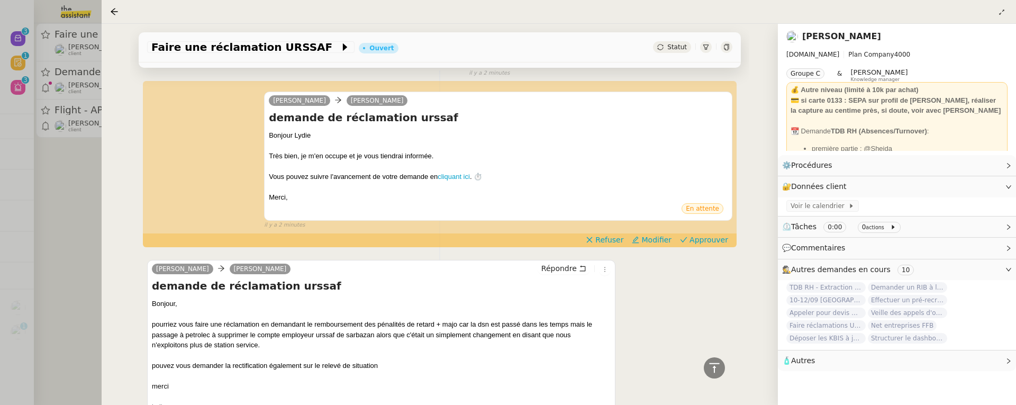
scroll to position [191, 0]
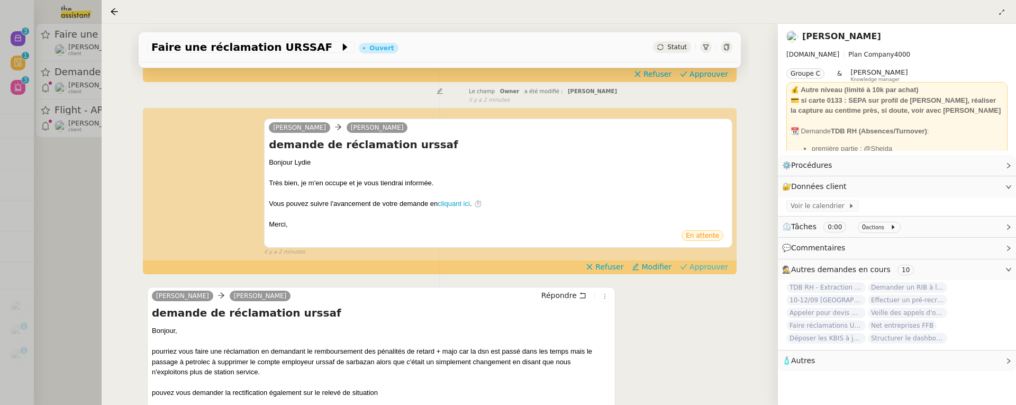
click at [693, 262] on span "Approuver" at bounding box center [709, 266] width 39 height 11
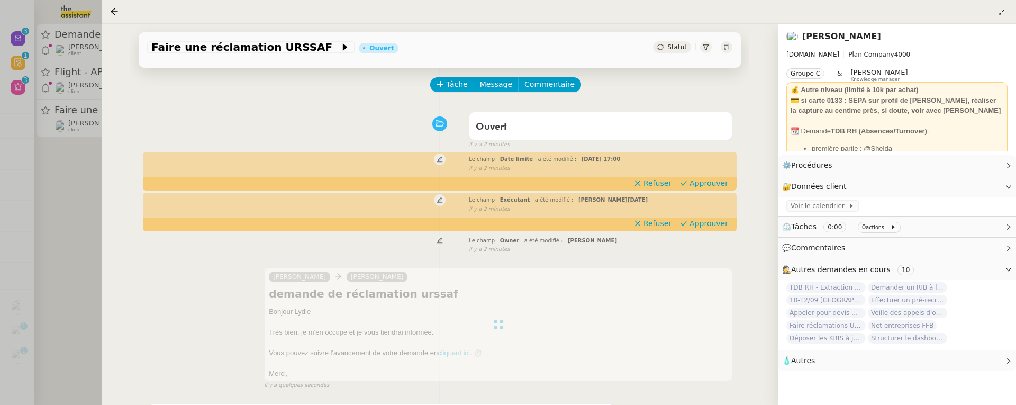
scroll to position [0, 0]
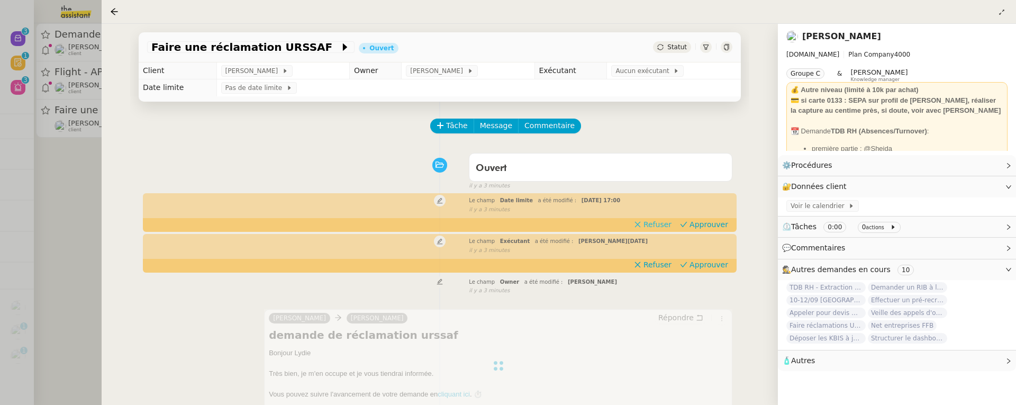
click at [665, 225] on span "Refuser" at bounding box center [658, 224] width 28 height 11
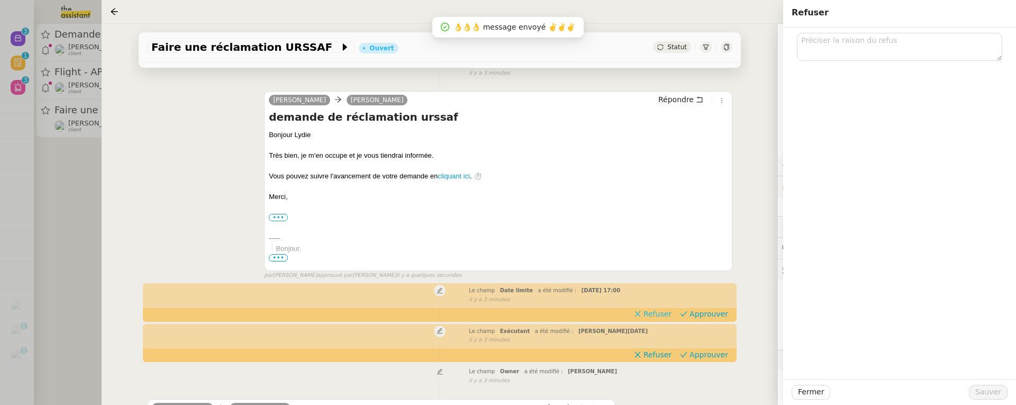
scroll to position [113, 0]
click at [828, 68] on div at bounding box center [899, 203] width 233 height 351
click at [820, 49] on textarea at bounding box center [899, 47] width 205 height 28
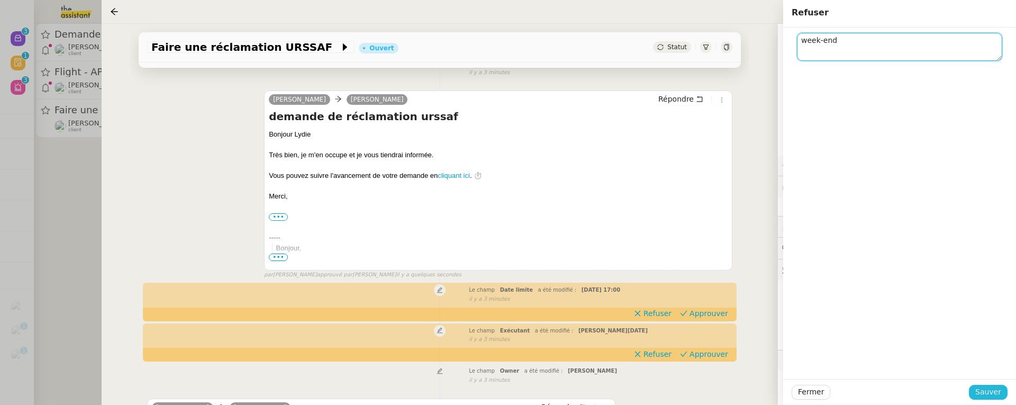
type textarea "week-end"
click at [997, 386] on span "Sauver" at bounding box center [988, 392] width 26 height 12
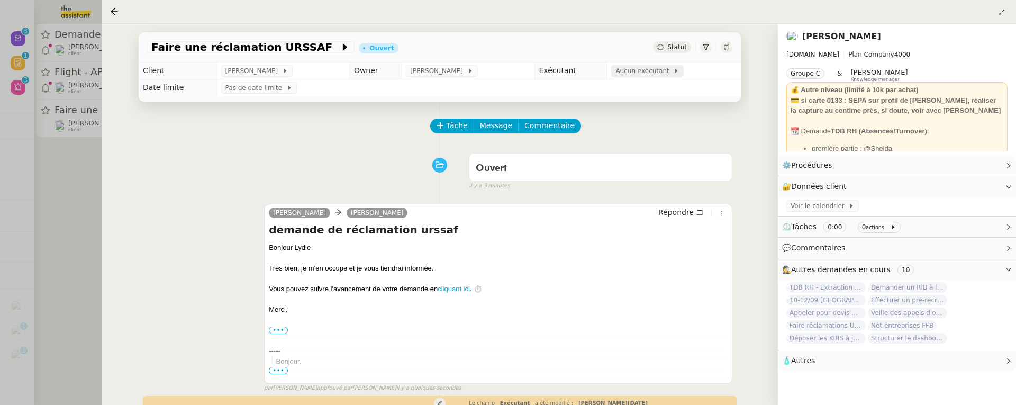
click at [646, 70] on span "Aucun exécutant" at bounding box center [644, 71] width 58 height 11
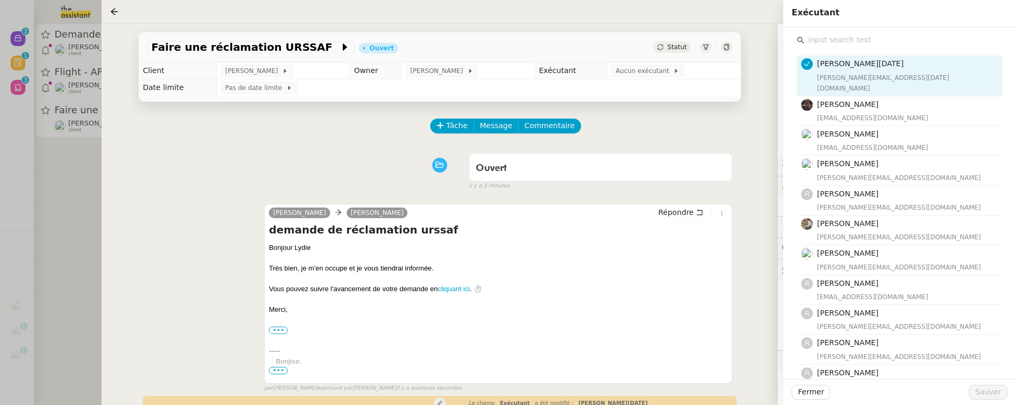
click at [857, 41] on input "text" at bounding box center [903, 40] width 198 height 14
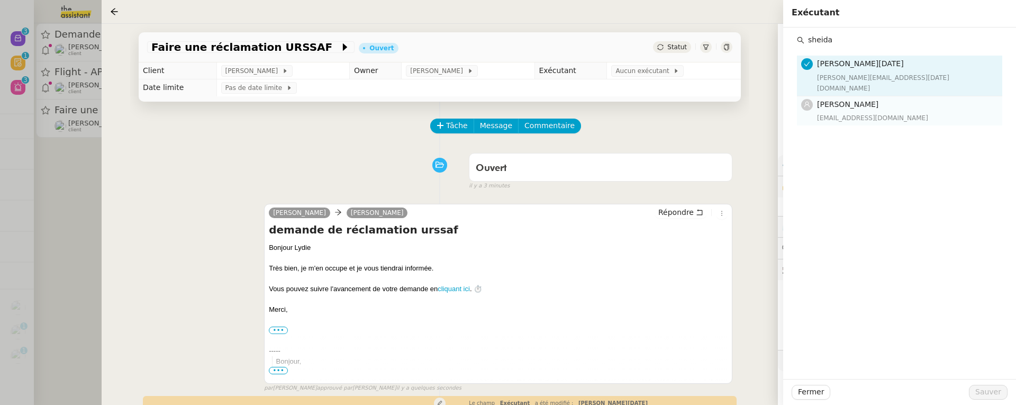
type input "sheida"
click at [899, 100] on div "Sheida Delpazir sheida@team.theassistant.com" at bounding box center [906, 110] width 179 height 25
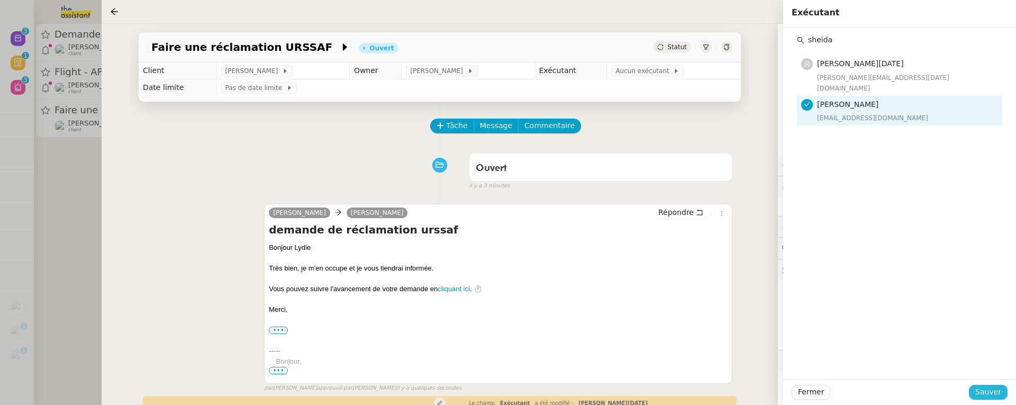
click at [991, 386] on span "Sauver" at bounding box center [988, 392] width 26 height 12
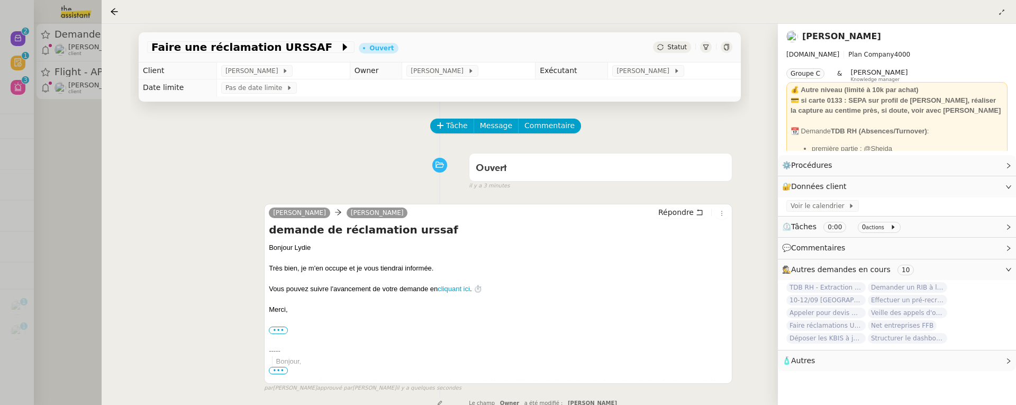
click at [55, 230] on div at bounding box center [508, 202] width 1016 height 405
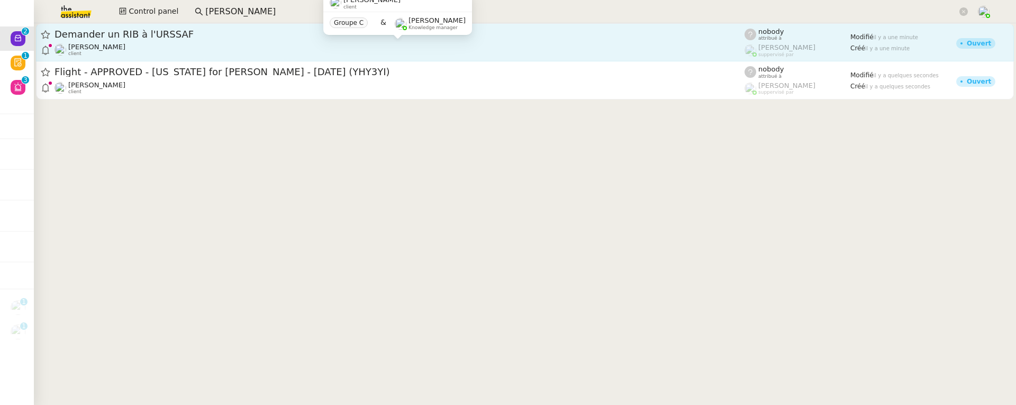
click at [288, 45] on div "Lydie Laulon client" at bounding box center [400, 50] width 690 height 14
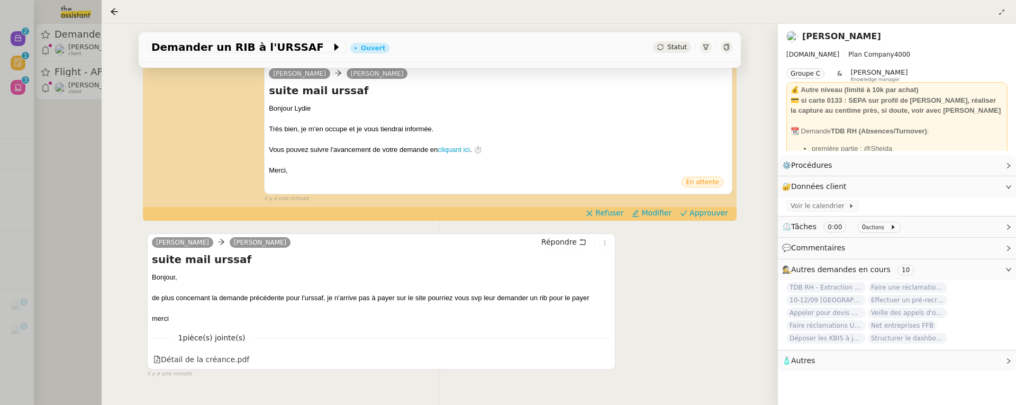
scroll to position [227, 0]
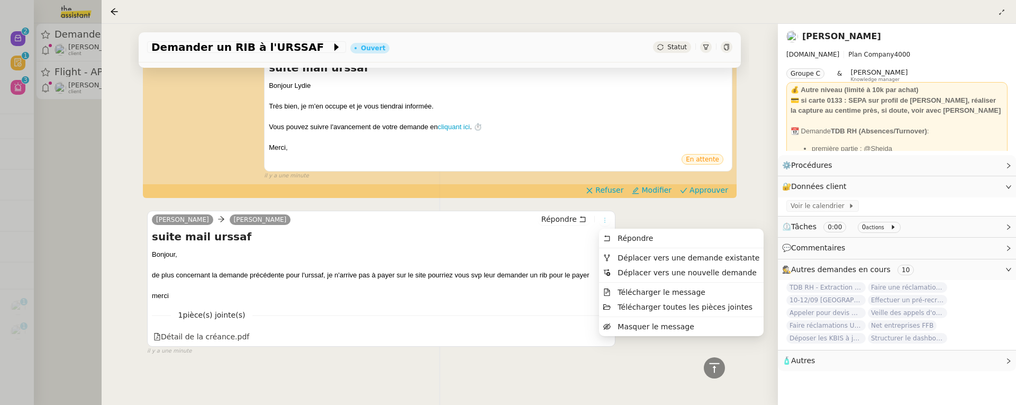
click at [607, 221] on icon at bounding box center [605, 220] width 6 height 6
click at [629, 255] on span "Déplacer vers une demande existante" at bounding box center [689, 257] width 142 height 8
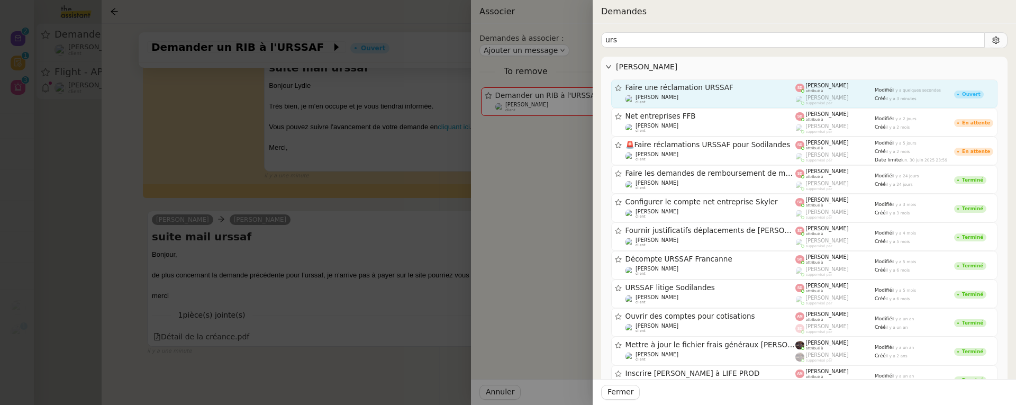
type input "urs"
click at [768, 97] on div "Lydie Laulon client" at bounding box center [711, 99] width 170 height 11
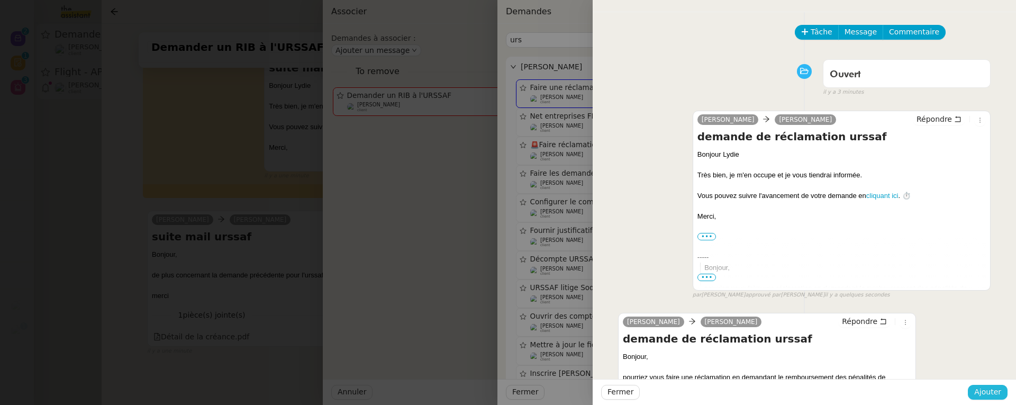
click at [992, 386] on span "Ajouter" at bounding box center [987, 392] width 27 height 12
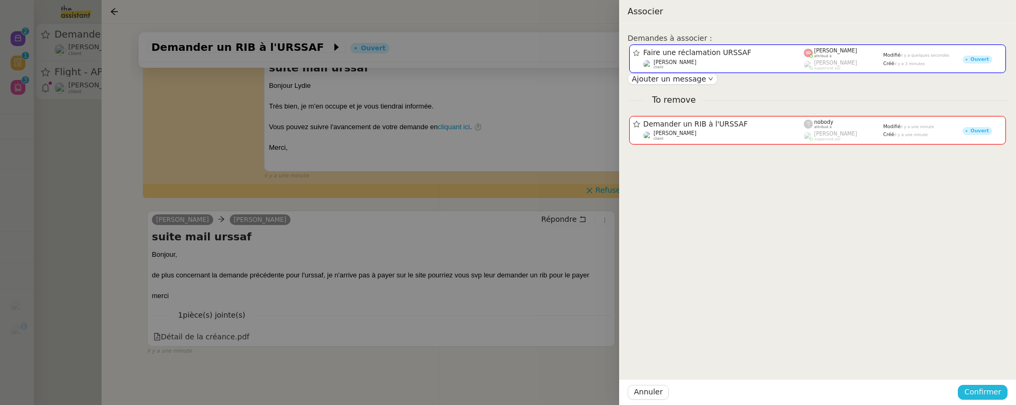
click at [992, 386] on span "Confirmer" at bounding box center [982, 392] width 37 height 12
click at [995, 363] on span "Ajouter" at bounding box center [983, 364] width 27 height 11
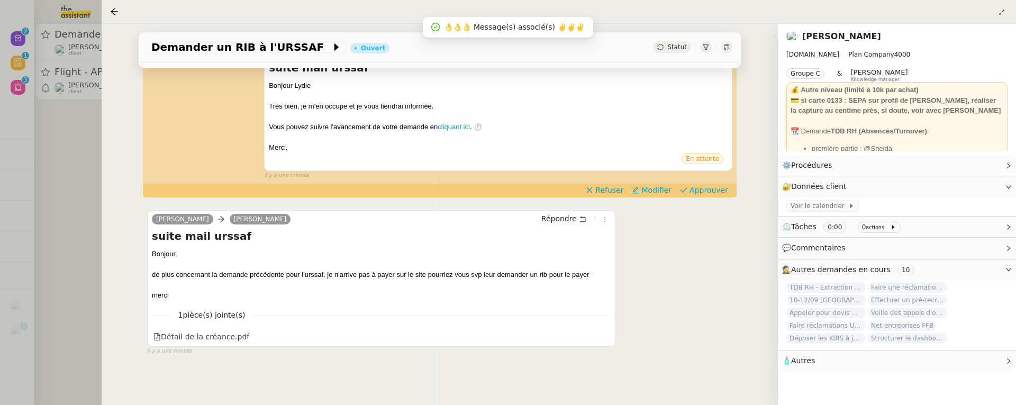
scroll to position [135, 0]
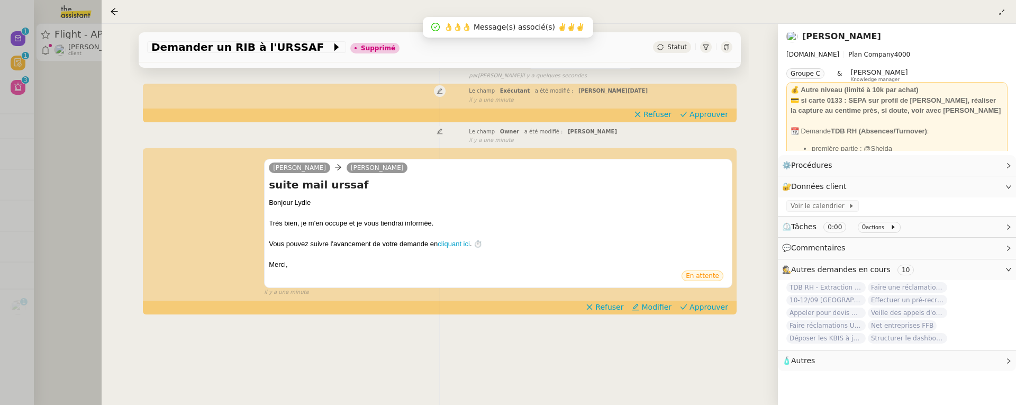
click at [65, 178] on div at bounding box center [508, 202] width 1016 height 405
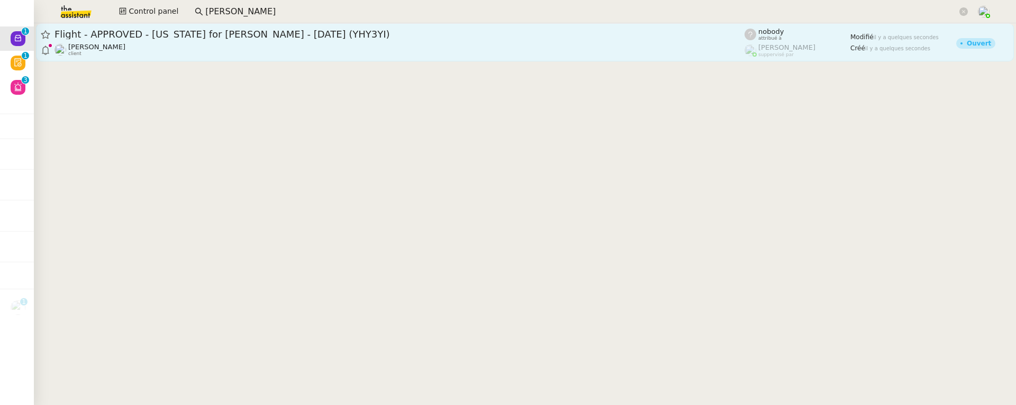
click at [218, 39] on div "Flight - APPROVED - New York for Michael LOUZADO - 01 Nov, 2025 (YHY3YI)" at bounding box center [400, 34] width 690 height 13
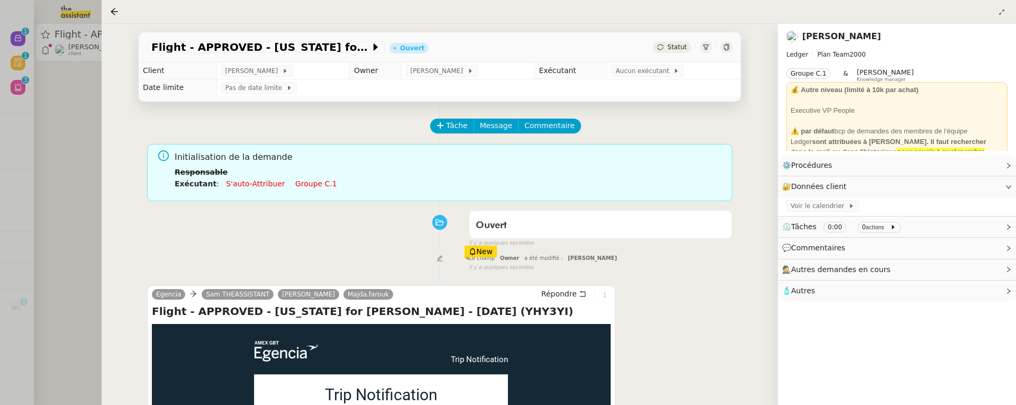
scroll to position [135, 0]
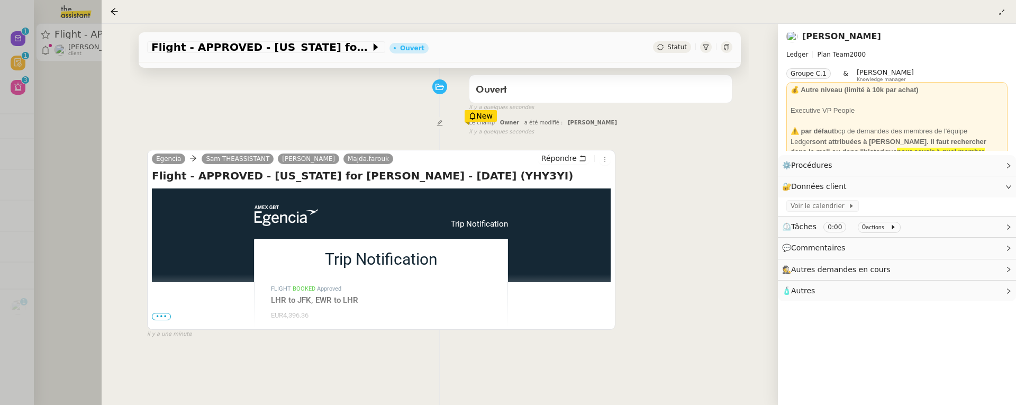
click at [676, 52] on div "Statut" at bounding box center [672, 47] width 38 height 12
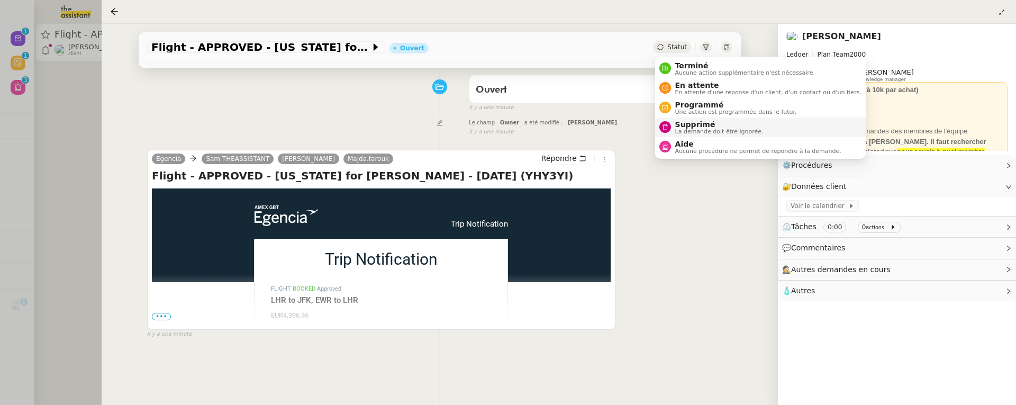
click at [701, 123] on span "Supprimé" at bounding box center [719, 124] width 88 height 8
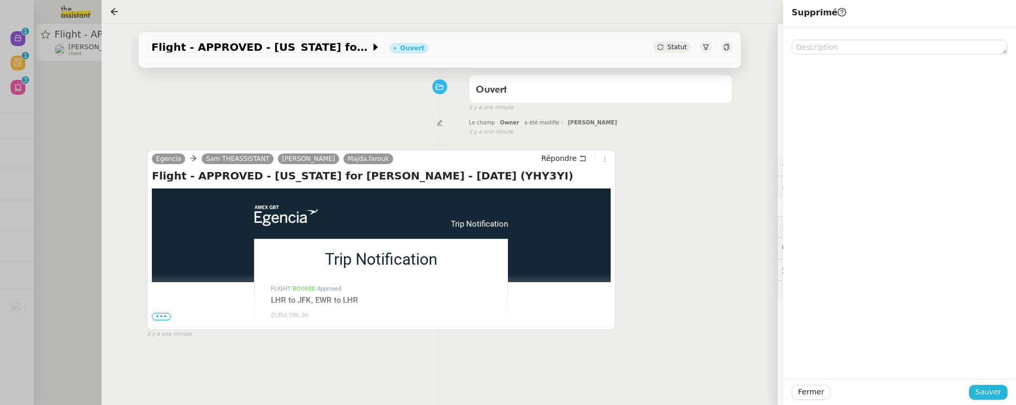
click at [989, 386] on span "Sauver" at bounding box center [988, 392] width 26 height 12
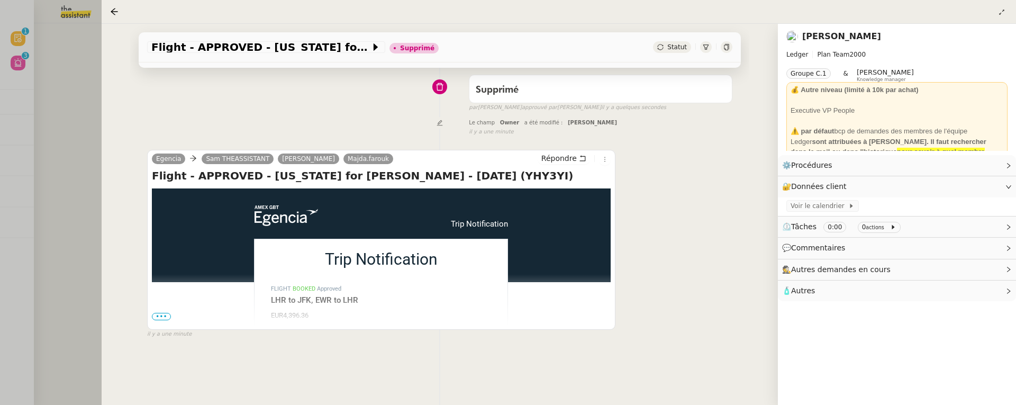
click at [52, 119] on div at bounding box center [508, 202] width 1016 height 405
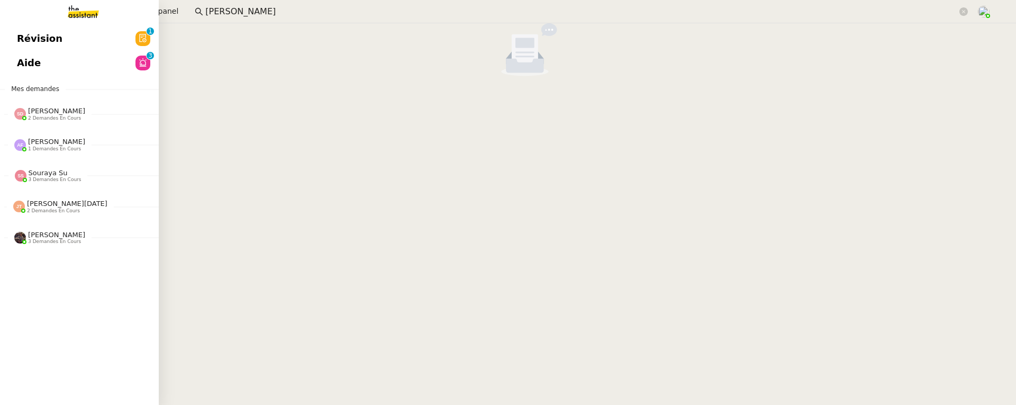
click at [26, 35] on span "Révision" at bounding box center [40, 39] width 46 height 16
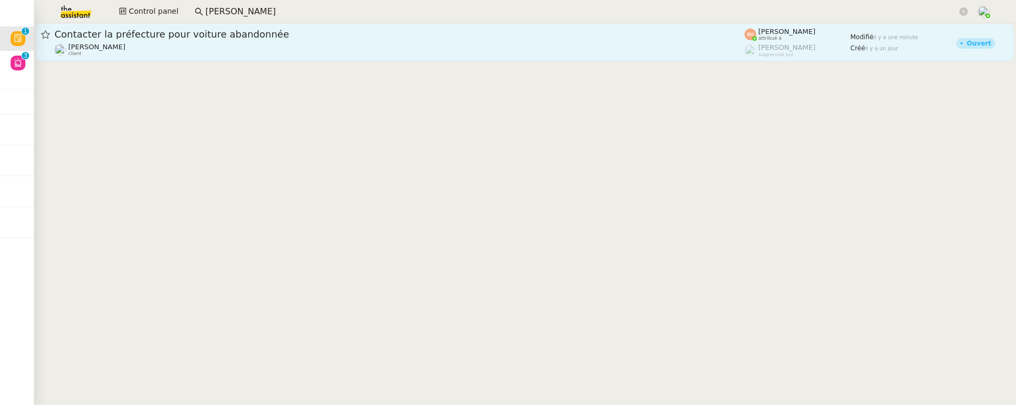
click at [252, 34] on span "Contacter la préfecture pour voiture abandonnée" at bounding box center [400, 35] width 690 height 10
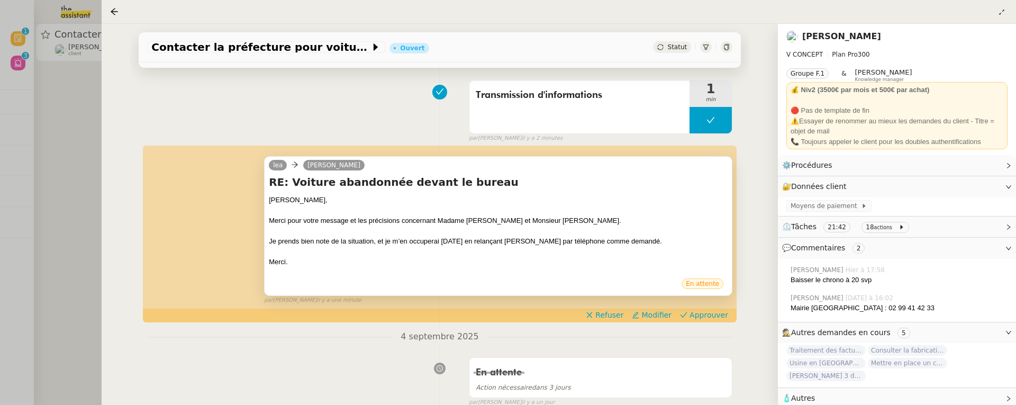
scroll to position [77, 0]
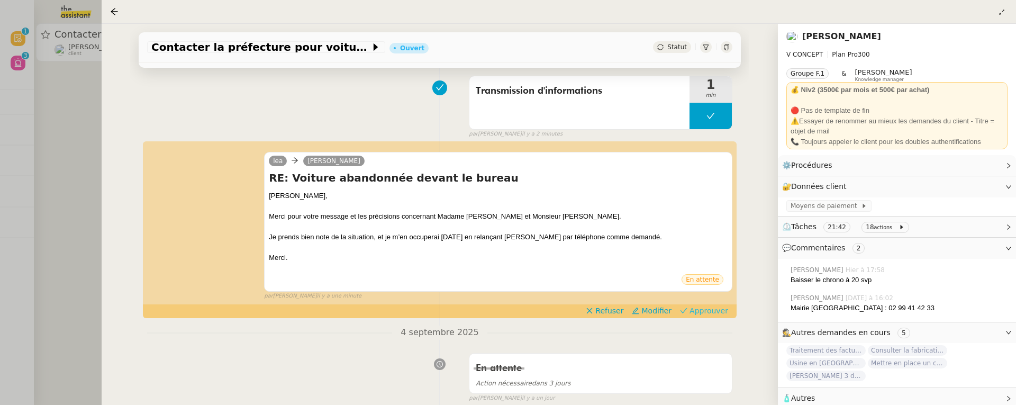
click at [703, 309] on span "Approuver" at bounding box center [709, 310] width 39 height 11
click at [96, 139] on div at bounding box center [508, 202] width 1016 height 405
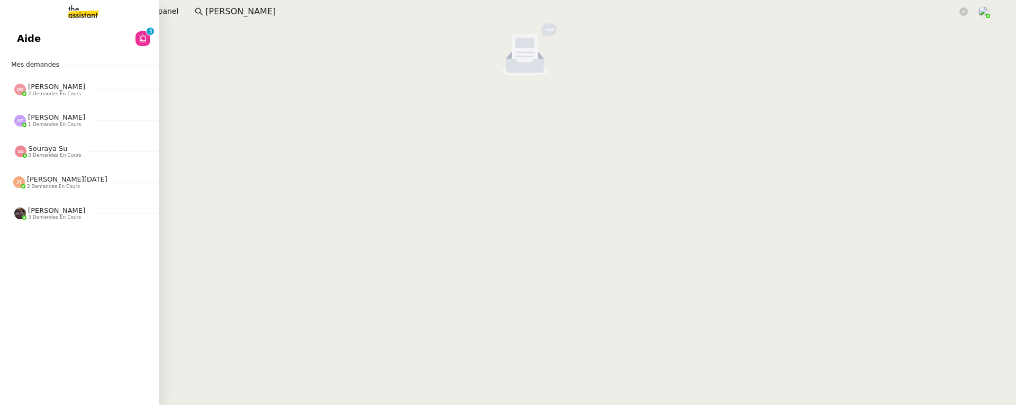
click at [25, 49] on link "Aide 0 1 2 3 4 5 6 7 8 9" at bounding box center [79, 38] width 159 height 24
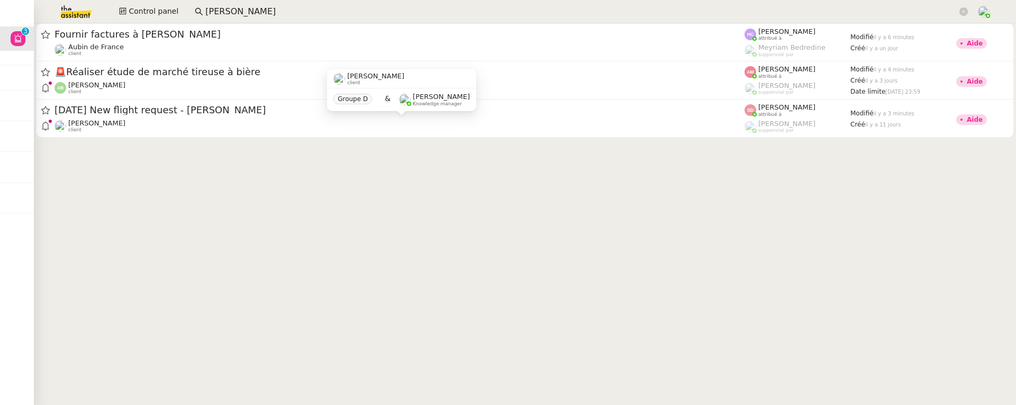
click at [350, 117] on div "Louis Frei client Groupe D & Frédérique Albert Knowledge manager" at bounding box center [401, 94] width 149 height 50
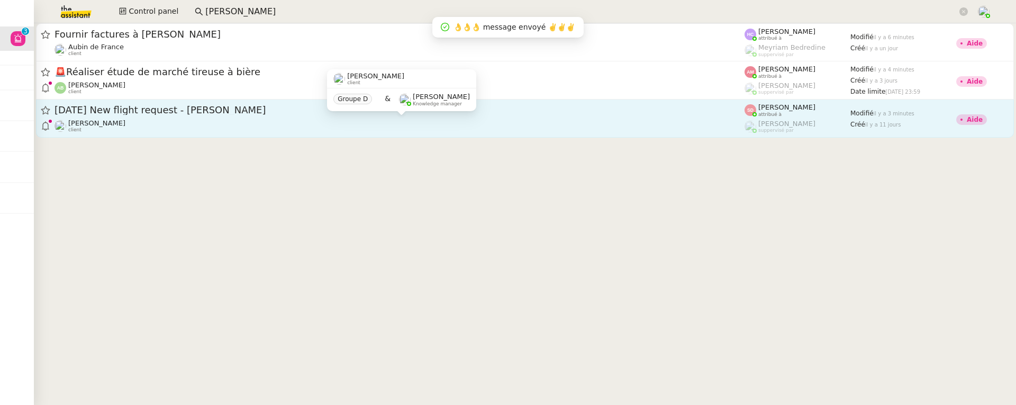
click at [376, 130] on div "Louis Frei client" at bounding box center [400, 126] width 690 height 14
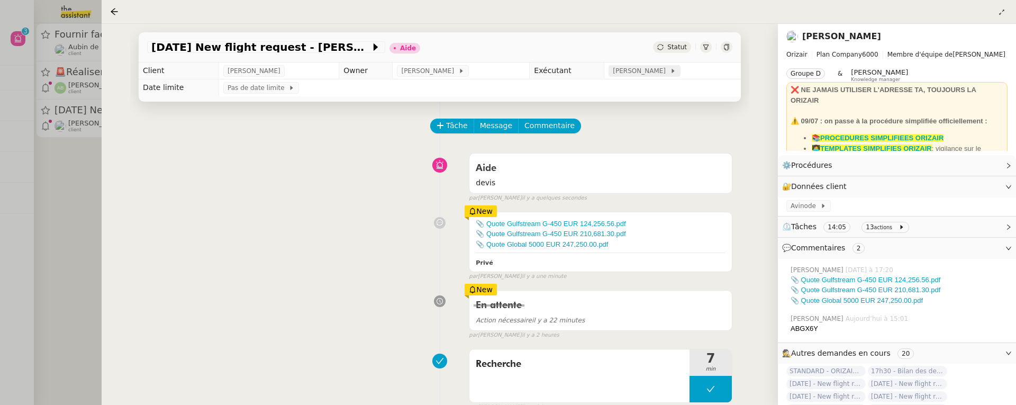
click at [638, 76] on span "[PERSON_NAME]" at bounding box center [641, 71] width 57 height 11
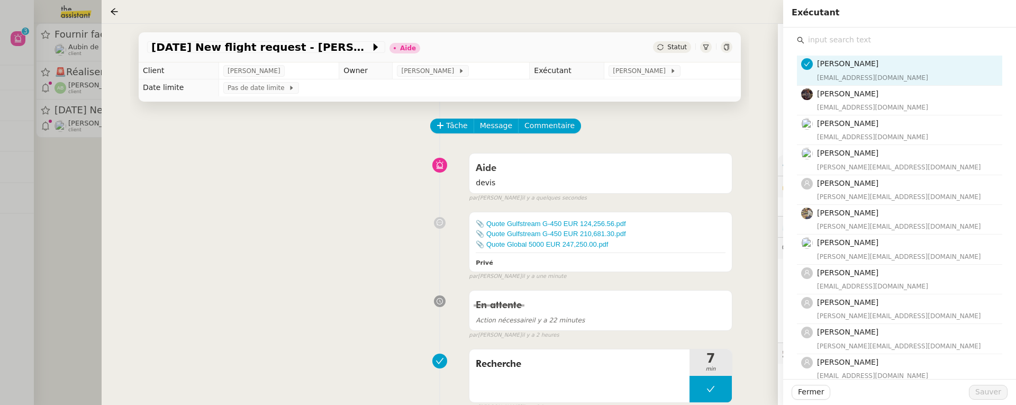
click at [838, 39] on input "text" at bounding box center [903, 40] width 198 height 14
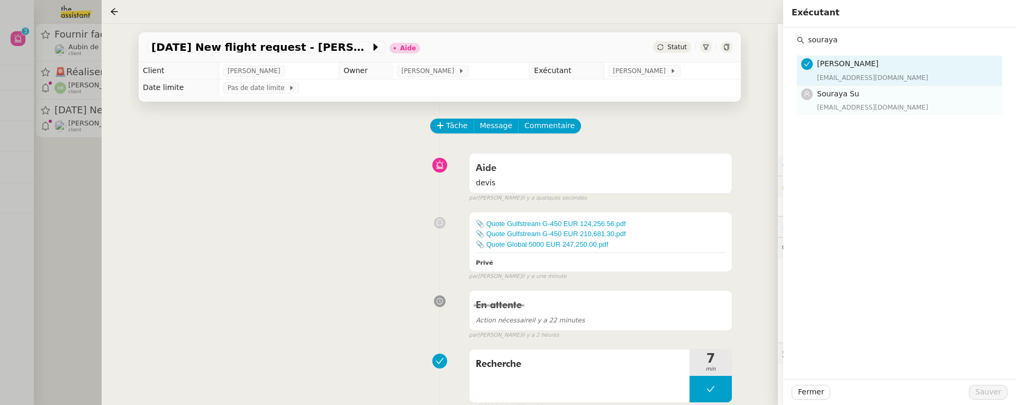
type input "souraya"
click at [871, 101] on div "Souraya Su souraya@team.theassistant.com" at bounding box center [906, 100] width 179 height 25
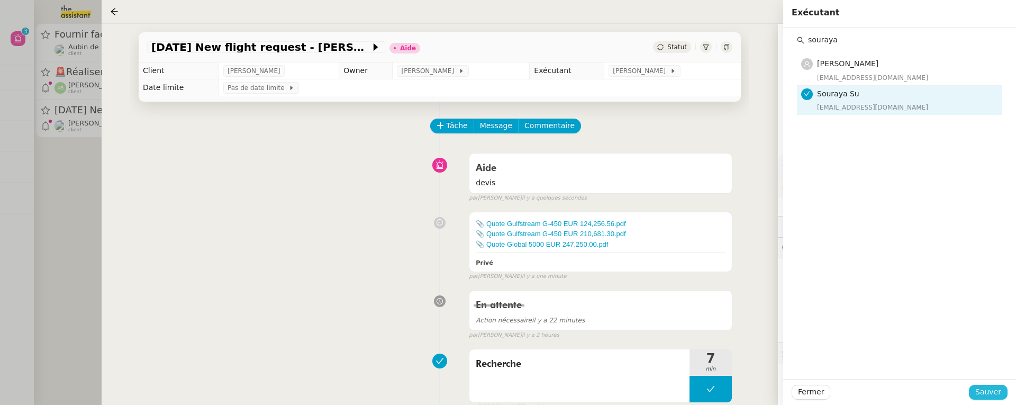
click at [989, 386] on span "Sauver" at bounding box center [988, 392] width 26 height 12
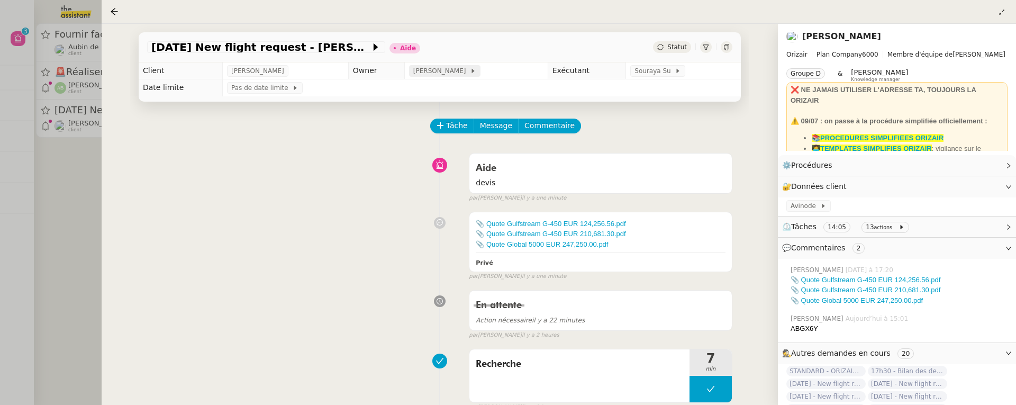
click at [428, 70] on span "Frédérique Albert" at bounding box center [441, 71] width 57 height 11
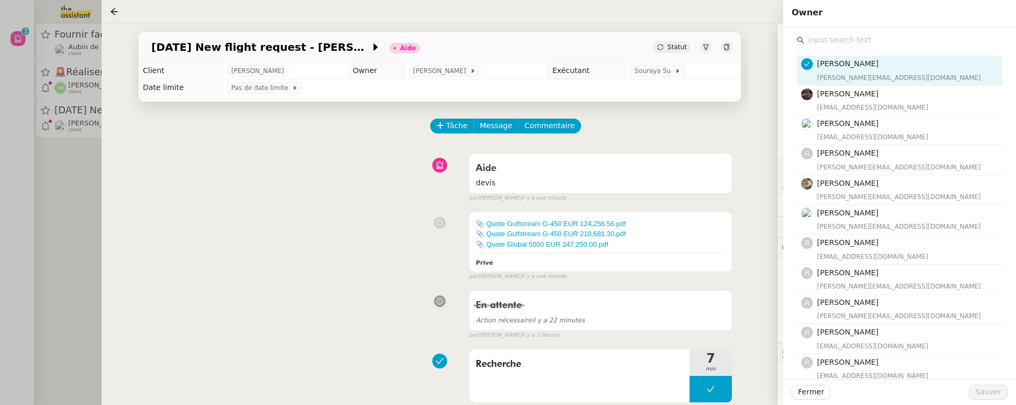
click at [868, 41] on input "text" at bounding box center [903, 40] width 198 height 14
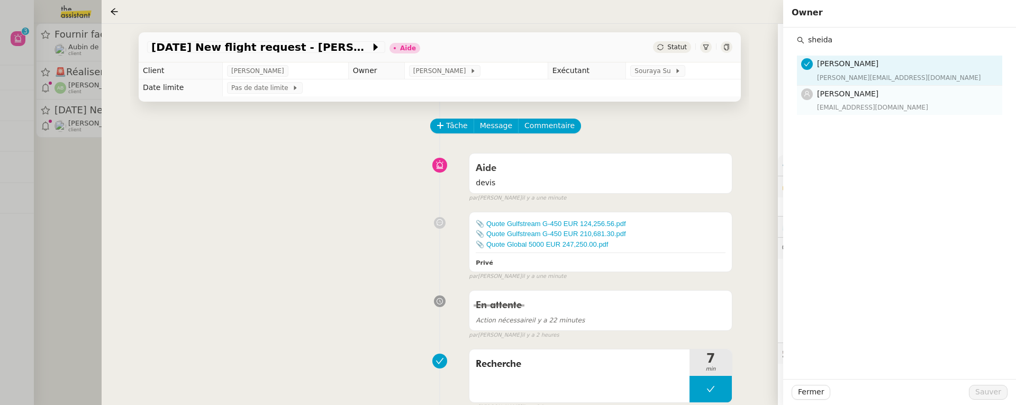
type input "sheida"
click at [891, 98] on h4 "Sheida Delpazir" at bounding box center [906, 94] width 179 height 12
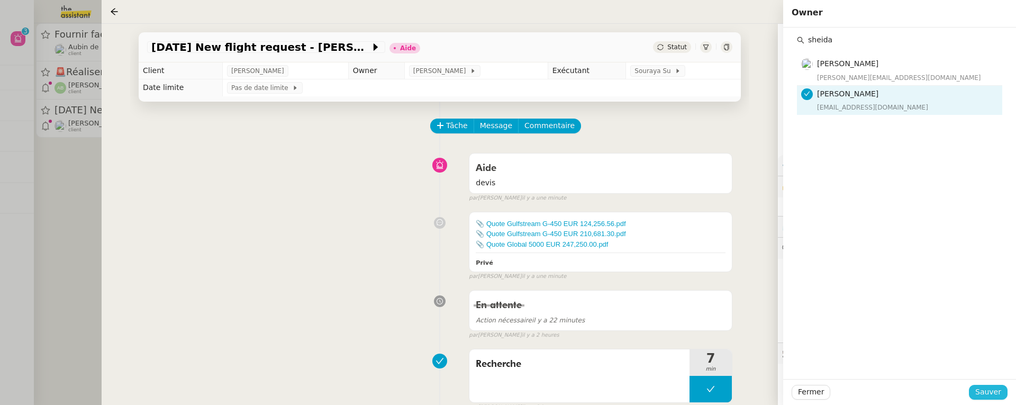
click at [993, 386] on span "Sauver" at bounding box center [988, 392] width 26 height 12
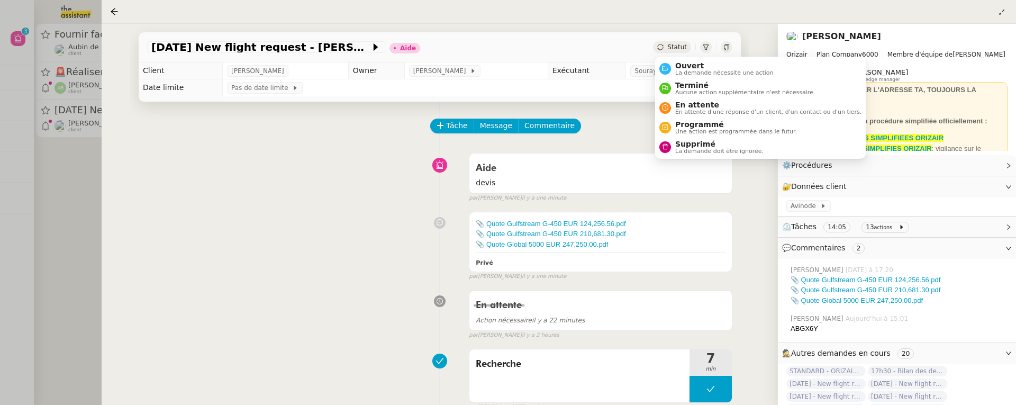
click at [678, 51] on span "Statut" at bounding box center [677, 46] width 20 height 7
click at [688, 64] on span "Ouvert" at bounding box center [724, 65] width 98 height 8
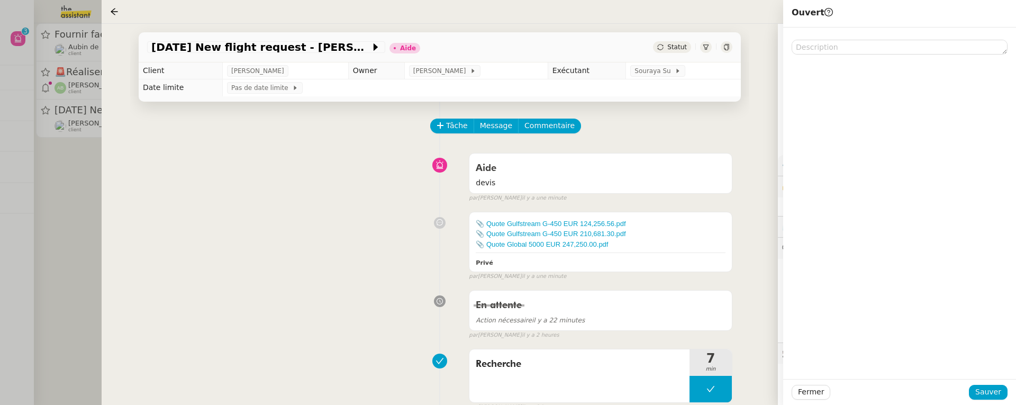
click at [966, 386] on div at bounding box center [899, 392] width 139 height 15
click at [976, 386] on button "Sauver" at bounding box center [988, 392] width 39 height 15
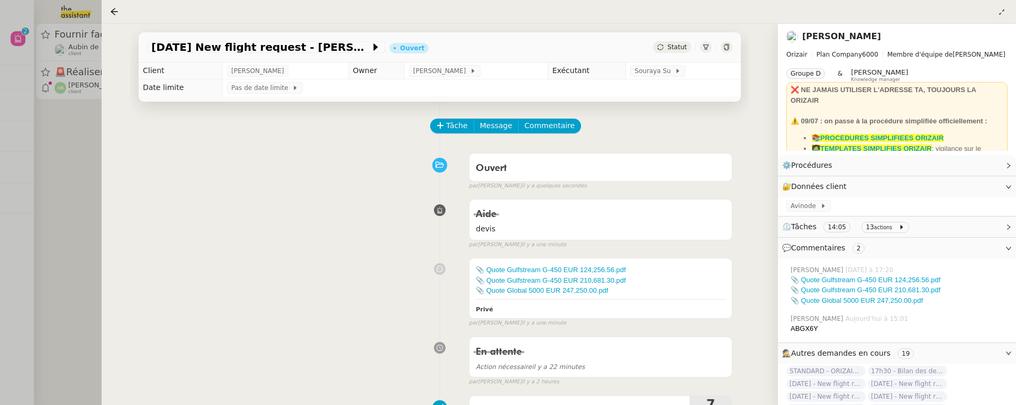
click at [76, 172] on div at bounding box center [508, 202] width 1016 height 405
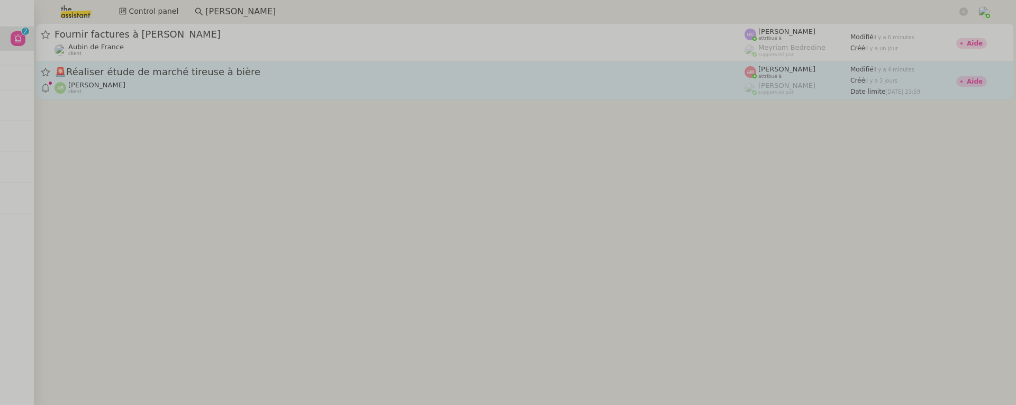
click at [194, 81] on div "Augustin De Boisse client" at bounding box center [400, 88] width 690 height 14
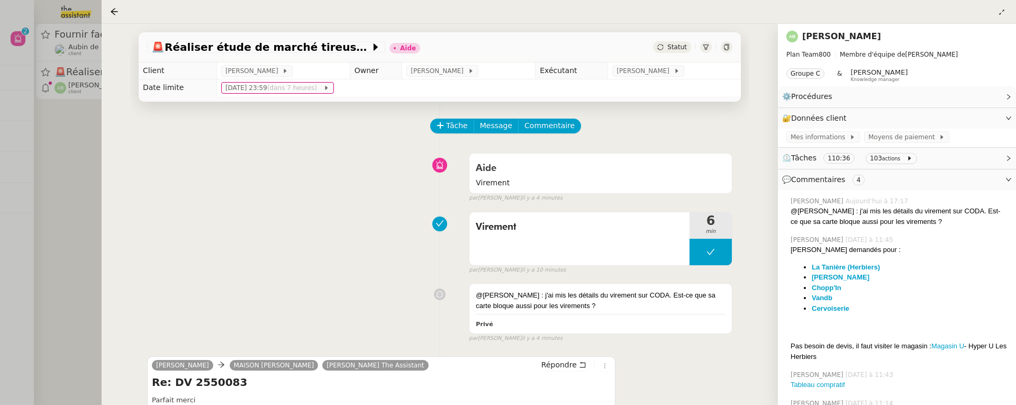
click at [841, 34] on link "Augustin De Boisse" at bounding box center [841, 36] width 79 height 10
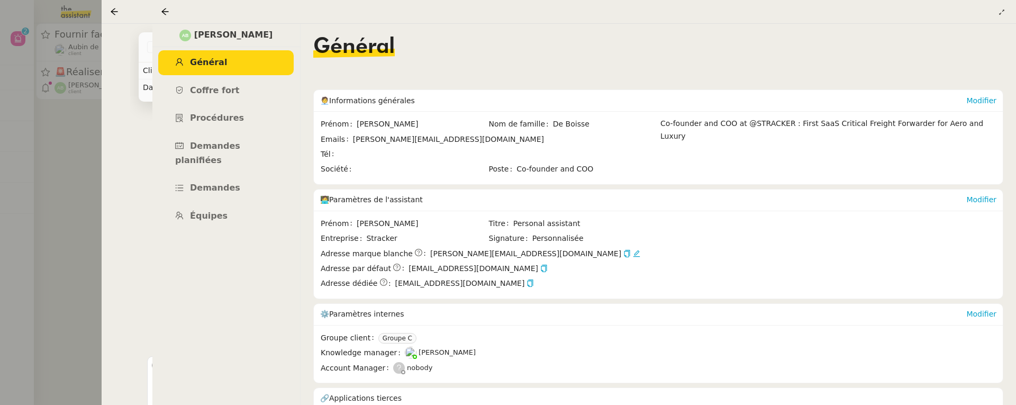
scroll to position [35, 0]
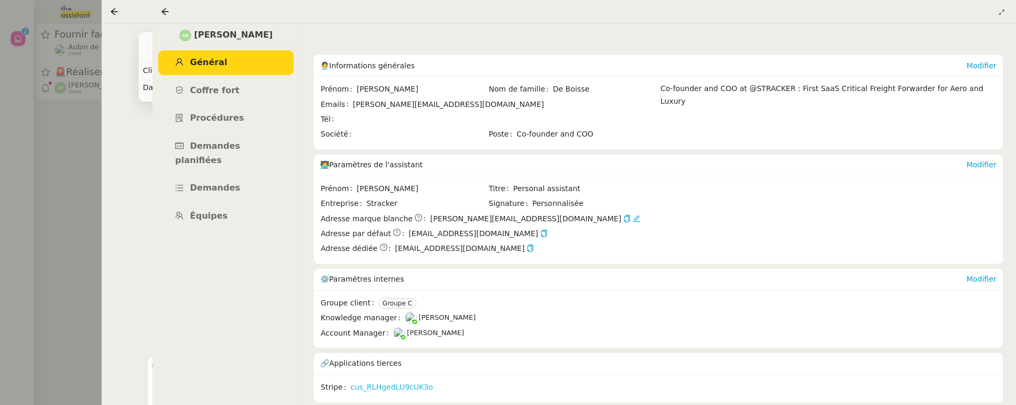
click at [413, 386] on link "cus_RLHgedLU9cUK3o" at bounding box center [391, 387] width 83 height 12
click at [167, 11] on icon at bounding box center [164, 11] width 7 height 7
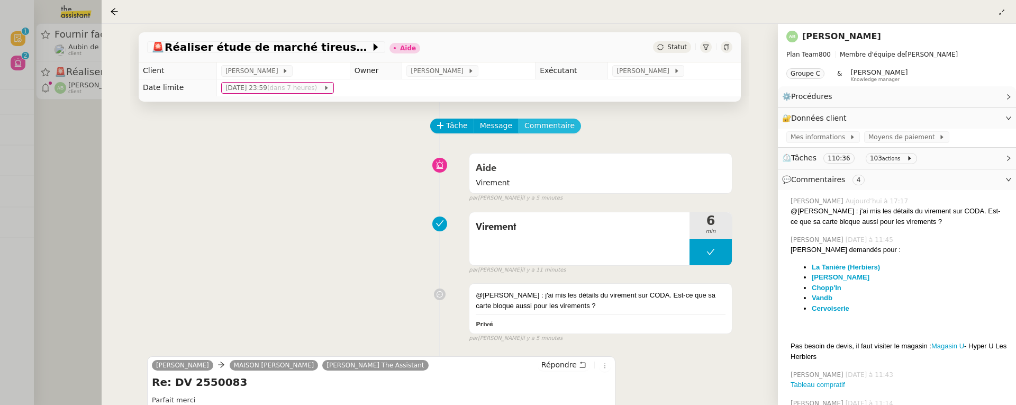
click at [555, 129] on span "Commentaire" at bounding box center [549, 126] width 50 height 12
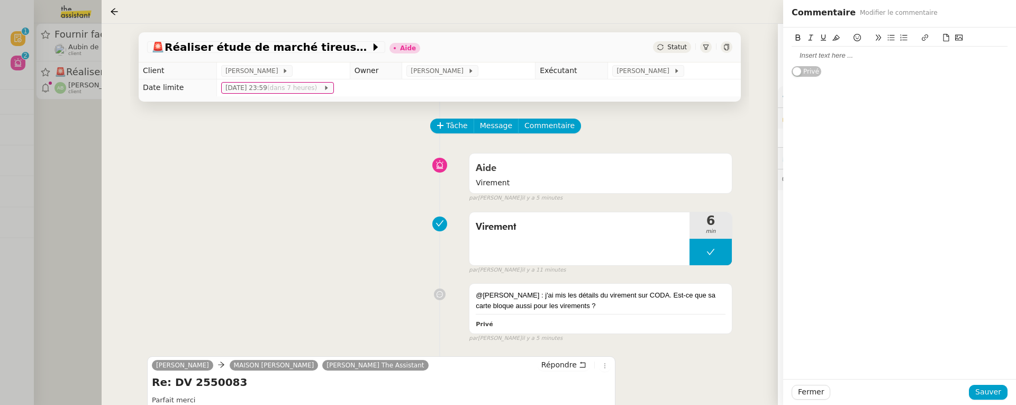
click at [851, 64] on div at bounding box center [900, 56] width 216 height 18
click at [995, 386] on span "Sauver" at bounding box center [988, 392] width 26 height 12
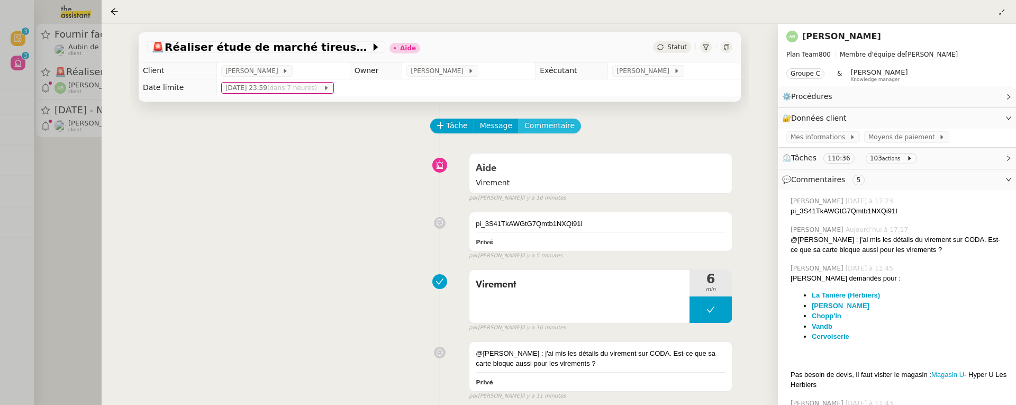
click at [553, 131] on span "Commentaire" at bounding box center [549, 126] width 50 height 12
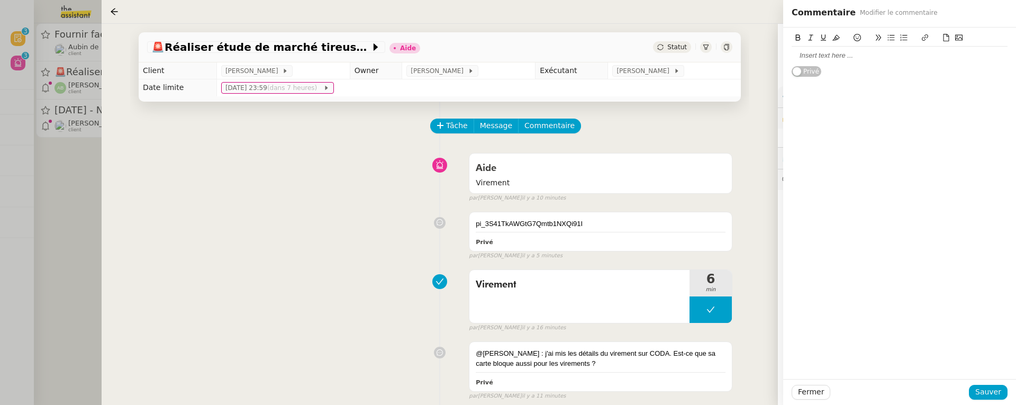
click at [944, 41] on icon at bounding box center [946, 37] width 7 height 7
click at [992, 386] on span "Sauver" at bounding box center [988, 392] width 26 height 12
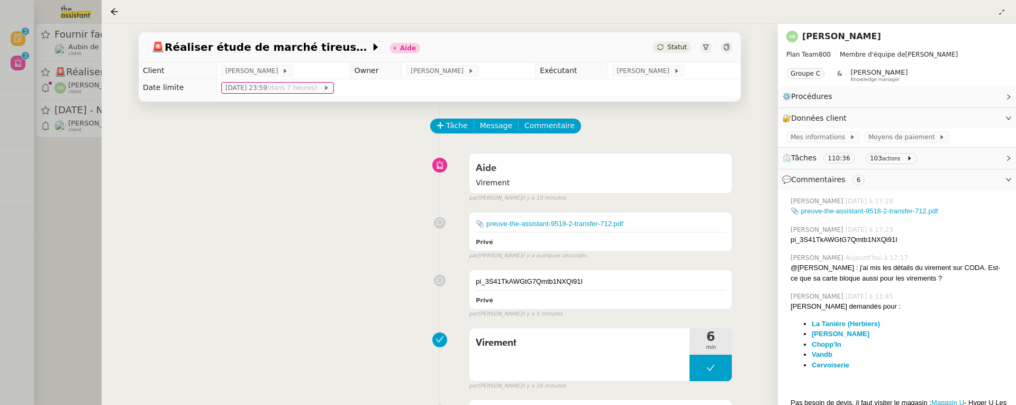
click at [673, 46] on span "Statut" at bounding box center [677, 46] width 20 height 7
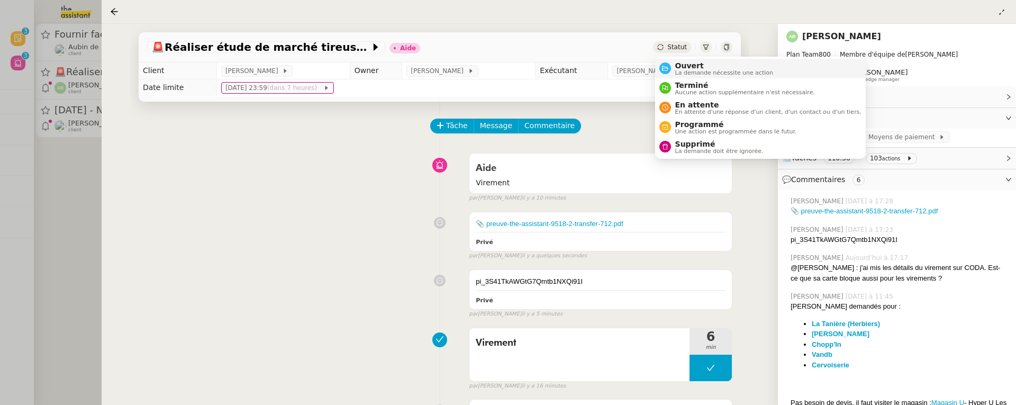
click at [682, 62] on span "Ouvert" at bounding box center [724, 65] width 98 height 8
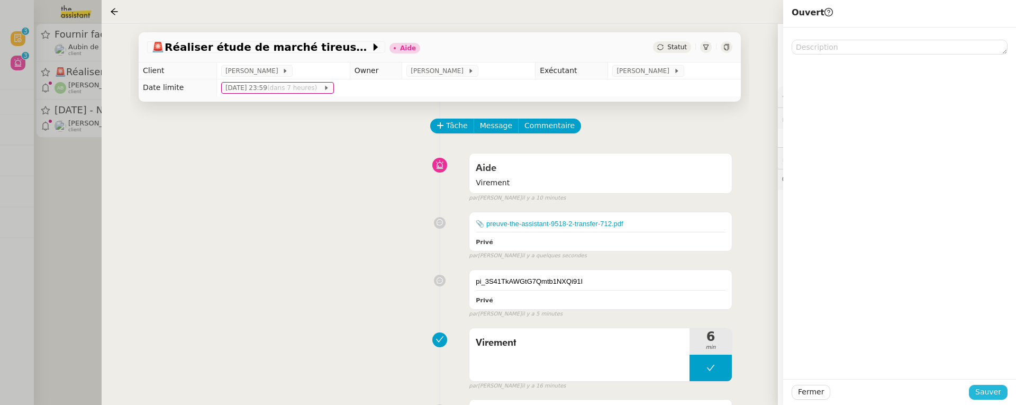
click at [995, 386] on span "Sauver" at bounding box center [988, 392] width 26 height 12
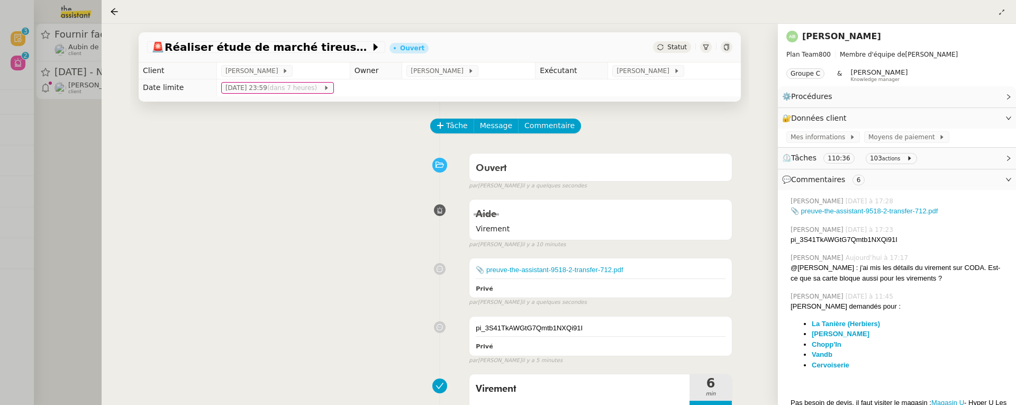
click at [66, 186] on div at bounding box center [508, 202] width 1016 height 405
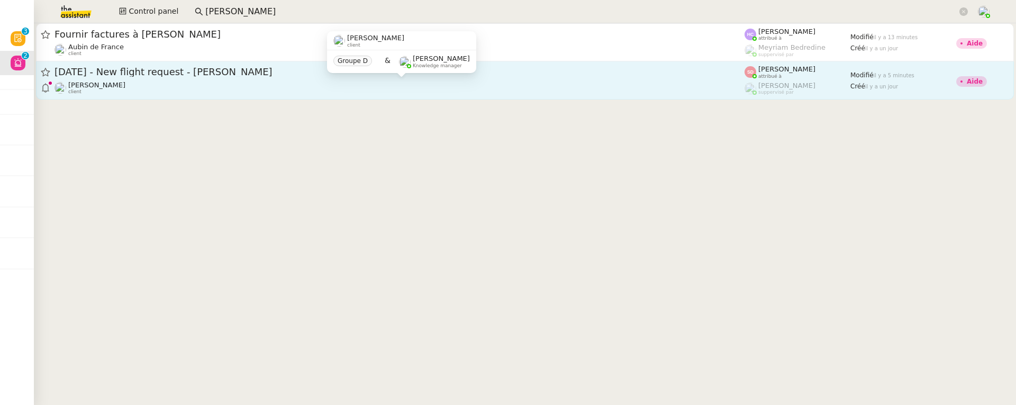
click at [249, 92] on div "Louis Frei client" at bounding box center [400, 88] width 690 height 14
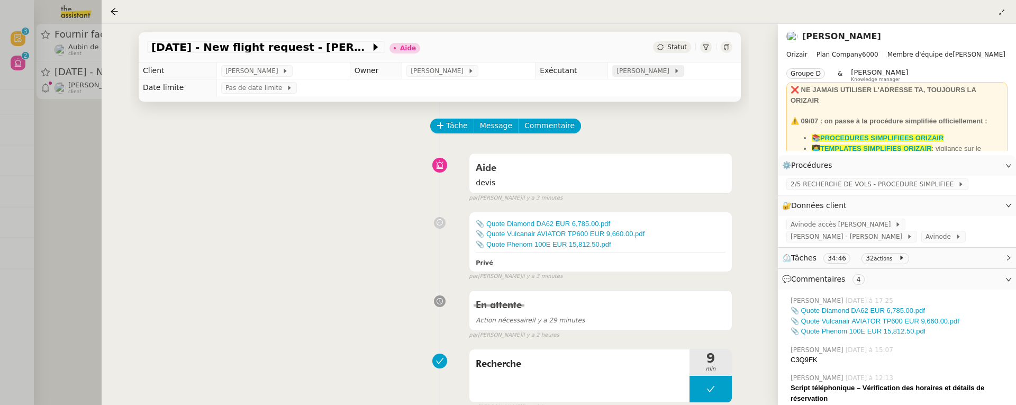
click at [637, 72] on span "Sheida Delpazir" at bounding box center [645, 71] width 57 height 11
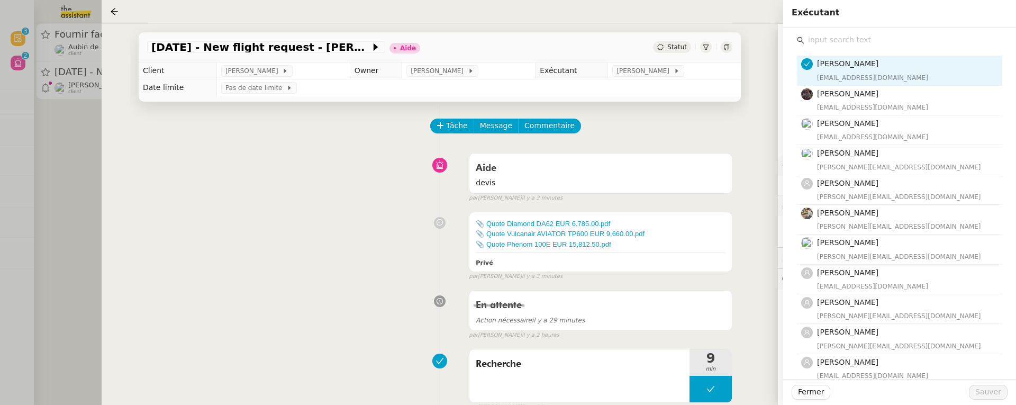
click at [834, 42] on input "text" at bounding box center [903, 40] width 198 height 14
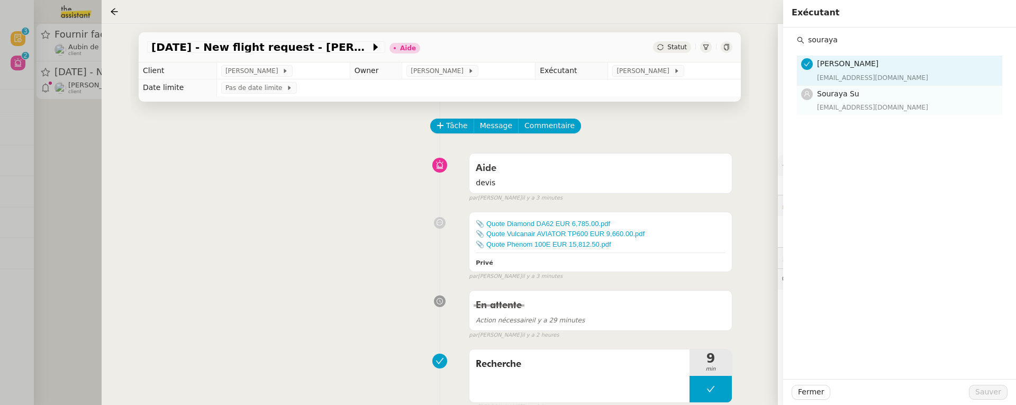
type input "souraya"
click at [841, 88] on h4 "Souraya Su" at bounding box center [906, 94] width 179 height 12
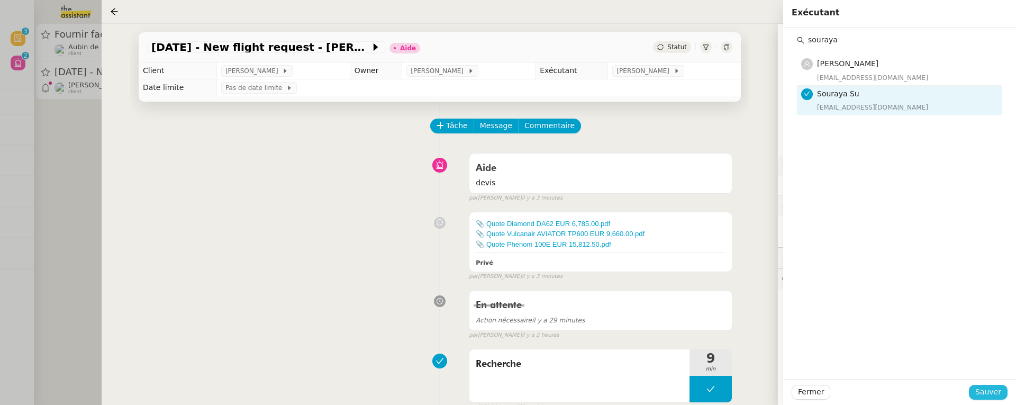
click at [999, 386] on span "Sauver" at bounding box center [988, 392] width 26 height 12
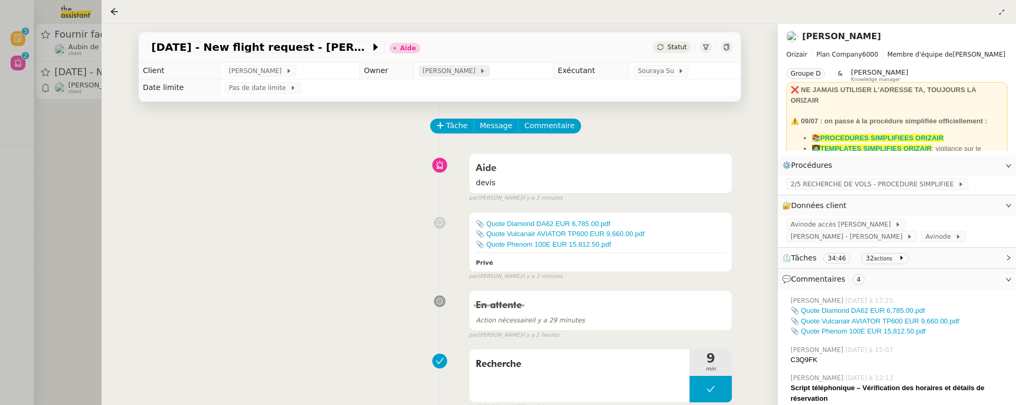
click at [427, 71] on span "[PERSON_NAME]" at bounding box center [451, 71] width 57 height 11
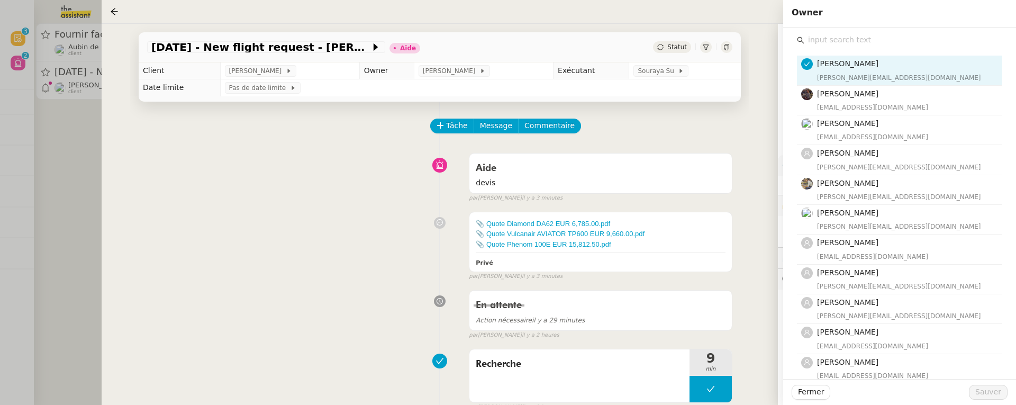
click at [839, 44] on input "text" at bounding box center [903, 40] width 198 height 14
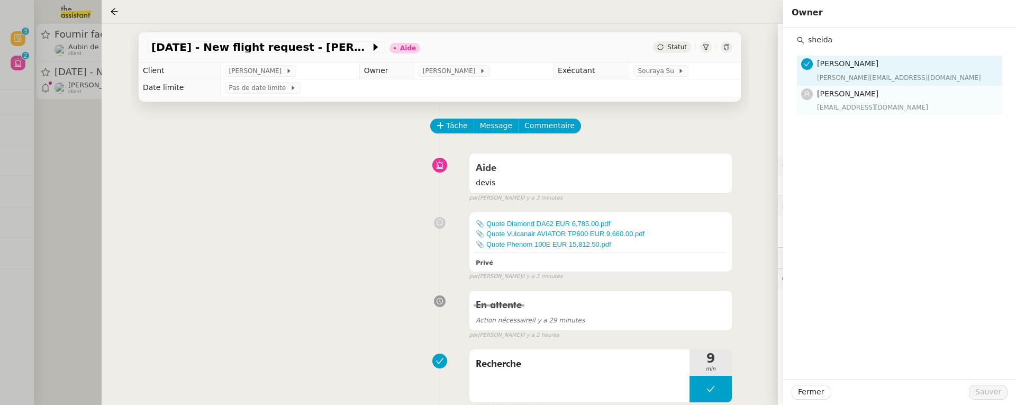
type input "sheida"
click at [862, 99] on h4 "Sheida Delpazir" at bounding box center [906, 94] width 179 height 12
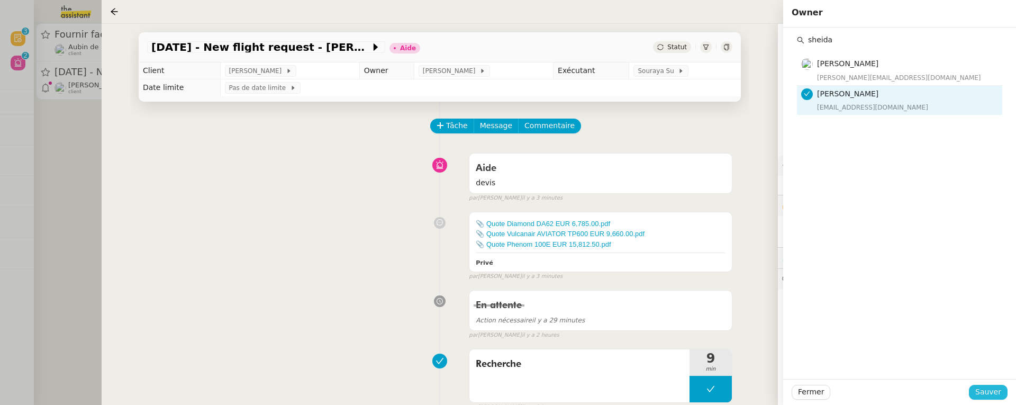
click at [991, 386] on span "Sauver" at bounding box center [988, 392] width 26 height 12
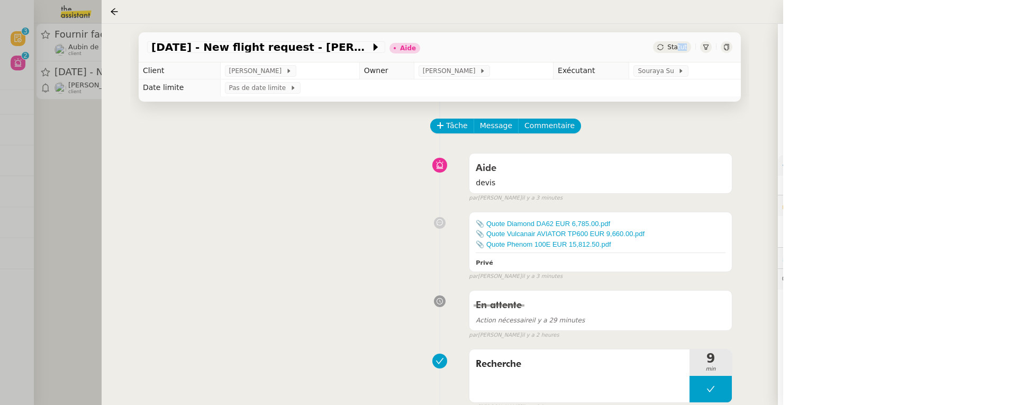
click at [680, 51] on div "Statut" at bounding box center [672, 47] width 38 height 12
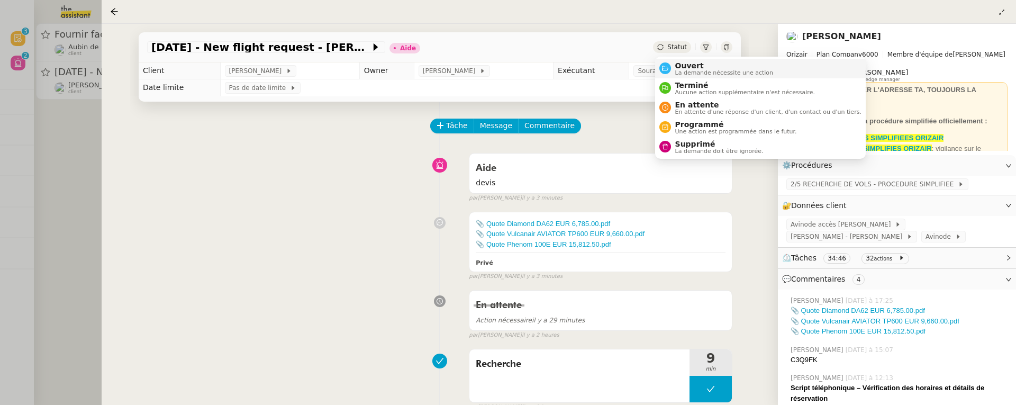
click at [689, 70] on span "La demande nécessite une action" at bounding box center [724, 73] width 98 height 6
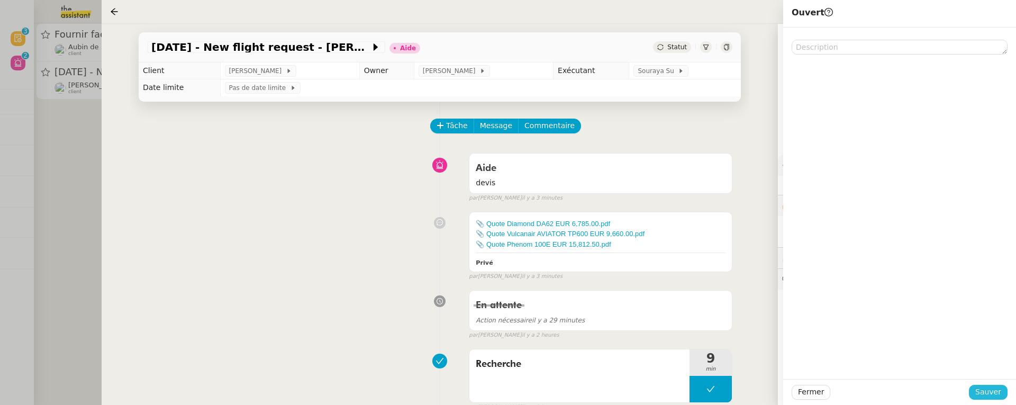
click at [980, 386] on span "Sauver" at bounding box center [988, 392] width 26 height 12
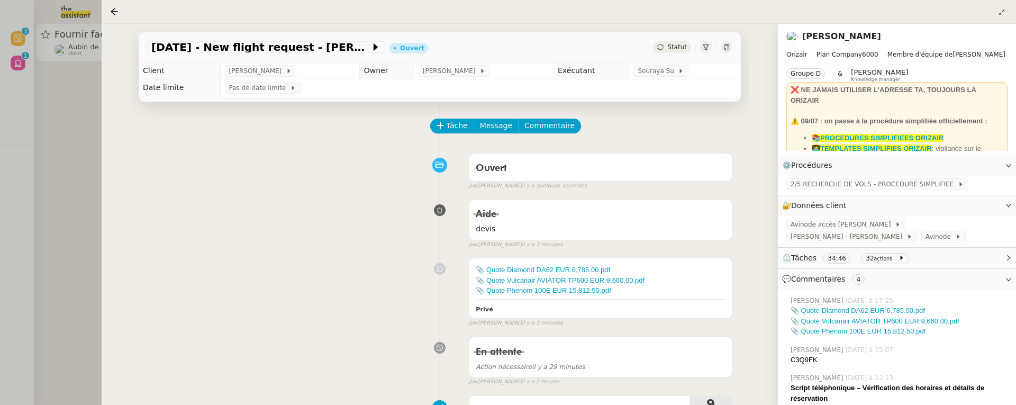
click at [77, 156] on div at bounding box center [508, 202] width 1016 height 405
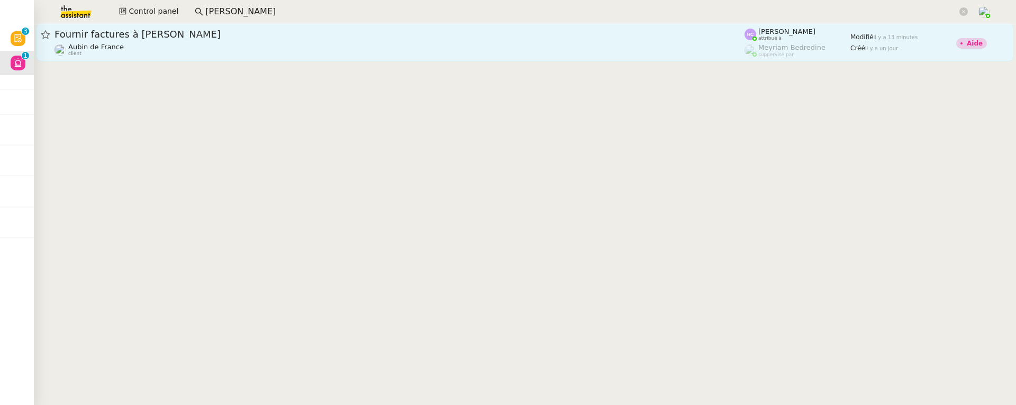
click at [284, 52] on div "Aubin de France client" at bounding box center [400, 50] width 690 height 14
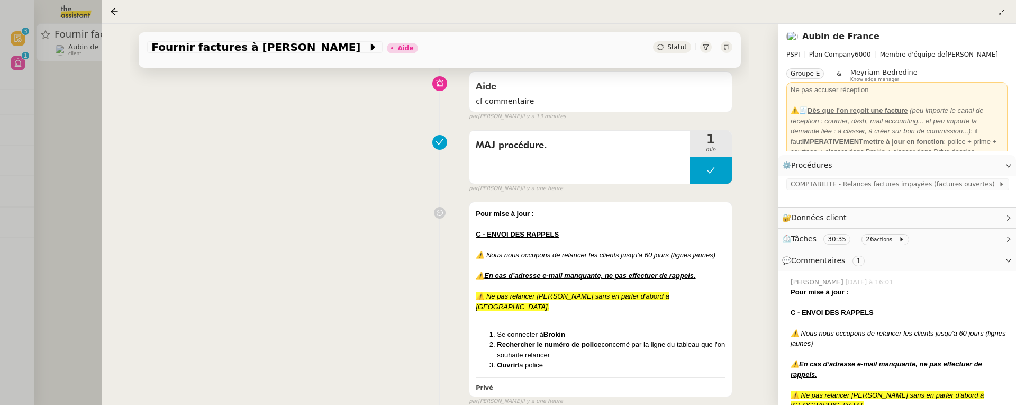
scroll to position [85, 0]
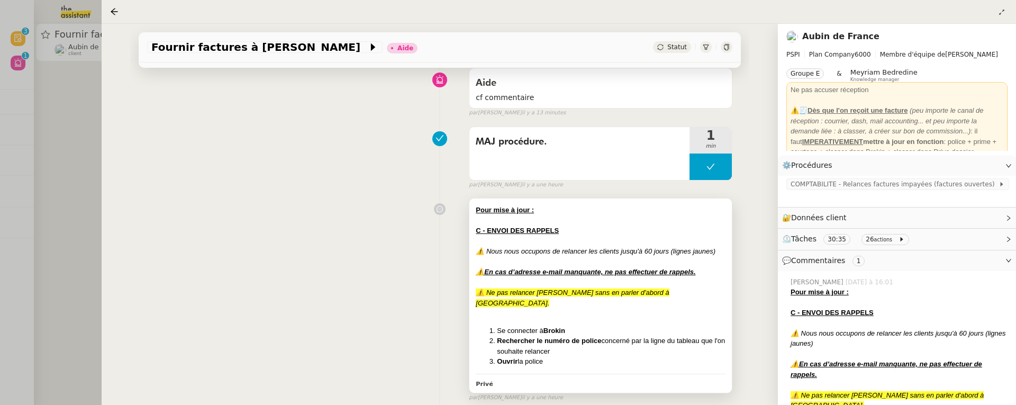
click at [611, 292] on em "⚠️ Ne pas relancer Thierry ROGER sans en parler d'abord à Aubin." at bounding box center [572, 297] width 193 height 19
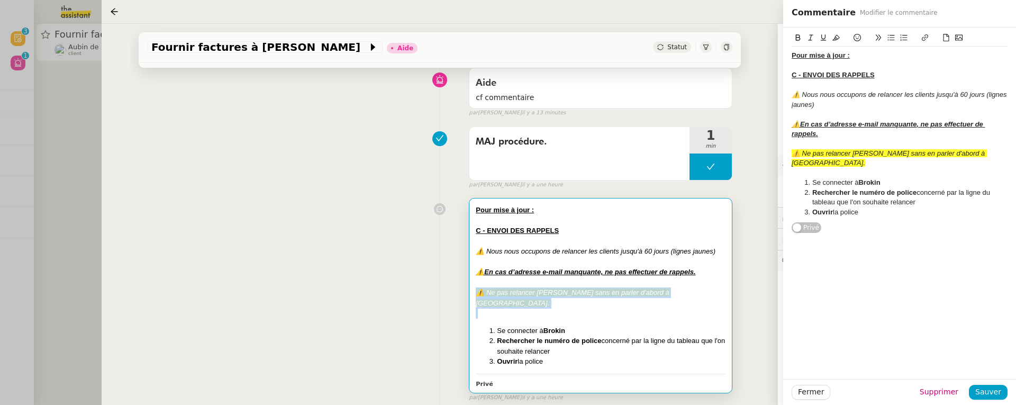
click at [611, 292] on em "⚠️ Ne pas relancer Thierry ROGER sans en parler d'abord à Aubin." at bounding box center [572, 297] width 193 height 19
click at [333, 281] on div "Pour mise à jour : ﻿ C - ENVOI DES RAPPELS ⚠️ Nous nous occupons de relancer le…" at bounding box center [439, 297] width 585 height 209
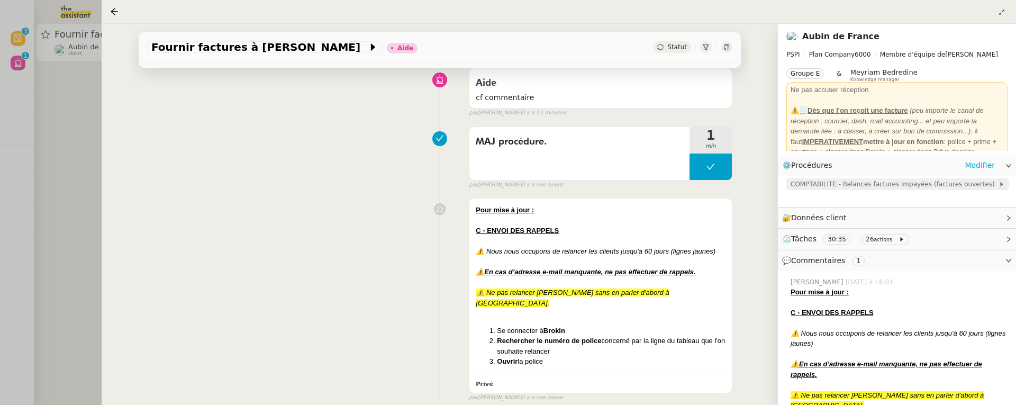
click at [838, 184] on span "COMPTABILITE - Relances factures impayées (factures ouvertes)" at bounding box center [895, 184] width 208 height 11
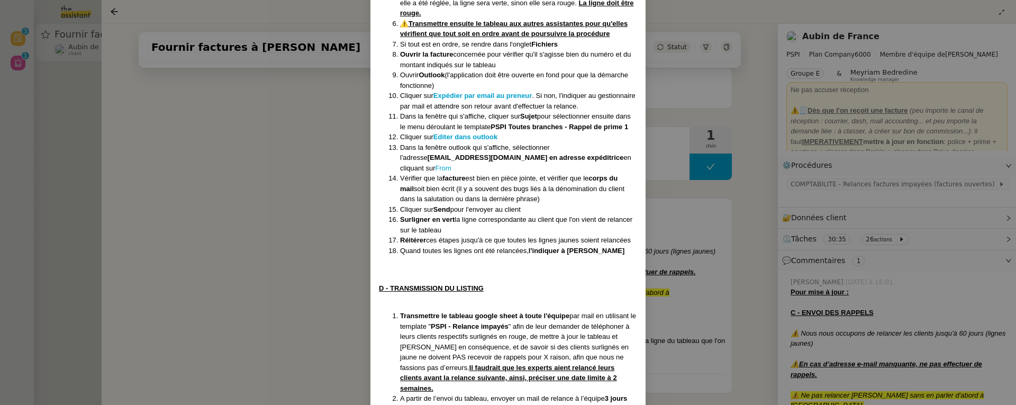
scroll to position [829, 0]
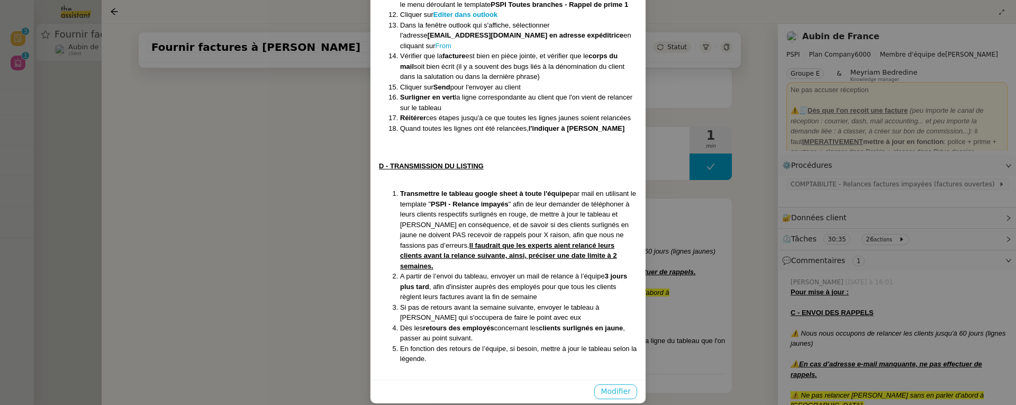
click at [609, 385] on span "Modifier" at bounding box center [616, 391] width 30 height 12
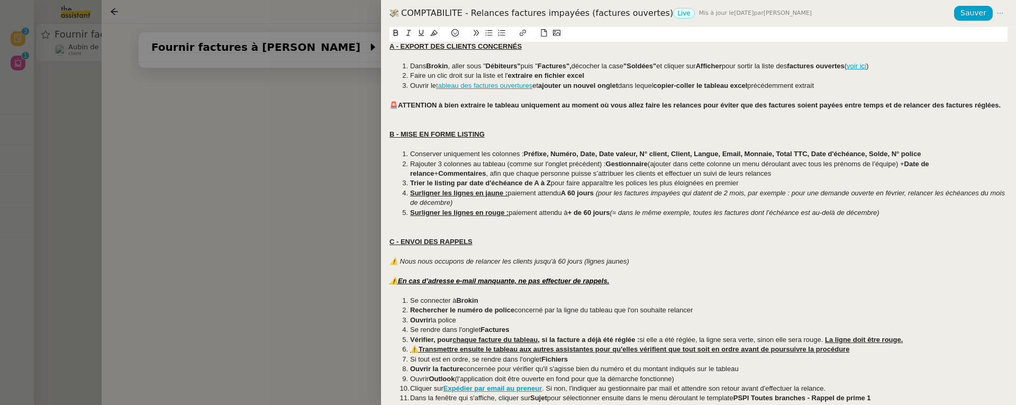
scroll to position [130, 0]
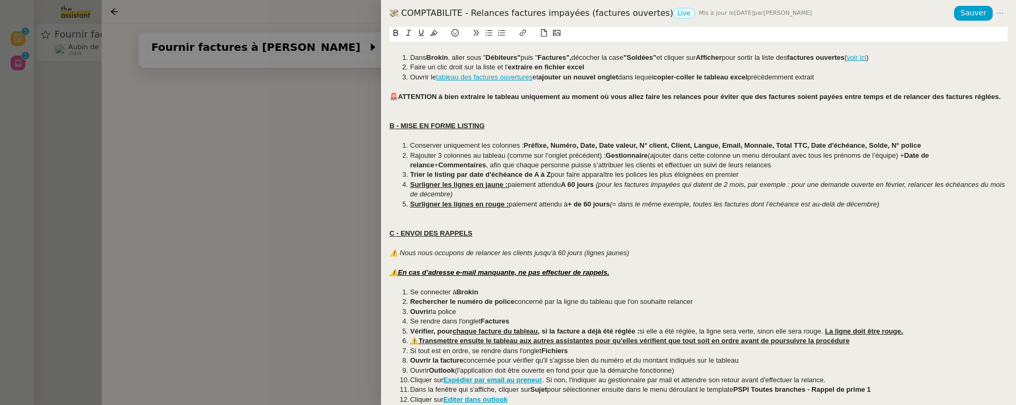
click at [633, 273] on div "⚠️ En cas d’adresse e-mail manquante, ne pas effectuer de rappels." at bounding box center [699, 273] width 618 height 10
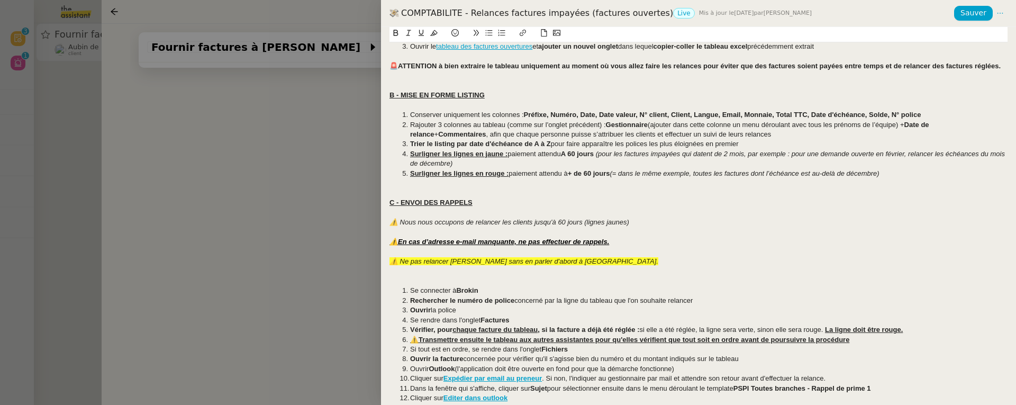
scroll to position [169, 0]
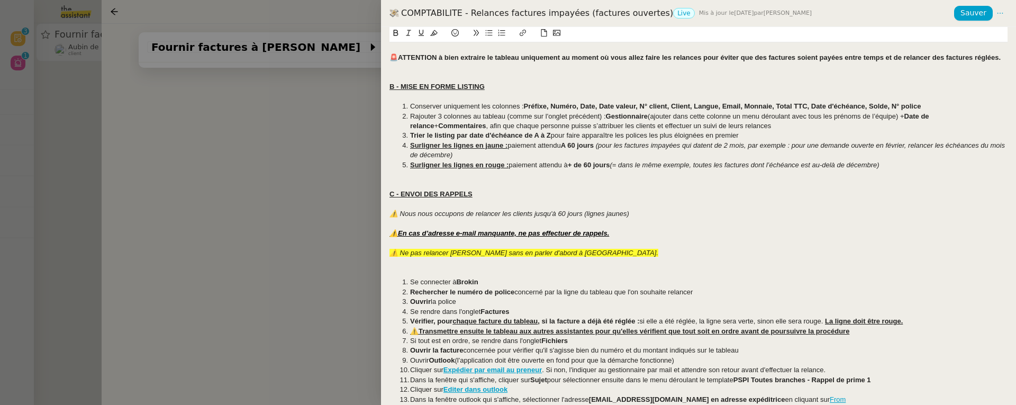
click at [493, 249] on em "⚠️ Ne pas relancer Thierry ROGER sans en parler d'abord à Aubin." at bounding box center [524, 253] width 269 height 8
click at [432, 36] on icon at bounding box center [433, 33] width 7 height 6
click at [560, 197] on div "C - ENVOI DES RAPPELS" at bounding box center [699, 194] width 618 height 10
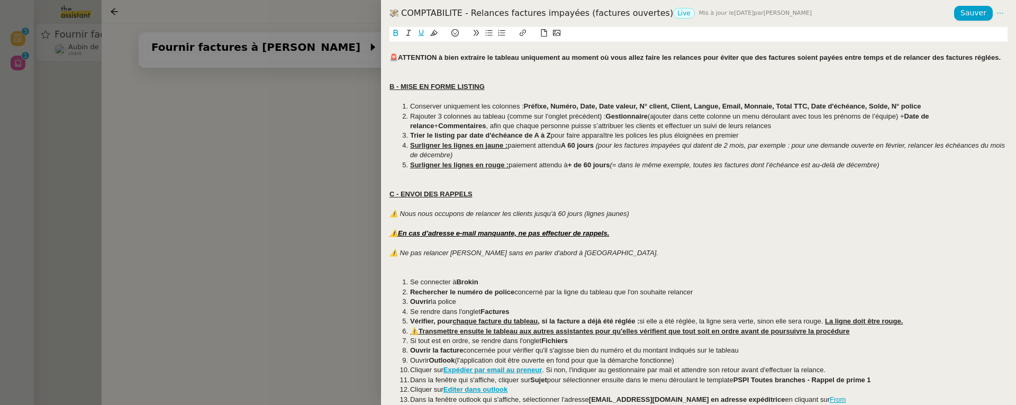
scroll to position [0, 0]
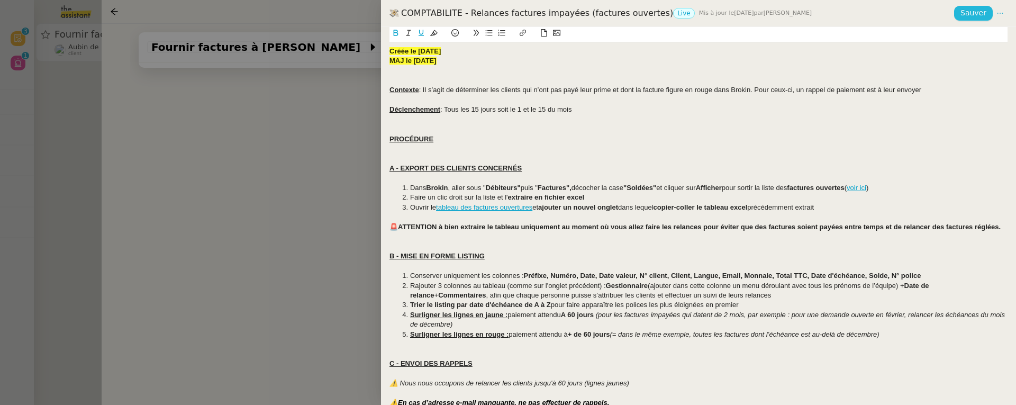
click at [977, 19] on span "Sauver" at bounding box center [974, 13] width 26 height 12
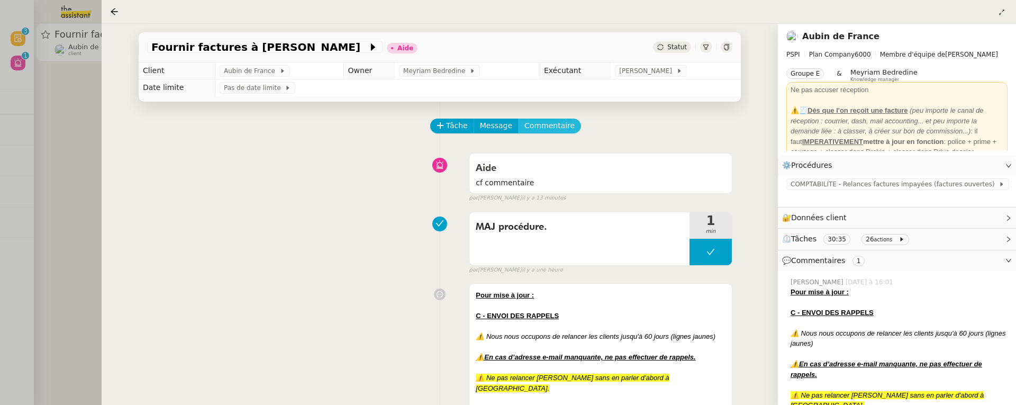
click at [557, 127] on span "Commentaire" at bounding box center [549, 126] width 50 height 12
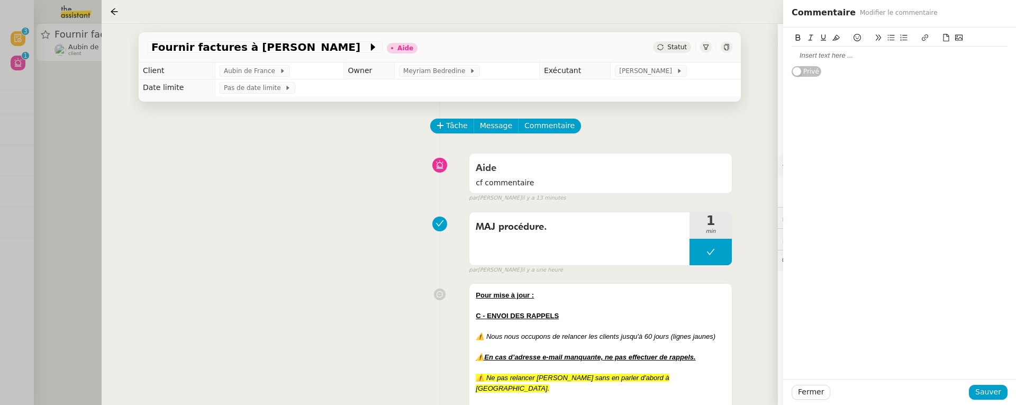
click at [828, 59] on div at bounding box center [900, 56] width 216 height 10
drag, startPoint x: 959, startPoint y: 57, endPoint x: 990, endPoint y: 60, distance: 30.8
click at [990, 60] on div "c'est ajouté @Hannah, c'est bien mis également sur le document des procédures d…" at bounding box center [900, 61] width 216 height 20
click at [972, 70] on div "c'est ajouté @Hannah, c'est bien mis également sur le googledoc des procédures …" at bounding box center [900, 61] width 216 height 28
click at [983, 386] on span "Sauver" at bounding box center [988, 392] width 26 height 12
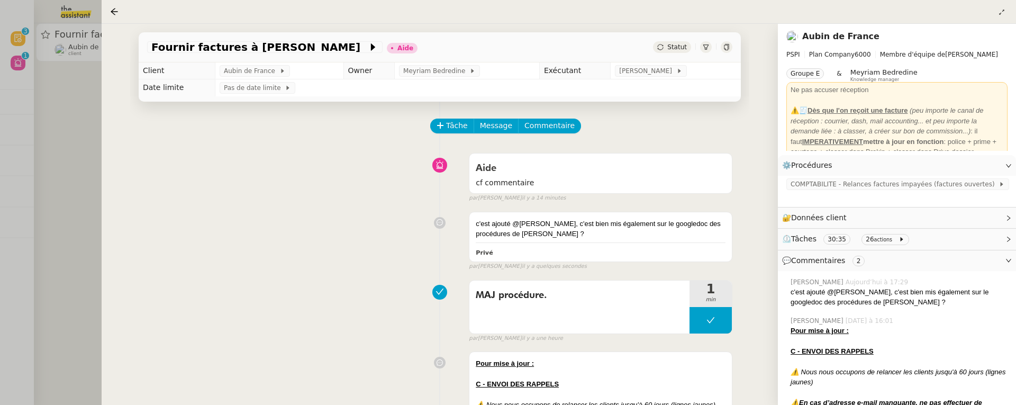
click at [678, 50] on span "Statut" at bounding box center [677, 46] width 20 height 7
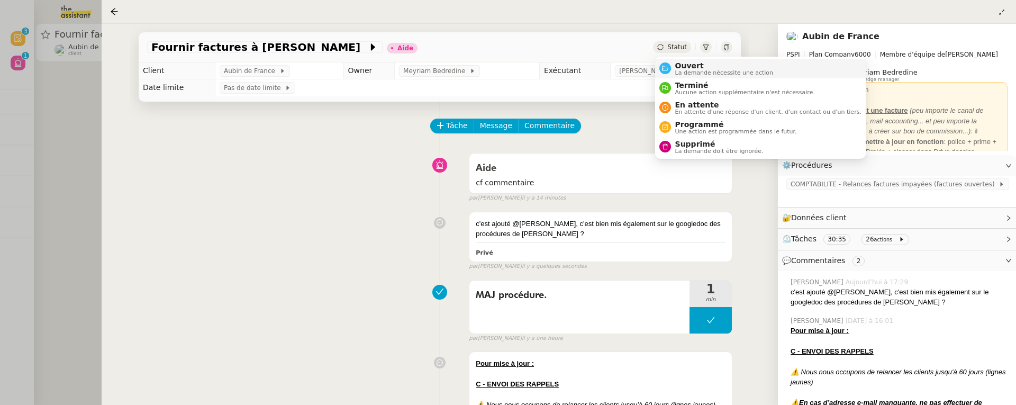
click at [689, 66] on span "Ouvert" at bounding box center [724, 65] width 98 height 8
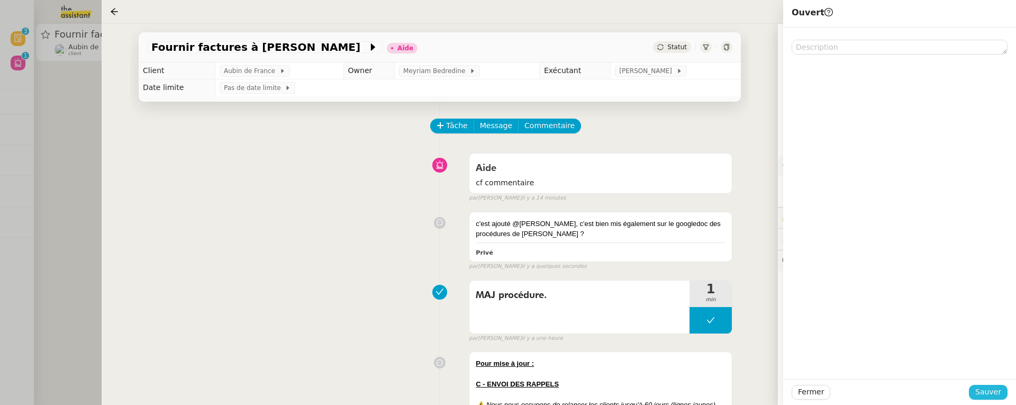
click at [986, 386] on span "Sauver" at bounding box center [988, 392] width 26 height 12
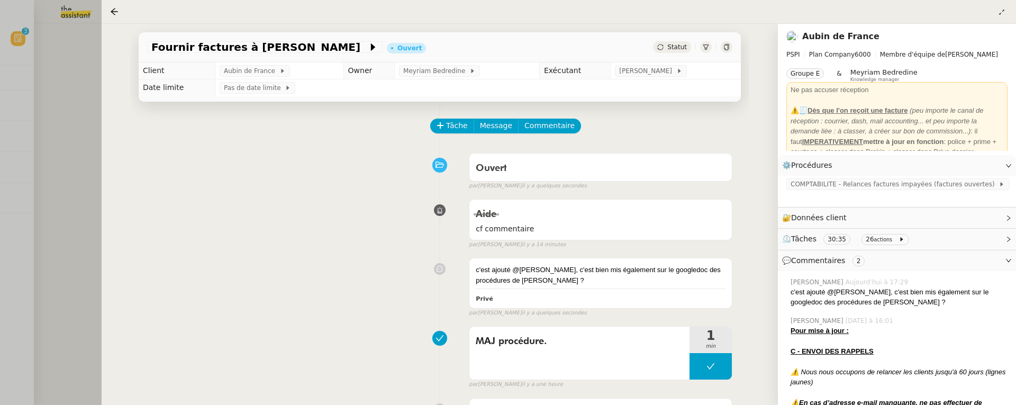
click at [67, 106] on div at bounding box center [508, 202] width 1016 height 405
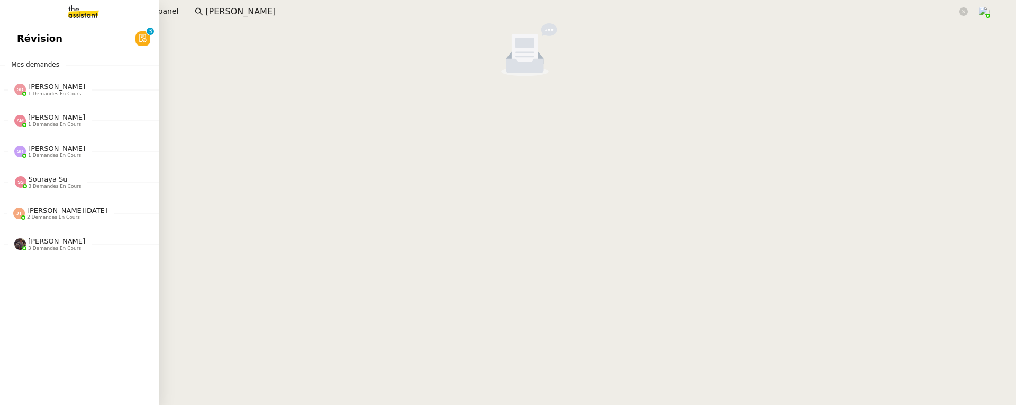
click at [18, 39] on span "Révision" at bounding box center [40, 39] width 46 height 16
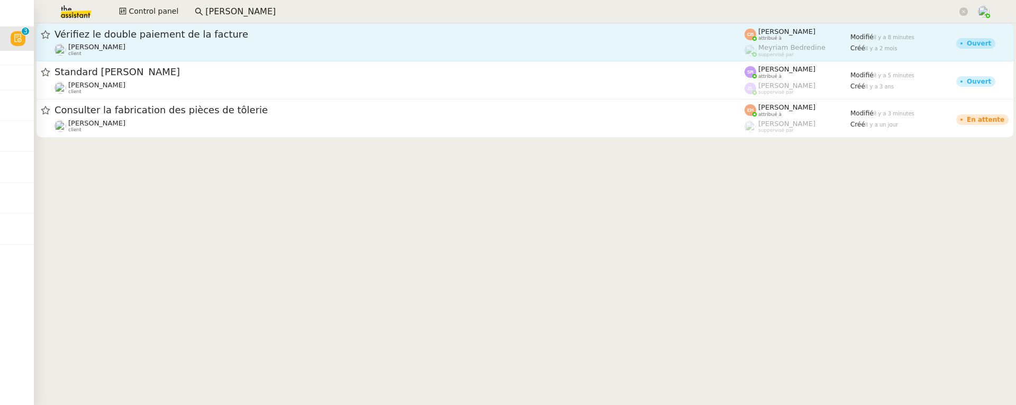
click at [192, 47] on div "Genevieve Landsmann client" at bounding box center [400, 50] width 690 height 14
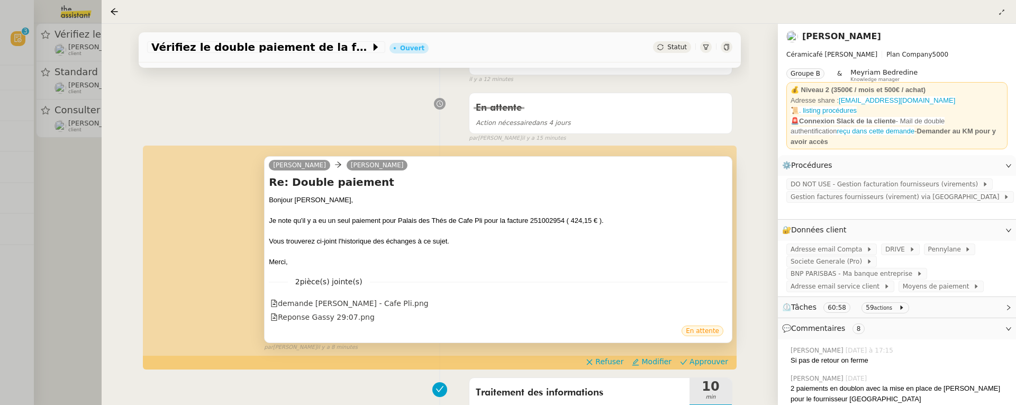
scroll to position [107, 0]
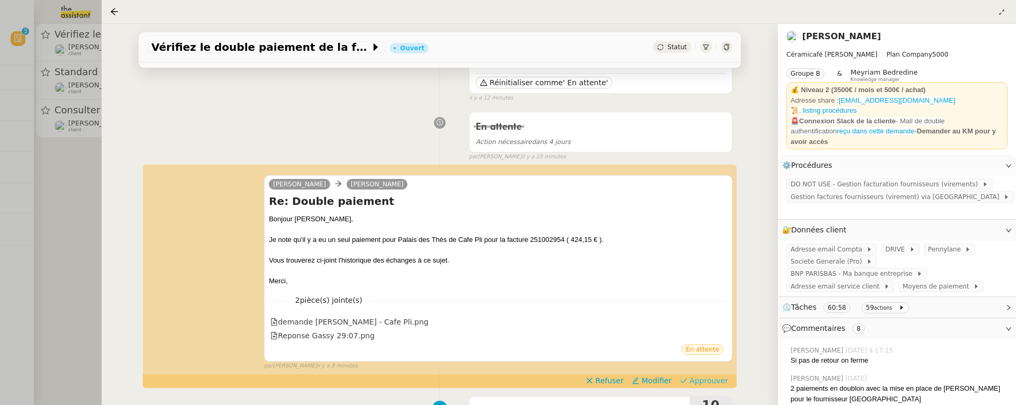
click at [698, 379] on span "Approuver" at bounding box center [709, 380] width 39 height 11
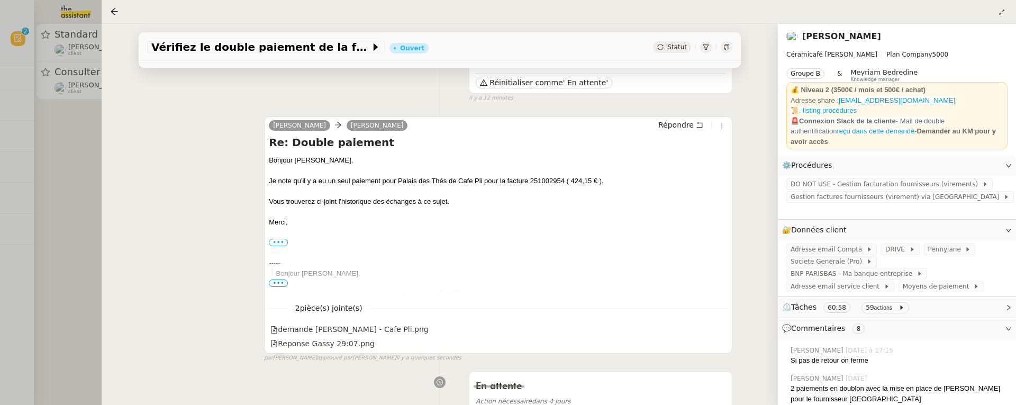
click at [85, 151] on div at bounding box center [508, 202] width 1016 height 405
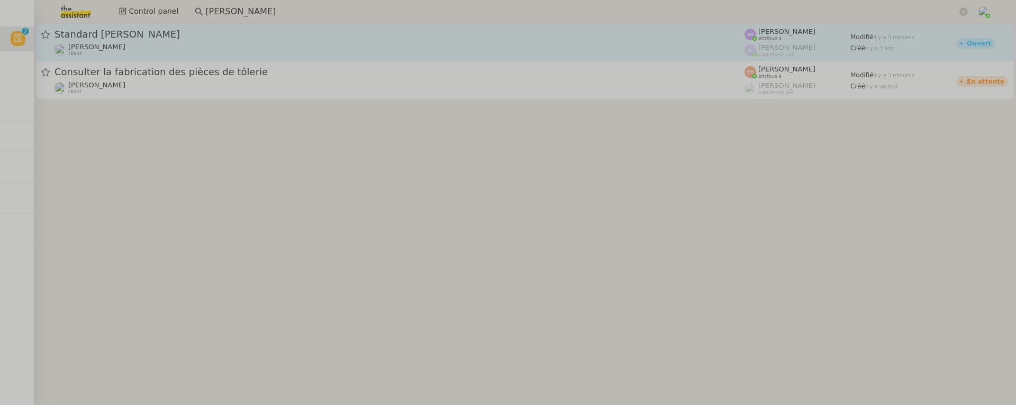
click at [174, 43] on div "Gabrielle Tavernier client" at bounding box center [400, 50] width 690 height 14
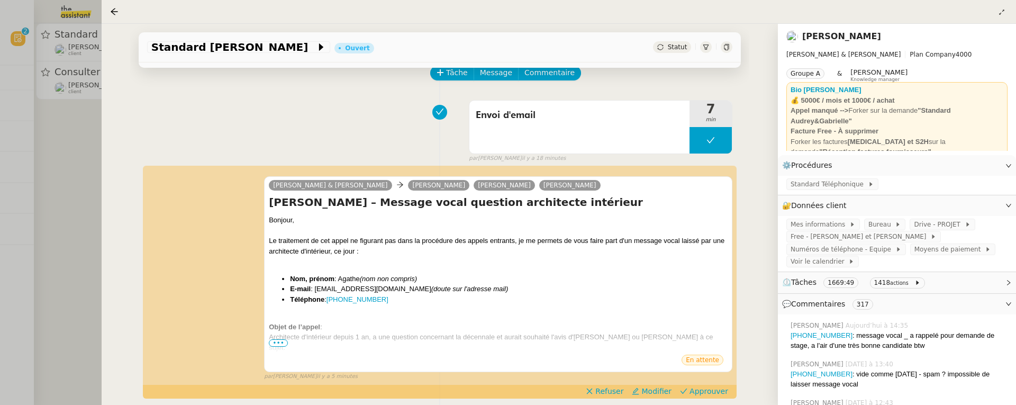
scroll to position [54, 0]
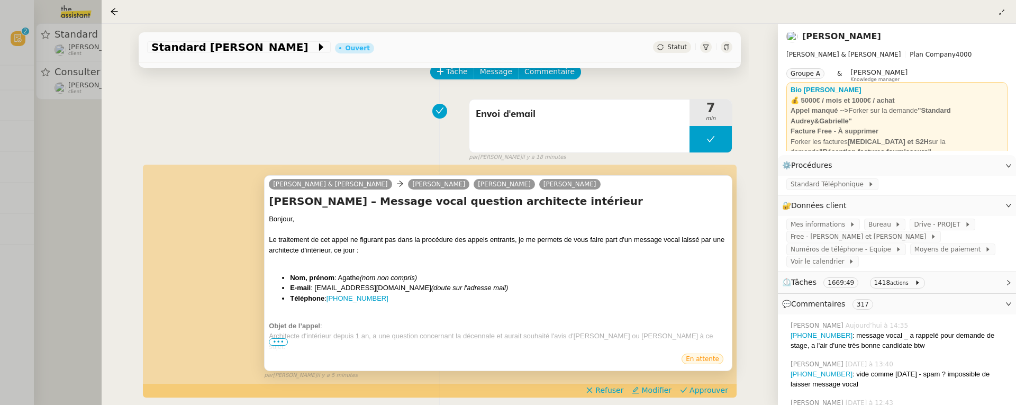
click at [277, 339] on span "•••" at bounding box center [278, 341] width 19 height 7
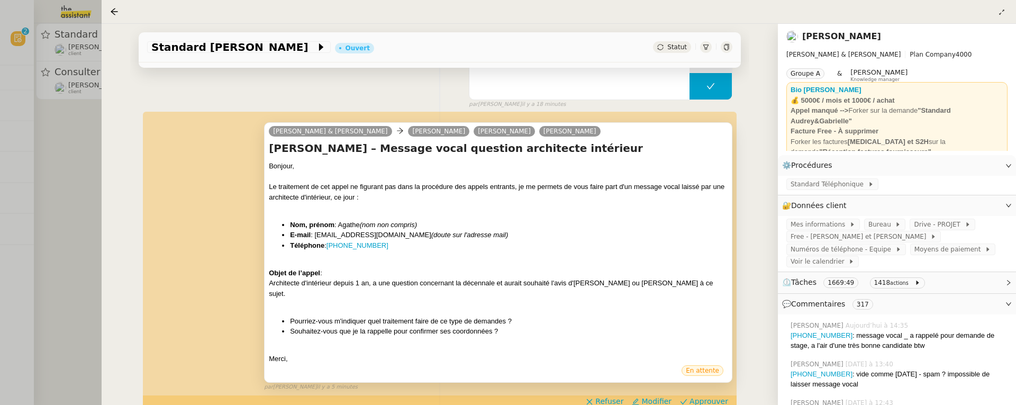
scroll to position [108, 0]
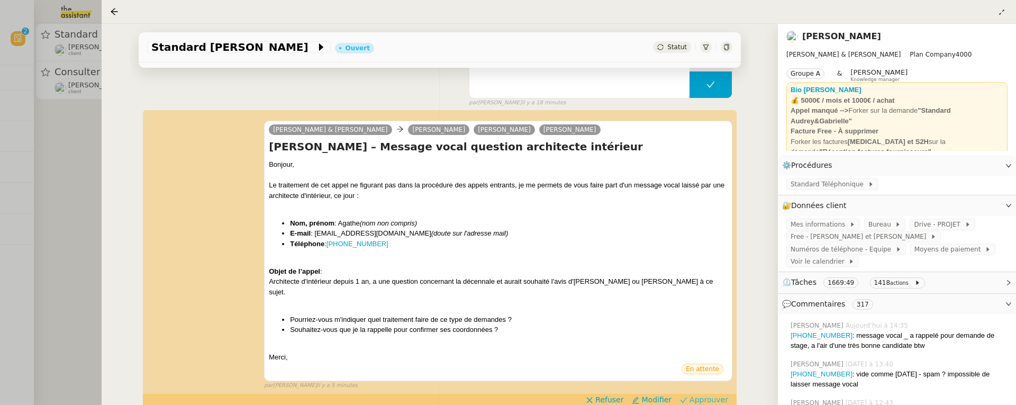
click at [705, 386] on span "Approuver" at bounding box center [709, 399] width 39 height 11
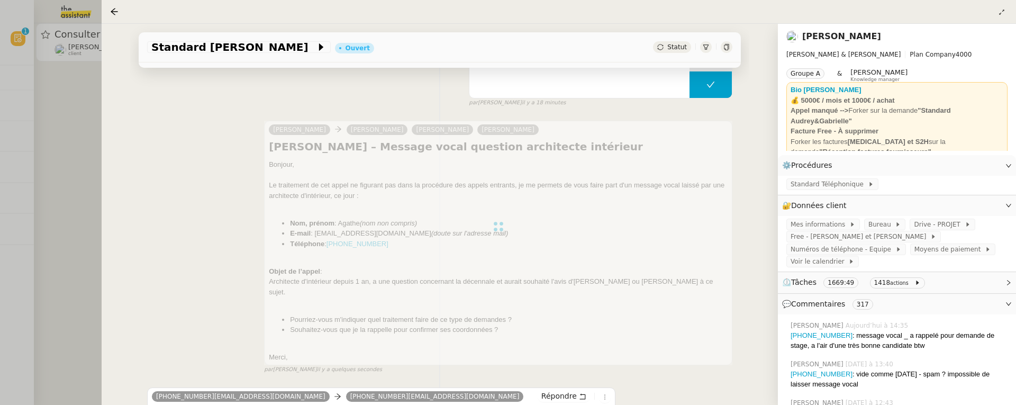
click at [78, 105] on div at bounding box center [508, 202] width 1016 height 405
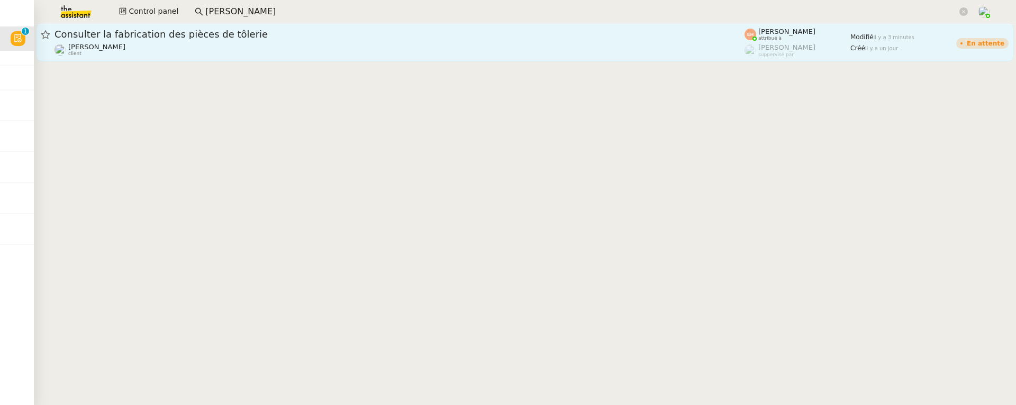
click at [150, 42] on div "Consulter la fabrication des pièces de tôlerie Quang Tam NGUYEN client" at bounding box center [400, 42] width 690 height 29
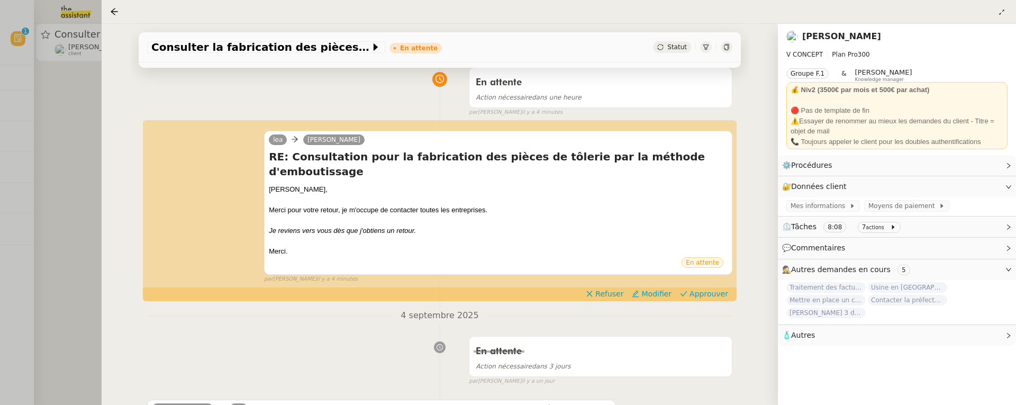
scroll to position [87, 0]
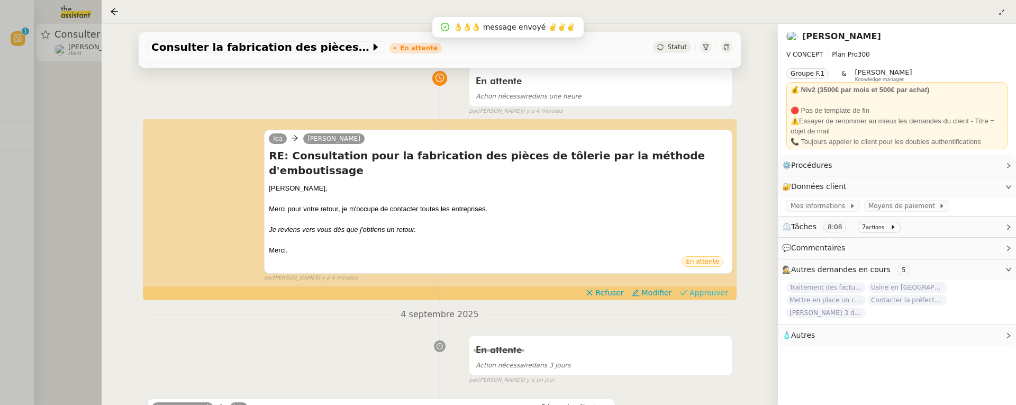
click at [710, 287] on span "Approuver" at bounding box center [709, 292] width 39 height 11
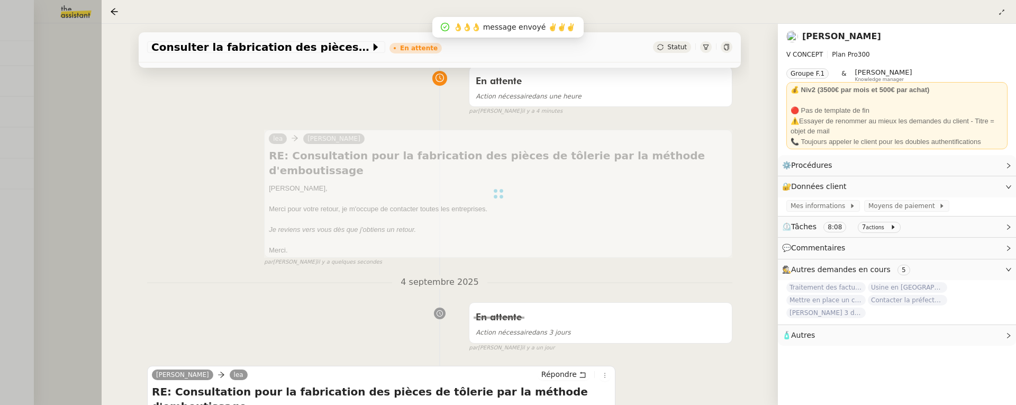
click at [90, 117] on div at bounding box center [508, 202] width 1016 height 405
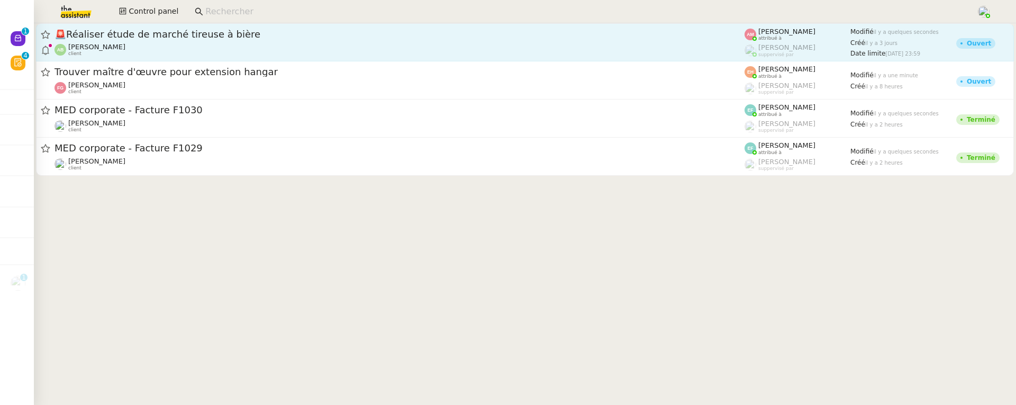
click at [205, 51] on div "[PERSON_NAME] client" at bounding box center [400, 50] width 690 height 14
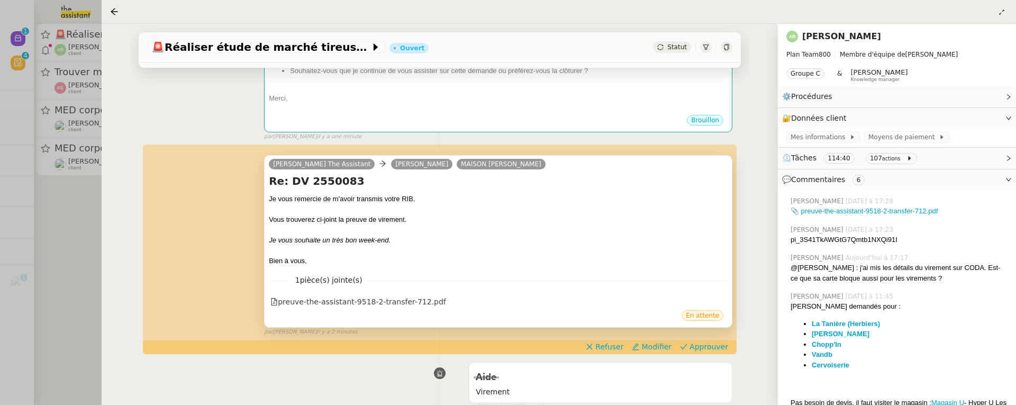
scroll to position [227, 0]
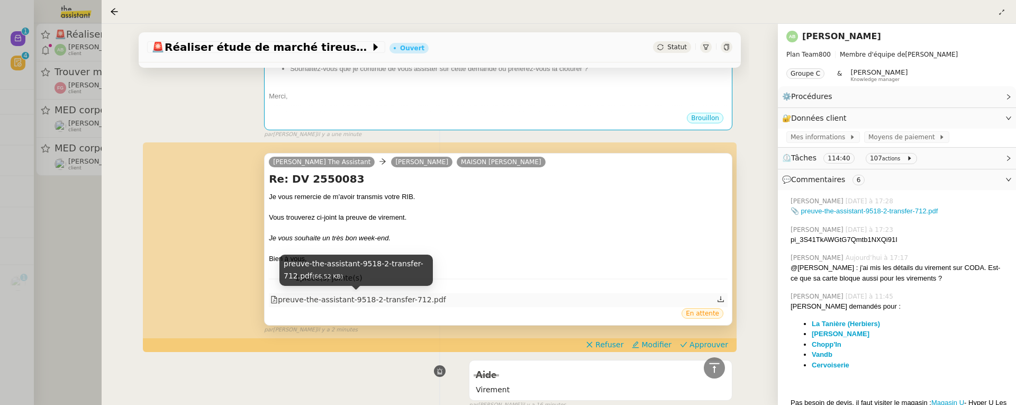
click at [388, 297] on div "preuve-the-assistant-9518-2-transfer-712.pdf" at bounding box center [358, 300] width 176 height 12
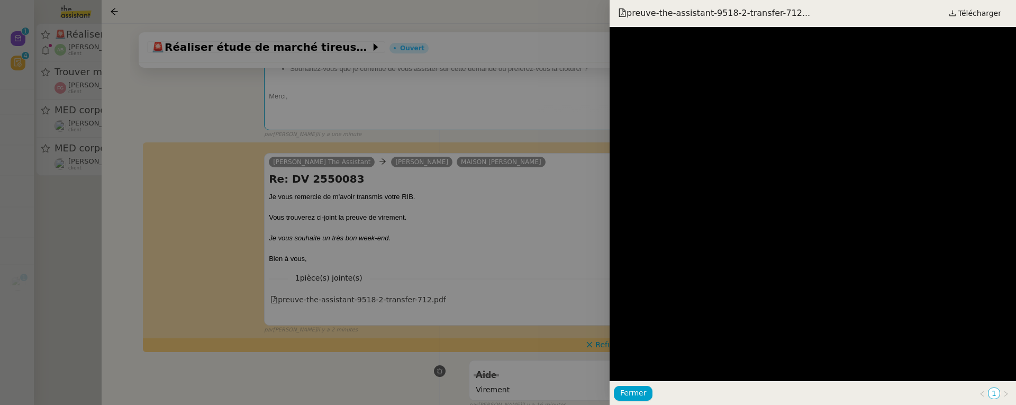
click at [567, 231] on div at bounding box center [508, 202] width 1016 height 405
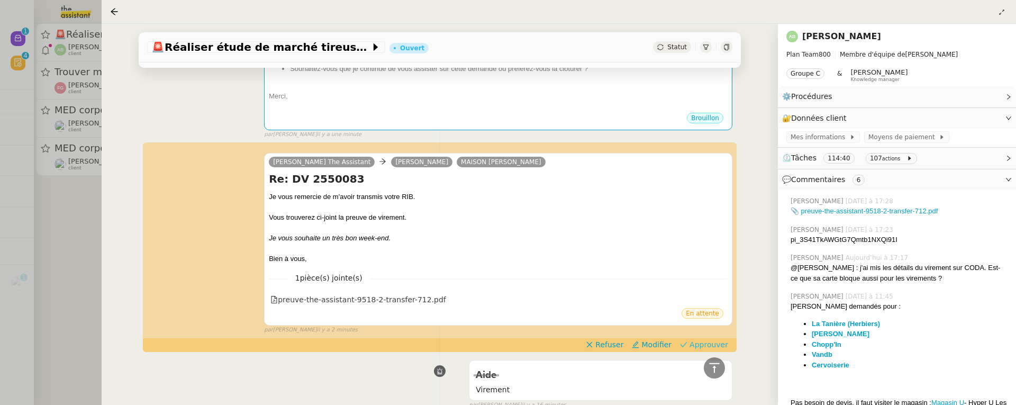
click at [717, 342] on span "Approuver" at bounding box center [709, 344] width 39 height 11
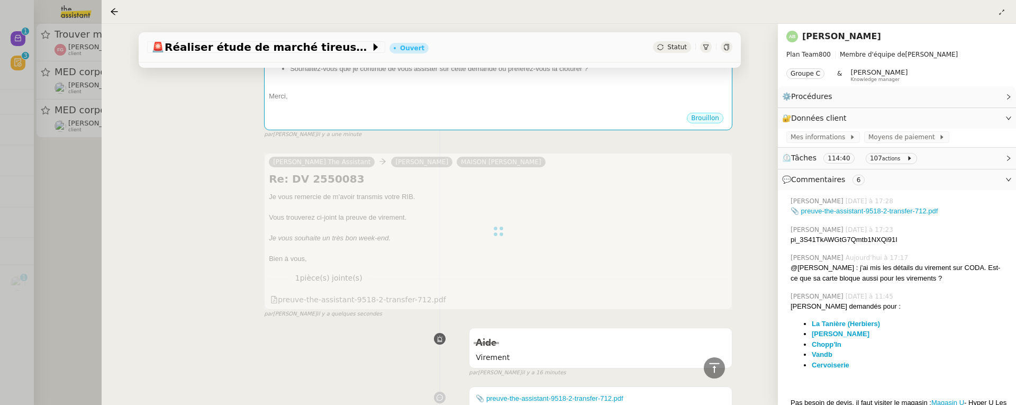
click at [71, 248] on div at bounding box center [508, 202] width 1016 height 405
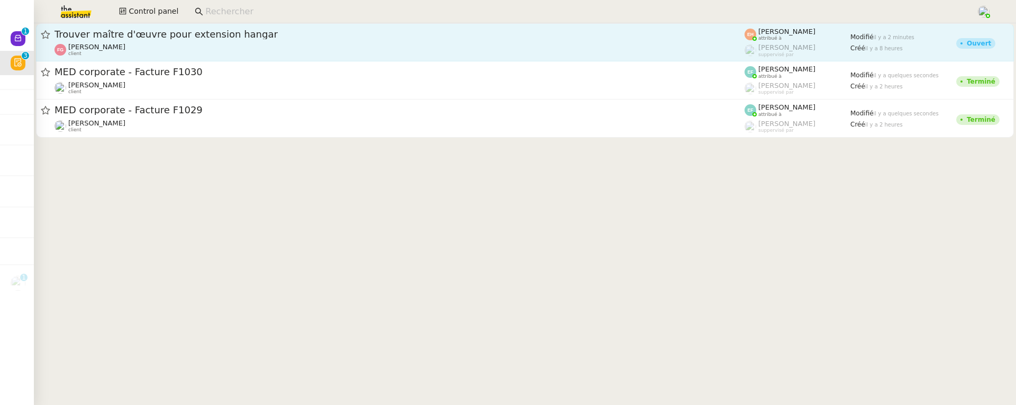
click at [201, 47] on div "[PERSON_NAME] client" at bounding box center [400, 50] width 690 height 14
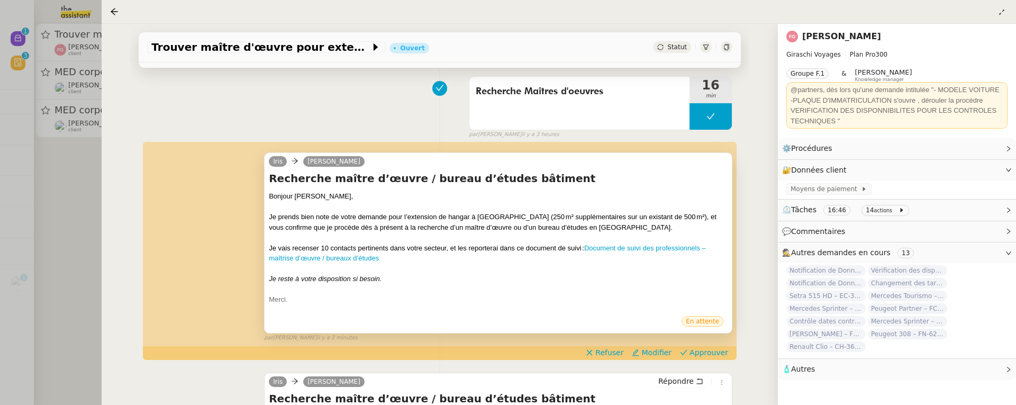
scroll to position [77, 0]
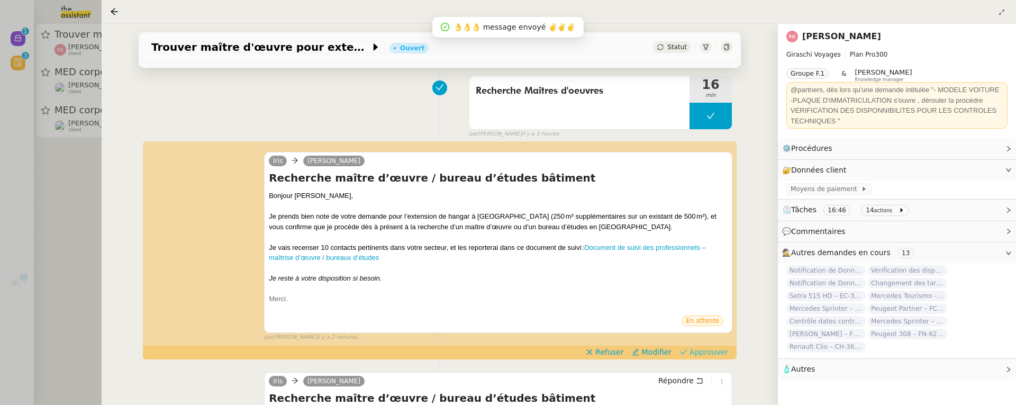
click at [708, 350] on span "Approuver" at bounding box center [709, 352] width 39 height 11
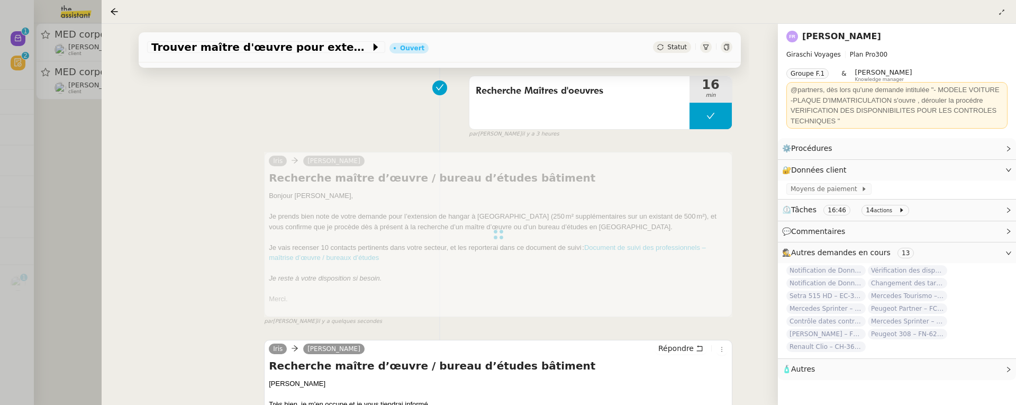
click at [69, 160] on div at bounding box center [508, 202] width 1016 height 405
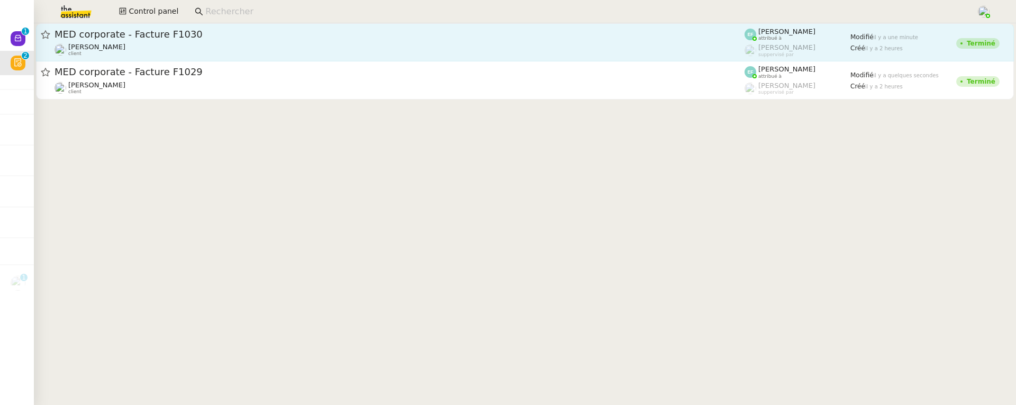
click at [178, 39] on div "MED corporate - Facture F1030" at bounding box center [400, 34] width 690 height 13
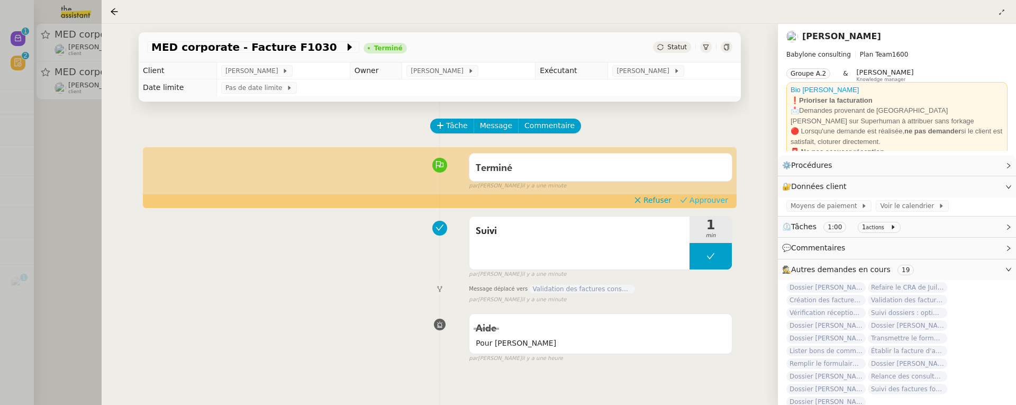
click at [705, 201] on span "Approuver" at bounding box center [709, 200] width 39 height 11
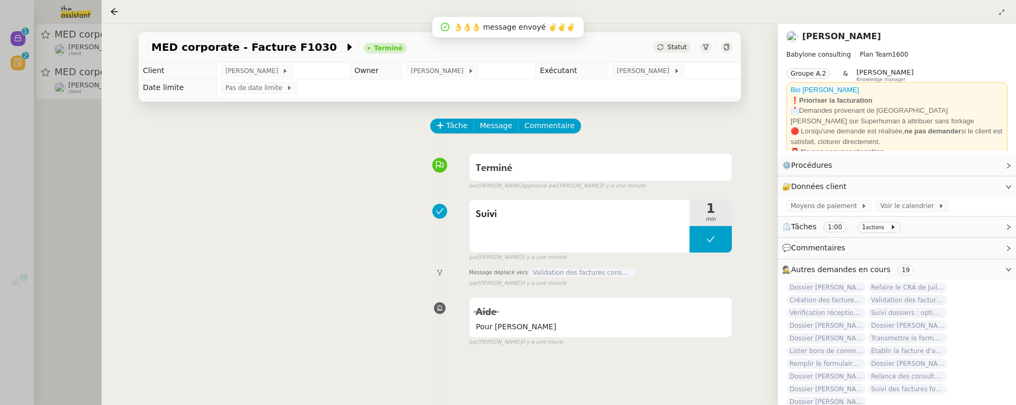
click at [82, 193] on div at bounding box center [508, 202] width 1016 height 405
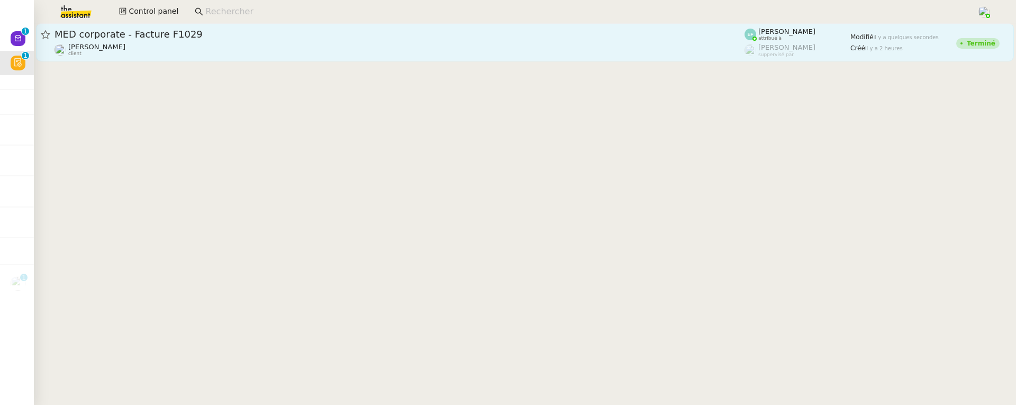
click at [210, 44] on div "[PERSON_NAME] client" at bounding box center [400, 50] width 690 height 14
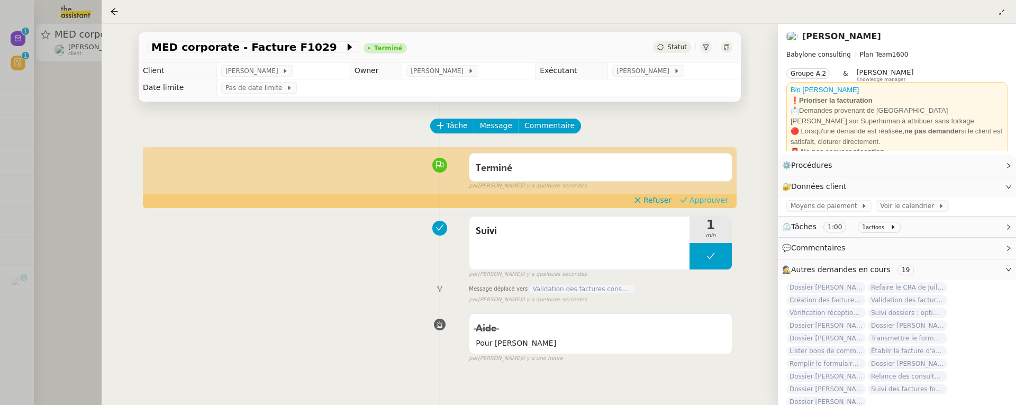
click at [716, 201] on span "Approuver" at bounding box center [709, 200] width 39 height 11
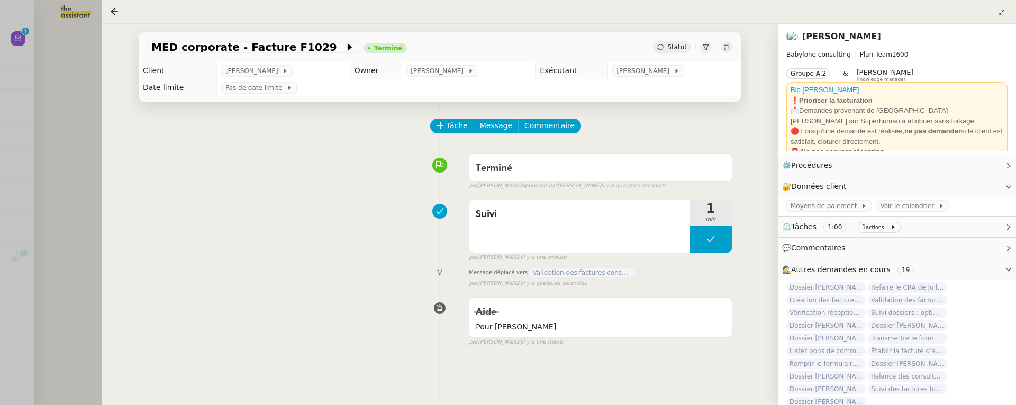
click at [57, 108] on div at bounding box center [508, 202] width 1016 height 405
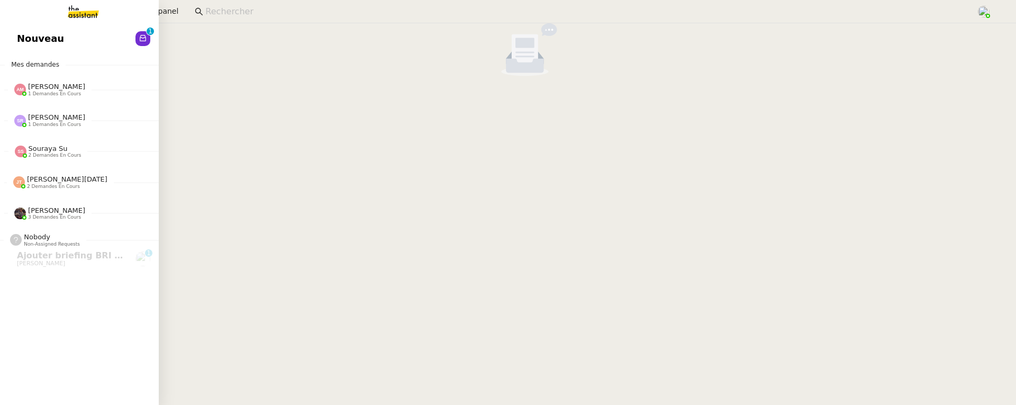
click at [13, 40] on link "Nouveau 0 1 2 3 4 5 6 7 8 9" at bounding box center [79, 38] width 159 height 24
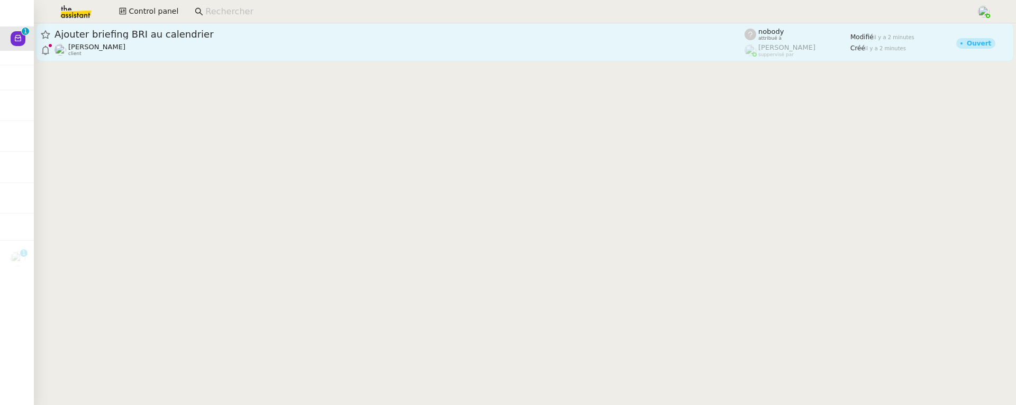
click at [255, 42] on div "Ajouter briefing BRI au calendrier [PERSON_NAME] client" at bounding box center [400, 42] width 690 height 29
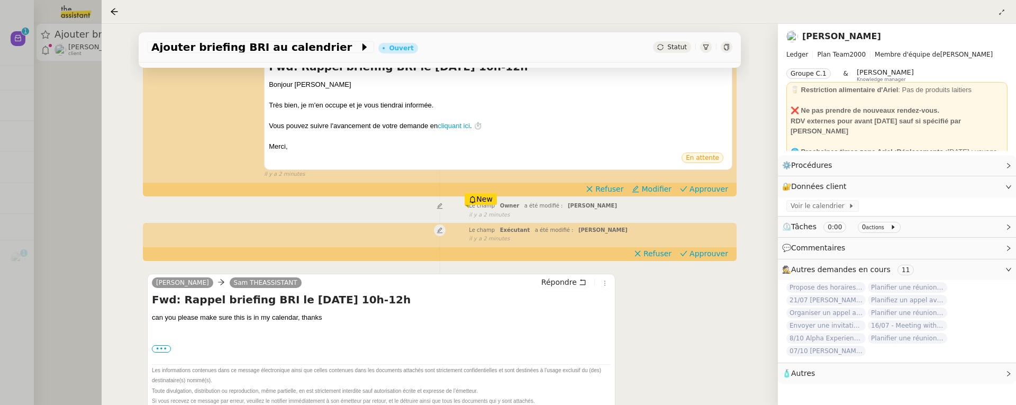
scroll to position [205, 0]
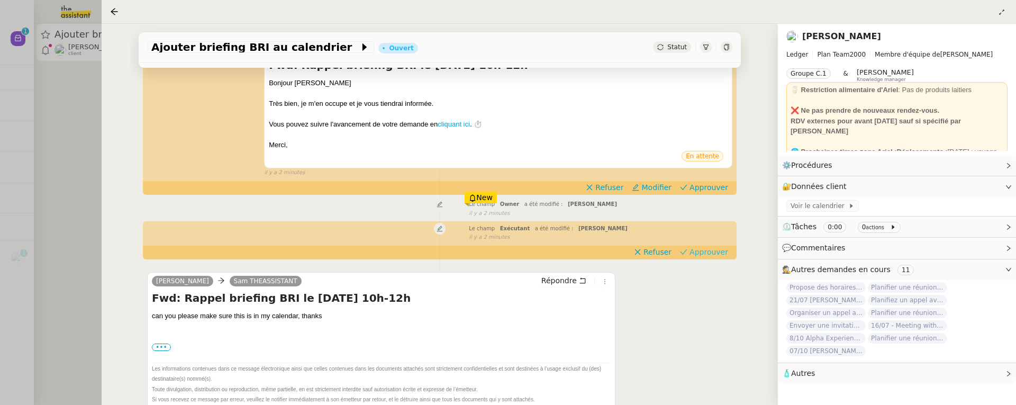
click at [702, 248] on span "Approuver" at bounding box center [709, 252] width 39 height 11
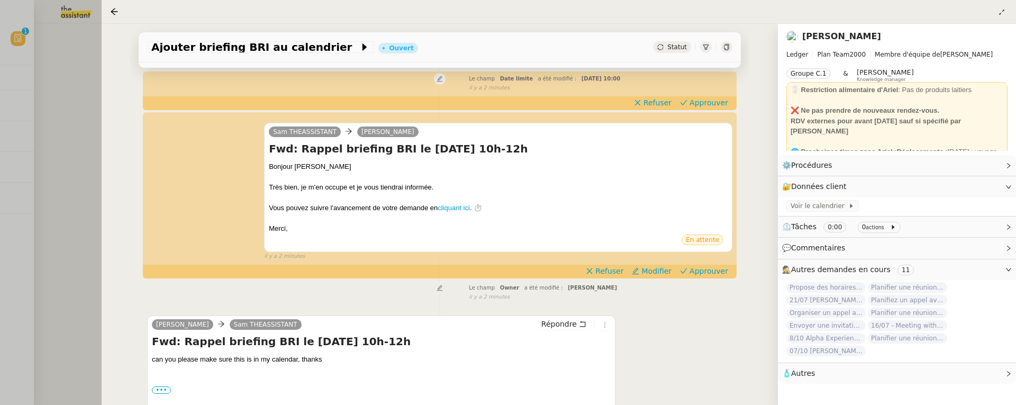
scroll to position [121, 0]
click at [650, 273] on span "Modifier" at bounding box center [656, 271] width 30 height 11
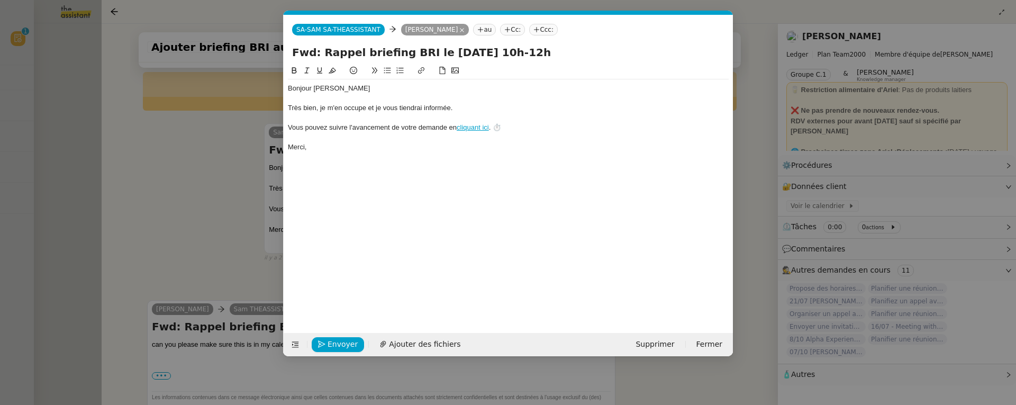
scroll to position [0, 22]
click at [293, 342] on icon at bounding box center [295, 344] width 7 height 7
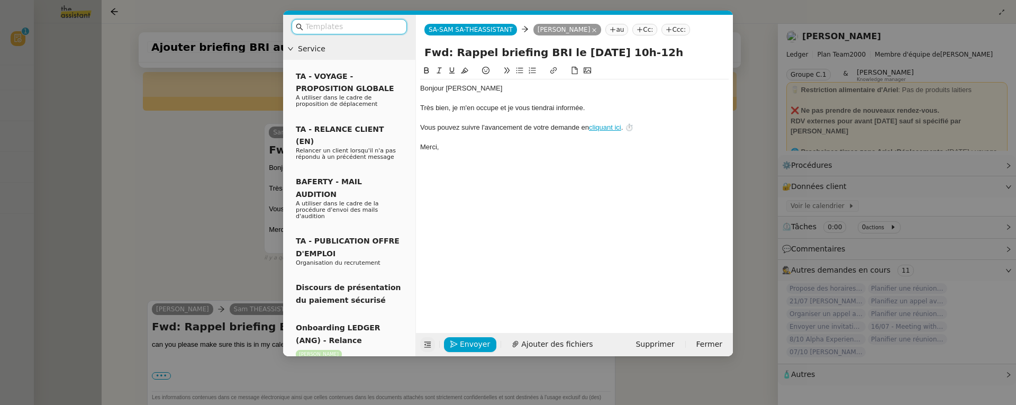
click at [322, 26] on input "text" at bounding box center [352, 27] width 95 height 12
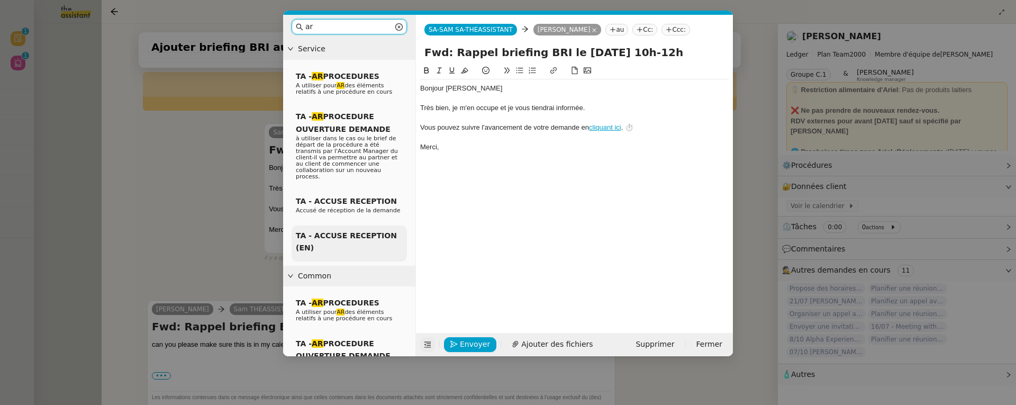
type input "ar"
click at [343, 225] on div "TA - ACCUSE RECEPTION (EN)" at bounding box center [349, 243] width 115 height 36
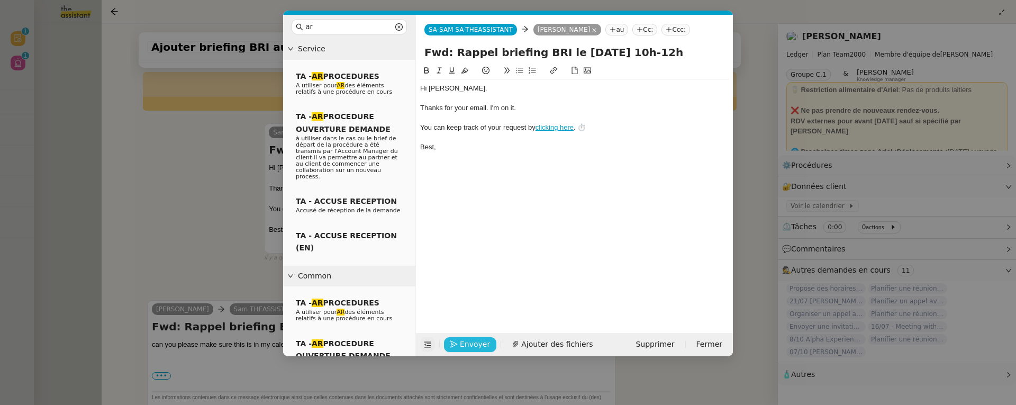
click at [473, 341] on span "Envoyer" at bounding box center [475, 344] width 30 height 12
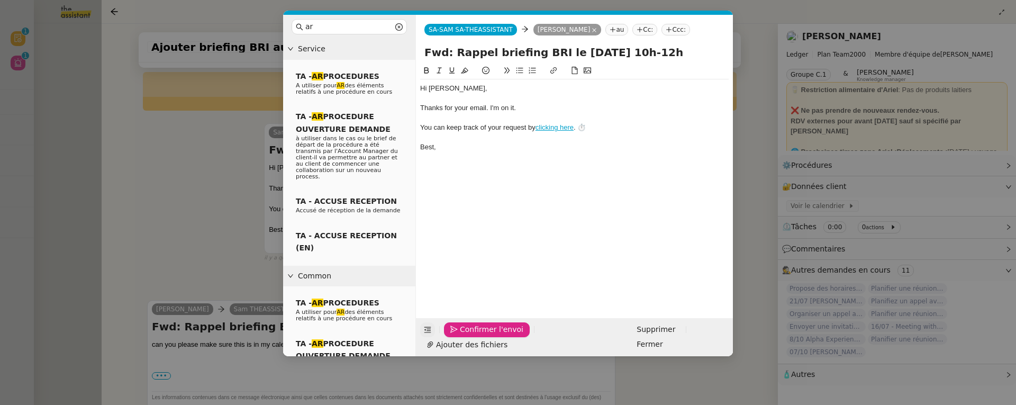
click at [473, 336] on span "Confirmer l'envoi" at bounding box center [492, 329] width 64 height 12
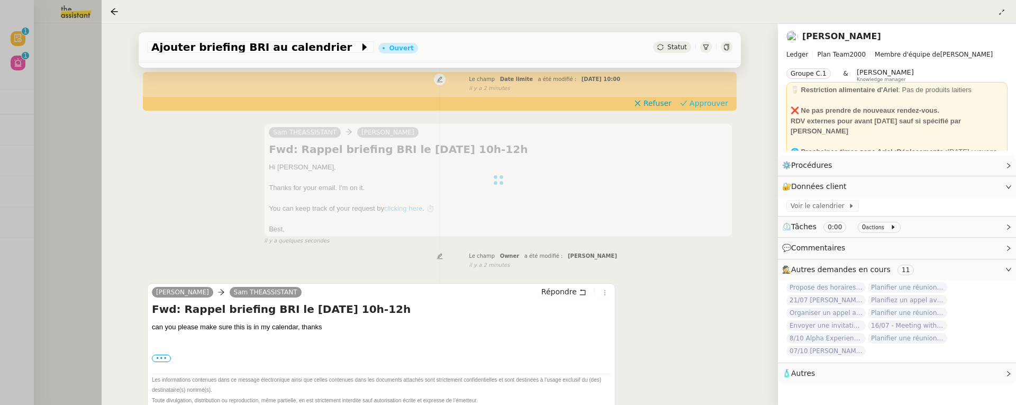
click at [707, 102] on span "Approuver" at bounding box center [709, 103] width 39 height 11
click at [85, 102] on div at bounding box center [508, 202] width 1016 height 405
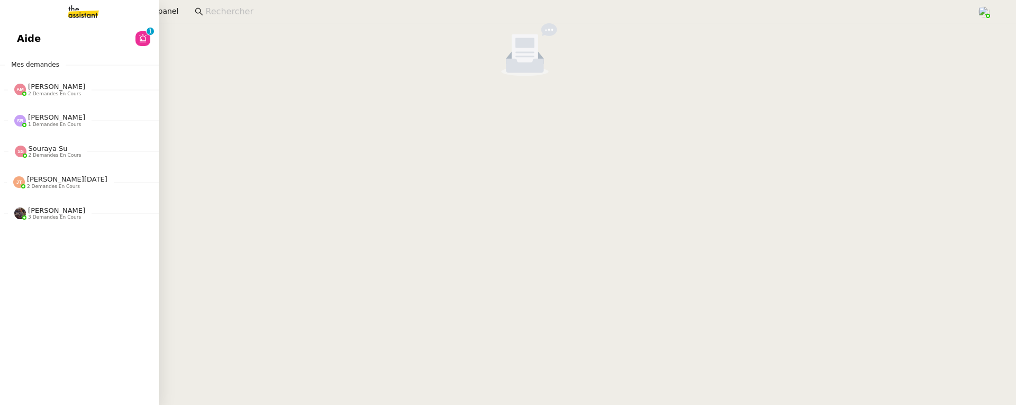
click at [21, 35] on span "Aide" at bounding box center [29, 39] width 24 height 16
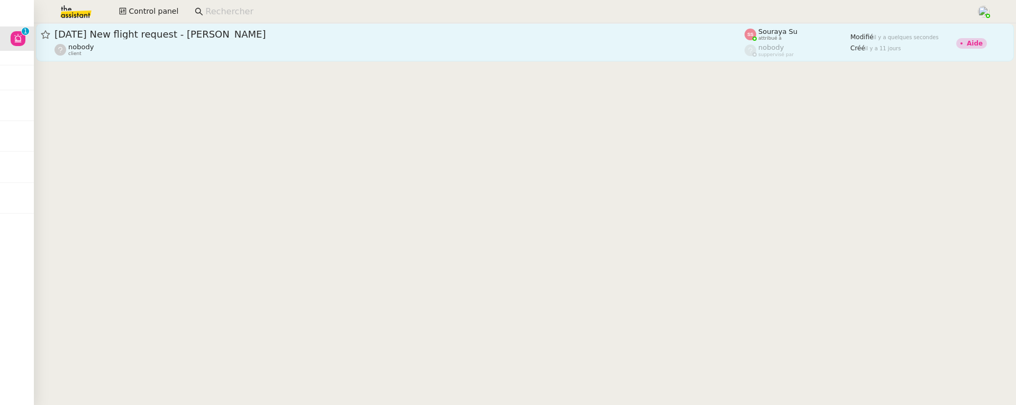
click at [291, 34] on span "[DATE] New flight request - [PERSON_NAME]" at bounding box center [400, 35] width 690 height 10
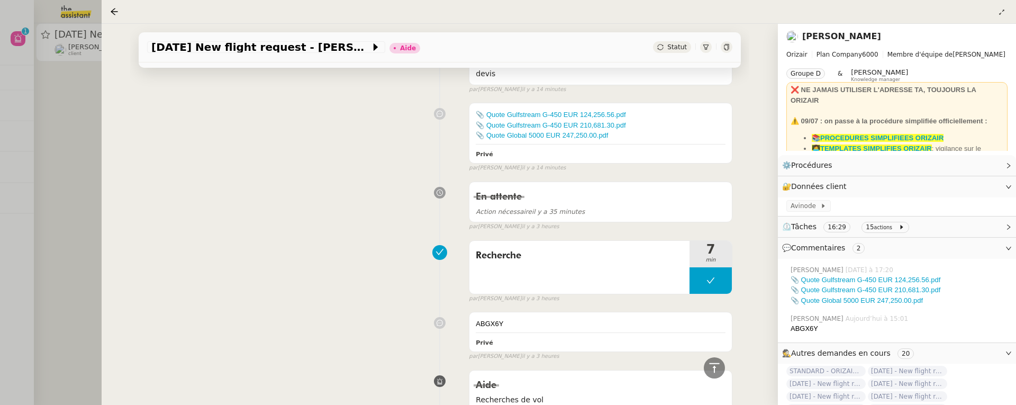
scroll to position [151, 0]
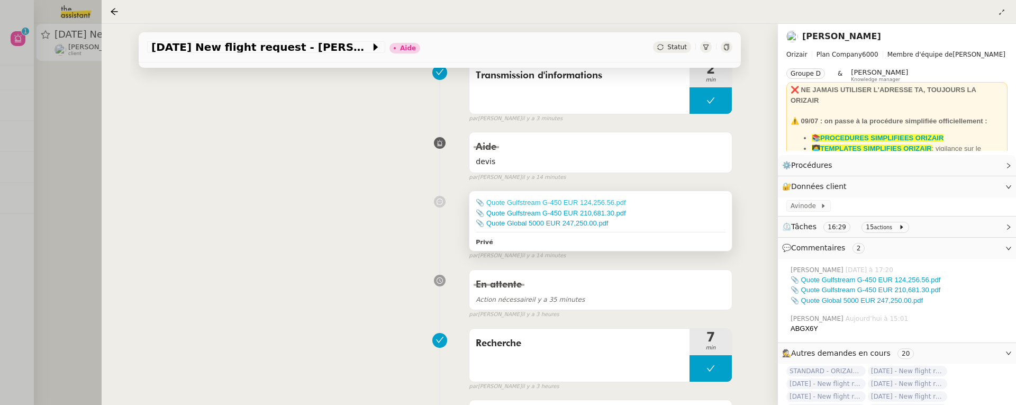
click at [600, 202] on link "📎 Quote Gulfstream G-450 EUR 124,256.56.pdf" at bounding box center [551, 202] width 150 height 8
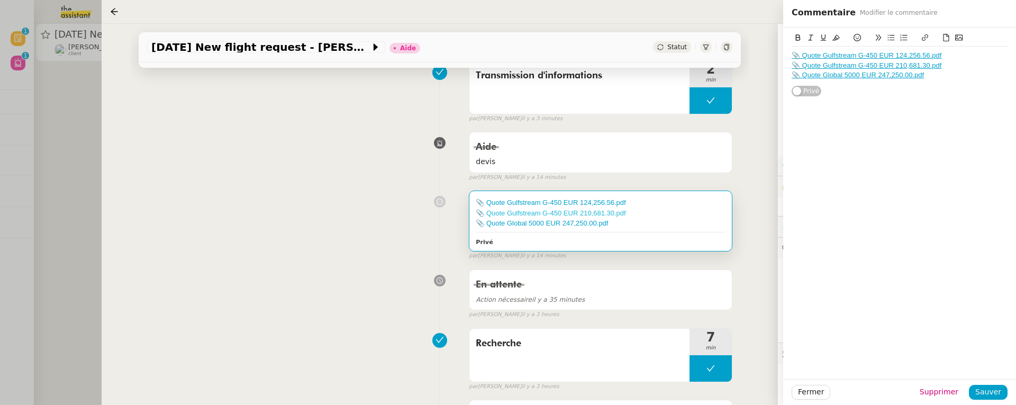
click at [557, 213] on link "📎 Quote Gulfstream G-450 EUR 210,681.30.pdf" at bounding box center [551, 213] width 150 height 8
click at [452, 214] on div "📎 Quote Gulfstream G-450 EUR 124,256.56.pdf 📎 Quote Gulfstream G-450 EUR 210,68…" at bounding box center [439, 223] width 585 height 74
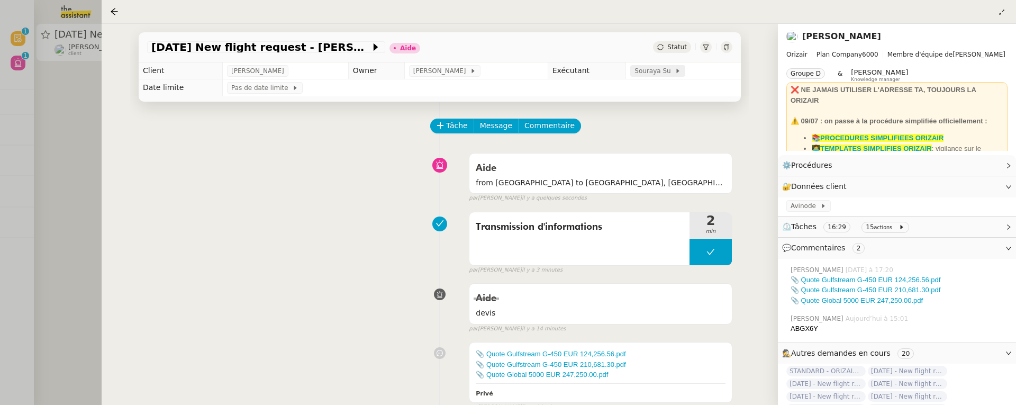
click at [671, 73] on span at bounding box center [673, 70] width 4 height 7
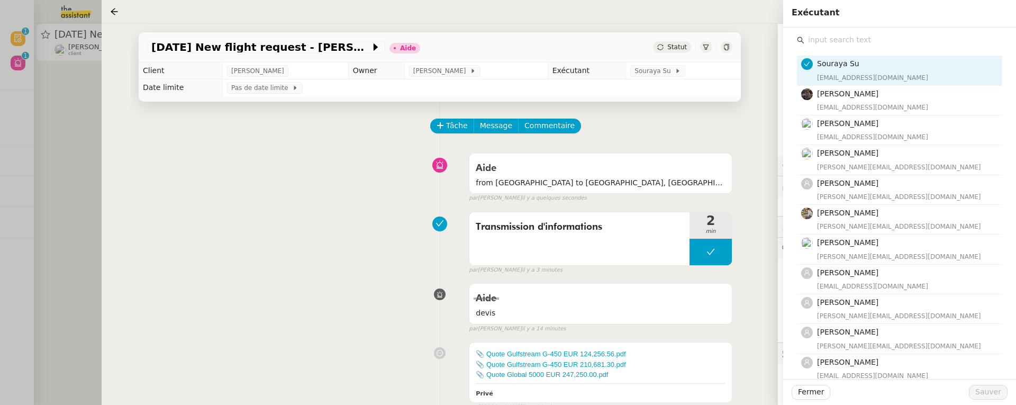
click at [832, 47] on input "text" at bounding box center [903, 40] width 198 height 14
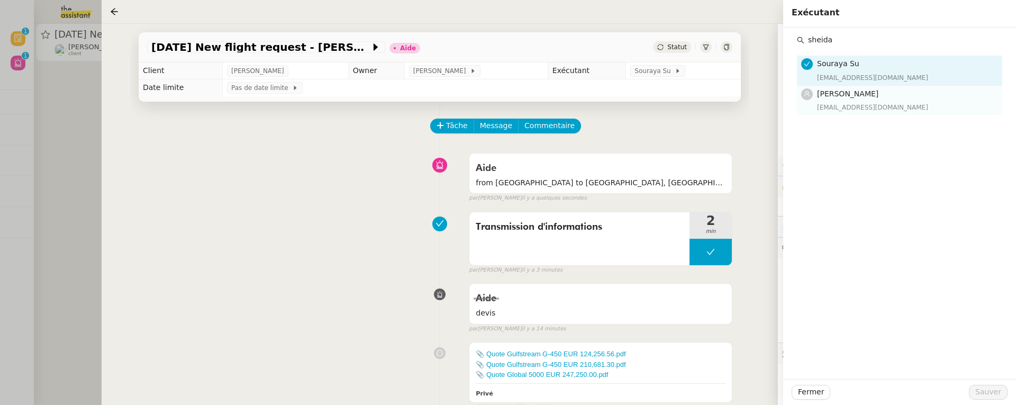
type input "sheida"
click at [849, 97] on span "[PERSON_NAME]" at bounding box center [847, 93] width 61 height 8
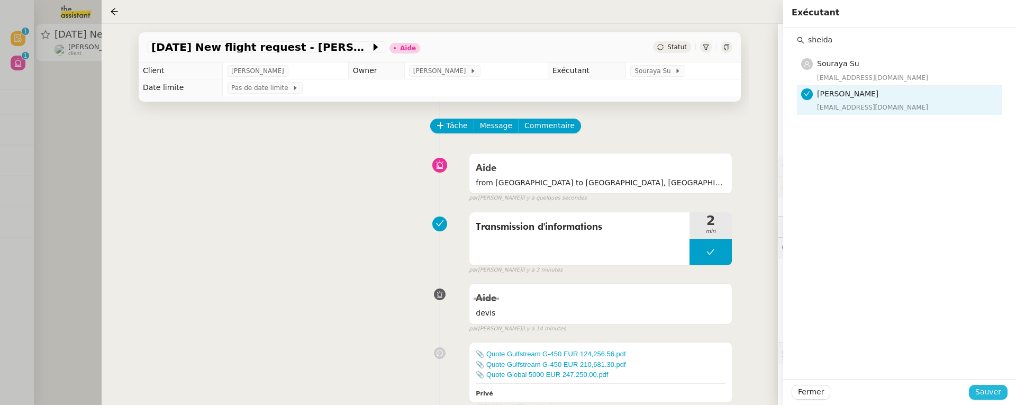
click at [992, 387] on span "Sauver" at bounding box center [988, 392] width 26 height 12
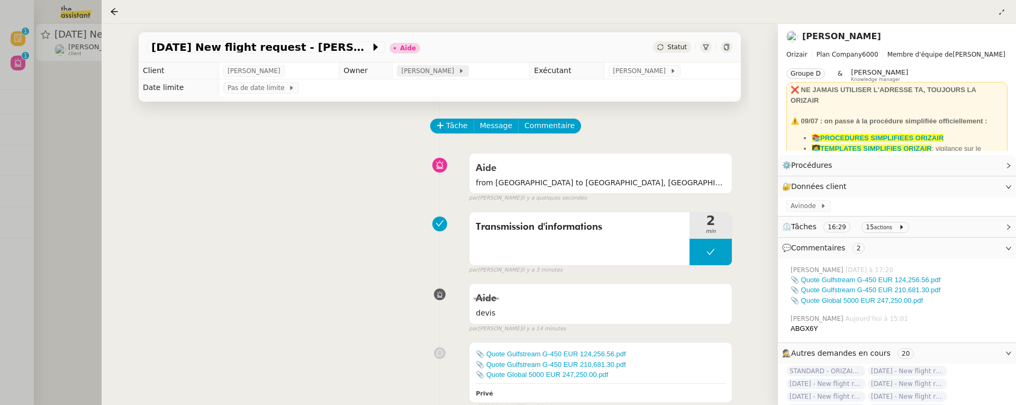
click at [402, 68] on span "[PERSON_NAME]" at bounding box center [429, 71] width 57 height 11
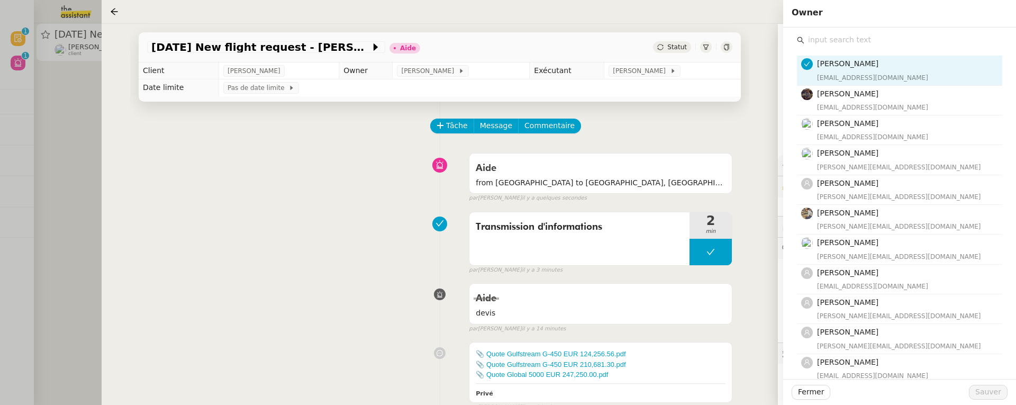
click at [860, 48] on div "[PERSON_NAME] [EMAIL_ADDRESS][DOMAIN_NAME] [PERSON_NAME] [EMAIL_ADDRESS][DOMAIN…" at bounding box center [899, 364] width 205 height 634
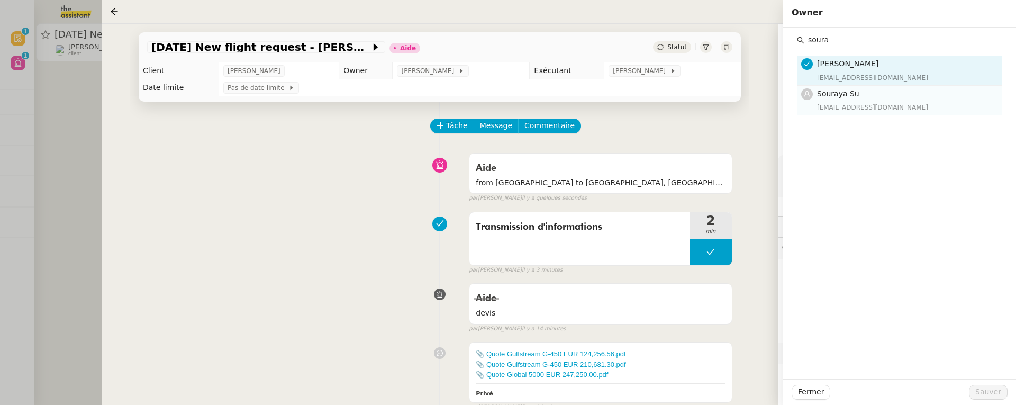
type input "soura"
click at [898, 102] on div "[EMAIL_ADDRESS][DOMAIN_NAME]" at bounding box center [906, 107] width 179 height 11
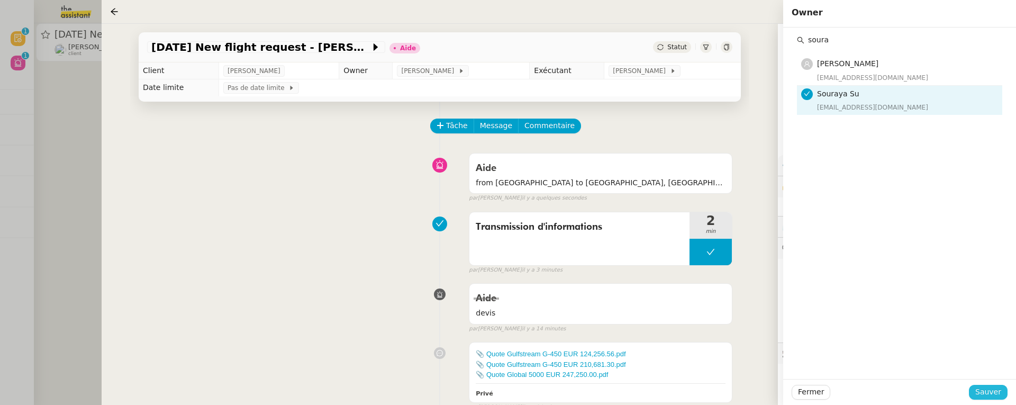
click at [991, 390] on span "Sauver" at bounding box center [988, 392] width 26 height 12
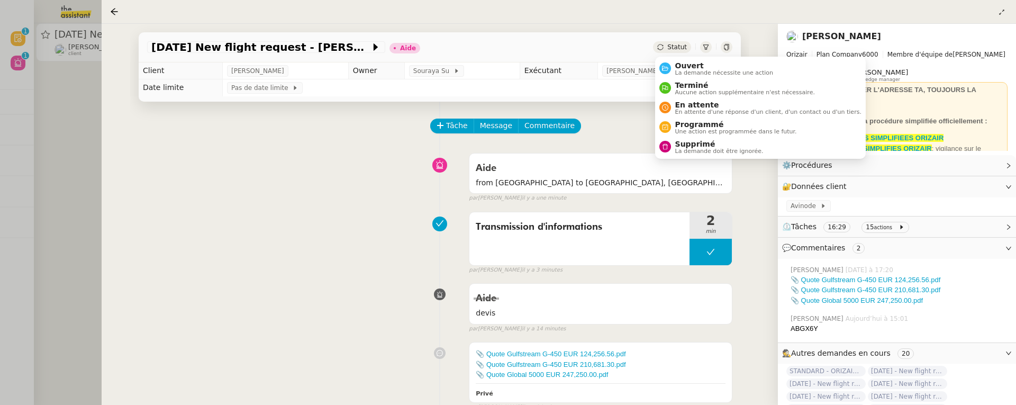
click at [676, 48] on span "Statut" at bounding box center [677, 46] width 20 height 7
click at [682, 64] on span "Ouvert" at bounding box center [724, 65] width 98 height 8
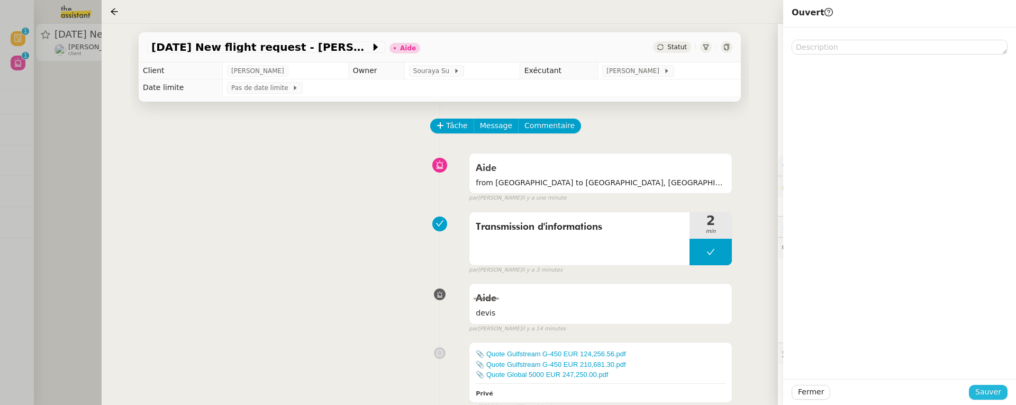
click at [993, 385] on button "Sauver" at bounding box center [988, 392] width 39 height 15
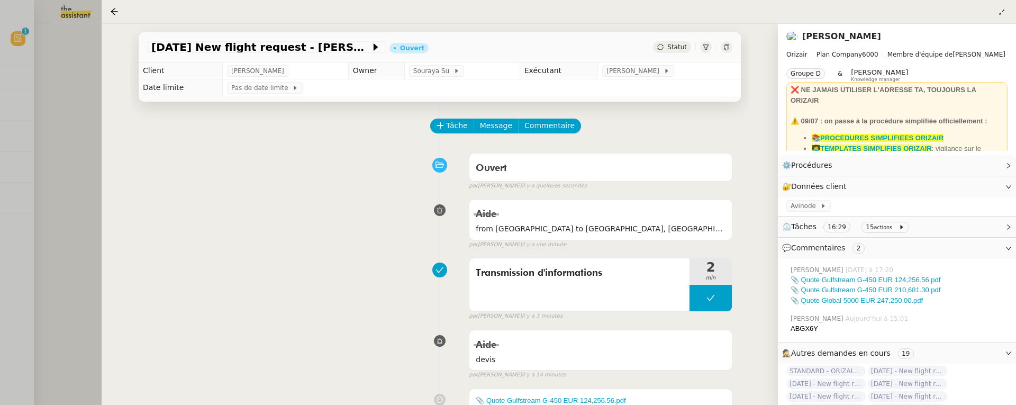
click at [70, 142] on div at bounding box center [508, 202] width 1016 height 405
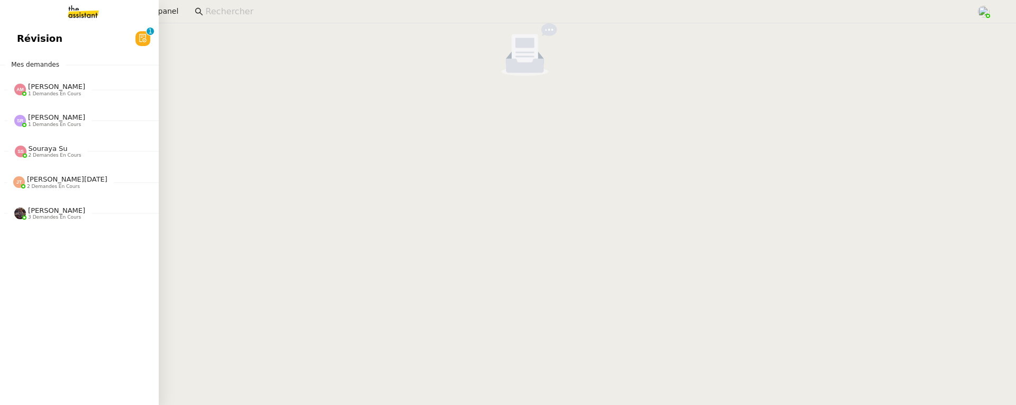
click at [22, 43] on span "Révision" at bounding box center [40, 39] width 46 height 16
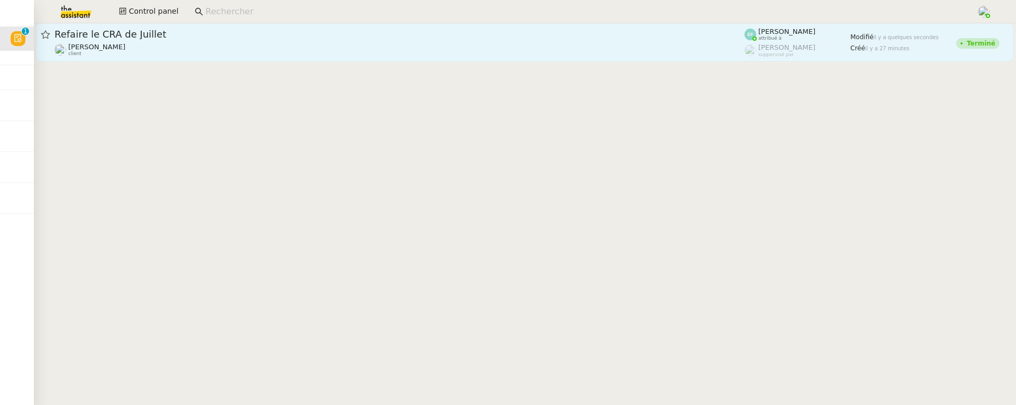
click at [253, 60] on link "Refaire le CRA de [PERSON_NAME] client [PERSON_NAME] attribué à [PERSON_NAME] s…" at bounding box center [525, 42] width 978 height 38
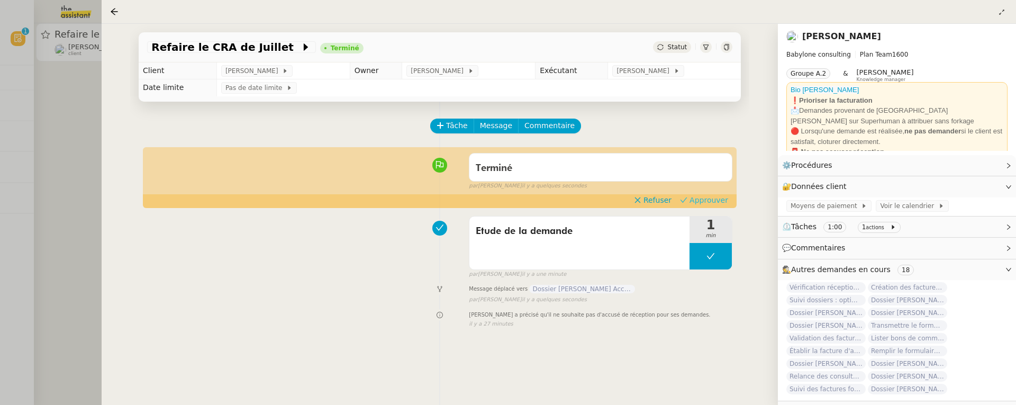
click at [723, 201] on span "Approuver" at bounding box center [709, 200] width 39 height 11
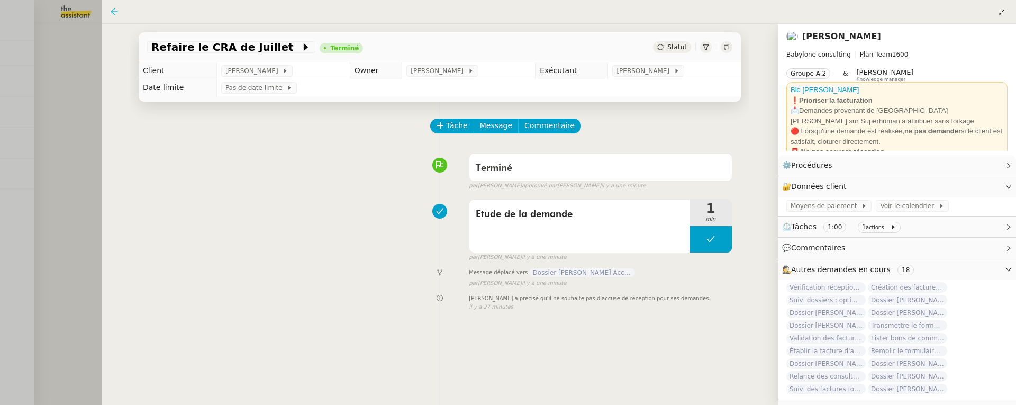
click at [112, 9] on icon at bounding box center [114, 11] width 8 height 8
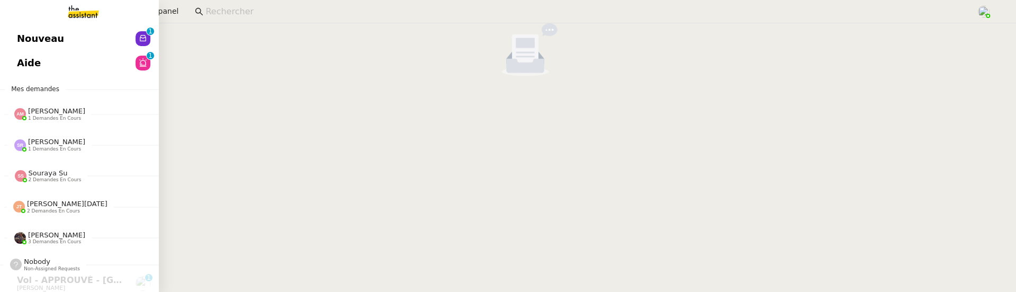
click at [17, 32] on span "Nouveau" at bounding box center [40, 39] width 47 height 16
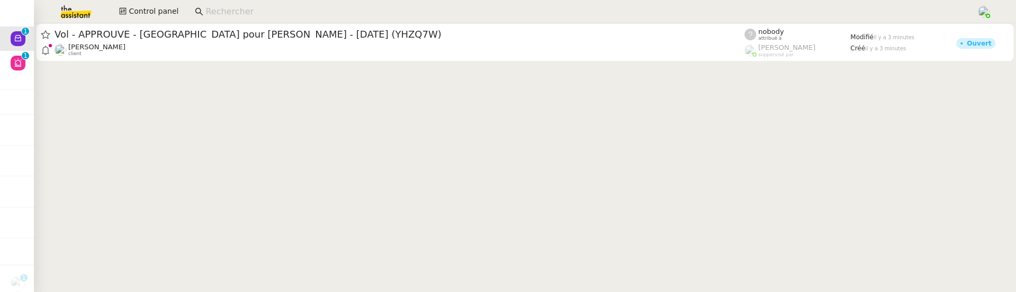
click at [220, 51] on div "[PERSON_NAME] client" at bounding box center [400, 50] width 690 height 14
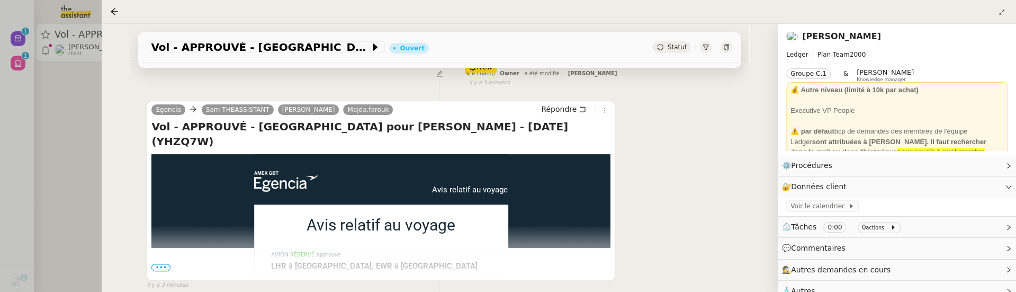
scroll to position [204, 0]
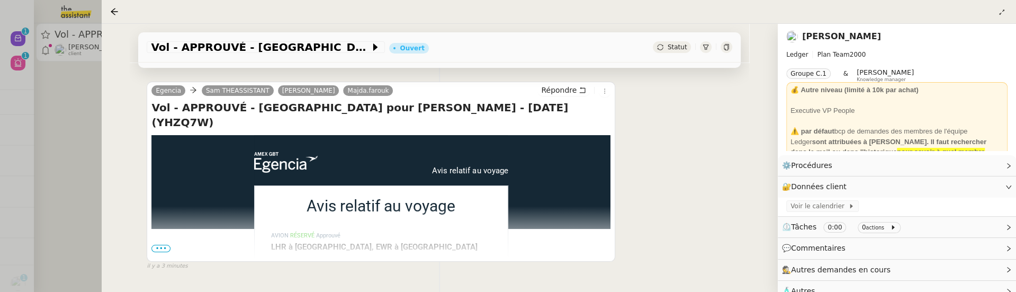
click at [690, 42] on div "Statut" at bounding box center [692, 47] width 79 height 12
click at [678, 42] on div "Statut" at bounding box center [672, 47] width 38 height 12
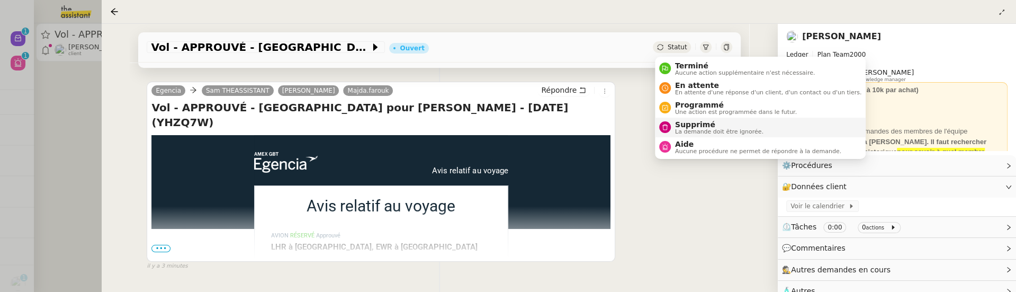
click at [686, 121] on span "Supprimé" at bounding box center [719, 124] width 88 height 8
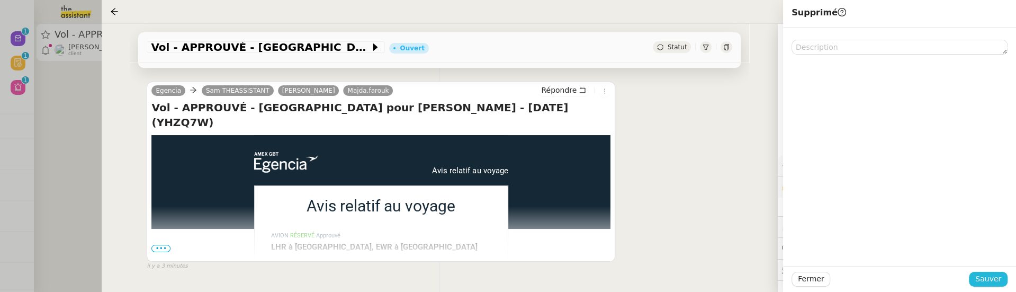
click at [988, 278] on span "Sauver" at bounding box center [988, 279] width 26 height 12
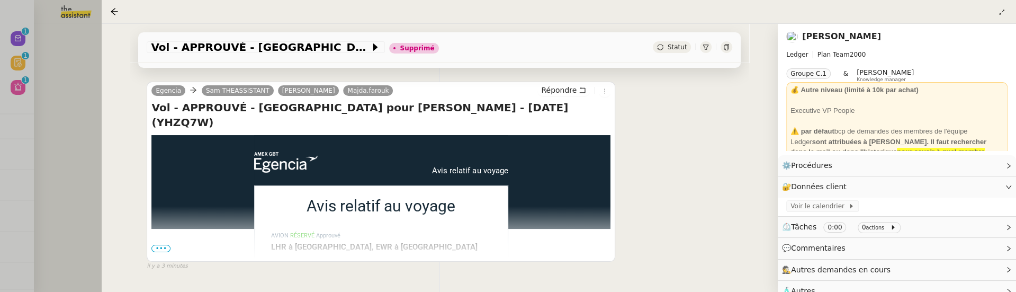
click at [56, 103] on div at bounding box center [508, 146] width 1016 height 292
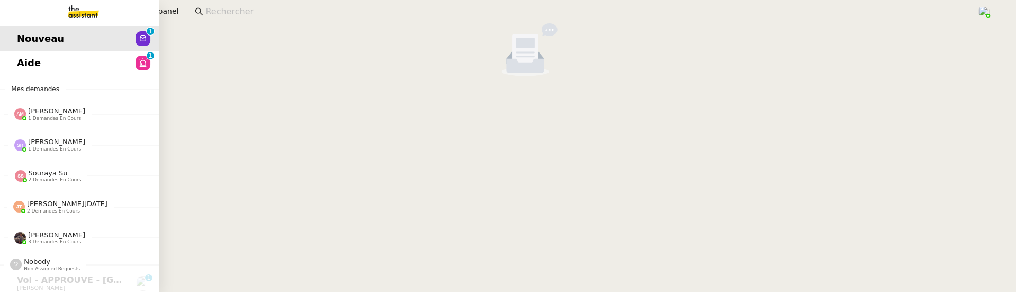
click at [32, 41] on span "Nouveau" at bounding box center [40, 39] width 47 height 16
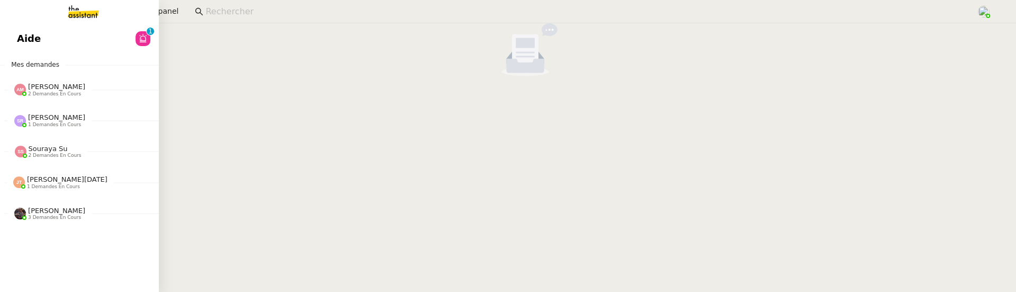
click at [20, 40] on span "Aide" at bounding box center [29, 39] width 24 height 16
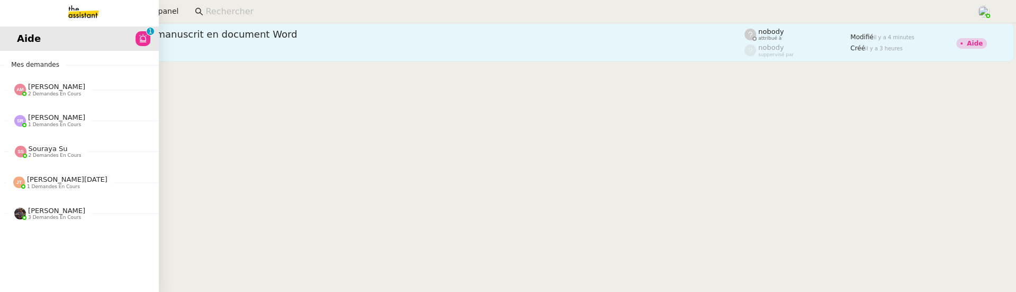
click at [218, 41] on div "Transcrire le courrier manuscrit en document Word nobody client" at bounding box center [400, 42] width 690 height 29
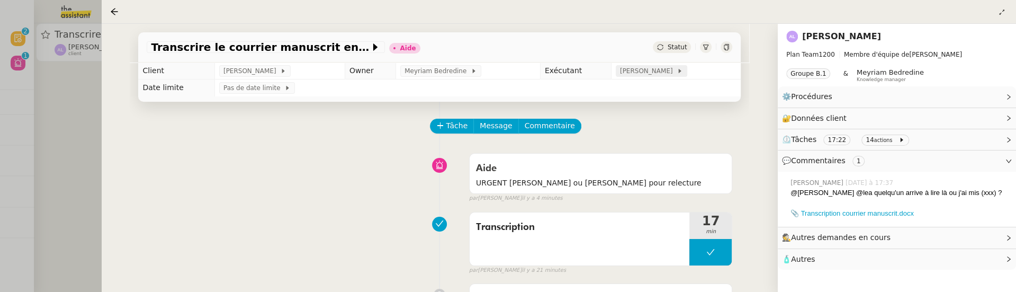
click at [653, 74] on span "[PERSON_NAME]" at bounding box center [648, 71] width 57 height 11
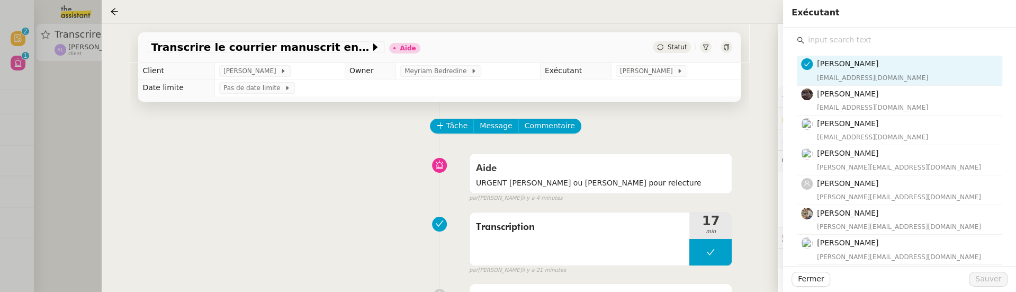
click at [870, 43] on input "text" at bounding box center [903, 40] width 198 height 14
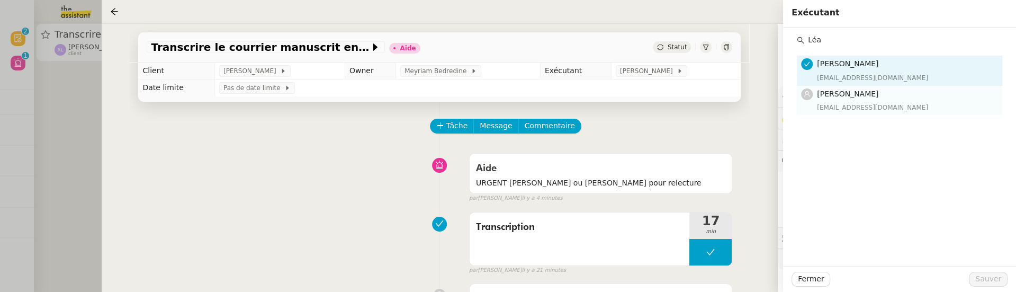
type input "Léa"
click at [866, 105] on div "[EMAIL_ADDRESS][DOMAIN_NAME]" at bounding box center [906, 107] width 179 height 11
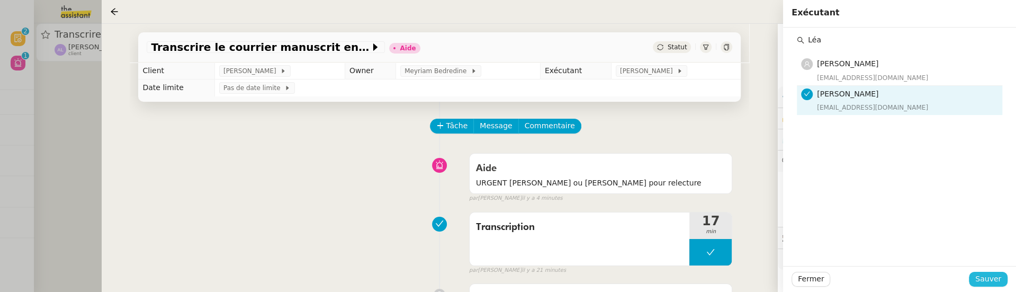
click at [982, 279] on span "Sauver" at bounding box center [988, 279] width 26 height 12
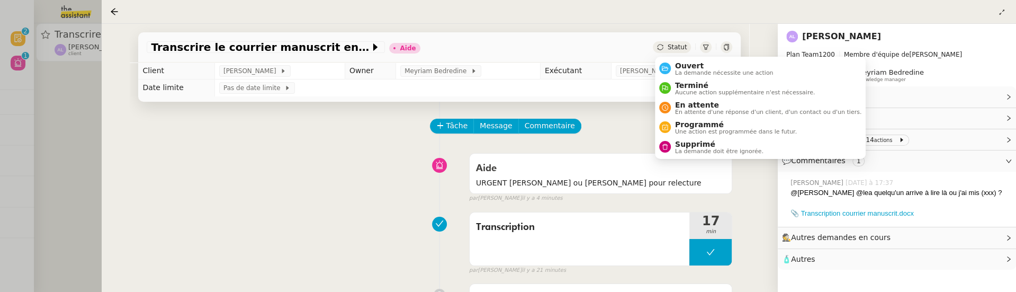
click at [683, 49] on span "Statut" at bounding box center [677, 46] width 20 height 7
click at [688, 60] on li "Ouvert La demande nécessite une action" at bounding box center [760, 69] width 211 height 20
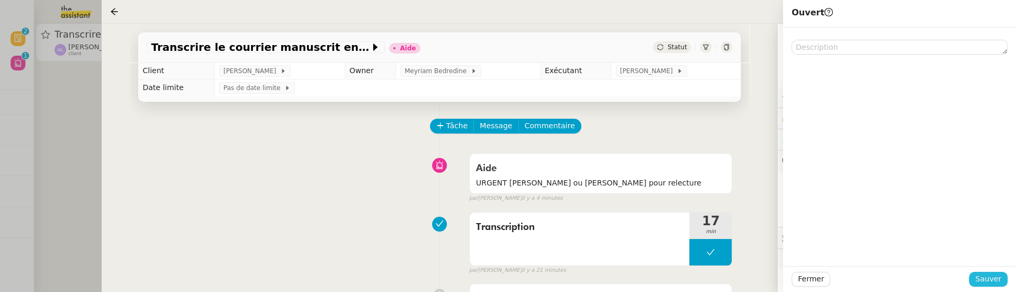
click at [990, 282] on span "Sauver" at bounding box center [988, 279] width 26 height 12
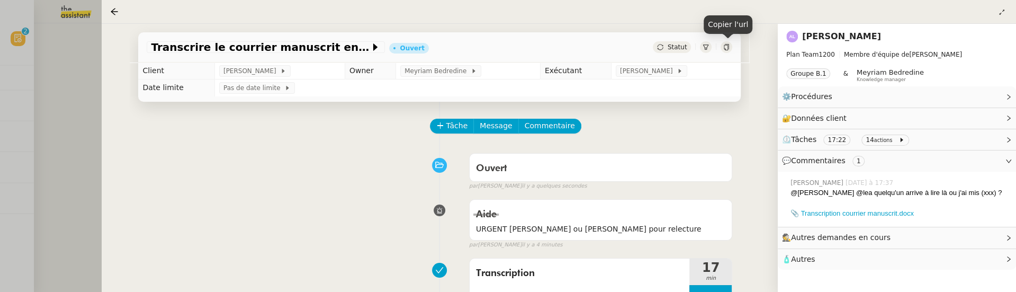
click at [728, 47] on icon at bounding box center [726, 47] width 6 height 6
click at [58, 99] on div at bounding box center [508, 146] width 1016 height 292
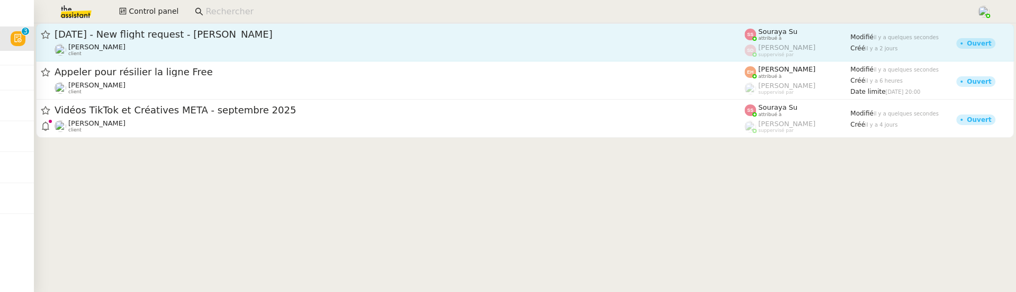
click at [228, 39] on span "19th October 2025 - New flight request - Vincent Méchin" at bounding box center [400, 35] width 690 height 10
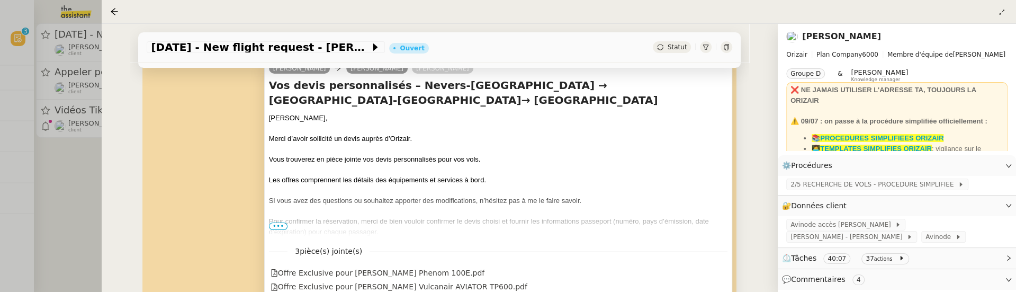
scroll to position [205, 0]
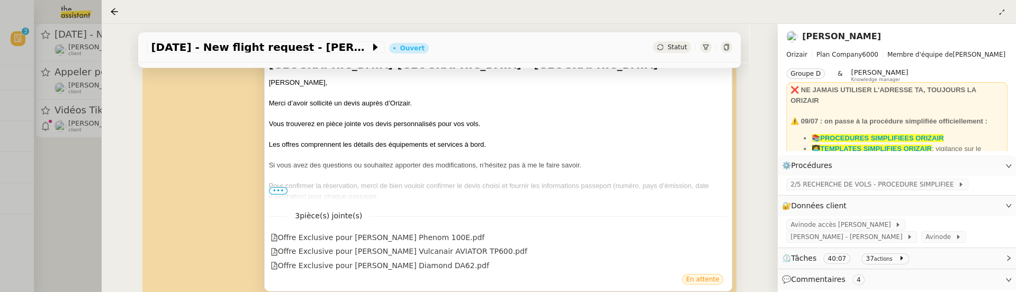
click at [284, 187] on span "•••" at bounding box center [278, 190] width 19 height 7
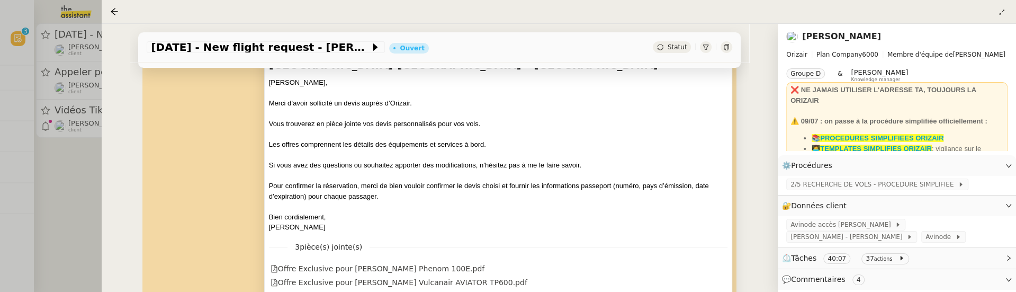
scroll to position [261, 0]
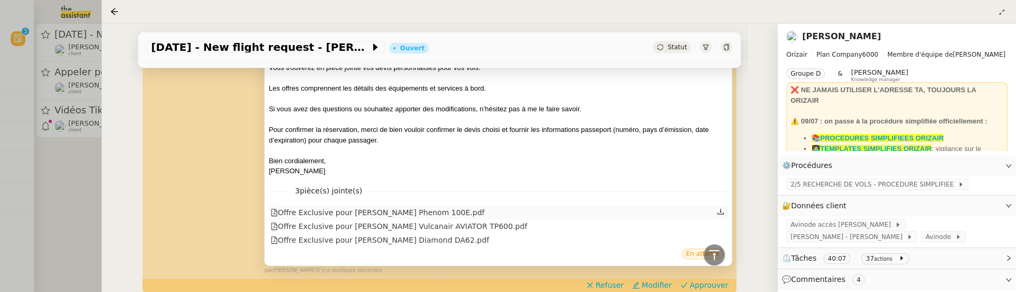
click at [448, 213] on div "Offre Exclusive pour M.Mechin Phenom 100E.pdf" at bounding box center [498, 212] width 459 height 14
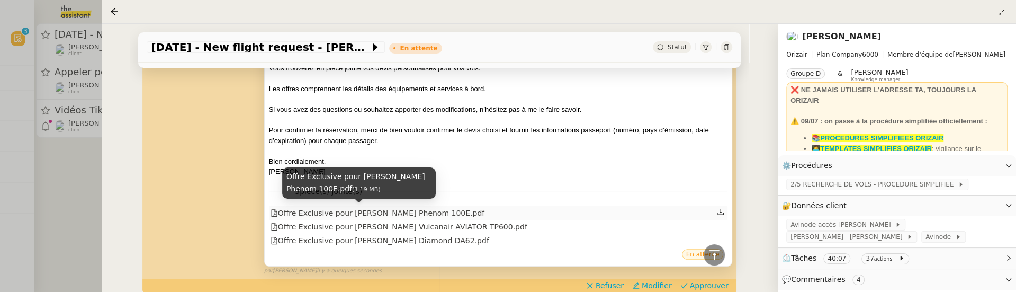
click at [431, 211] on div "Offre Exclusive pour M.Mechin Phenom 100E.pdf" at bounding box center [377, 213] width 214 height 12
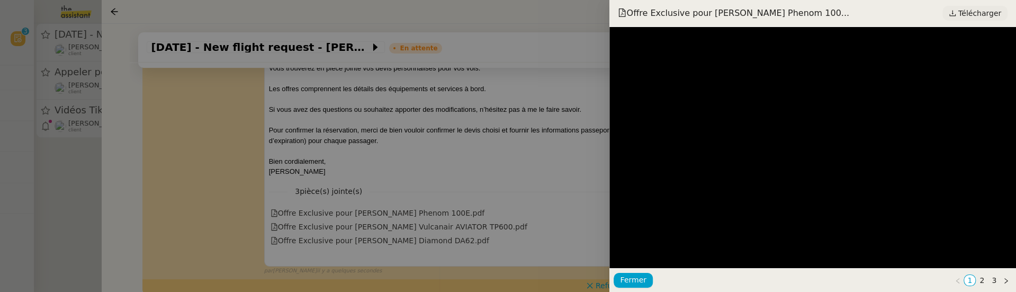
click at [986, 17] on span "Télécharger" at bounding box center [979, 13] width 43 height 14
click at [470, 161] on div at bounding box center [508, 146] width 1016 height 292
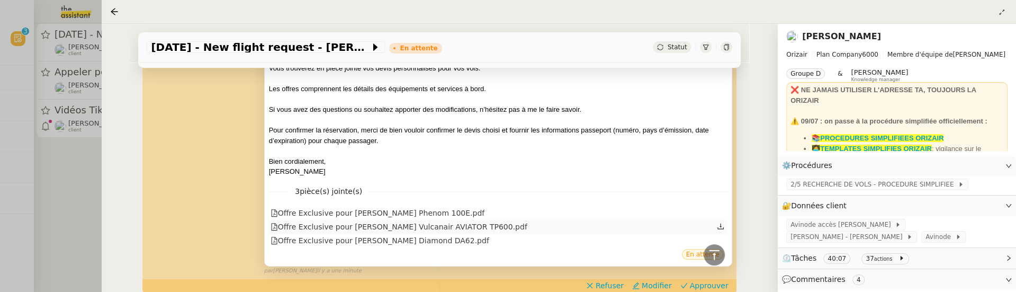
click at [450, 221] on div "Offre Exclusive pour M.Mechin Vulcanair AVIATOR TP600.pdf" at bounding box center [398, 227] width 257 height 12
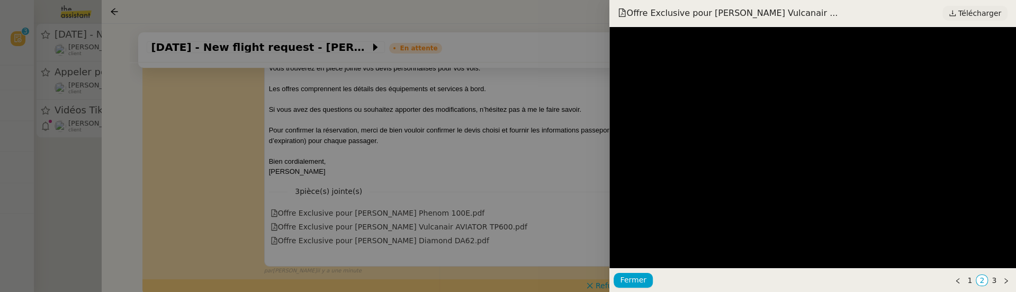
click at [965, 11] on span "Télécharger" at bounding box center [979, 13] width 43 height 14
click at [423, 191] on div at bounding box center [508, 146] width 1016 height 292
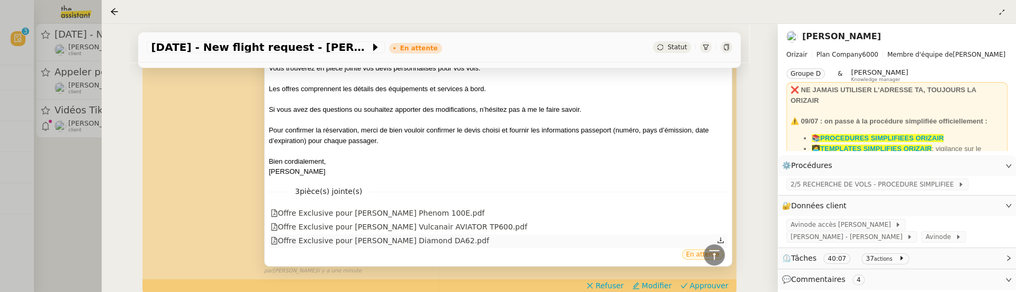
click at [418, 238] on div "Offre Exclusive pour M.Mechin Diamond DA62.pdf" at bounding box center [379, 240] width 219 height 12
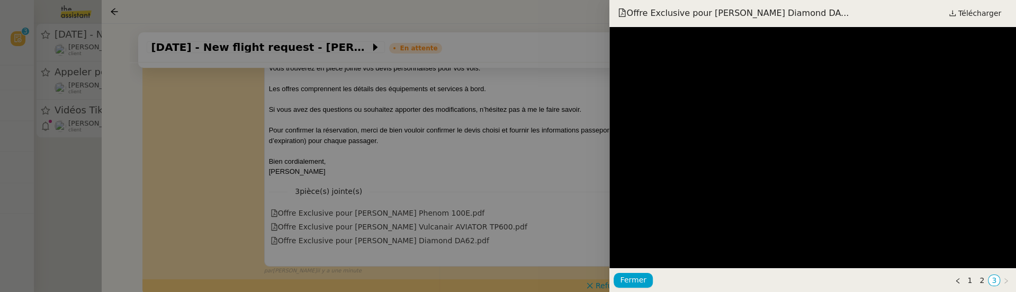
click at [536, 121] on div at bounding box center [508, 146] width 1016 height 292
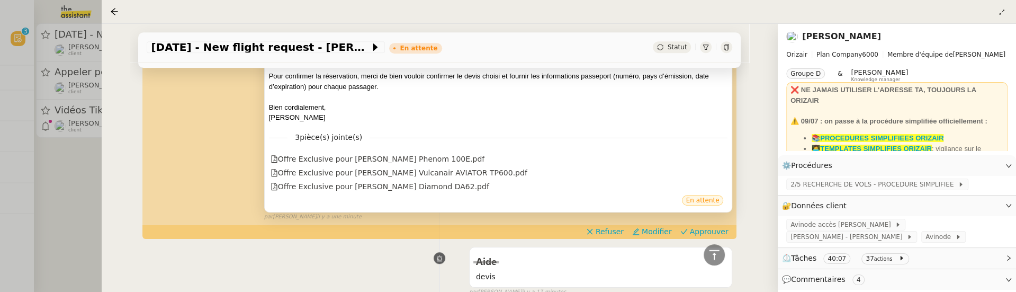
scroll to position [377, 0]
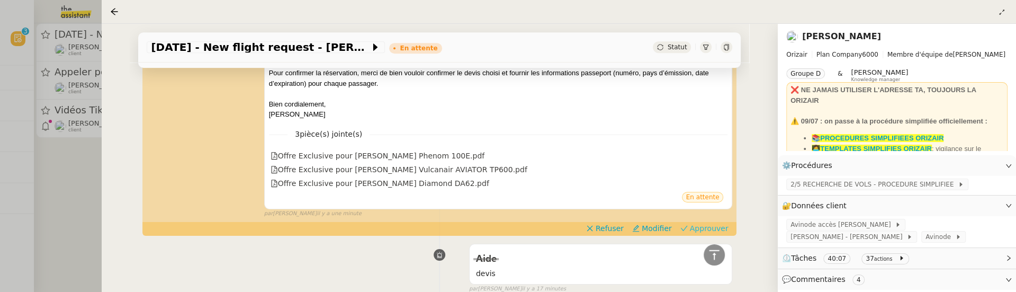
click at [715, 223] on span "Approuver" at bounding box center [709, 228] width 39 height 11
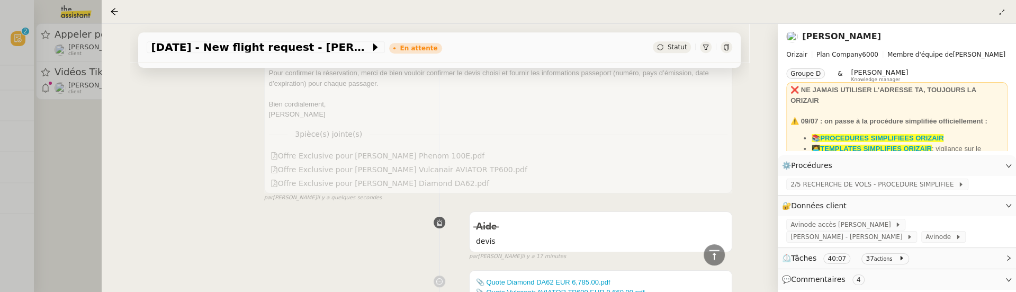
click at [66, 154] on div at bounding box center [508, 146] width 1016 height 292
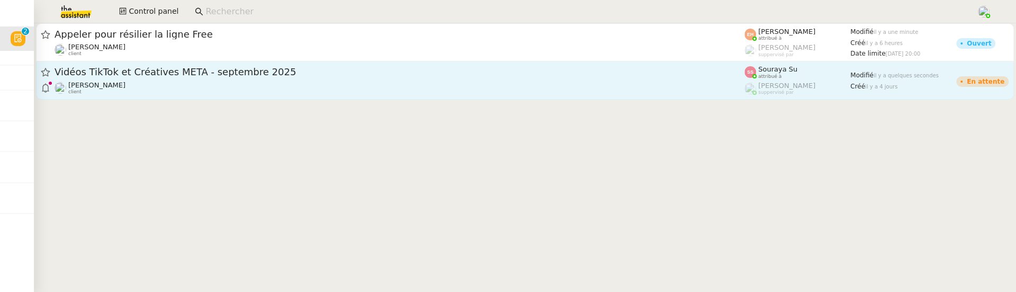
click at [171, 90] on div "Anthony Morcillo client" at bounding box center [400, 88] width 690 height 14
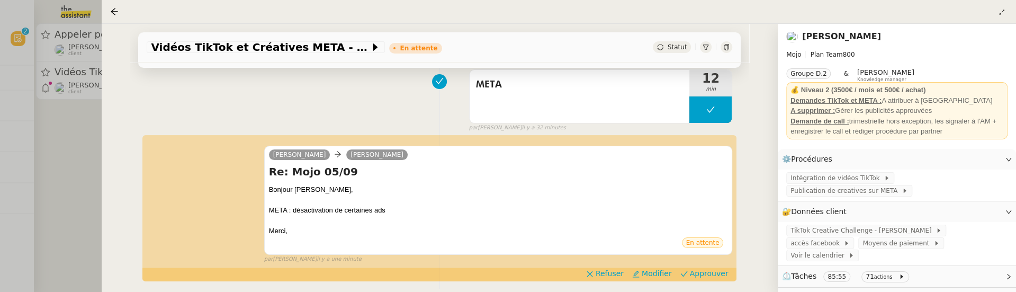
scroll to position [194, 0]
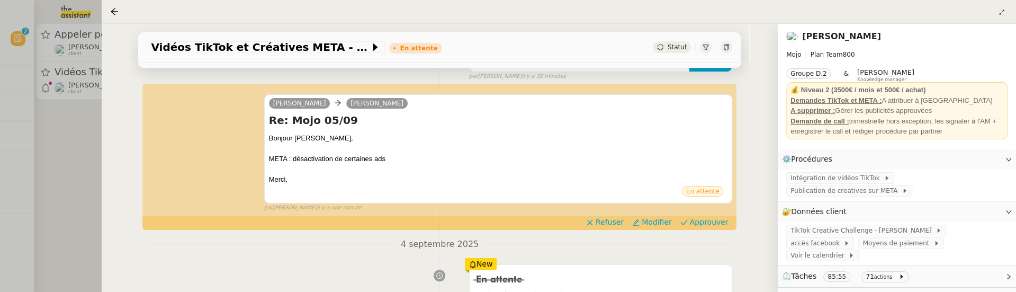
click at [710, 222] on span "Approuver" at bounding box center [709, 221] width 39 height 11
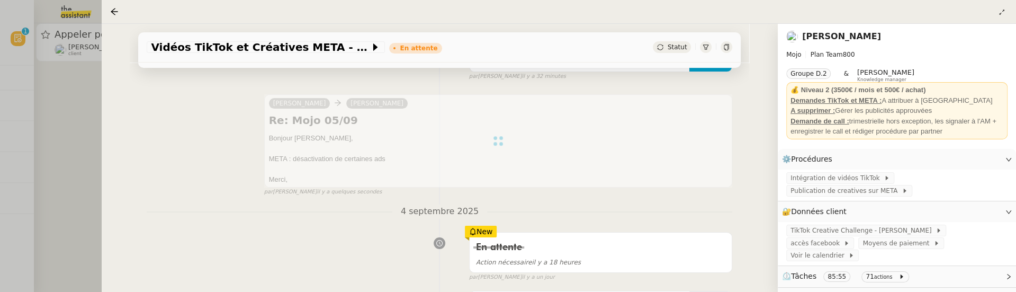
click at [84, 129] on div at bounding box center [508, 146] width 1016 height 292
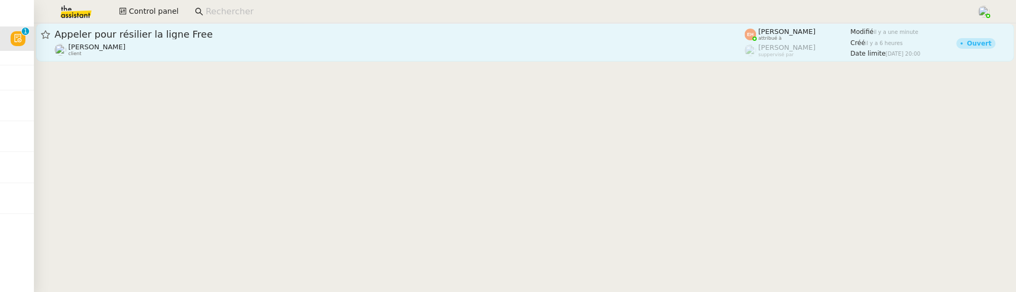
click at [169, 38] on span "Appeler pour résilier la ligne Free" at bounding box center [400, 35] width 690 height 10
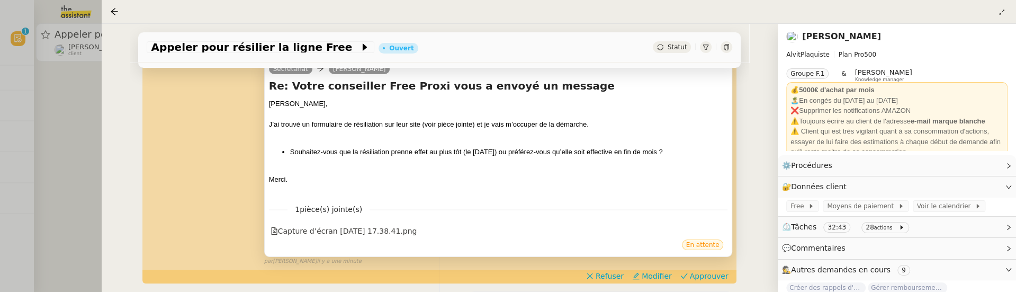
scroll to position [182, 0]
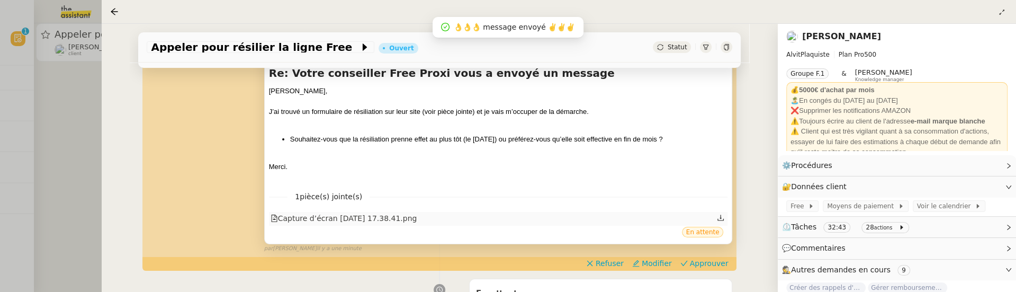
click at [380, 220] on div "Capture d’écran 2025-09-05 à 17.38.41.png" at bounding box center [343, 218] width 147 height 12
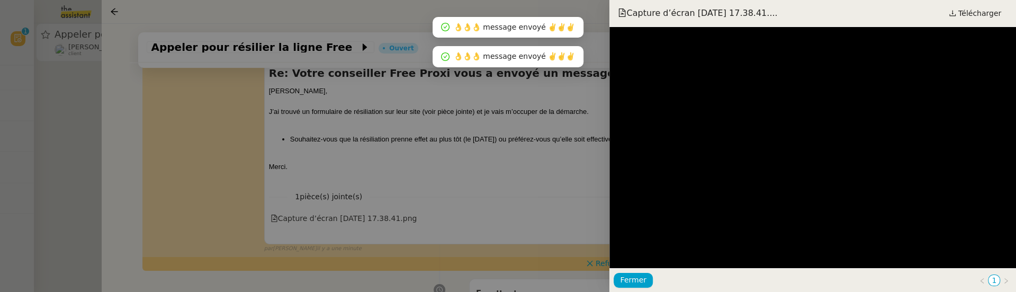
click at [539, 192] on div at bounding box center [508, 146] width 1016 height 292
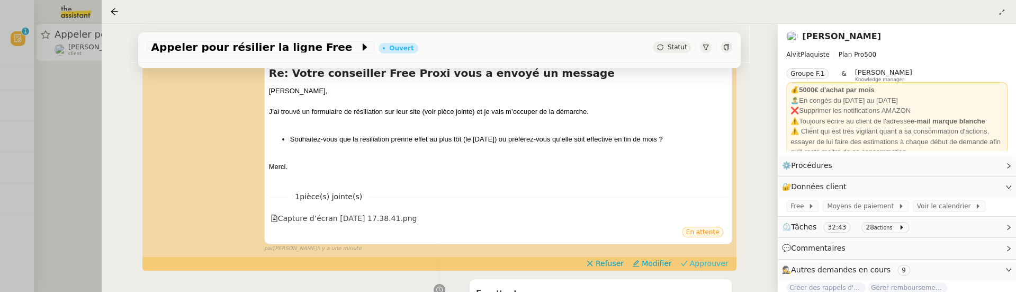
click at [703, 258] on span "Approuver" at bounding box center [709, 263] width 39 height 11
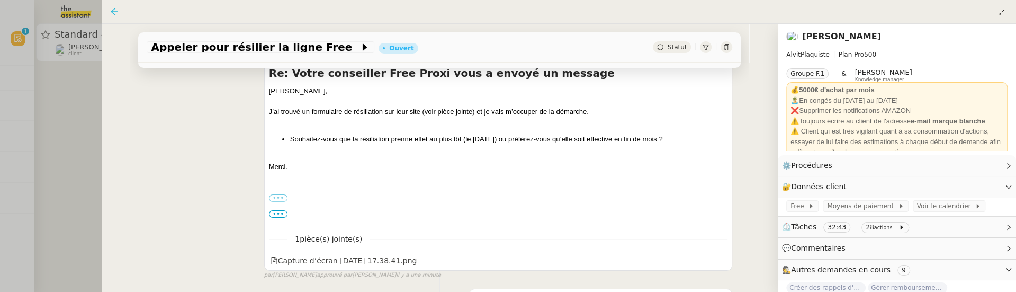
click at [117, 11] on icon at bounding box center [114, 11] width 8 height 8
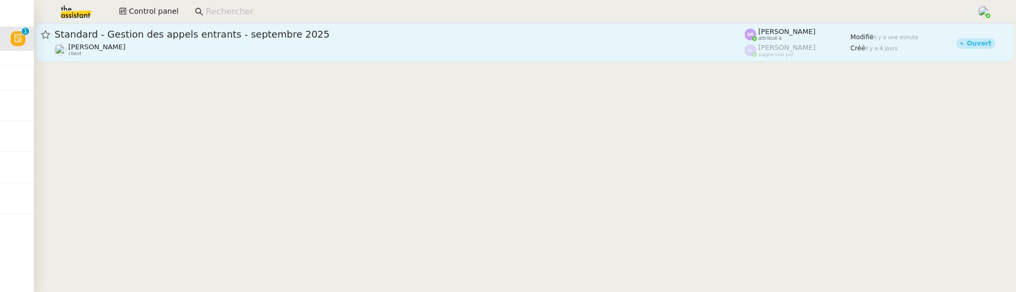
click at [186, 45] on div "Florian Parant client" at bounding box center [400, 50] width 690 height 14
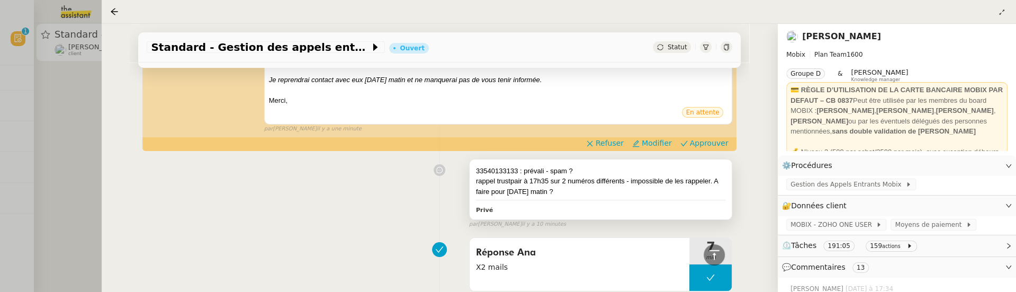
scroll to position [202, 0]
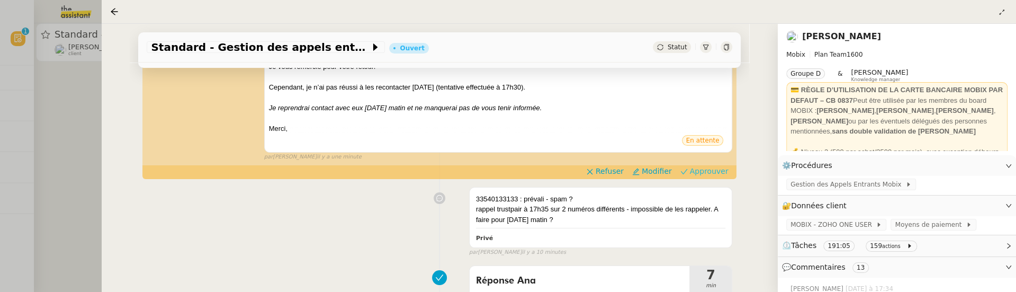
click at [712, 169] on span "Approuver" at bounding box center [709, 171] width 39 height 11
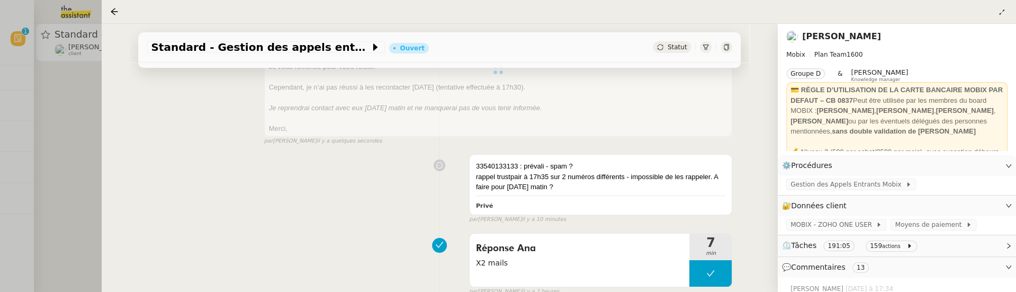
click at [78, 124] on div at bounding box center [508, 146] width 1016 height 292
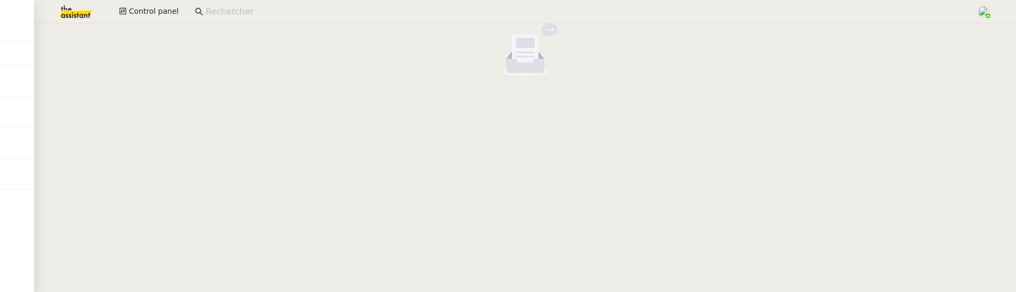
click at [256, 8] on input at bounding box center [585, 12] width 760 height 14
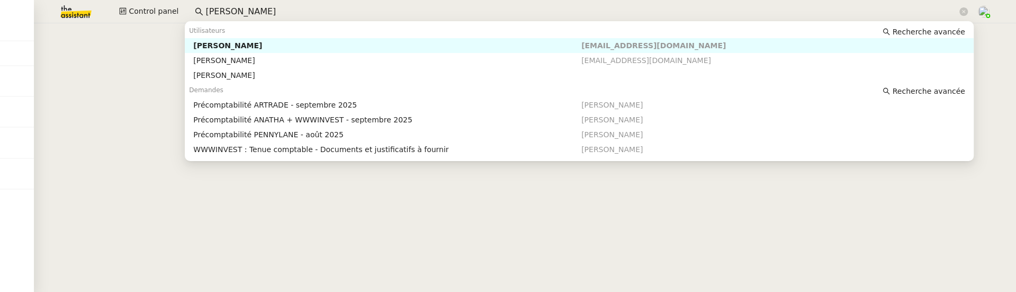
click at [325, 38] on nz-auto-option "Paul WEIBEL pw@artrade.app" at bounding box center [579, 45] width 788 height 15
type input "paul wiebel"
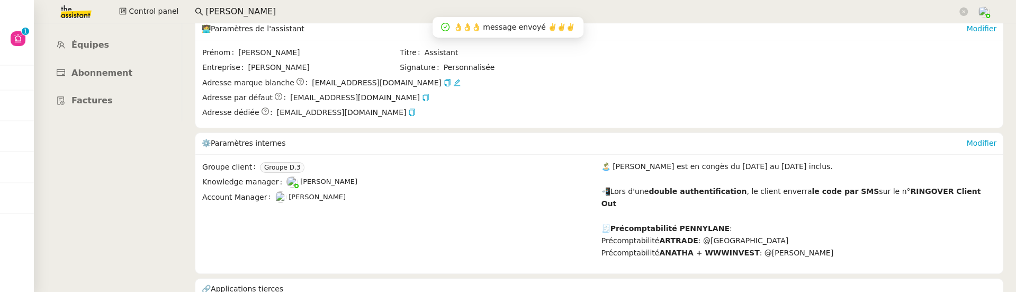
scroll to position [169, 0]
click at [121, 69] on span "Abonnement" at bounding box center [101, 74] width 61 height 10
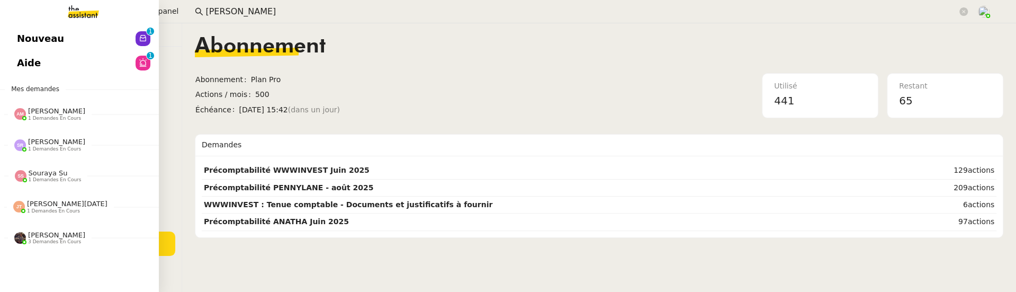
click at [26, 61] on link "Aide 0 1 2 3 4 5 6 7 8 9" at bounding box center [79, 63] width 159 height 24
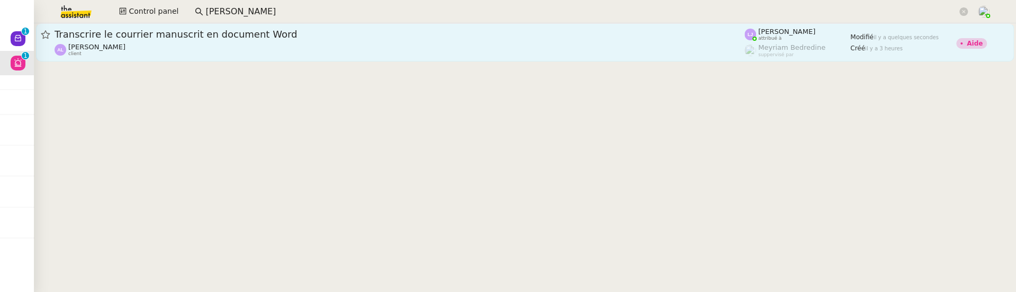
click at [249, 46] on div "Arnaud LEROUX client" at bounding box center [400, 50] width 690 height 14
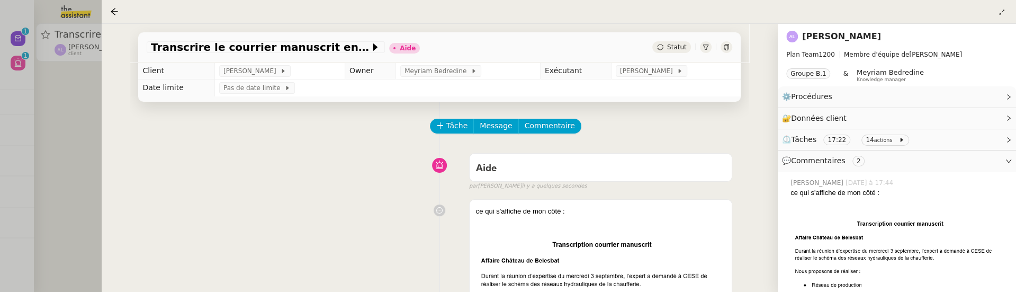
click at [646, 64] on td "[PERSON_NAME]" at bounding box center [676, 70] width 130 height 17
click at [651, 74] on span "[PERSON_NAME]" at bounding box center [648, 71] width 57 height 11
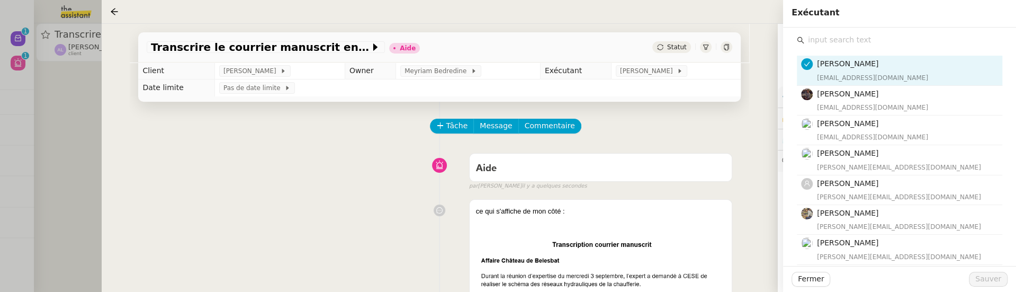
click at [837, 43] on input "text" at bounding box center [903, 40] width 198 height 14
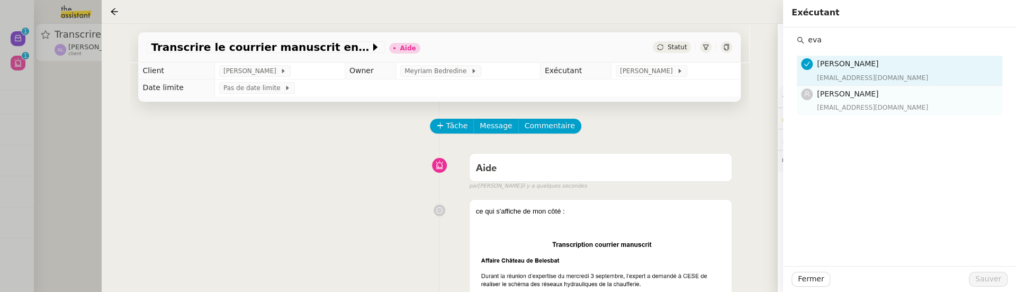
type input "eva"
click at [877, 104] on div "[EMAIL_ADDRESS][DOMAIN_NAME]" at bounding box center [906, 107] width 179 height 11
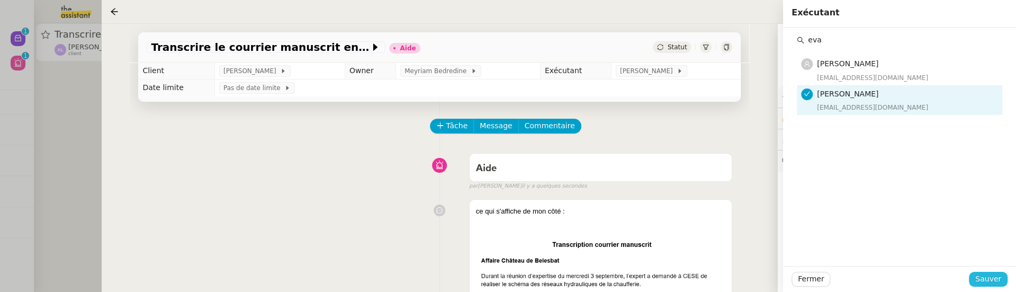
click at [990, 277] on span "Sauver" at bounding box center [988, 279] width 26 height 12
click at [672, 51] on span "Statut" at bounding box center [677, 46] width 20 height 7
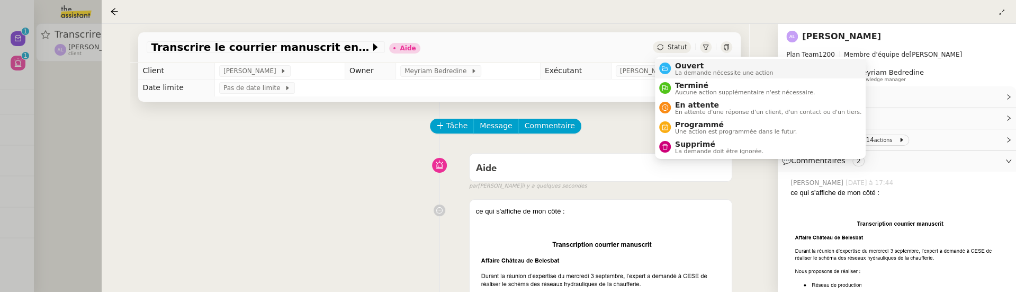
click at [680, 67] on span "Ouvert" at bounding box center [724, 65] width 98 height 8
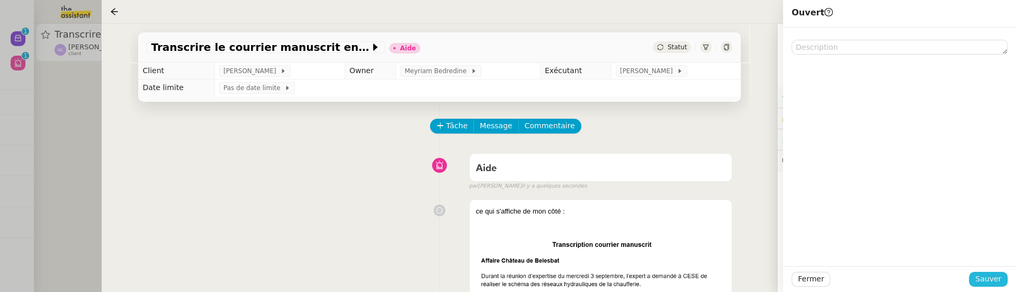
click at [990, 281] on span "Sauver" at bounding box center [988, 279] width 26 height 12
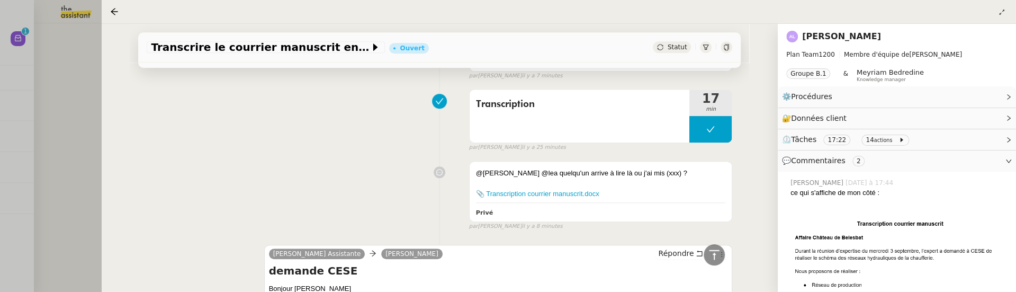
scroll to position [483, 0]
click at [40, 90] on div at bounding box center [508, 146] width 1016 height 292
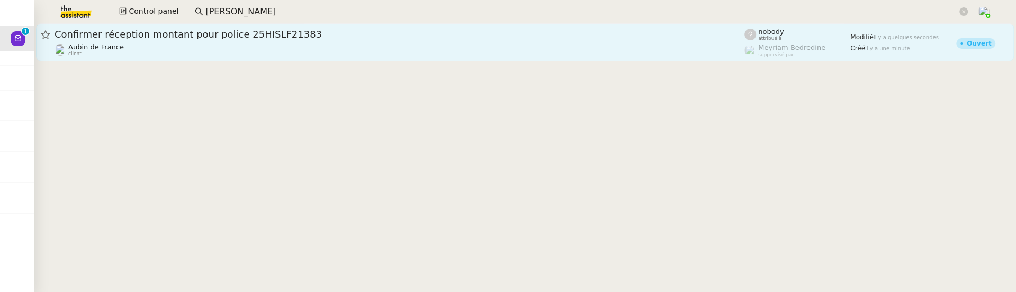
click at [253, 45] on div "Aubin de France client" at bounding box center [400, 50] width 690 height 14
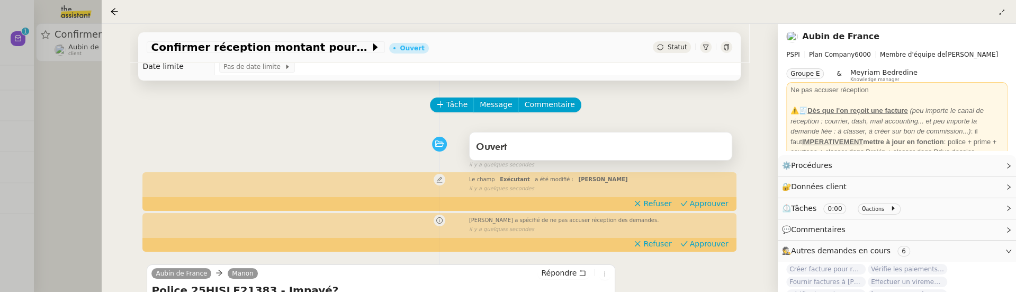
scroll to position [20, 0]
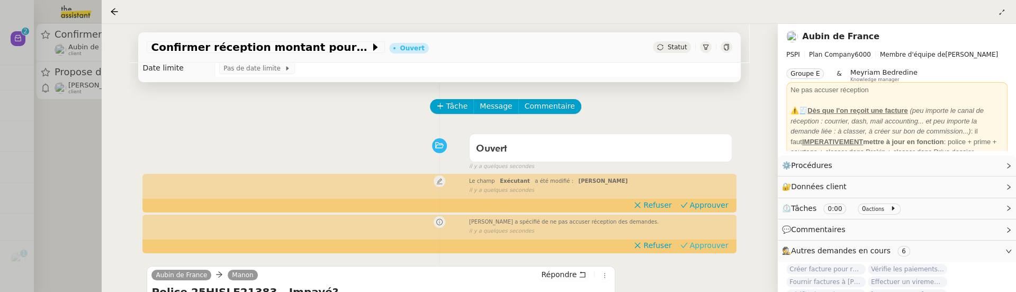
click at [710, 249] on span "Approuver" at bounding box center [709, 245] width 39 height 11
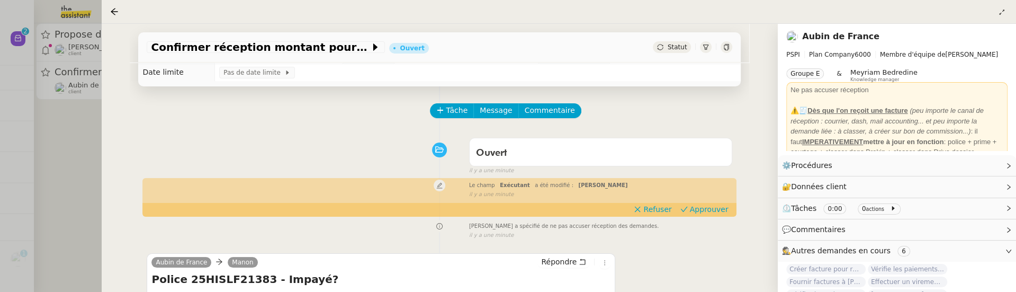
scroll to position [0, 0]
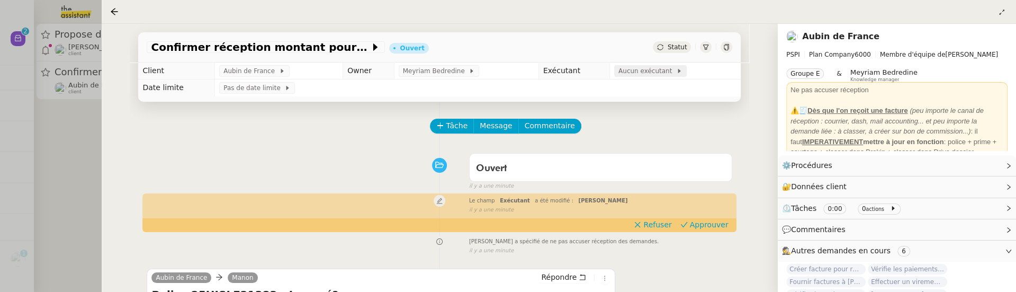
click at [631, 71] on span "Aucun exécutant" at bounding box center [647, 71] width 58 height 11
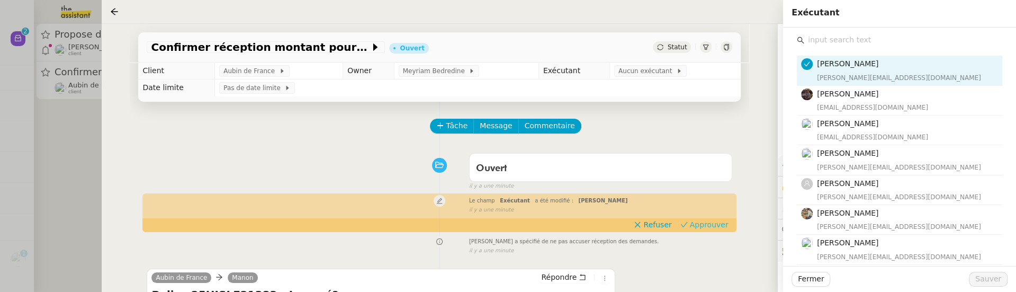
click at [708, 228] on span "Approuver" at bounding box center [709, 224] width 39 height 11
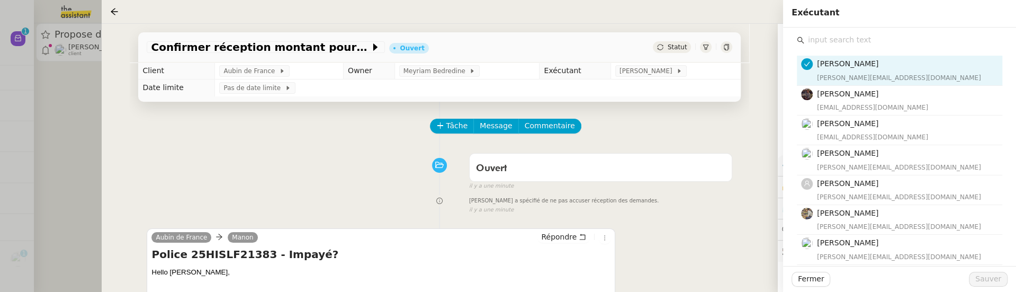
click at [77, 116] on div at bounding box center [508, 146] width 1016 height 292
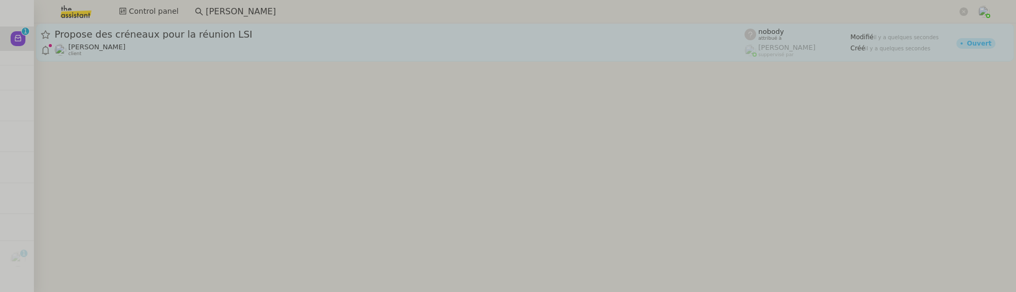
click at [192, 48] on div "Michael Khayat client" at bounding box center [400, 50] width 690 height 14
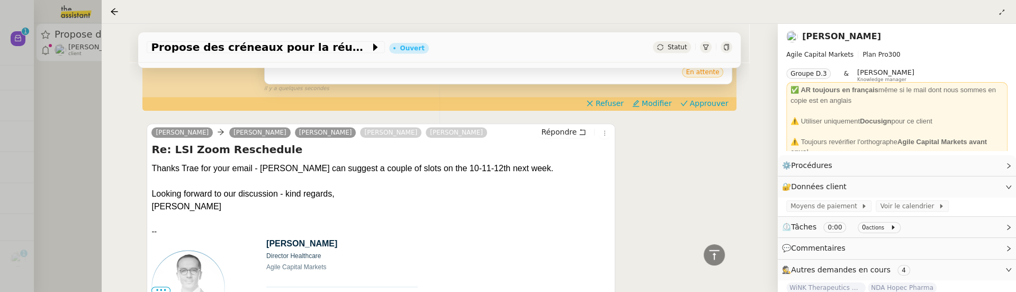
scroll to position [356, 0]
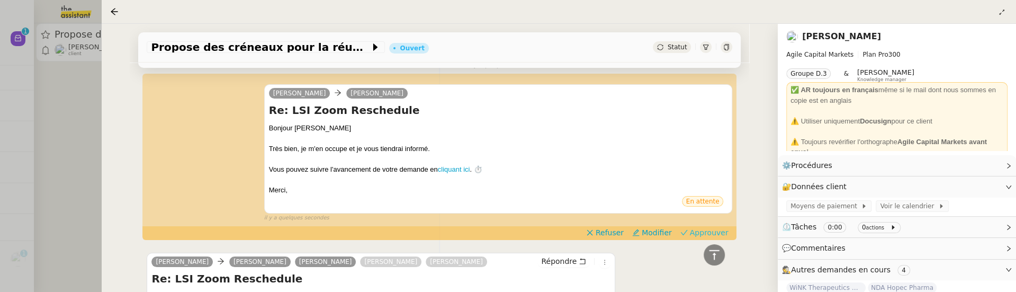
click at [698, 233] on span "Approuver" at bounding box center [709, 232] width 39 height 11
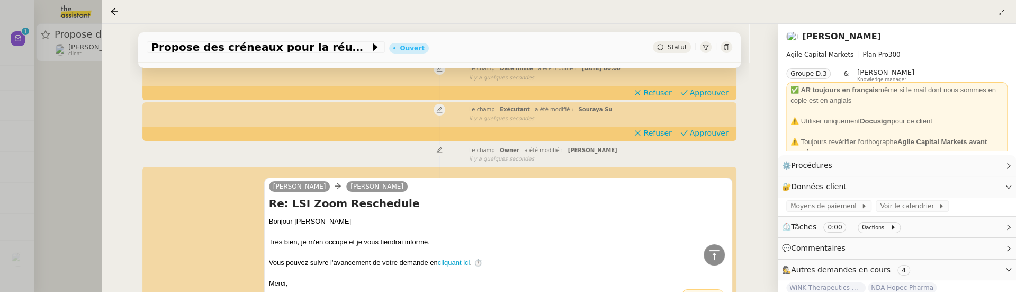
scroll to position [92, 0]
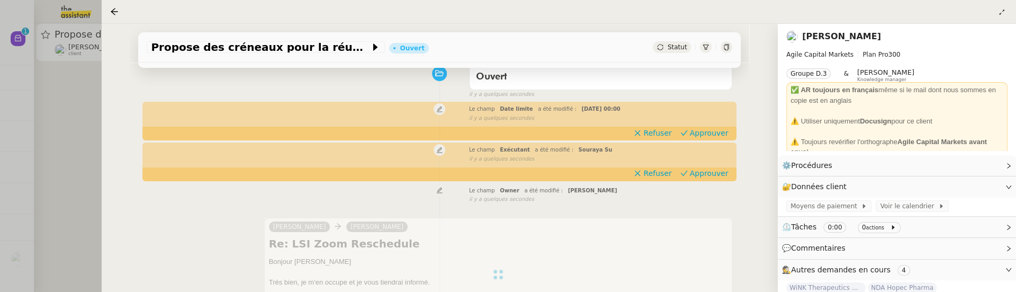
click at [713, 163] on div "Le champ Exécutant a été modifié : Souraya Su false il y a quelques secondes" at bounding box center [439, 153] width 585 height 20
click at [713, 173] on span "Approuver" at bounding box center [709, 173] width 39 height 11
click at [717, 132] on span "Approuver" at bounding box center [709, 133] width 39 height 11
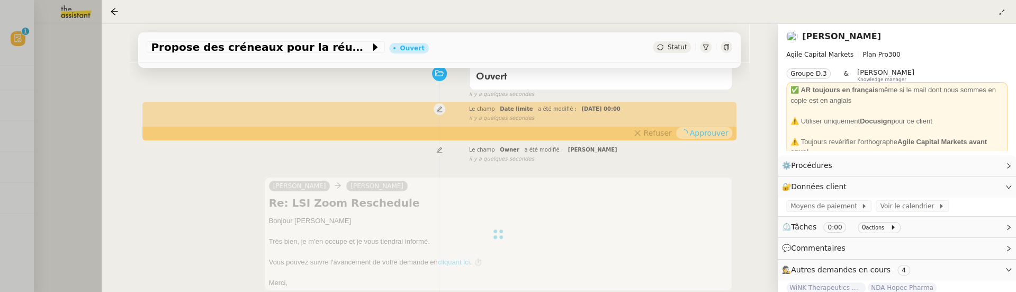
click at [77, 110] on div at bounding box center [508, 146] width 1016 height 292
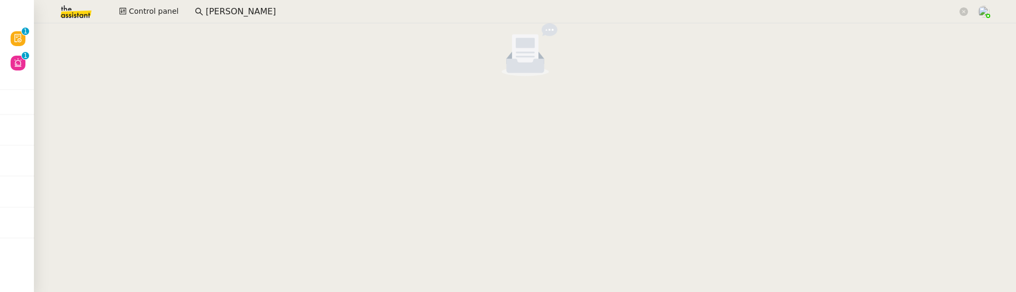
click at [298, 19] on nz-input-group "paul wiebel" at bounding box center [581, 12] width 784 height 16
click at [288, 15] on input "paul wiebel" at bounding box center [580, 12] width 751 height 14
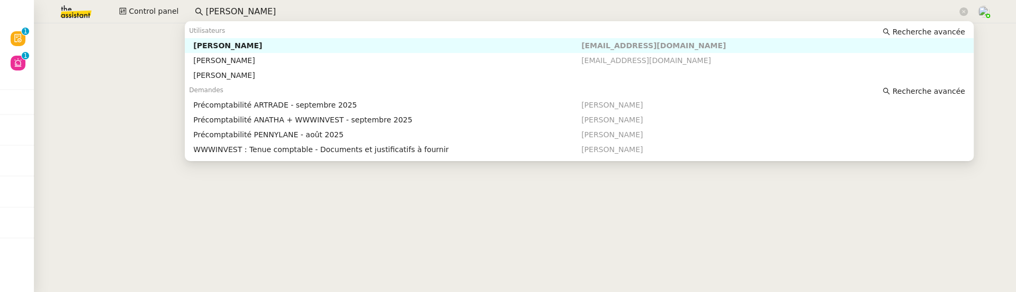
click at [288, 15] on input "paul wiebel" at bounding box center [580, 12] width 751 height 14
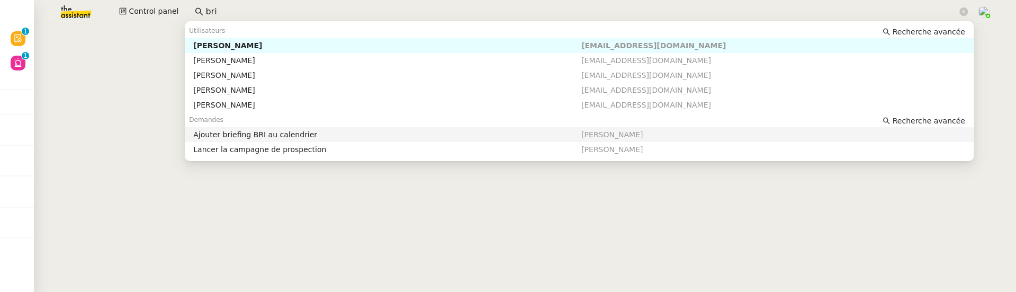
click at [328, 136] on div "Ajouter briefing BRI au calendrier" at bounding box center [387, 135] width 388 height 10
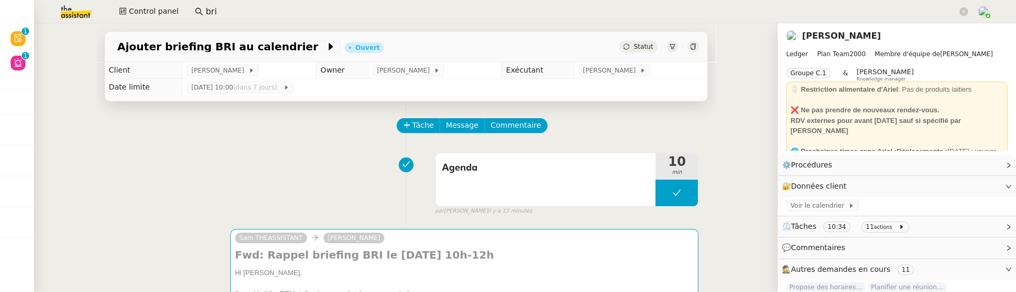
click at [696, 48] on div at bounding box center [693, 47] width 12 height 12
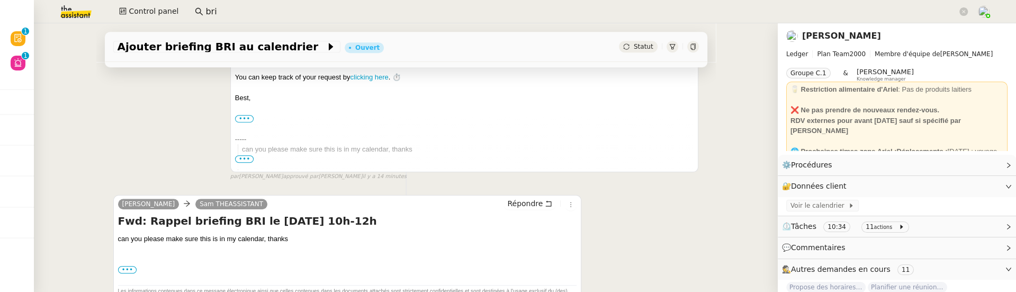
scroll to position [441, 0]
click at [125, 264] on label "•••" at bounding box center [127, 267] width 19 height 7
click at [0, 0] on input "•••" at bounding box center [0, 0] width 0 height 0
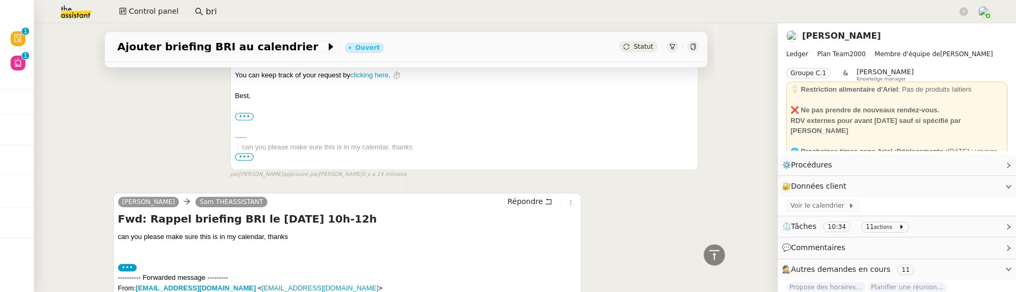
scroll to position [581, 0]
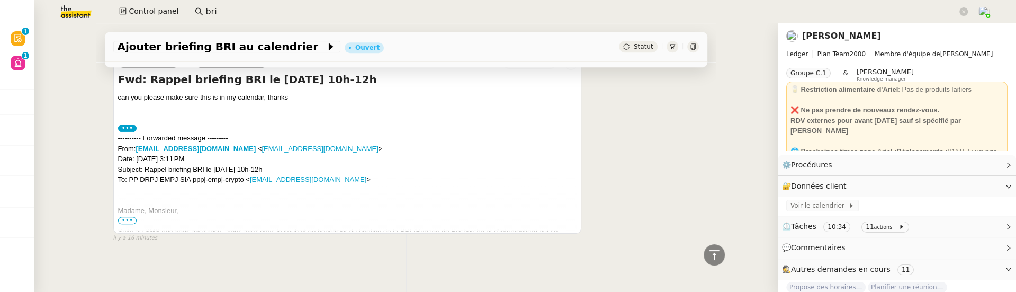
click at [129, 219] on span "•••" at bounding box center [127, 219] width 19 height 7
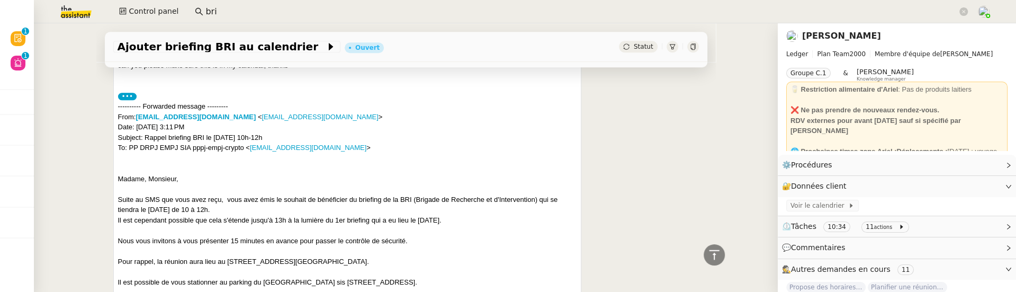
scroll to position [738, 0]
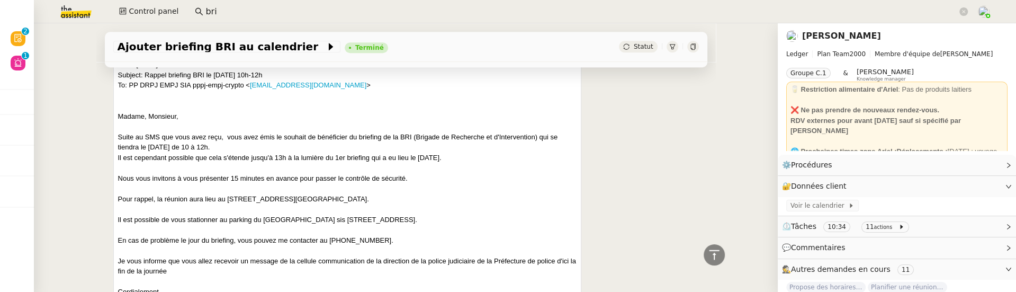
click at [221, 4] on nz-input-group "bri" at bounding box center [581, 12] width 784 height 16
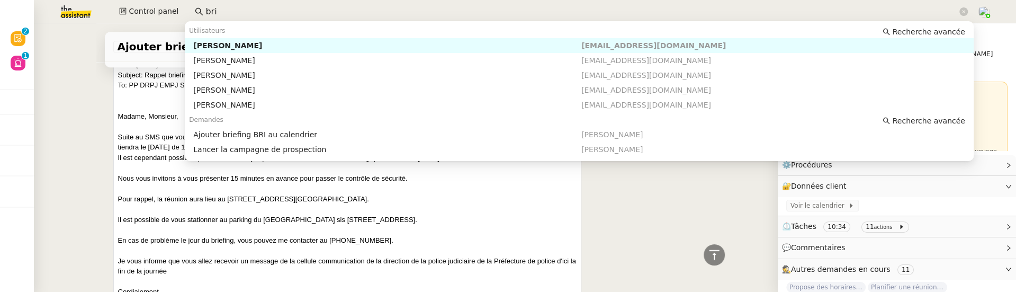
click at [221, 8] on input "bri" at bounding box center [580, 12] width 751 height 14
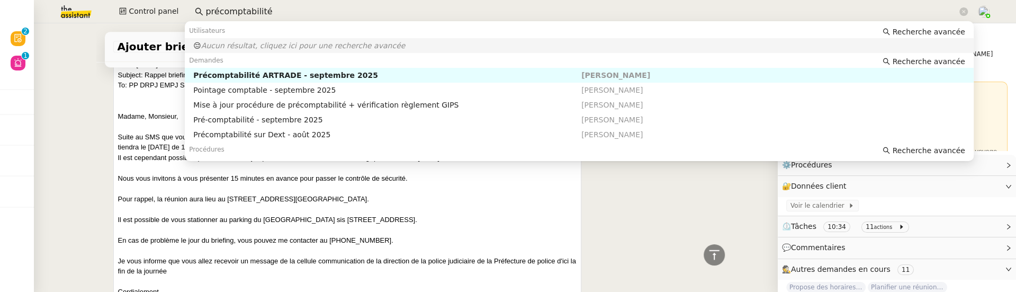
drag, startPoint x: 214, startPoint y: 10, endPoint x: 191, endPoint y: 10, distance: 23.8
click at [191, 10] on nz-input-group "précomptabilité" at bounding box center [581, 12] width 784 height 16
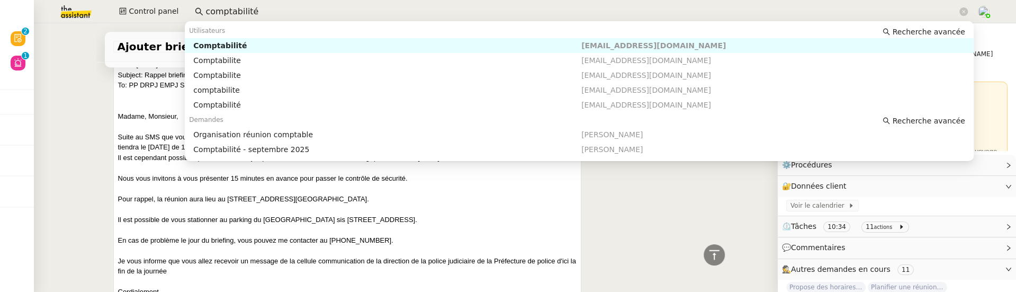
click at [279, 16] on input "comptabilité" at bounding box center [580, 12] width 751 height 14
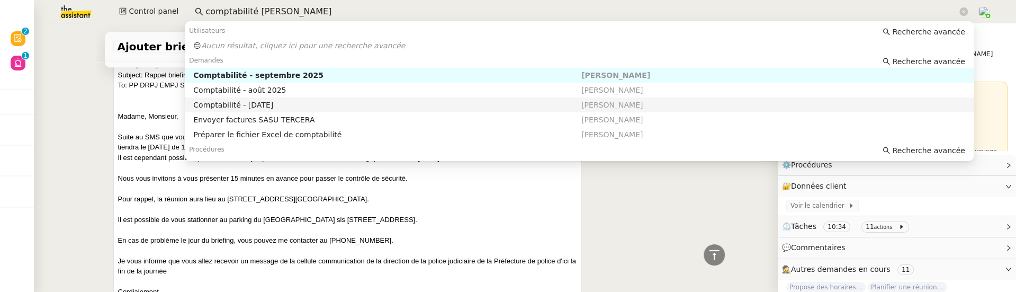
click at [282, 105] on div "Comptabilité - juillet 2025" at bounding box center [387, 105] width 388 height 10
type input "comptabilité aymeric rauch"
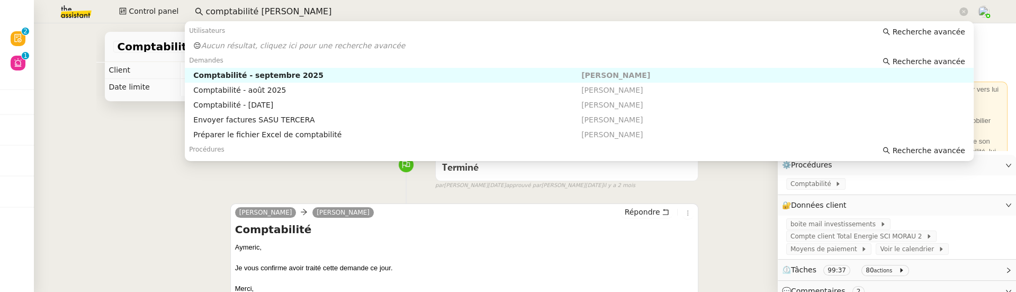
click at [454, 12] on input "comptabilité aymeric rauch" at bounding box center [580, 12] width 751 height 14
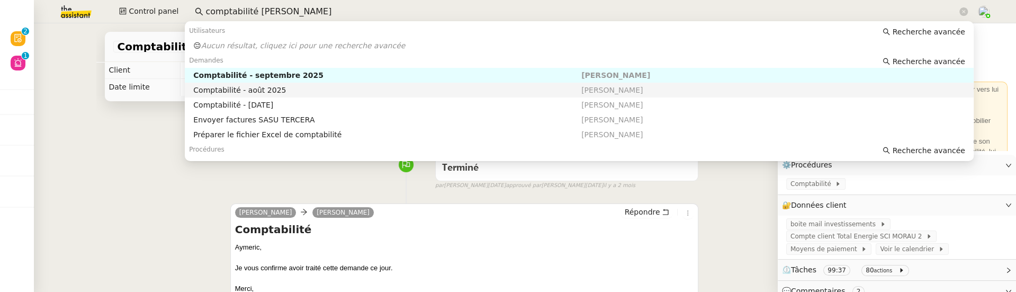
click at [413, 96] on nz-auto-option "Comptabilité - août 2025 Aymeric RAUCH" at bounding box center [579, 90] width 788 height 15
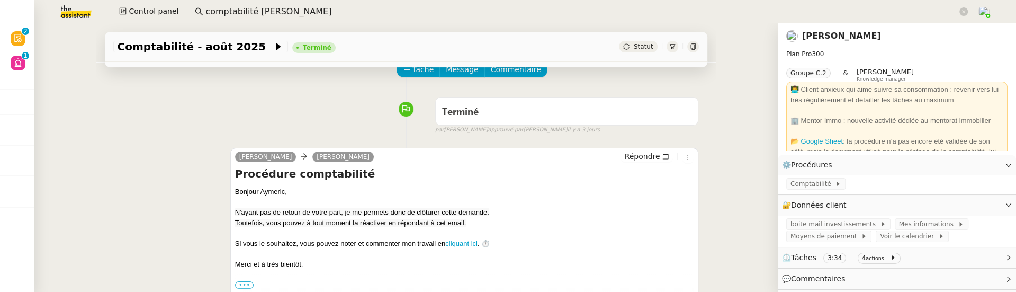
scroll to position [57, 0]
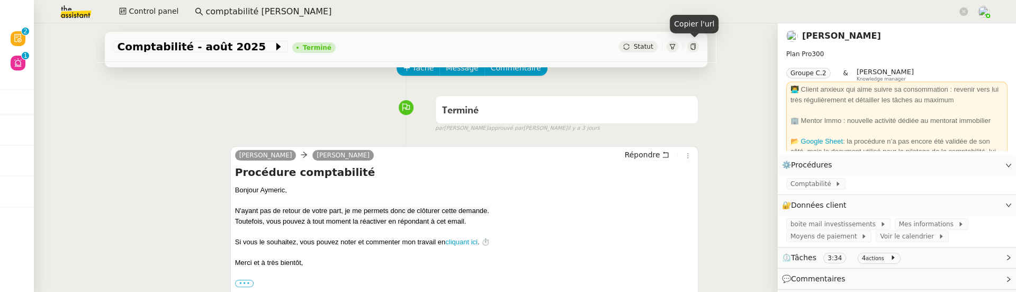
click at [691, 48] on icon at bounding box center [693, 46] width 6 height 6
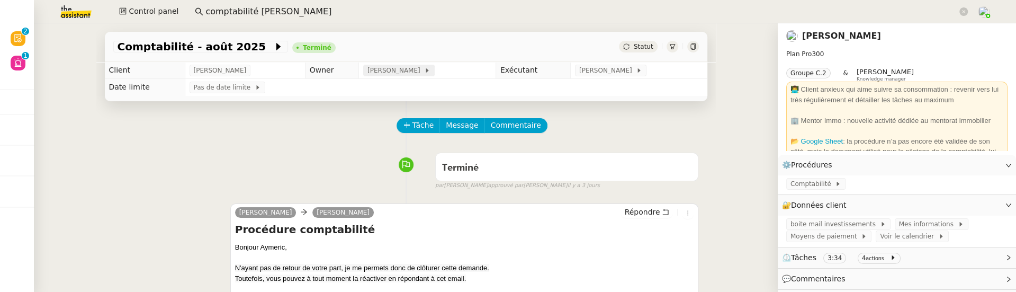
click at [398, 68] on span "[PERSON_NAME]" at bounding box center [395, 70] width 57 height 11
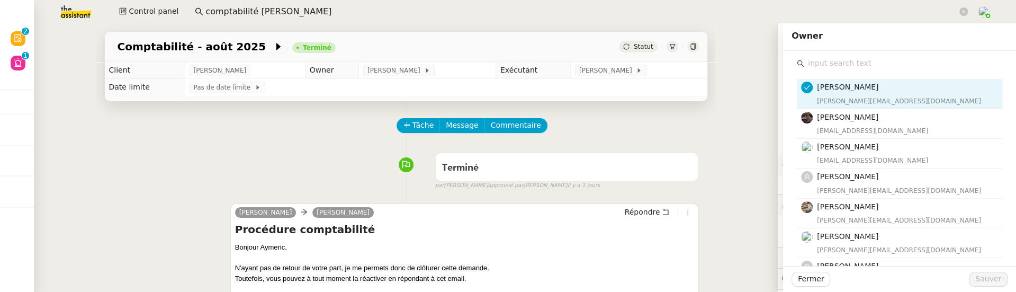
click at [839, 62] on input "text" at bounding box center [903, 63] width 198 height 14
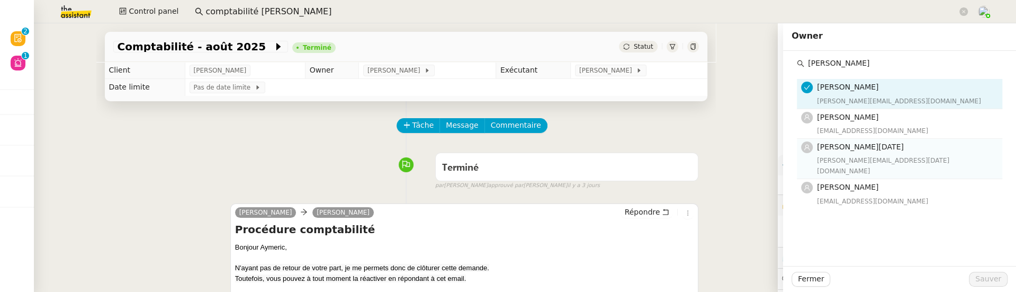
type input "jean"
click at [877, 149] on span "[PERSON_NAME][DATE]" at bounding box center [860, 146] width 87 height 8
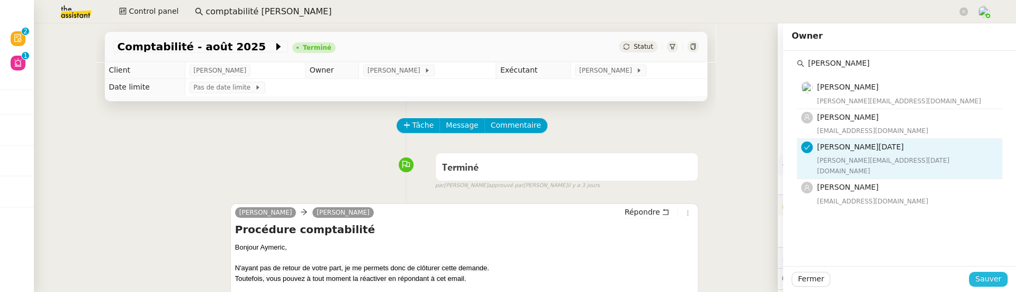
click at [997, 284] on span "Sauver" at bounding box center [988, 279] width 26 height 12
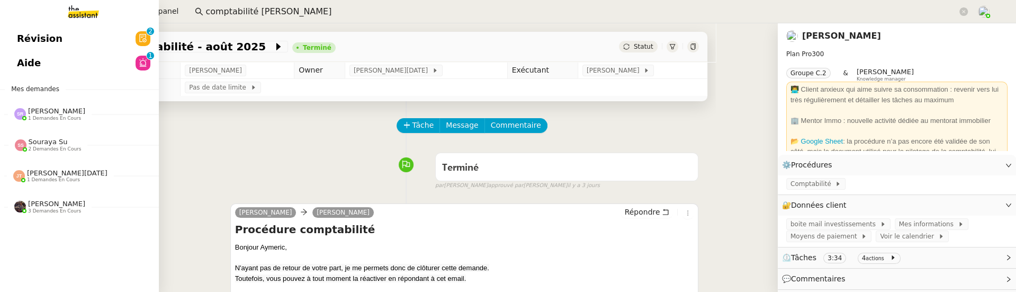
click at [19, 41] on span "Révision" at bounding box center [40, 39] width 46 height 16
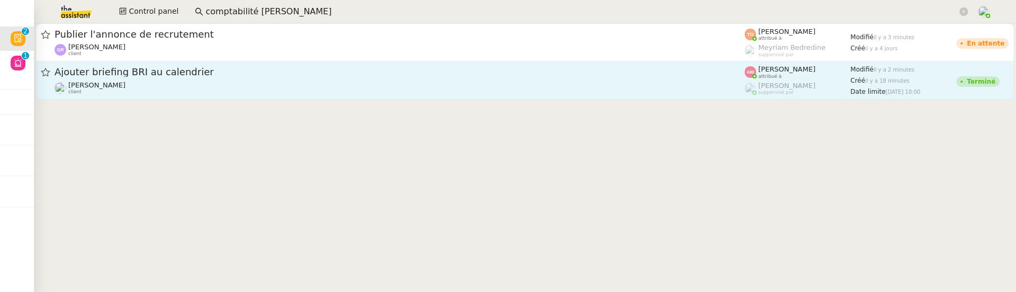
click at [401, 96] on link "Ajouter briefing BRI au calendrier Ariel Wengroff client Amyna Mehrez attribué …" at bounding box center [524, 80] width 977 height 38
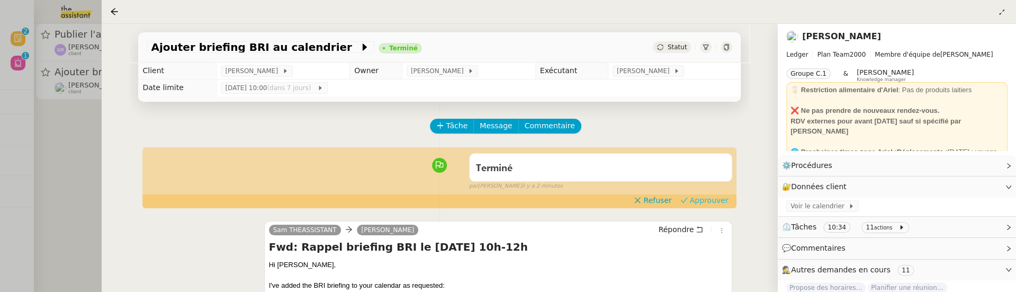
click at [719, 204] on span "Approuver" at bounding box center [709, 200] width 39 height 11
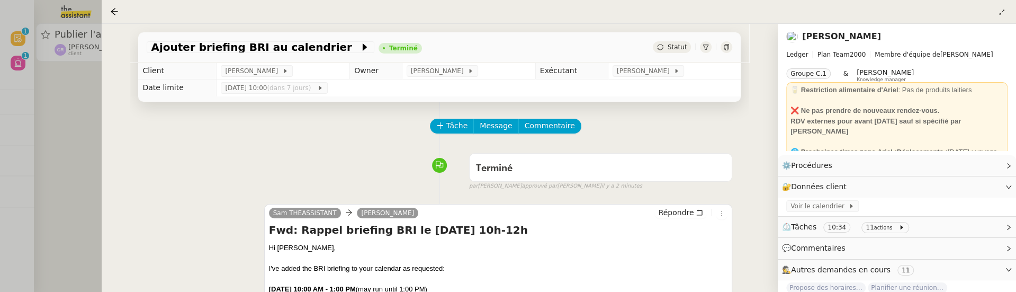
click at [73, 168] on div at bounding box center [508, 146] width 1016 height 292
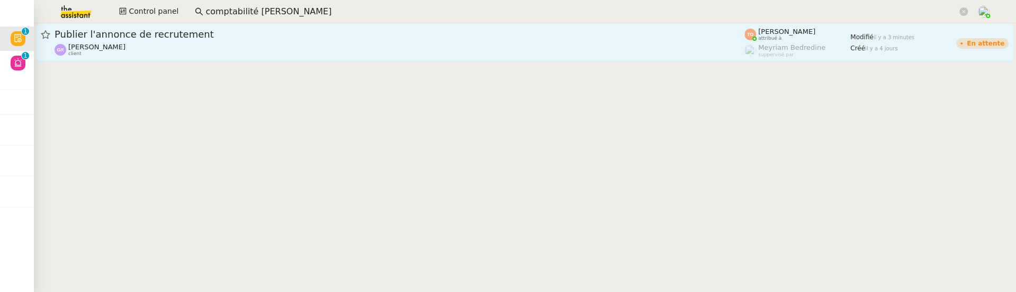
click at [242, 23] on link "Publier l'annonce de recrutement Guillaume Rouvroy client Tatyana Orec attribué…" at bounding box center [524, 42] width 977 height 38
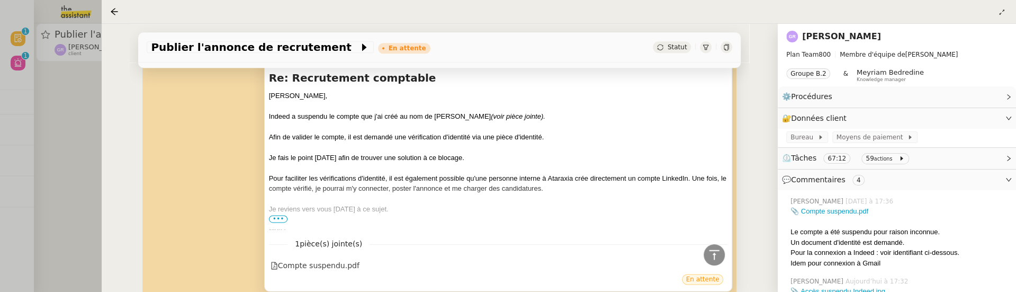
scroll to position [995, 0]
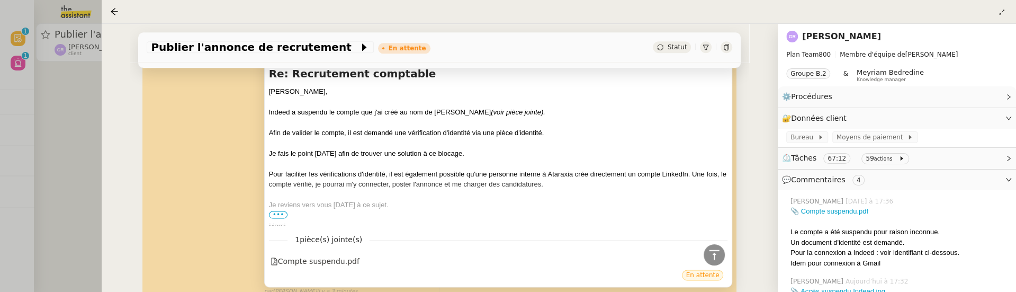
click at [279, 211] on span "•••" at bounding box center [278, 214] width 19 height 7
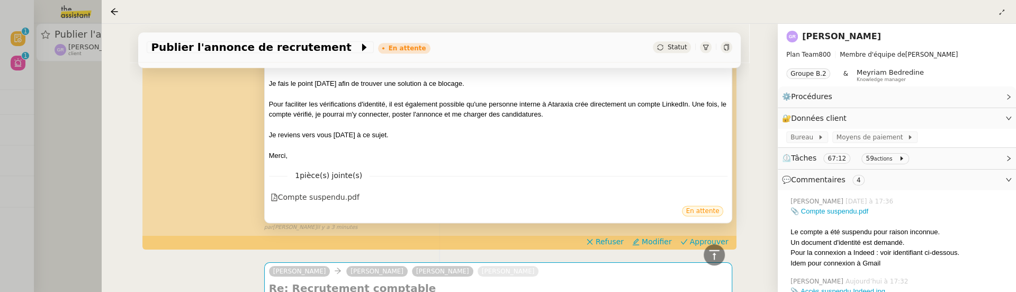
scroll to position [1065, 0]
click at [343, 192] on div "Compte suspendu.pdf" at bounding box center [314, 197] width 89 height 12
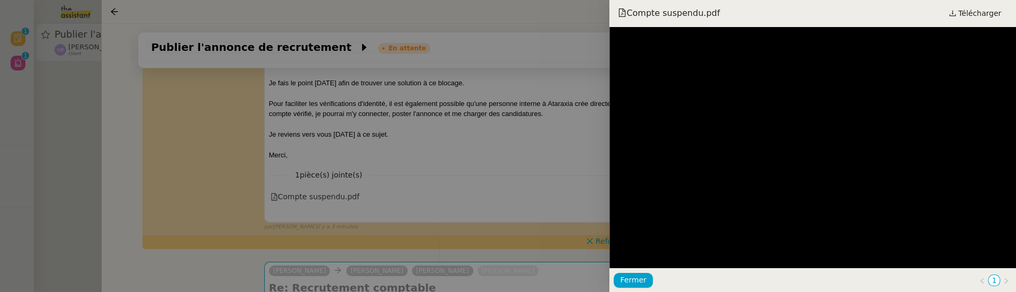
click at [499, 160] on div at bounding box center [508, 146] width 1016 height 292
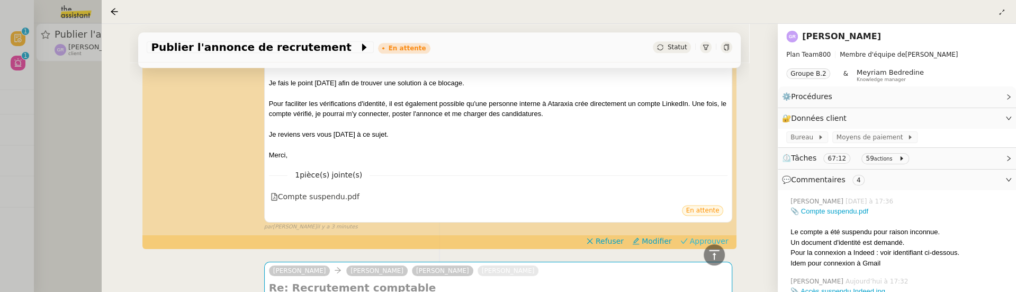
click at [695, 237] on span "Approuver" at bounding box center [709, 241] width 39 height 11
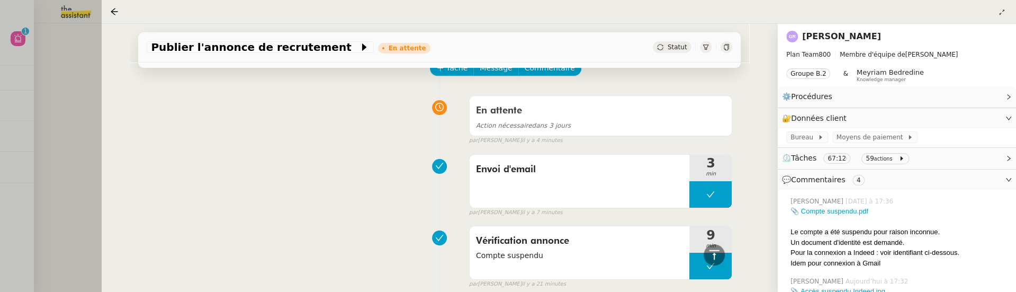
scroll to position [0, 0]
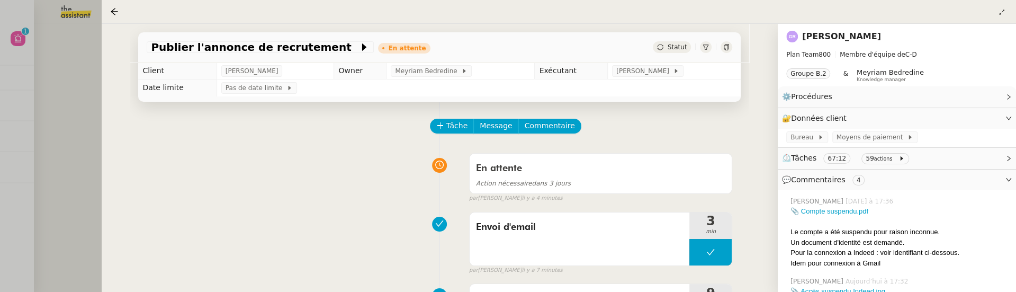
click at [71, 132] on div at bounding box center [508, 146] width 1016 height 292
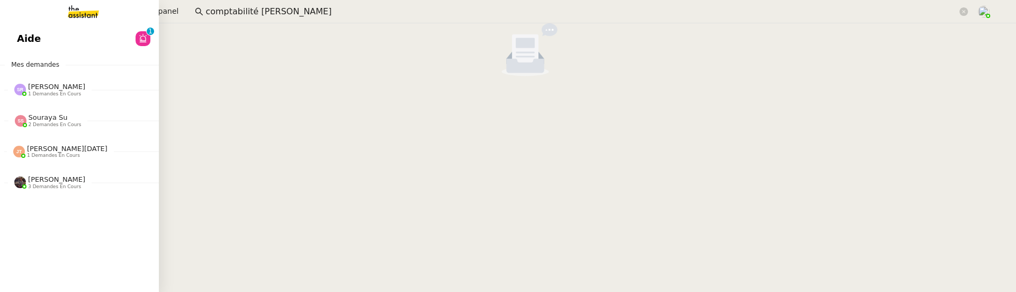
click at [20, 40] on span "Aide" at bounding box center [29, 39] width 24 height 16
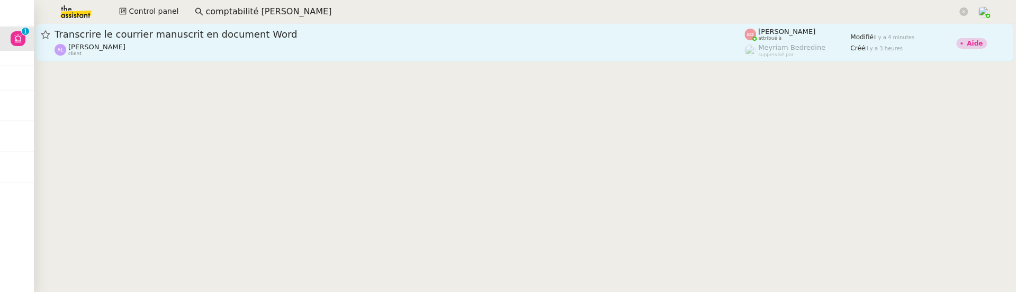
click at [383, 52] on div "Arnaud LEROUX client" at bounding box center [400, 50] width 690 height 14
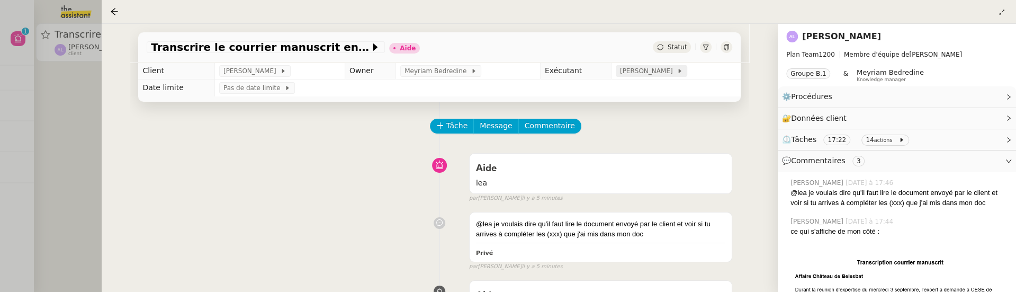
click at [667, 73] on span "[PERSON_NAME]" at bounding box center [648, 71] width 57 height 11
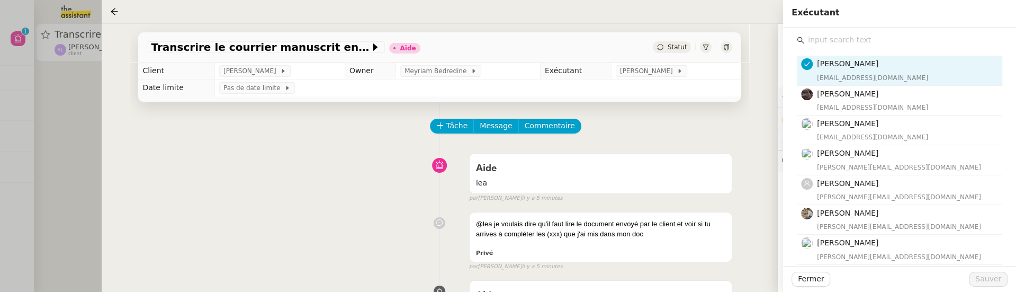
click at [825, 38] on input "text" at bounding box center [903, 40] width 198 height 14
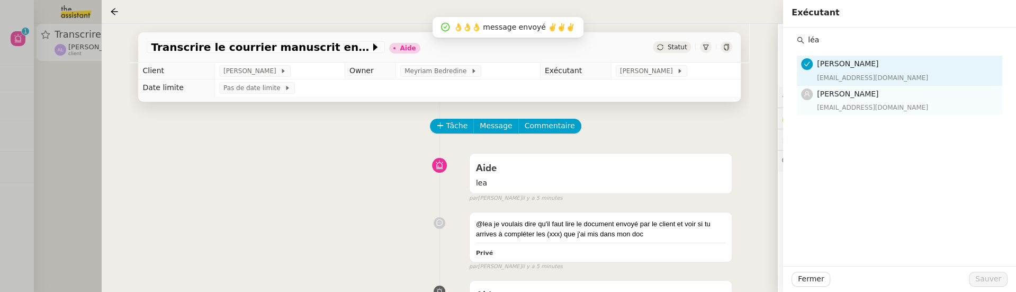
type input "léa"
click at [838, 95] on span "[PERSON_NAME]" at bounding box center [847, 93] width 61 height 8
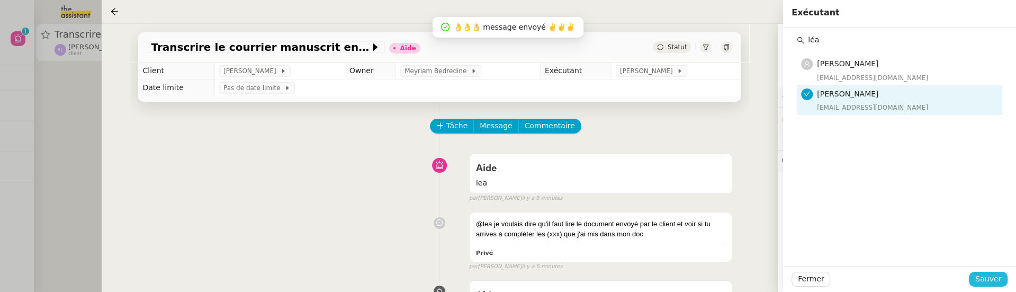
click at [982, 273] on span "Sauver" at bounding box center [988, 279] width 26 height 12
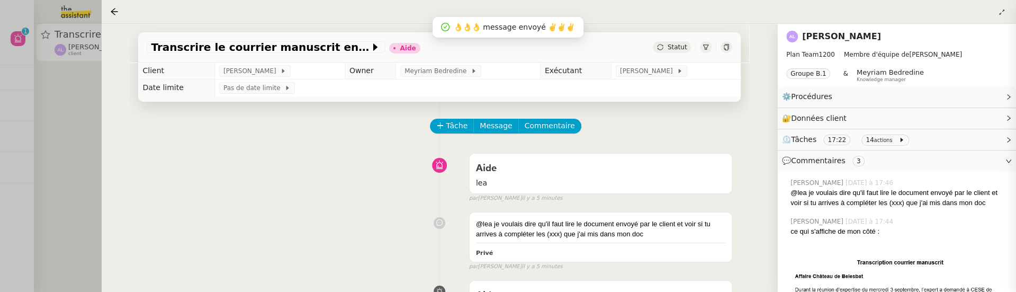
click at [672, 48] on span "Statut" at bounding box center [677, 46] width 20 height 7
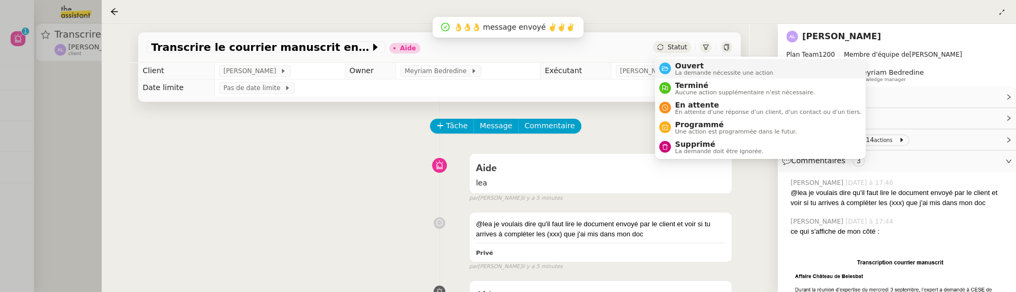
click at [683, 64] on span "Ouvert" at bounding box center [724, 65] width 98 height 8
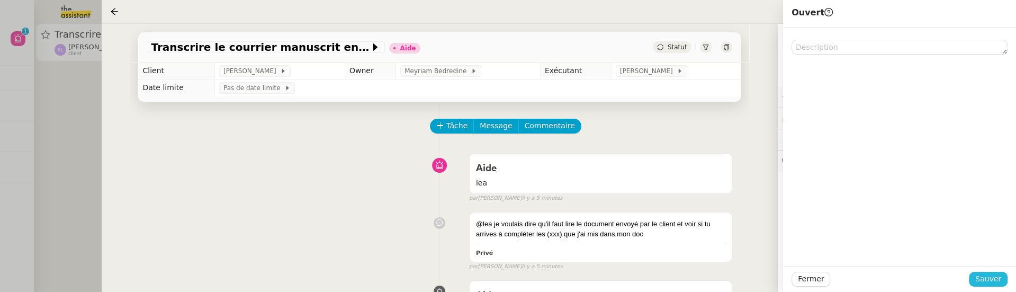
click at [981, 279] on span "Sauver" at bounding box center [988, 279] width 26 height 12
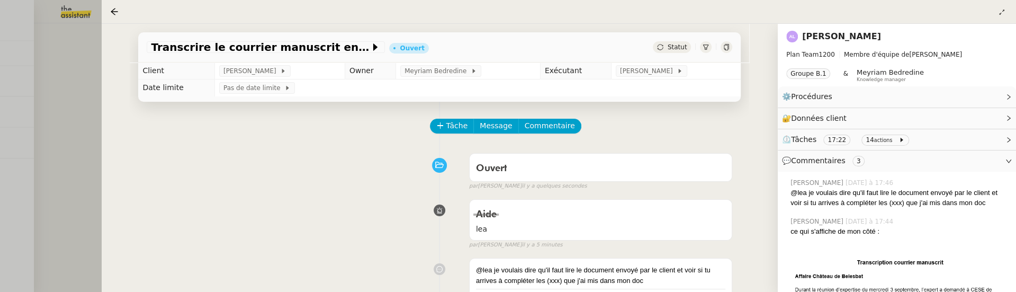
click at [90, 105] on div at bounding box center [508, 146] width 1016 height 292
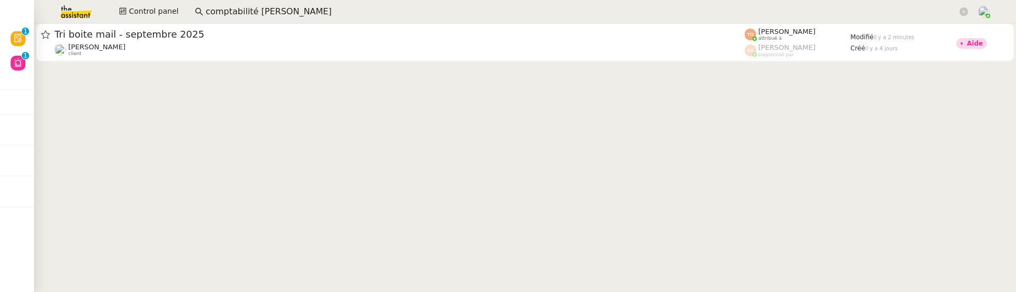
click at [149, 63] on div at bounding box center [525, 43] width 982 height 40
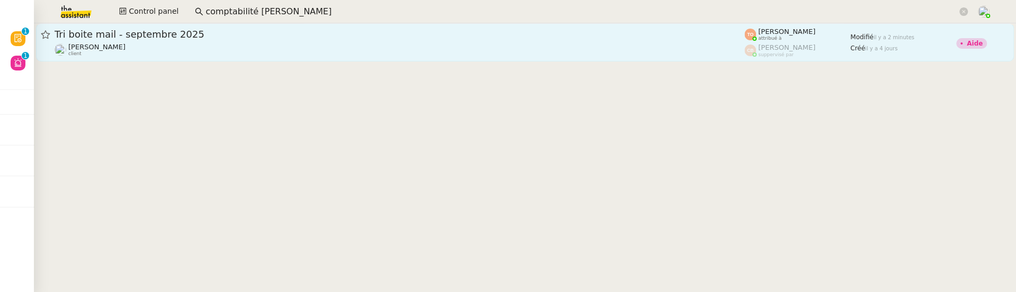
click at [168, 54] on div "Genevieve Landsmann client" at bounding box center [400, 50] width 690 height 14
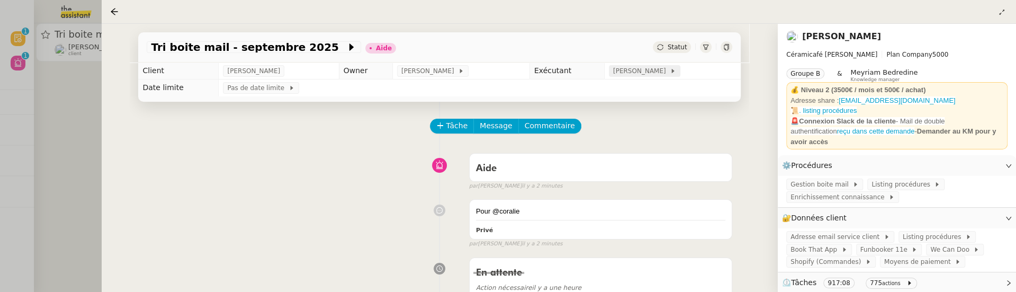
click at [650, 72] on span "[PERSON_NAME]" at bounding box center [641, 71] width 57 height 11
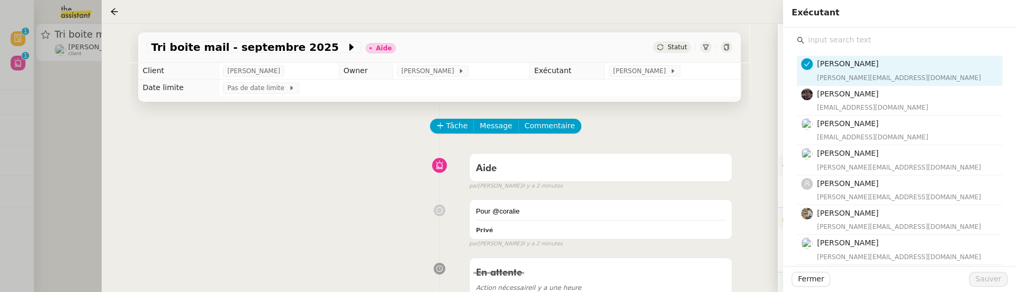
click at [837, 33] on input "text" at bounding box center [903, 40] width 198 height 14
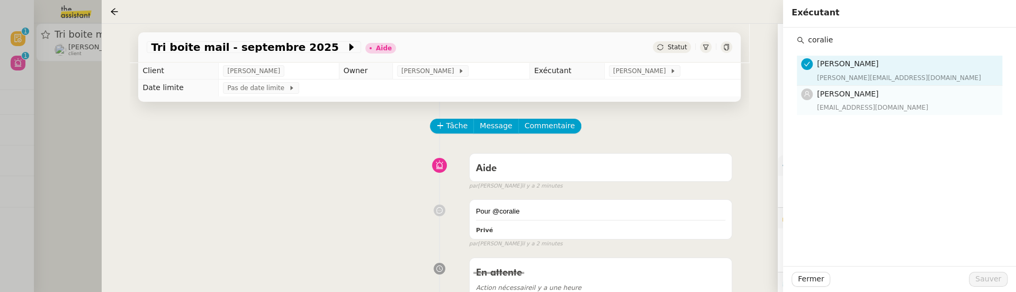
type input "coralie"
click at [868, 96] on h4 "[PERSON_NAME]" at bounding box center [906, 94] width 179 height 12
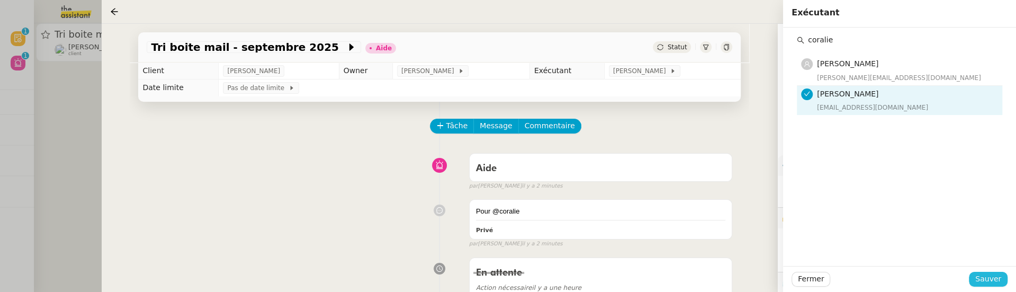
click at [985, 279] on span "Sauver" at bounding box center [988, 279] width 26 height 12
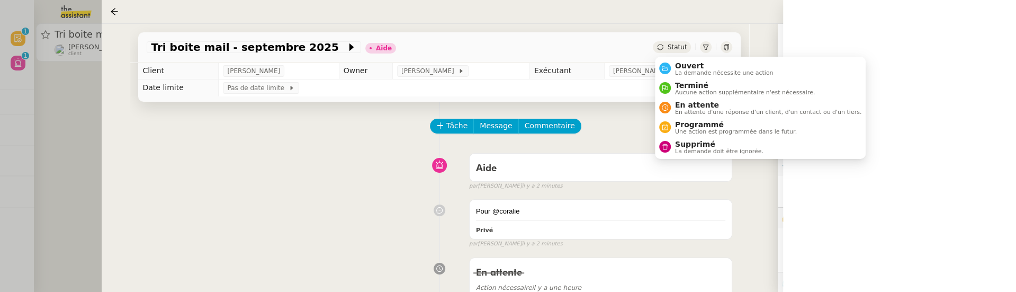
click at [675, 46] on span "Statut" at bounding box center [677, 46] width 20 height 7
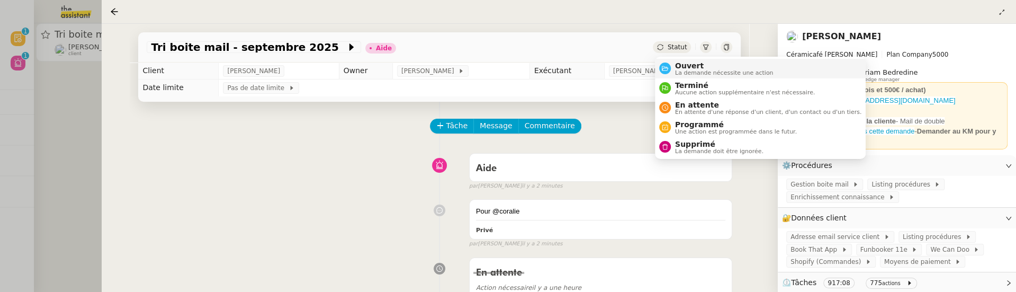
click at [686, 68] on span "Ouvert" at bounding box center [724, 65] width 98 height 8
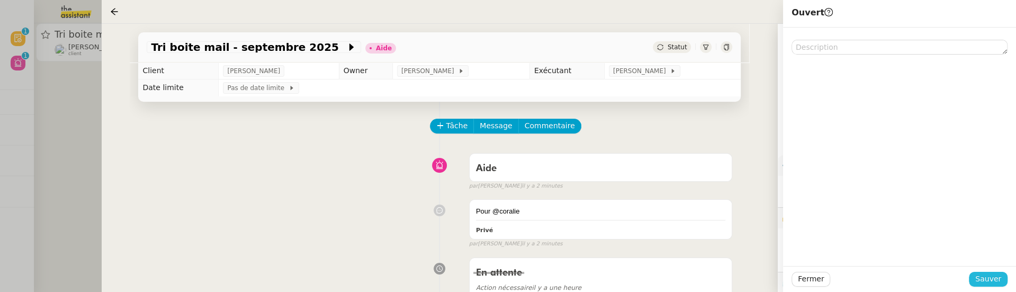
click at [980, 279] on span "Sauver" at bounding box center [988, 279] width 26 height 12
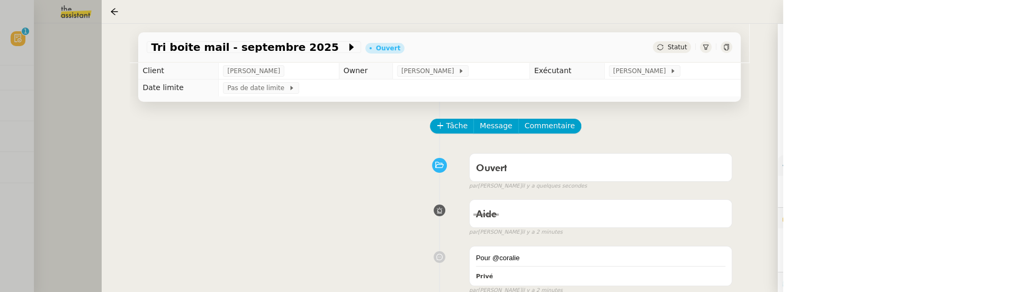
click at [65, 99] on div at bounding box center [508, 146] width 1016 height 292
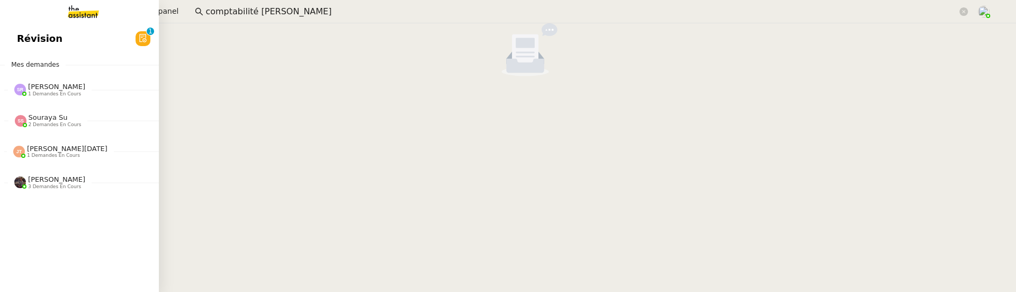
click at [25, 50] on link "Révision 0 1 2 3 4 5 6 7 8 9" at bounding box center [79, 38] width 159 height 24
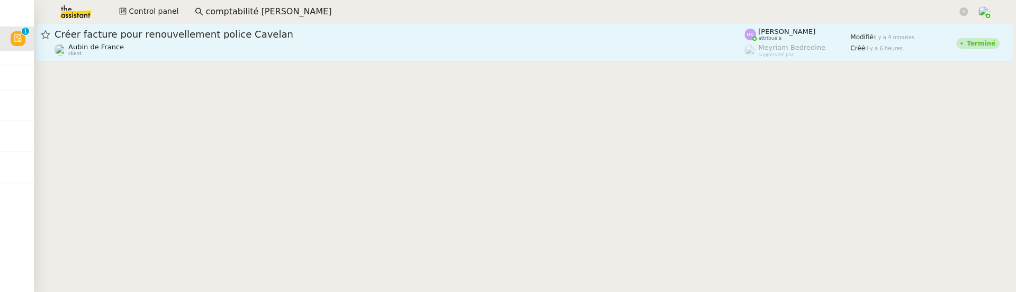
click at [265, 51] on div "Aubin de France client" at bounding box center [400, 50] width 690 height 14
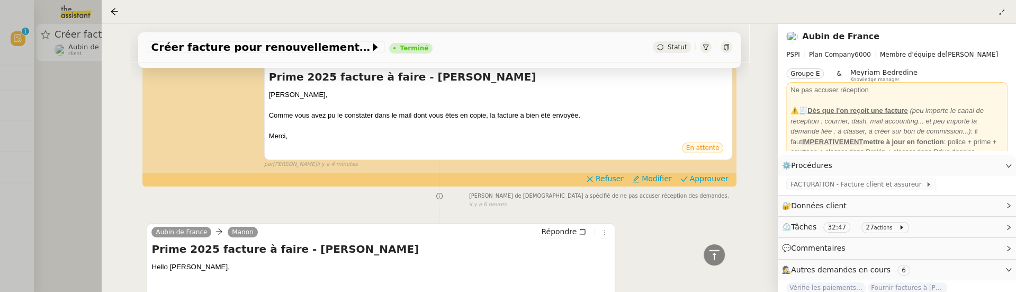
scroll to position [247, 0]
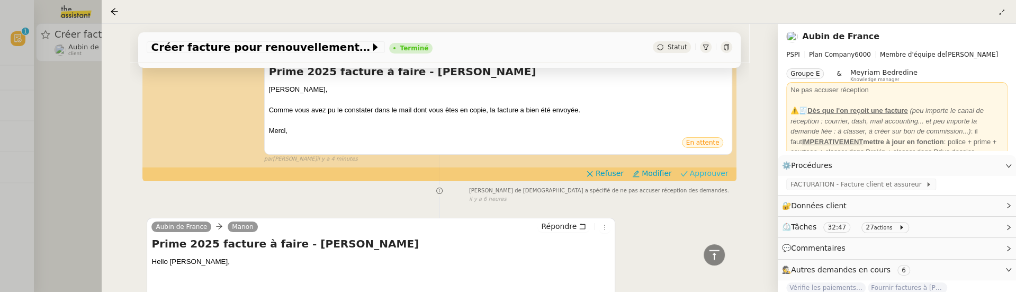
click at [716, 174] on span "Approuver" at bounding box center [709, 173] width 39 height 11
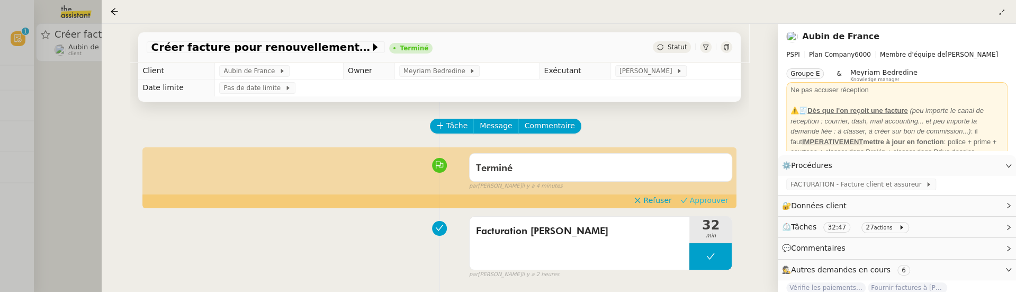
click at [705, 197] on span "Approuver" at bounding box center [709, 200] width 39 height 11
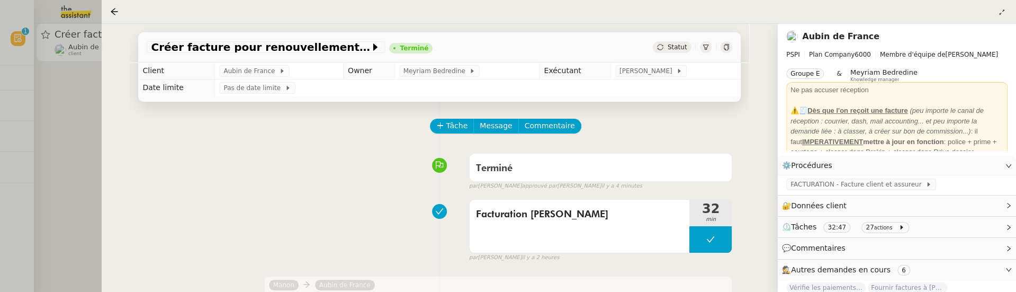
click at [77, 108] on div at bounding box center [508, 146] width 1016 height 292
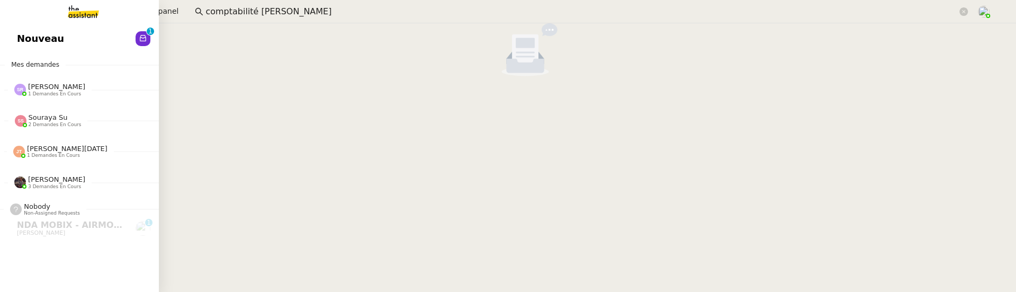
click at [37, 46] on span "Nouveau" at bounding box center [40, 39] width 47 height 16
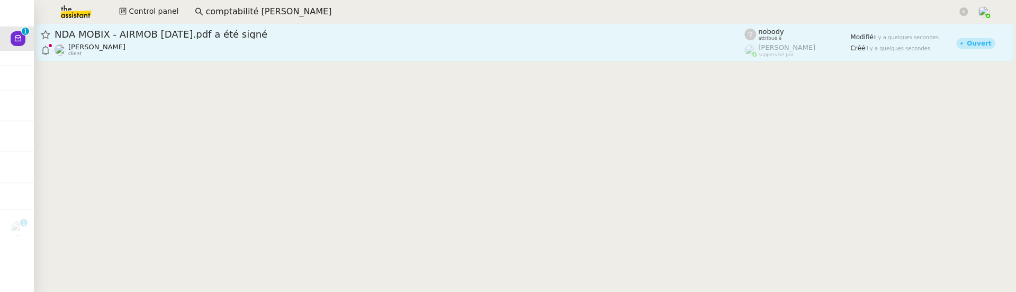
click at [323, 50] on div "Florian Parant client" at bounding box center [400, 50] width 690 height 14
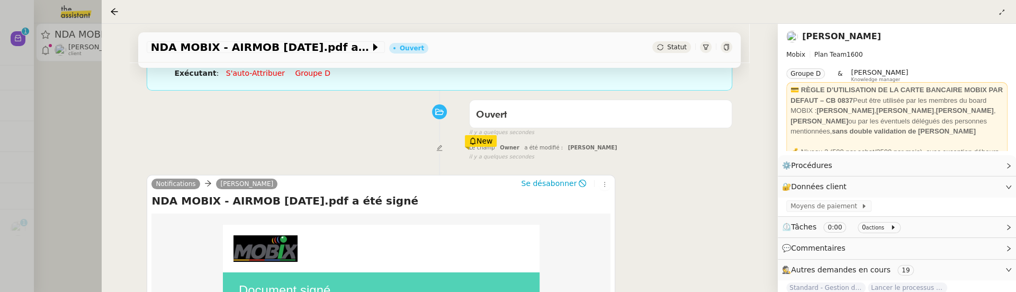
scroll to position [233, 0]
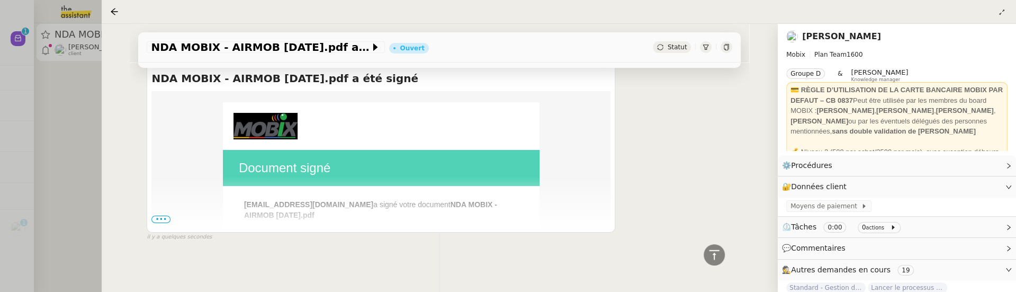
click at [154, 221] on span "•••" at bounding box center [160, 218] width 19 height 7
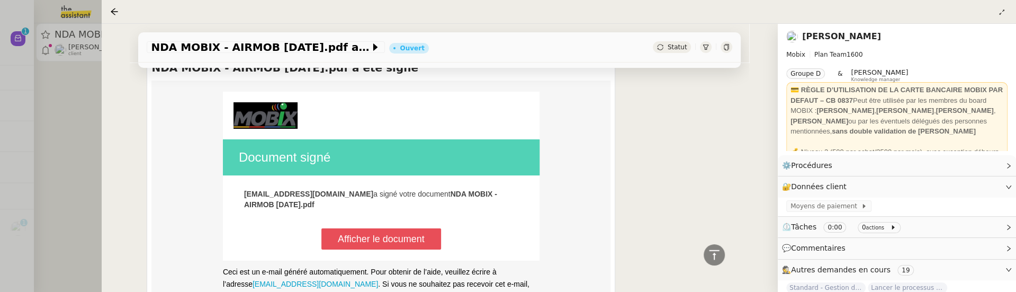
scroll to position [153, 0]
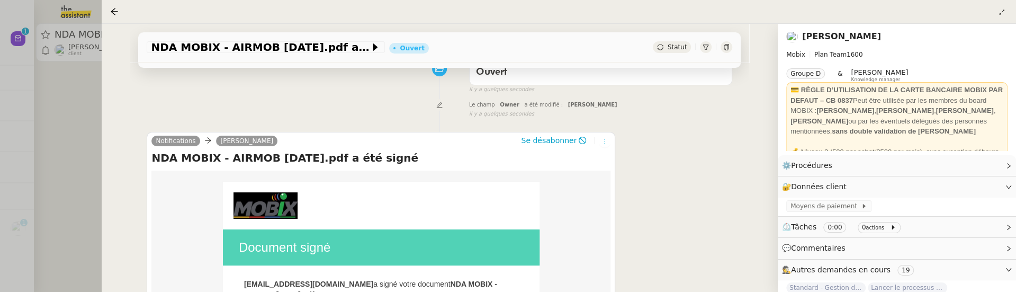
click at [609, 142] on icon at bounding box center [605, 141] width 12 height 6
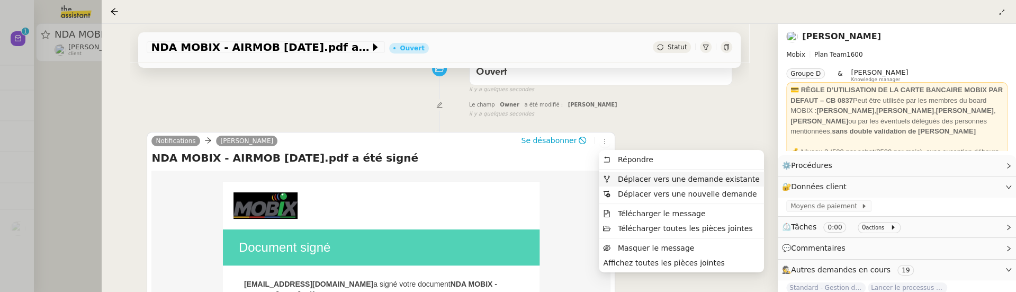
click at [638, 183] on span "Déplacer vers une demande existante" at bounding box center [681, 179] width 156 height 10
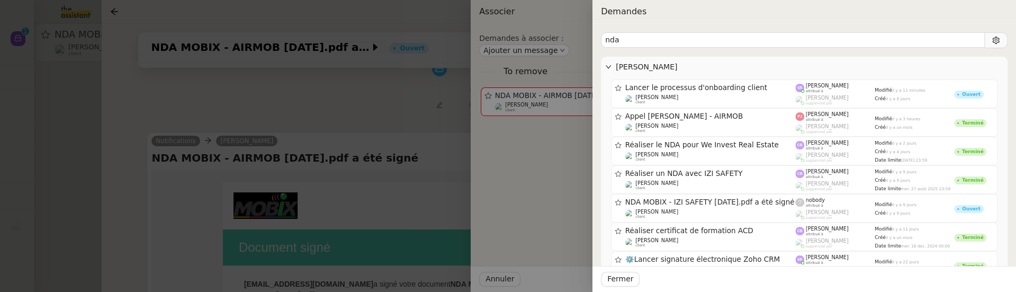
type input "nda"
click at [359, 105] on div at bounding box center [508, 146] width 1016 height 292
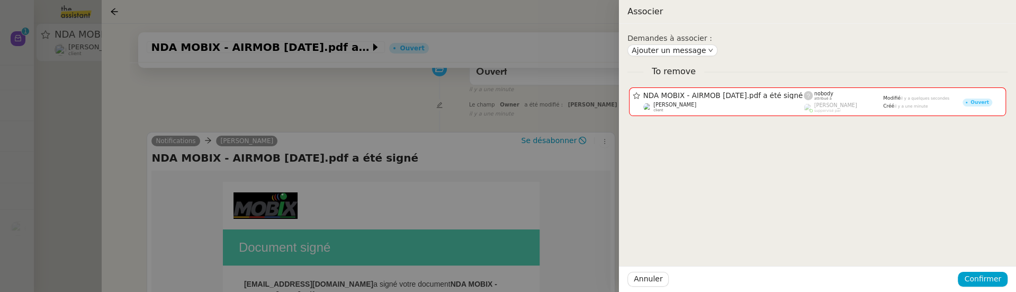
click at [359, 105] on div at bounding box center [508, 146] width 1016 height 292
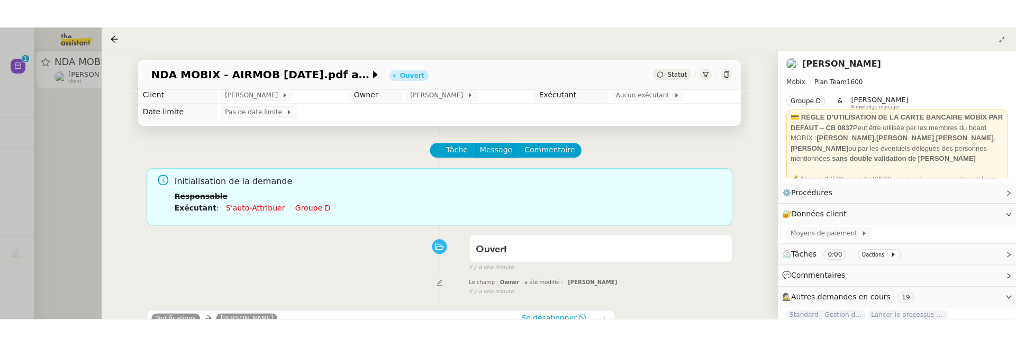
scroll to position [0, 0]
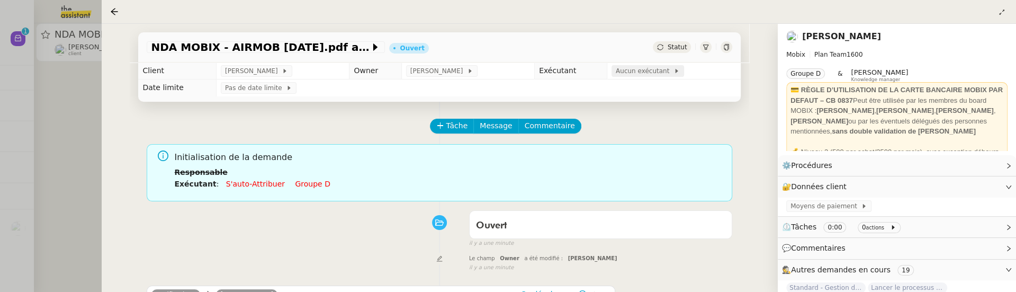
click at [646, 67] on span "Aucun exécutant" at bounding box center [644, 71] width 58 height 11
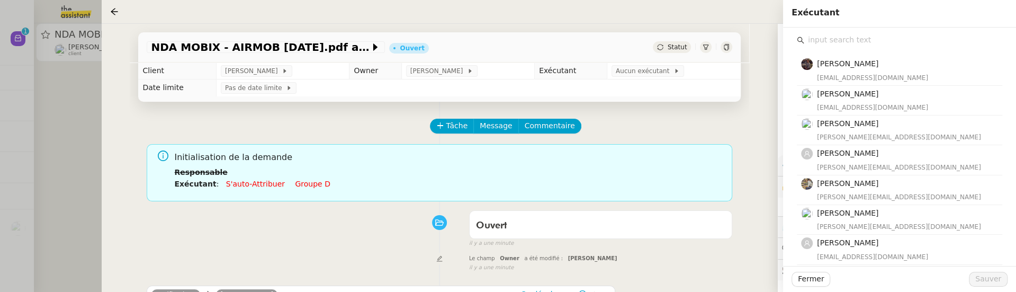
click at [834, 41] on input "text" at bounding box center [903, 40] width 198 height 14
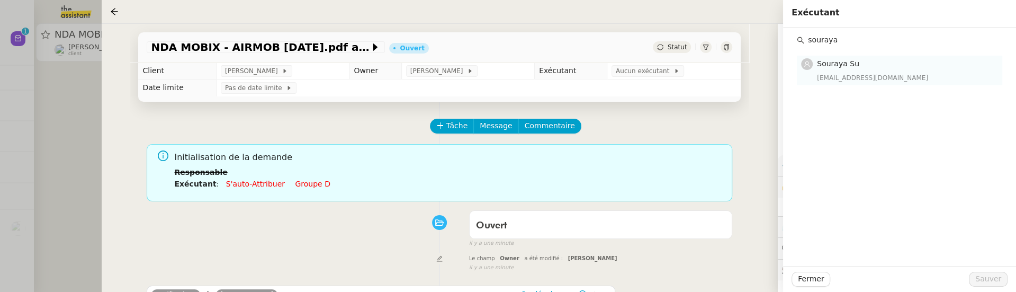
type input "souraya"
click at [867, 73] on div "[EMAIL_ADDRESS][DOMAIN_NAME]" at bounding box center [906, 78] width 179 height 11
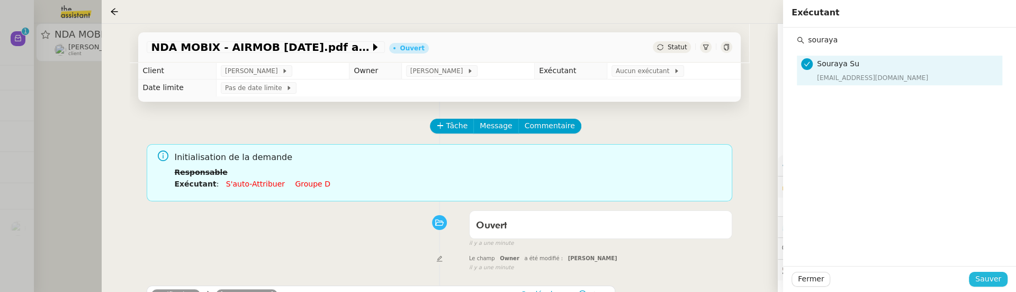
click at [992, 276] on span "Sauver" at bounding box center [988, 279] width 26 height 12
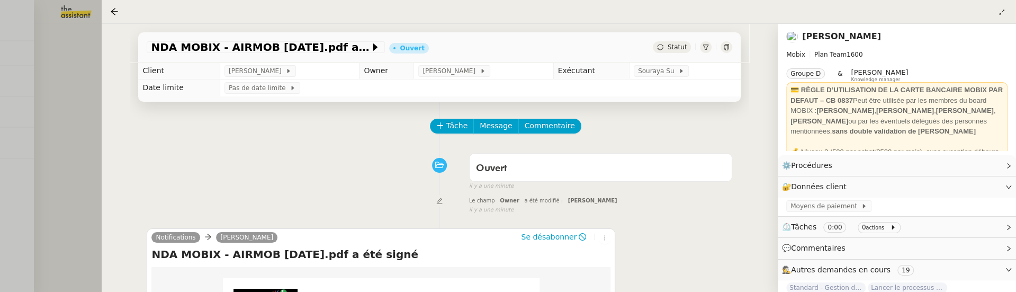
click at [112, 92] on div "NDA MOBIX - AIRMOB 05 09 2025.pdf a été signé Ouvert Statut Client Florian Para…" at bounding box center [440, 158] width 676 height 268
click at [84, 96] on div at bounding box center [508, 146] width 1016 height 292
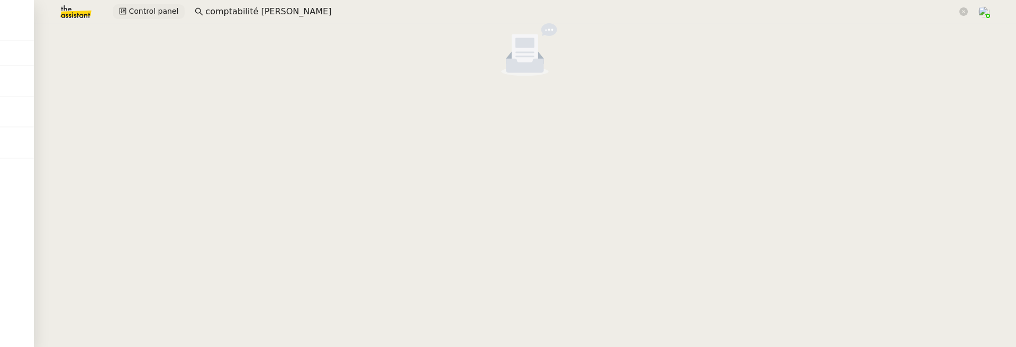
click at [149, 10] on span "Control panel" at bounding box center [154, 11] width 50 height 12
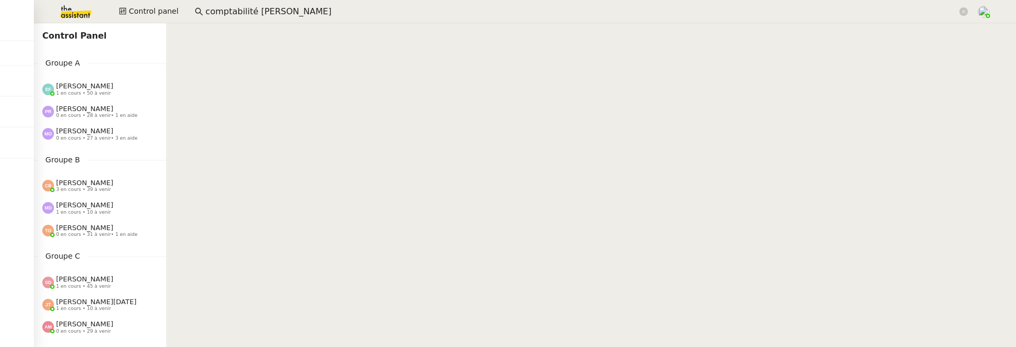
click at [327, 16] on input "comptabilité aymeric rauch" at bounding box center [581, 12] width 752 height 14
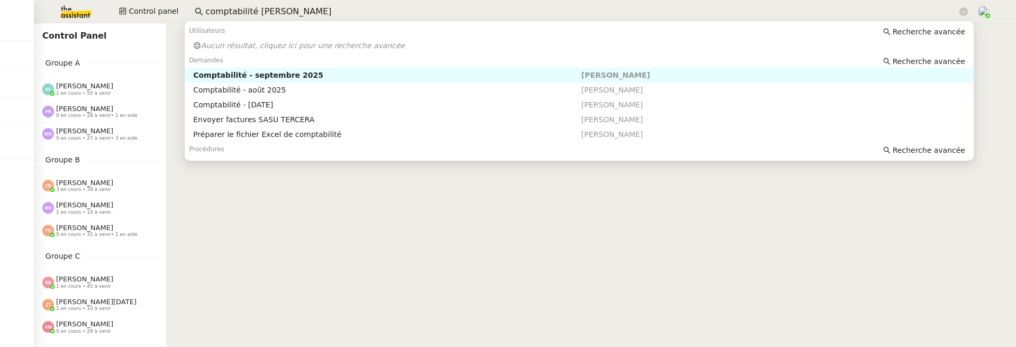
click at [321, 74] on div "Comptabilité - septembre 2025" at bounding box center [387, 75] width 388 height 10
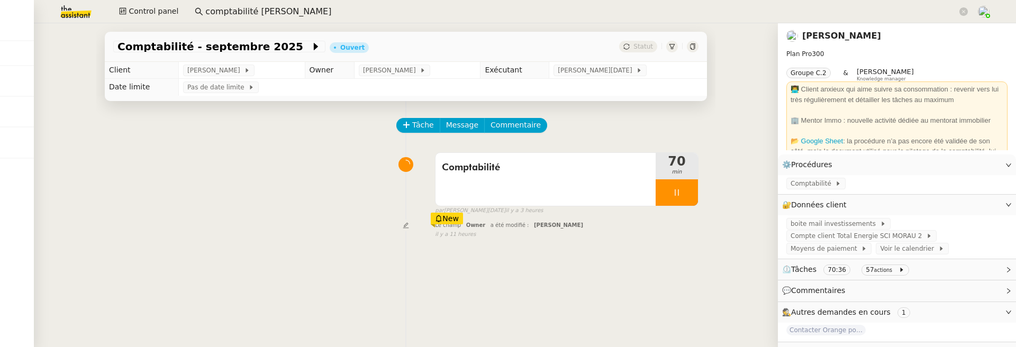
click at [823, 36] on link "[PERSON_NAME]" at bounding box center [841, 36] width 79 height 10
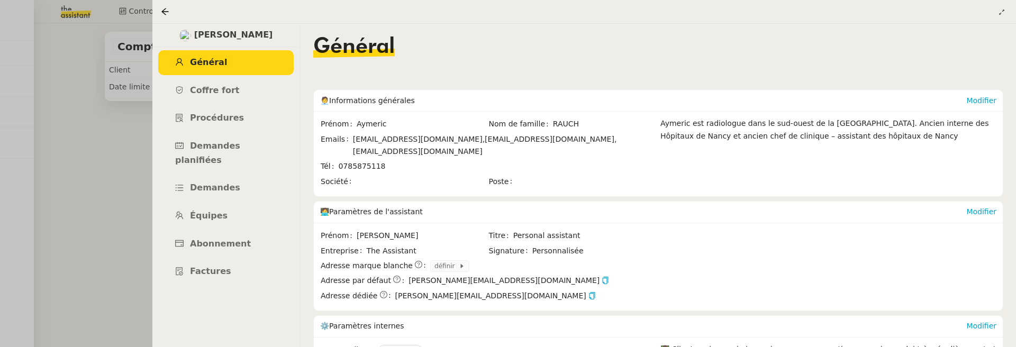
scroll to position [159, 0]
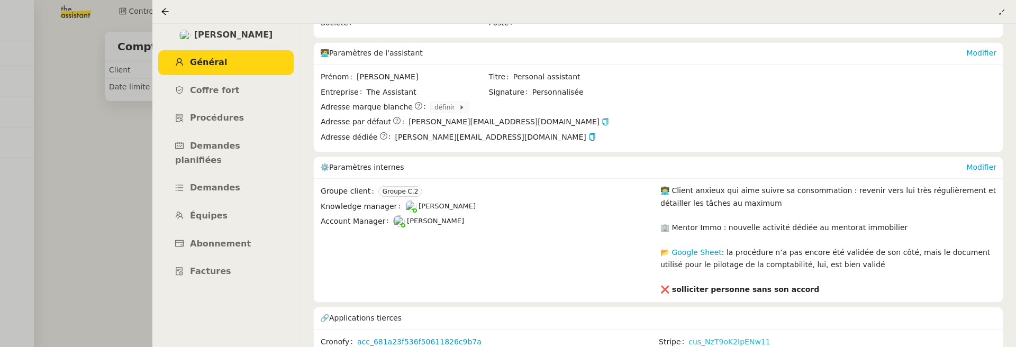
click at [697, 291] on link "cus_NzT9oK2IpENw11" at bounding box center [730, 342] width 82 height 12
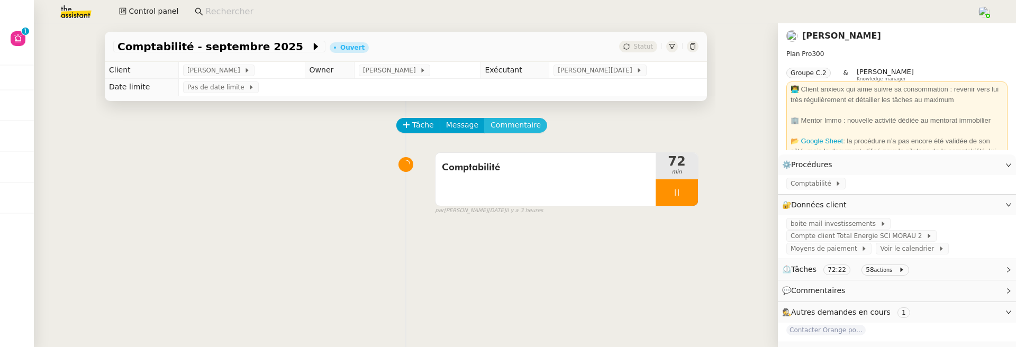
click at [509, 131] on button "Commentaire" at bounding box center [515, 125] width 63 height 15
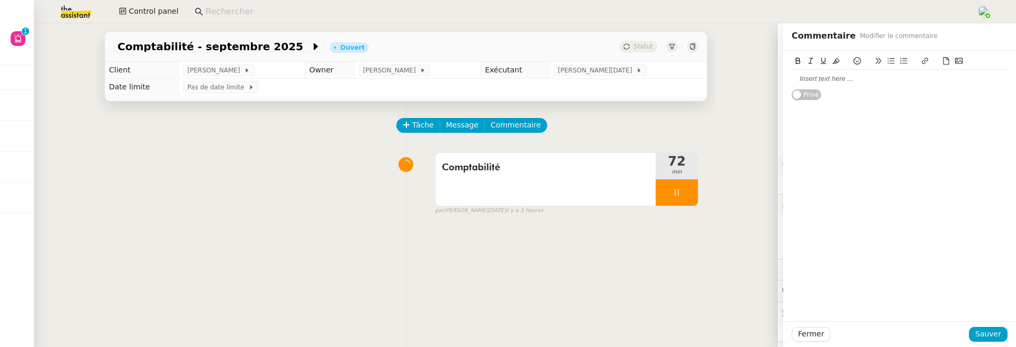
click at [947, 64] on icon at bounding box center [946, 60] width 7 height 7
click at [946, 60] on icon at bounding box center [946, 60] width 7 height 7
click at [945, 58] on icon at bounding box center [947, 60] width 6 height 7
click at [948, 65] on button at bounding box center [946, 61] width 13 height 12
click at [946, 57] on icon at bounding box center [946, 60] width 7 height 7
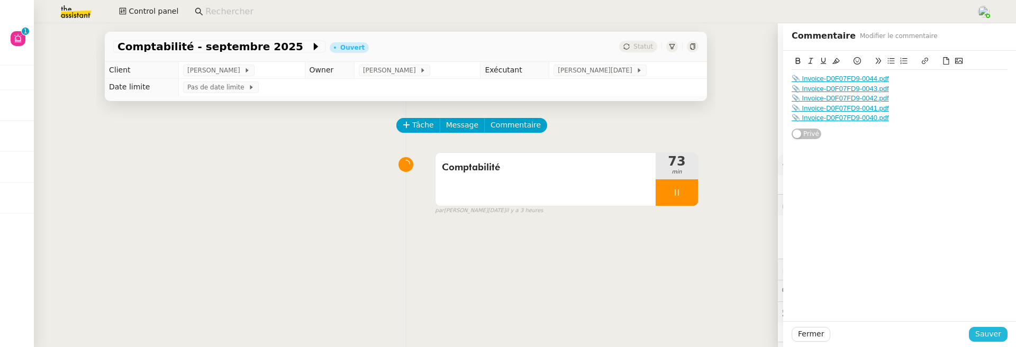
click at [990, 334] on span "Sauver" at bounding box center [988, 334] width 26 height 12
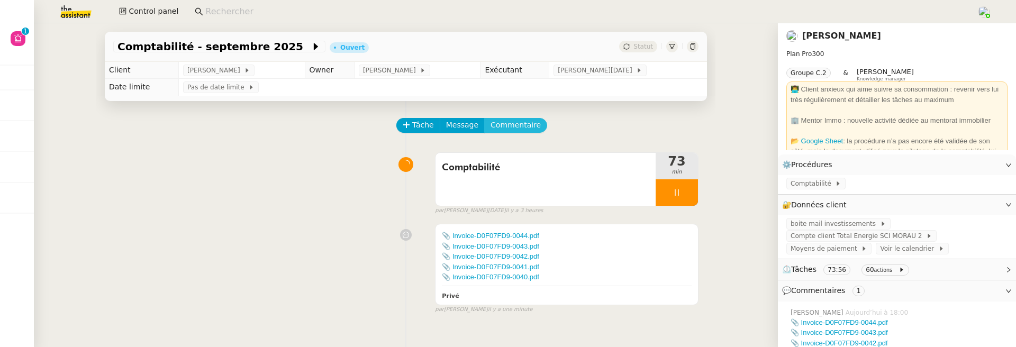
click at [505, 119] on button "Commentaire" at bounding box center [515, 125] width 63 height 15
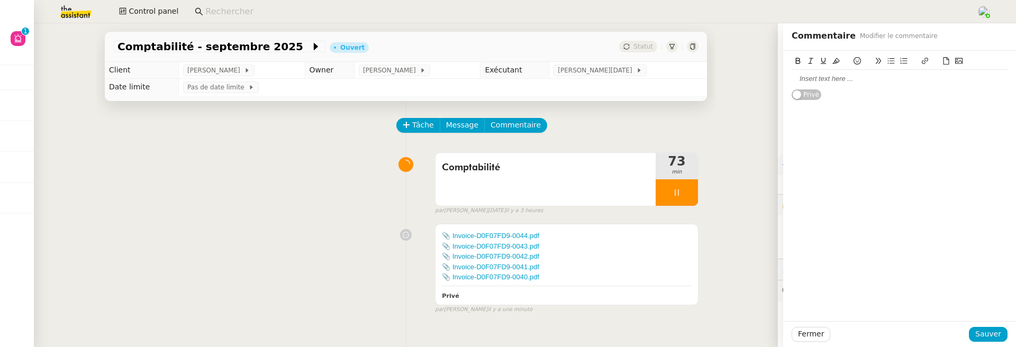
click at [949, 62] on icon at bounding box center [946, 60] width 7 height 7
click at [947, 60] on icon at bounding box center [947, 60] width 6 height 7
click at [947, 62] on icon at bounding box center [946, 60] width 7 height 7
click at [998, 332] on span "Sauver" at bounding box center [988, 334] width 26 height 12
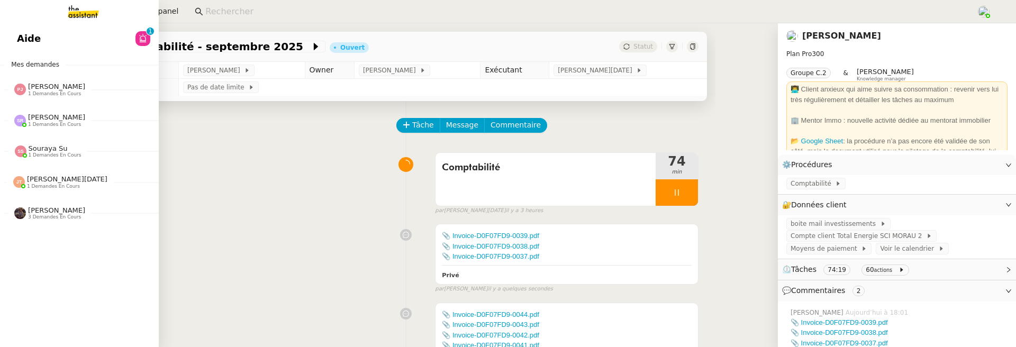
click at [28, 31] on span "Aide" at bounding box center [29, 39] width 24 height 16
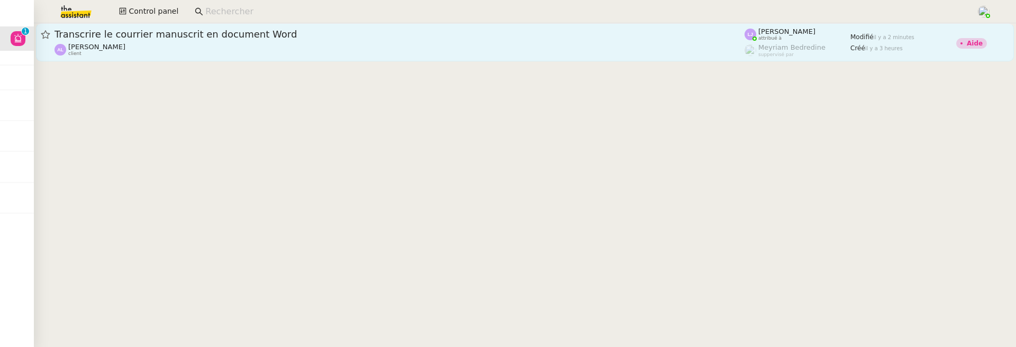
click at [314, 34] on span "Transcrire le courrier manuscrit en document Word" at bounding box center [400, 35] width 690 height 10
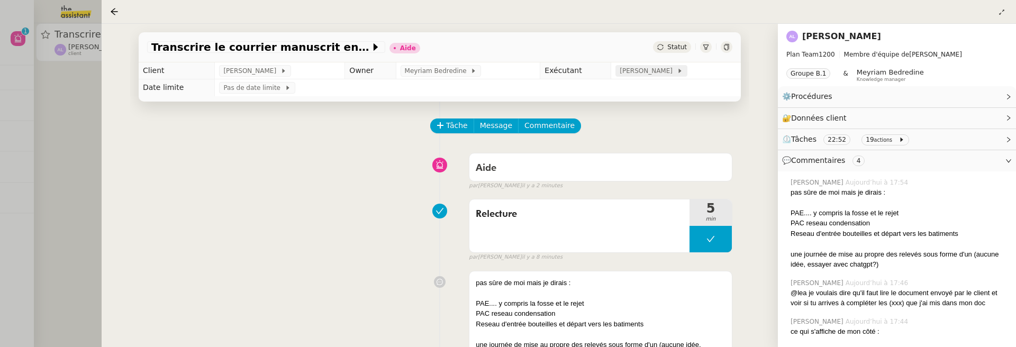
click at [669, 69] on span "[PERSON_NAME]" at bounding box center [648, 71] width 57 height 11
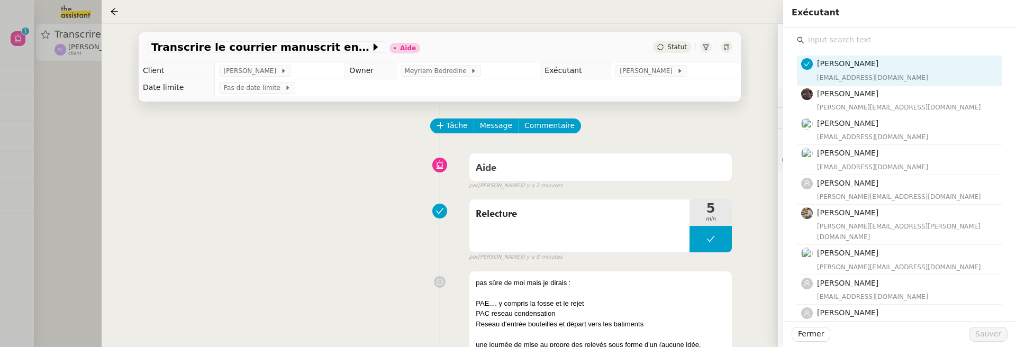
click at [834, 45] on input "text" at bounding box center [903, 40] width 198 height 14
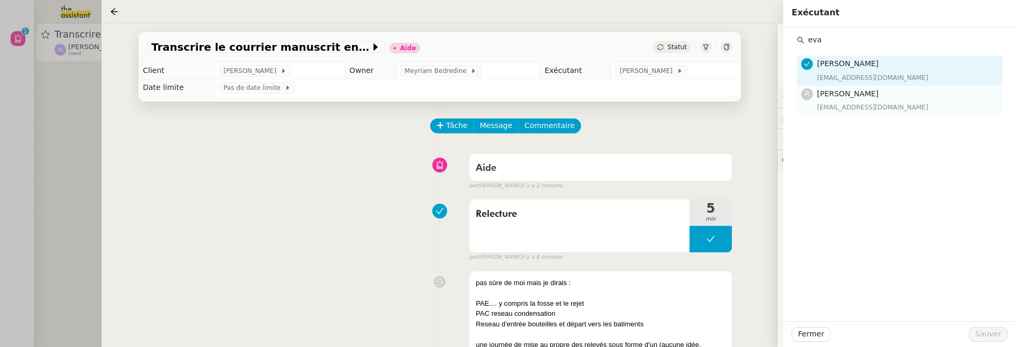
type input "eva"
click at [855, 94] on span "[PERSON_NAME]" at bounding box center [847, 93] width 61 height 8
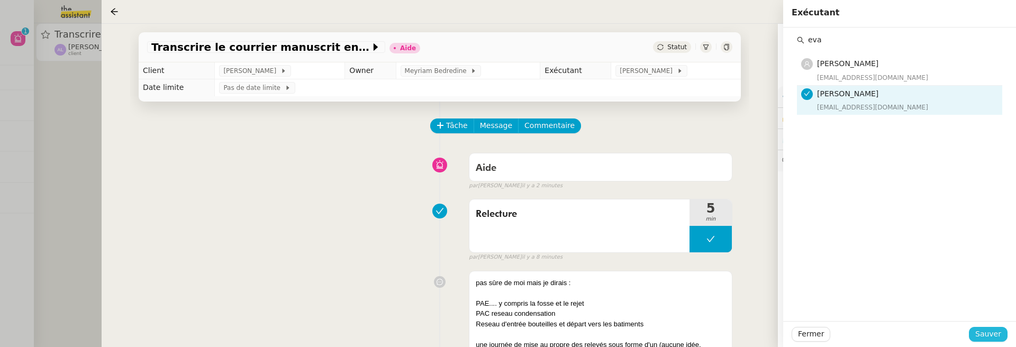
click at [990, 337] on span "Sauver" at bounding box center [988, 334] width 26 height 12
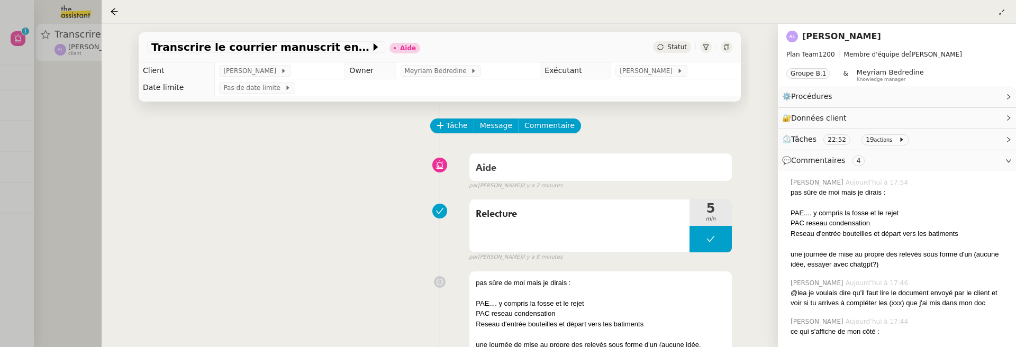
click at [680, 49] on span "Statut" at bounding box center [677, 46] width 20 height 7
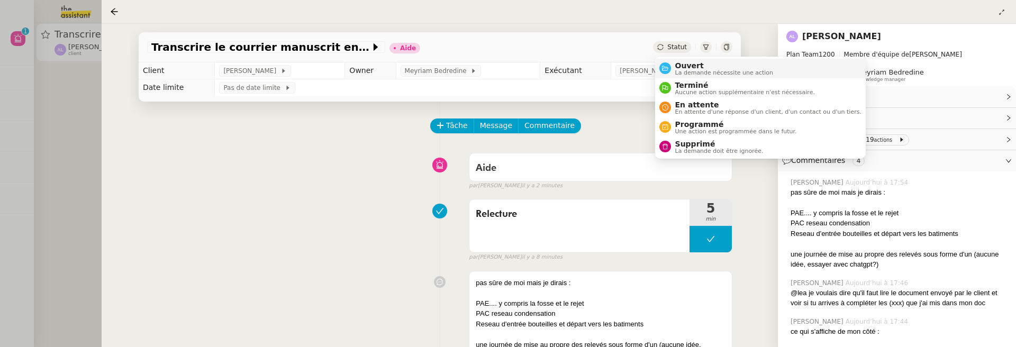
click at [690, 66] on span "Ouvert" at bounding box center [724, 65] width 98 height 8
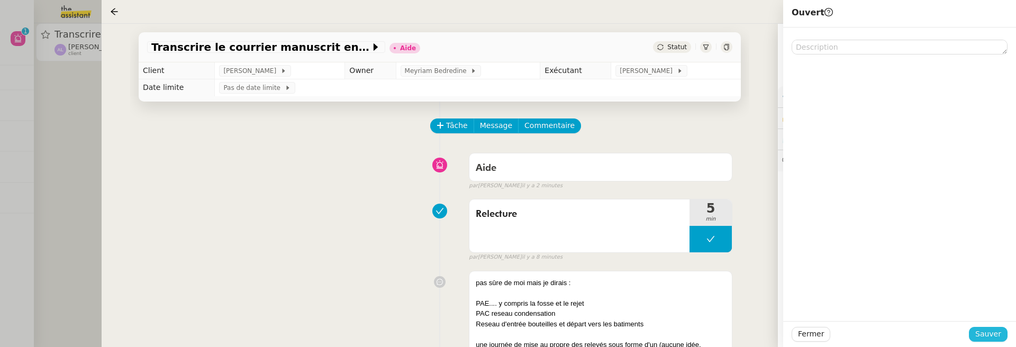
click at [995, 333] on span "Sauver" at bounding box center [988, 334] width 26 height 12
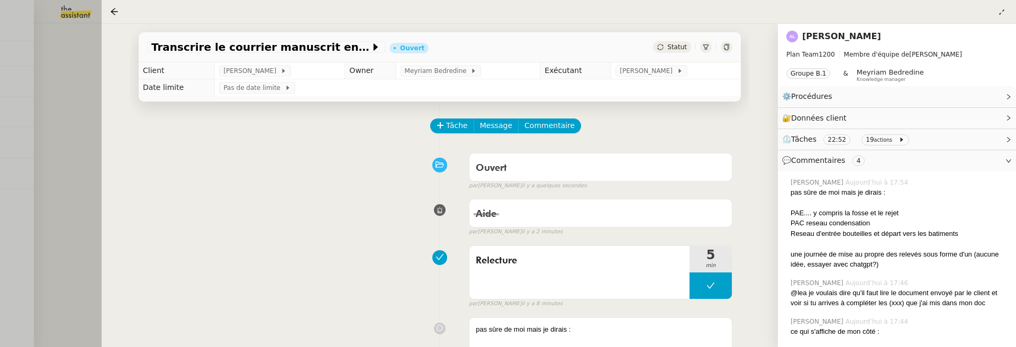
click at [56, 90] on div at bounding box center [508, 173] width 1016 height 347
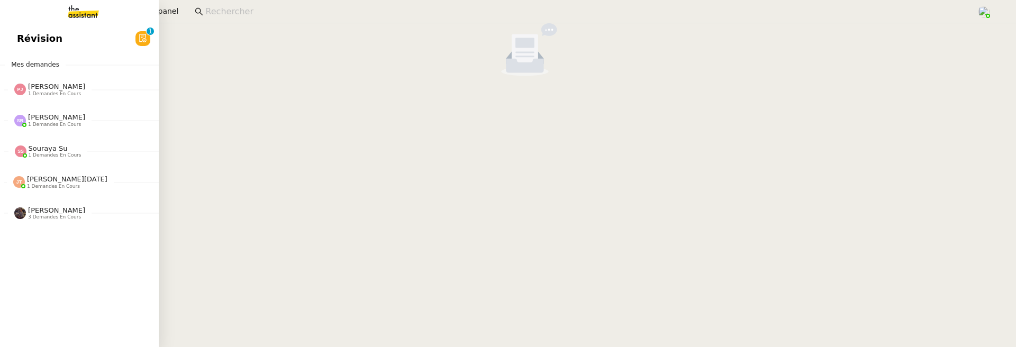
click at [24, 37] on link "Révision 0 1 2 3 4 5 6 7 8 9" at bounding box center [79, 38] width 159 height 24
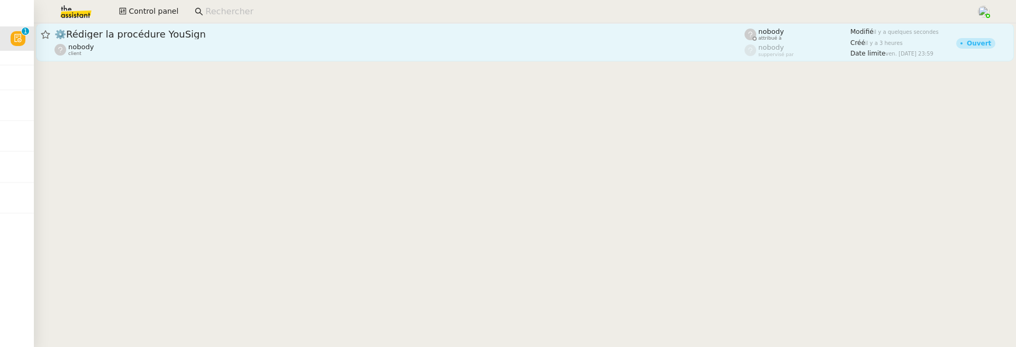
click at [216, 28] on div "⚙️Rédiger la procédure YouSign" at bounding box center [400, 34] width 690 height 13
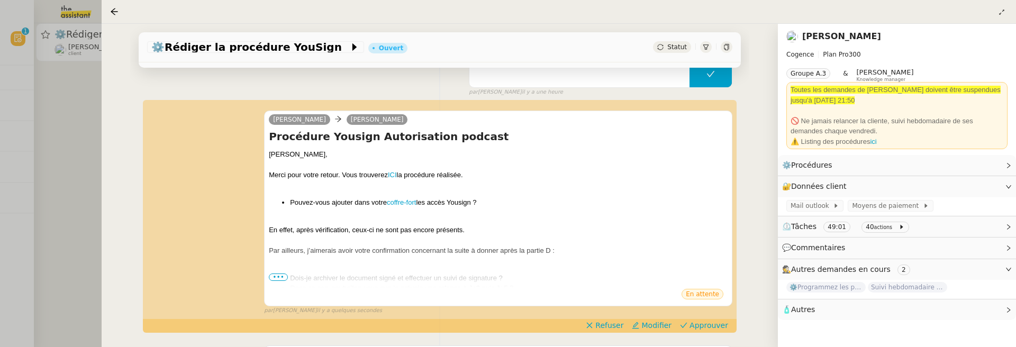
scroll to position [192, 0]
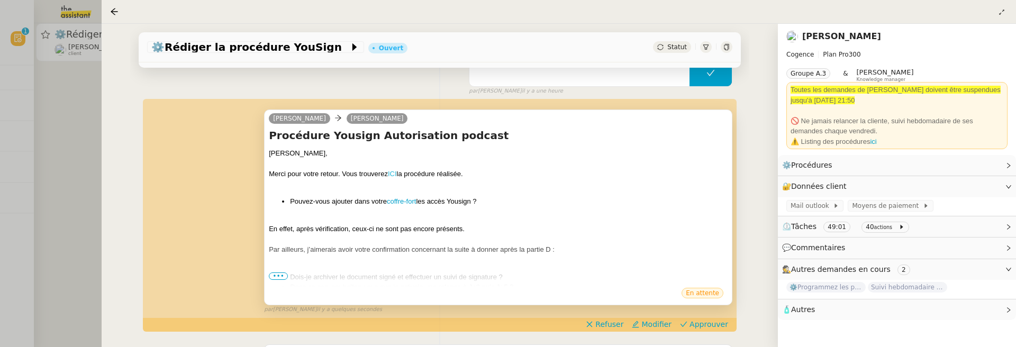
click at [390, 174] on link "ICI" at bounding box center [392, 174] width 9 height 8
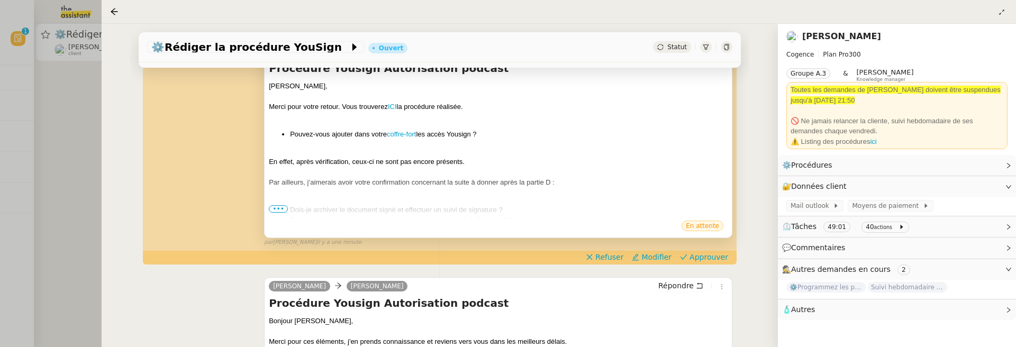
scroll to position [270, 0]
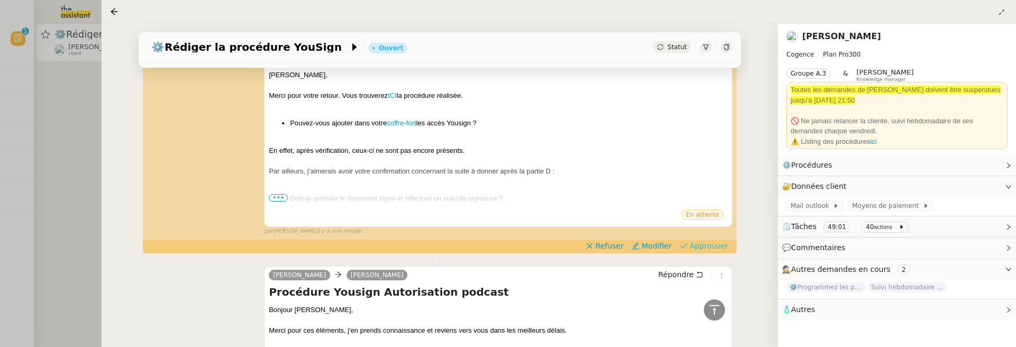
click at [702, 245] on span "Approuver" at bounding box center [709, 246] width 39 height 11
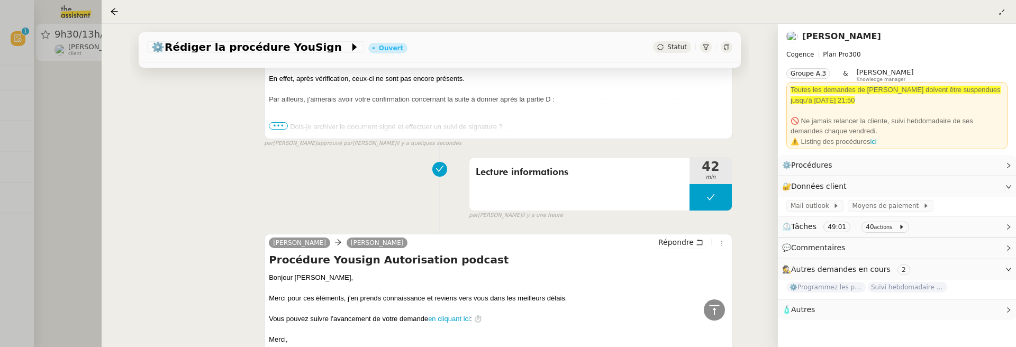
click at [78, 147] on div at bounding box center [508, 173] width 1016 height 347
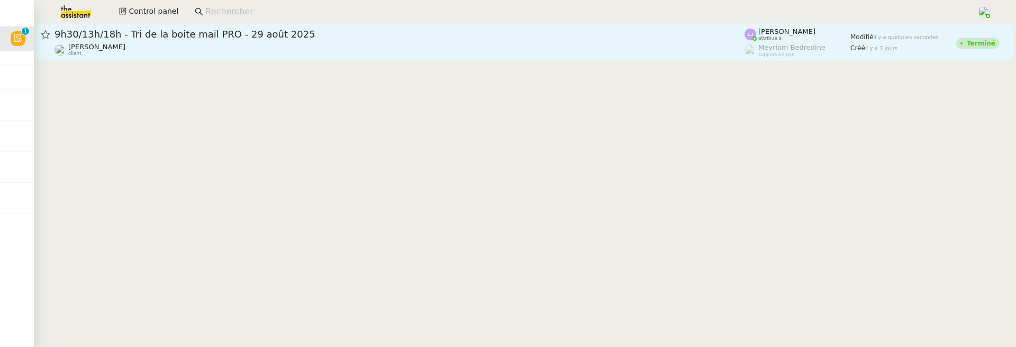
click at [138, 49] on div "[PERSON_NAME] client" at bounding box center [400, 50] width 690 height 14
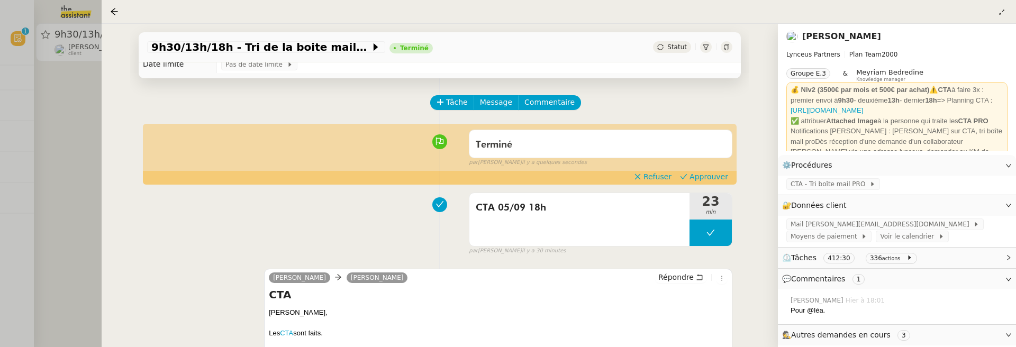
scroll to position [24, 0]
click at [707, 176] on span "Approuver" at bounding box center [709, 176] width 39 height 11
